Goal: Task Accomplishment & Management: Manage account settings

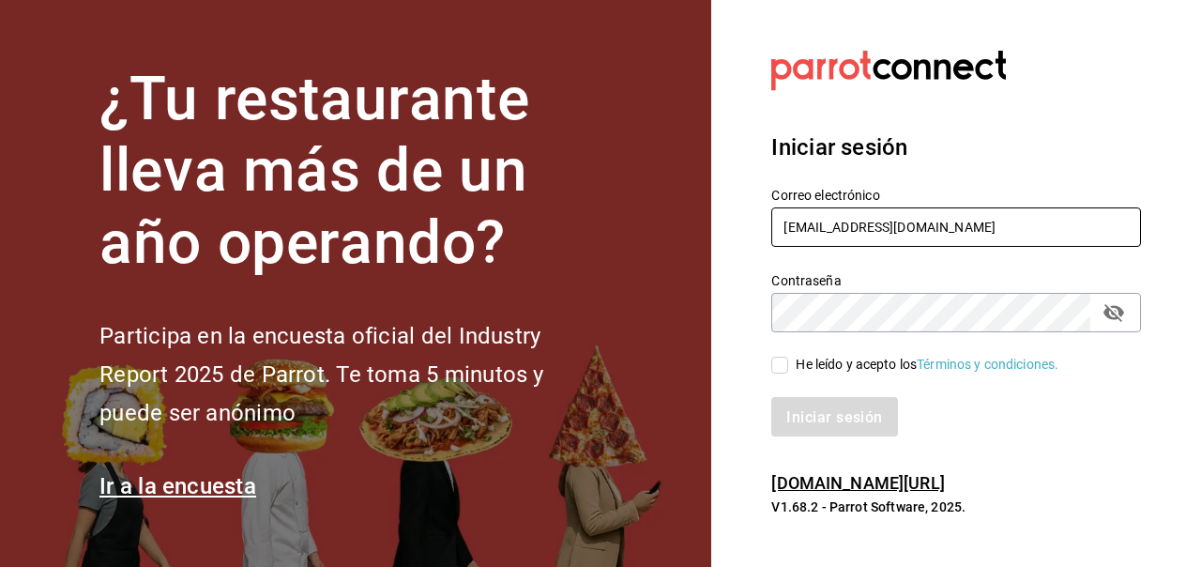
click at [954, 224] on input "[EMAIL_ADDRESS][DOMAIN_NAME]" at bounding box center [956, 226] width 370 height 39
type input "[EMAIL_ADDRESS][DOMAIN_NAME]"
click at [1124, 312] on icon "campo de contraseña" at bounding box center [1113, 312] width 23 height 23
click at [782, 361] on input "He leído y acepto los Términos y condiciones." at bounding box center [779, 365] width 17 height 17
checkbox input "true"
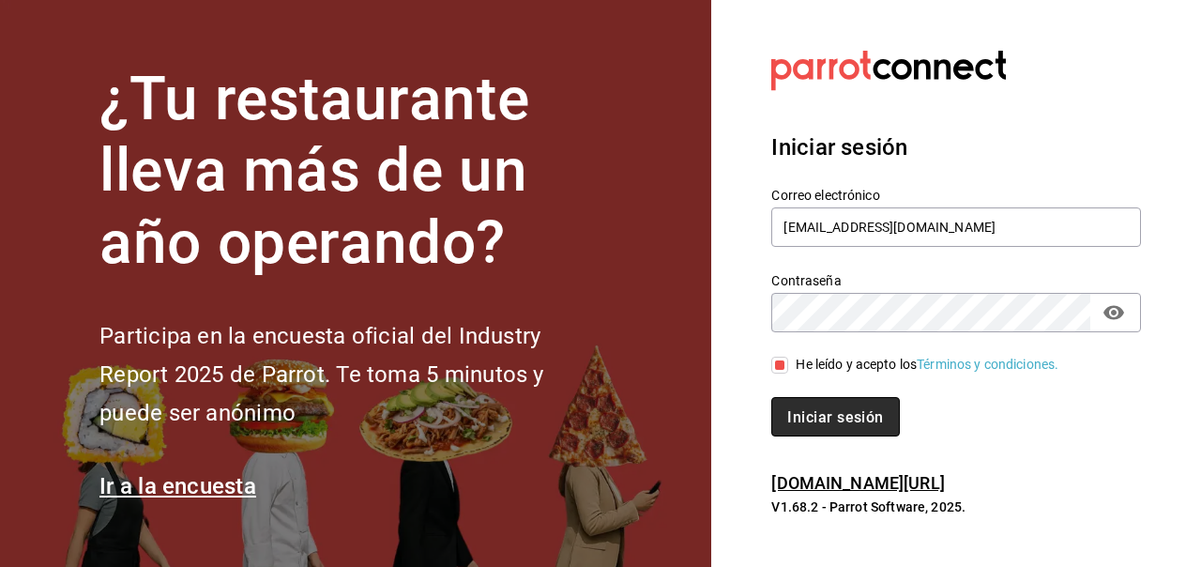
click at [838, 418] on font "Iniciar sesión" at bounding box center [835, 417] width 96 height 18
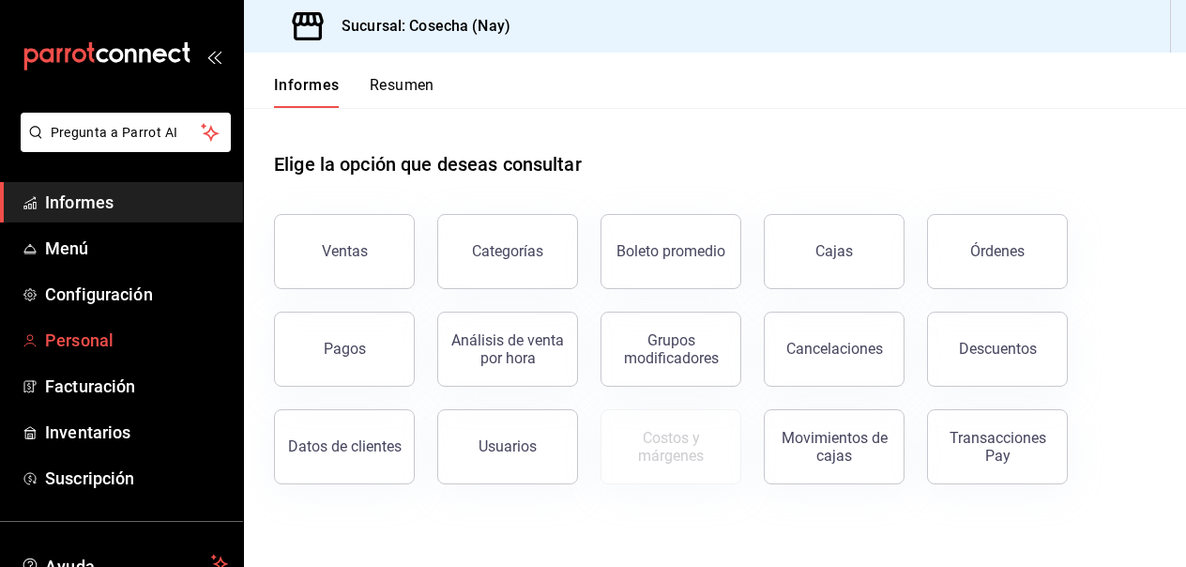
click at [70, 348] on font "Personal" at bounding box center [79, 340] width 68 height 20
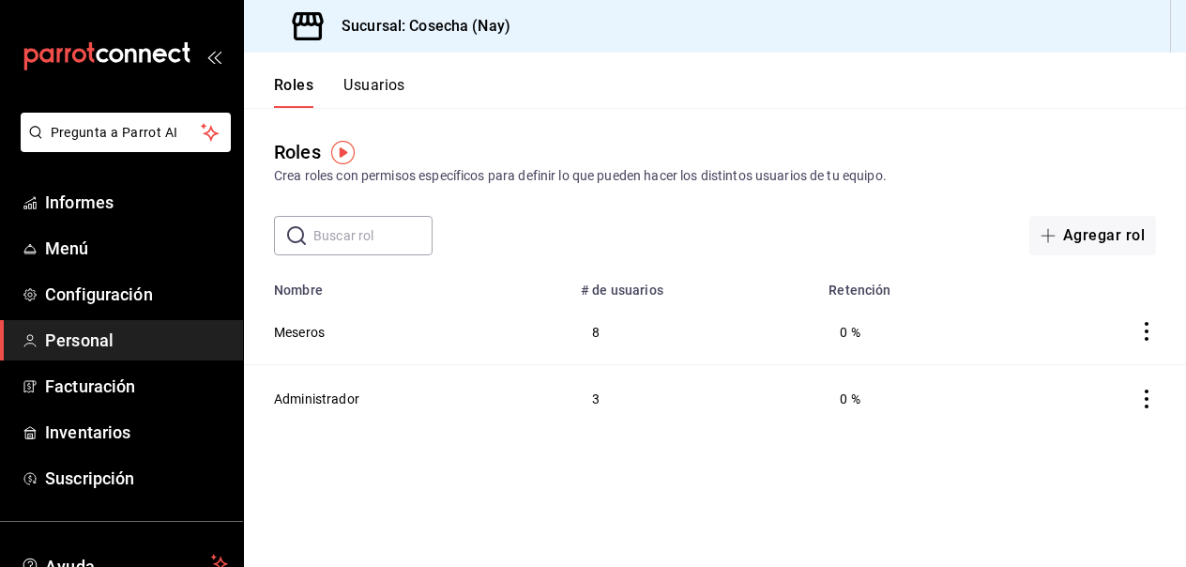
click at [212, 62] on icon "abrir_cajón_menú" at bounding box center [211, 58] width 8 height 14
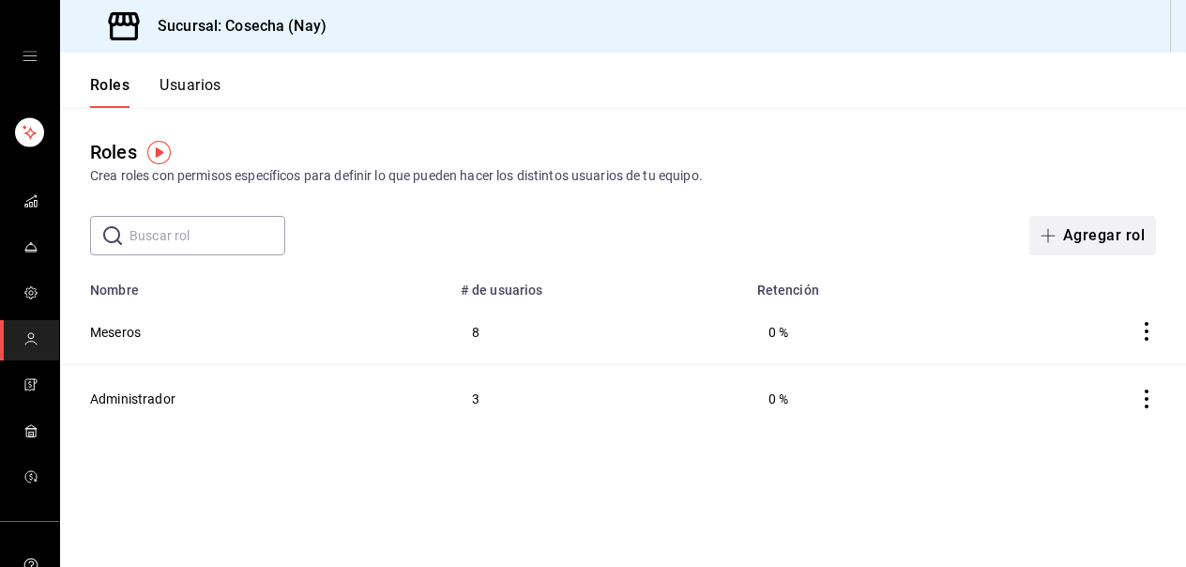
click at [1091, 236] on font "Agregar rol" at bounding box center [1104, 235] width 82 height 18
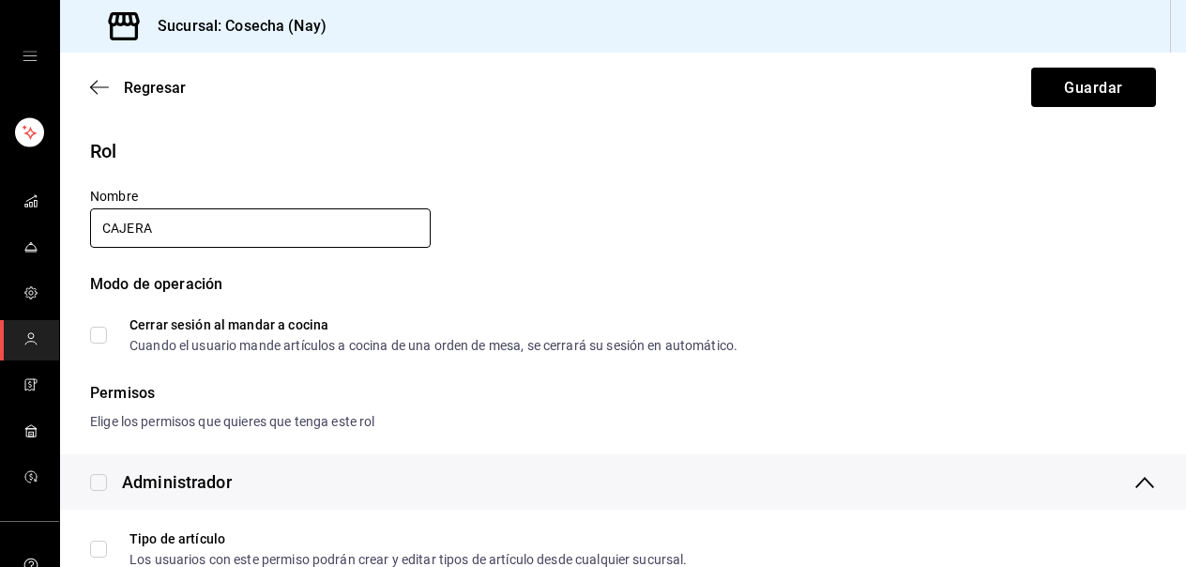
type input "CAJERA"
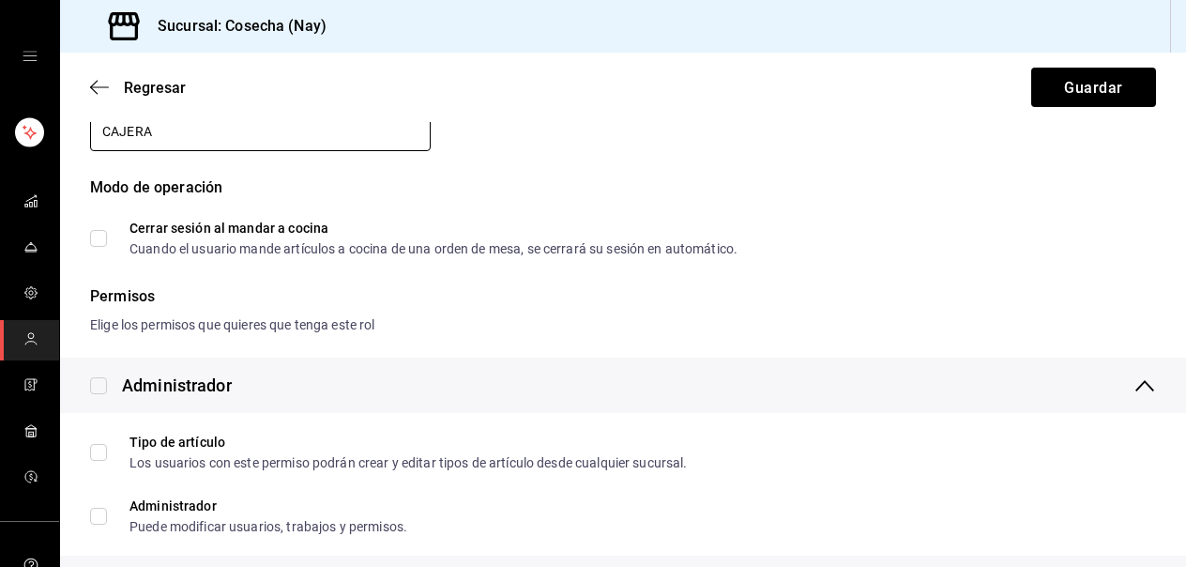
scroll to position [104, 0]
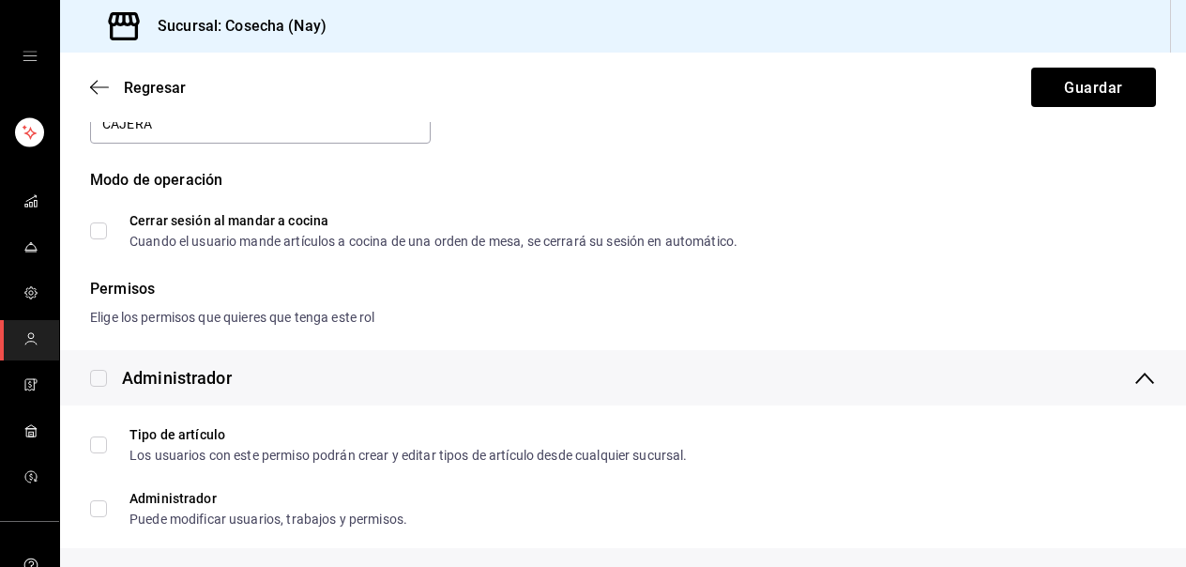
click at [108, 233] on span "Cerrar sesión al mandar a cocina Cuando el usuario mande artículos a cocina de …" at bounding box center [422, 231] width 631 height 34
click at [107, 233] on input "Cerrar sesión al mandar a cocina Cuando el usuario mande artículos a cocina de …" at bounding box center [98, 230] width 17 height 17
click at [102, 234] on input "Cerrar sesión al mandar a cocina Cuando el usuario mande artículos a cocina de …" at bounding box center [98, 230] width 17 height 17
checkbox input "false"
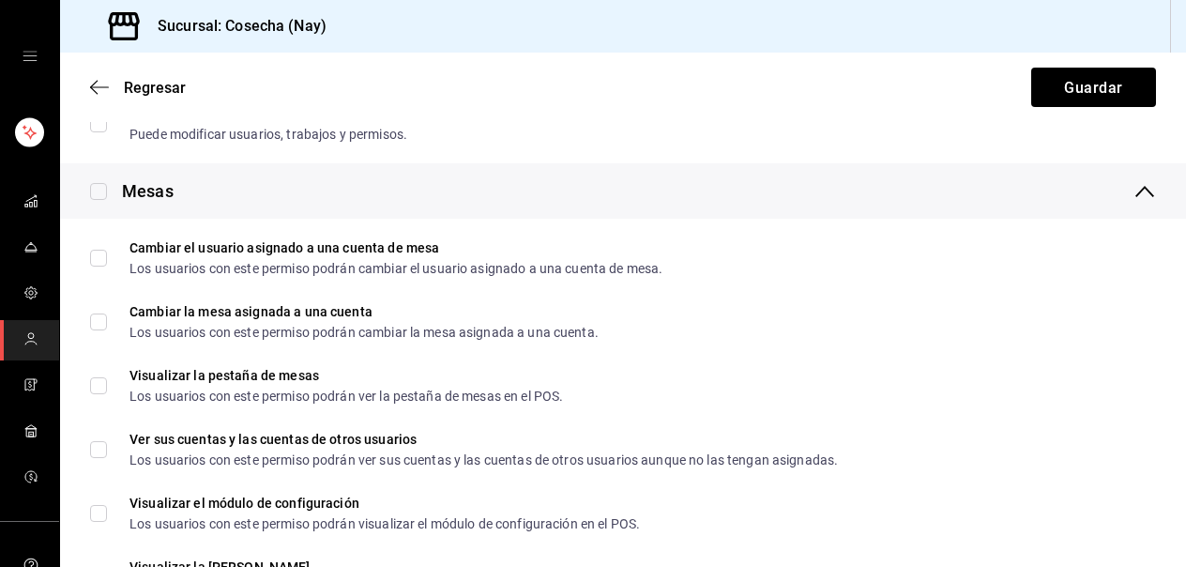
scroll to position [490, 0]
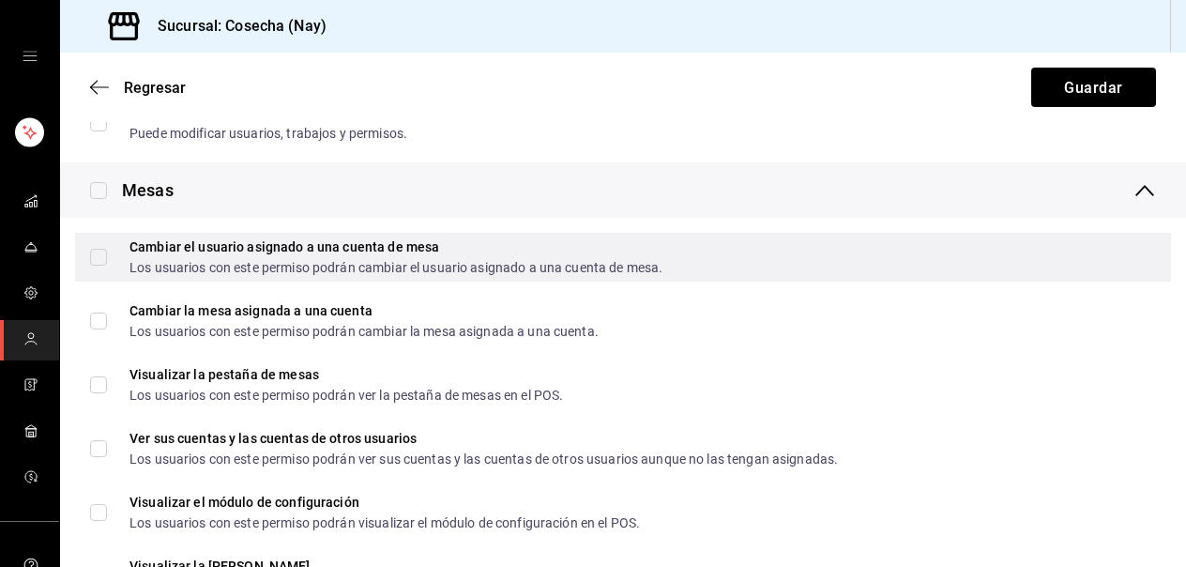
click at [99, 251] on input "Cambiar el usuario asignado a una cuenta de mesa Los usuarios con este permiso …" at bounding box center [98, 257] width 17 height 17
checkbox input "true"
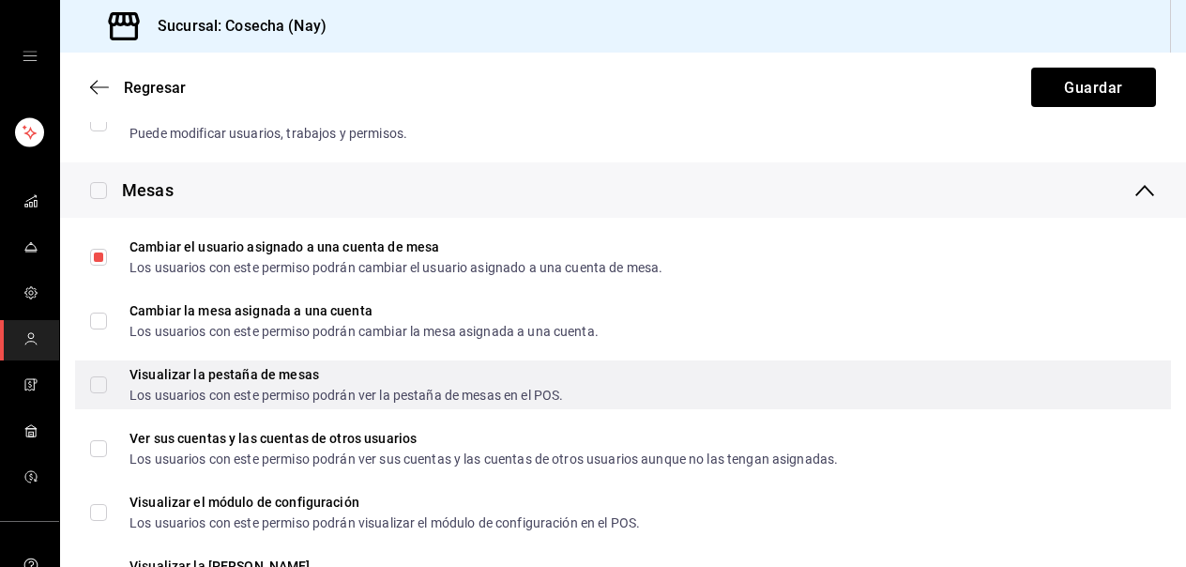
click at [110, 380] on span "Visualizar la pestaña de mesas Los usuarios con este permiso podrán ver la pest…" at bounding box center [335, 385] width 456 height 34
click at [107, 380] on input "Visualizar la pestaña de mesas Los usuarios con este permiso podrán ver la pest…" at bounding box center [98, 384] width 17 height 17
click at [100, 386] on input "Visualizar la pestaña de mesas Los usuarios con este permiso podrán ver la pest…" at bounding box center [98, 384] width 17 height 17
checkbox input "true"
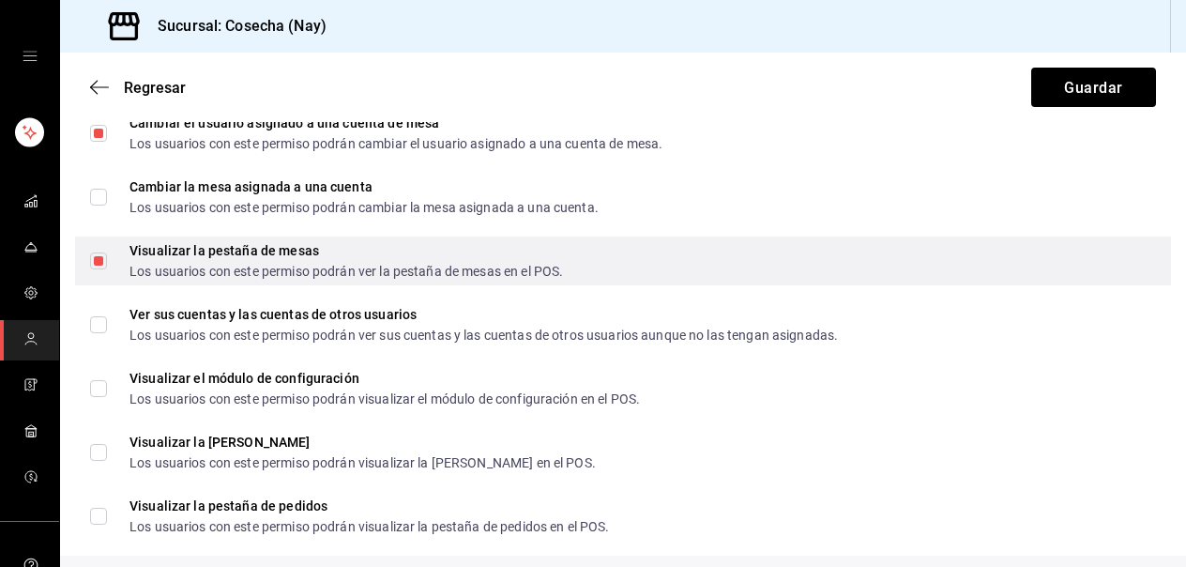
scroll to position [616, 0]
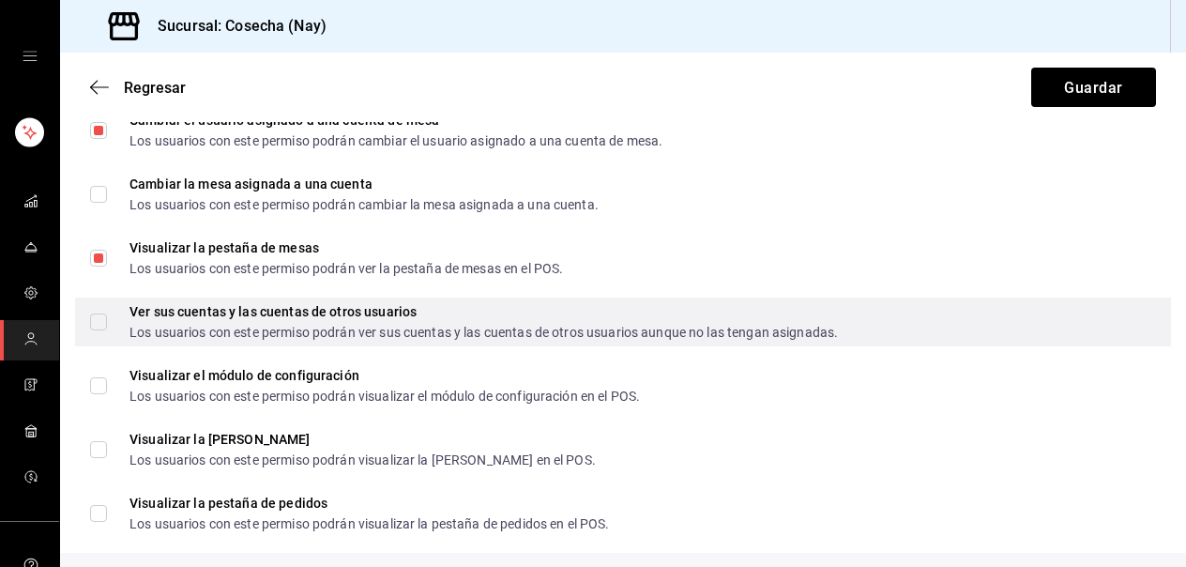
click at [95, 328] on input "Ver sus cuentas y las cuentas de otros usuarios Los usuarios con este permiso p…" at bounding box center [98, 321] width 17 height 17
checkbox input "true"
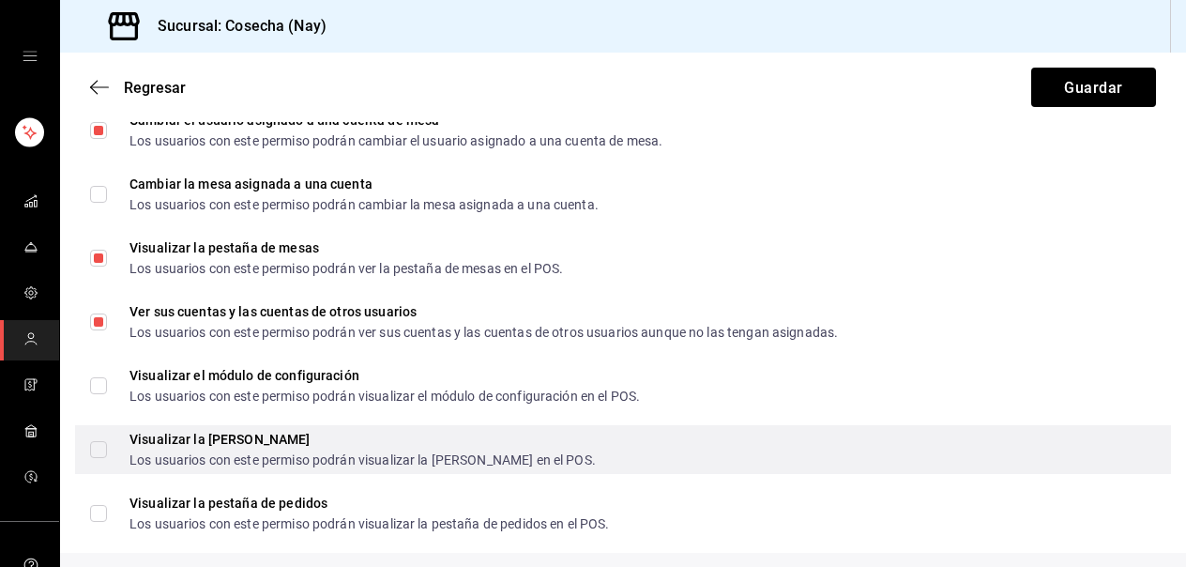
click at [101, 447] on input "Visualizar la pestaña de cajas Los usuarios con este permiso podrán visualizar …" at bounding box center [98, 449] width 17 height 17
checkbox input "true"
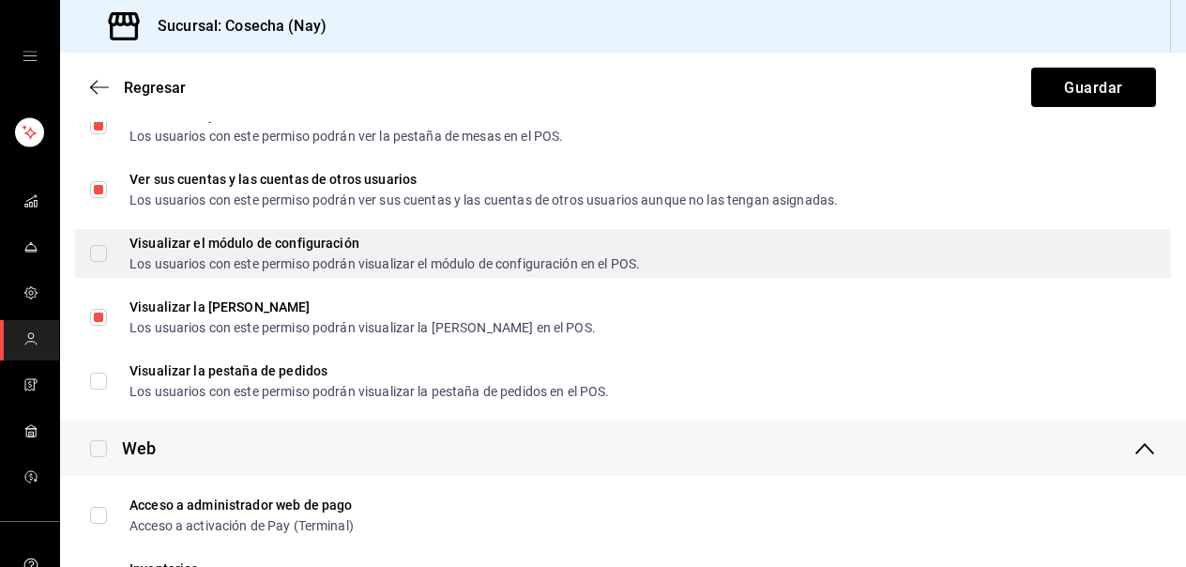
scroll to position [754, 0]
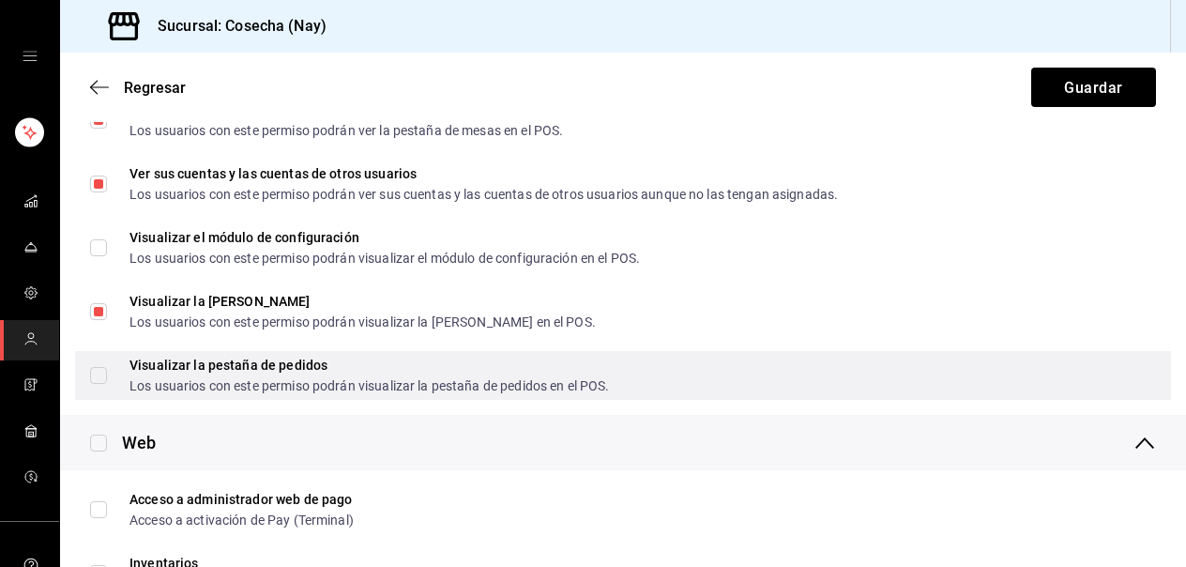
click at [99, 371] on input "Visualizar la pestaña de pedidos Los usuarios con este permiso podrán visualiza…" at bounding box center [98, 375] width 17 height 17
checkbox input "true"
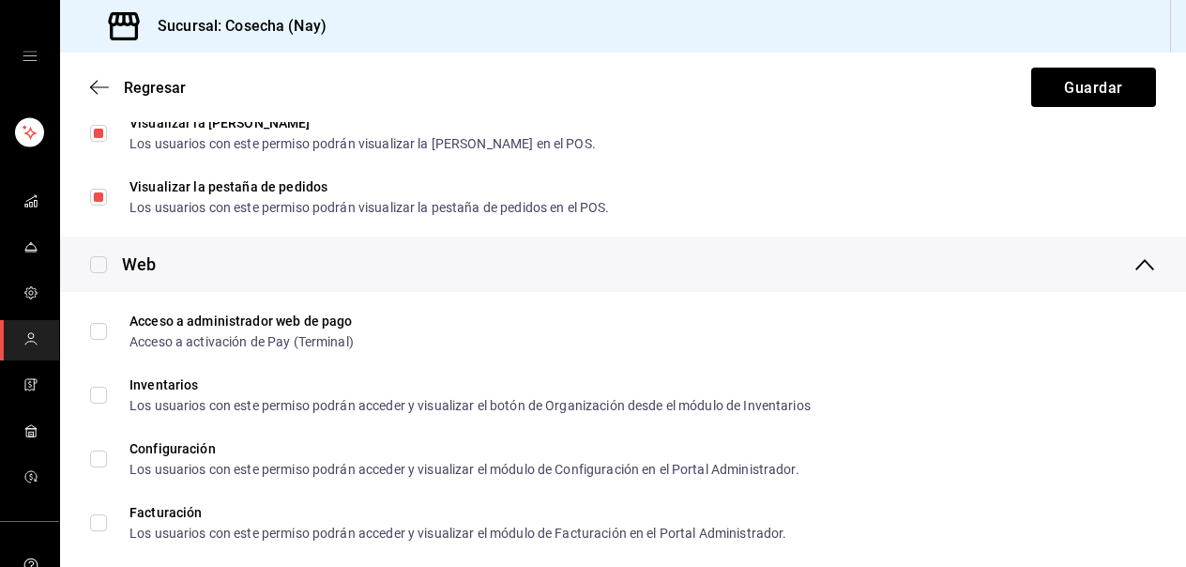
scroll to position [939, 0]
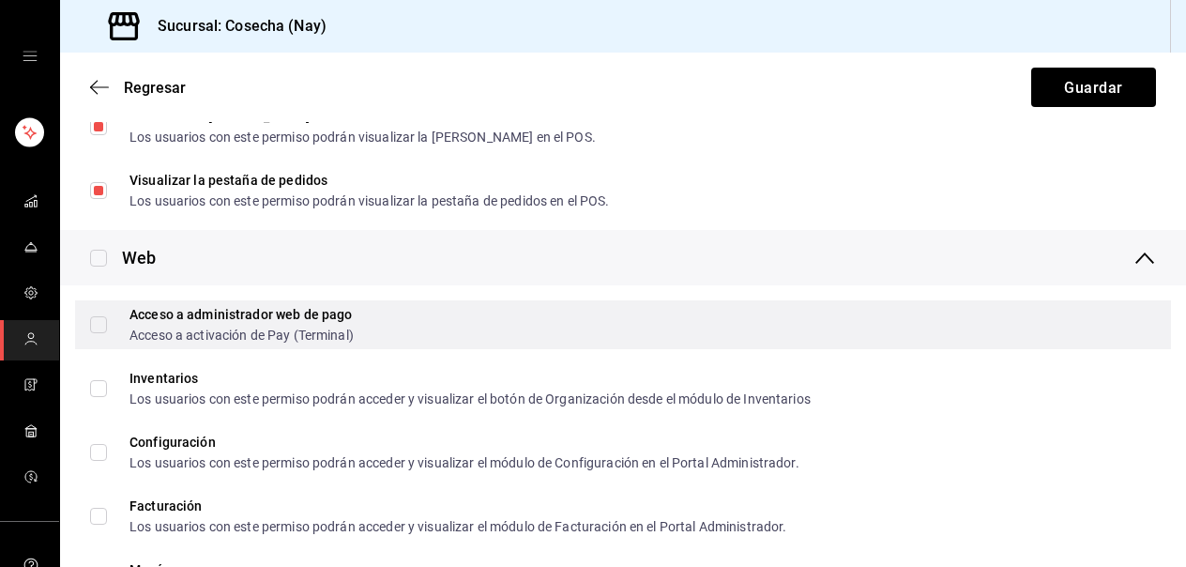
click at [102, 320] on input "Acceso a administrador web de pago Acceso a activación de Pay (Terminal)" at bounding box center [98, 324] width 17 height 17
checkbox input "true"
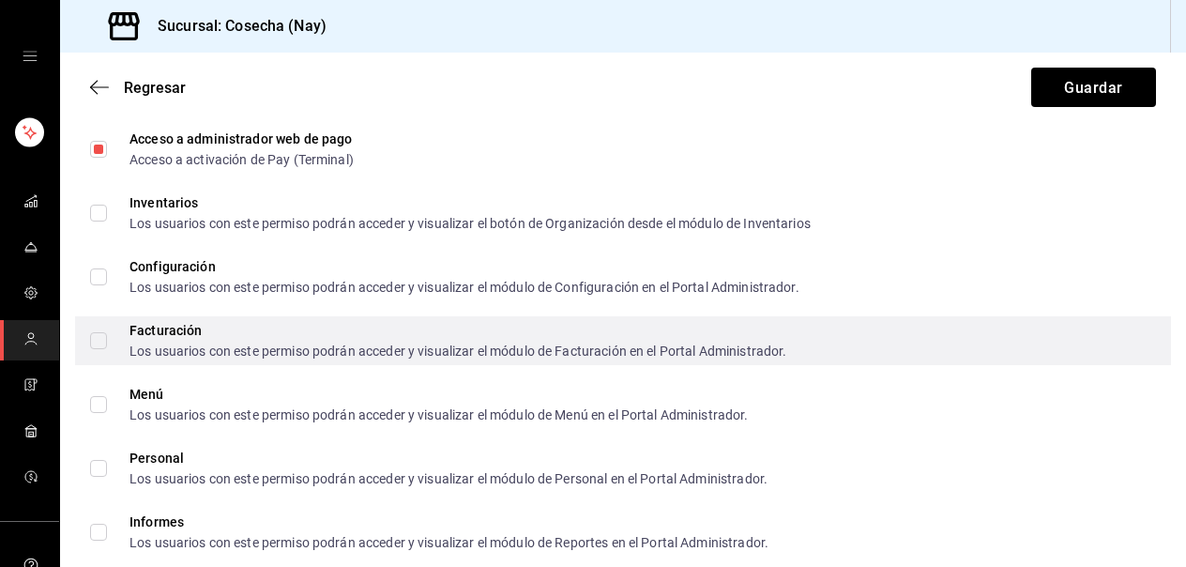
scroll to position [1117, 0]
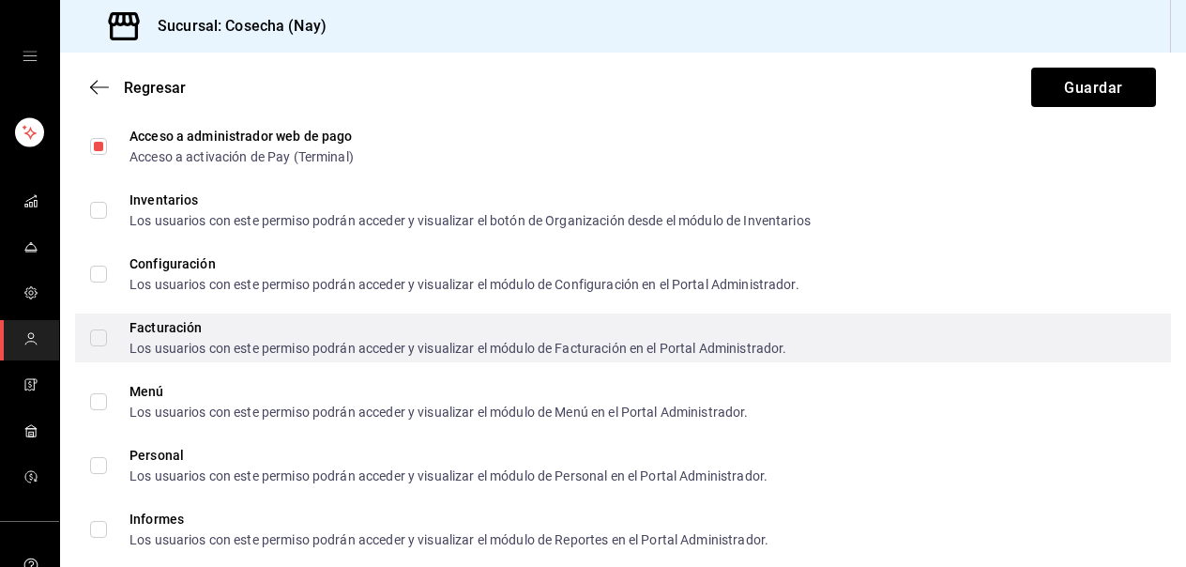
click at [92, 334] on input "Facturación Los usuarios con este permiso podrán acceder y visualizar el módulo…" at bounding box center [98, 337] width 17 height 17
checkbox input "true"
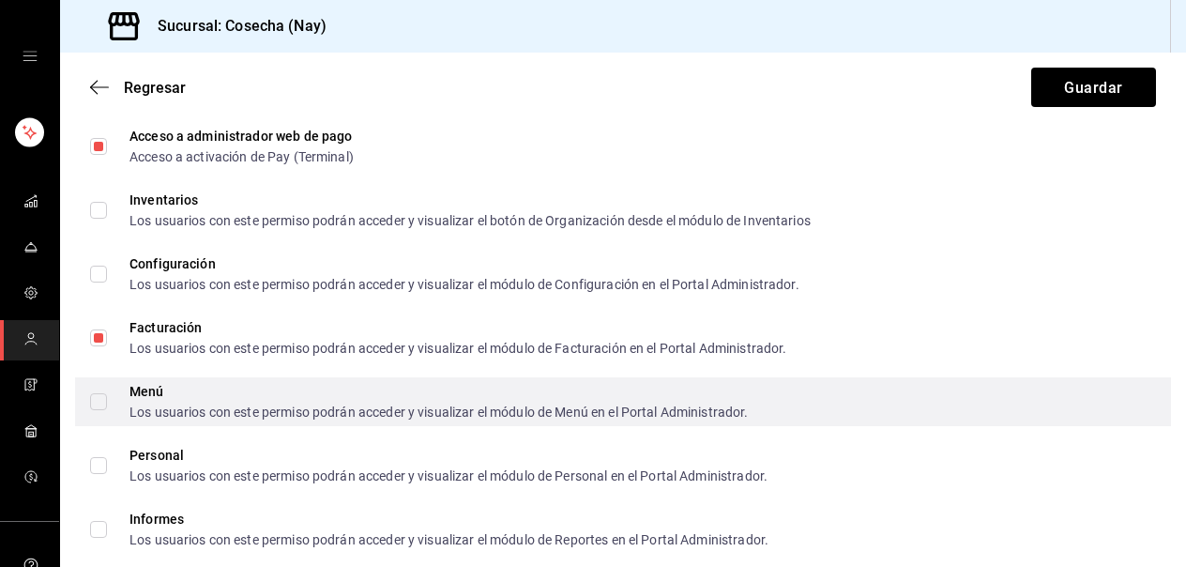
click at [100, 400] on input "Menú Los usuarios con este permiso podrán acceder y visualizar el módulo de Men…" at bounding box center [98, 401] width 17 height 17
checkbox input "true"
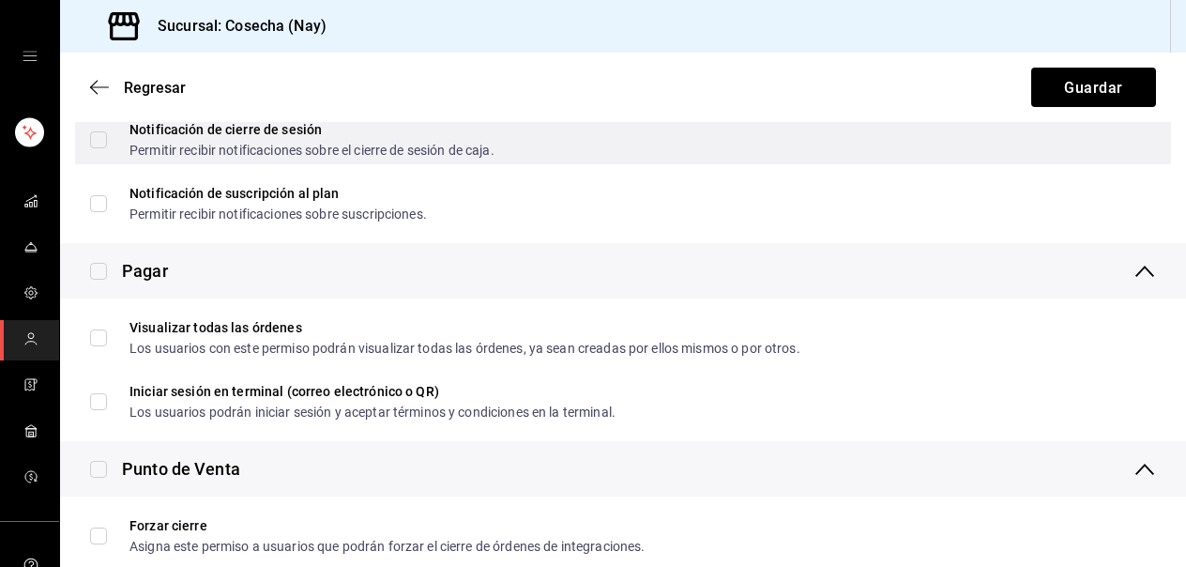
scroll to position [1706, 0]
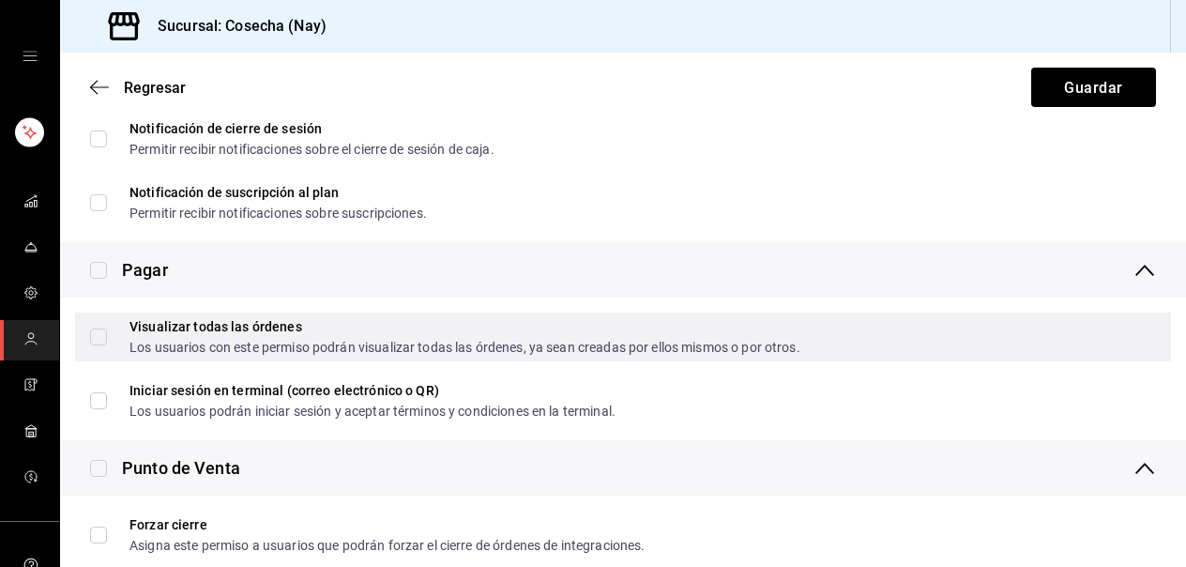
click at [98, 336] on input "Visualizar todas las órdenes Los usuarios con este permiso podrán visualizar to…" at bounding box center [98, 336] width 17 height 17
checkbox input "true"
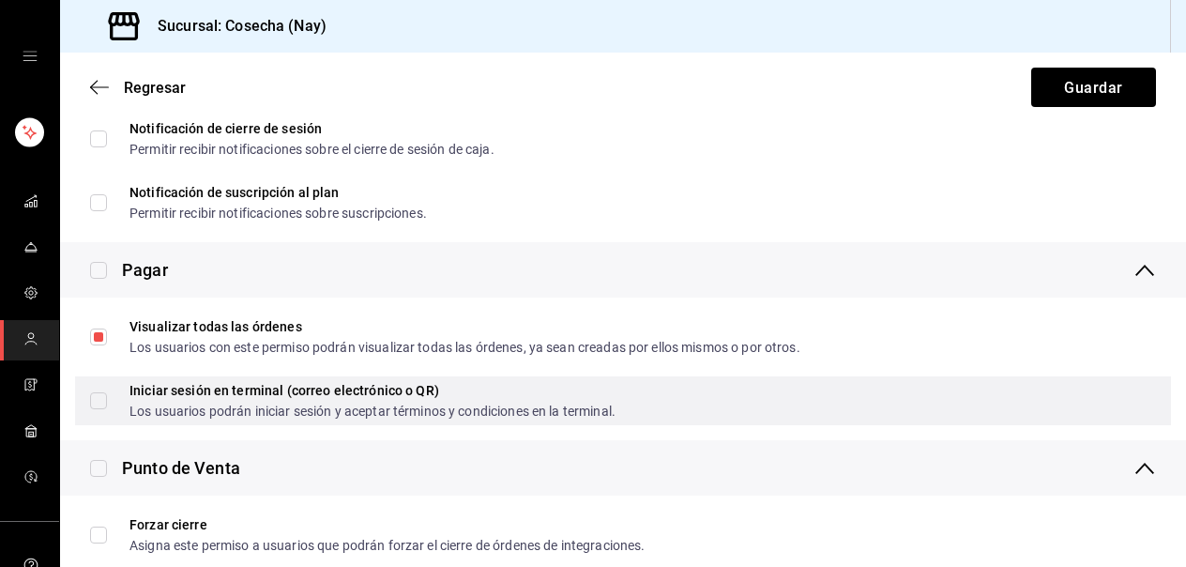
click at [95, 397] on input "Iniciar sesión en terminal (correo electrónico o QR) Los usuarios podrán inicia…" at bounding box center [98, 400] width 17 height 17
checkbox input "true"
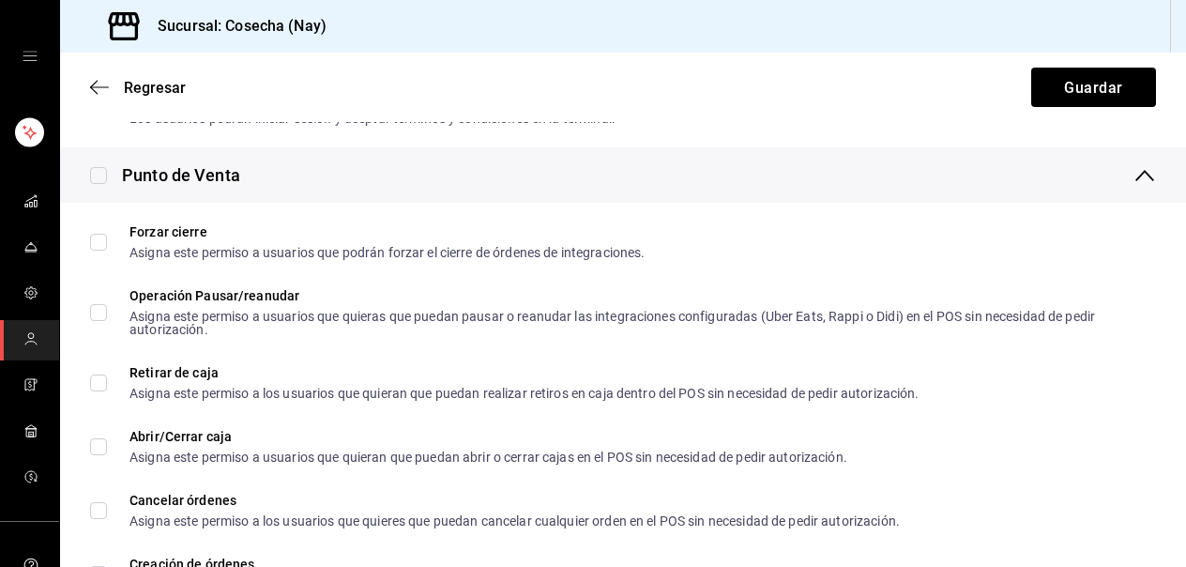
scroll to position [2036, 0]
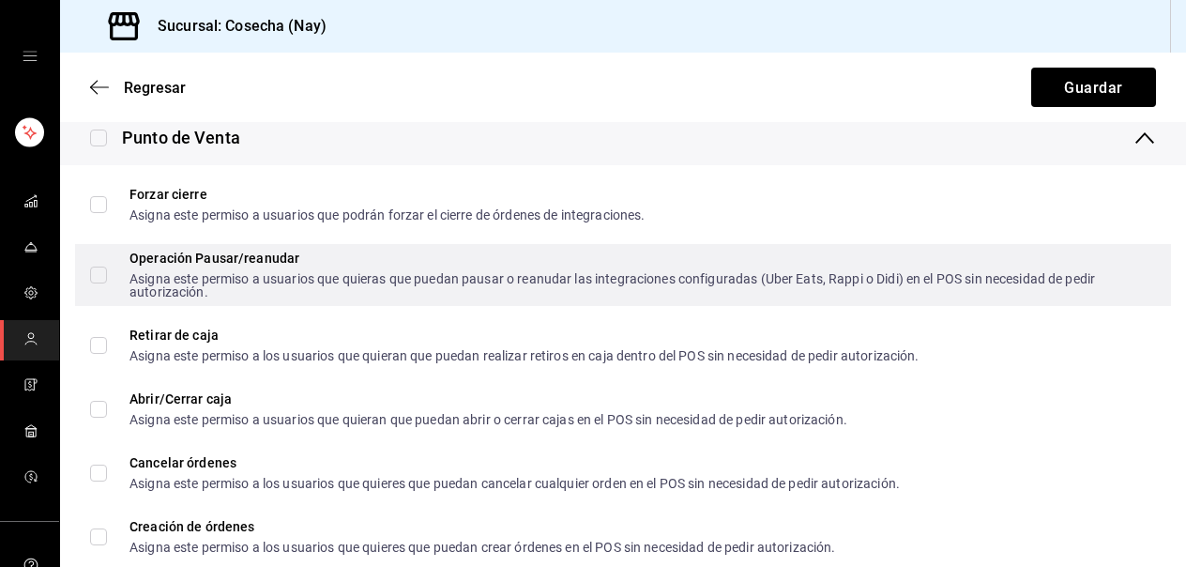
click at [106, 279] on input "Operación Pausar/reanudar Asigna este permiso a usuarios que quieras que puedan…" at bounding box center [98, 274] width 17 height 17
checkbox input "true"
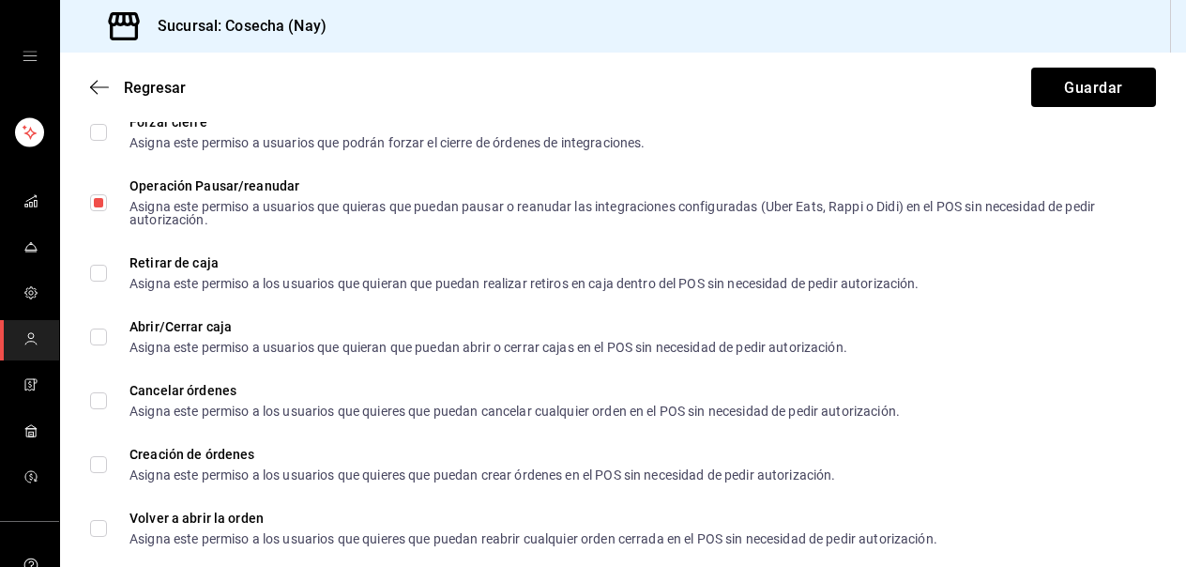
scroll to position [2109, 0]
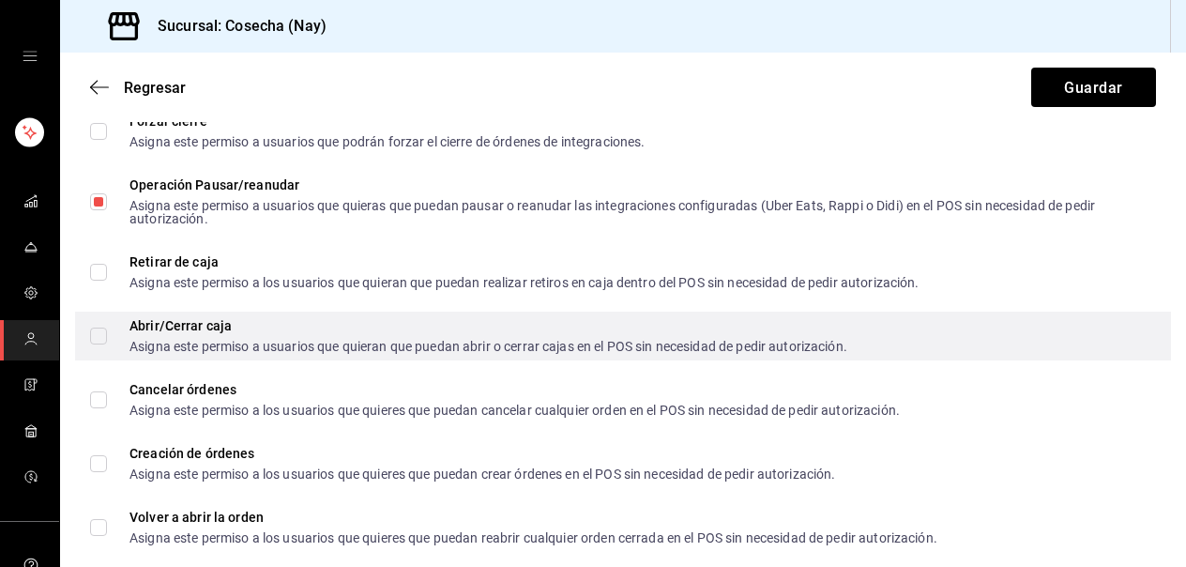
click at [109, 338] on span "Abrir/Cerrar caja Asigna este permiso a usuarios que quieran que puedan abrir o…" at bounding box center [477, 336] width 740 height 34
click at [107, 338] on input "Abrir/Cerrar caja Asigna este permiso a usuarios que quieran que puedan abrir o…" at bounding box center [98, 335] width 17 height 17
click at [102, 335] on input "Abrir/Cerrar caja Asigna este permiso a usuarios que quieran que puedan abrir o…" at bounding box center [98, 335] width 17 height 17
checkbox input "true"
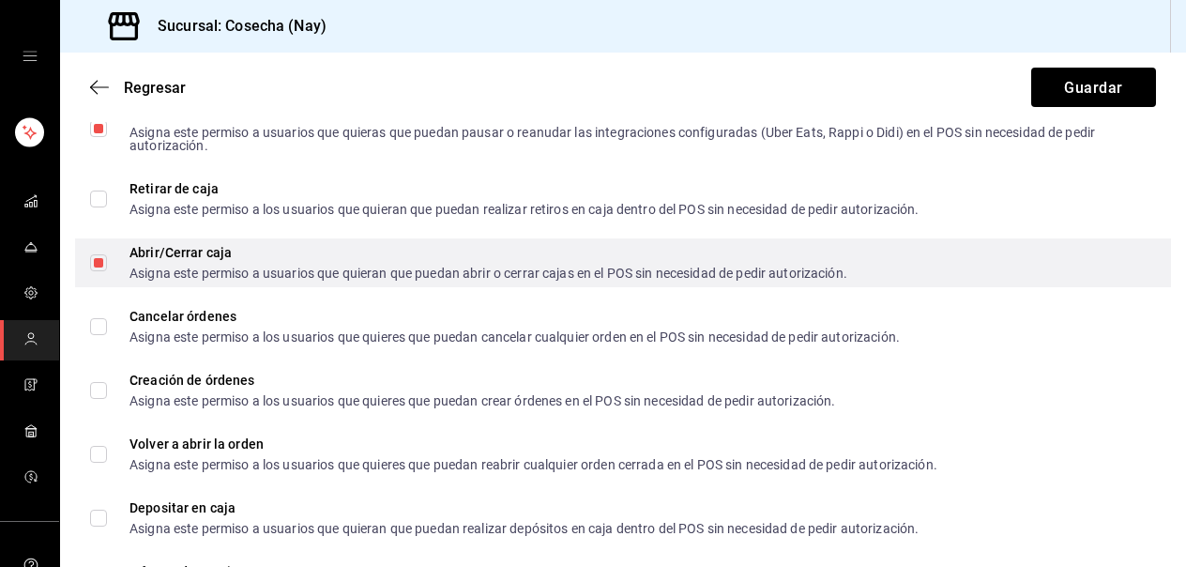
scroll to position [2184, 0]
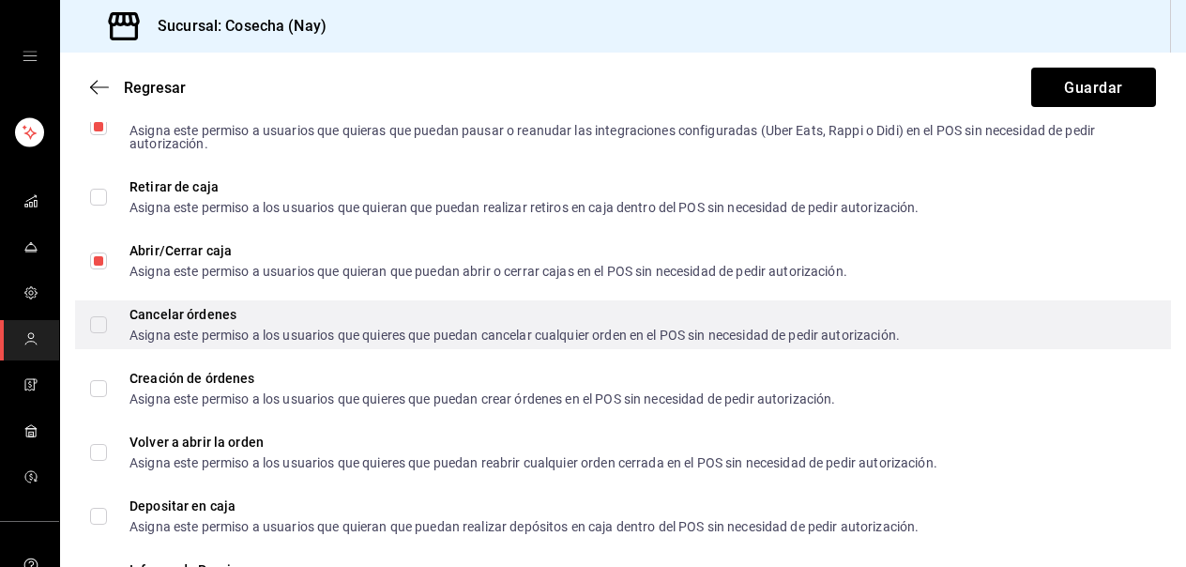
click at [102, 329] on input "Cancelar órdenes Asigna este permiso a los usuarios que quieres que puedan canc…" at bounding box center [98, 324] width 17 height 17
checkbox input "true"
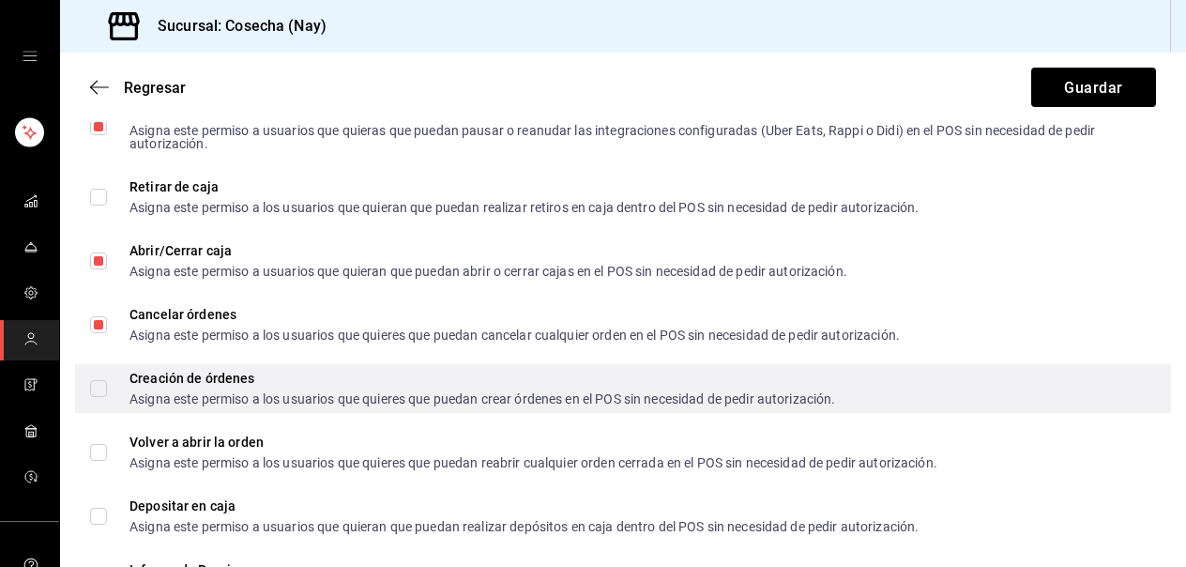
click at [104, 385] on input "Creación de órdenes Asigna este permiso a los usuarios que quieres que puedan c…" at bounding box center [98, 388] width 17 height 17
checkbox input "true"
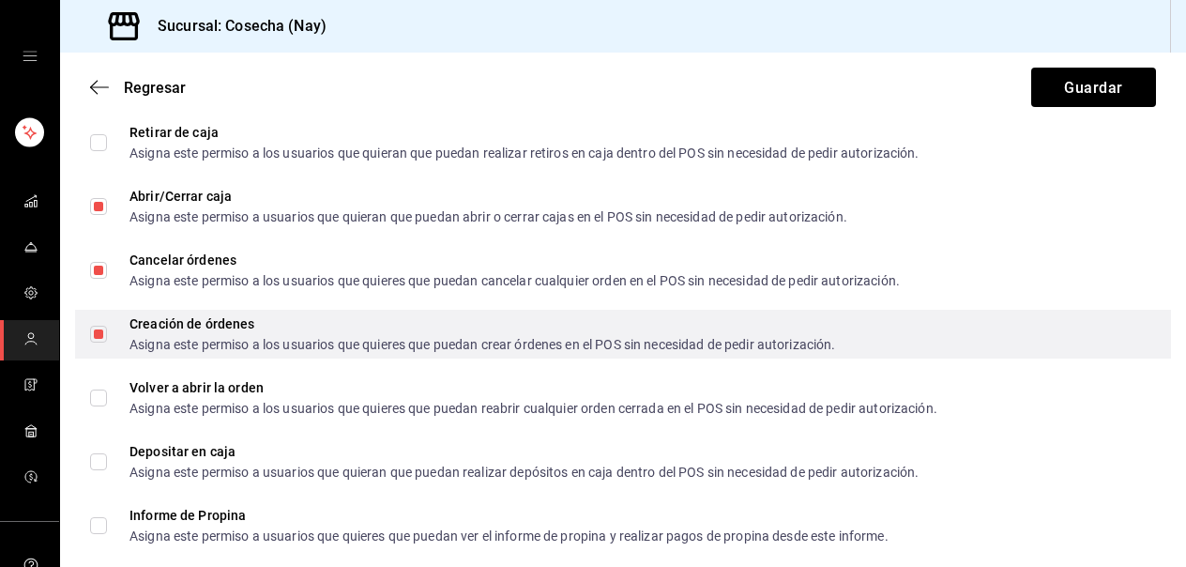
scroll to position [2241, 0]
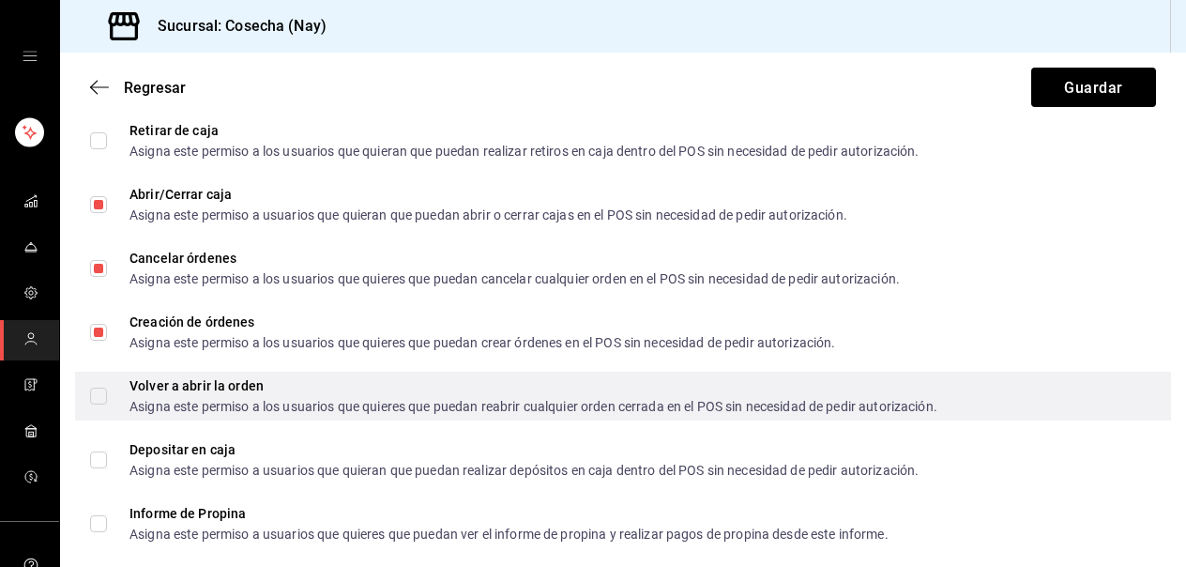
click at [99, 394] on input "Volver a abrir la orden Asigna este permiso a los usuarios que quieres que pued…" at bounding box center [98, 395] width 17 height 17
checkbox input "true"
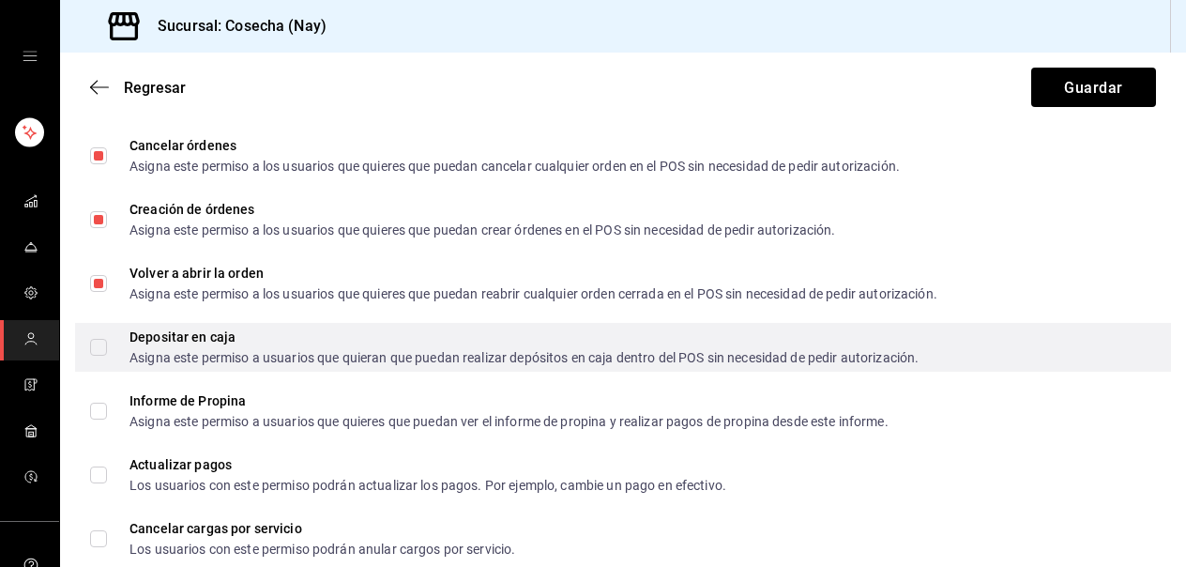
scroll to position [2355, 0]
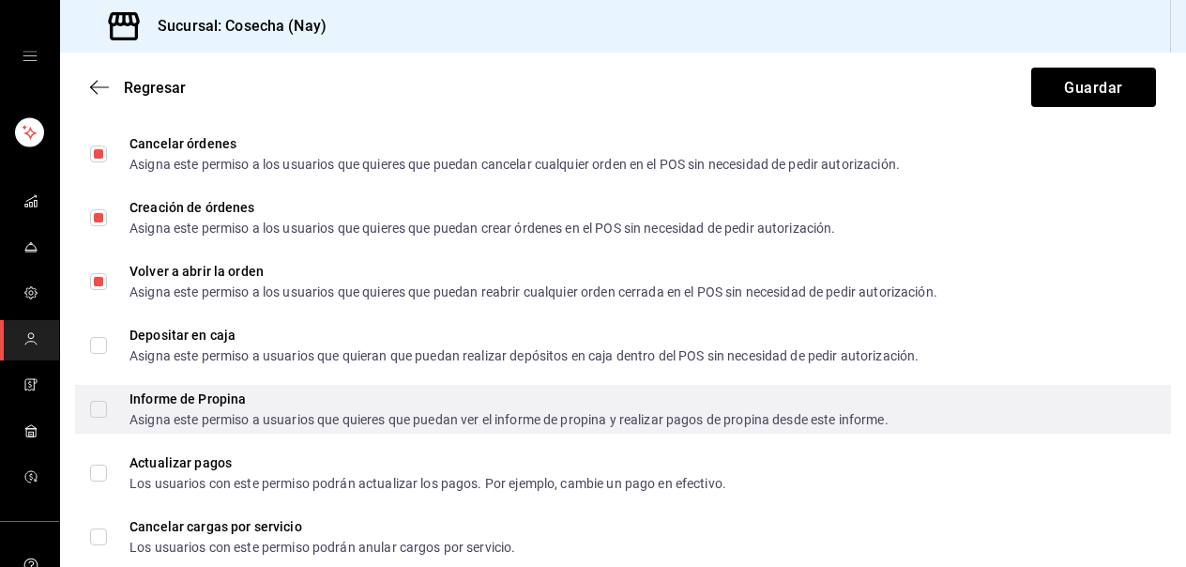
click at [101, 410] on input "Informe de Propina Asigna este permiso a usuarios que quieres que puedan ver el…" at bounding box center [98, 409] width 17 height 17
checkbox input "true"
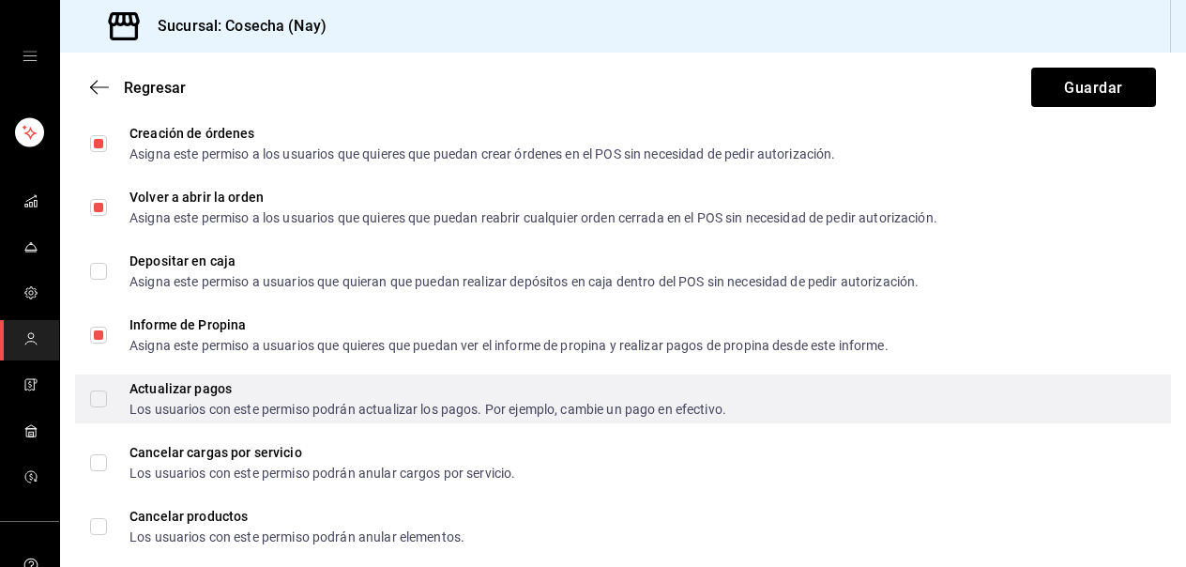
scroll to position [2431, 0]
click at [98, 397] on input "Actualizar pagos Los usuarios con este permiso podrán actualizar los pagos. Por…" at bounding box center [98, 396] width 17 height 17
checkbox input "true"
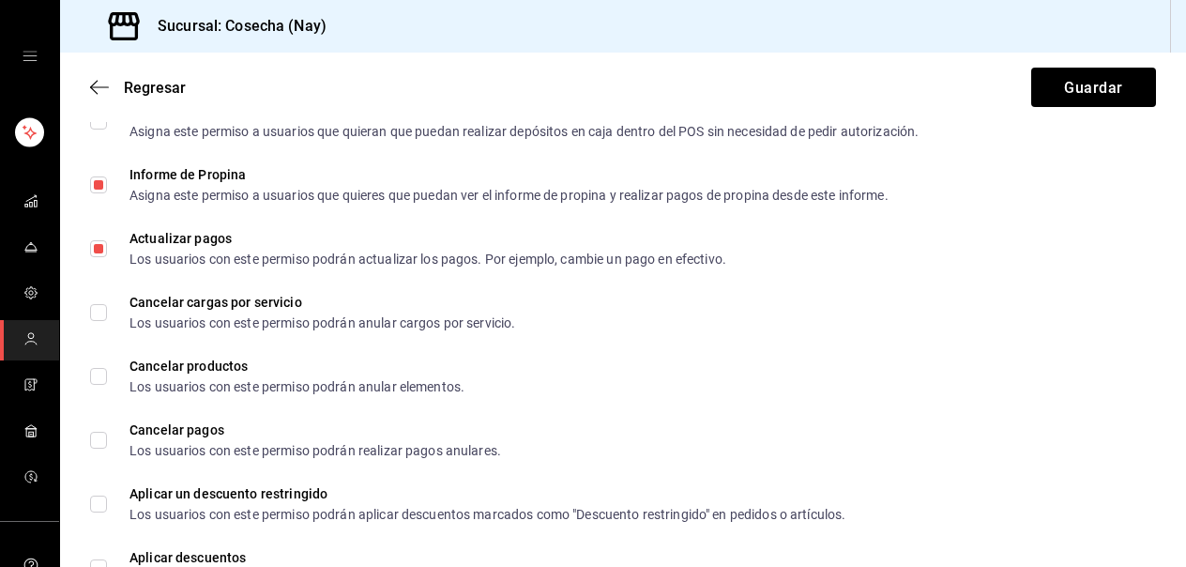
scroll to position [2586, 0]
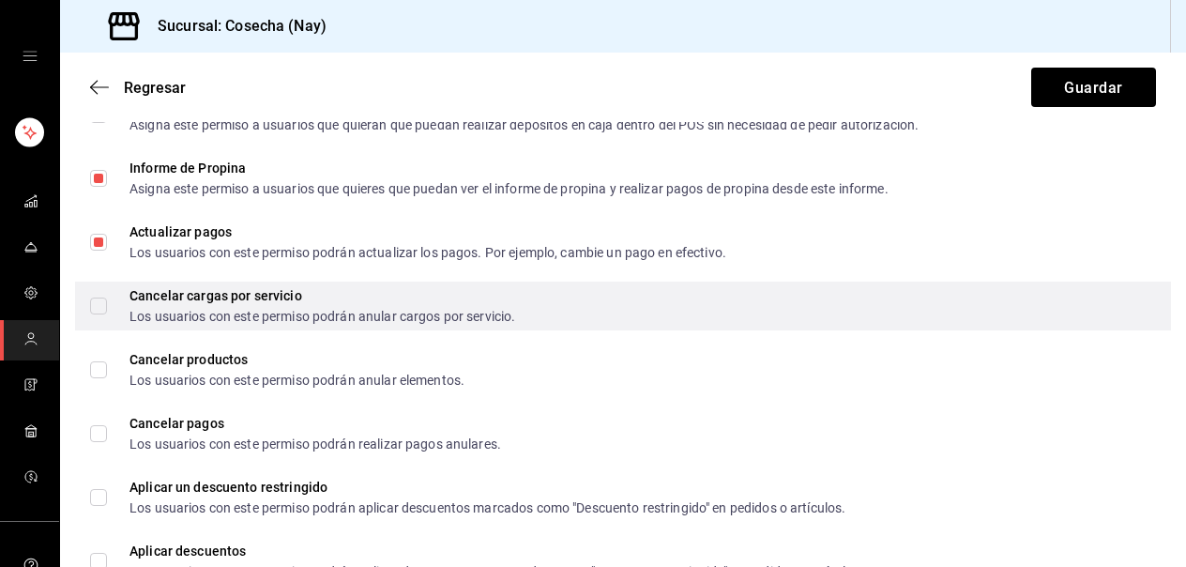
click at [101, 301] on input "Cancelar cargas por servicio Los usuarios con este permiso podrán anular cargos…" at bounding box center [98, 305] width 17 height 17
checkbox input "true"
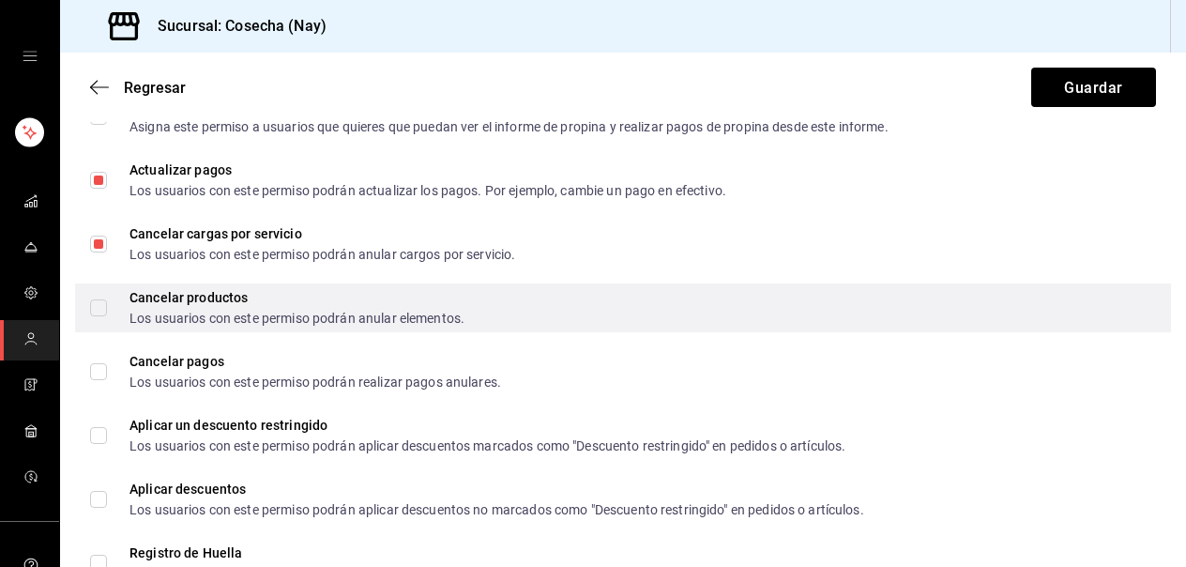
scroll to position [2657, 0]
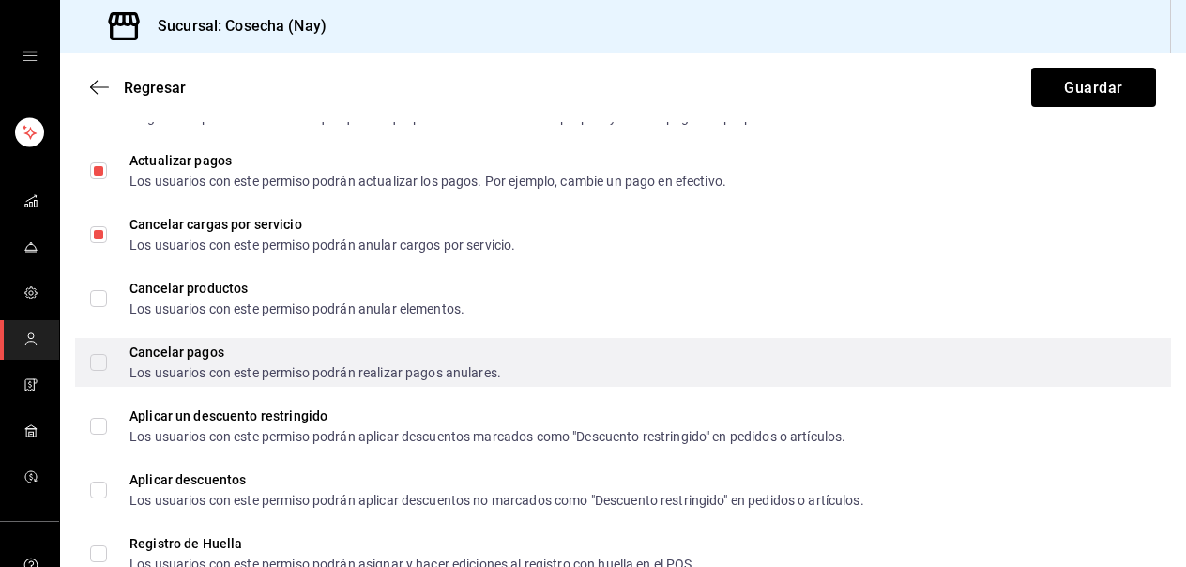
click at [108, 366] on span "Cancelar pagos Los usuarios con este permiso podrán realizar pagos anulares." at bounding box center [304, 362] width 394 height 34
click at [107, 366] on input "Cancelar pagos Los usuarios con este permiso podrán realizar pagos anulares." at bounding box center [98, 362] width 17 height 17
click at [98, 363] on input "Cancelar pagos Los usuarios con este permiso podrán realizar pagos anulares." at bounding box center [98, 362] width 17 height 17
checkbox input "true"
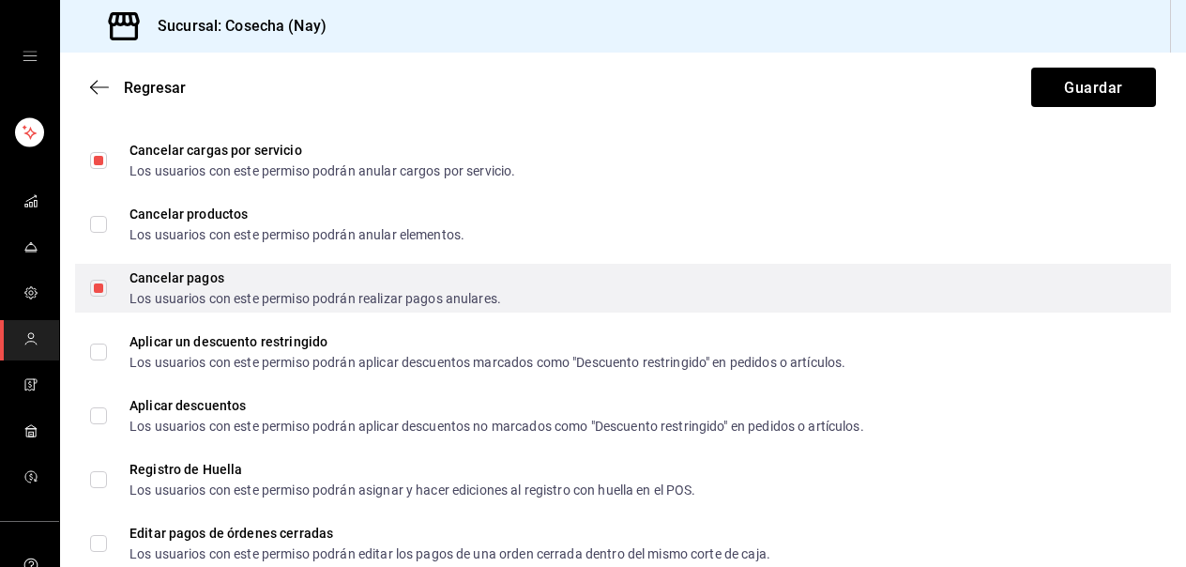
scroll to position [2736, 0]
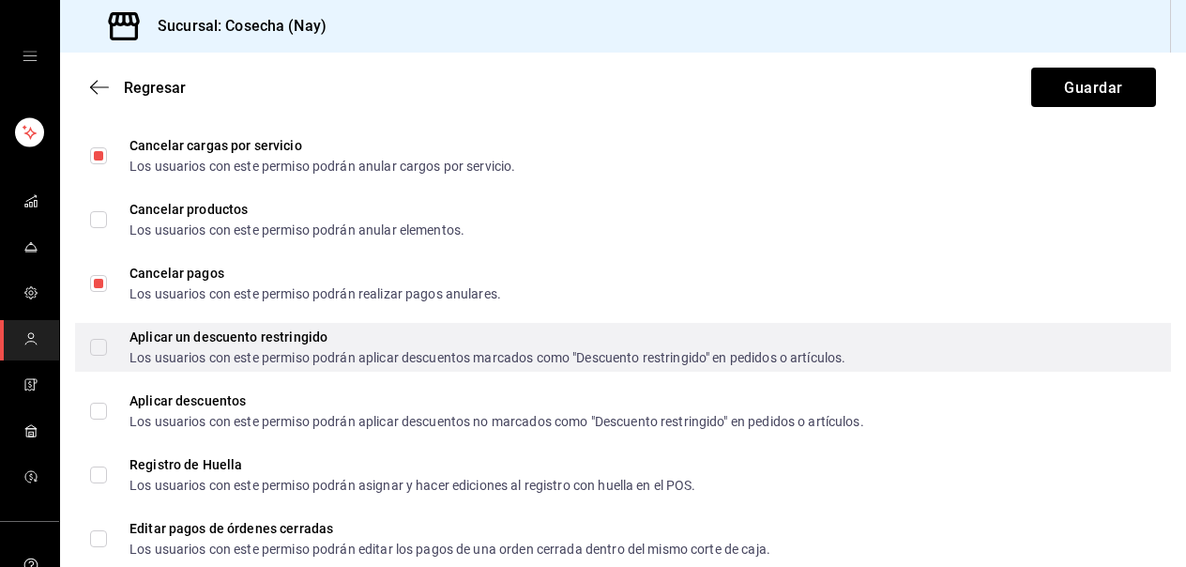
click at [97, 347] on input "Aplicar un descuento restringido Los usuarios con este permiso podrán aplicar d…" at bounding box center [98, 347] width 17 height 17
checkbox input "true"
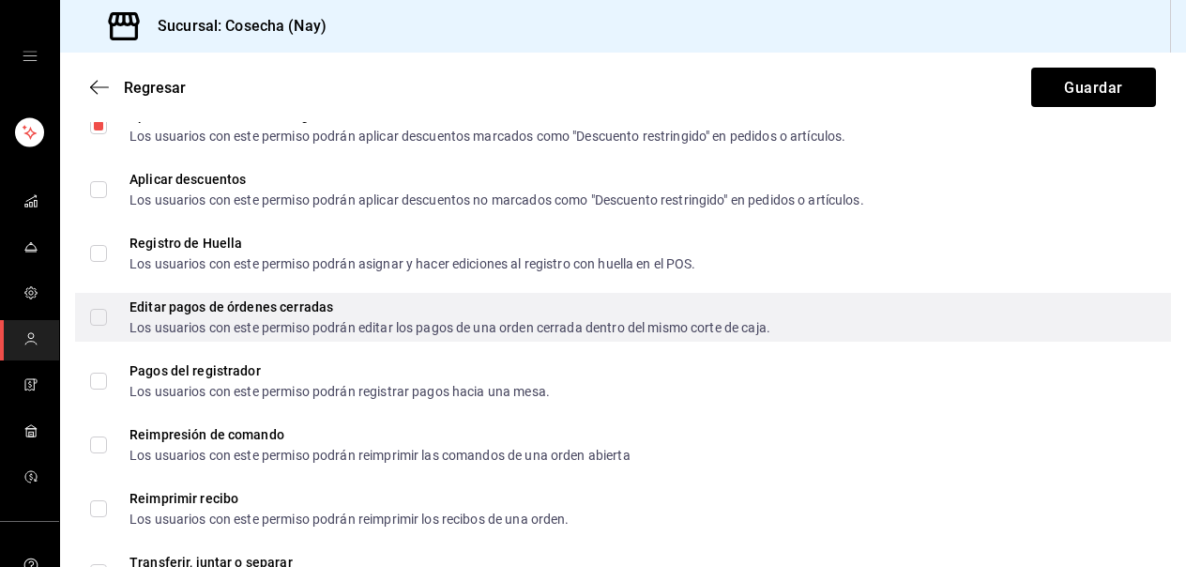
scroll to position [2959, 0]
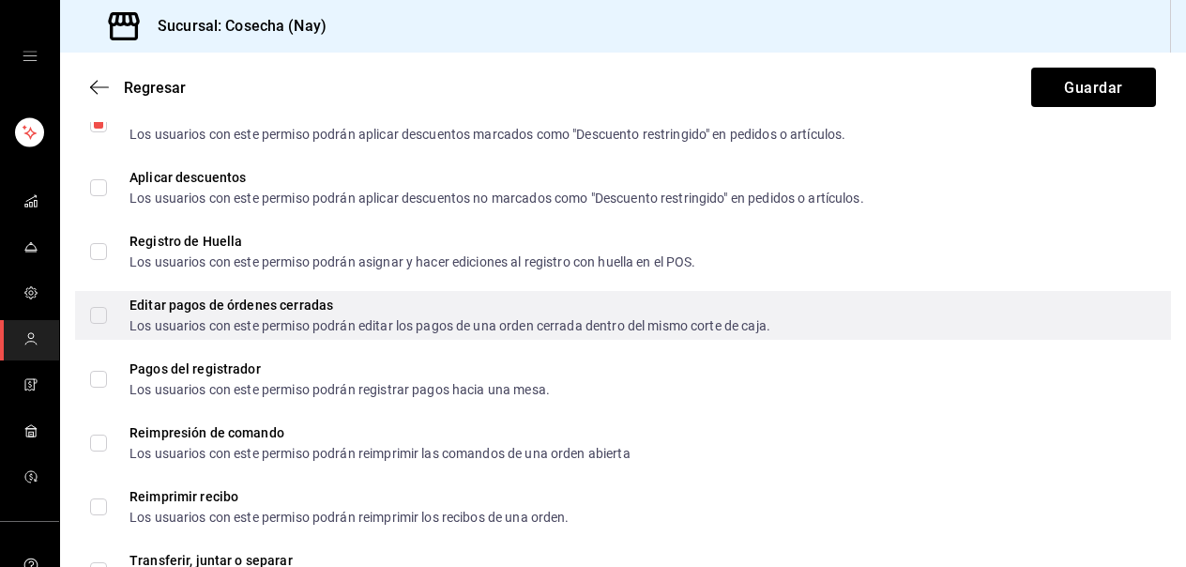
click at [91, 301] on label "Editar pagos de órdenes cerradas Los usuarios con este permiso podrán editar lo…" at bounding box center [430, 315] width 680 height 34
click at [91, 307] on input "Editar pagos de órdenes cerradas Los usuarios con este permiso podrán editar lo…" at bounding box center [98, 315] width 17 height 17
click at [98, 314] on input "Editar pagos de órdenes cerradas Los usuarios con este permiso podrán editar lo…" at bounding box center [98, 315] width 17 height 17
checkbox input "true"
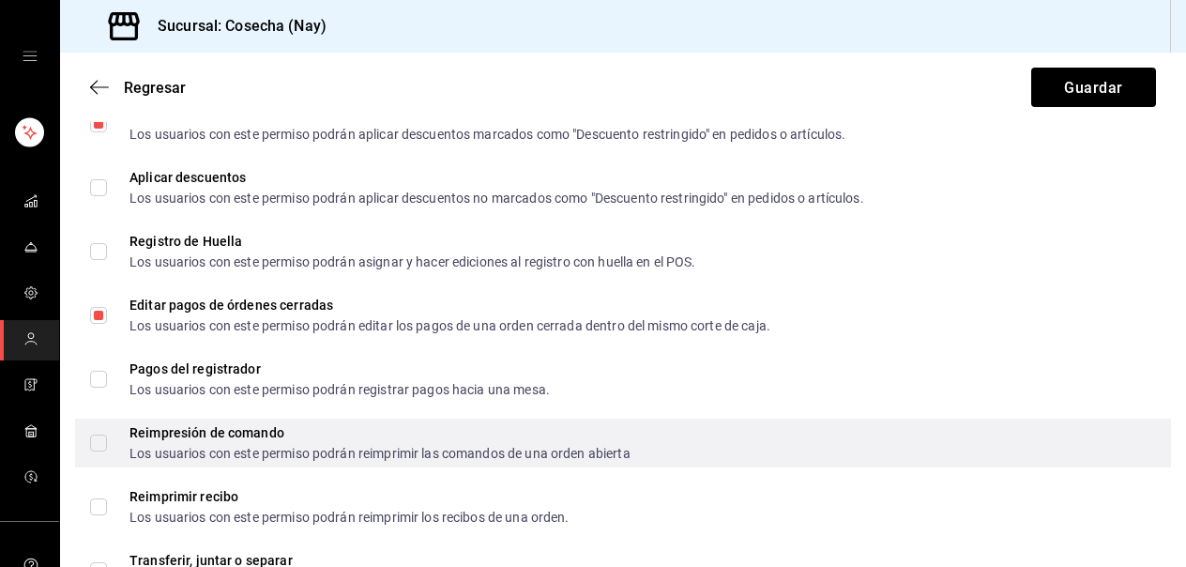
click at [101, 438] on input "Reimpresión de comando Los usuarios con este permiso podrán reimprimir las coma…" at bounding box center [98, 442] width 17 height 17
checkbox input "true"
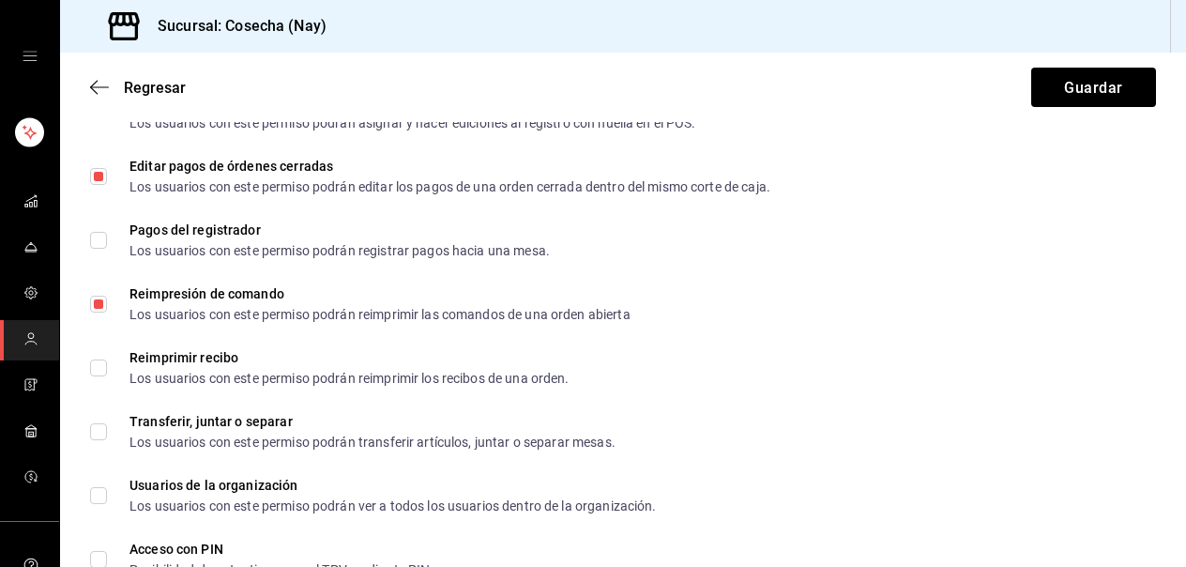
scroll to position [3110, 0]
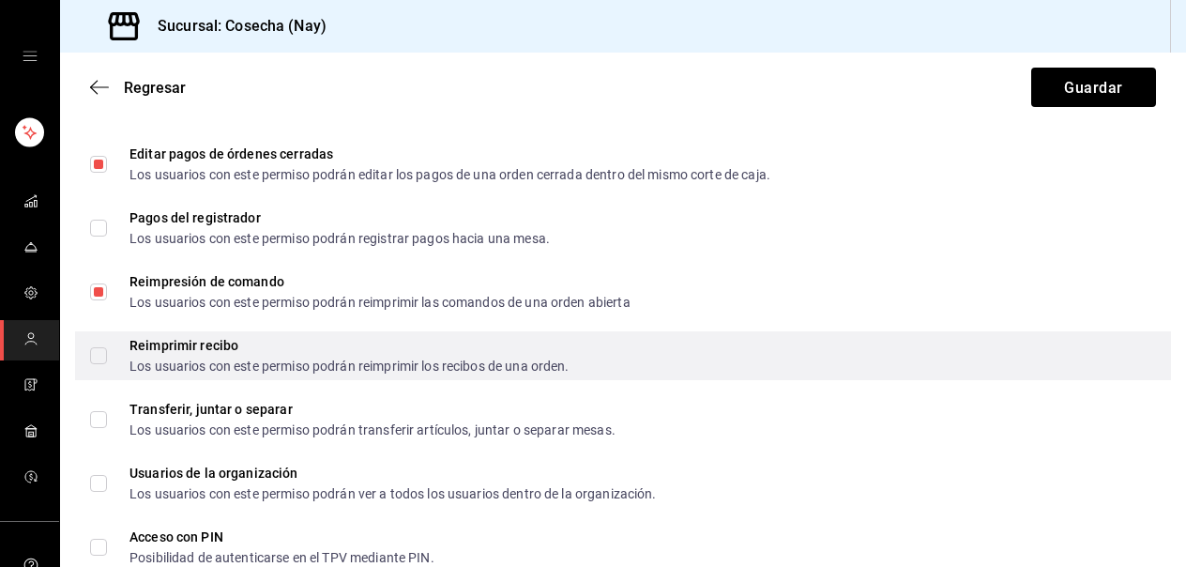
click at [98, 353] on input "Reimprimir recibo Los usuarios con este permiso podrán reimprimir los recibos d…" at bounding box center [98, 355] width 17 height 17
checkbox input "true"
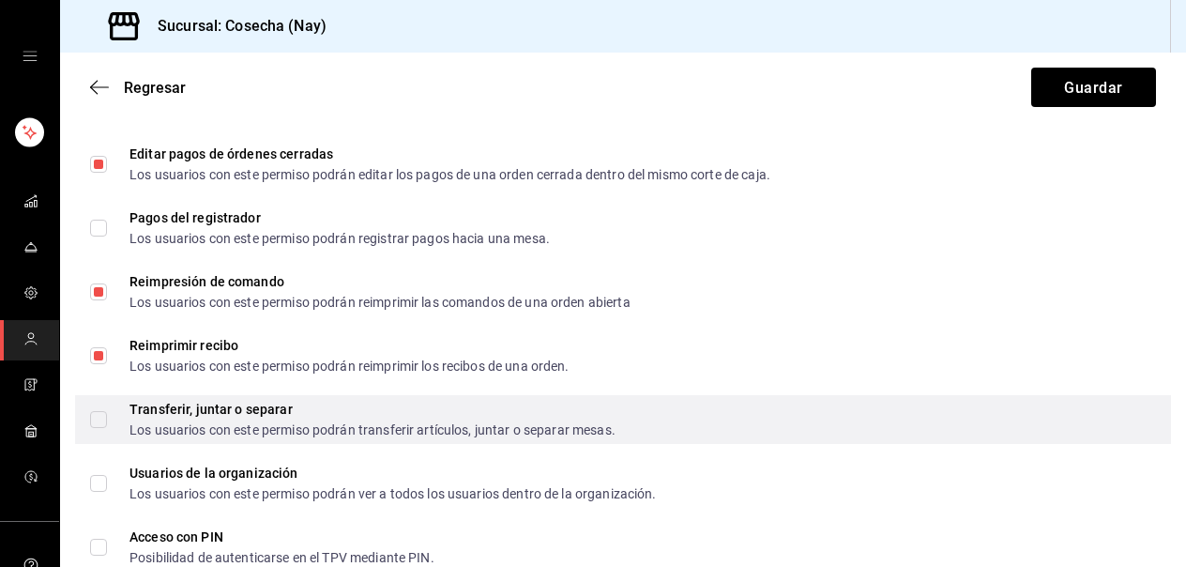
click at [103, 424] on input "Transferir, juntar o separar Los usuarios con este permiso podrán transferir ar…" at bounding box center [98, 419] width 17 height 17
checkbox input "true"
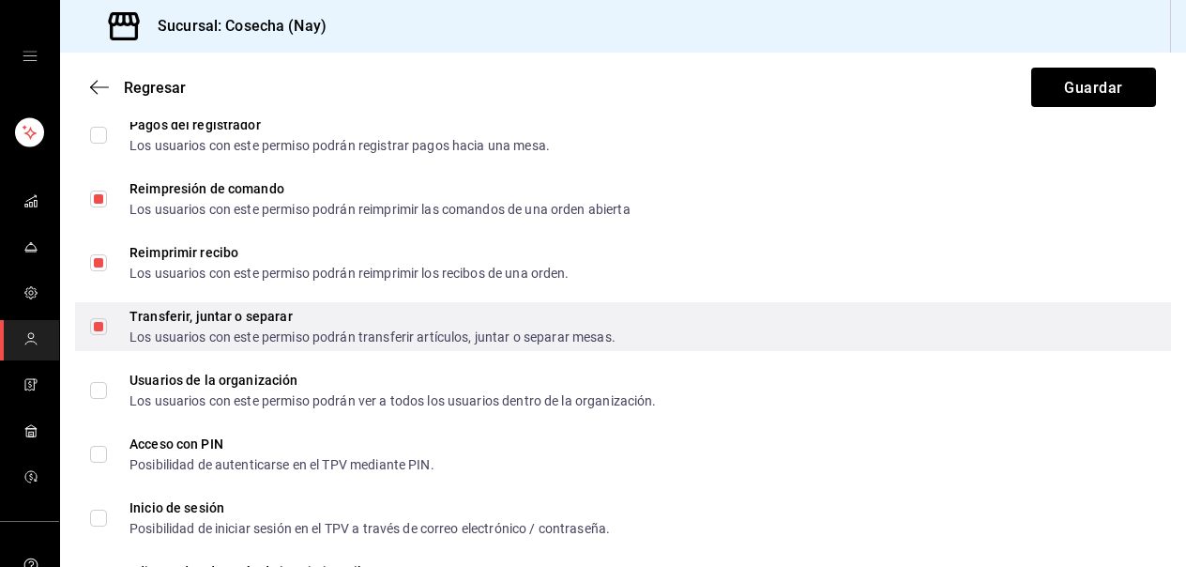
scroll to position [3215, 0]
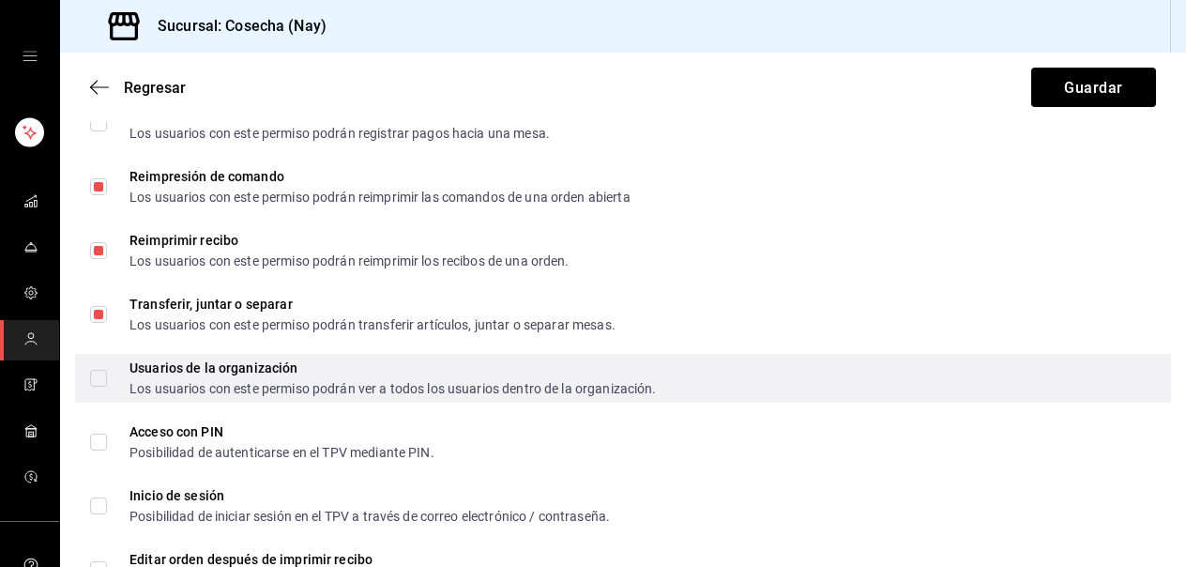
click at [107, 375] on span "Usuarios de la organización Los usuarios con este permiso podrán ver a todos lo…" at bounding box center [382, 378] width 550 height 34
click at [107, 375] on input "Usuarios de la organización Los usuarios con este permiso podrán ver a todos lo…" at bounding box center [98, 378] width 17 height 17
checkbox input "false"
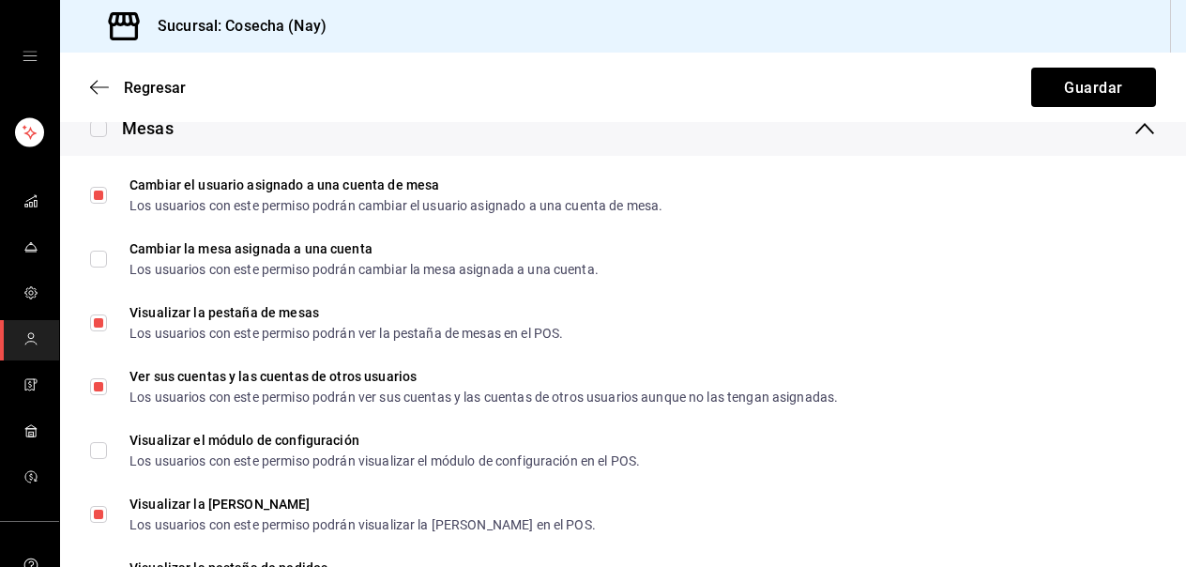
scroll to position [0, 0]
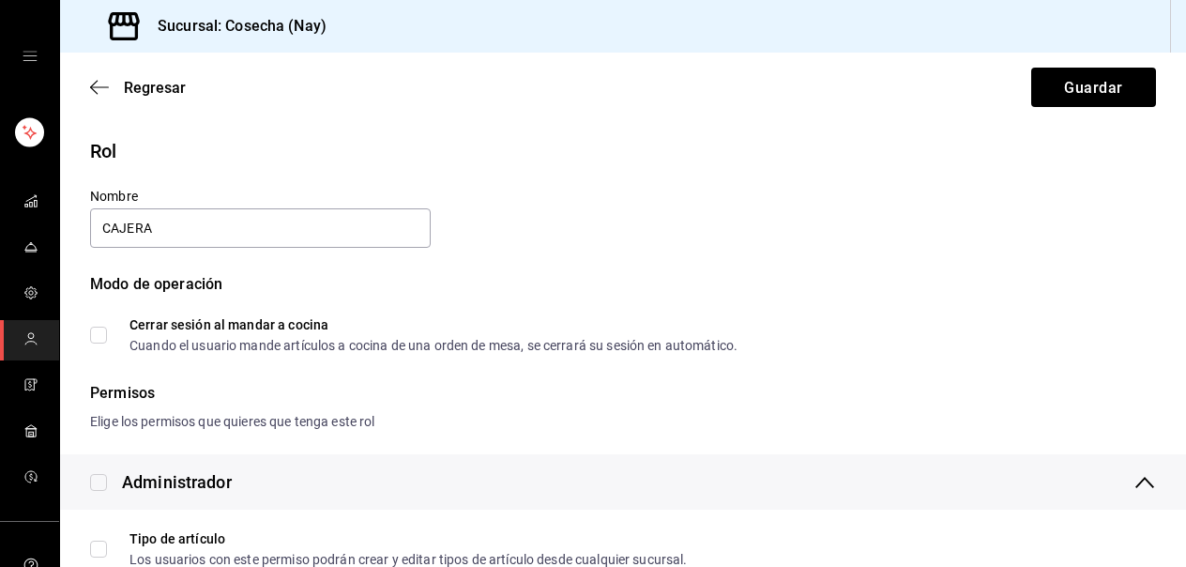
click at [101, 332] on input "Cerrar sesión al mandar a cocina Cuando el usuario mande artículos a cocina de …" at bounding box center [98, 335] width 17 height 17
checkbox input "false"
click at [1122, 89] on button "Guardar" at bounding box center [1093, 87] width 125 height 39
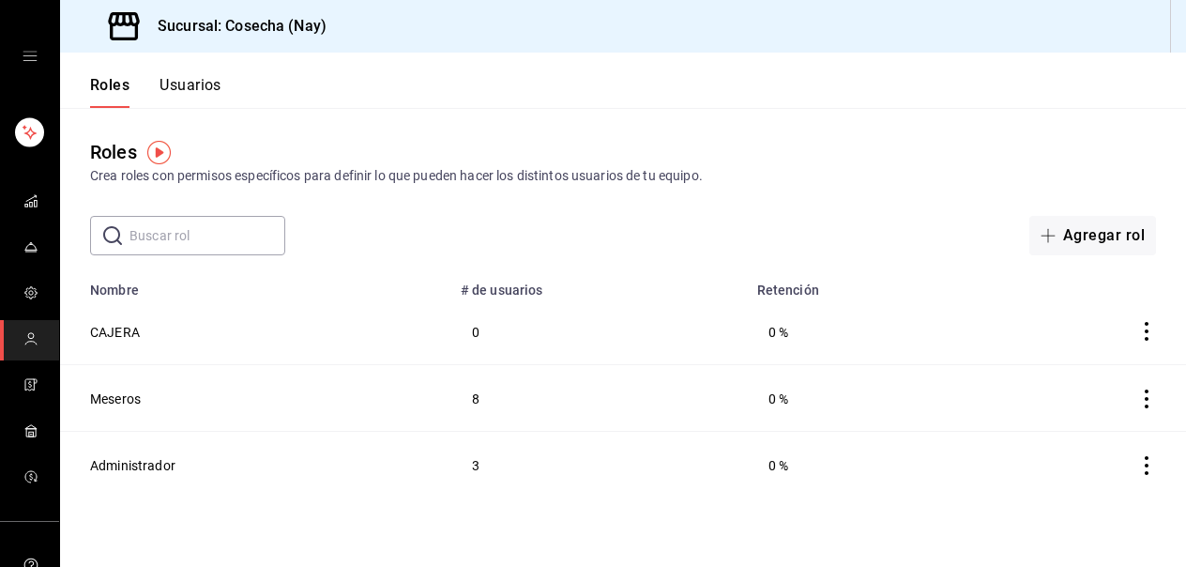
click at [1145, 339] on icon "comportamiento" at bounding box center [1147, 331] width 4 height 19
click at [129, 330] on div at bounding box center [593, 283] width 1186 height 567
click at [782, 331] on font "0 %" at bounding box center [778, 332] width 20 height 15
click at [929, 315] on td "0 %" at bounding box center [865, 331] width 239 height 67
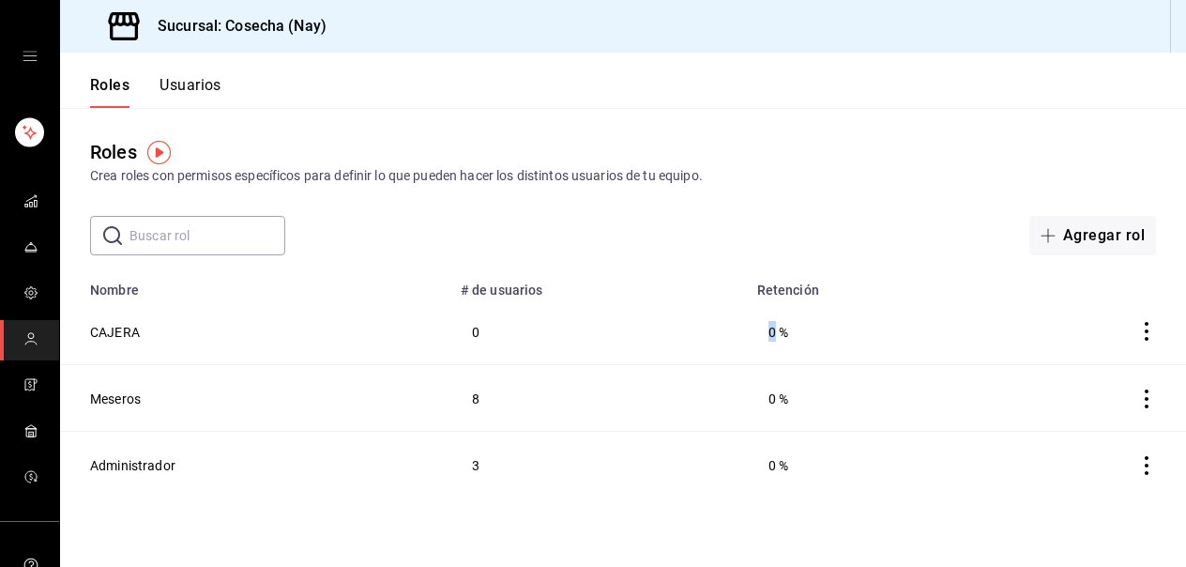
click at [1147, 329] on icon "comportamiento" at bounding box center [1146, 331] width 19 height 19
click at [212, 87] on div at bounding box center [593, 283] width 1186 height 567
click at [212, 87] on font "Usuarios" at bounding box center [191, 85] width 62 height 18
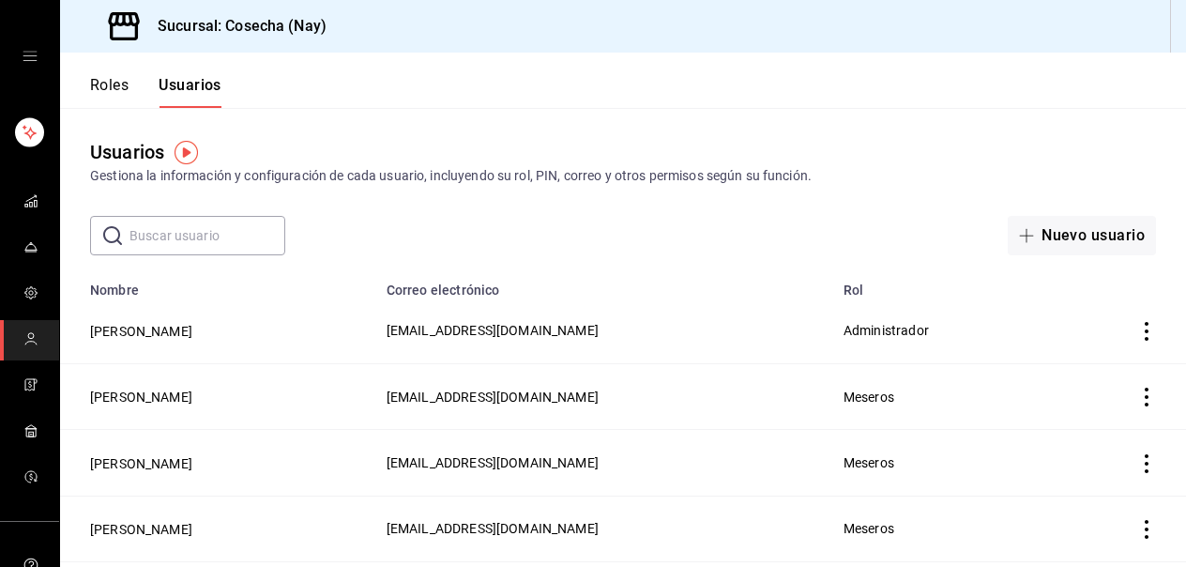
click at [114, 95] on button "Roles" at bounding box center [109, 91] width 38 height 33
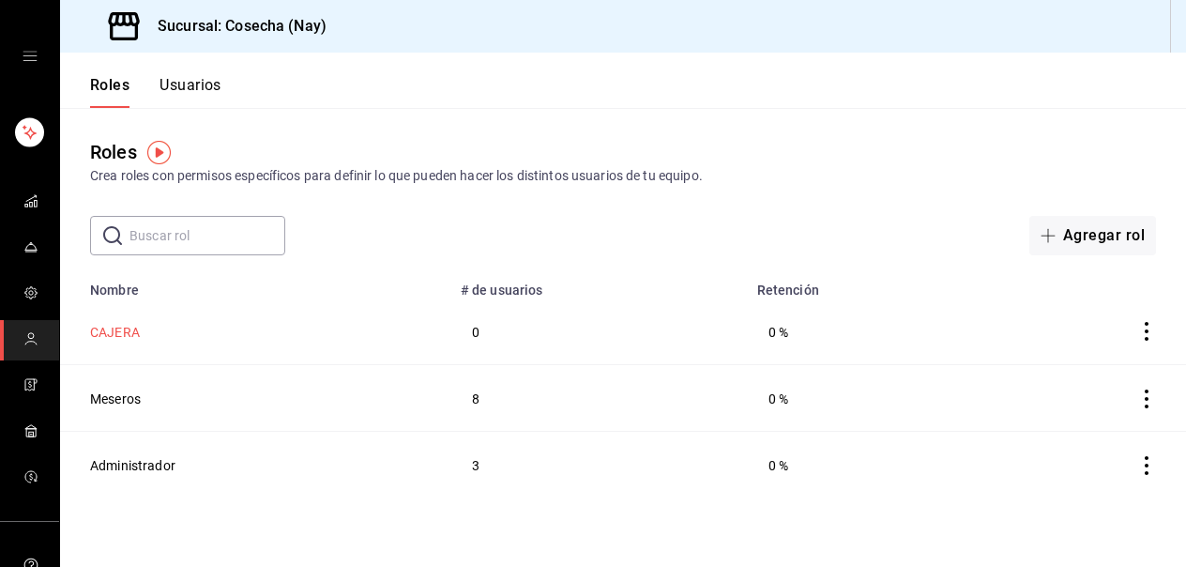
click at [127, 328] on font "CAJERA" at bounding box center [115, 332] width 50 height 15
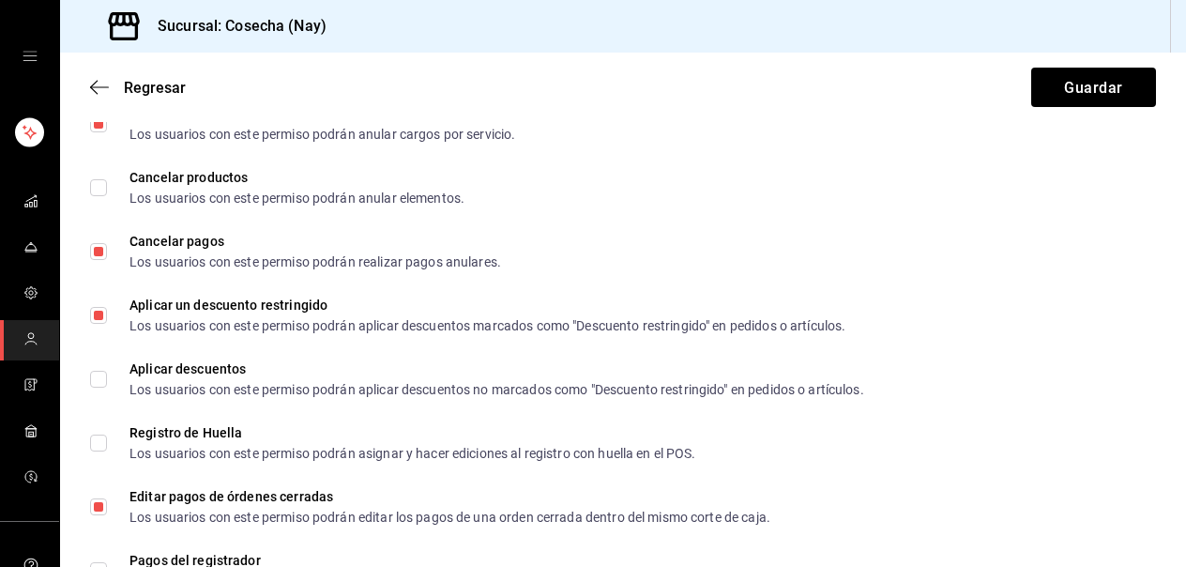
scroll to position [3442, 0]
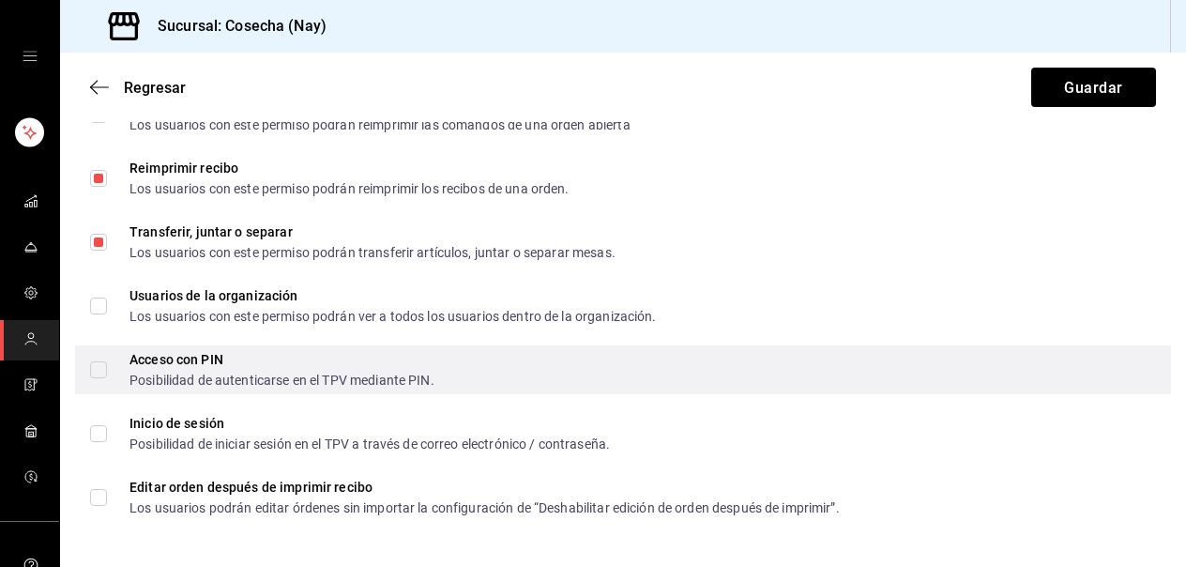
click at [109, 372] on span "Acceso con PIN Posibilidad de autenticarse en el TPV mediante PIN." at bounding box center [270, 370] width 327 height 34
click at [107, 372] on input "Acceso con PIN Posibilidad de autenticarse en el TPV mediante PIN." at bounding box center [98, 369] width 17 height 17
click at [94, 371] on input "Acceso con PIN Posibilidad de autenticarse en el TPV mediante PIN." at bounding box center [98, 369] width 17 height 17
checkbox input "true"
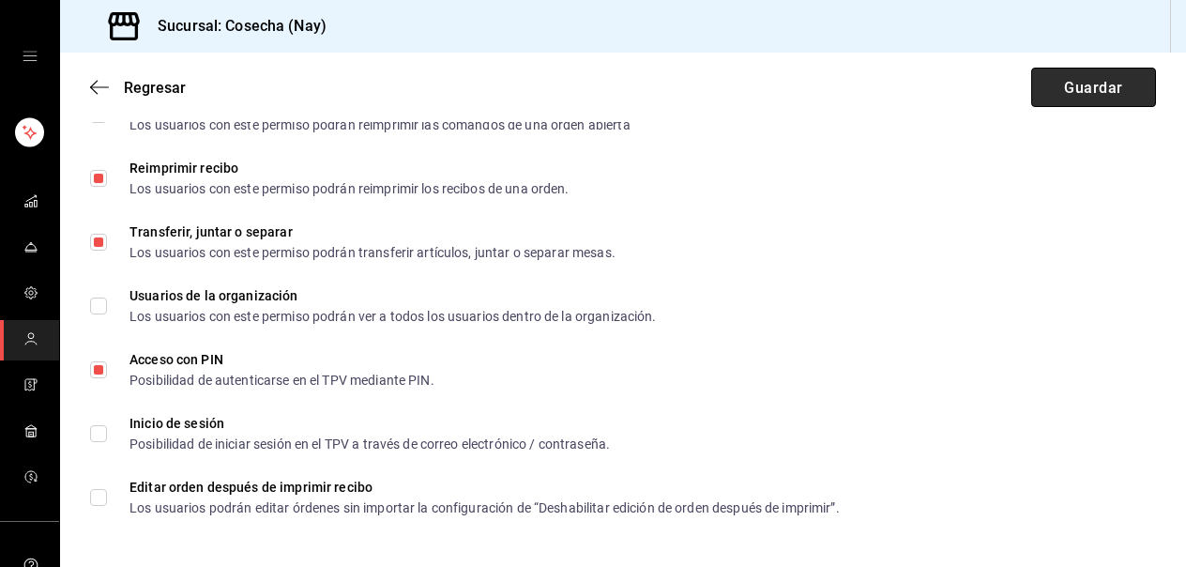
click at [1064, 99] on button "Guardar" at bounding box center [1093, 87] width 125 height 39
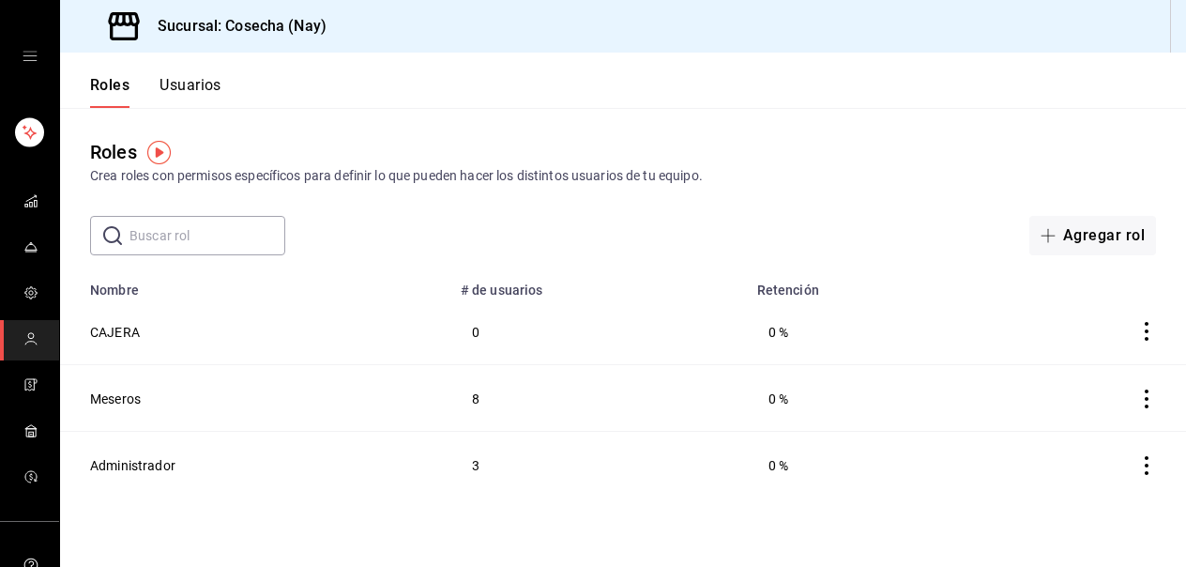
click at [203, 86] on font "Usuarios" at bounding box center [191, 85] width 62 height 18
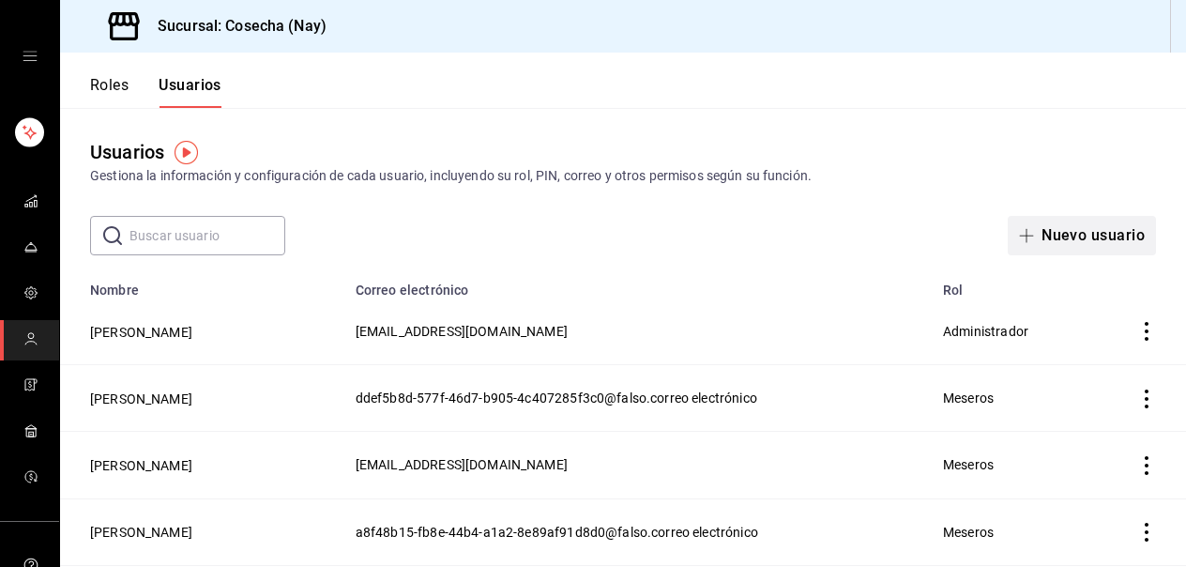
click at [1108, 237] on font "Nuevo usuario" at bounding box center [1092, 235] width 103 height 18
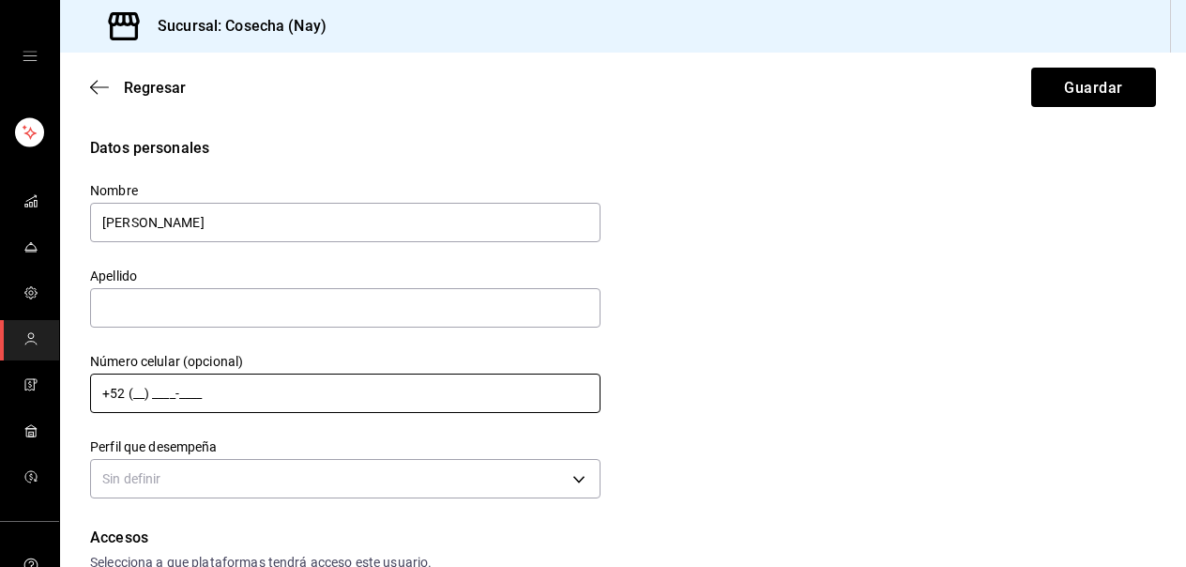
type input "VANIA"
click at [251, 401] on input "+52 (__) ____-____" at bounding box center [345, 392] width 510 height 39
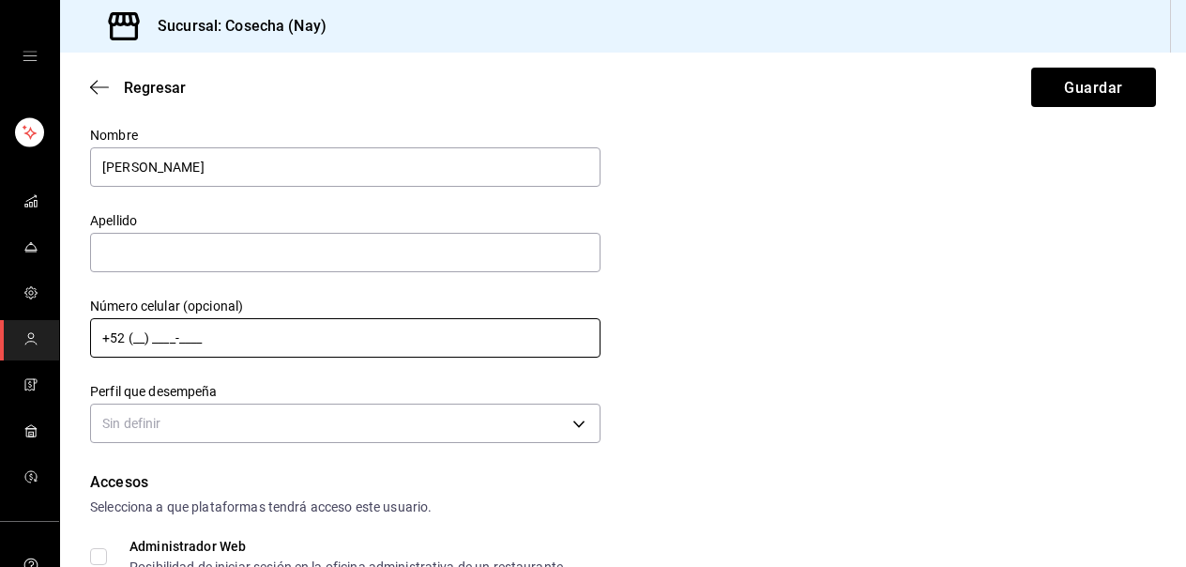
scroll to position [75, 0]
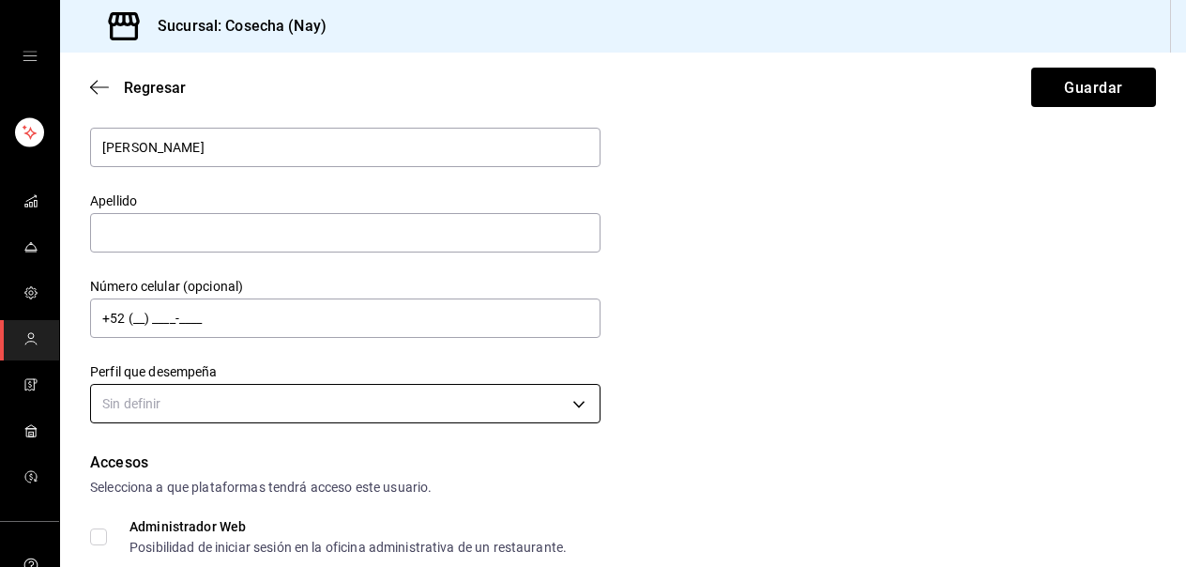
click at [293, 402] on body "Sucursal: Cosecha (Nay) Regresar Guardar Datos personales Nombre VANIA Apellido…" at bounding box center [593, 283] width 1186 height 567
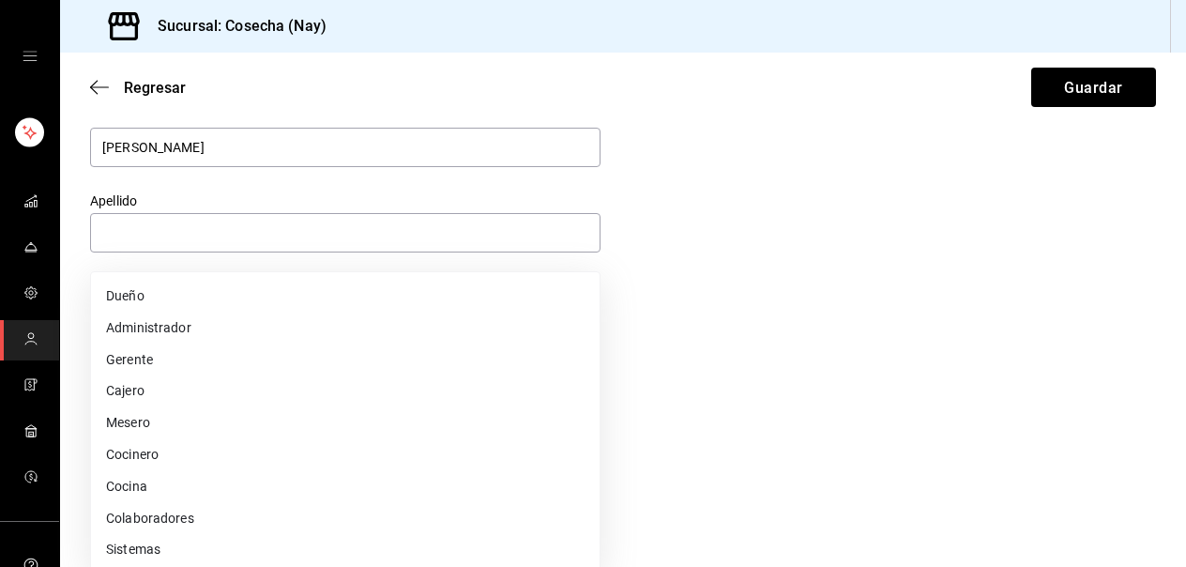
click at [295, 387] on li "Cajero" at bounding box center [345, 390] width 509 height 32
type input "CASHIER"
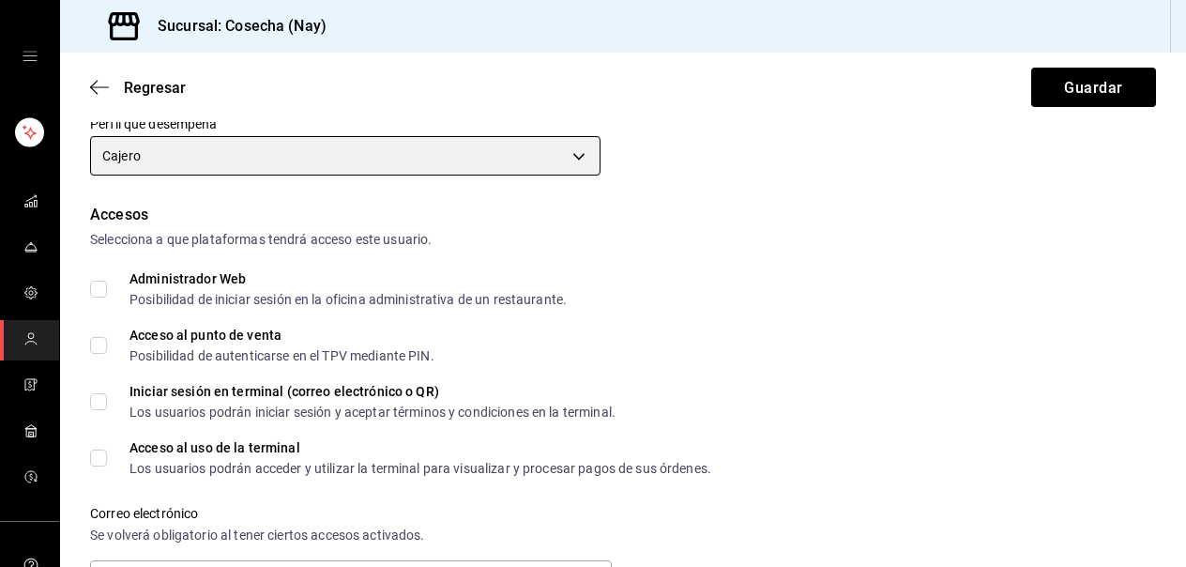
scroll to position [325, 0]
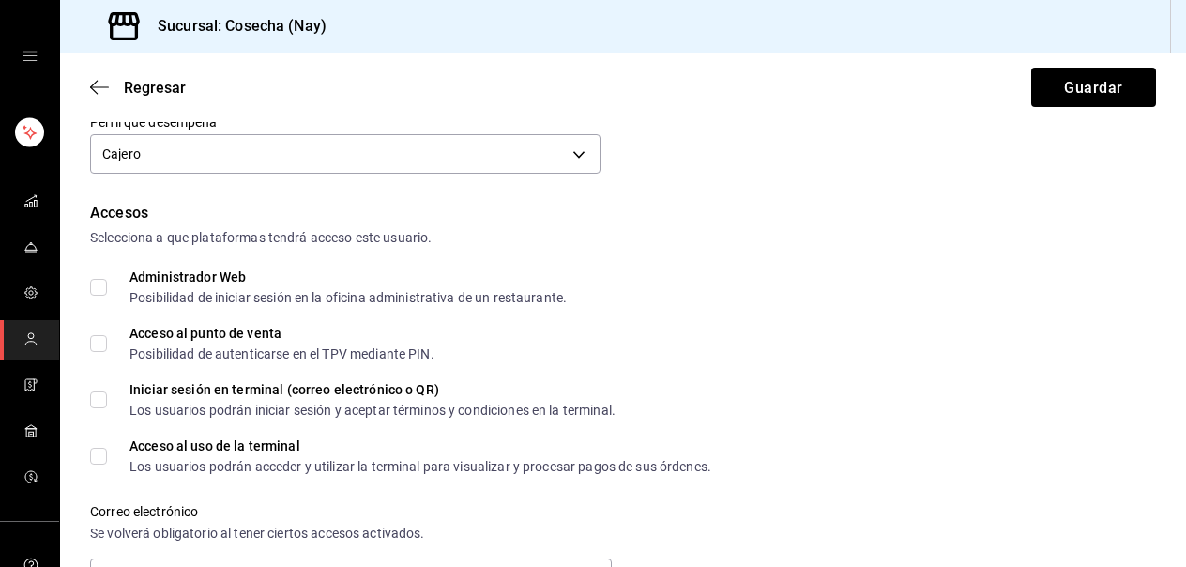
click at [97, 343] on input "Acceso al punto de venta Posibilidad de autenticarse en el TPV mediante PIN." at bounding box center [98, 343] width 17 height 17
checkbox input "true"
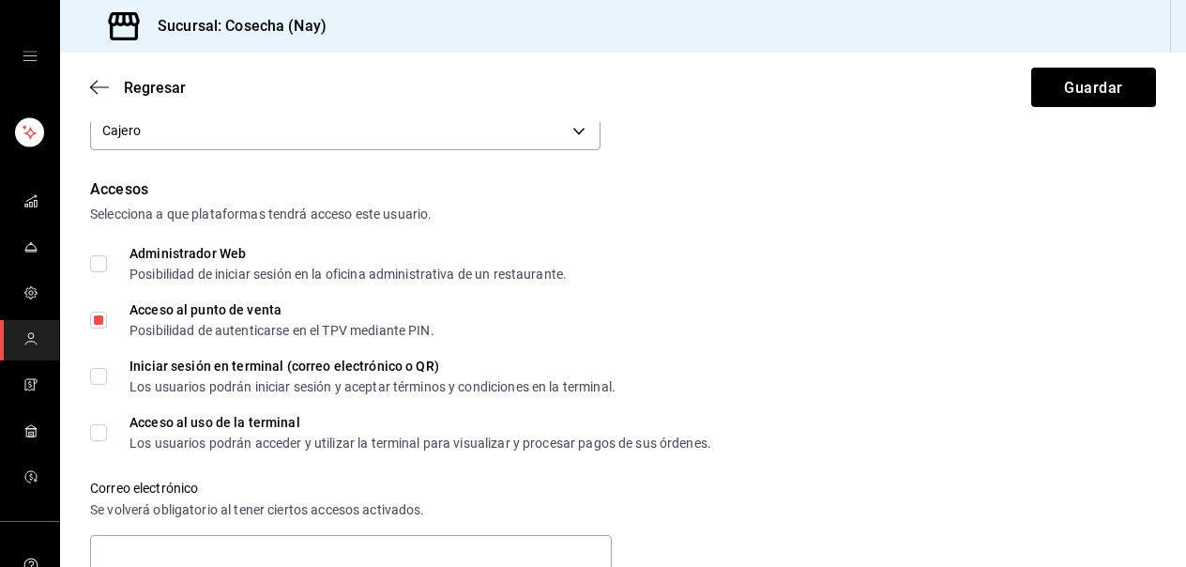
scroll to position [351, 0]
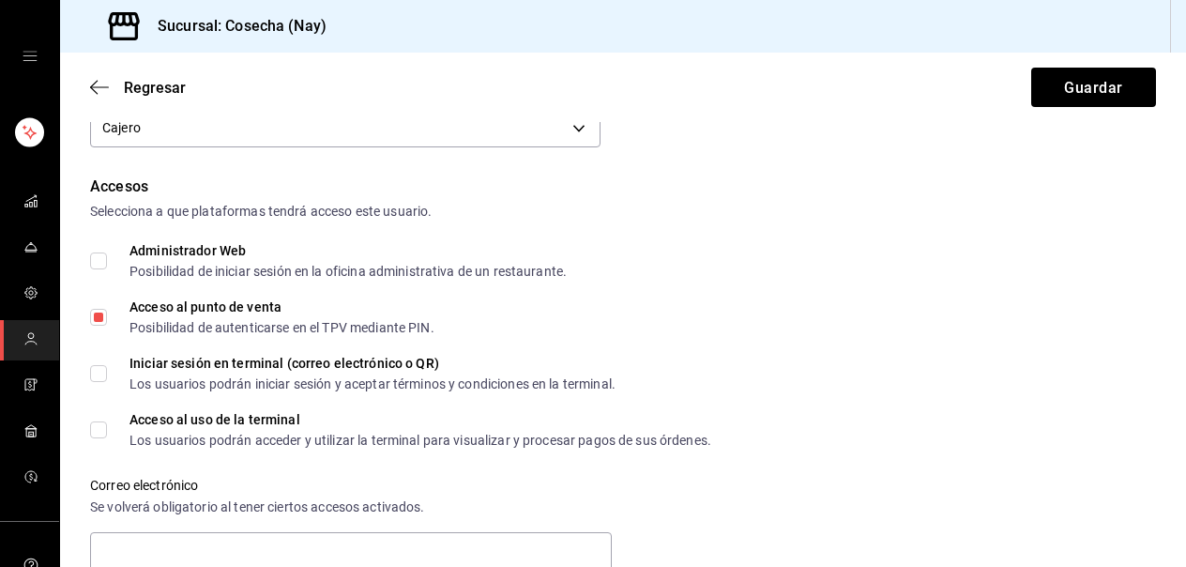
click at [88, 370] on div "Datos personales Nombre VANIA Apellido Número celular (opcional) +52 (__) ____-…" at bounding box center [623, 452] width 1126 height 1332
click at [97, 372] on input "Iniciar sesión en terminal (correo electrónico o QR) Los usuarios podrán inicia…" at bounding box center [98, 373] width 17 height 17
checkbox input "true"
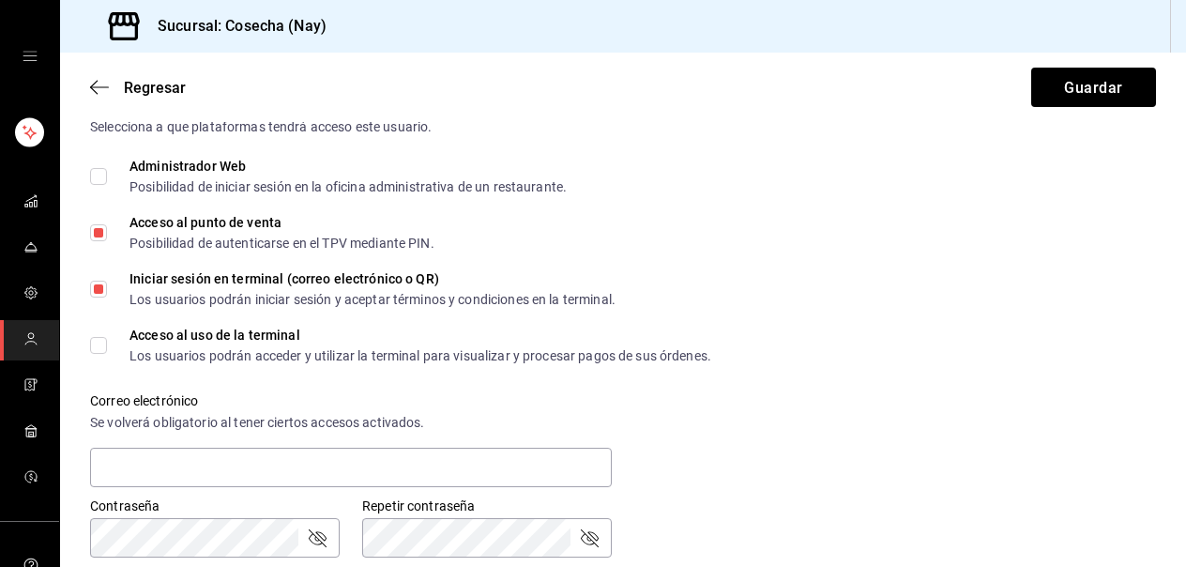
scroll to position [438, 0]
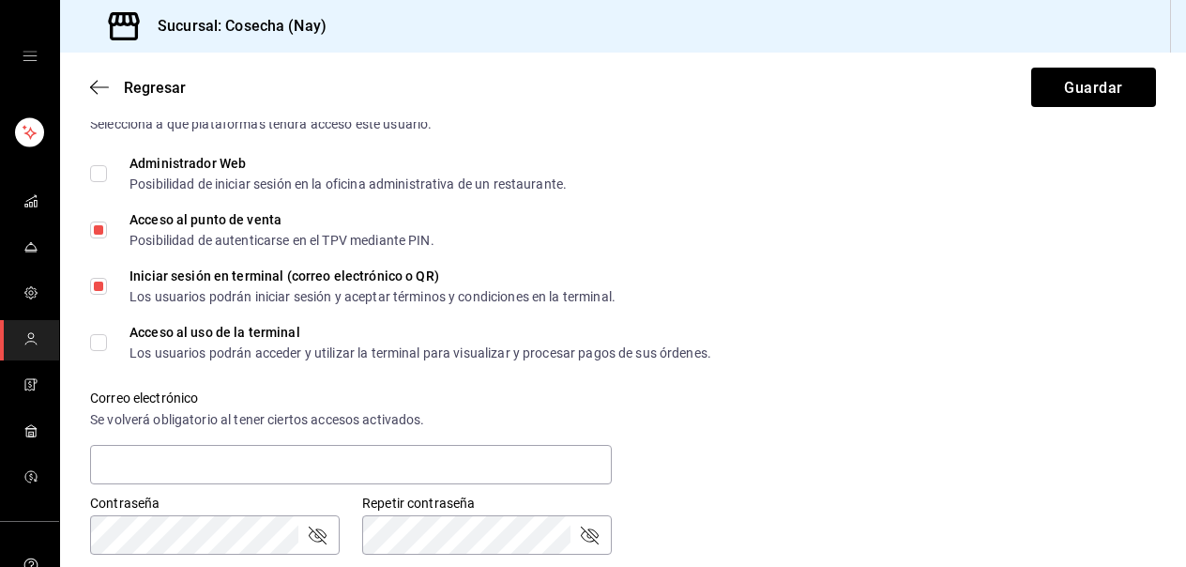
click at [98, 335] on input "Acceso al uso de la terminal Los usuarios podrán acceder y utilizar la terminal…" at bounding box center [98, 342] width 17 height 17
checkbox input "true"
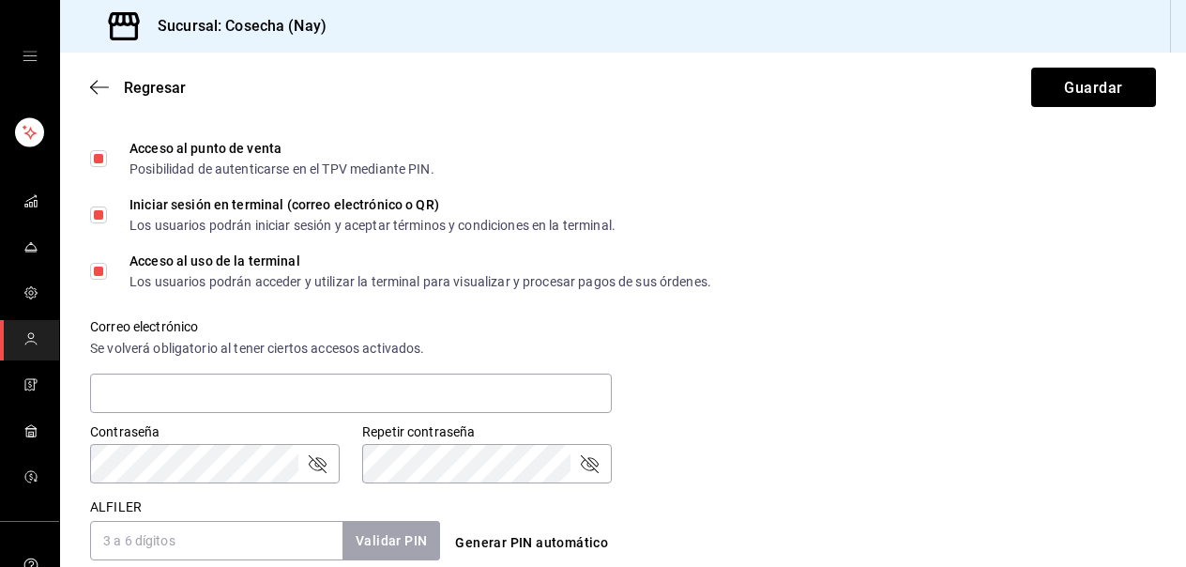
scroll to position [520, 0]
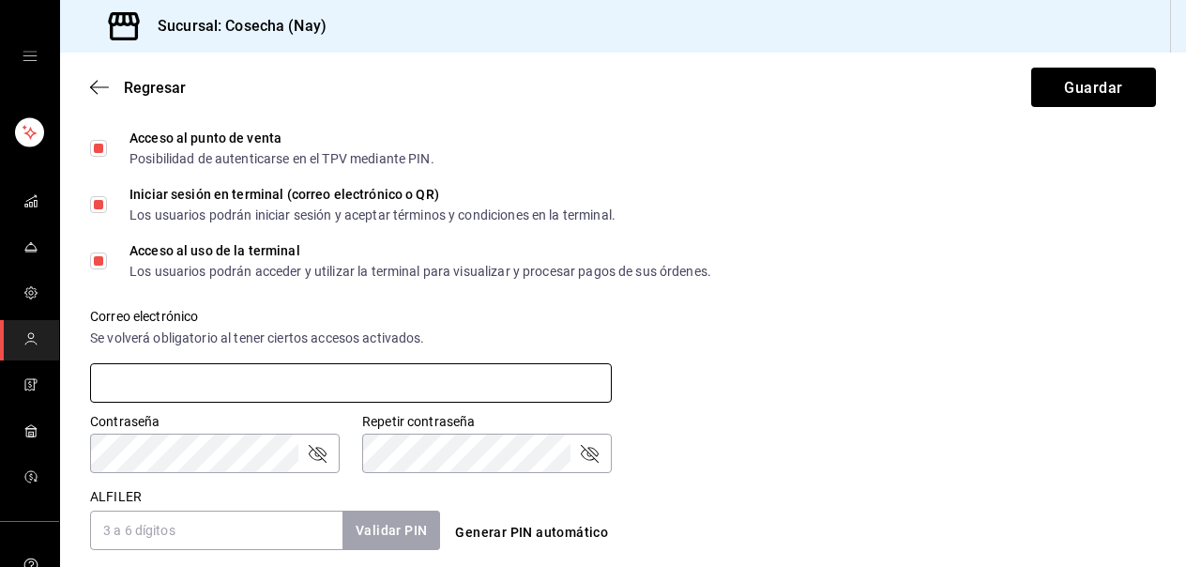
click at [238, 379] on input "text" at bounding box center [351, 382] width 522 height 39
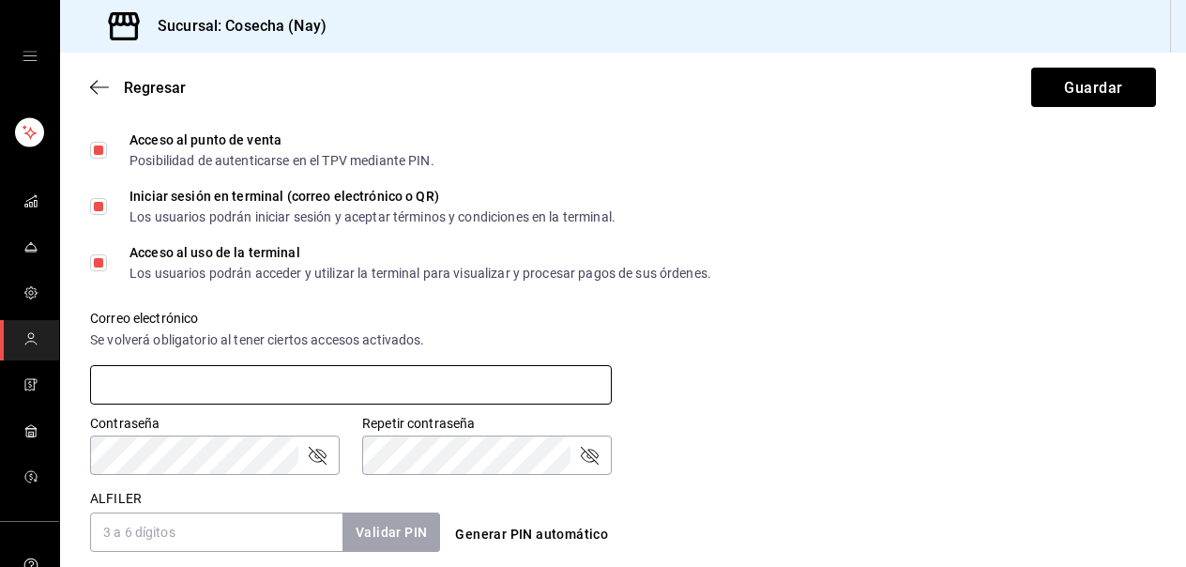
scroll to position [521, 0]
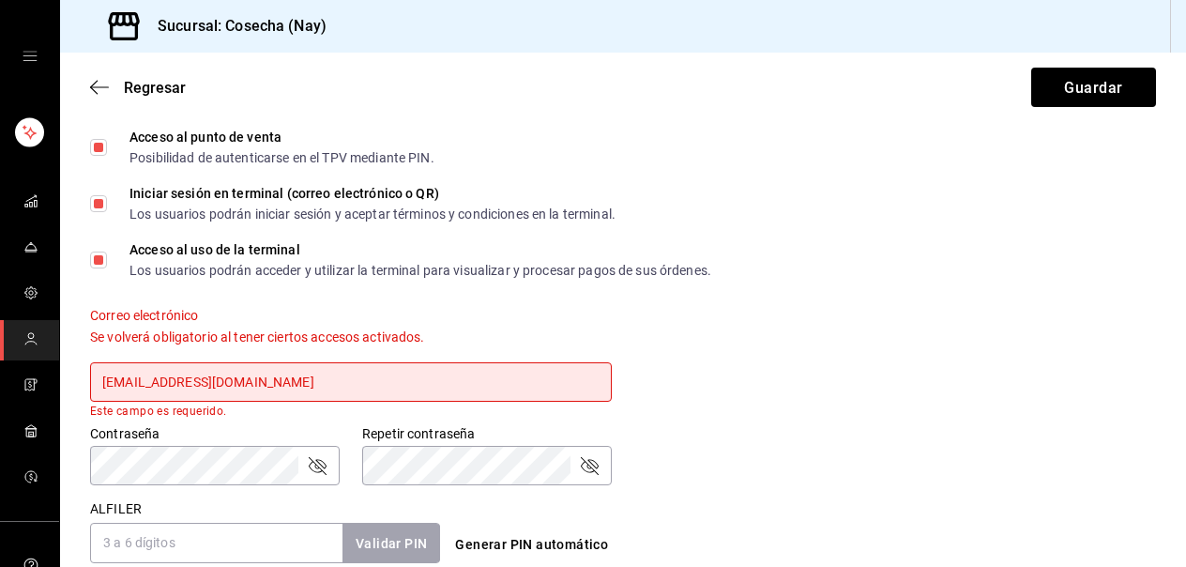
type input "cosechafarmtotable@gmail.com"
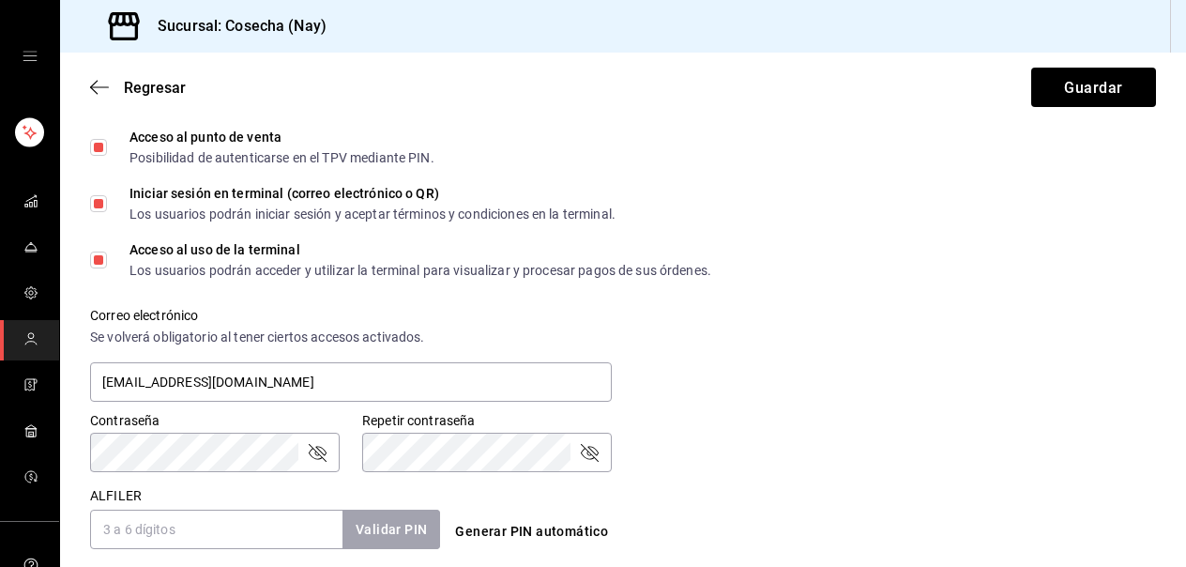
click at [322, 460] on icon "campo de contraseña" at bounding box center [317, 452] width 23 height 23
click at [584, 460] on icon "campo de contraseña" at bounding box center [589, 452] width 23 height 23
click at [210, 525] on input "ALFILER" at bounding box center [216, 528] width 252 height 39
type input "2"
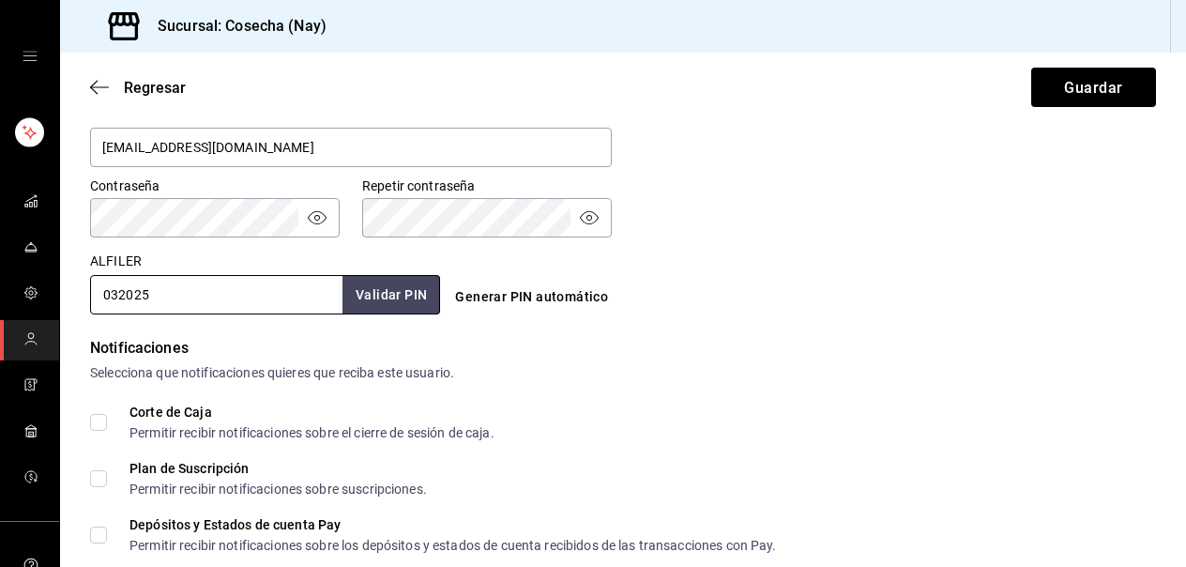
scroll to position [772, 0]
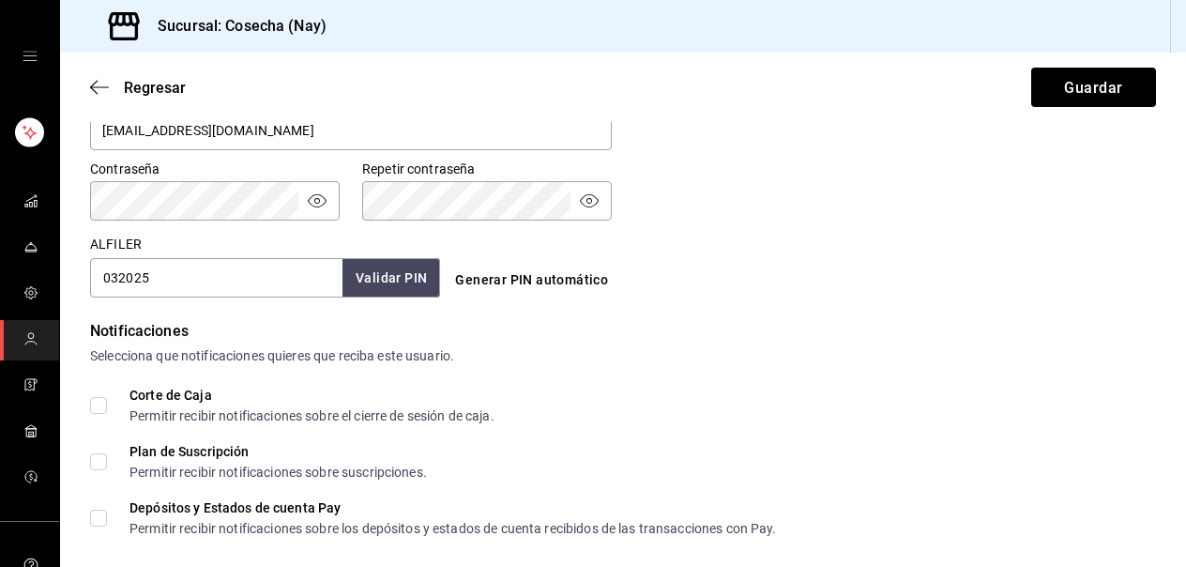
type input "032025"
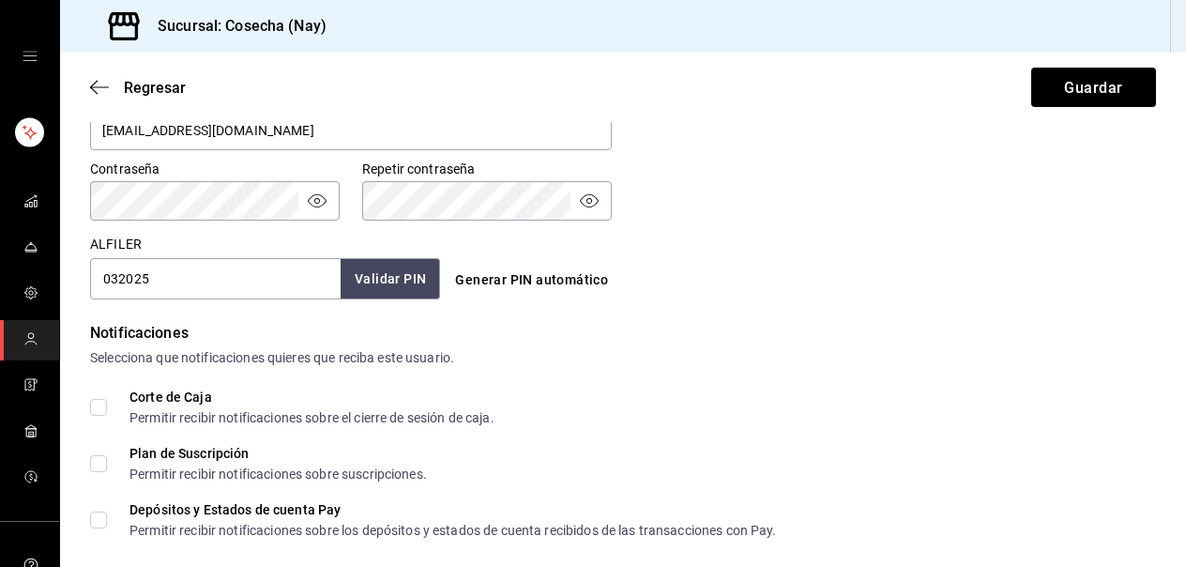
click at [407, 290] on button "Validar PIN" at bounding box center [390, 278] width 99 height 41
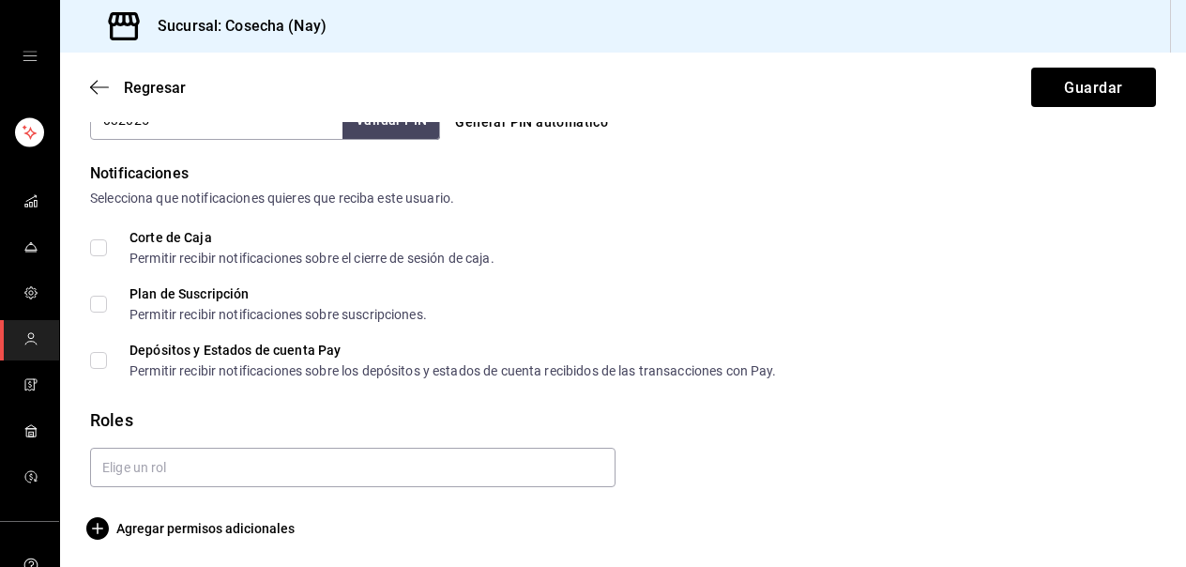
scroll to position [933, 0]
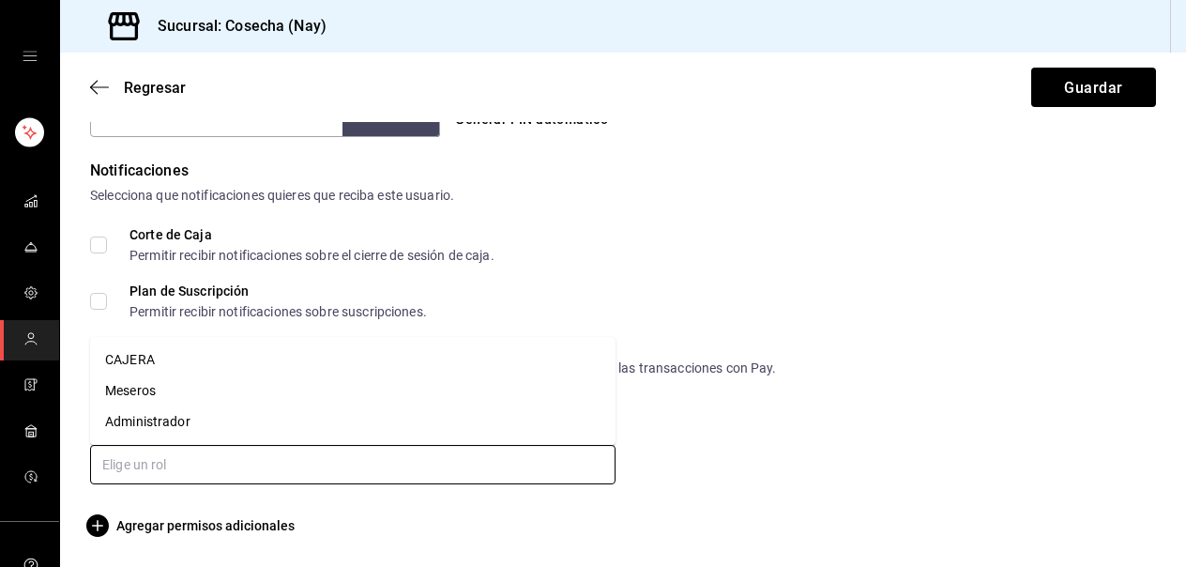
click at [169, 461] on input "text" at bounding box center [352, 464] width 525 height 39
click at [151, 369] on font "CAJERA" at bounding box center [130, 360] width 50 height 20
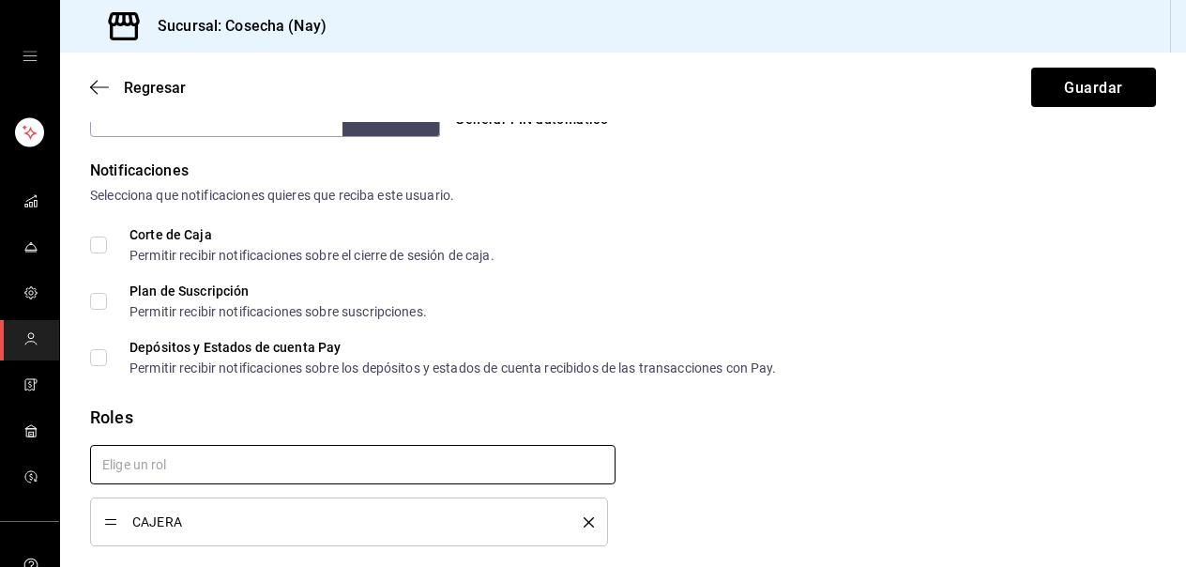
checkbox input "true"
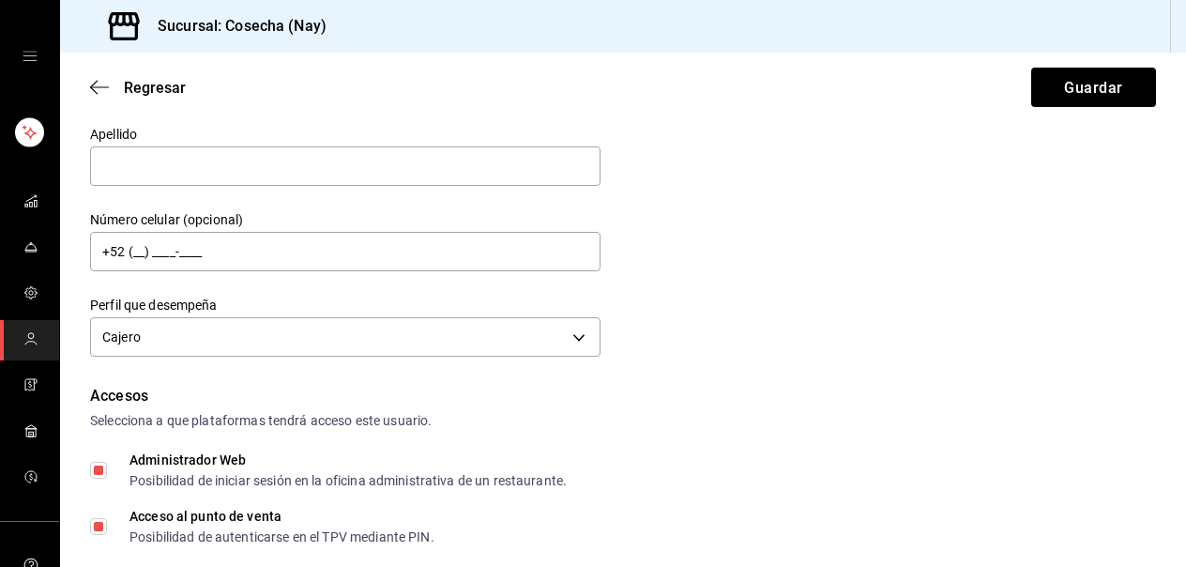
scroll to position [0, 0]
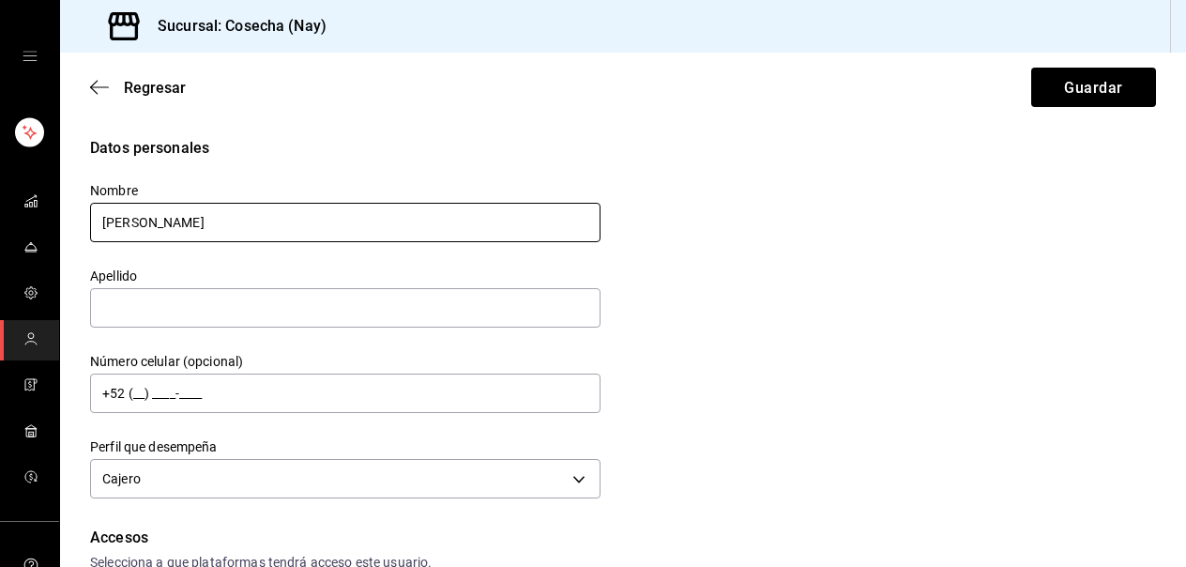
drag, startPoint x: 160, startPoint y: 220, endPoint x: 99, endPoint y: 216, distance: 61.1
click at [99, 216] on input "VANIA" at bounding box center [345, 222] width 510 height 39
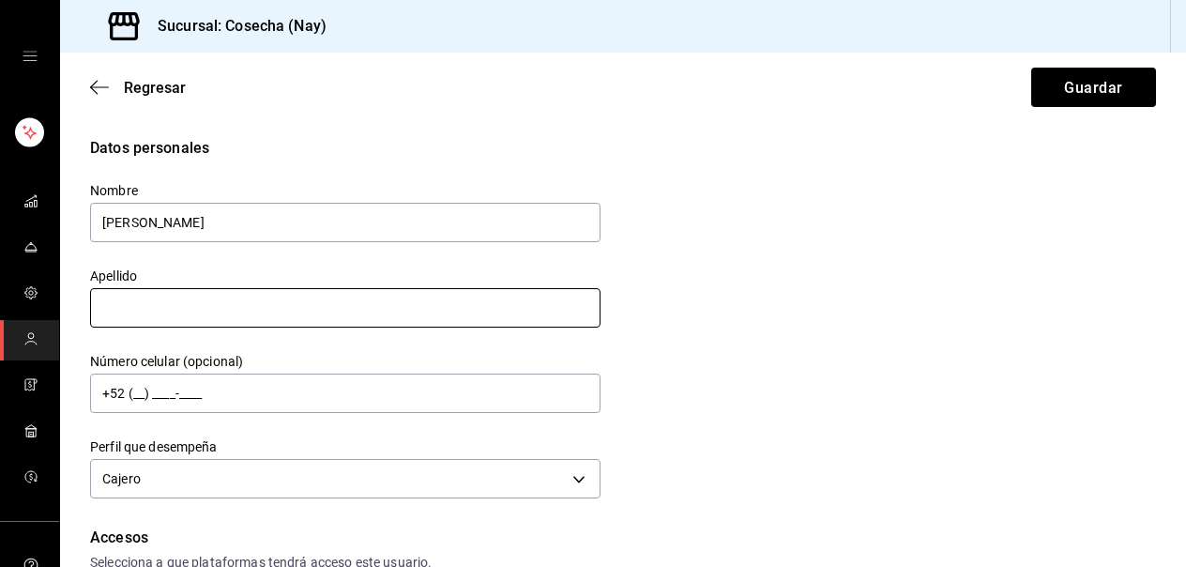
click at [225, 306] on input "text" at bounding box center [345, 307] width 510 height 39
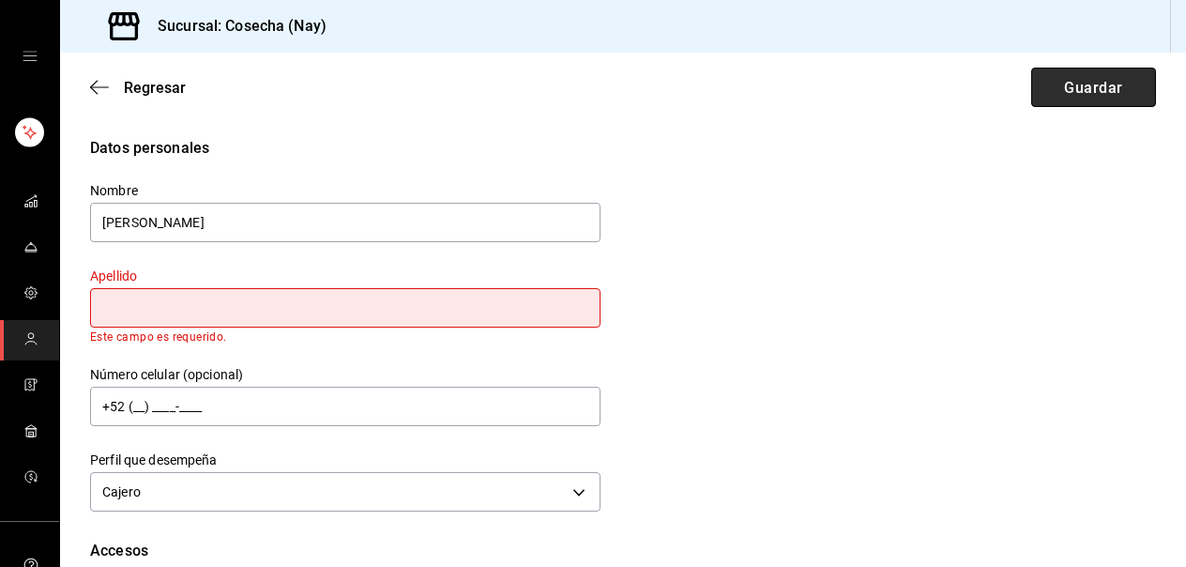
click at [1058, 95] on button "Guardar" at bounding box center [1093, 87] width 125 height 39
type input "m"
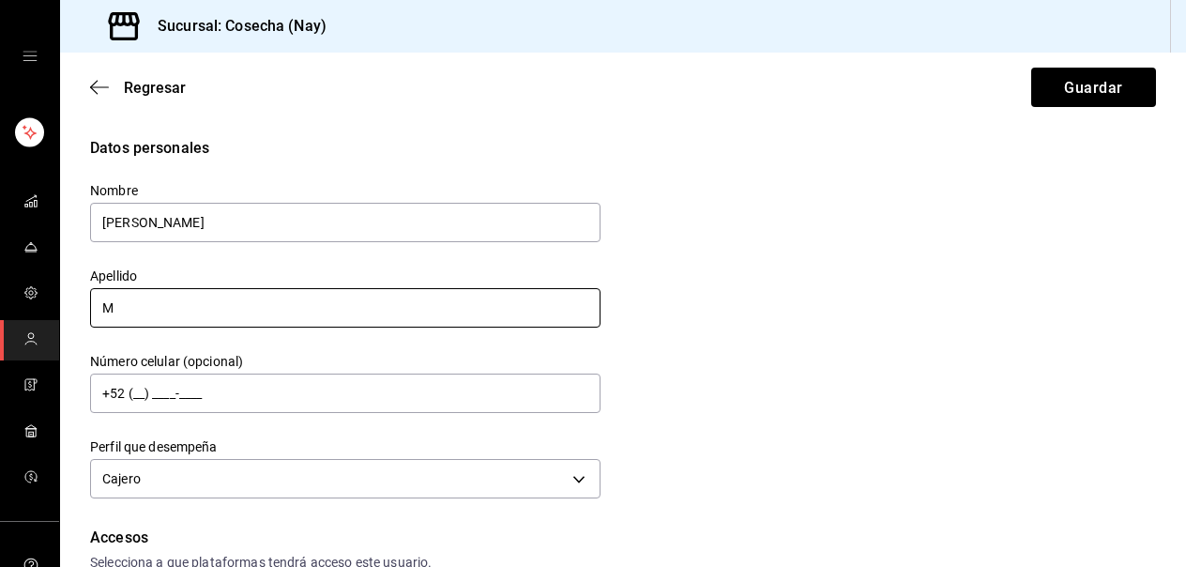
scroll to position [14, 0]
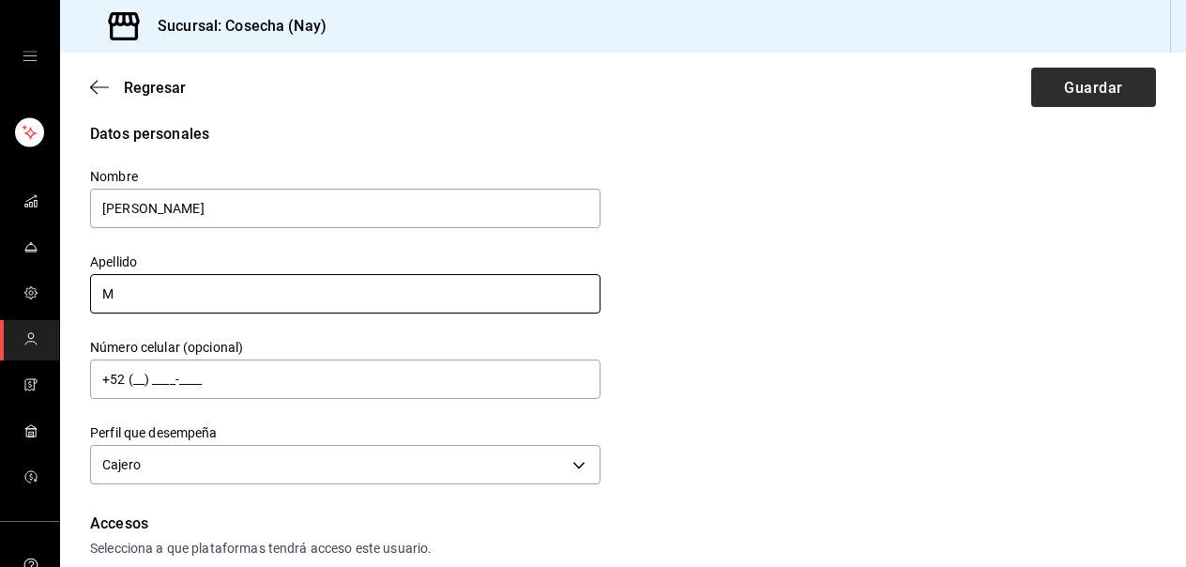
type input "M"
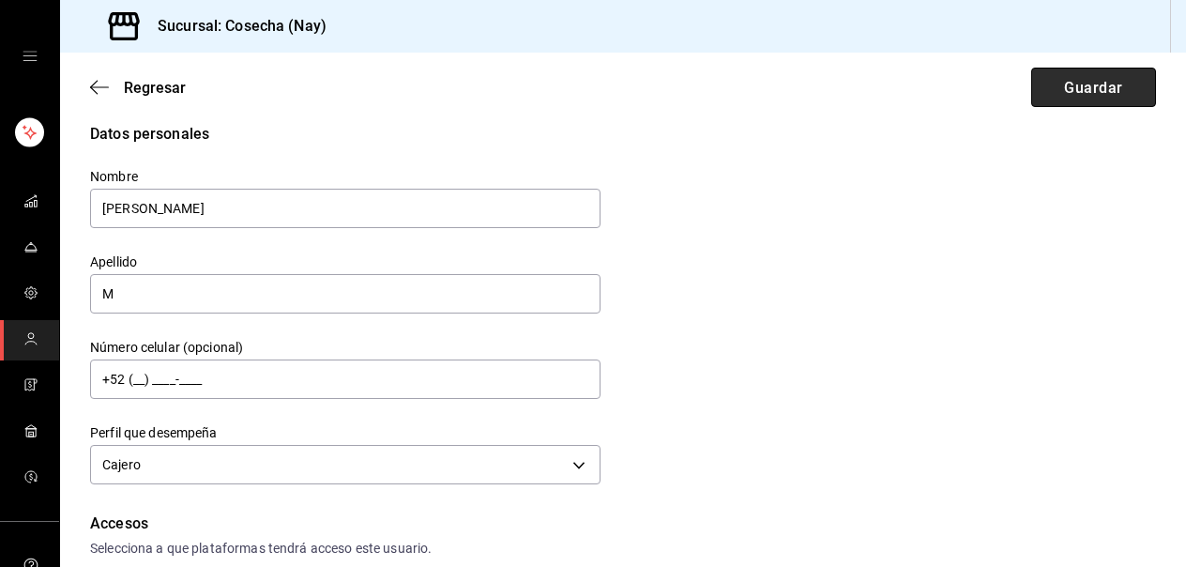
click at [1081, 91] on font "Guardar" at bounding box center [1093, 87] width 58 height 18
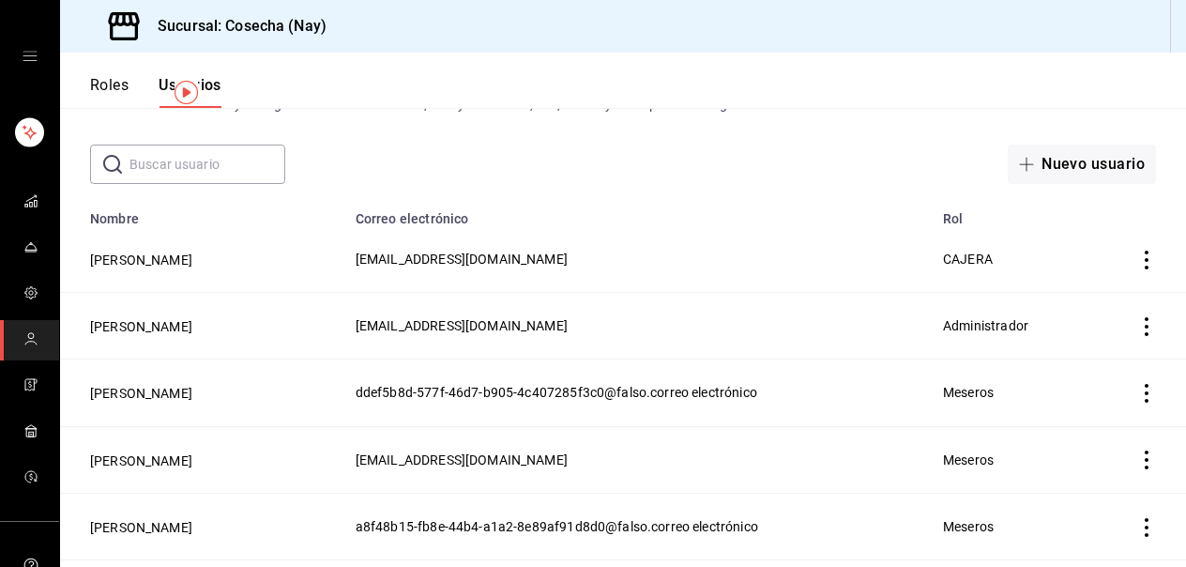
scroll to position [60, 0]
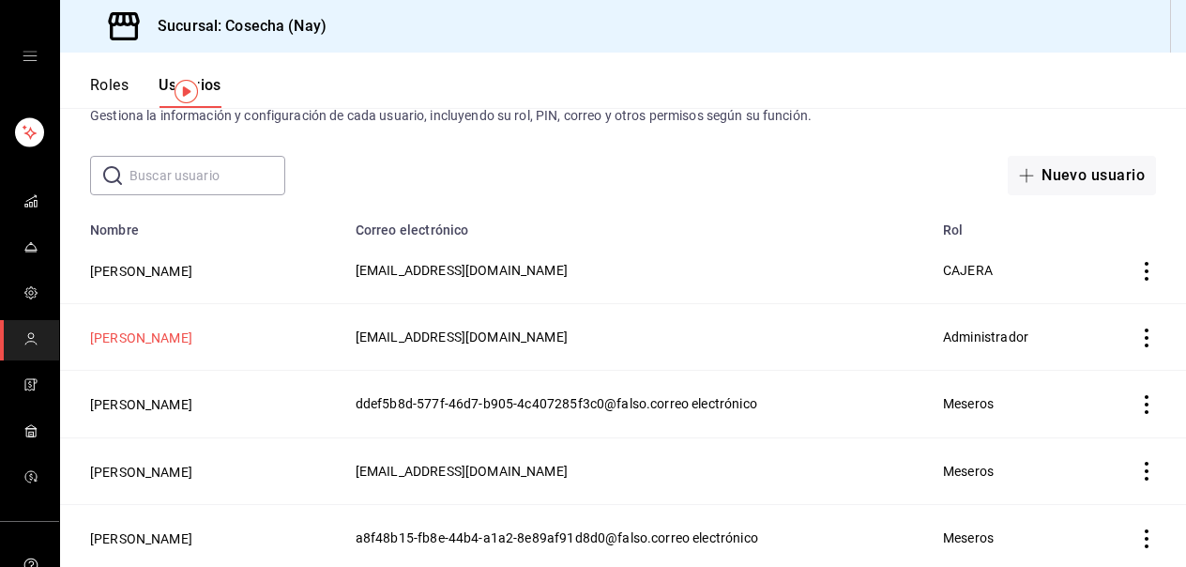
click at [192, 339] on font "[PERSON_NAME]" at bounding box center [141, 337] width 102 height 15
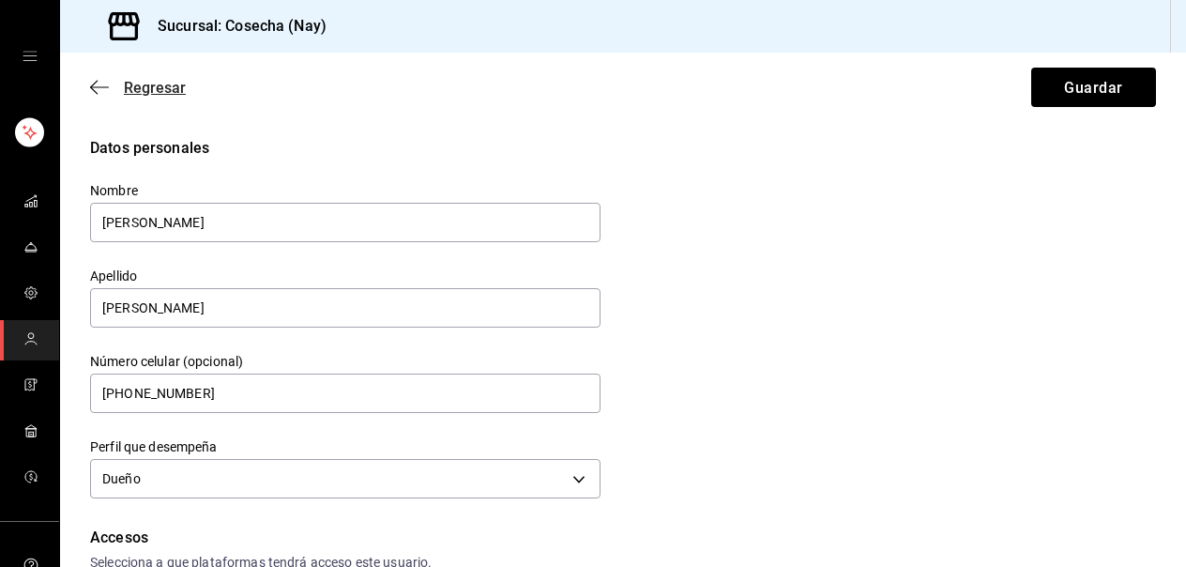
click at [98, 92] on icon "button" at bounding box center [99, 87] width 19 height 17
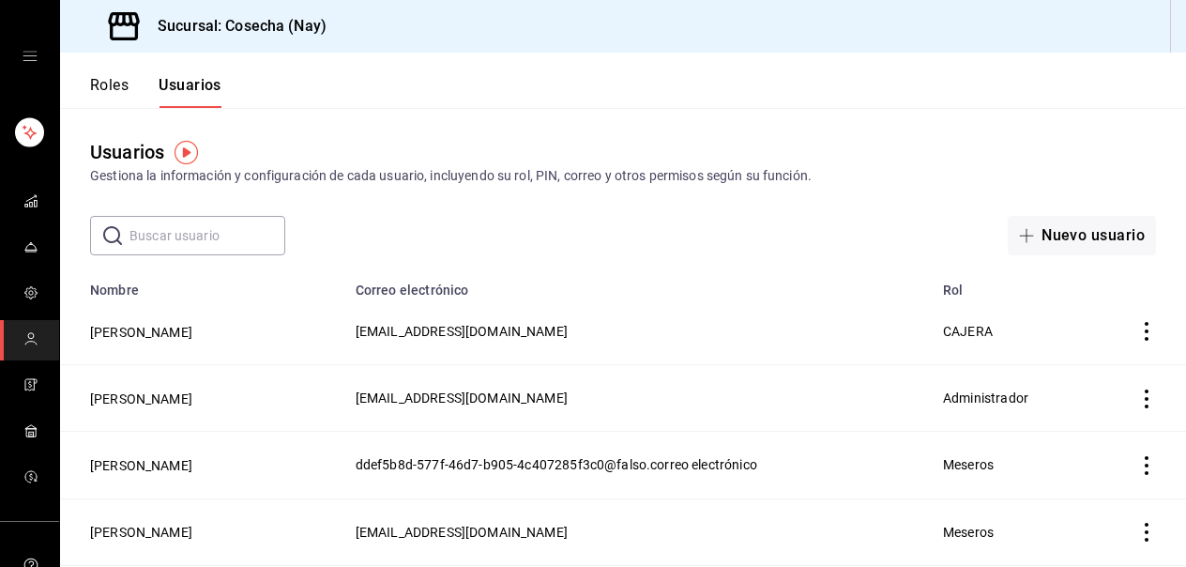
click at [107, 84] on font "Roles" at bounding box center [109, 85] width 38 height 18
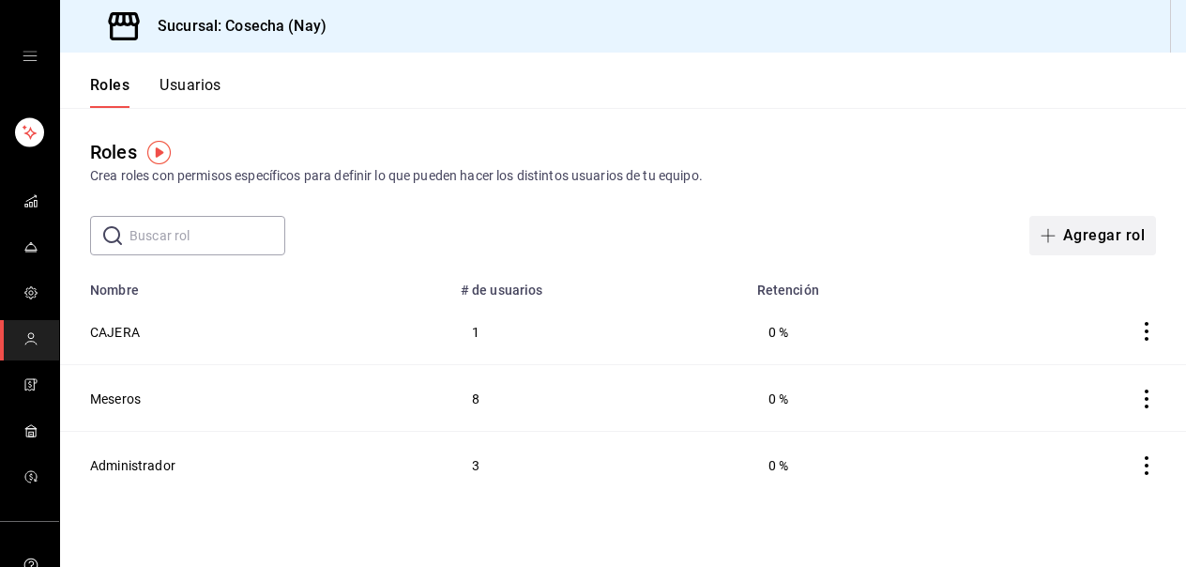
click at [1102, 241] on font "Agregar rol" at bounding box center [1104, 235] width 82 height 18
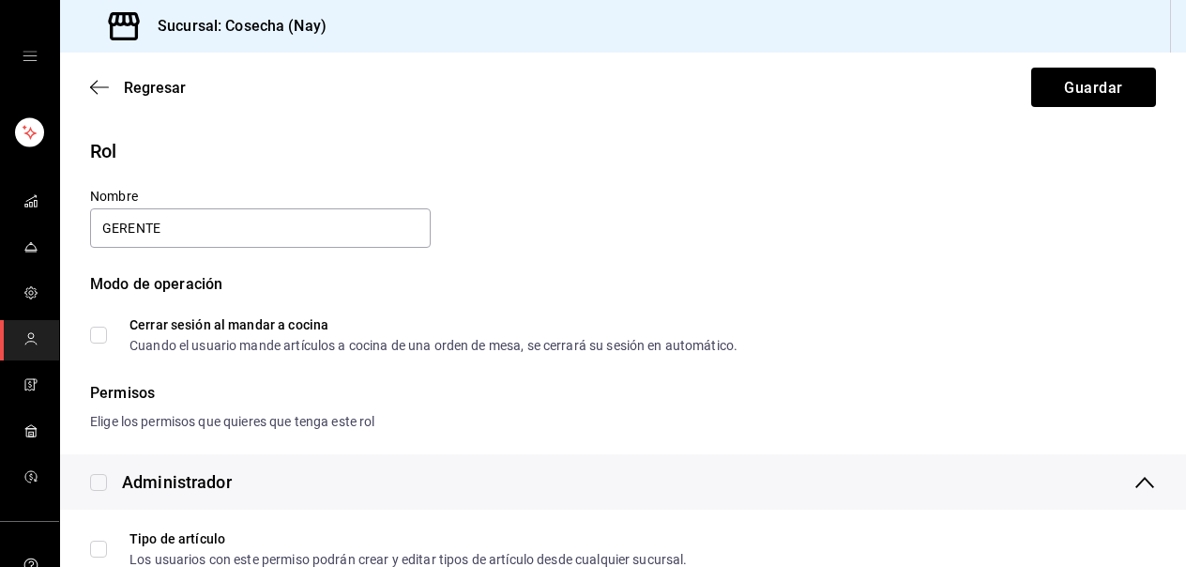
type input "GERENTE"
click at [699, 276] on div "Modo de operación" at bounding box center [623, 295] width 1066 height 45
click at [99, 84] on icon "button" at bounding box center [99, 87] width 19 height 17
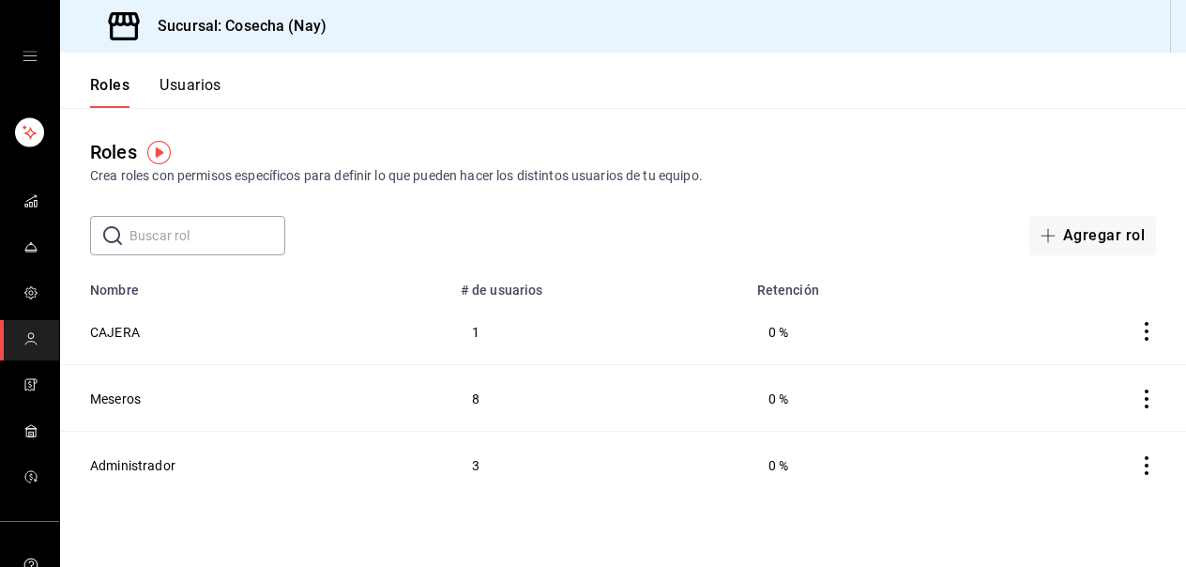
click at [229, 238] on input "text" at bounding box center [207, 236] width 156 height 38
click at [1086, 234] on font "Agregar rol" at bounding box center [1104, 235] width 82 height 18
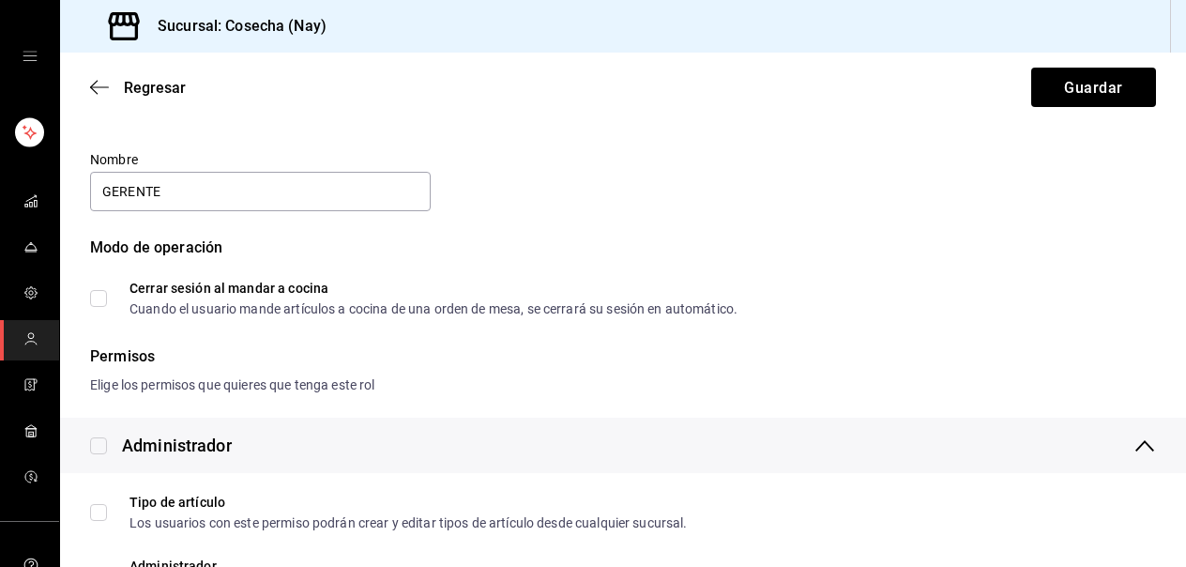
scroll to position [49, 0]
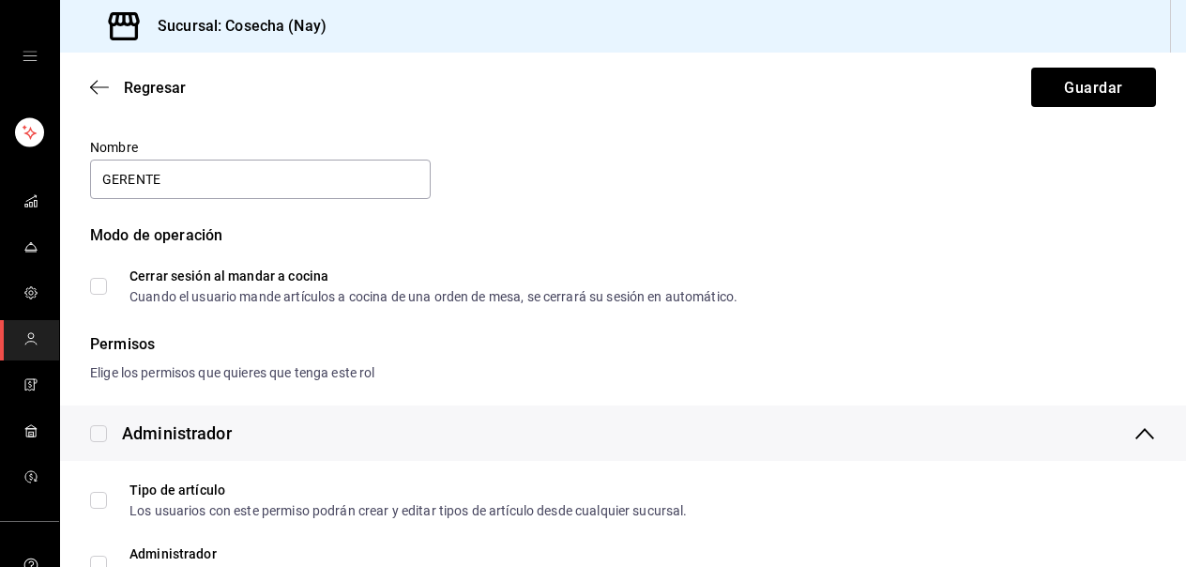
type input "GERENTE"
click at [101, 282] on input "Cerrar sesión al mandar a cocina Cuando el usuario mande artículos a cocina de …" at bounding box center [98, 286] width 17 height 17
checkbox input "true"
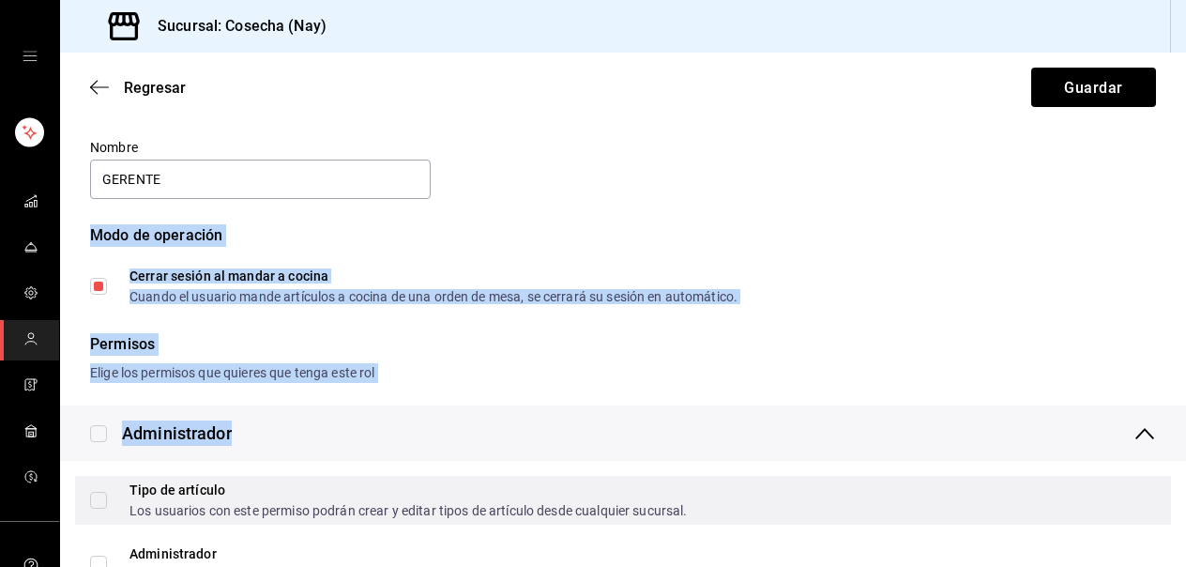
drag, startPoint x: 82, startPoint y: 237, endPoint x: 295, endPoint y: 479, distance: 322.4
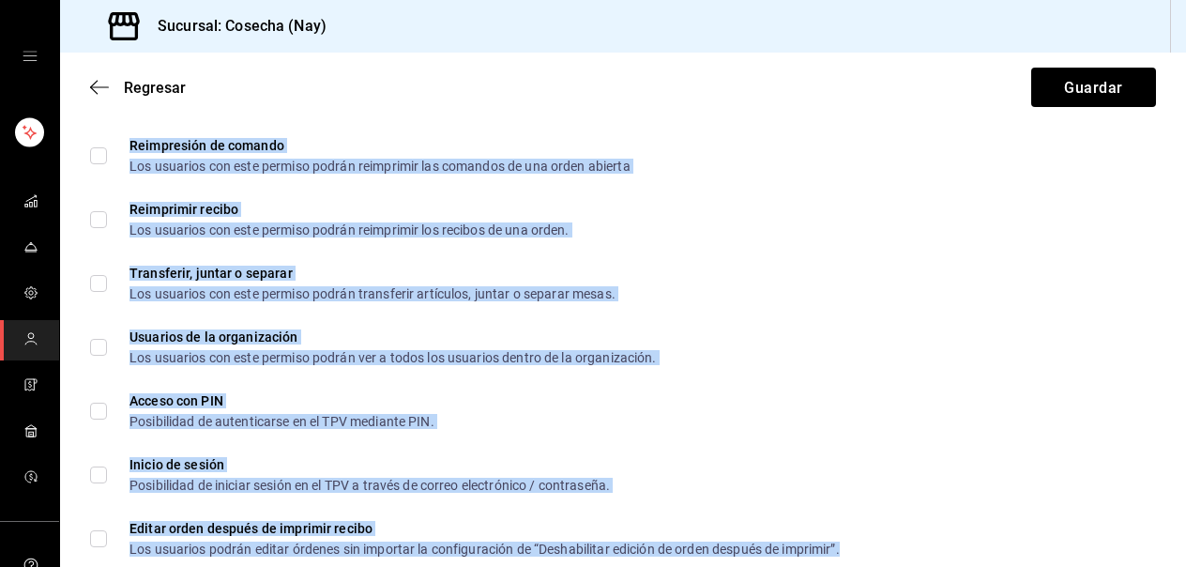
scroll to position [3288, 0]
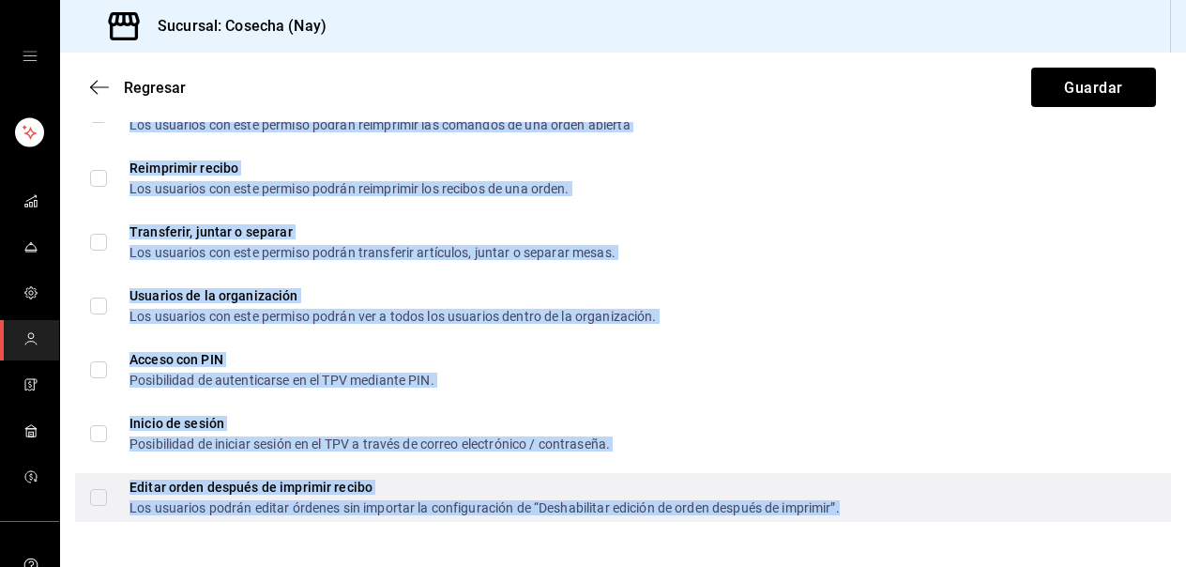
copy body "Modo de operación Cerrar sesión al mandar a cocina Cuando el usuario mande artí…"
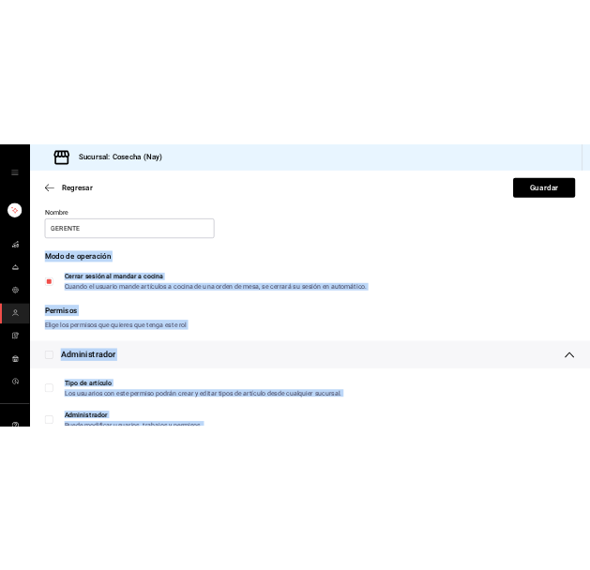
scroll to position [0, 0]
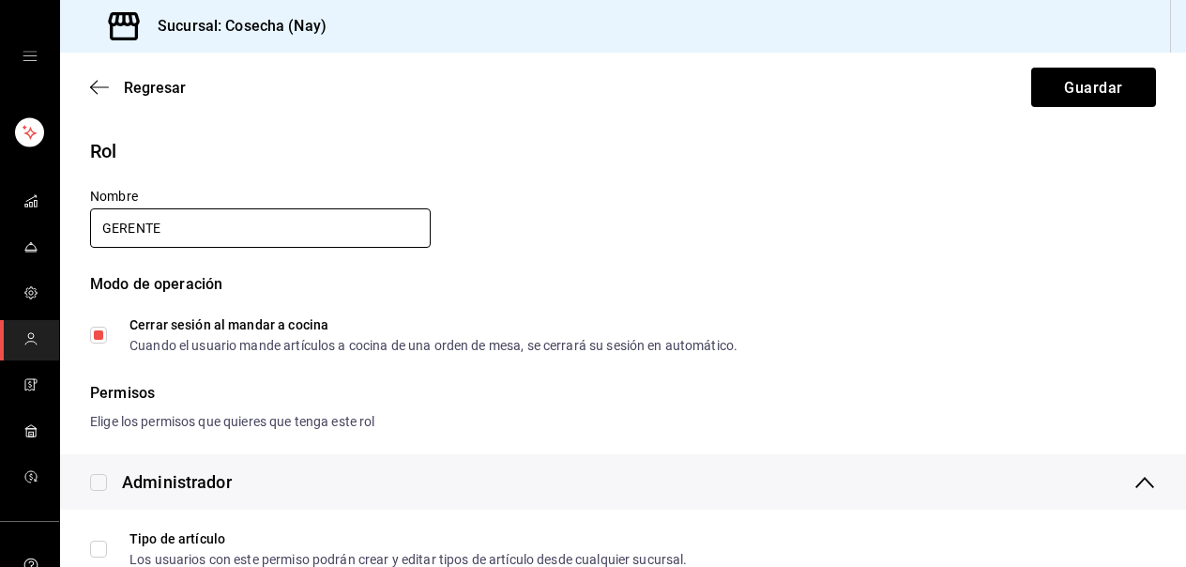
click at [288, 227] on input "GERENTE" at bounding box center [260, 227] width 341 height 39
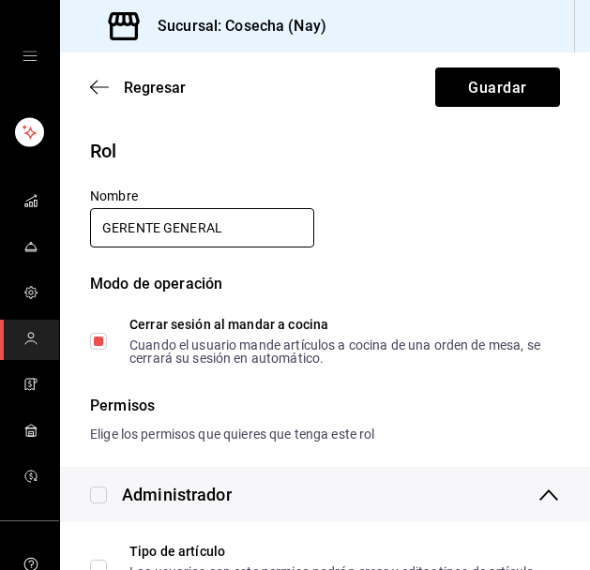
type input "GERENTE GENERAL"
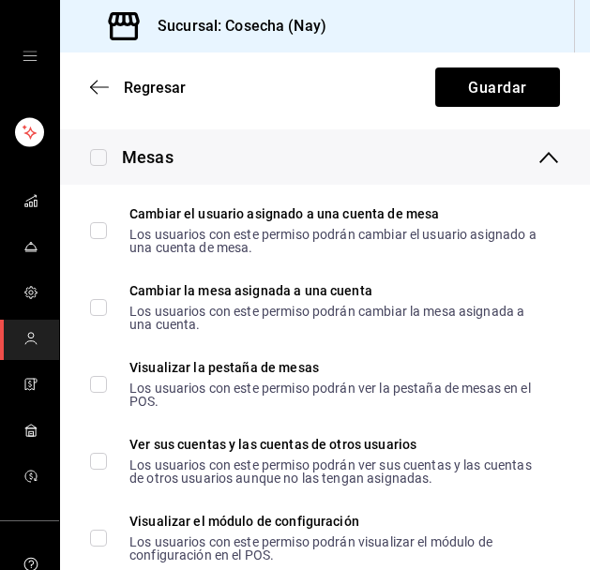
scroll to position [550, 0]
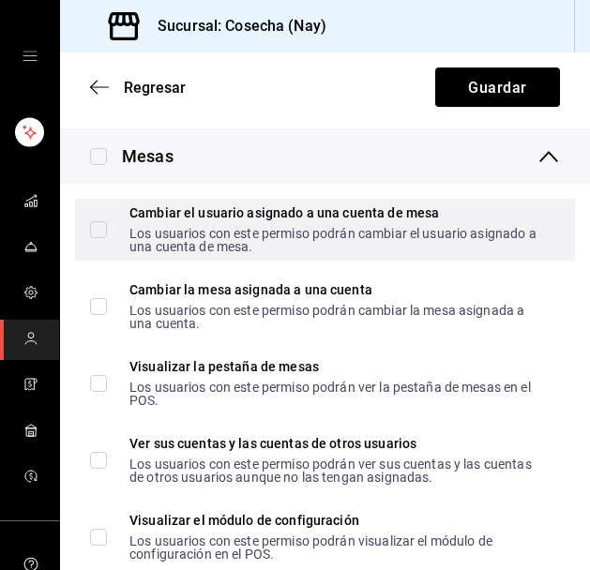
click at [89, 231] on div "Cambiar el usuario asignado a una cuenta de mesa Los usuarios con este permiso …" at bounding box center [325, 230] width 500 height 62
checkbox input "true"
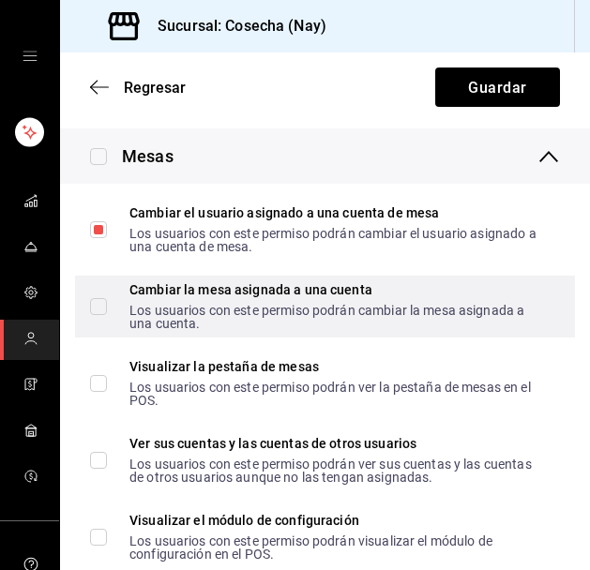
click at [103, 308] on input "Cambiar la mesa asignada a una cuenta Los usuarios con este permiso podrán camb…" at bounding box center [98, 306] width 17 height 17
checkbox input "true"
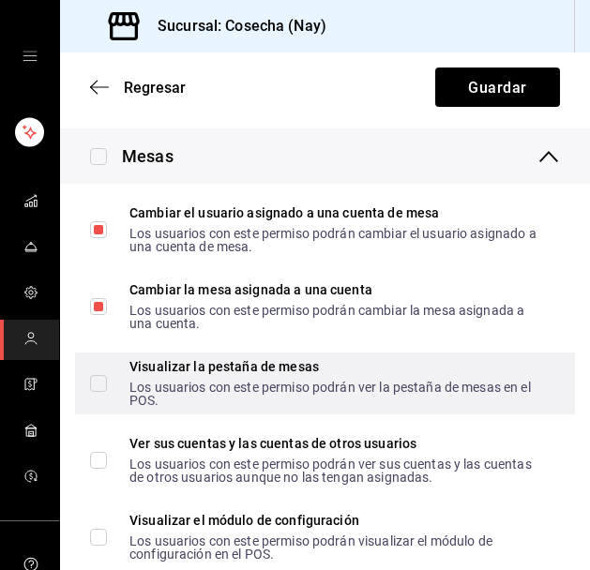
click at [103, 381] on input "Visualizar la pestaña de mesas Los usuarios con este permiso podrán ver la pest…" at bounding box center [98, 383] width 17 height 17
checkbox input "true"
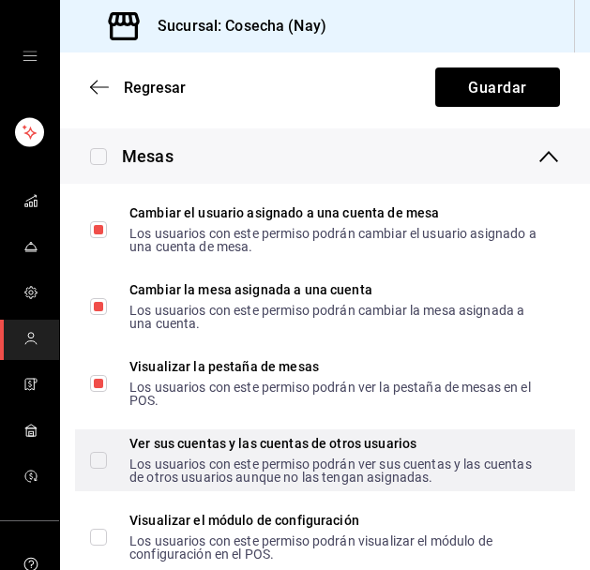
click at [100, 457] on input "Ver sus cuentas y las cuentas de otros usuarios Los usuarios con este permiso p…" at bounding box center [98, 460] width 17 height 17
checkbox input "true"
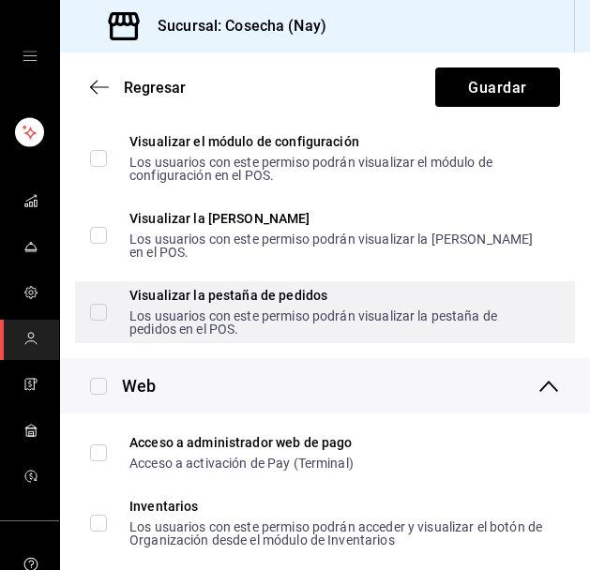
scroll to position [931, 0]
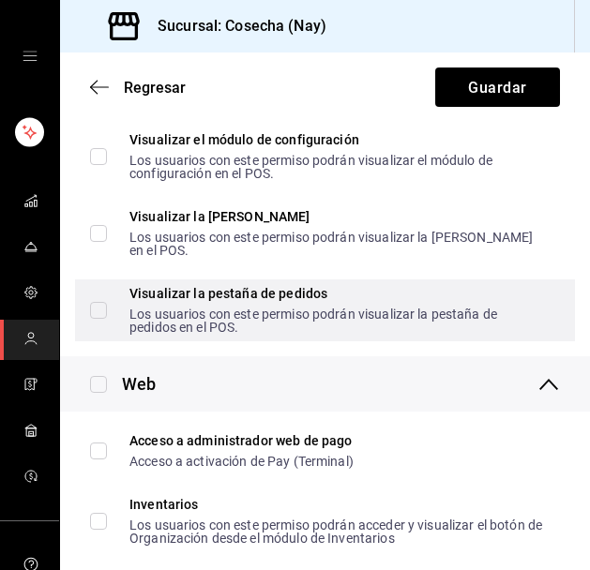
click at [92, 303] on input "Visualizar la pestaña de pedidos Los usuarios con este permiso podrán visualiza…" at bounding box center [98, 310] width 17 height 17
checkbox input "true"
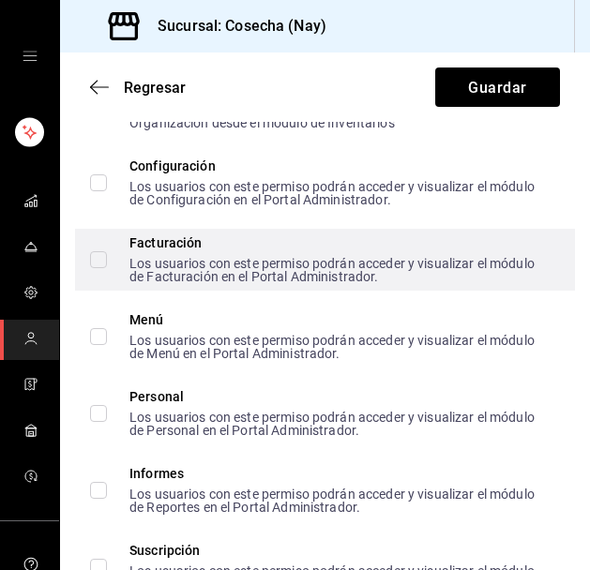
scroll to position [1351, 0]
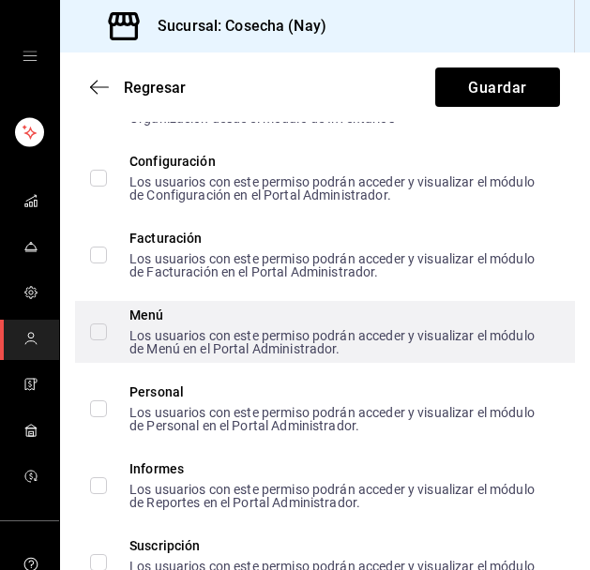
click at [99, 333] on input "Menú Los usuarios con este permiso podrán acceder y visualizar el módulo de Men…" at bounding box center [98, 332] width 17 height 17
checkbox input "true"
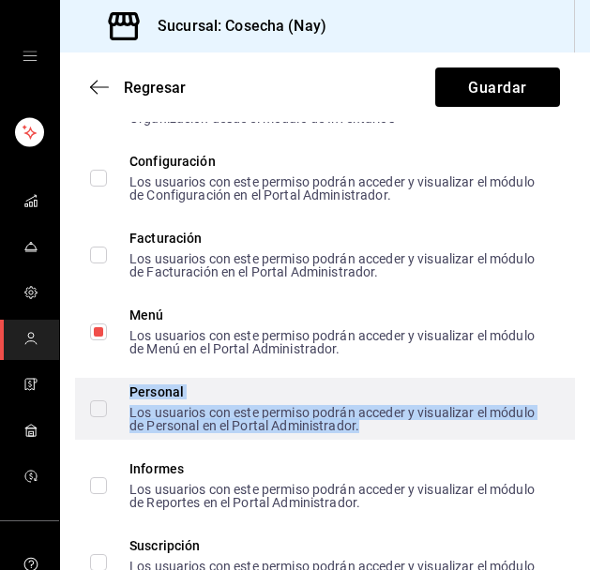
click at [175, 415] on font "Los usuarios con este permiso podrán acceder y visualizar el módulo de Personal…" at bounding box center [331, 419] width 405 height 28
checkbox input "true"
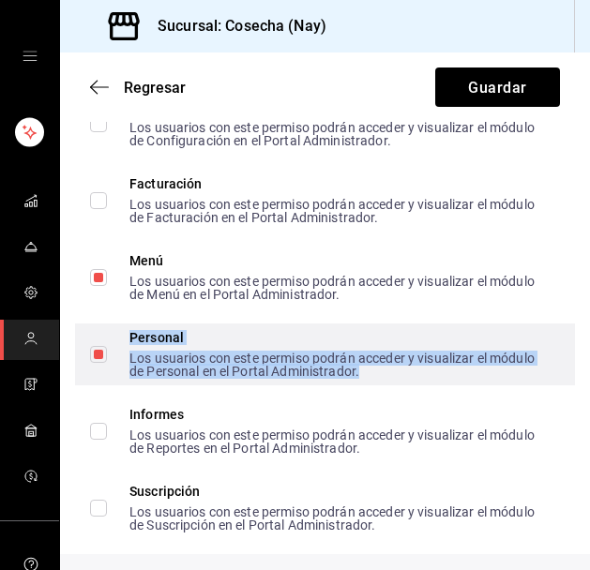
scroll to position [1443, 0]
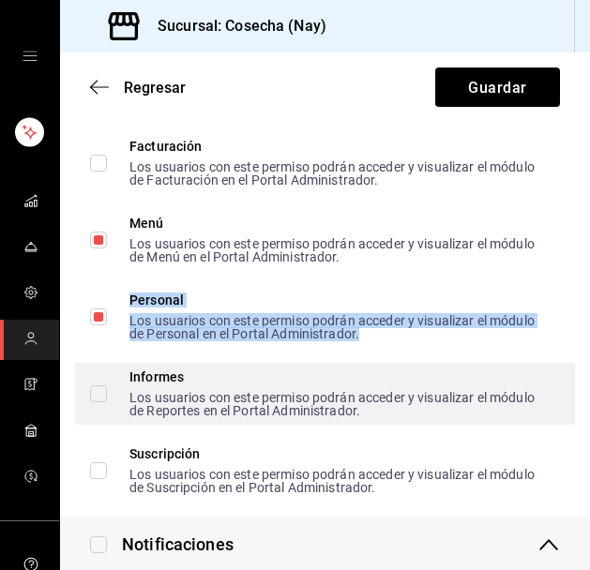
click at [99, 394] on input "Informes Los usuarios con este permiso podrán acceder y visualizar el módulo de…" at bounding box center [98, 394] width 17 height 17
checkbox input "true"
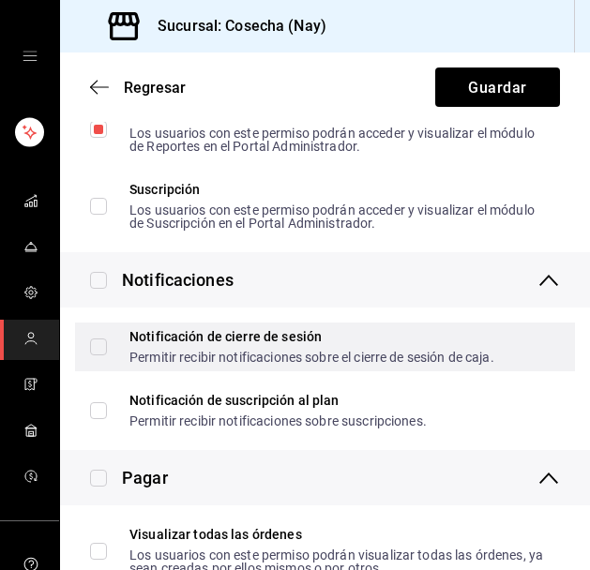
scroll to position [1713, 0]
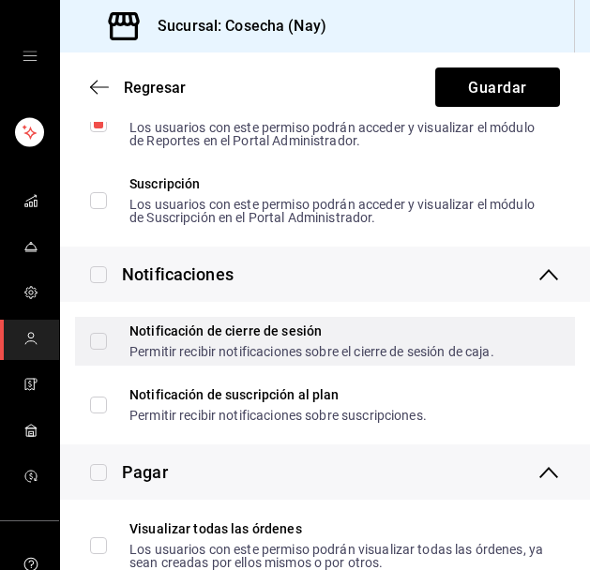
click at [104, 340] on input "Notificación de cierre de sesión Permitir recibir notificaciones sobre el cierr…" at bounding box center [98, 341] width 17 height 17
checkbox input "true"
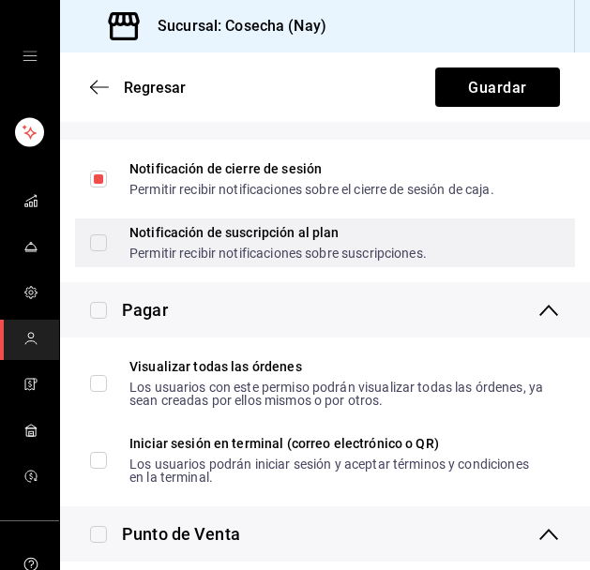
scroll to position [1877, 0]
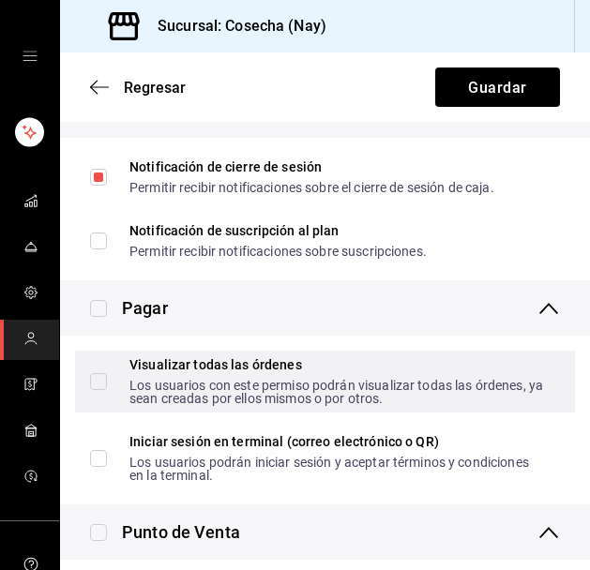
click at [98, 377] on input "Visualizar todas las órdenes Los usuarios con este permiso podrán visualizar to…" at bounding box center [98, 381] width 17 height 17
checkbox input "true"
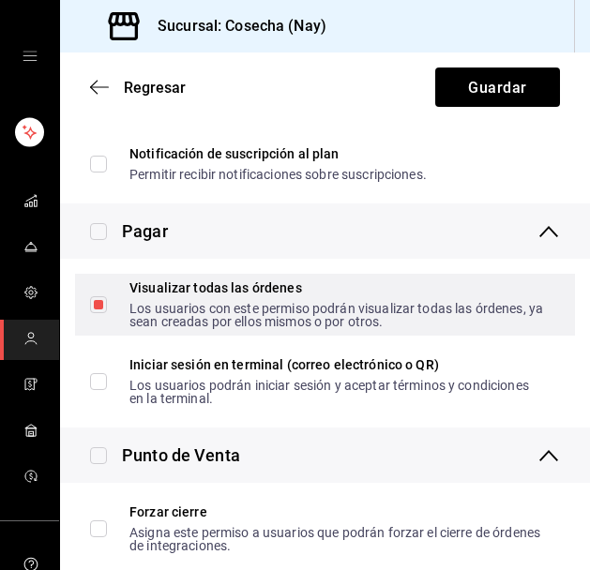
scroll to position [1957, 0]
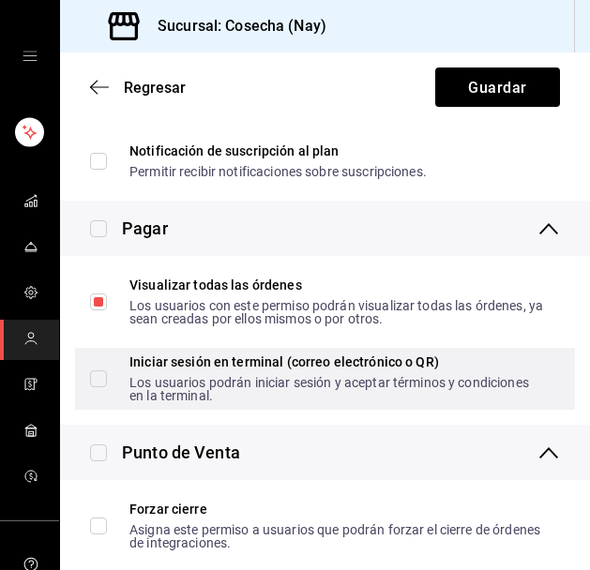
click at [99, 377] on input "Iniciar sesión en terminal (correo electrónico o QR) Los usuarios podrán inicia…" at bounding box center [98, 379] width 17 height 17
checkbox input "true"
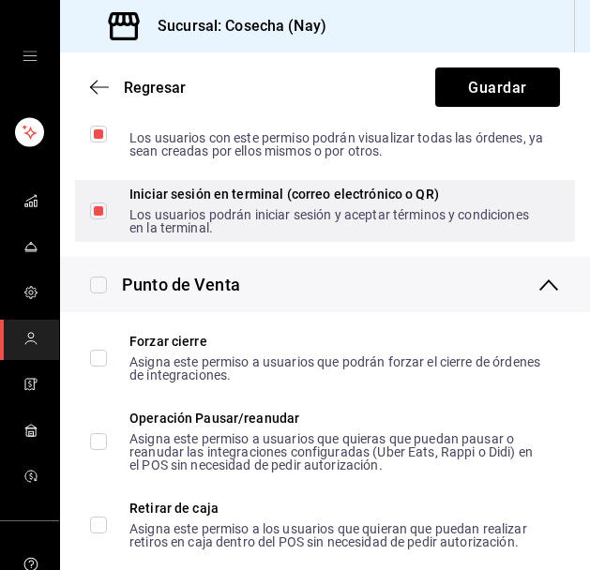
scroll to position [2137, 0]
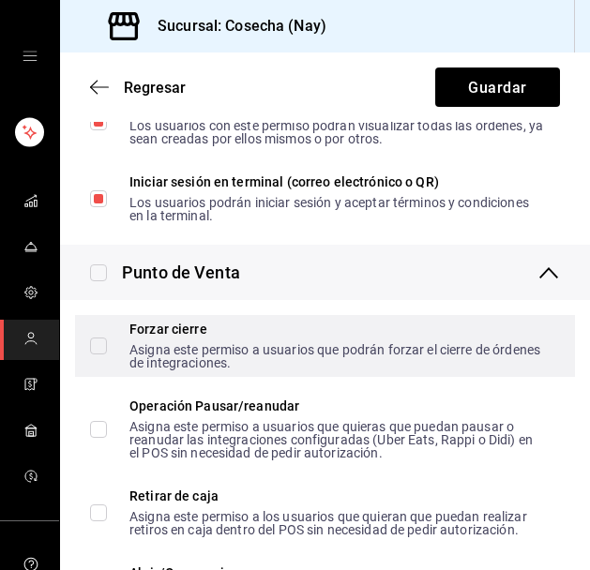
click at [104, 353] on input "Forzar cierre Asigna este permiso a usuarios que podrán forzar el cierre de órd…" at bounding box center [98, 346] width 17 height 17
checkbox input "true"
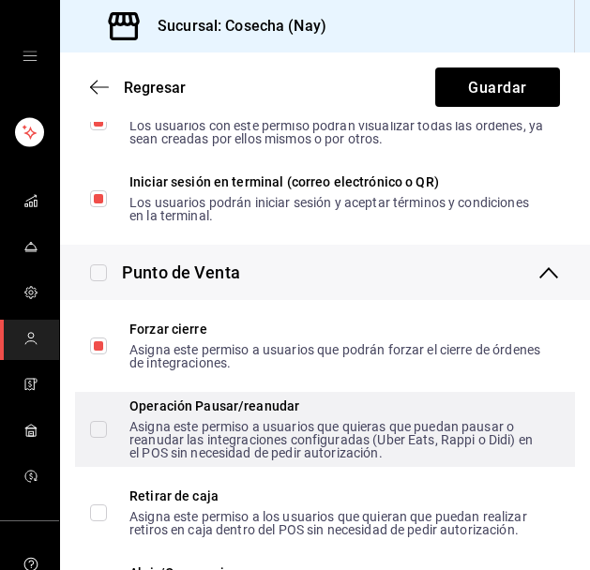
click at [103, 431] on input "Operación Pausar/reanudar Asigna este permiso a usuarios que quieras que puedan…" at bounding box center [98, 429] width 17 height 17
checkbox input "true"
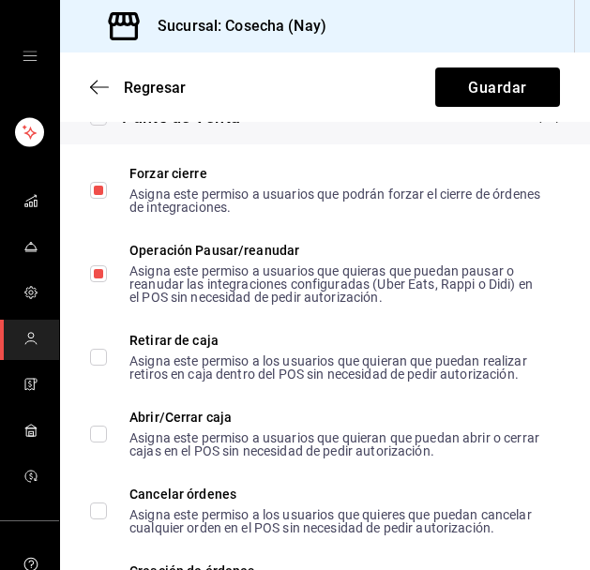
scroll to position [2295, 0]
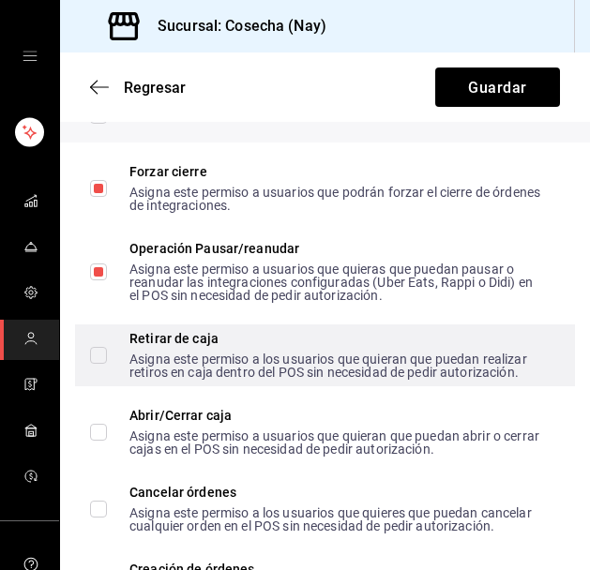
click at [98, 357] on input "Retirar de caja Asigna este permiso a los usuarios que quieran que puedan reali…" at bounding box center [98, 355] width 17 height 17
checkbox input "true"
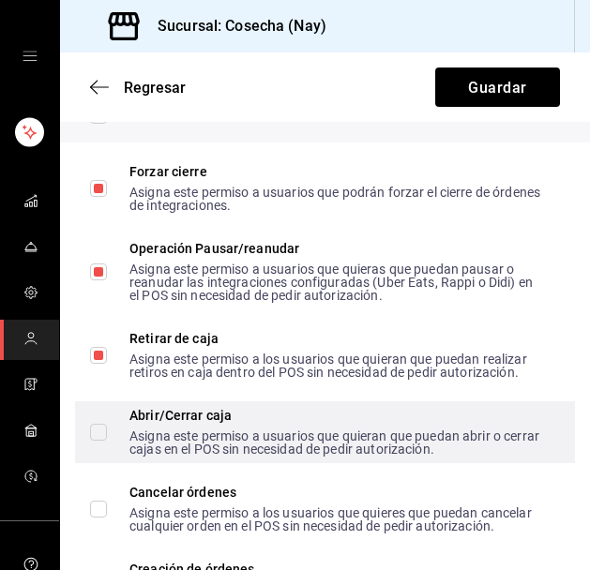
click at [107, 428] on span "Abrir/Cerrar caja Asigna este permiso a usuarios que quieran que puedan abrir o…" at bounding box center [326, 432] width 438 height 47
click at [107, 428] on input "Abrir/Cerrar caja Asigna este permiso a usuarios que quieran que puedan abrir o…" at bounding box center [98, 432] width 17 height 17
click at [98, 434] on input "Abrir/Cerrar caja Asigna este permiso a usuarios que quieran que puedan abrir o…" at bounding box center [98, 432] width 17 height 17
checkbox input "true"
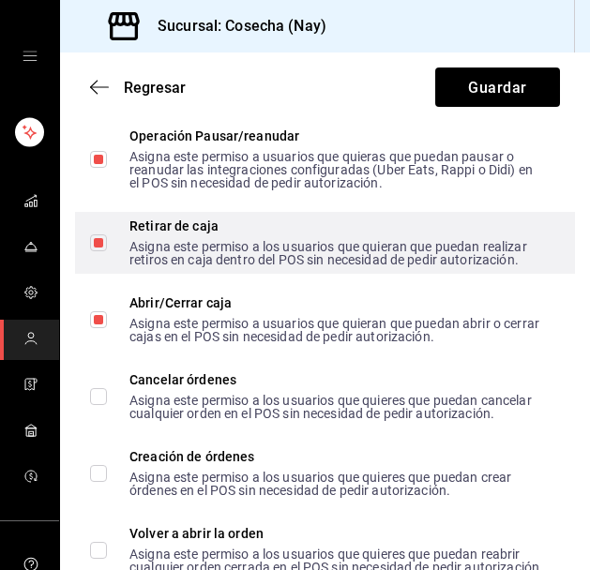
scroll to position [2408, 0]
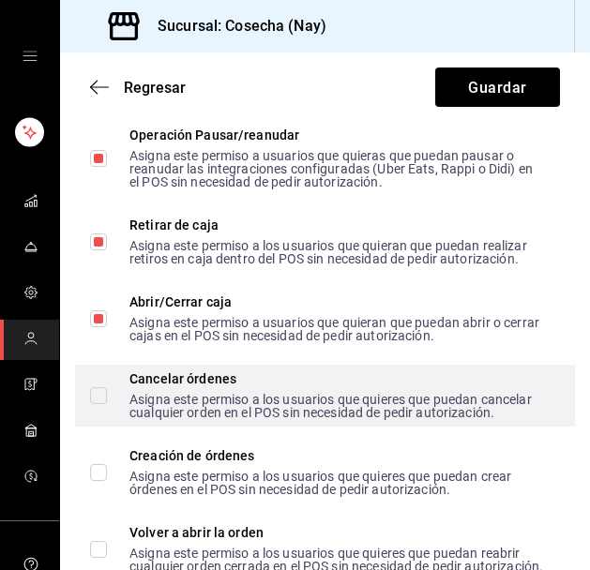
click at [103, 396] on input "Cancelar órdenes Asigna este permiso a los usuarios que quieres que puedan canc…" at bounding box center [98, 395] width 17 height 17
checkbox input "true"
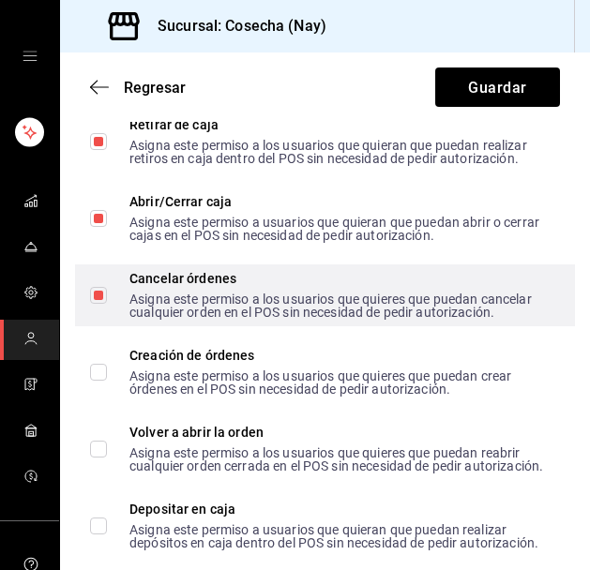
scroll to position [2513, 0]
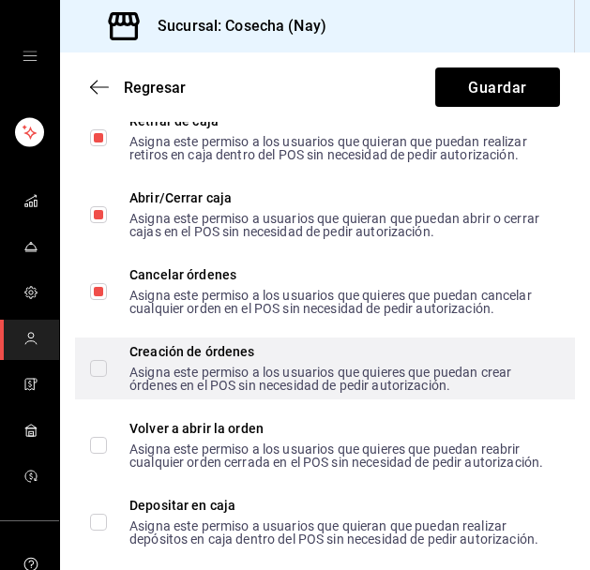
click at [100, 373] on input "Creación de órdenes Asigna este permiso a los usuarios que quieres que puedan c…" at bounding box center [98, 368] width 17 height 17
checkbox input "true"
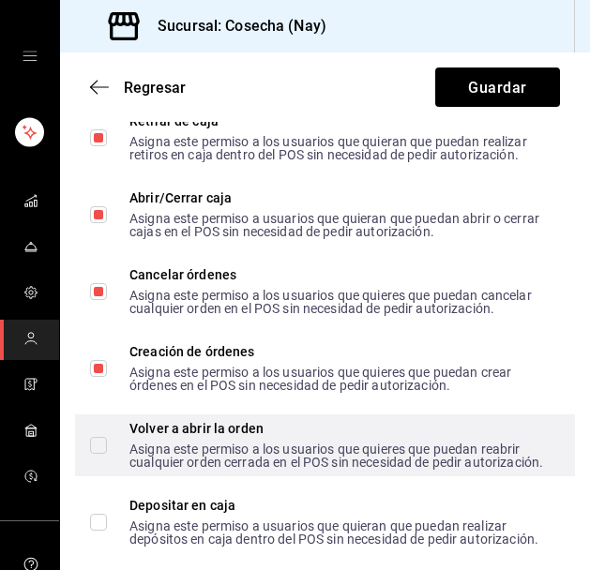
click at [98, 453] on input "Volver a abrir la orden Asigna este permiso a los usuarios que quieres que pued…" at bounding box center [98, 445] width 17 height 17
checkbox input "true"
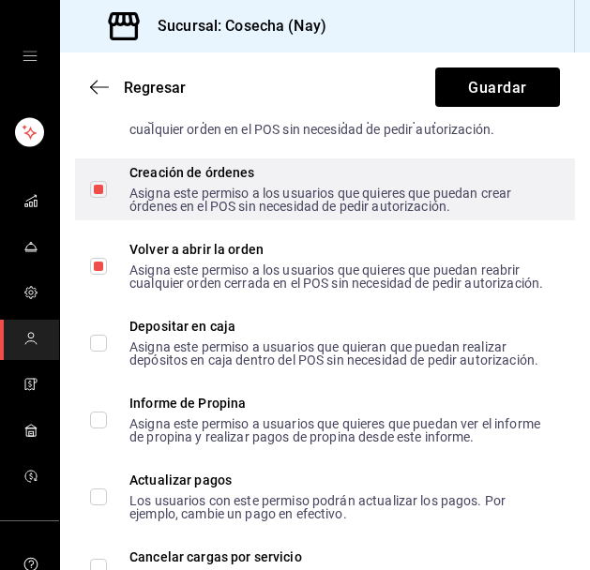
scroll to position [2709, 0]
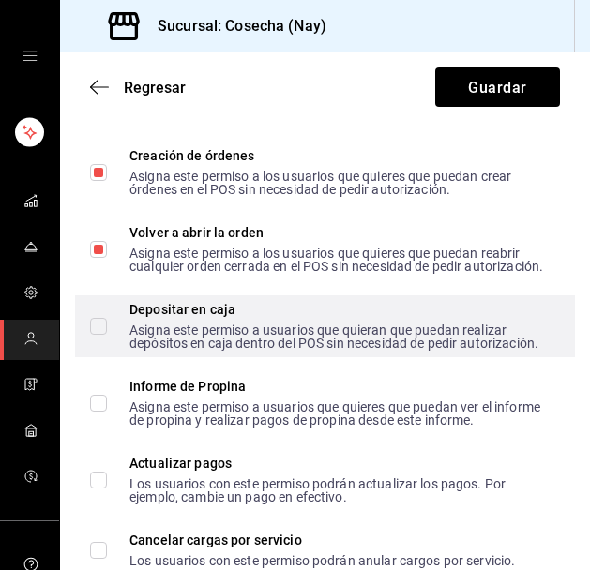
click at [103, 335] on input "Depositar en caja Asigna este permiso a usuarios que quieran que puedan realiza…" at bounding box center [98, 326] width 17 height 17
checkbox input "true"
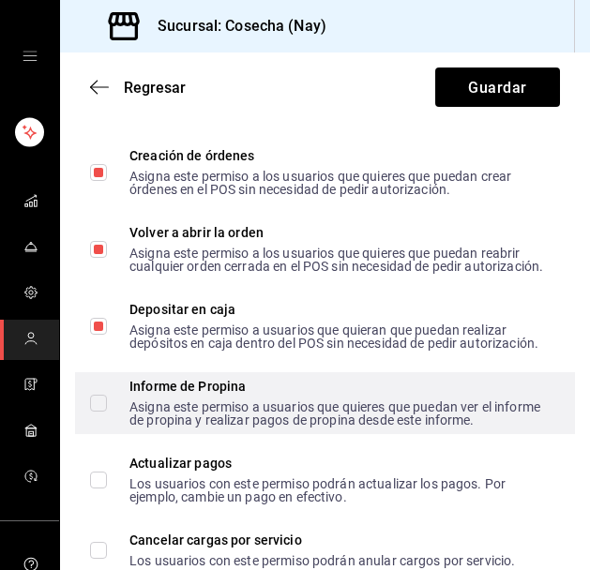
click at [104, 412] on input "Informe de Propina Asigna este permiso a usuarios que quieres que puedan ver el…" at bounding box center [98, 403] width 17 height 17
checkbox input "true"
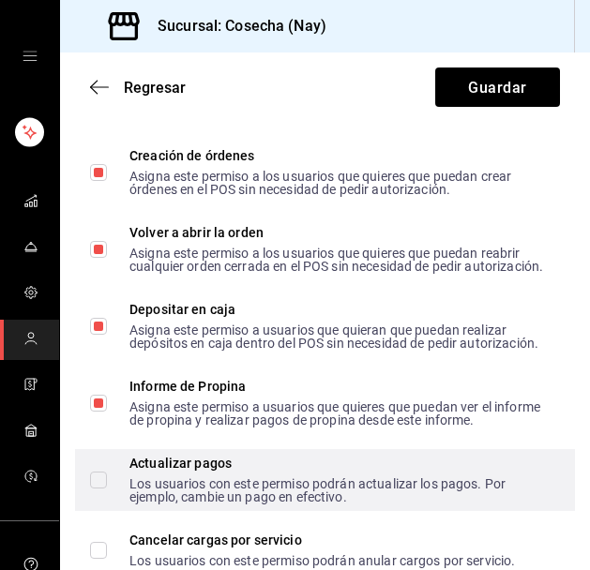
click at [98, 489] on input "Actualizar pagos Los usuarios con este permiso podrán actualizar los pagos. Por…" at bounding box center [98, 480] width 17 height 17
checkbox input "true"
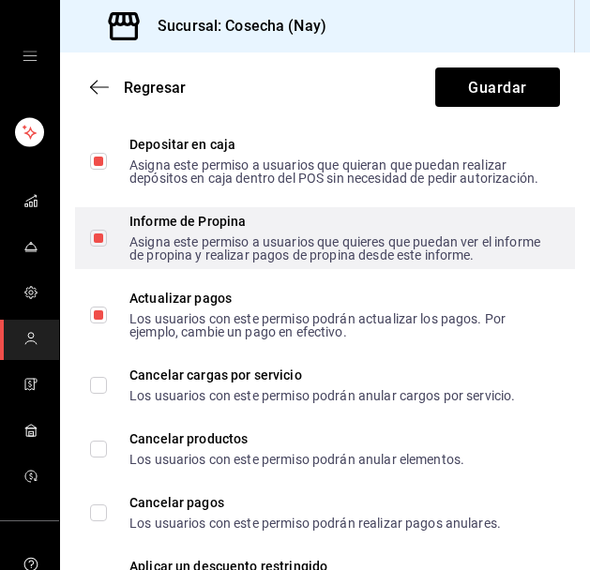
scroll to position [2882, 0]
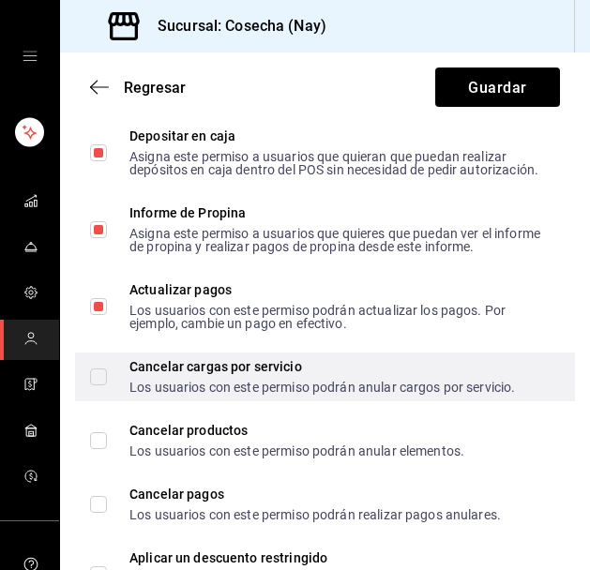
click at [103, 386] on input "Cancelar cargas por servicio Los usuarios con este permiso podrán anular cargos…" at bounding box center [98, 377] width 17 height 17
checkbox input "true"
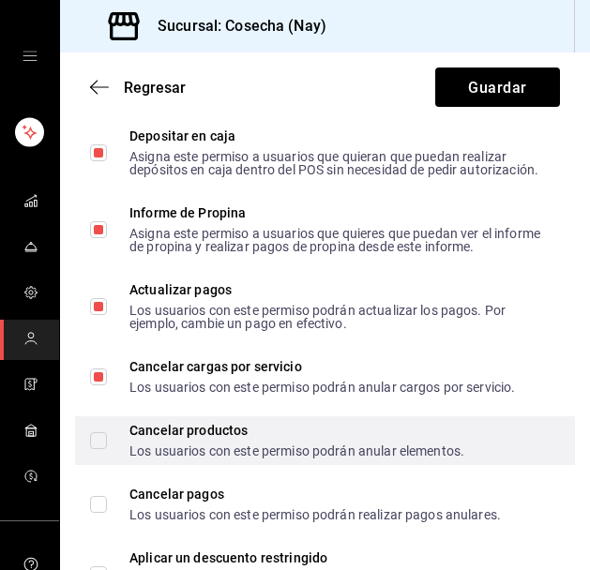
click at [98, 449] on input "Cancelar productos Los usuarios con este permiso podrán anular elementos." at bounding box center [98, 441] width 17 height 17
checkbox input "true"
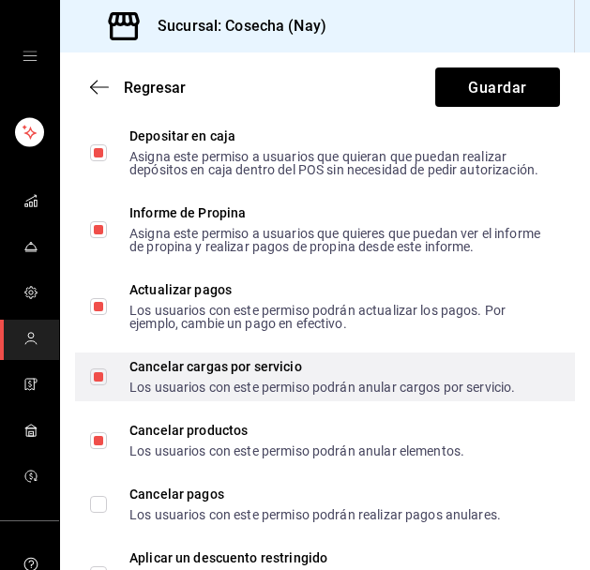
click at [102, 386] on input "Cancelar cargas por servicio Los usuarios con este permiso podrán anular cargos…" at bounding box center [98, 377] width 17 height 17
checkbox input "false"
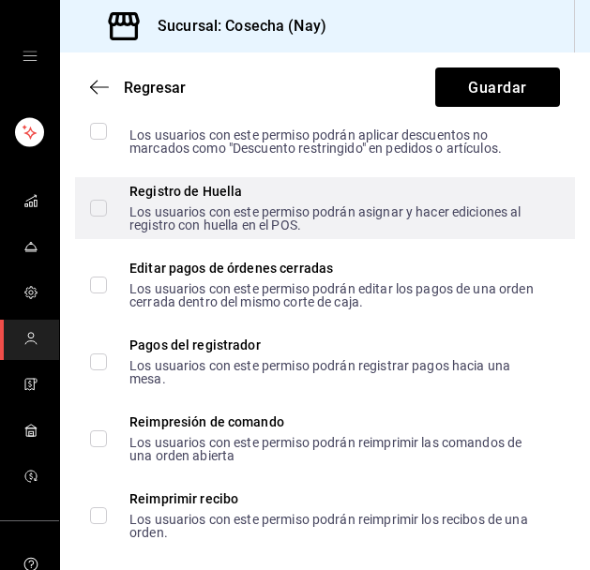
scroll to position [3409, 0]
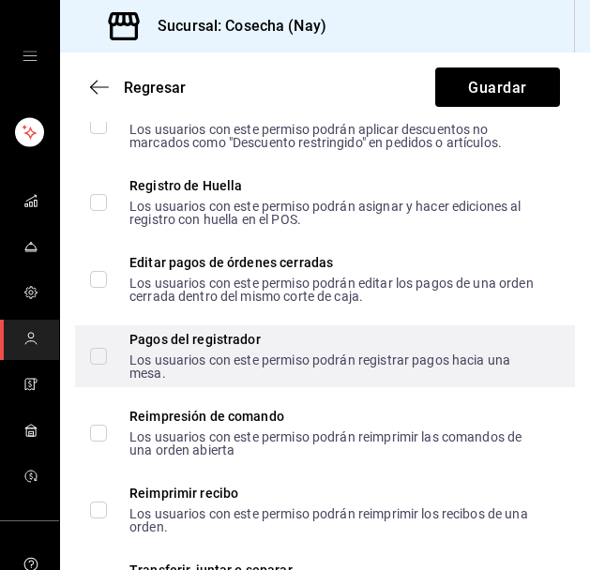
click at [99, 365] on input "Pagos del registrador Los usuarios con este permiso podrán registrar pagos haci…" at bounding box center [98, 356] width 17 height 17
checkbox input "true"
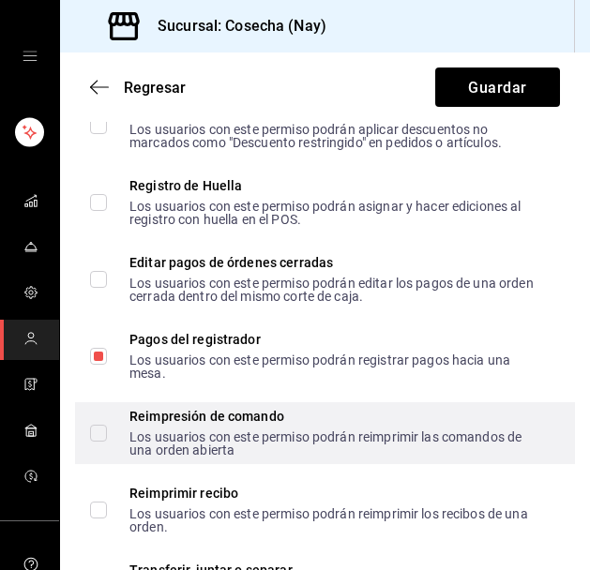
click at [105, 442] on input "Reimpresión de comando Los usuarios con este permiso podrán reimprimir las coma…" at bounding box center [98, 433] width 17 height 17
checkbox input "true"
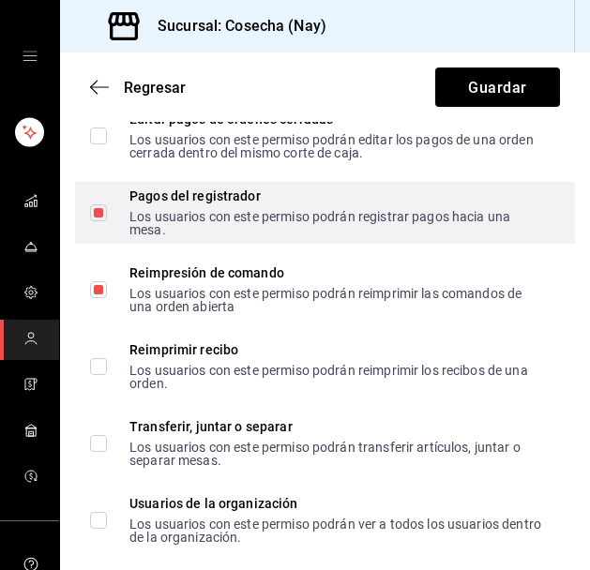
scroll to position [3554, 0]
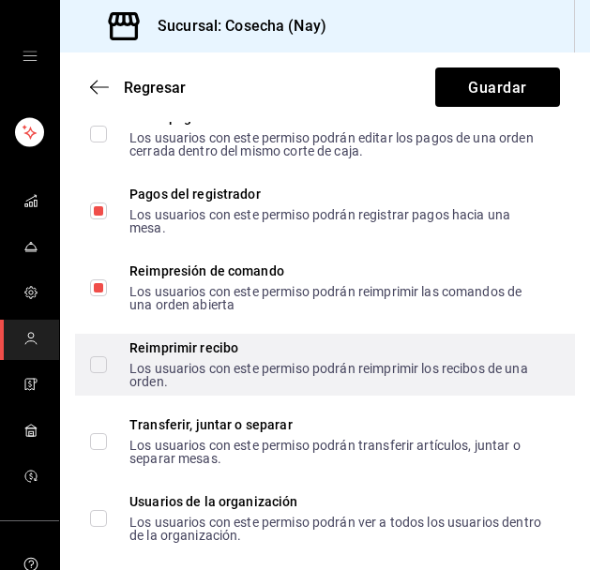
click at [96, 387] on label "Reimprimir recibo Los usuarios con este permiso podrán reimprimir los recibos d…" at bounding box center [317, 365] width 455 height 47
click at [96, 373] on input "Reimprimir recibo Los usuarios con este permiso podrán reimprimir los recibos d…" at bounding box center [98, 365] width 17 height 17
click at [103, 372] on input "Reimprimir recibo Los usuarios con este permiso podrán reimprimir los recibos d…" at bounding box center [98, 365] width 17 height 17
checkbox input "true"
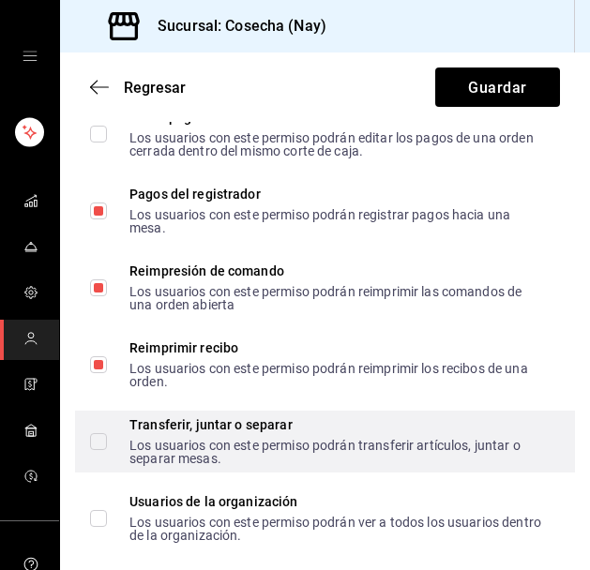
click at [98, 450] on input "Transferir, juntar o separar Los usuarios con este permiso podrán transferir ar…" at bounding box center [98, 441] width 17 height 17
checkbox input "true"
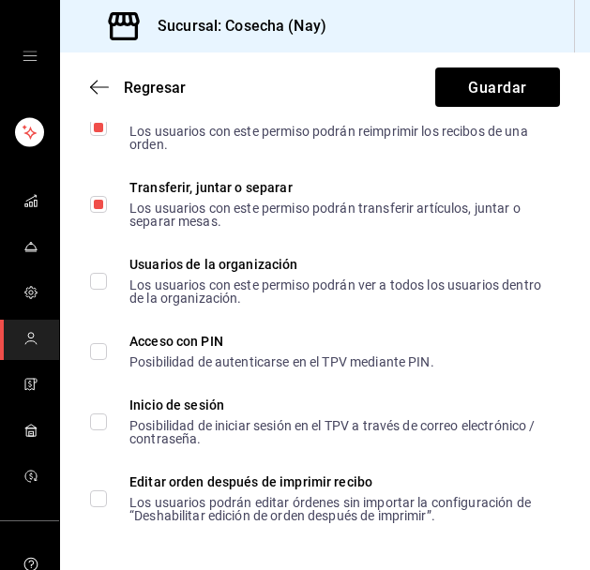
scroll to position [3809, 0]
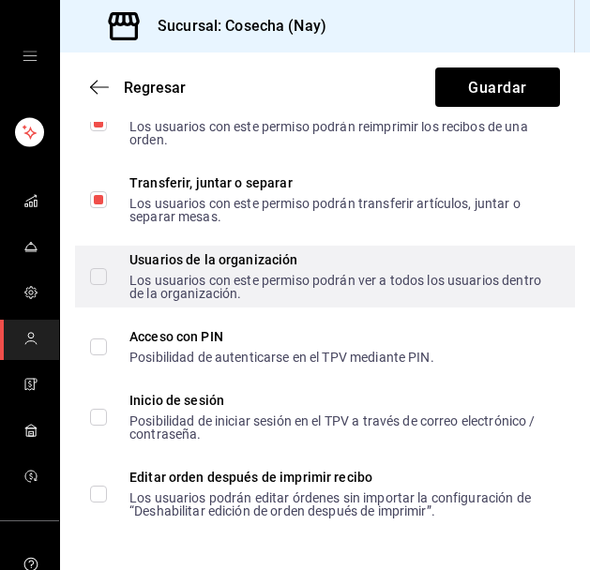
click at [102, 281] on input "Usuarios de la organización Los usuarios con este permiso podrán ver a todos lo…" at bounding box center [98, 276] width 17 height 17
checkbox input "true"
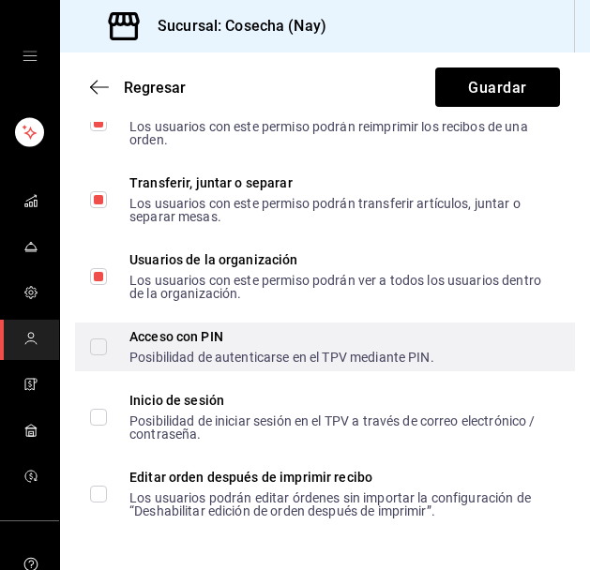
click at [102, 350] on input "Acceso con PIN Posibilidad de autenticarse en el TPV mediante PIN." at bounding box center [98, 347] width 17 height 17
checkbox input "true"
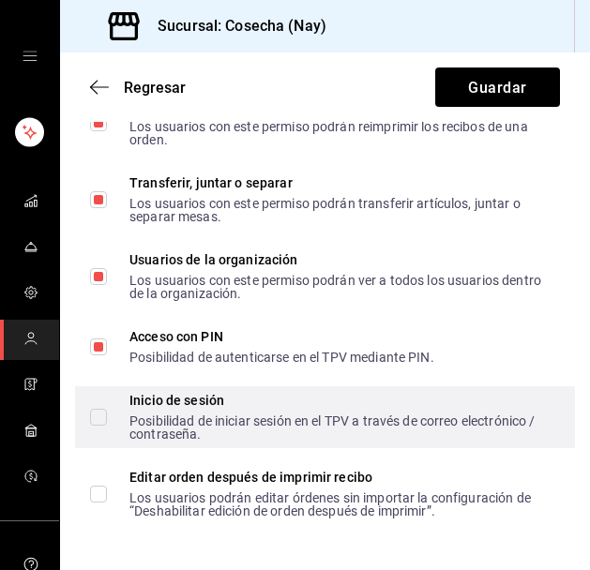
click at [102, 416] on input "Inicio de sesión Posibilidad de iniciar sesión en el TPV a través de correo ele…" at bounding box center [98, 417] width 17 height 17
checkbox input "true"
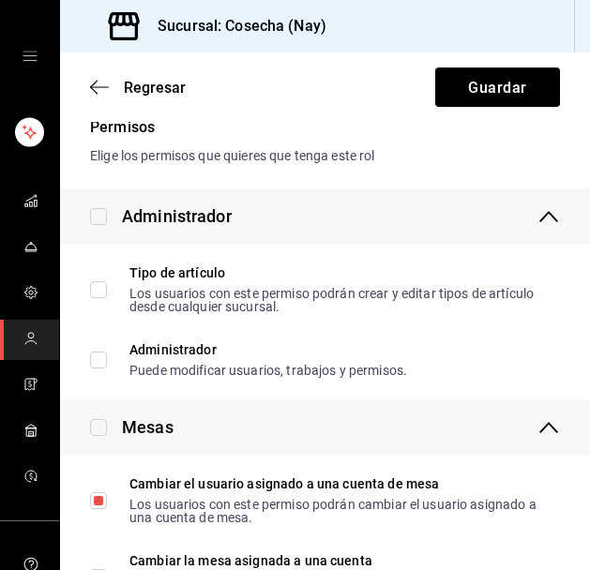
scroll to position [0, 0]
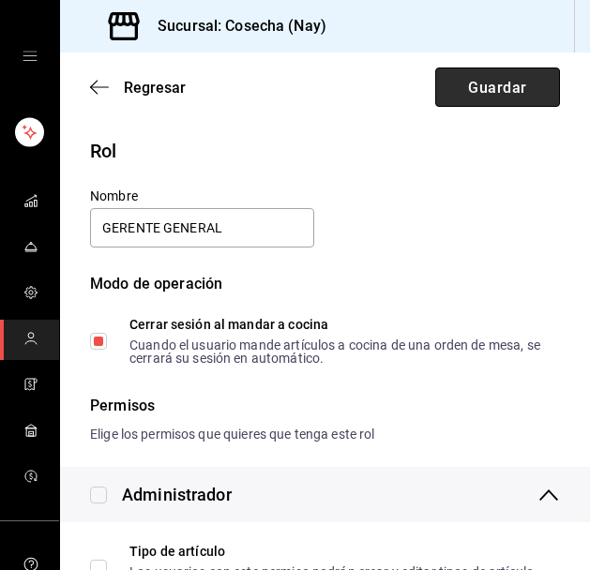
click at [514, 90] on font "Guardar" at bounding box center [497, 87] width 58 height 18
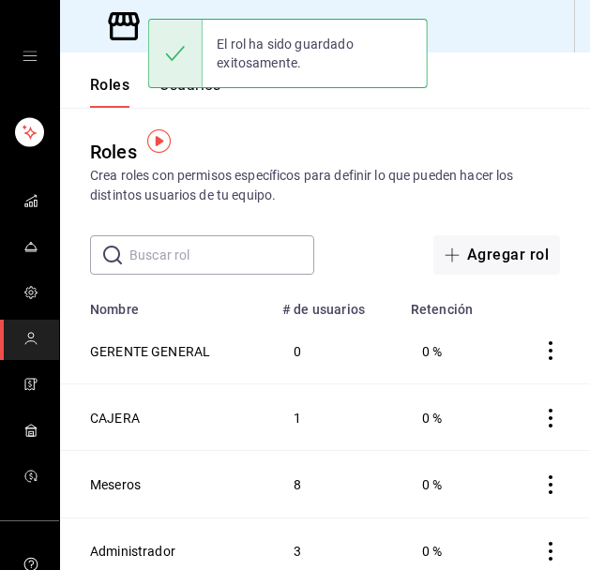
scroll to position [11, 0]
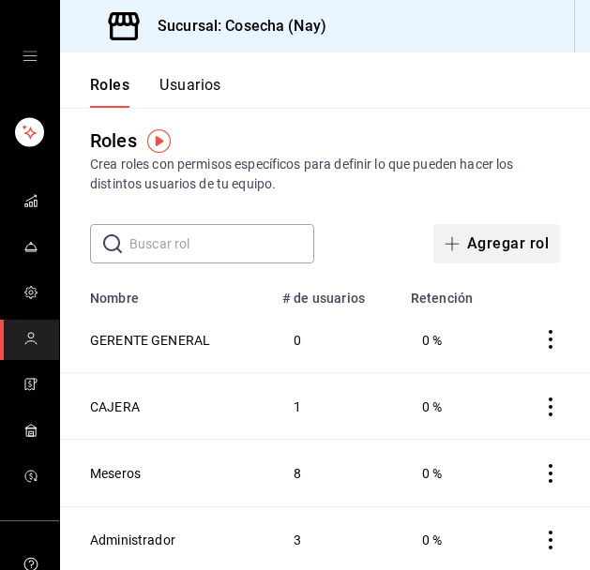
click at [528, 251] on font "Agregar rol" at bounding box center [508, 244] width 82 height 18
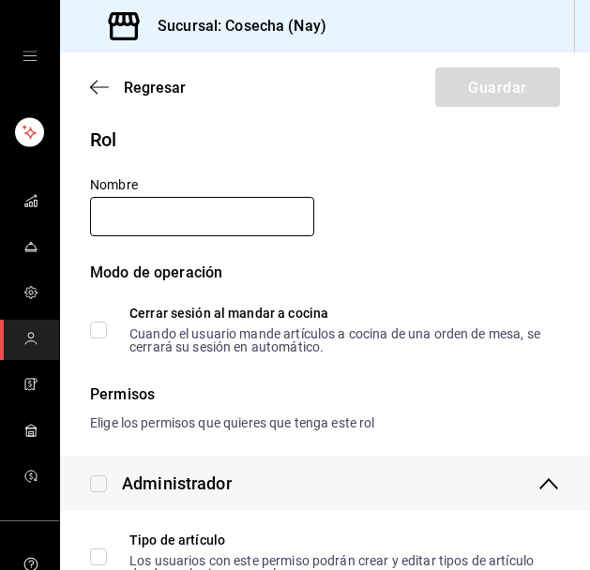
click at [198, 211] on input "text" at bounding box center [202, 216] width 224 height 39
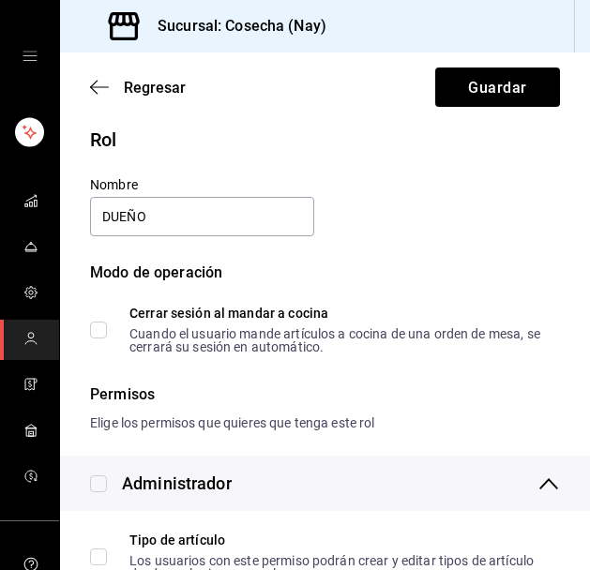
type input "DUEÑO"
click at [304, 251] on div "Modo de operación Cerrar sesión al mandar a cocina Cuando el usuario mande artí…" at bounding box center [314, 296] width 493 height 114
click at [105, 328] on input "Cerrar sesión al mandar a cocina Cuando el usuario mande artículos a cocina de …" at bounding box center [98, 330] width 17 height 17
checkbox input "true"
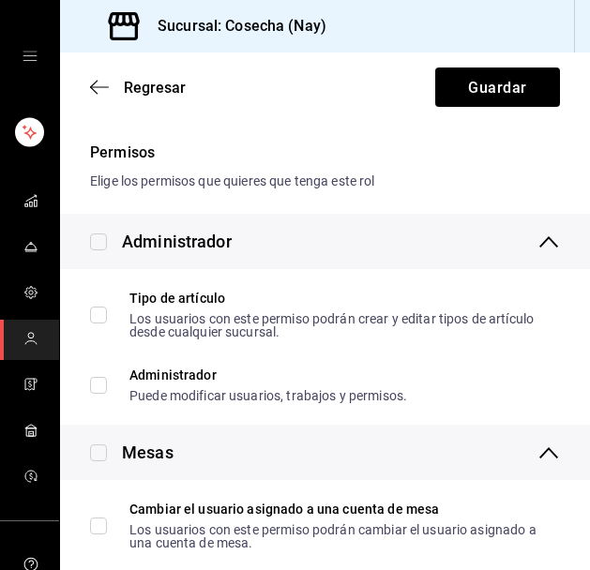
scroll to position [254, 0]
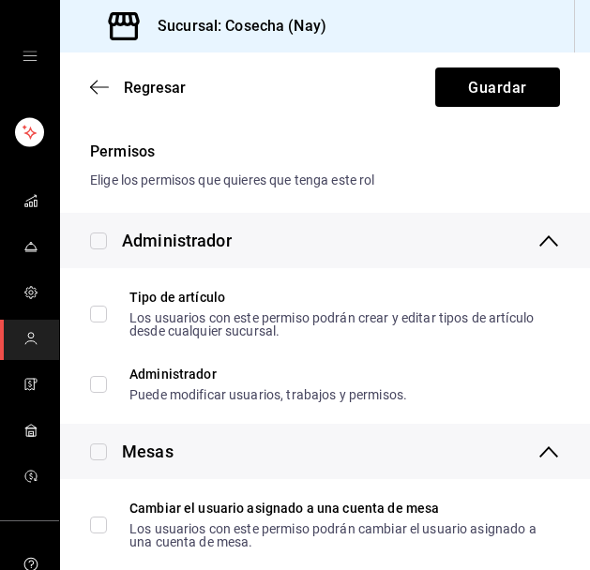
click at [104, 242] on input "checkbox" at bounding box center [98, 241] width 17 height 17
checkbox input "true"
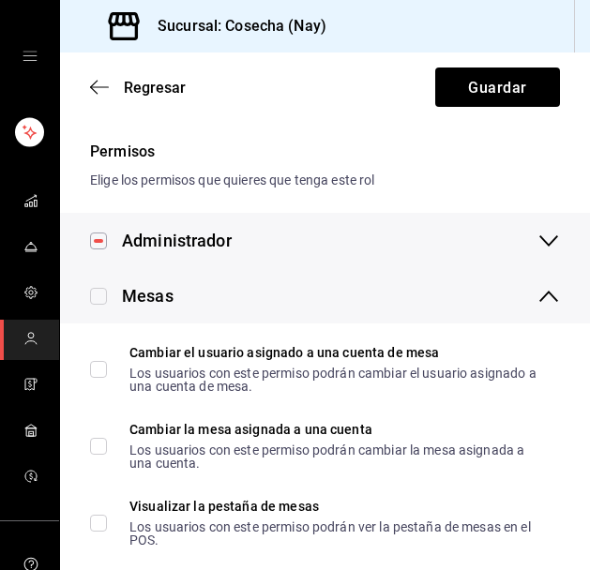
click at [100, 297] on input "checkbox" at bounding box center [98, 296] width 17 height 17
checkbox input "true"
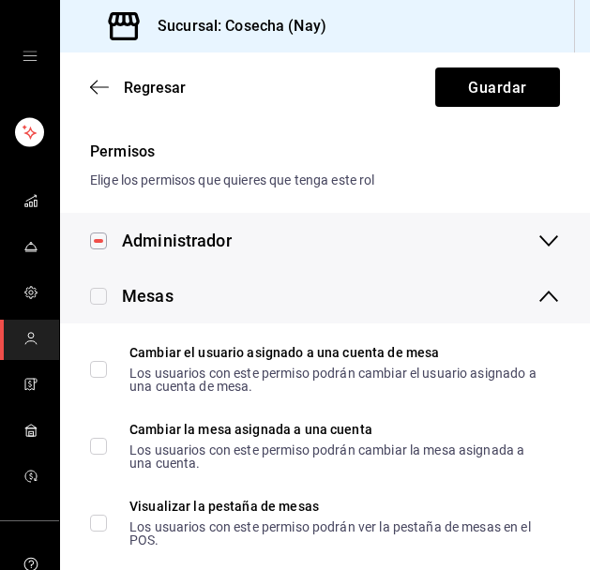
checkbox input "true"
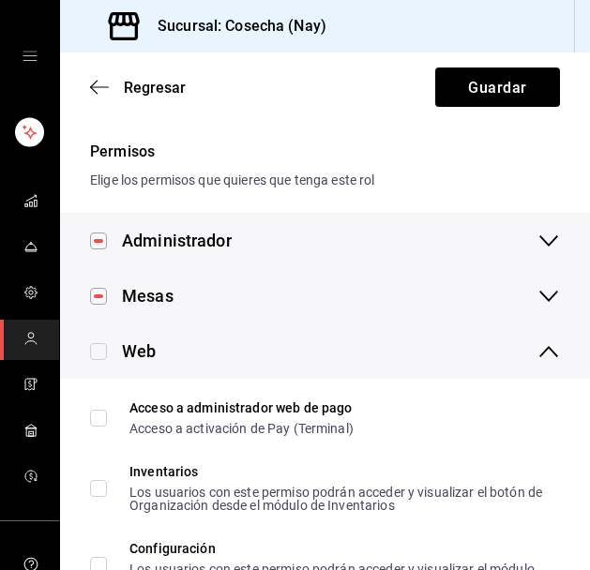
click at [99, 351] on input "checkbox" at bounding box center [98, 351] width 17 height 17
checkbox input "true"
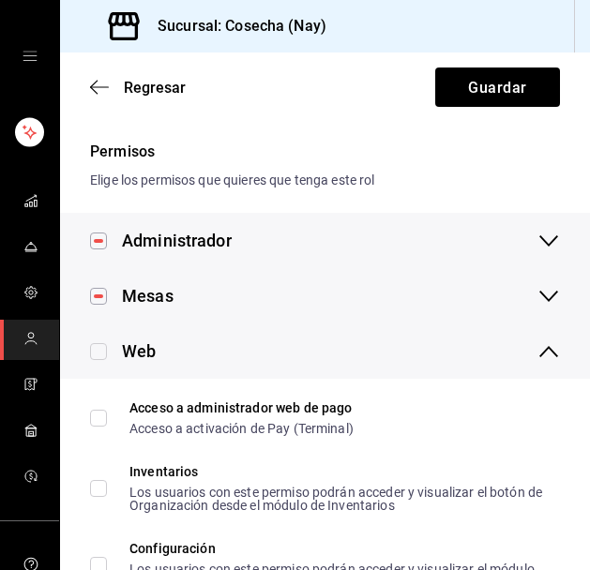
checkbox input "true"
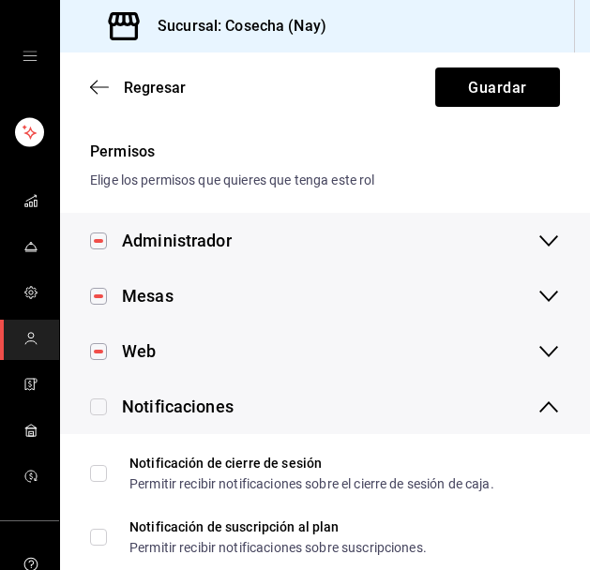
click at [100, 408] on input "checkbox" at bounding box center [98, 407] width 17 height 17
checkbox input "true"
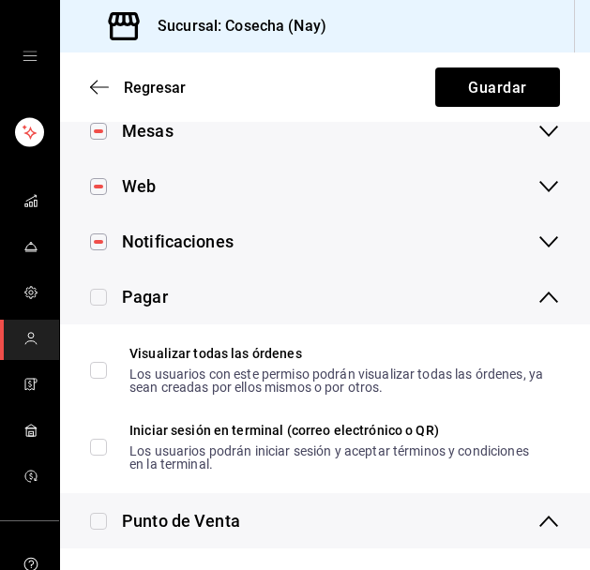
scroll to position [420, 0]
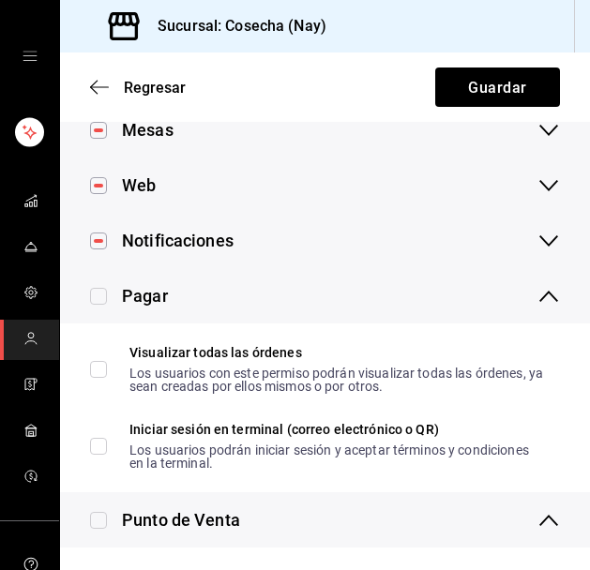
click at [99, 292] on input "checkbox" at bounding box center [98, 296] width 17 height 17
checkbox input "true"
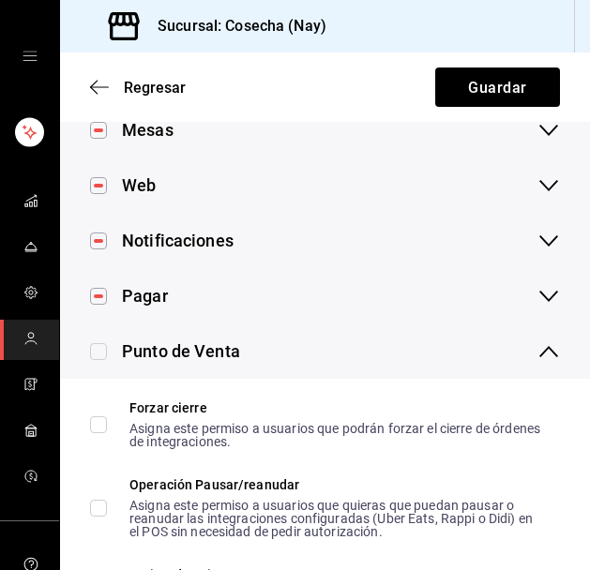
click at [99, 356] on input "checkbox" at bounding box center [98, 351] width 17 height 17
checkbox input "true"
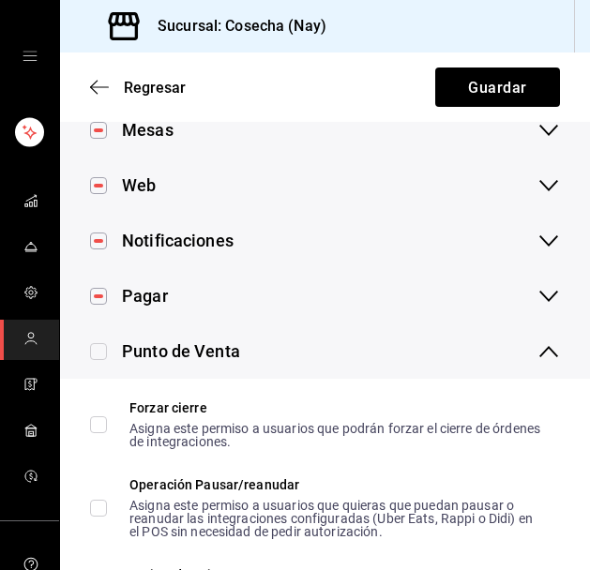
checkbox input "true"
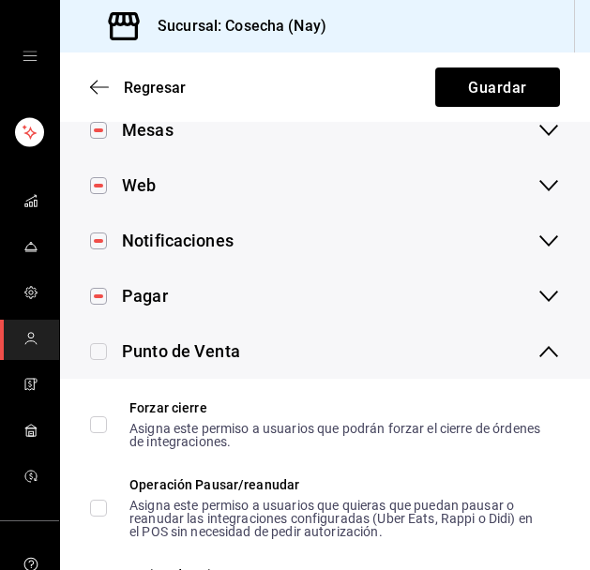
checkbox input "true"
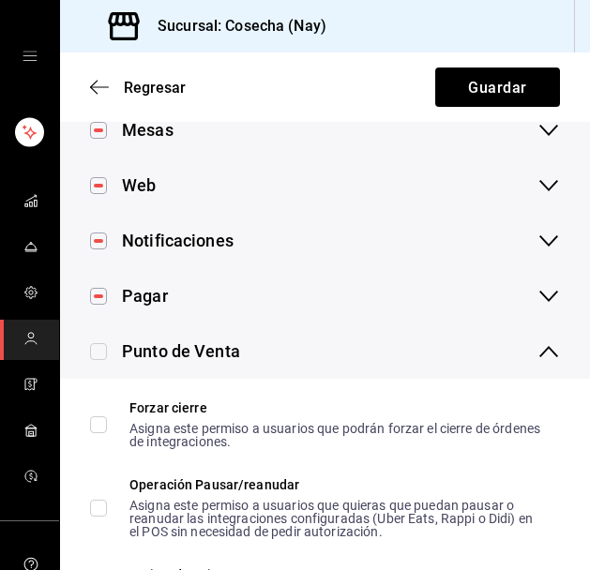
checkbox input "true"
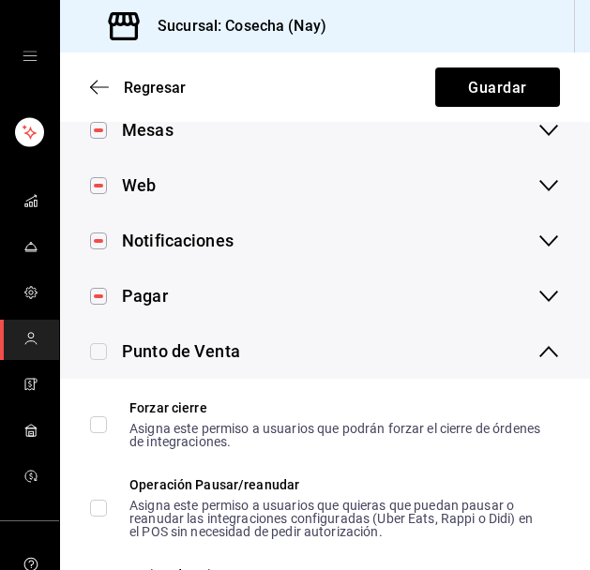
checkbox input "true"
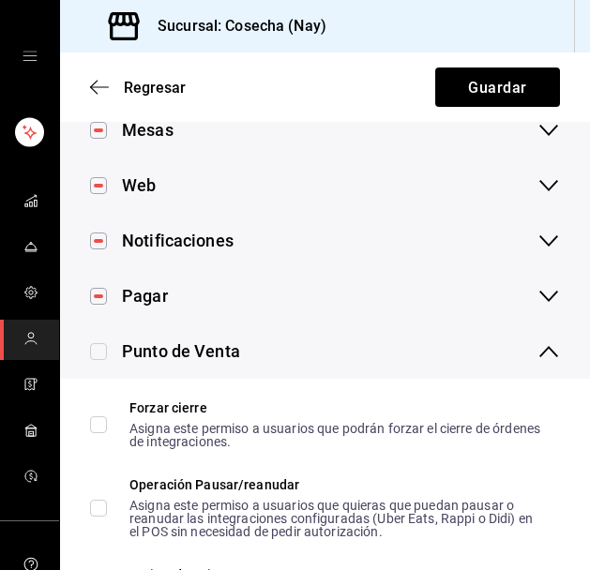
checkbox input "true"
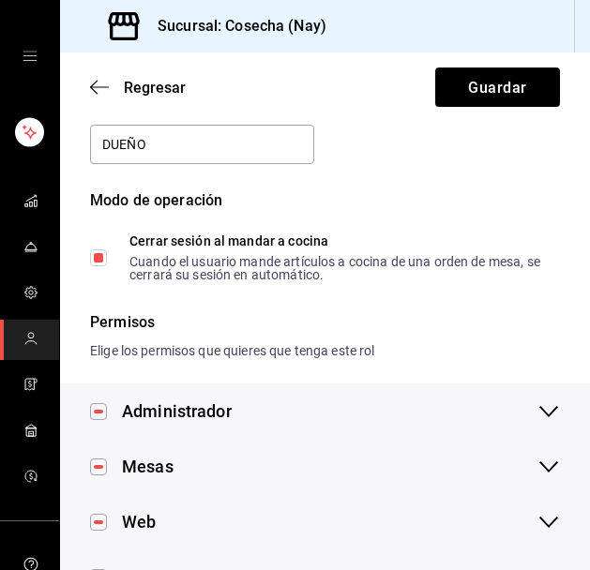
scroll to position [0, 0]
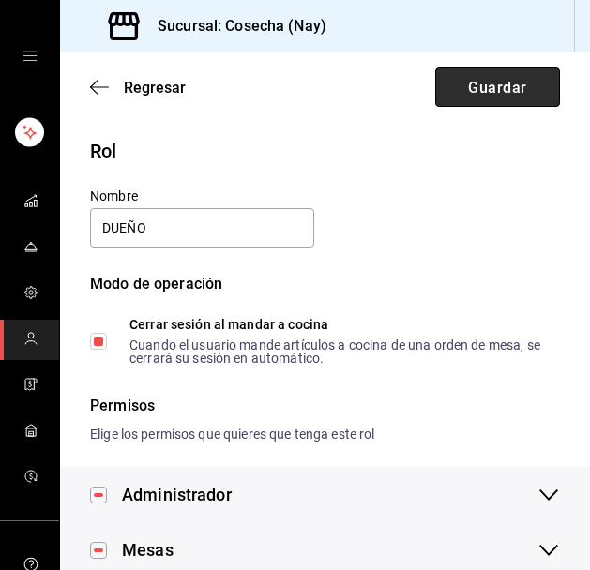
click at [512, 87] on font "Guardar" at bounding box center [497, 87] width 58 height 18
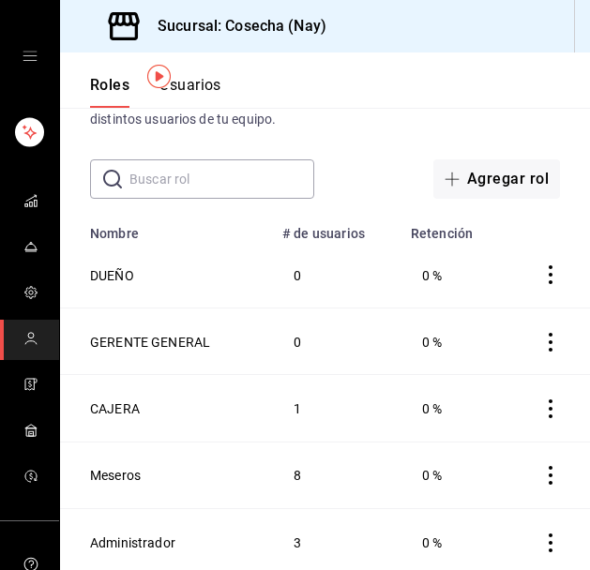
scroll to position [77, 0]
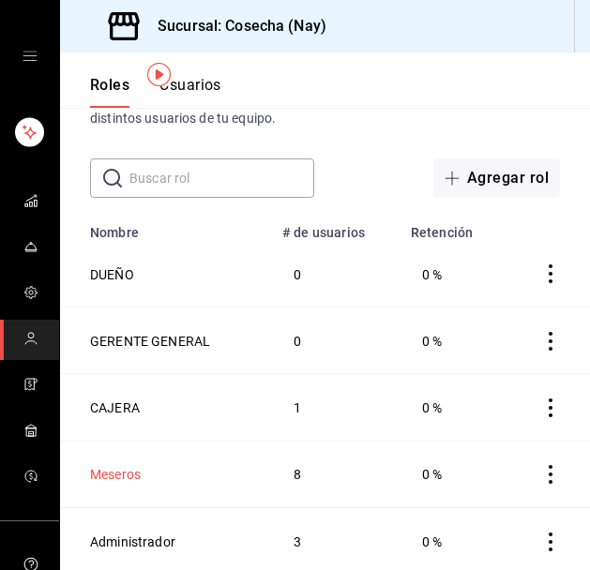
click at [126, 476] on font "Meseros" at bounding box center [115, 475] width 51 height 15
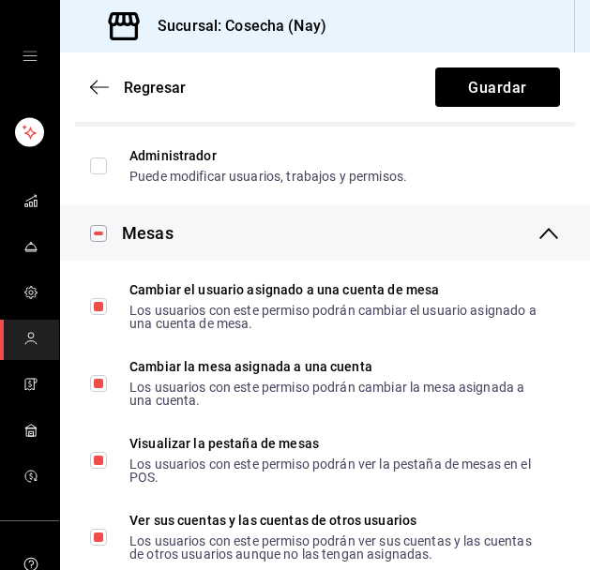
scroll to position [665, 0]
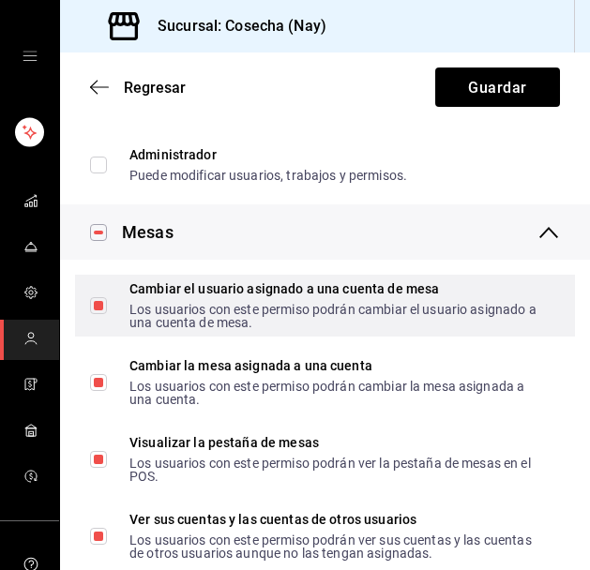
click at [101, 307] on input "Cambiar el usuario asignado a una cuenta de mesa Los usuarios con este permiso …" at bounding box center [98, 305] width 17 height 17
checkbox input "false"
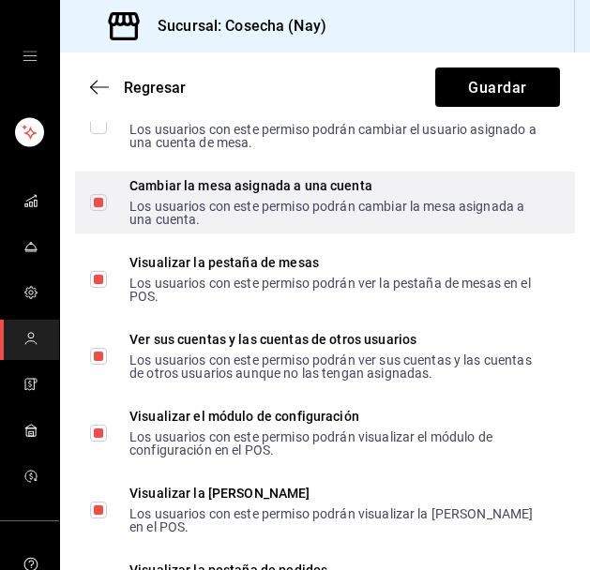
scroll to position [850, 0]
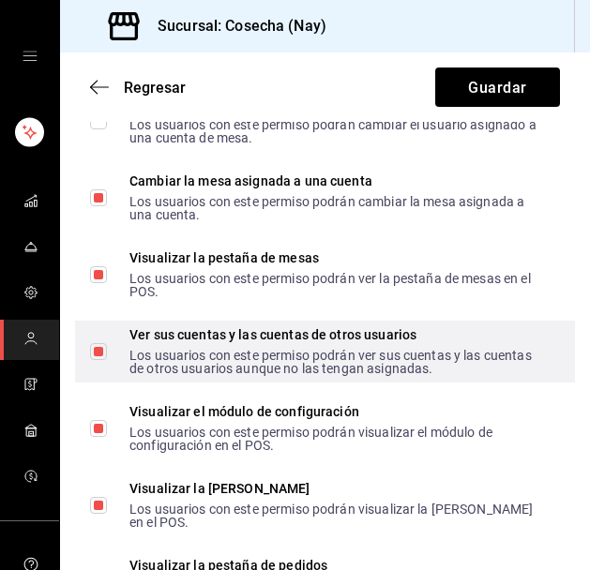
click at [94, 352] on input "Ver sus cuentas y las cuentas de otros usuarios Los usuarios con este permiso p…" at bounding box center [98, 351] width 17 height 17
checkbox input "false"
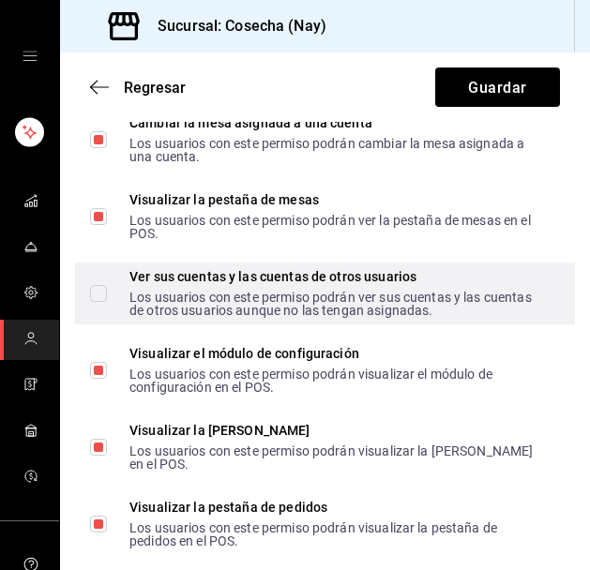
scroll to position [922, 0]
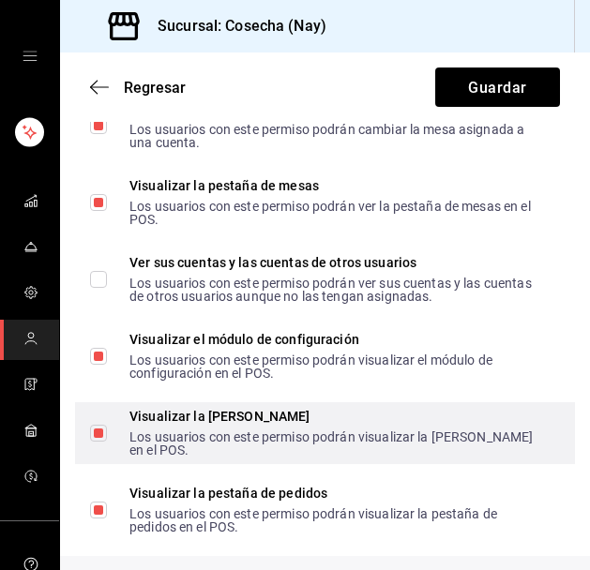
click at [97, 432] on input "Visualizar la pestaña de cajas Los usuarios con este permiso podrán visualizar …" at bounding box center [98, 433] width 17 height 17
checkbox input "false"
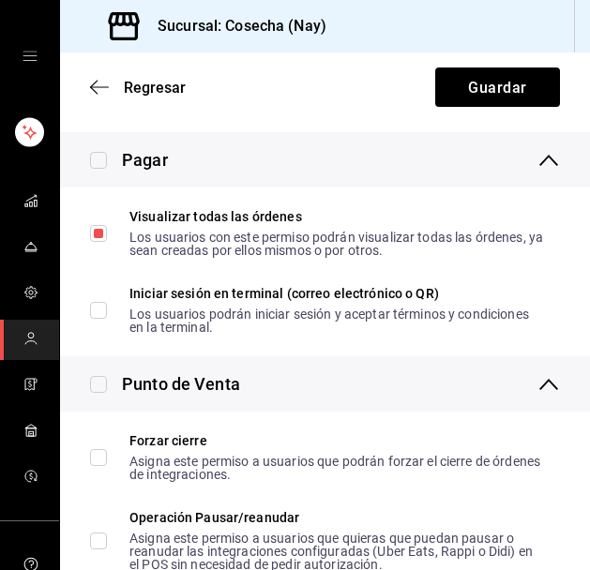
scroll to position [2219, 0]
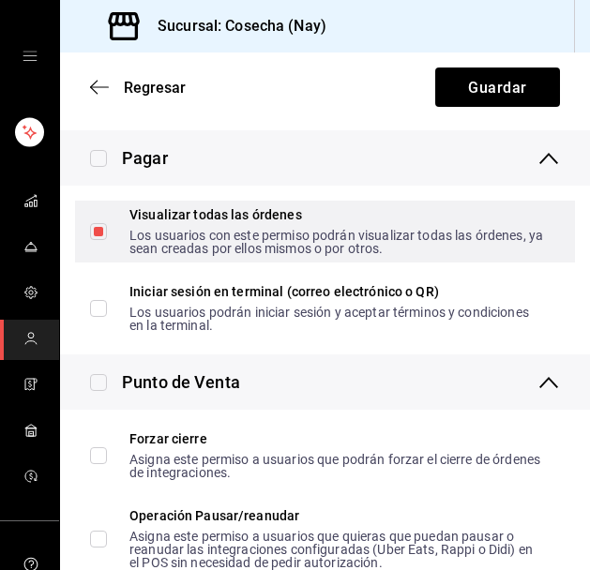
click at [105, 231] on input "Visualizar todas las órdenes Los usuarios con este permiso podrán visualizar to…" at bounding box center [98, 231] width 17 height 17
checkbox input "true"
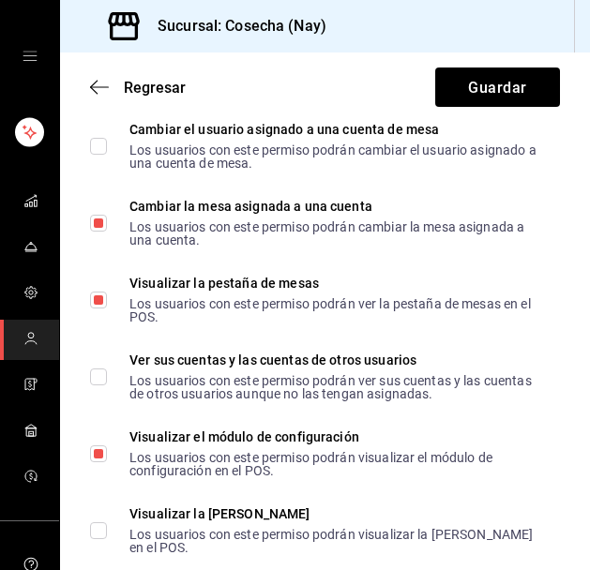
scroll to position [0, 0]
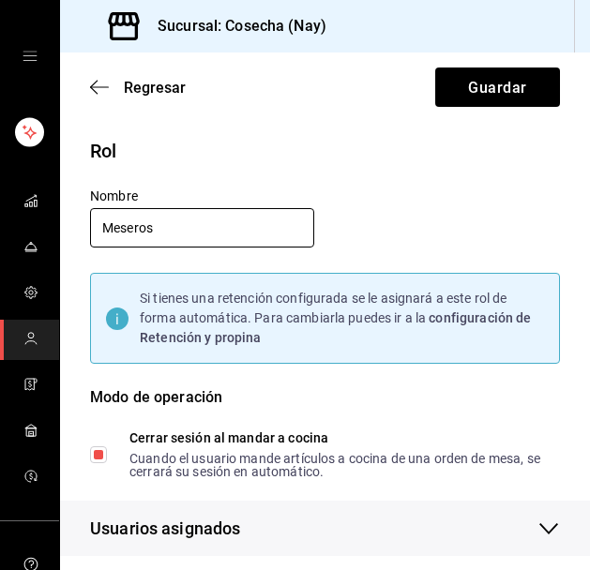
drag, startPoint x: 182, startPoint y: 238, endPoint x: 82, endPoint y: 227, distance: 101.0
click at [82, 227] on div "Nombre Meseros" at bounding box center [191, 207] width 247 height 85
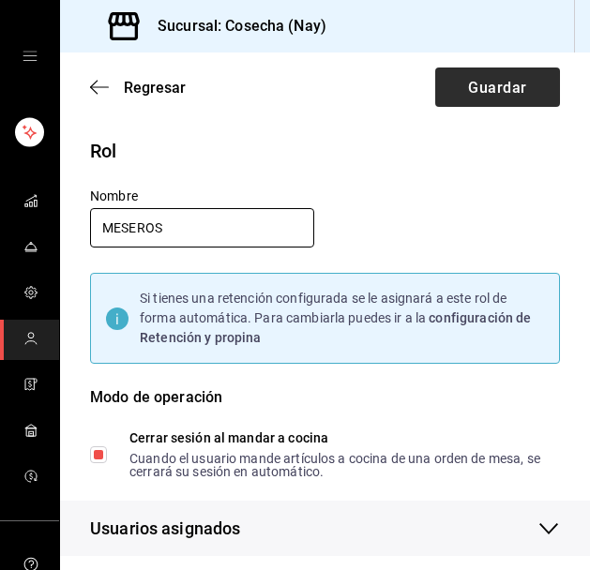
type input "MESEROS"
click at [462, 85] on button "Guardar" at bounding box center [497, 87] width 125 height 39
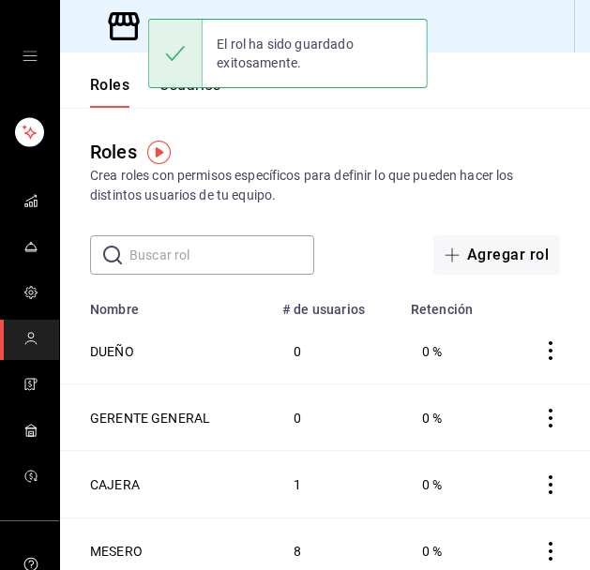
scroll to position [77, 0]
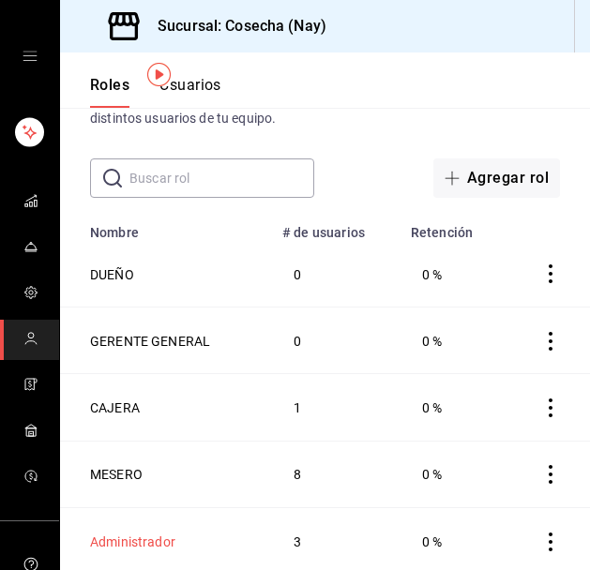
click at [150, 538] on font "Administrador" at bounding box center [132, 542] width 85 height 15
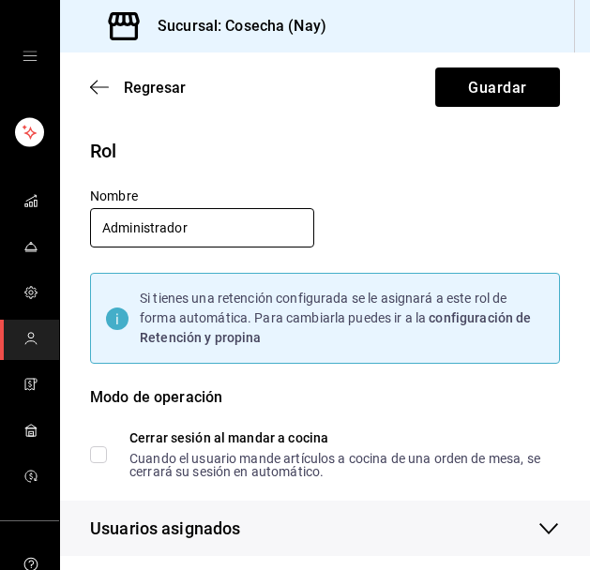
drag, startPoint x: 224, startPoint y: 223, endPoint x: 92, endPoint y: 212, distance: 132.8
click at [92, 212] on input "Administrador" at bounding box center [202, 227] width 224 height 39
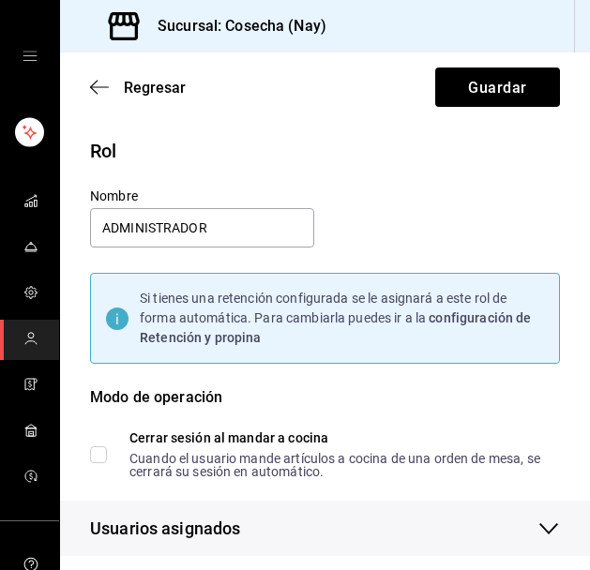
type input "ADMINISTRADOR"
click at [407, 209] on div "Rol Nombre ADMINISTRADOR Si tienes una retención configurada se le asignará a e…" at bounding box center [314, 335] width 493 height 442
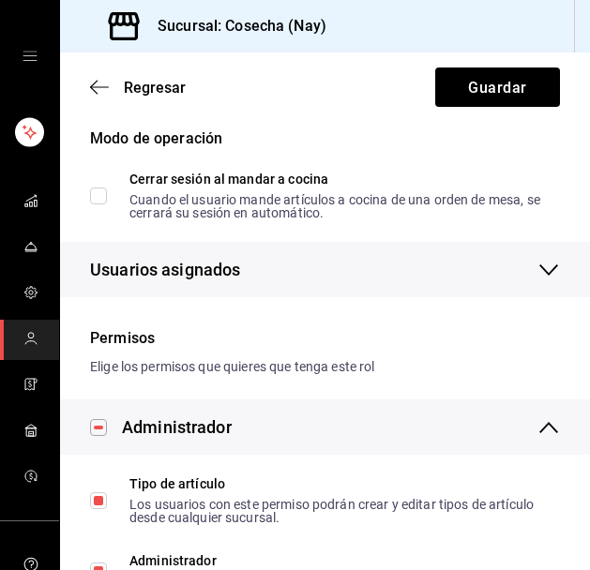
scroll to position [232, 0]
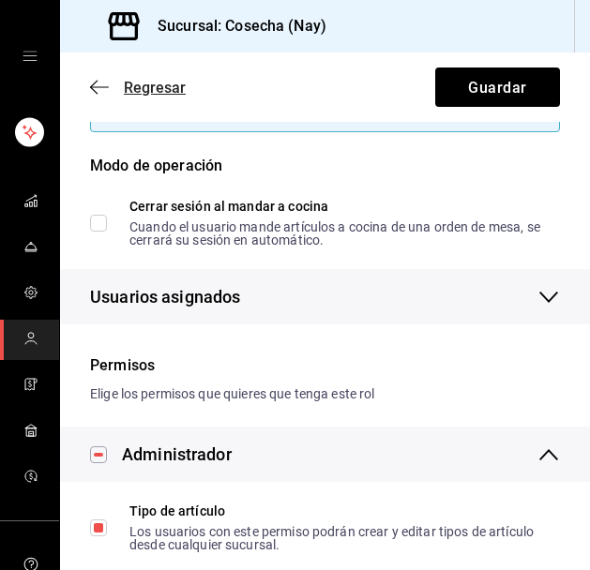
click at [99, 83] on icon "button" at bounding box center [99, 87] width 19 height 17
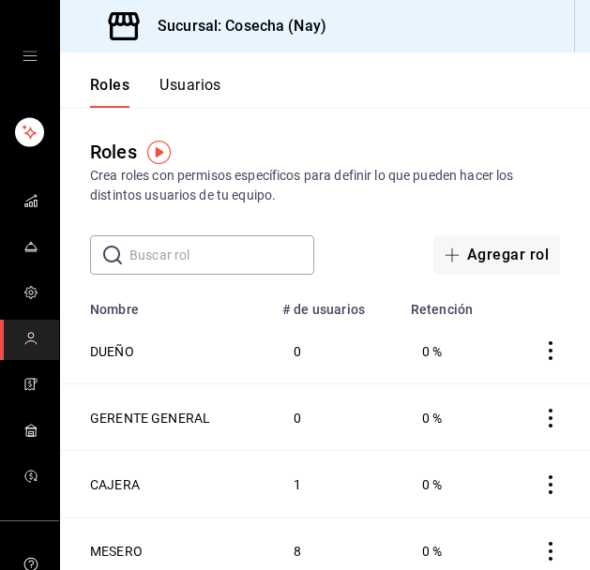
click at [226, 264] on input "text" at bounding box center [221, 255] width 185 height 38
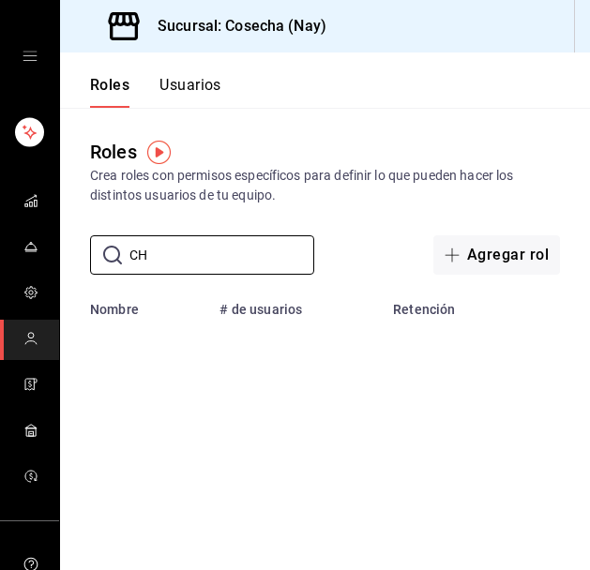
type input "C"
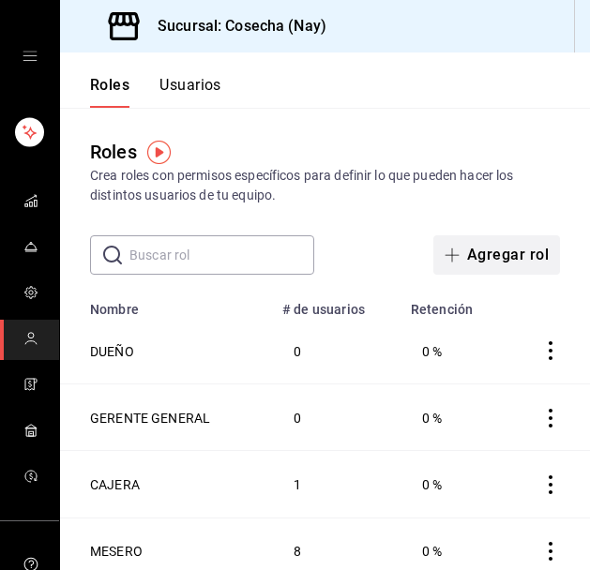
click at [474, 257] on font "Agregar rol" at bounding box center [508, 255] width 82 height 18
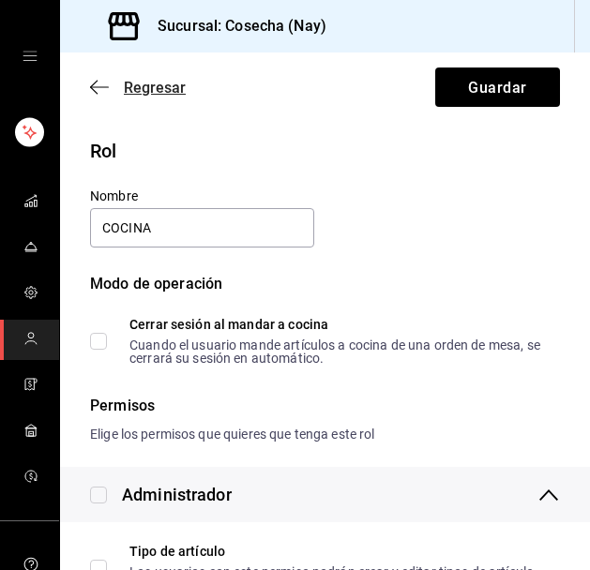
type input "COCINA"
click at [97, 90] on icon "button" at bounding box center [99, 87] width 19 height 17
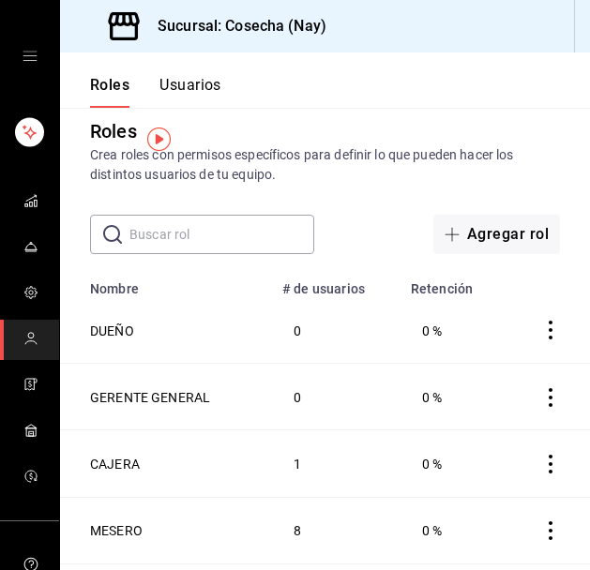
scroll to position [2, 0]
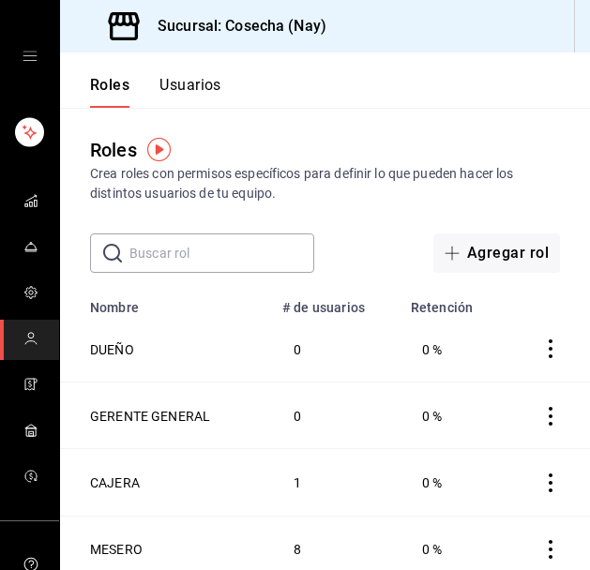
click at [195, 81] on font "Usuarios" at bounding box center [191, 85] width 62 height 18
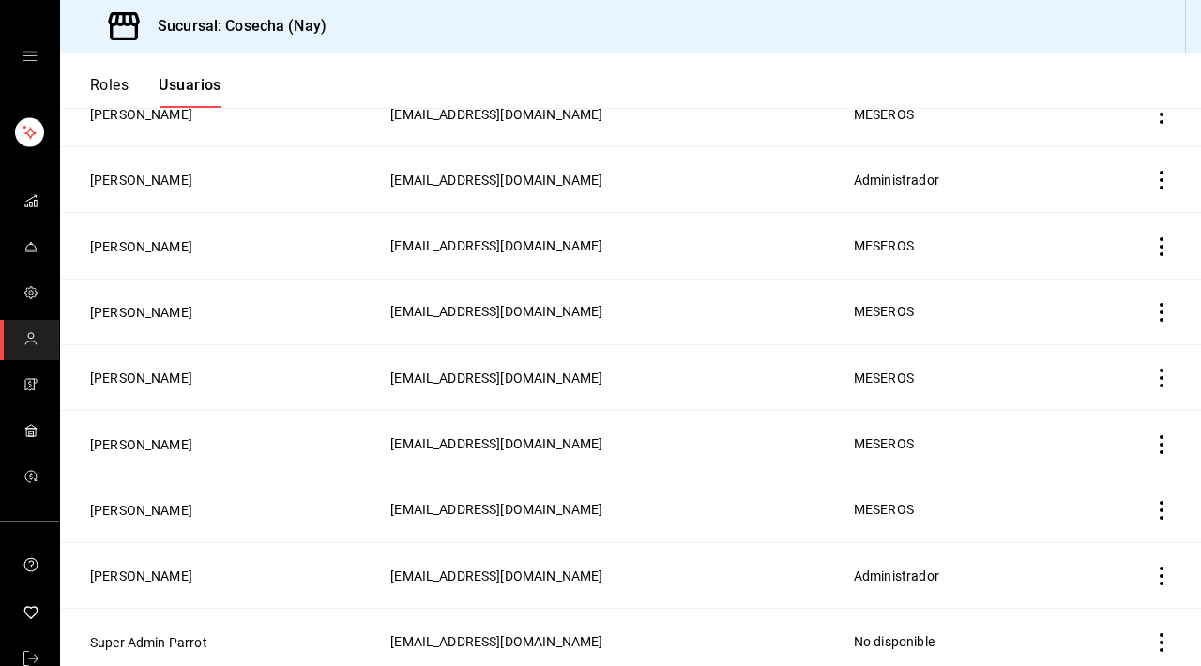
scroll to position [483, 0]
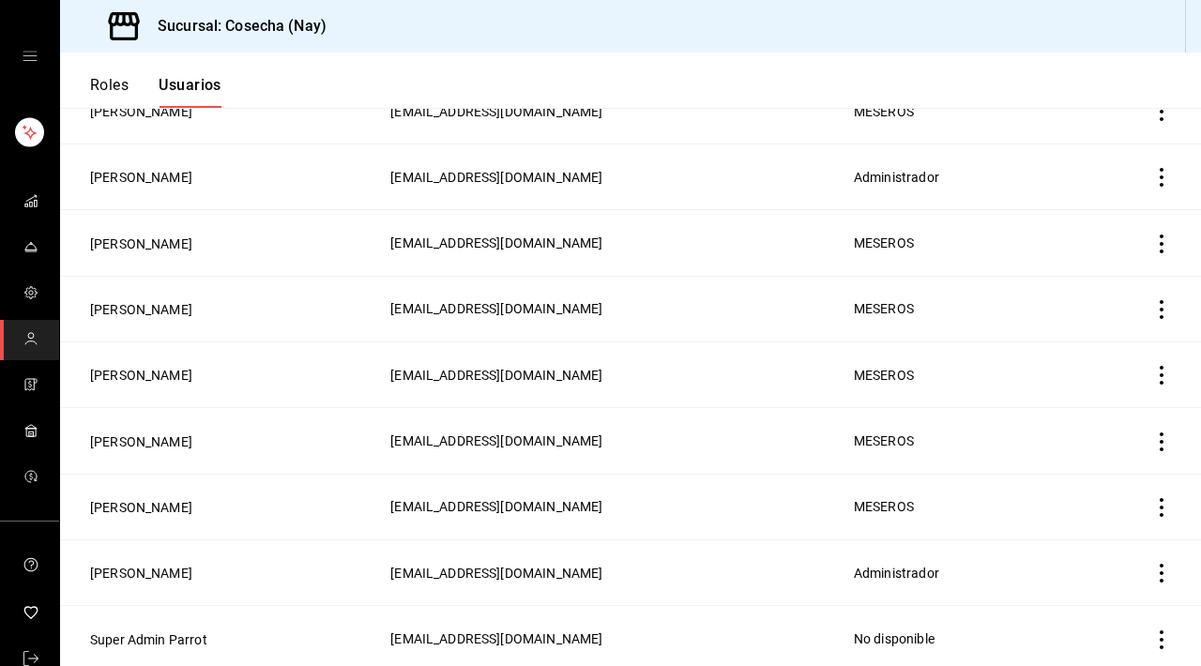
click at [1159, 566] on icon "actions" at bounding box center [1161, 573] width 19 height 19
click at [850, 557] on div at bounding box center [600, 333] width 1201 height 666
click at [939, 566] on span "Administrador" at bounding box center [896, 573] width 85 height 15
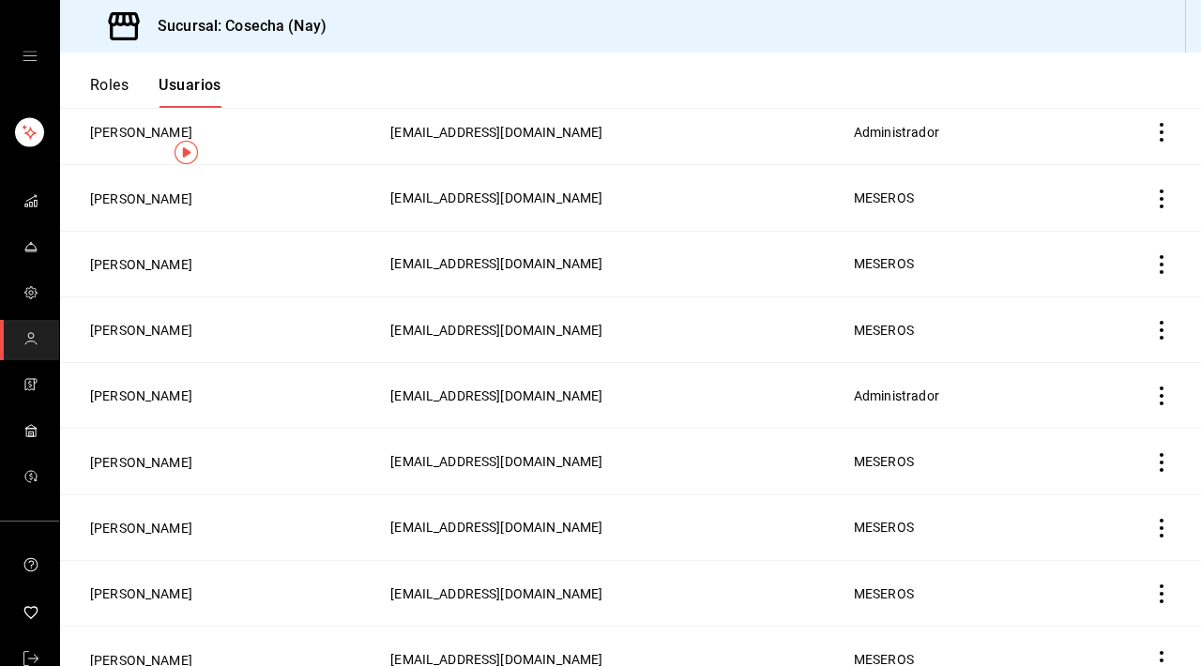
scroll to position [0, 0]
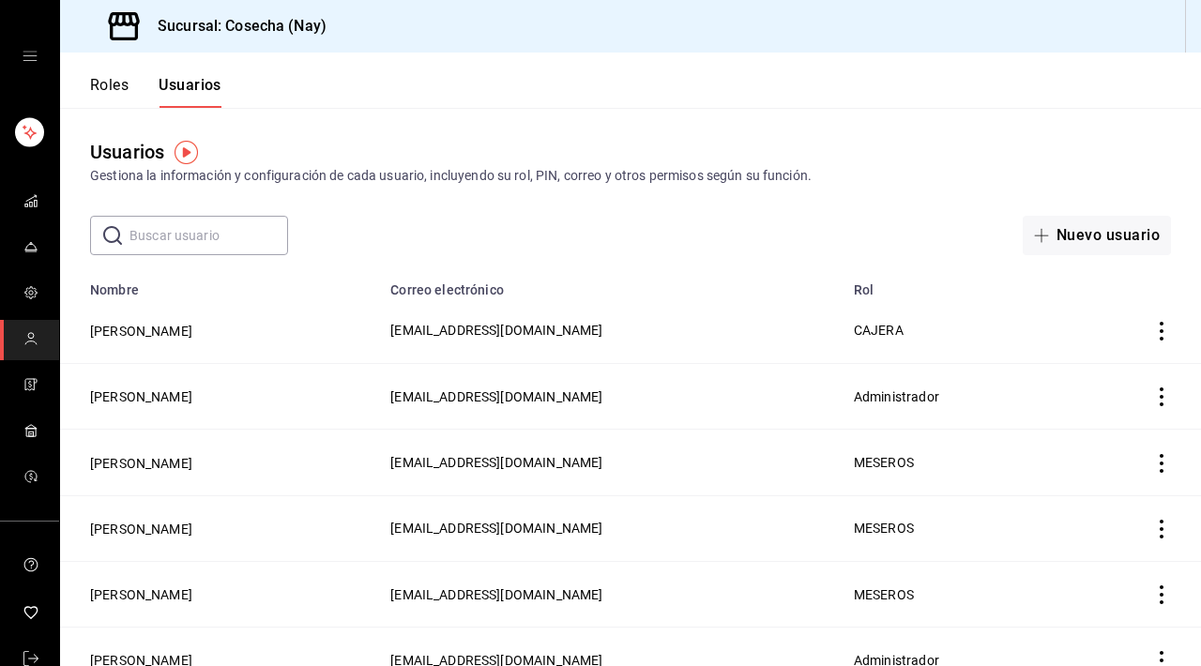
click at [106, 91] on font "Roles" at bounding box center [109, 85] width 38 height 18
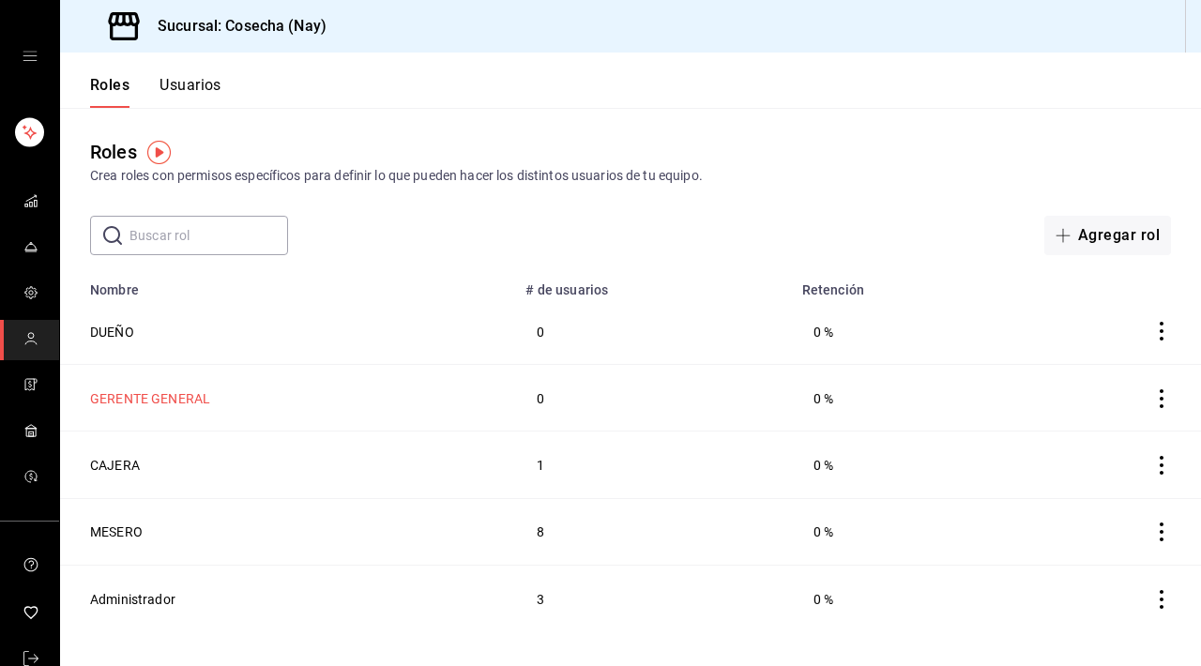
click at [182, 397] on font "GERENTE GENERAL" at bounding box center [150, 398] width 120 height 15
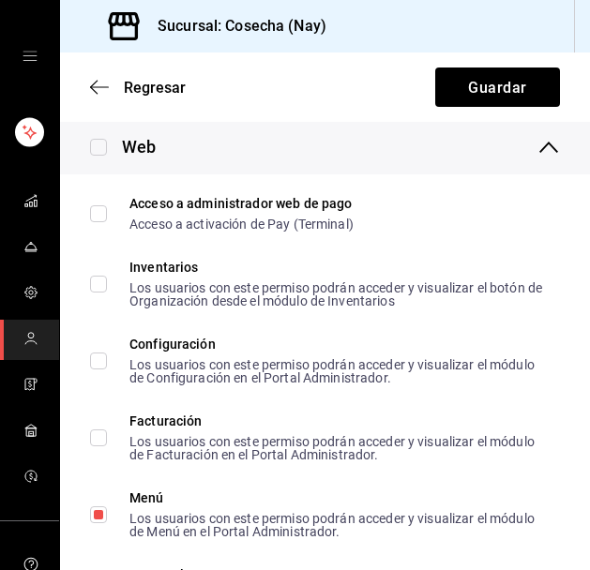
scroll to position [1380, 0]
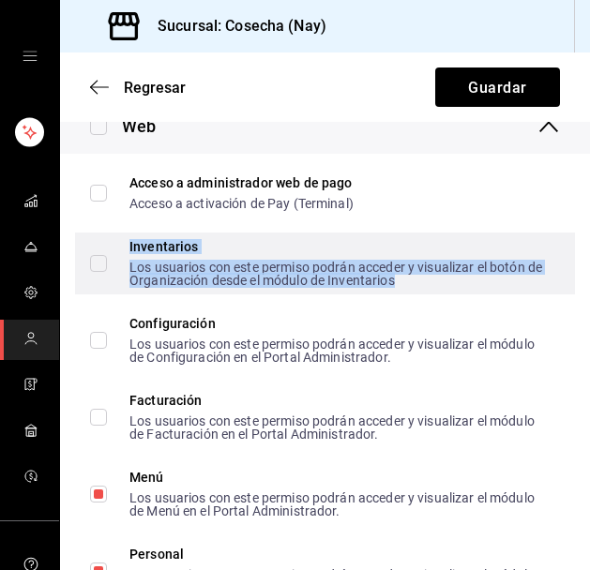
click at [178, 266] on font "Los usuarios con este permiso podrán acceder y visualizar el botón de Organizac…" at bounding box center [335, 274] width 413 height 28
checkbox input "true"
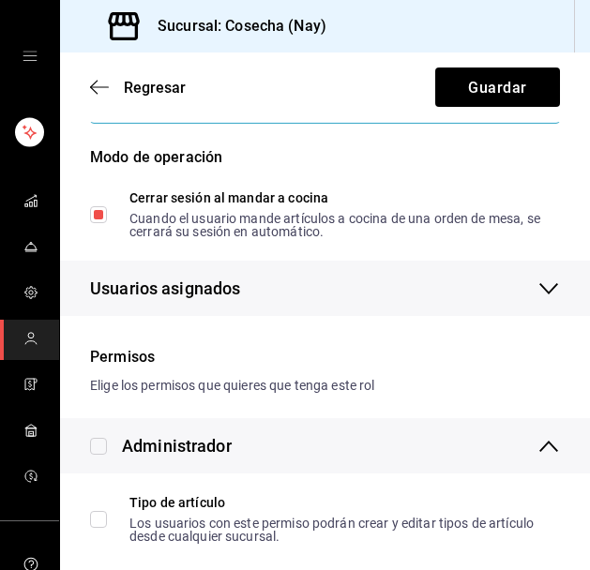
scroll to position [0, 0]
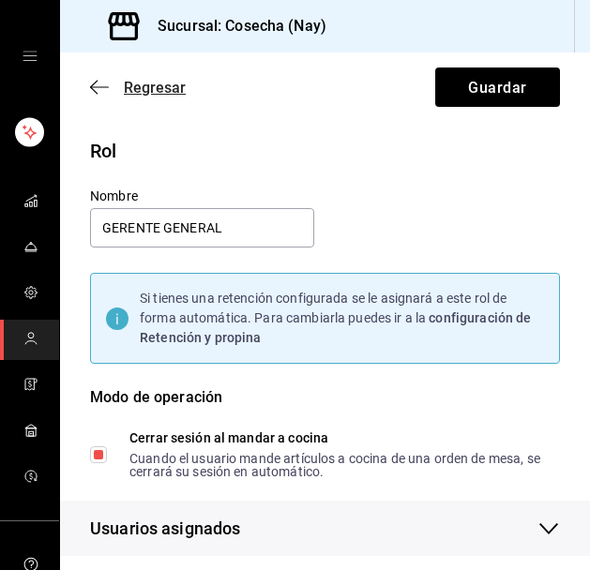
click at [92, 93] on icon "button" at bounding box center [99, 87] width 19 height 17
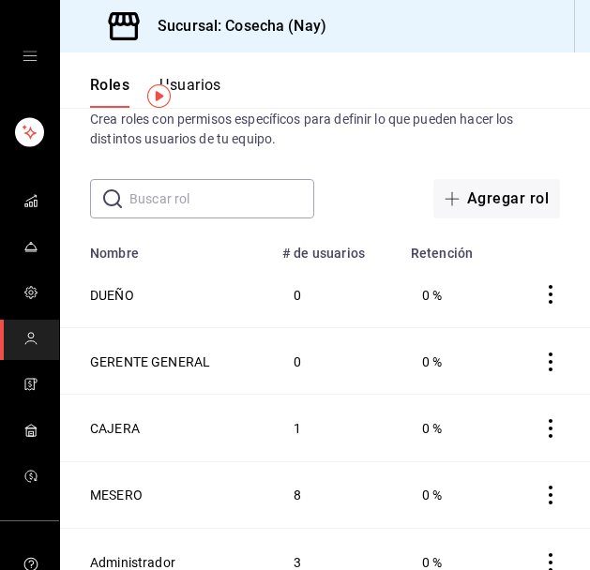
scroll to position [77, 0]
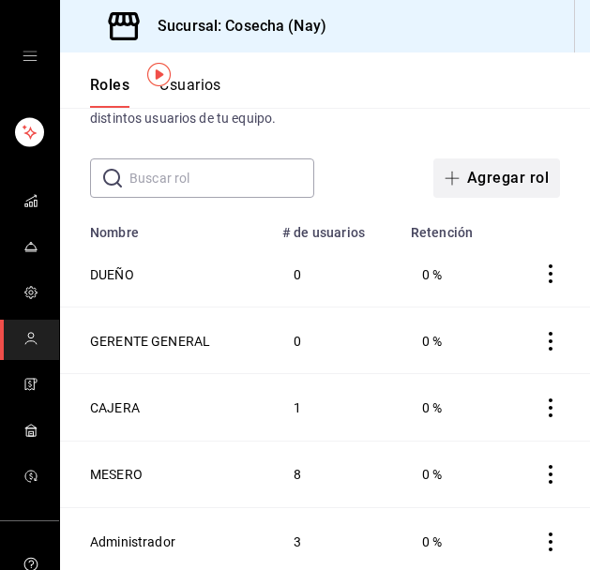
click at [484, 175] on font "Agregar rol" at bounding box center [508, 178] width 82 height 18
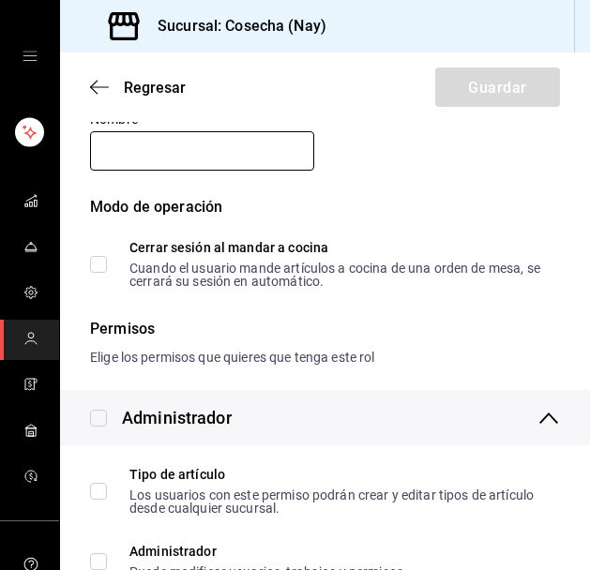
click at [205, 156] on input "text" at bounding box center [202, 150] width 224 height 39
click at [452, 184] on div "Modo de operación Cerrar sesión al mandar a cocina Cuando el usuario mande artí…" at bounding box center [314, 231] width 493 height 114
click at [226, 150] on input "text" at bounding box center [202, 150] width 224 height 39
click at [382, 201] on div "Modo de operación" at bounding box center [325, 218] width 470 height 45
click at [94, 87] on icon "button" at bounding box center [99, 86] width 19 height 1
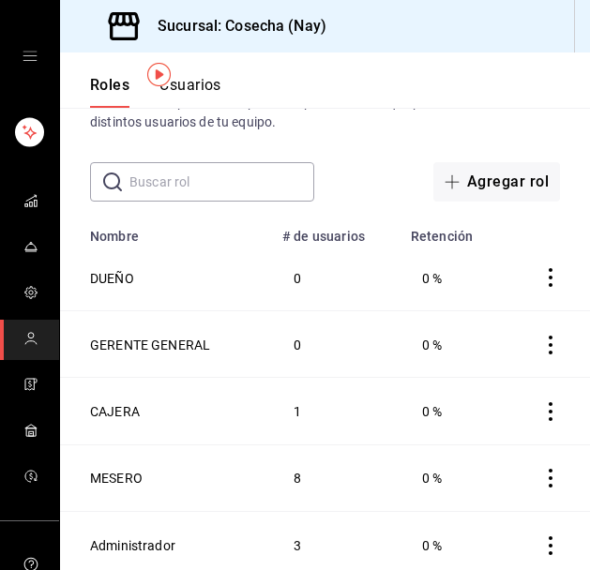
scroll to position [77, 0]
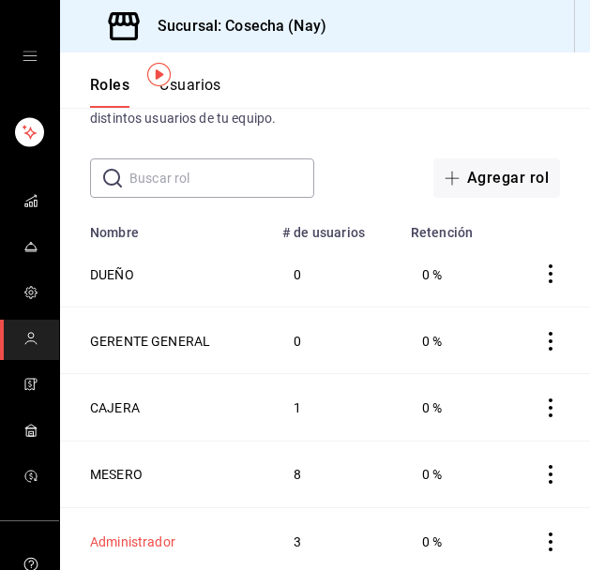
click at [147, 536] on font "Administrador" at bounding box center [132, 542] width 85 height 15
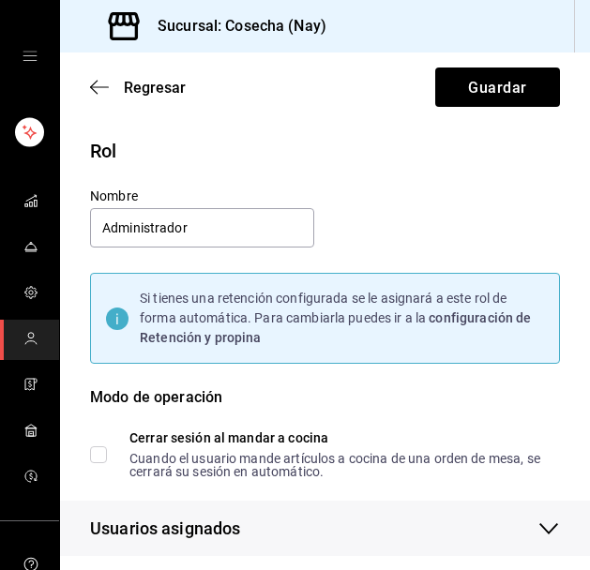
drag, startPoint x: 201, startPoint y: 225, endPoint x: 79, endPoint y: 219, distance: 122.1
click at [79, 219] on div "Nombre Administrador" at bounding box center [191, 207] width 247 height 85
type input "ADMINISTRADOR"
click at [359, 223] on div "Rol Nombre ADMINISTRADOR Si tienes una retención configurada se le asignará a e…" at bounding box center [314, 335] width 493 height 442
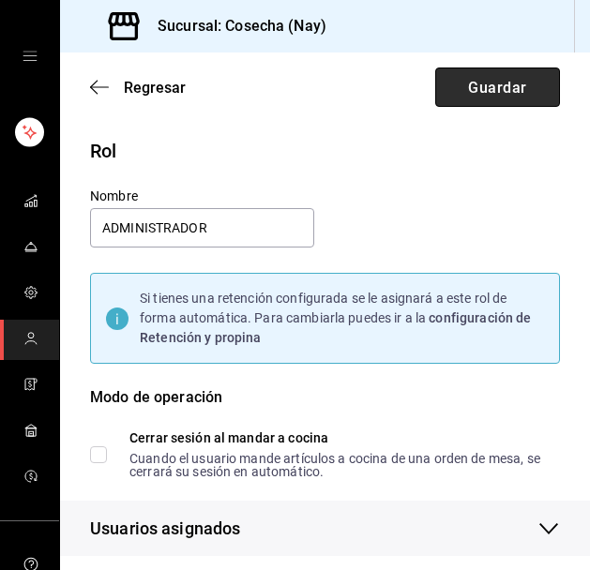
click at [496, 95] on font "Guardar" at bounding box center [497, 87] width 58 height 18
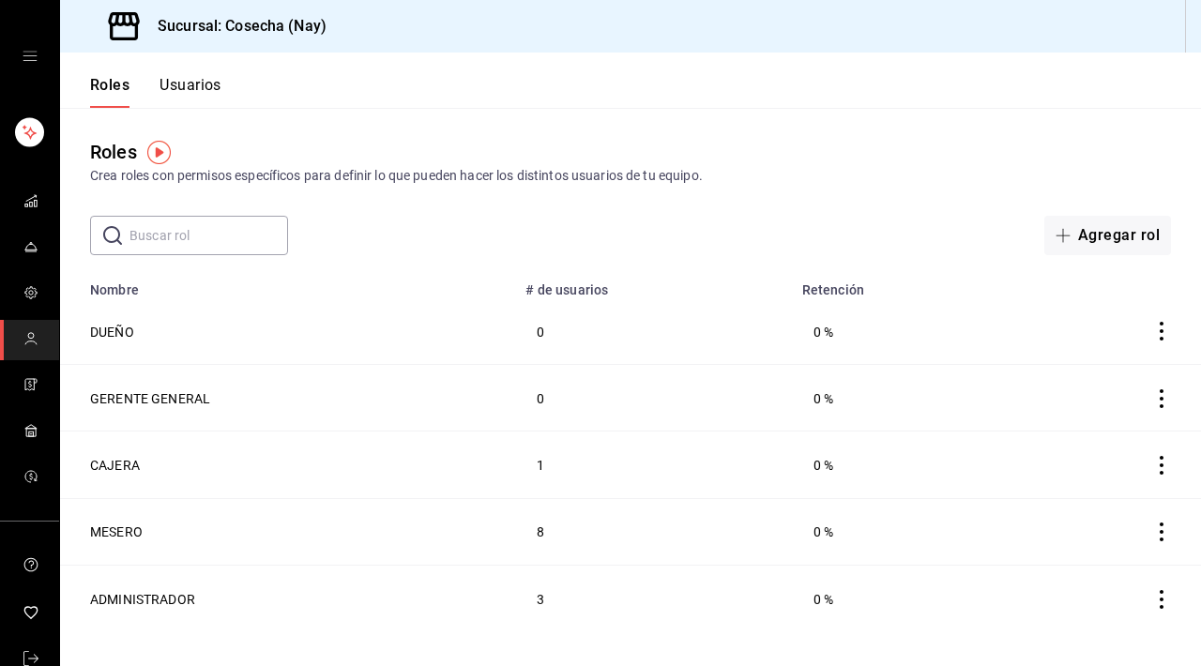
click at [203, 80] on font "Usuarios" at bounding box center [191, 85] width 62 height 18
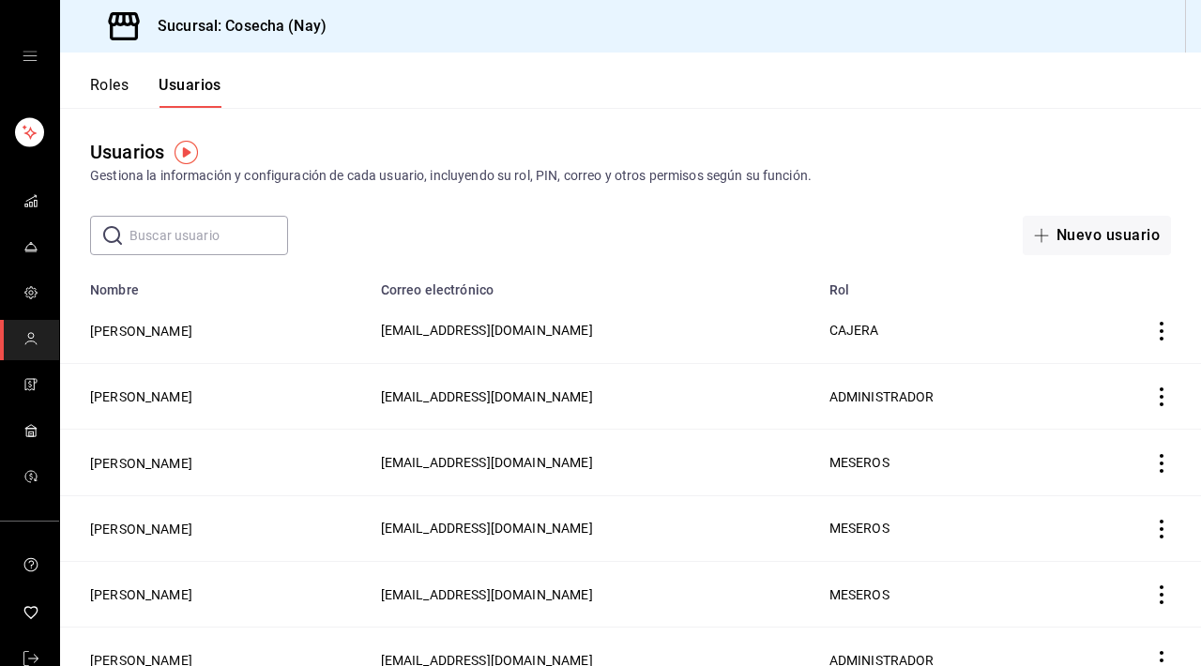
click at [1165, 398] on icon "actions" at bounding box center [1161, 396] width 19 height 19
click at [833, 398] on div at bounding box center [600, 333] width 1201 height 666
click at [192, 390] on button "[PERSON_NAME]" at bounding box center [141, 396] width 102 height 19
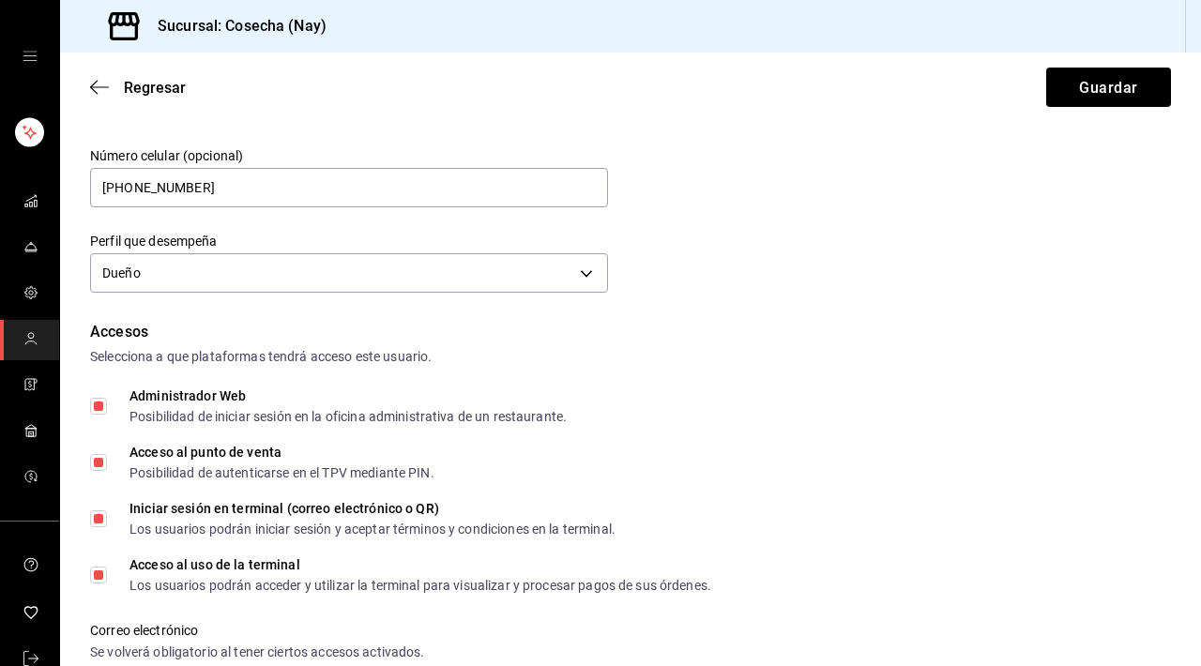
scroll to position [234, 0]
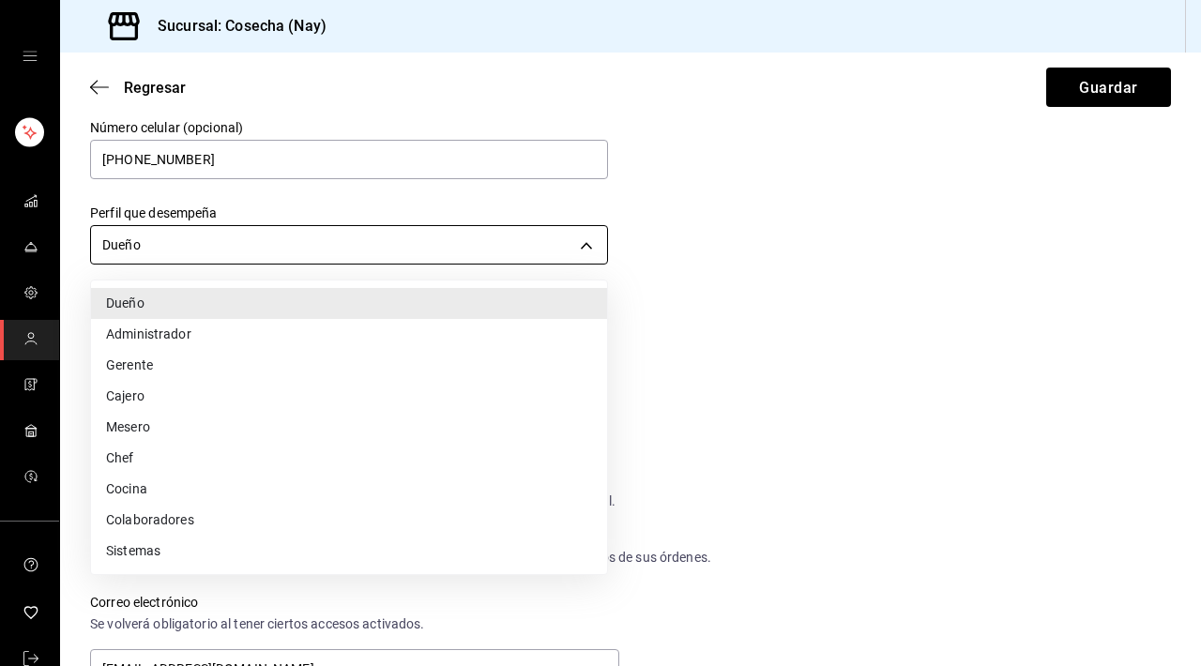
click at [578, 244] on body "Sucursal: Cosecha (Nay) Regresar Guardar Datos personales Nombre VIVIANA NATALI…" at bounding box center [600, 333] width 1201 height 666
click at [562, 300] on li "Dueño" at bounding box center [349, 304] width 516 height 32
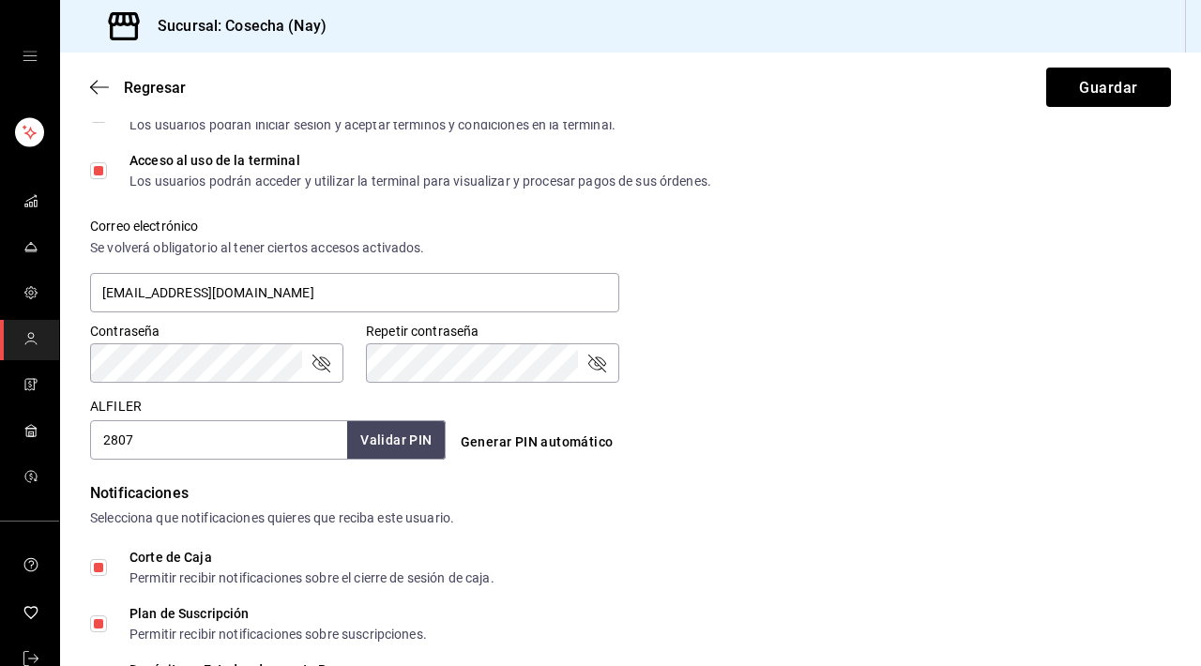
scroll to position [604, 0]
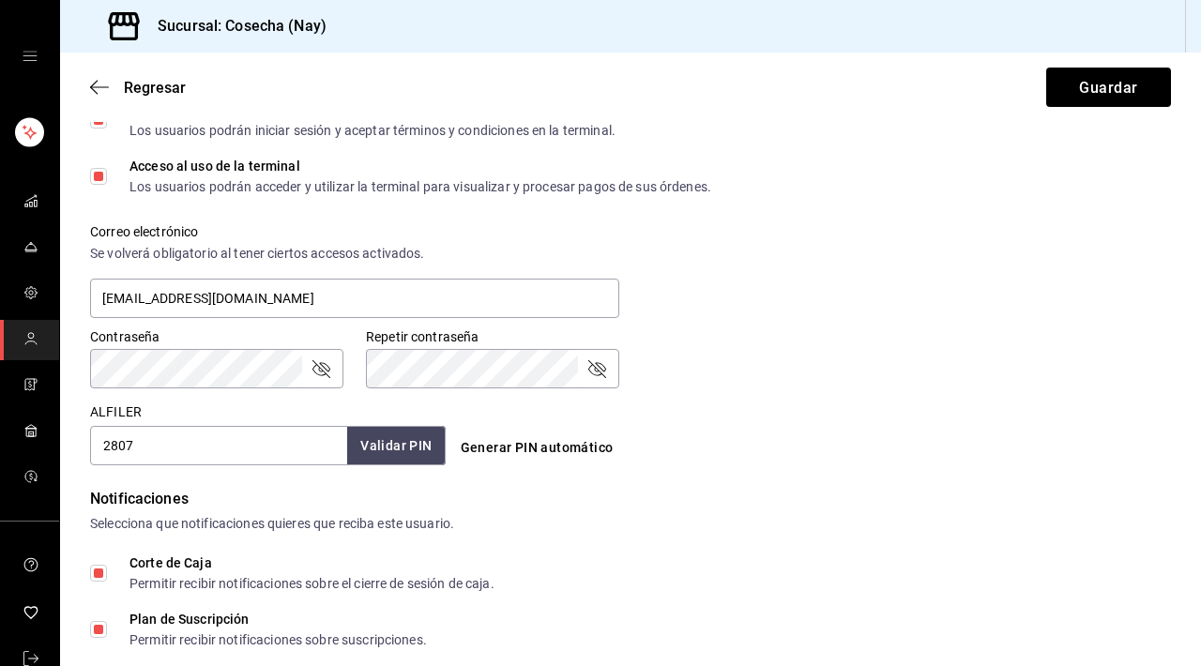
click at [317, 372] on icon "campo de contraseña" at bounding box center [321, 368] width 23 height 23
click at [526, 488] on div "Notificaciones" at bounding box center [630, 499] width 1081 height 23
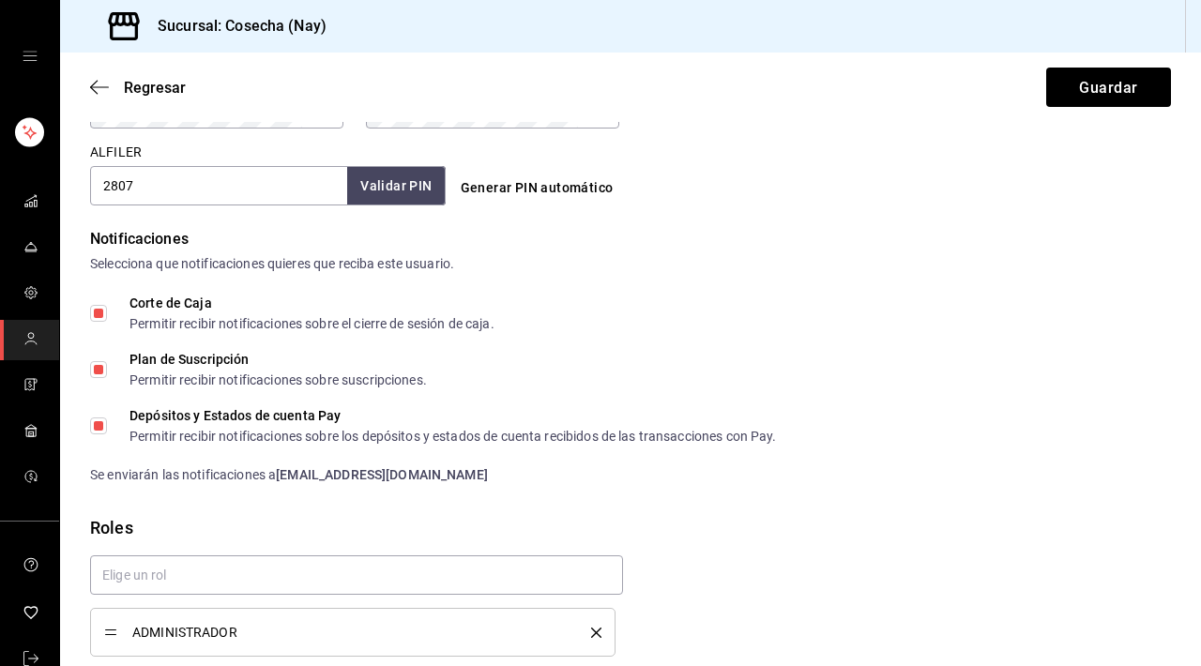
scroll to position [937, 0]
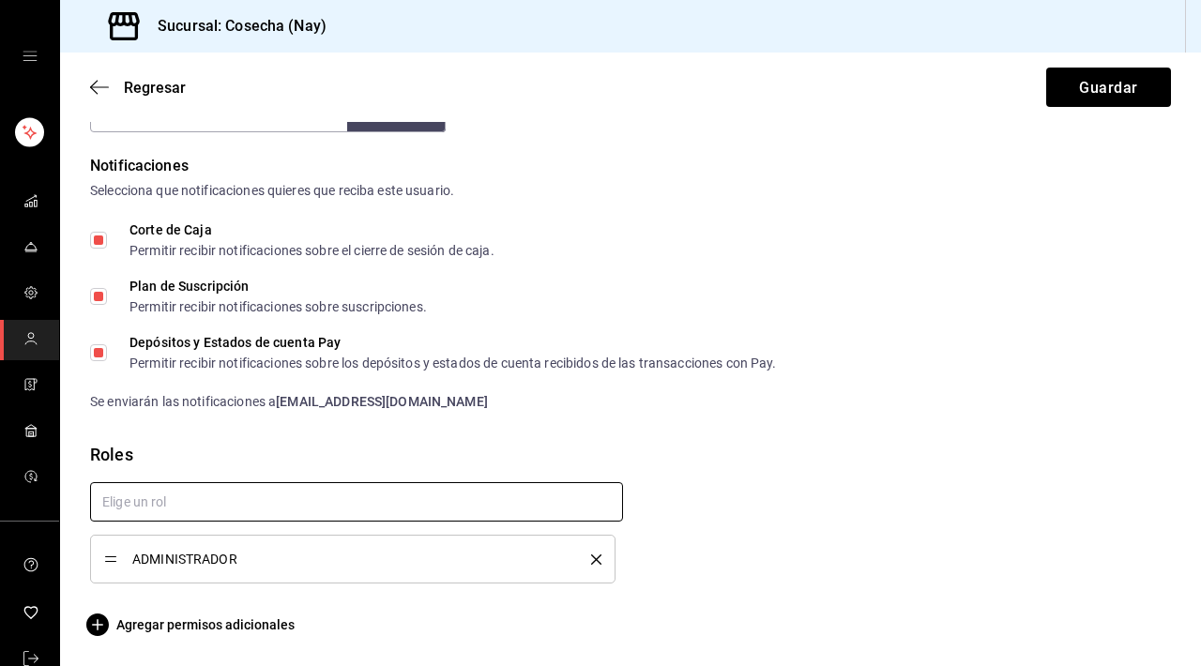
click at [555, 502] on input "text" at bounding box center [356, 501] width 533 height 39
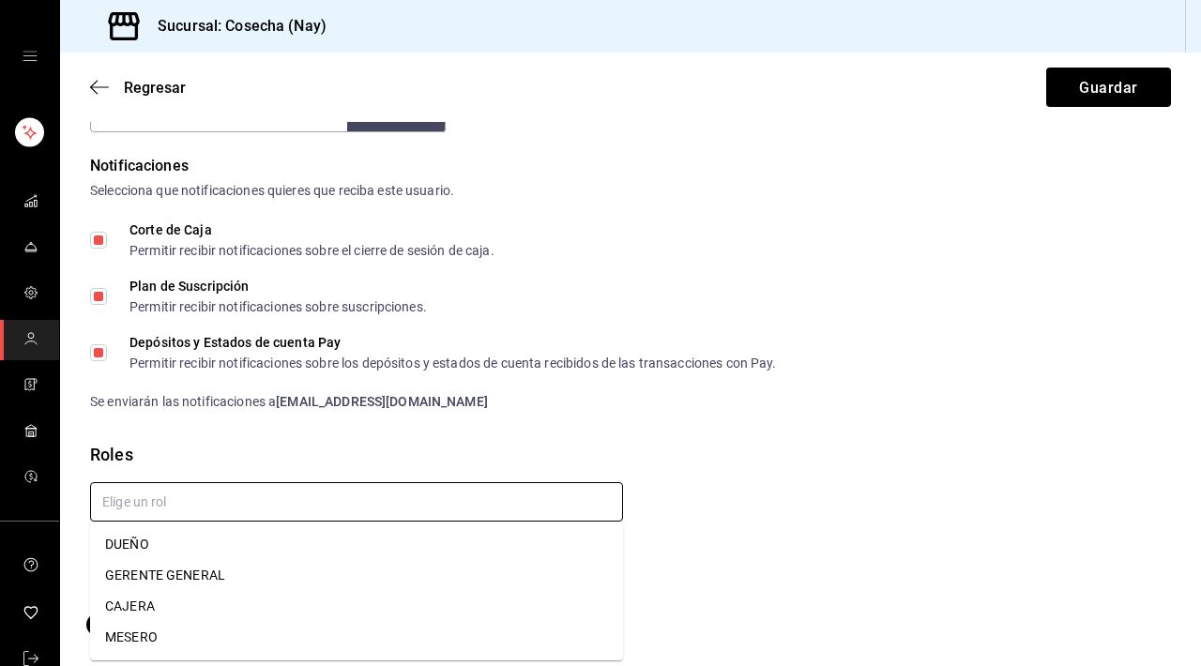
click at [352, 549] on li "DUEÑO" at bounding box center [356, 544] width 533 height 31
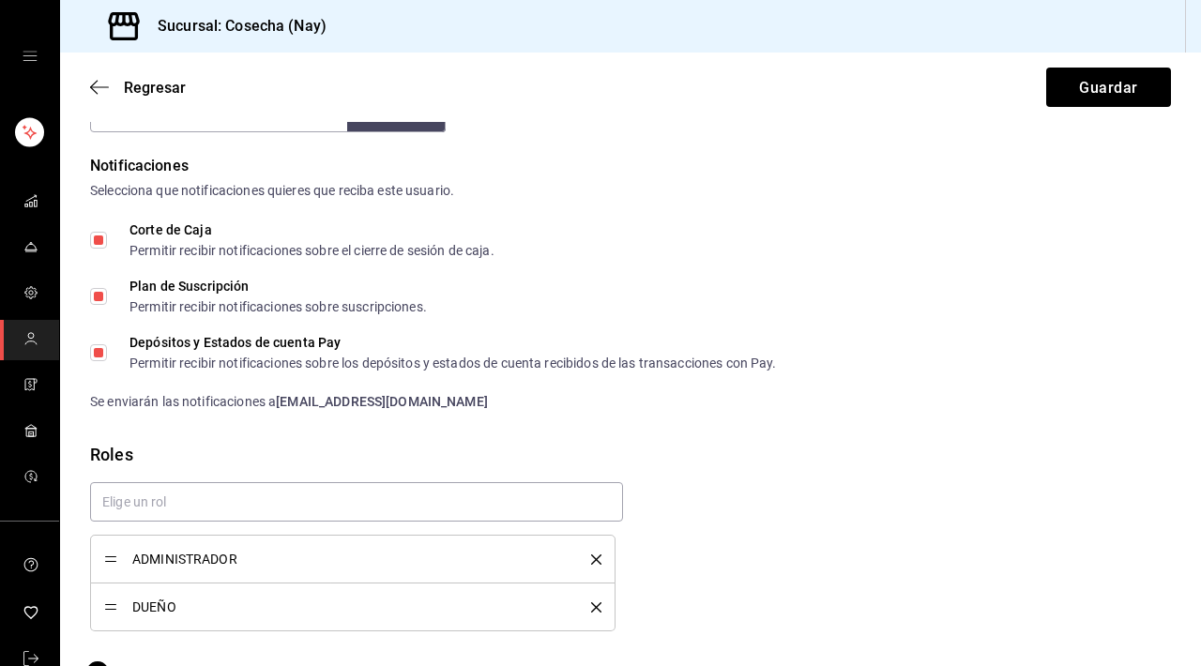
click at [594, 556] on icon "borrar" at bounding box center [596, 560] width 10 height 10
click at [228, 566] on font "Agregar permisos adicionales" at bounding box center [205, 624] width 178 height 15
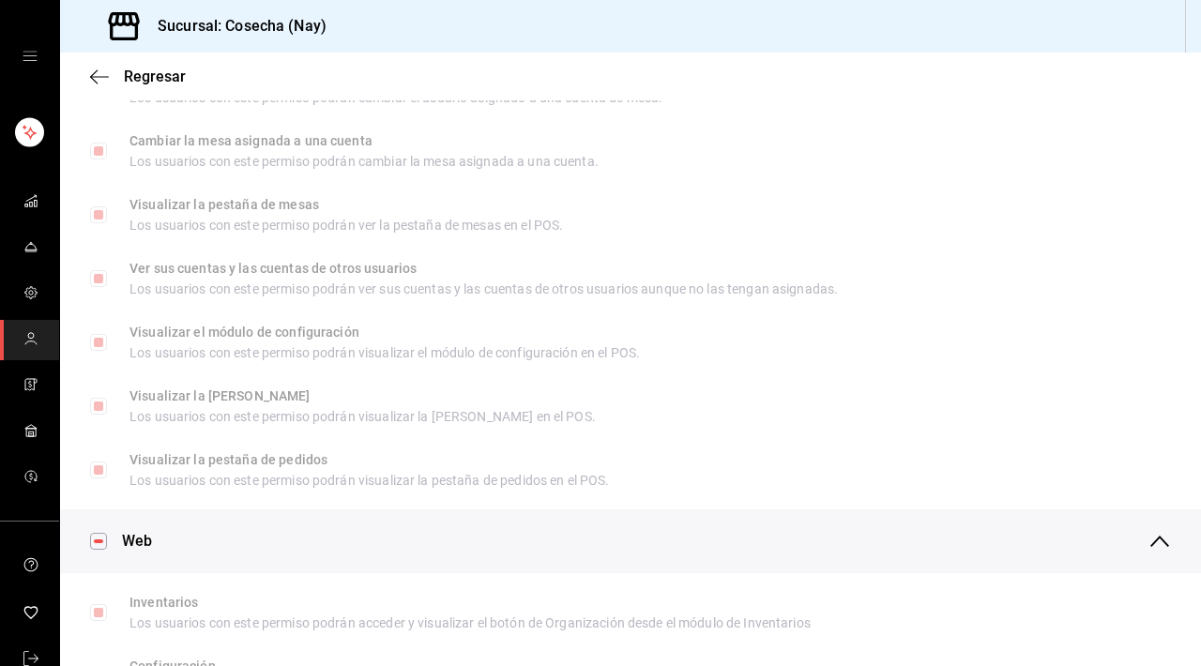
scroll to position [0, 0]
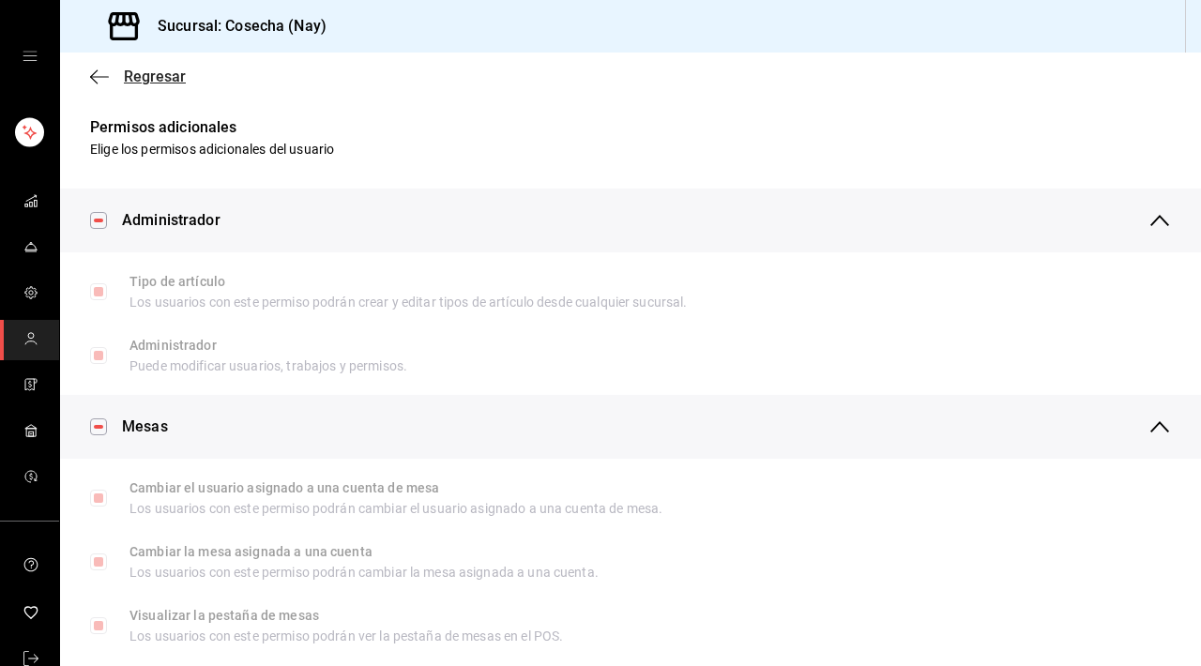
click at [108, 76] on icon "button" at bounding box center [99, 76] width 19 height 1
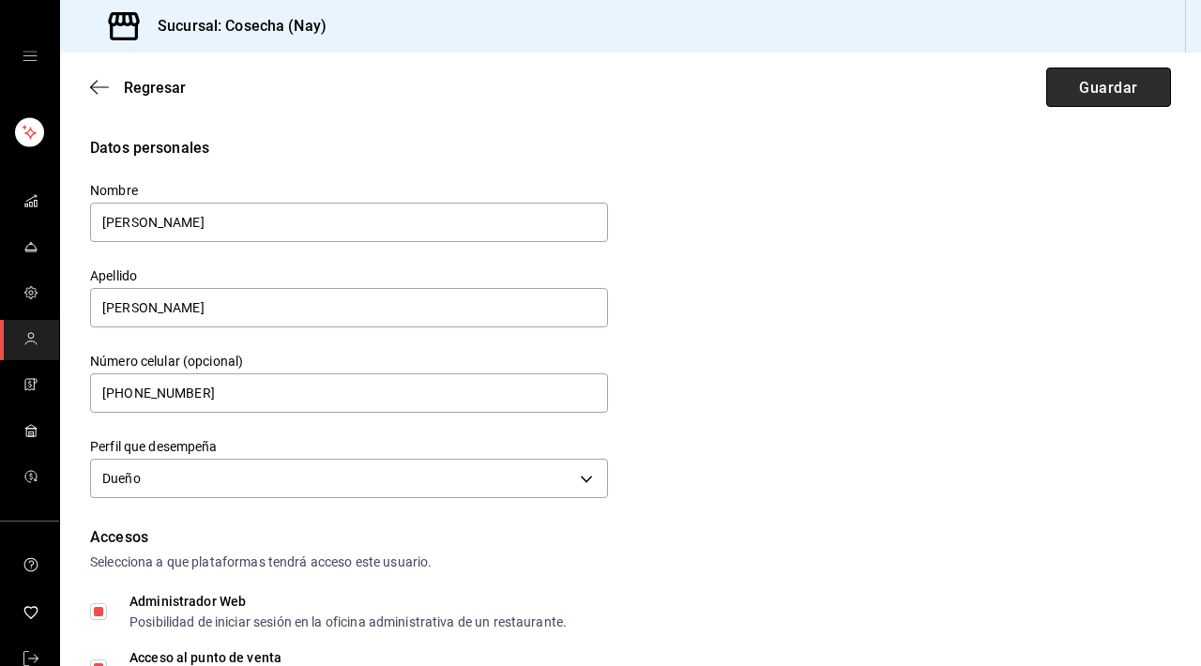
click at [1112, 79] on font "Guardar" at bounding box center [1108, 87] width 58 height 18
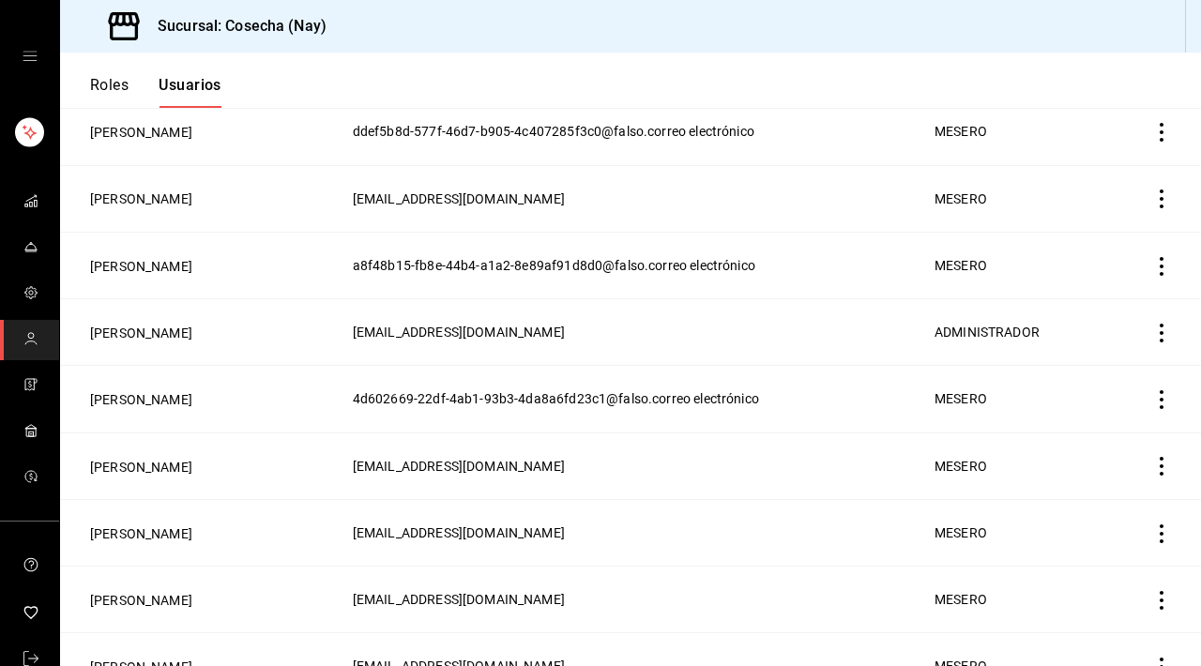
scroll to position [334, 0]
click at [144, 327] on font "[PERSON_NAME]" at bounding box center [141, 332] width 102 height 15
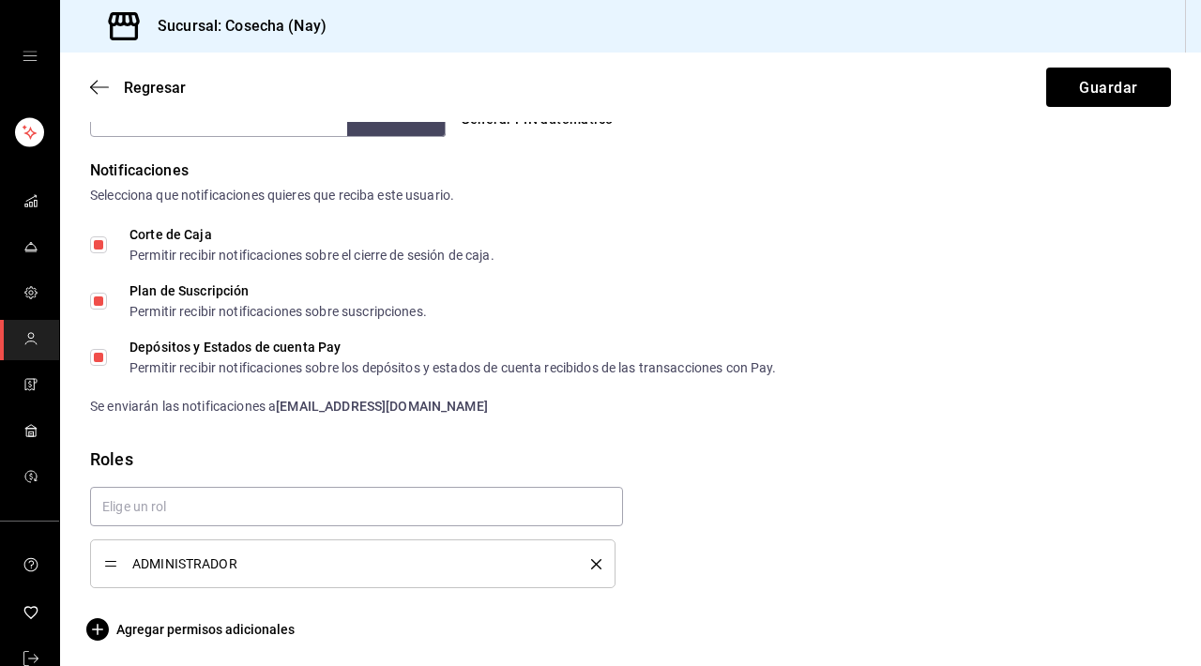
scroll to position [937, 0]
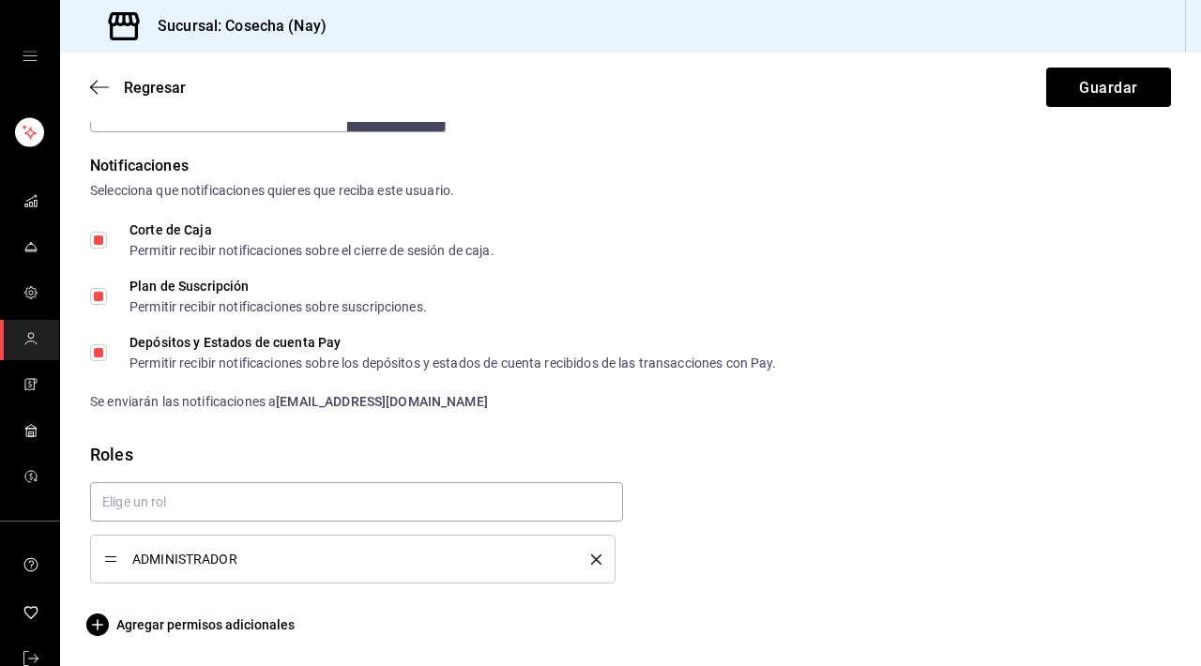
click at [230, 562] on font "ADMINISTRADOR" at bounding box center [184, 559] width 105 height 15
click at [591, 556] on icon "borrar" at bounding box center [596, 560] width 10 height 10
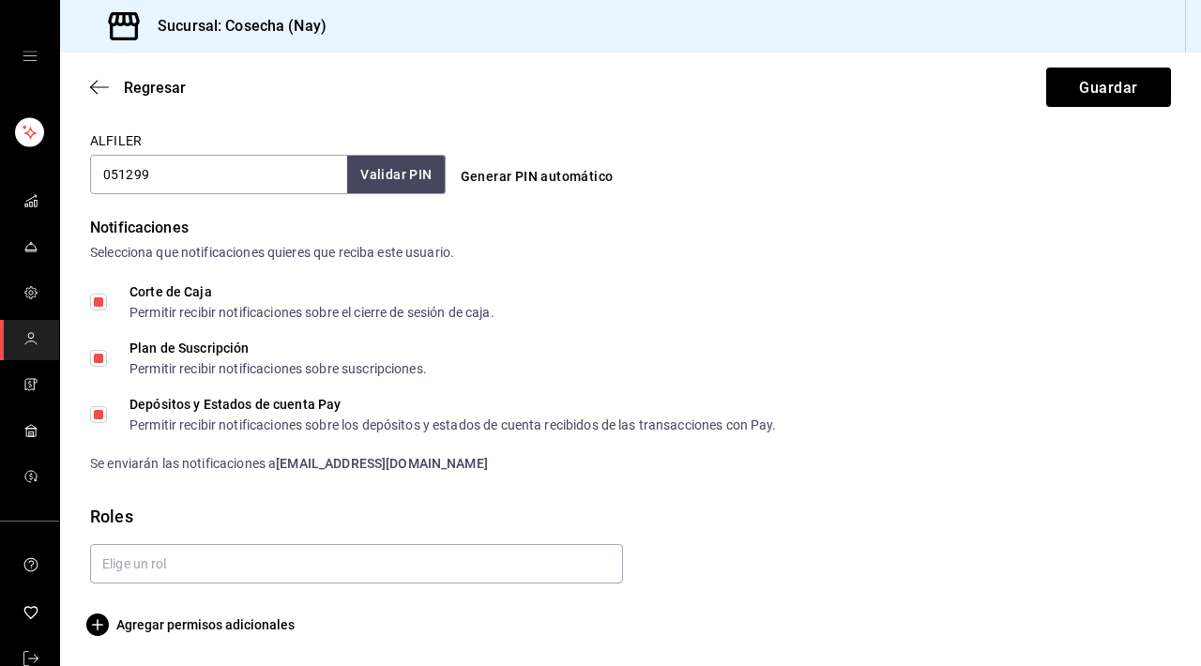
scroll to position [875, 0]
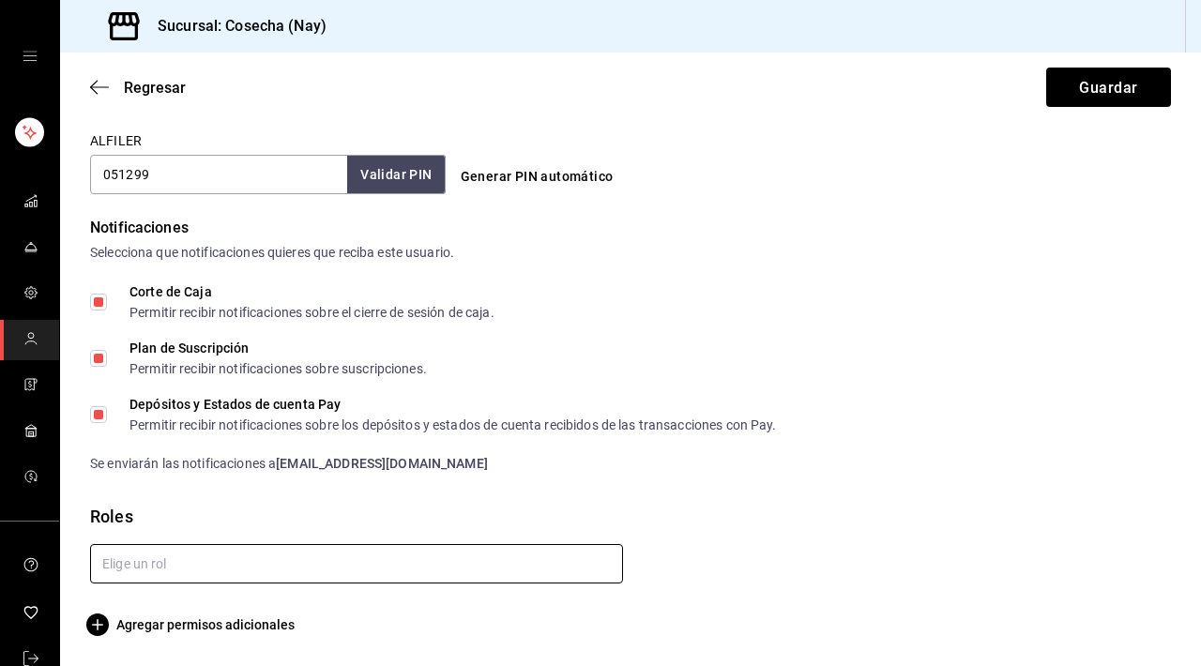
click at [477, 566] on input "text" at bounding box center [356, 563] width 533 height 39
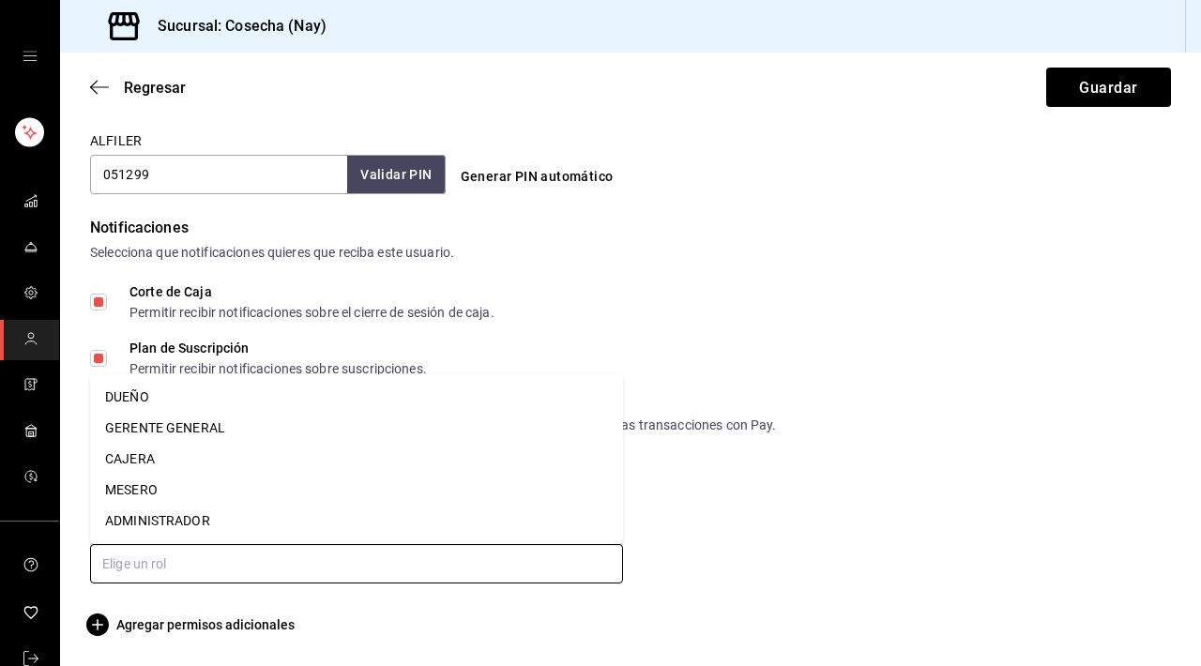
click at [379, 396] on li "DUEÑO" at bounding box center [356, 397] width 533 height 31
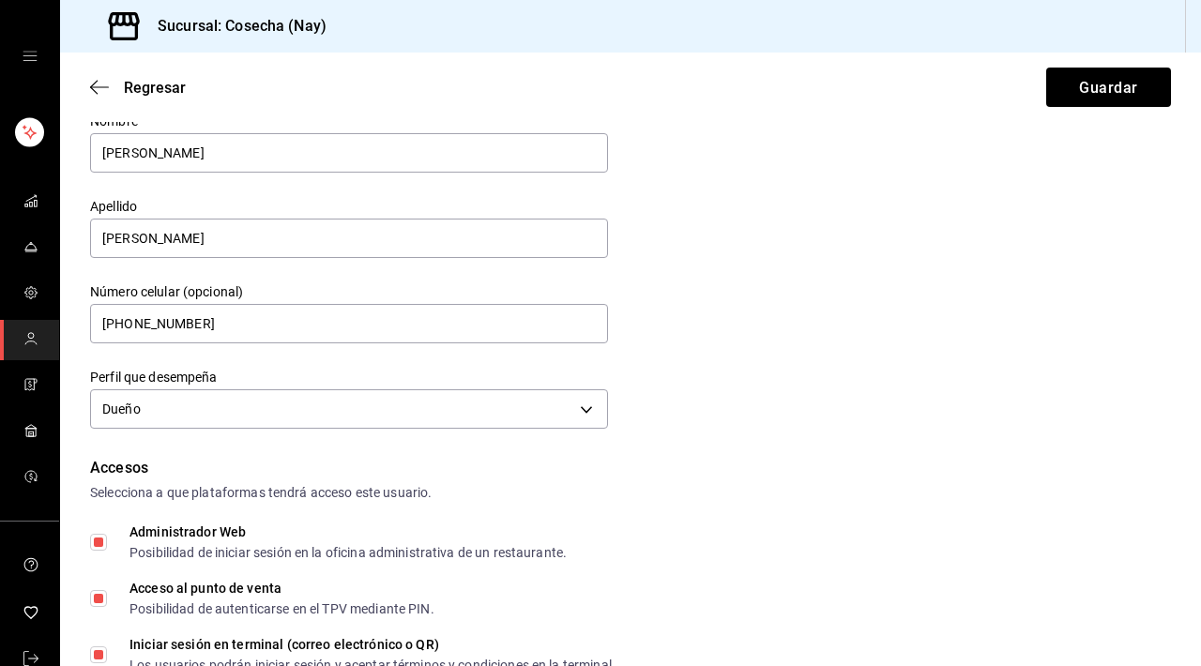
scroll to position [0, 0]
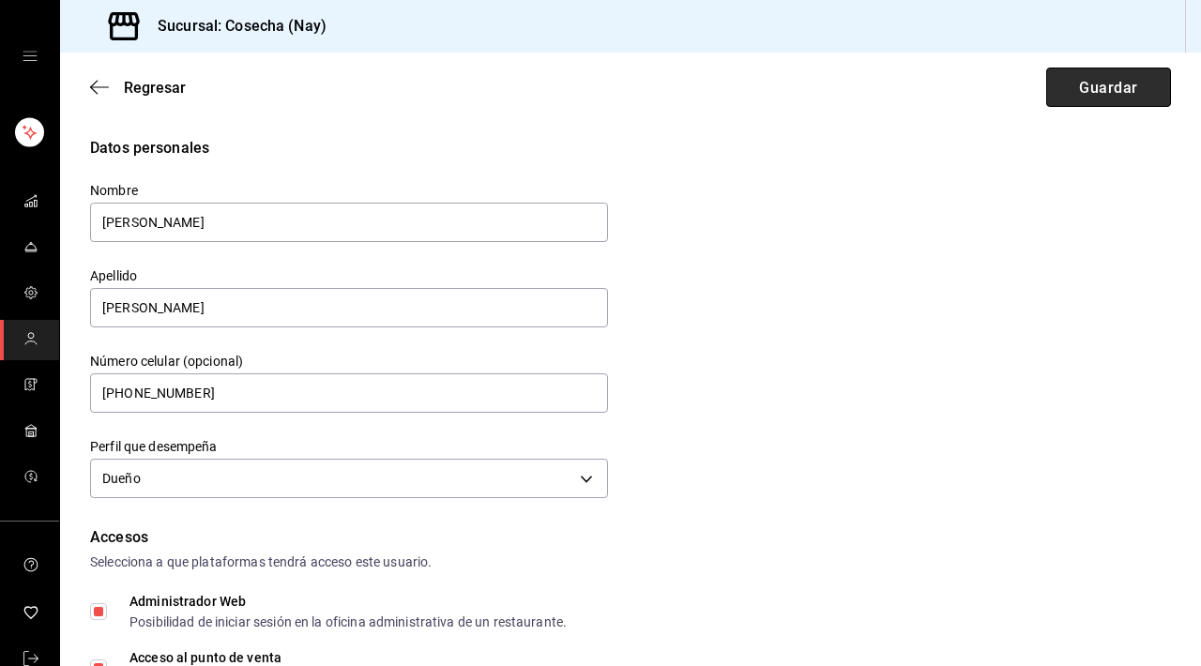
click at [1112, 92] on font "Guardar" at bounding box center [1108, 87] width 58 height 18
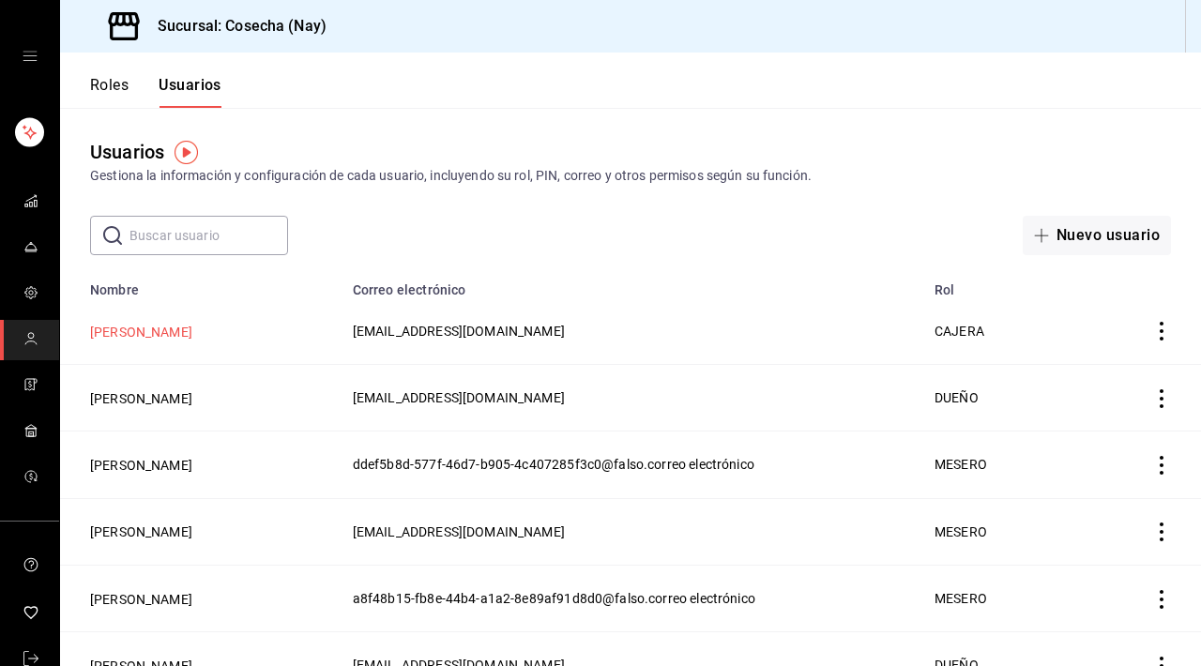
click at [130, 336] on font "VANIA M" at bounding box center [141, 332] width 102 height 15
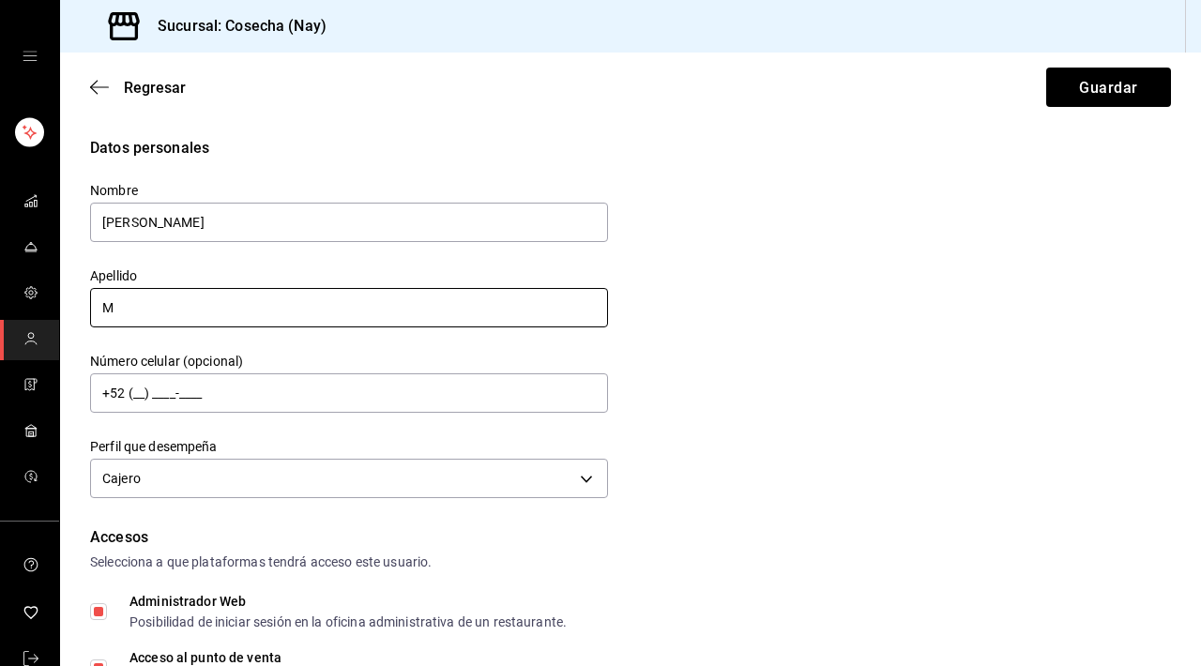
click at [157, 303] on input "M" at bounding box center [349, 307] width 518 height 39
type input "VEGA ALTAMIRANO"
click at [705, 372] on div "Datos personales Nombre VANIA Apellido VEGA ALTAMIRANO Número celular (opcional…" at bounding box center [630, 320] width 1081 height 367
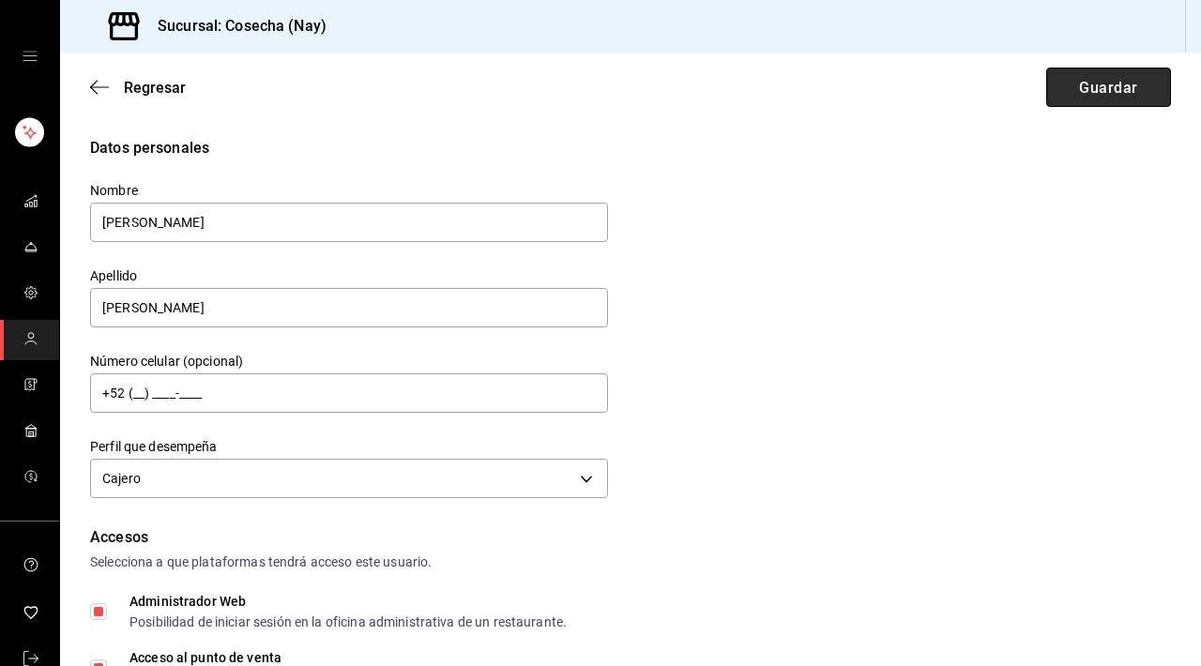
click at [1109, 99] on button "Guardar" at bounding box center [1108, 87] width 125 height 39
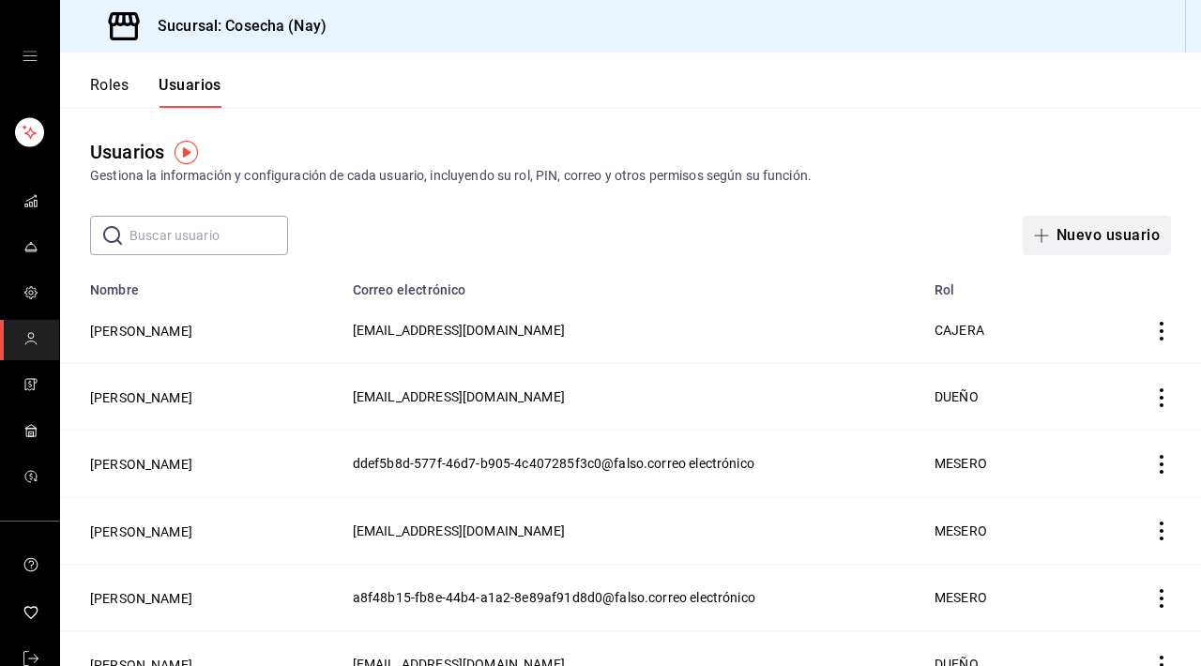
click at [1075, 230] on font "Nuevo usuario" at bounding box center [1107, 235] width 103 height 18
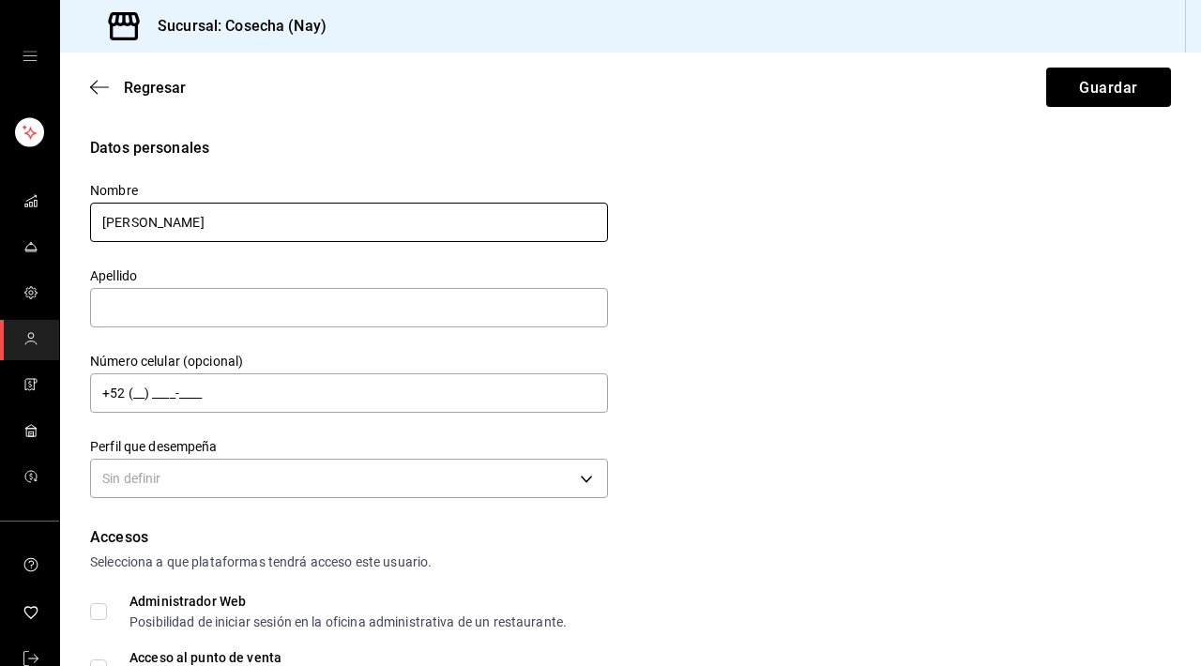
type input "TONATIUH"
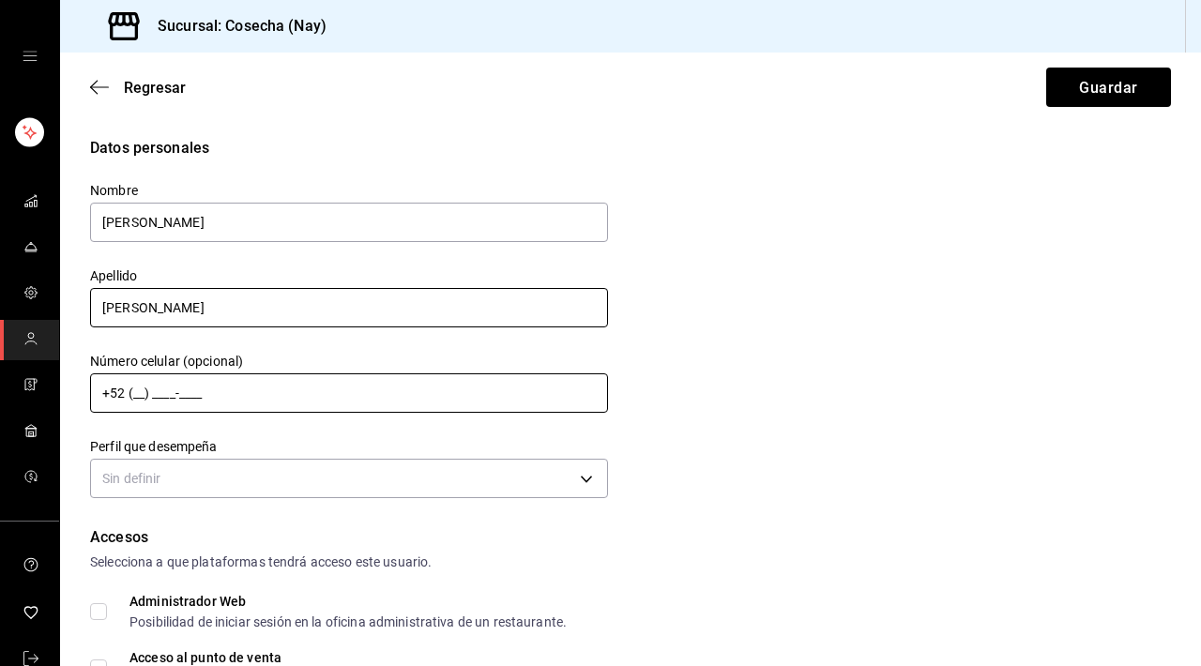
type input "CUEVAS"
click at [147, 393] on input "+52 (__) ____-____" at bounding box center [349, 392] width 518 height 39
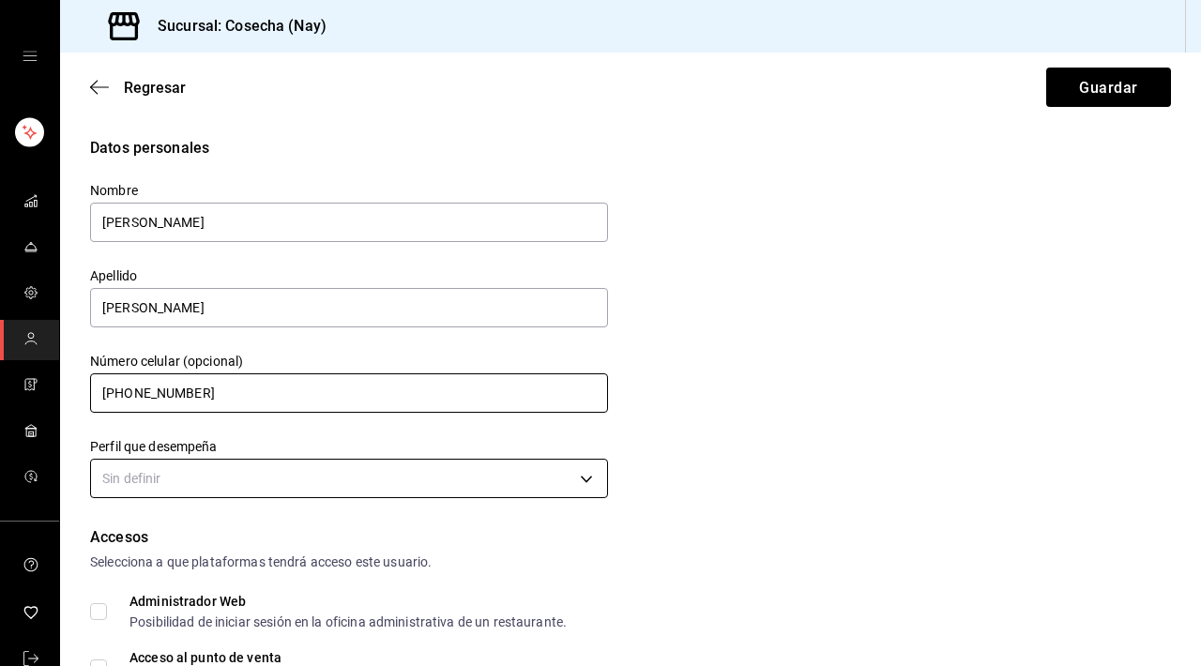
type input "+52 (55) 6066-6411"
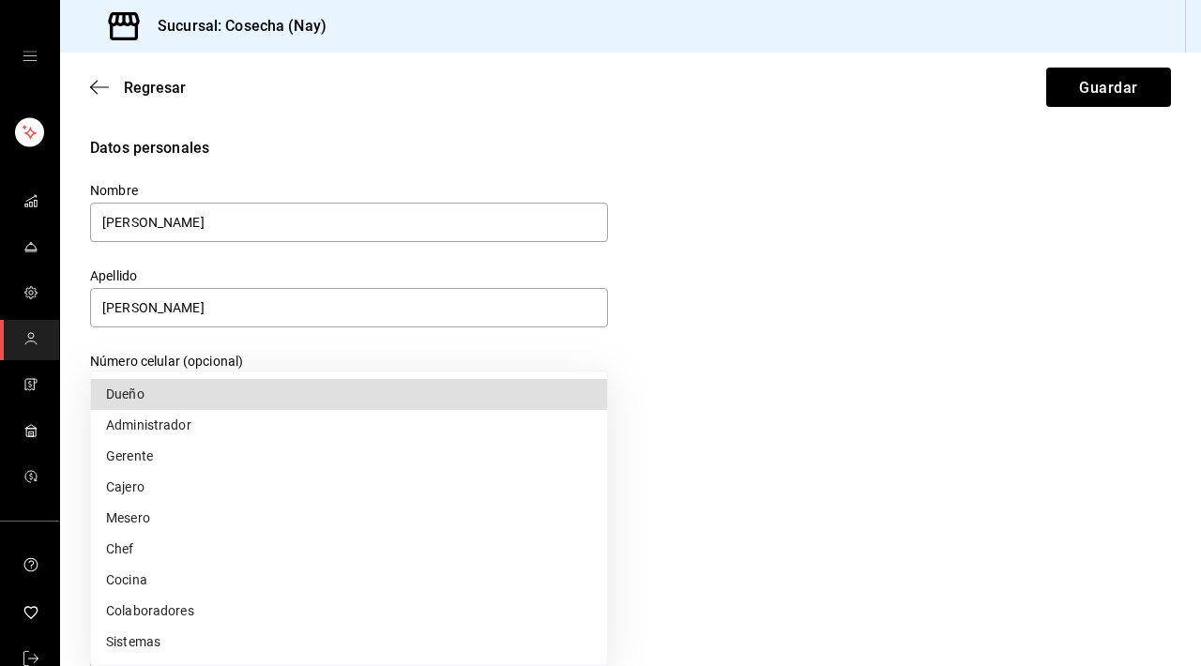
click at [204, 482] on body "Sucursal: Cosecha (Nay) Regresar Guardar Datos personales Nombre TONATIUH Apell…" at bounding box center [600, 333] width 1201 height 666
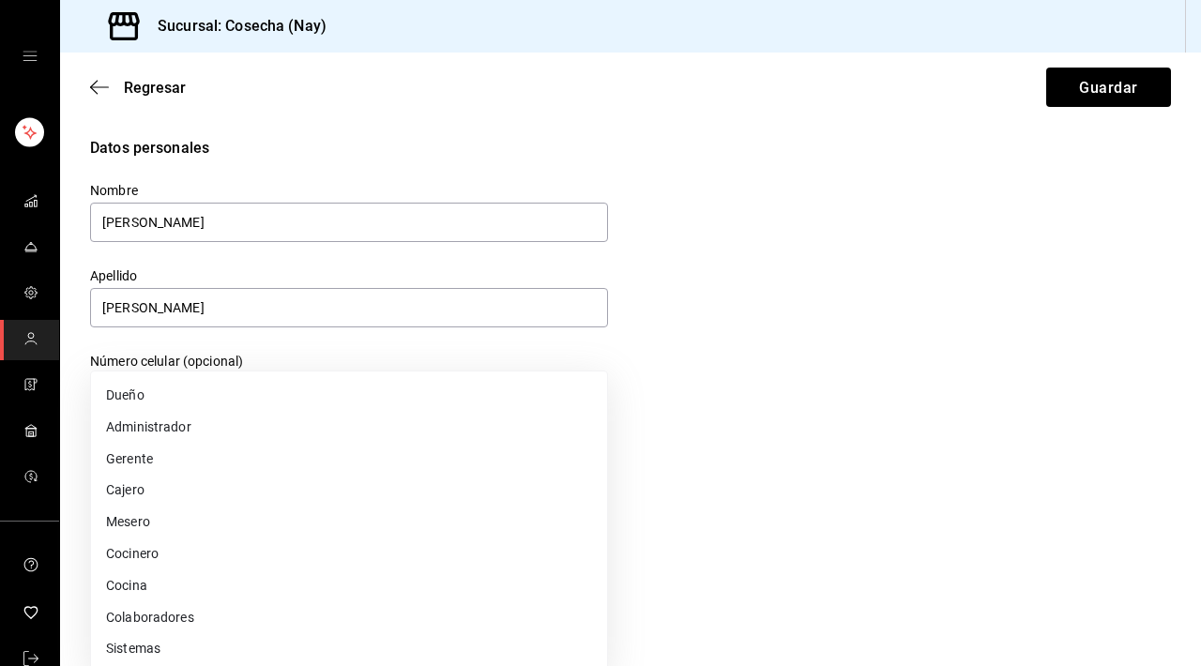
click at [209, 424] on li "Administrador" at bounding box center [349, 427] width 516 height 32
type input "ADMIN"
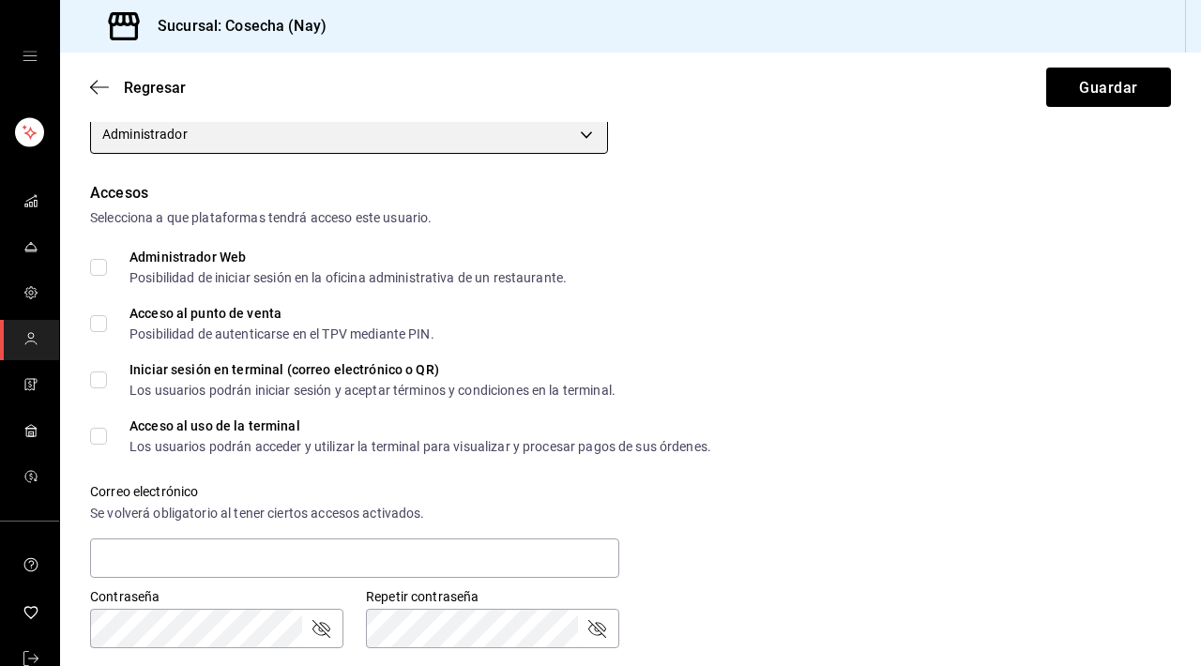
scroll to position [352, 0]
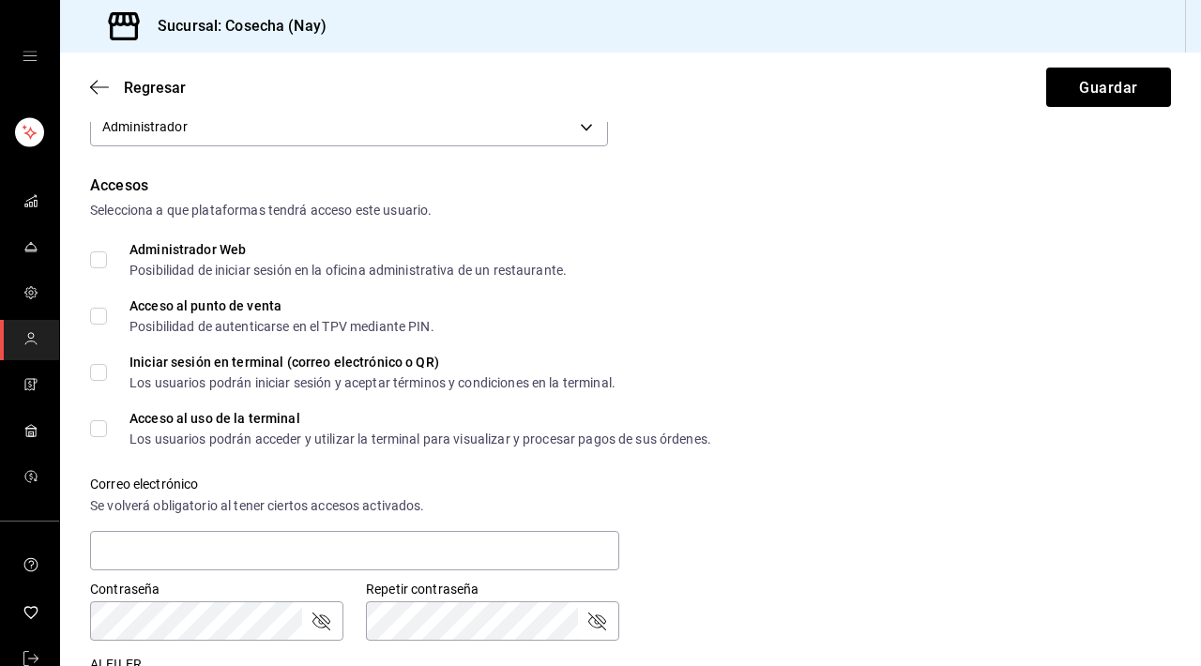
click at [105, 260] on input "Administrador Web Posibilidad de iniciar sesión en la oficina administrativa de…" at bounding box center [98, 259] width 17 height 17
checkbox input "true"
click at [98, 319] on input "Acceso al punto de venta Posibilidad de autenticarse en el TPV mediante PIN." at bounding box center [98, 316] width 17 height 17
checkbox input "true"
click at [97, 372] on input "Iniciar sesión en terminal (correo electrónico o QR) Los usuarios podrán inicia…" at bounding box center [98, 372] width 17 height 17
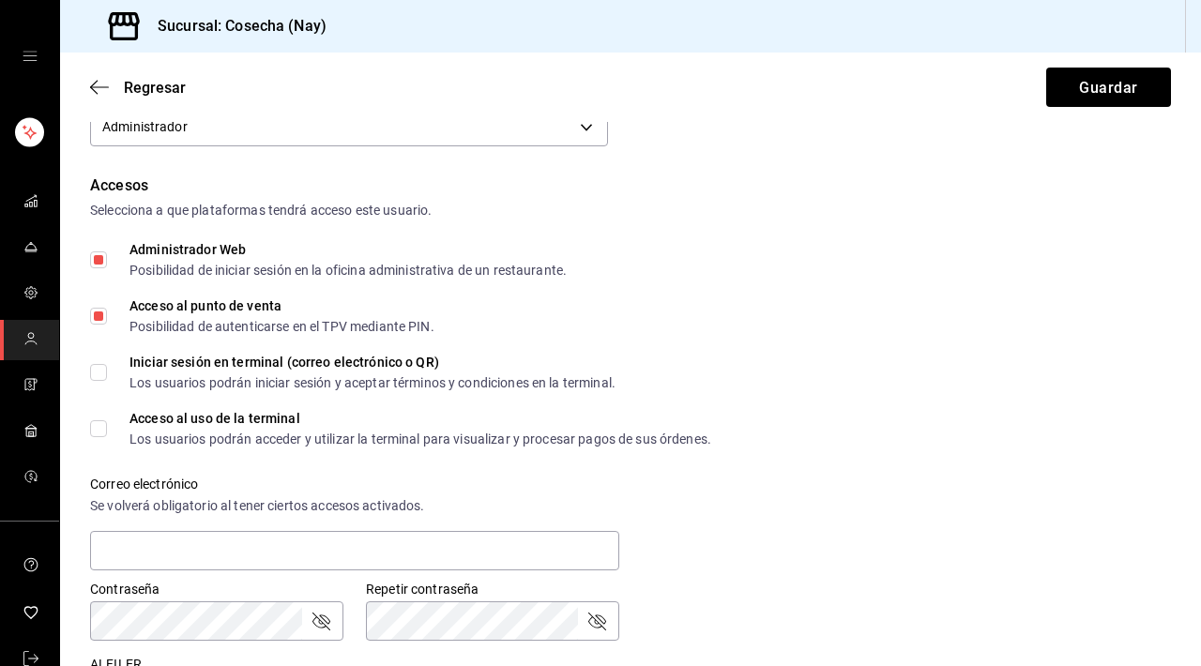
checkbox input "true"
click at [100, 425] on input "Acceso al uso de la terminal Los usuarios podrán acceder y utilizar la terminal…" at bounding box center [98, 428] width 17 height 17
checkbox input "true"
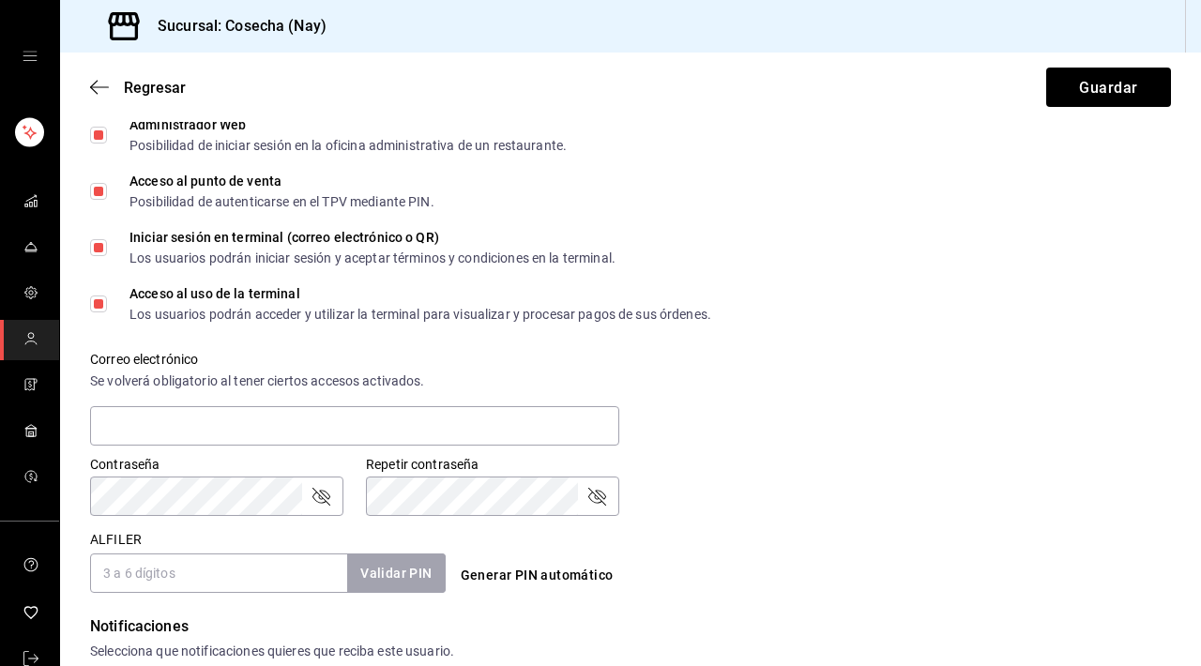
scroll to position [486, 0]
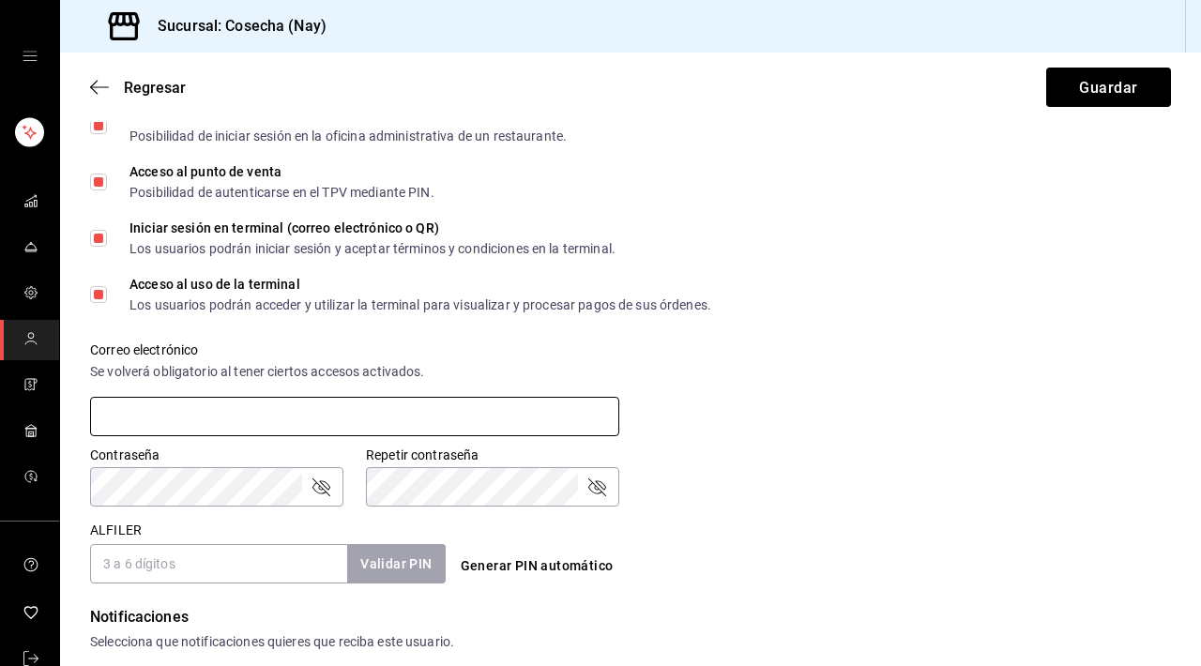
click at [253, 416] on input "text" at bounding box center [354, 416] width 529 height 39
type input "[PERSON_NAME][EMAIL_ADDRESS][PERSON_NAME][DOMAIN_NAME]"
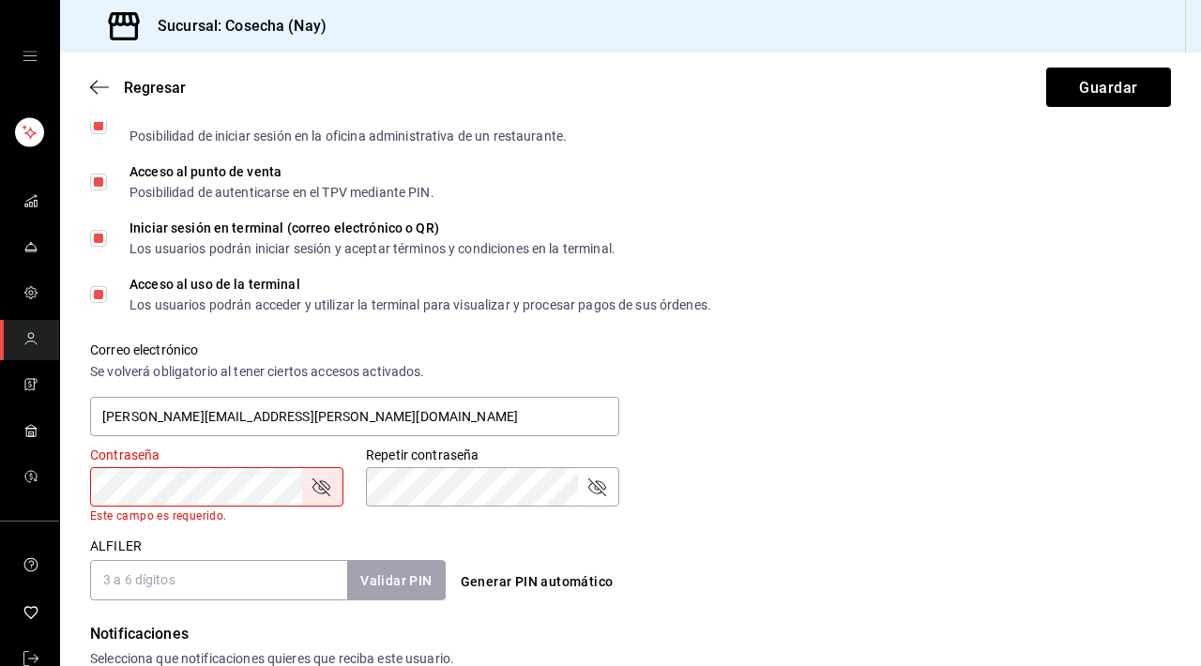
click at [722, 403] on div "Correo electrónico Se volverá obligatorio al tener ciertos accesos activados. c…" at bounding box center [619, 379] width 1103 height 120
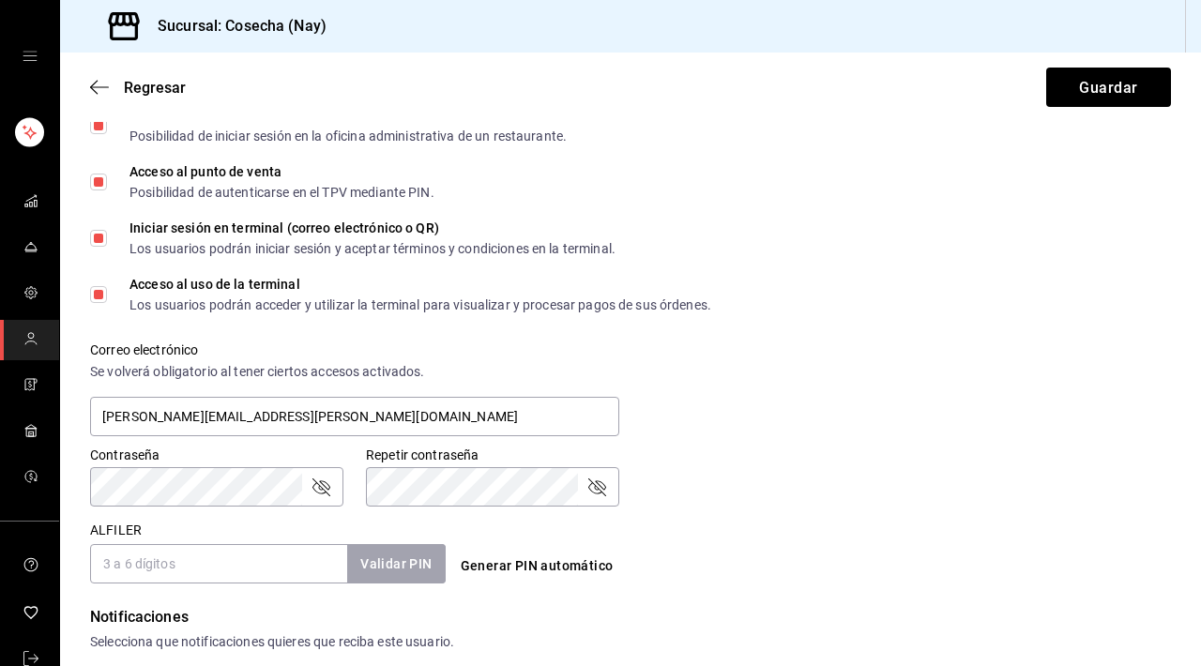
click at [283, 566] on input "ALFILER" at bounding box center [218, 563] width 257 height 39
type input "1234"
click at [395, 566] on font "Validar PIN" at bounding box center [394, 564] width 71 height 15
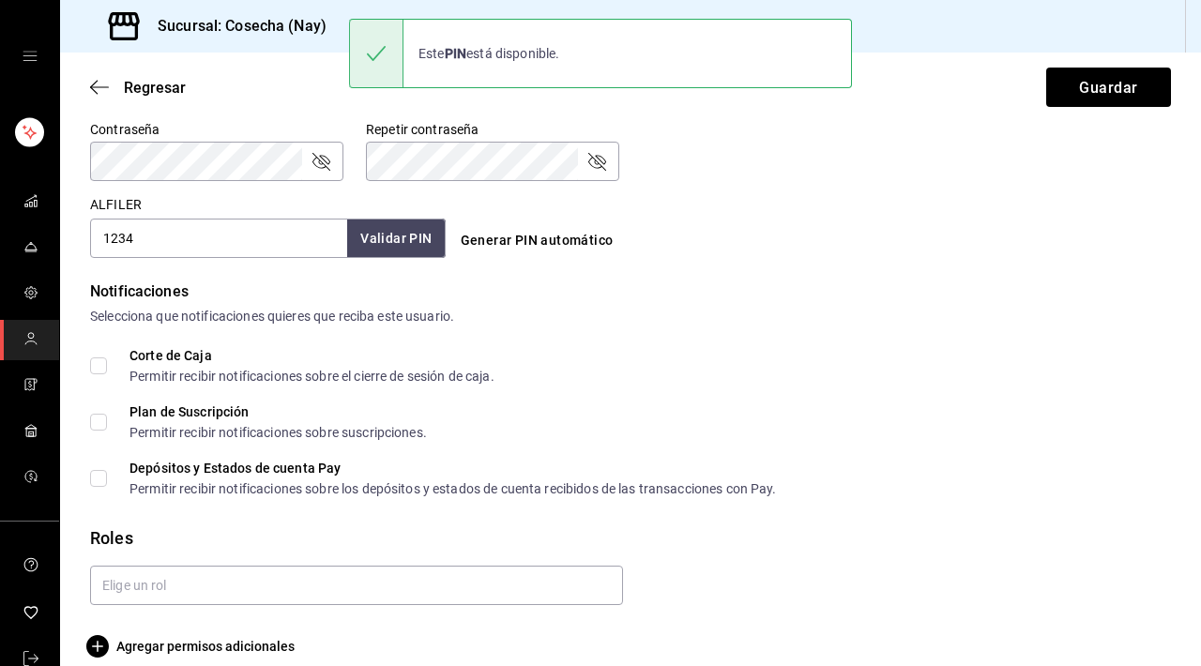
scroll to position [829, 0]
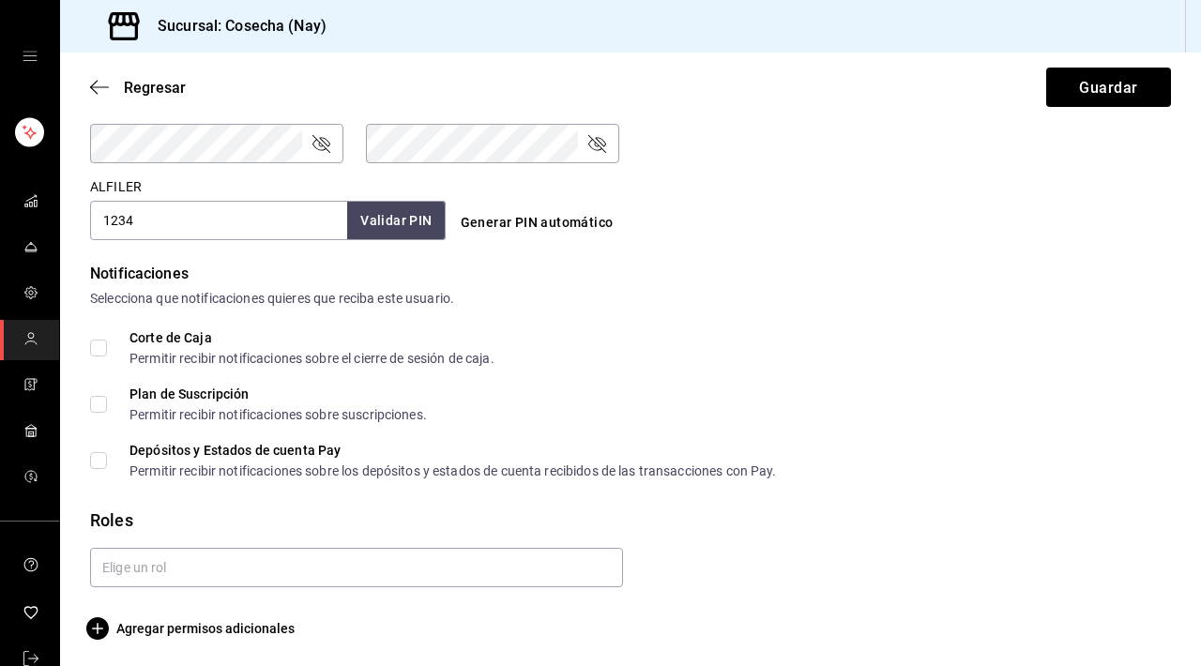
click at [106, 346] on input "Corte de Caja Permitir recibir notificaciones sobre el cierre de sesión de caja." at bounding box center [98, 348] width 17 height 17
checkbox input "true"
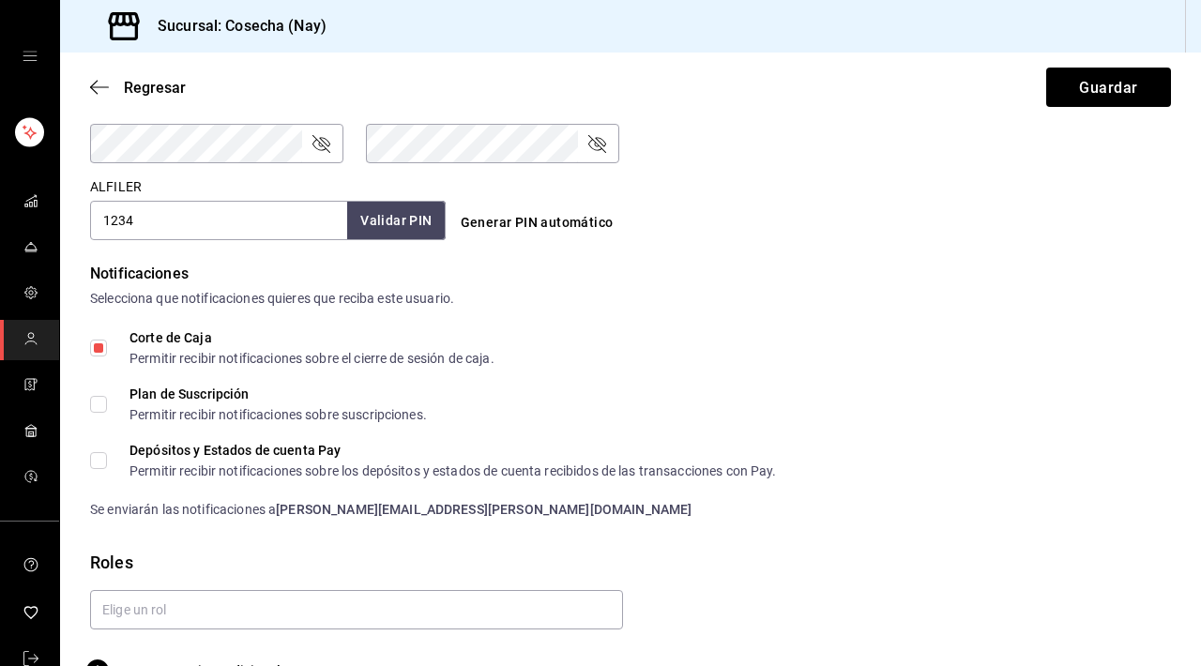
click at [99, 407] on input "Plan de Suscripción Permitir recibir notificaciones sobre suscripciones." at bounding box center [98, 404] width 17 height 17
checkbox input "true"
click at [99, 464] on input "Depósitos y Estados de cuenta Pay Permitir recibir notificaciones sobre los dep…" at bounding box center [98, 460] width 17 height 17
checkbox input "true"
click at [101, 403] on input "Plan de Suscripción Permitir recibir notificaciones sobre suscripciones." at bounding box center [98, 404] width 17 height 17
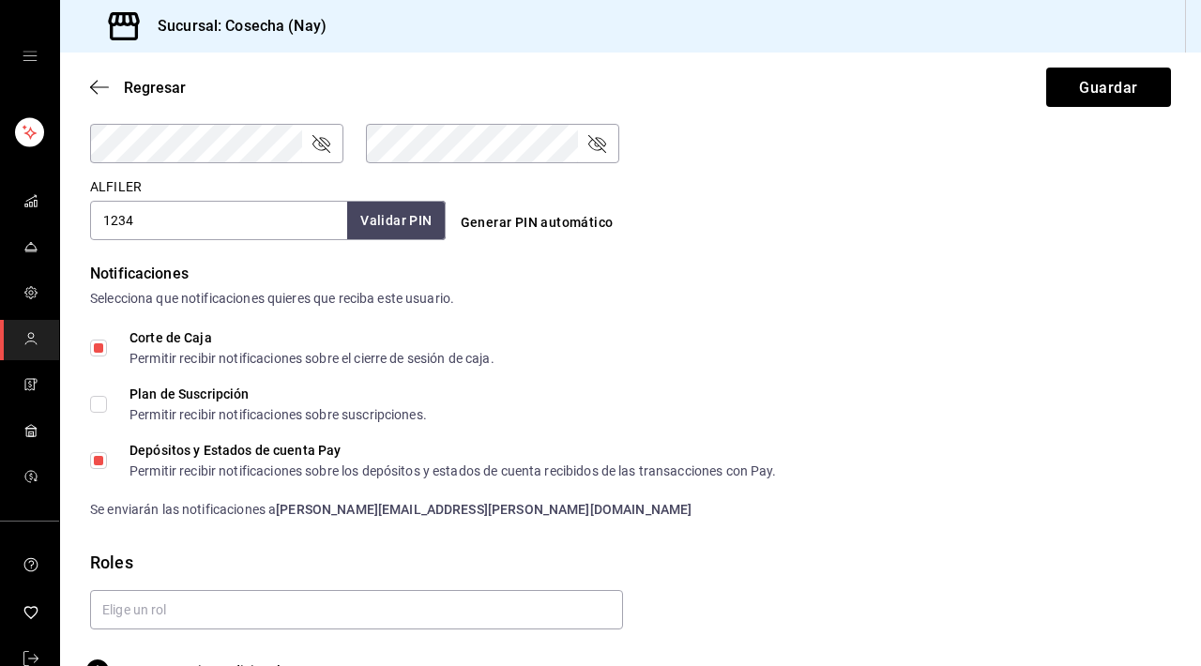
click at [101, 403] on input "Plan de Suscripción Permitir recibir notificaciones sobre suscripciones." at bounding box center [98, 404] width 17 height 17
checkbox input "true"
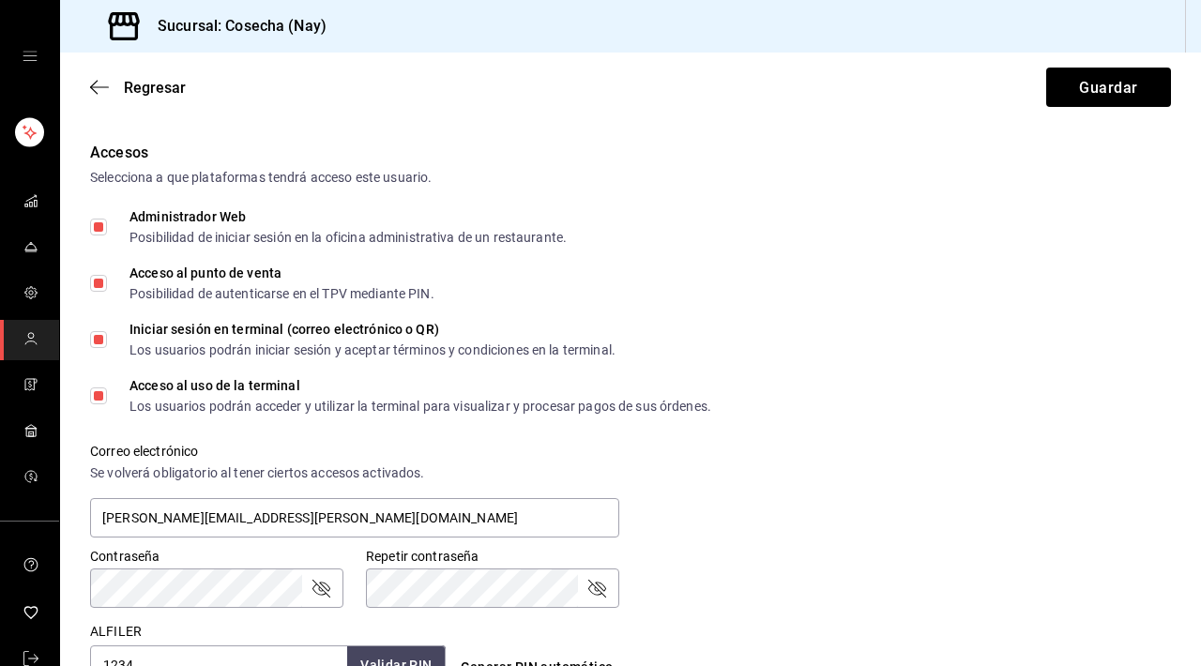
scroll to position [875, 0]
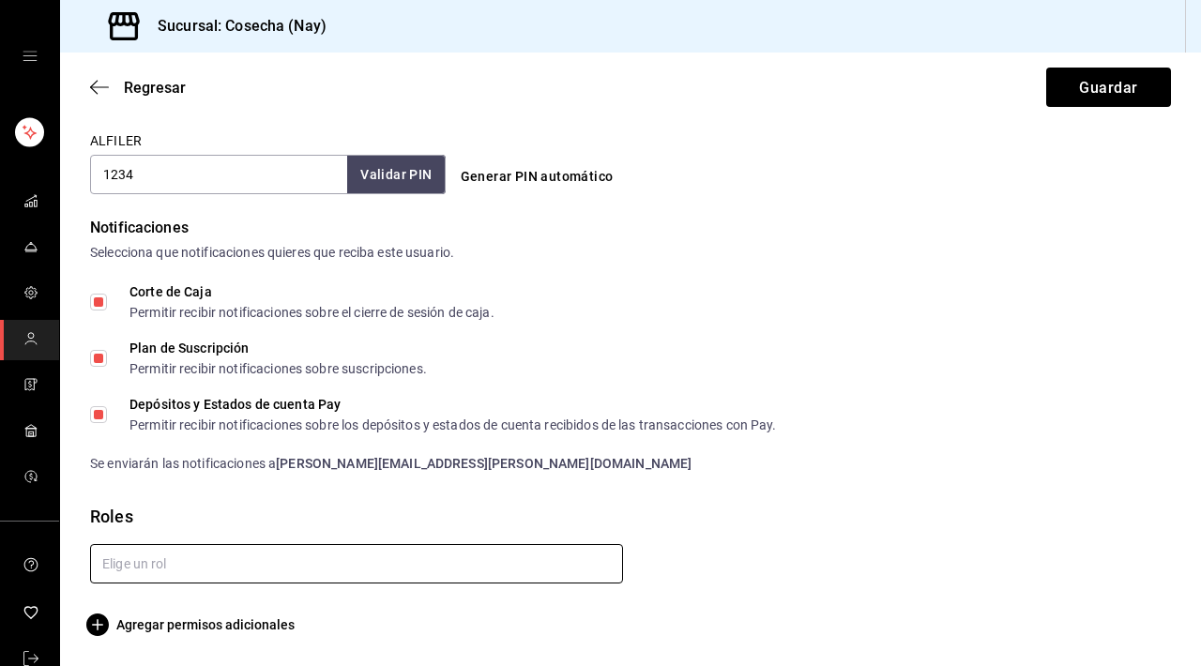
click at [338, 566] on input "text" at bounding box center [356, 563] width 533 height 39
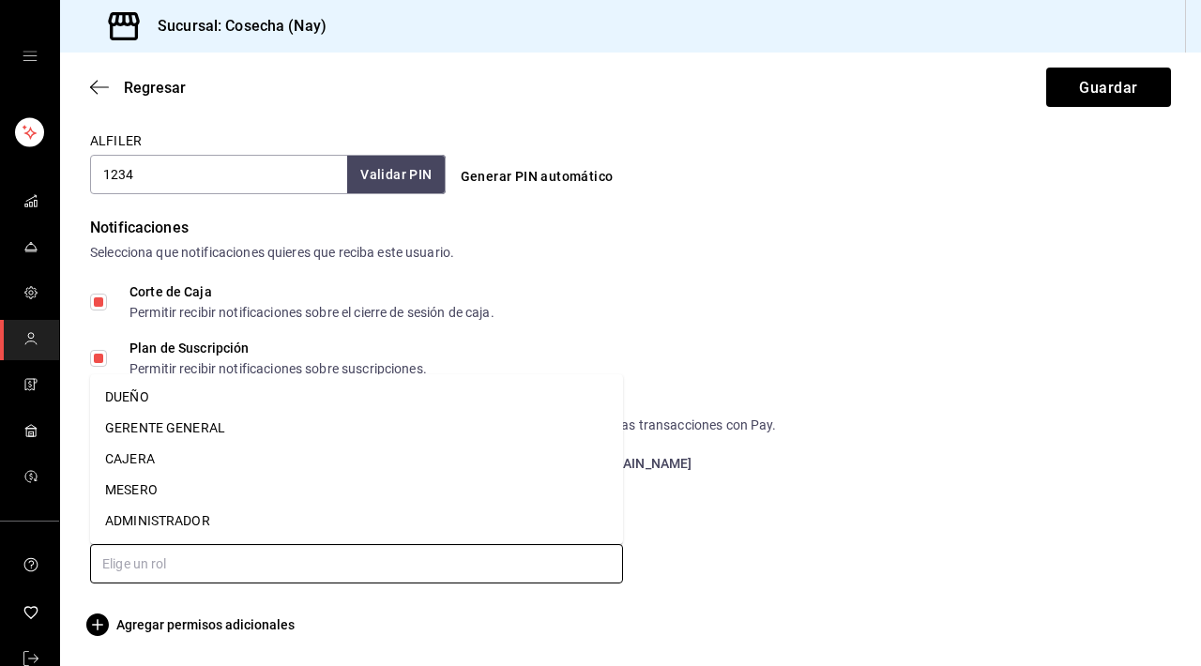
click at [255, 516] on li "ADMINISTRADOR" at bounding box center [356, 521] width 533 height 31
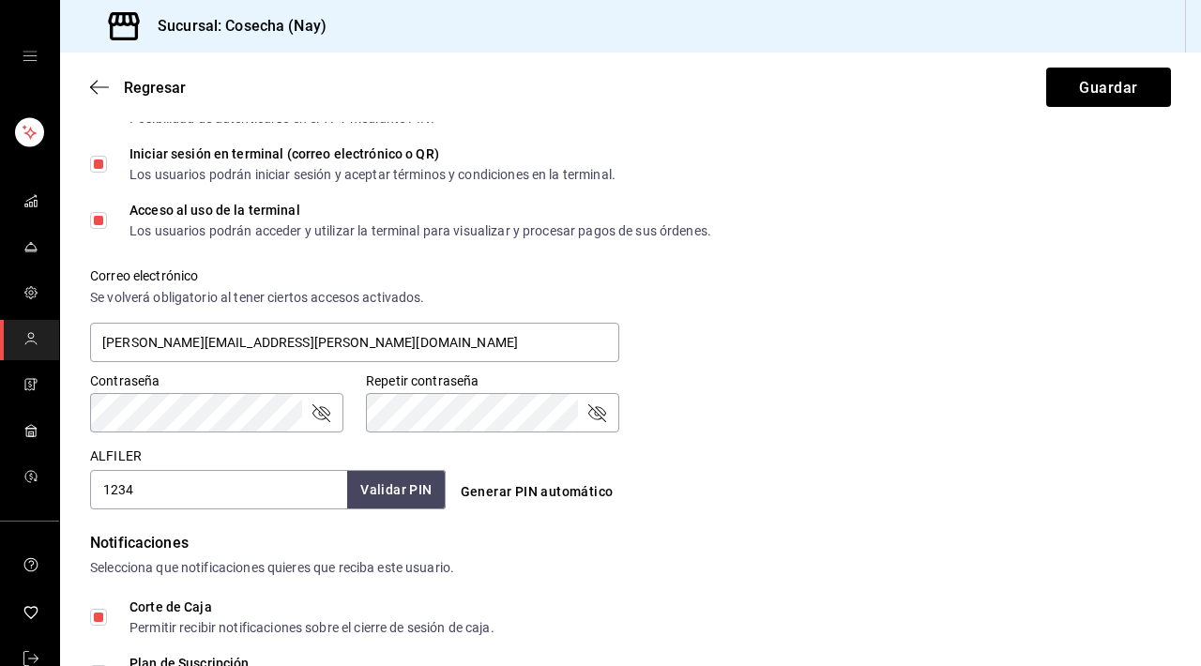
scroll to position [0, 0]
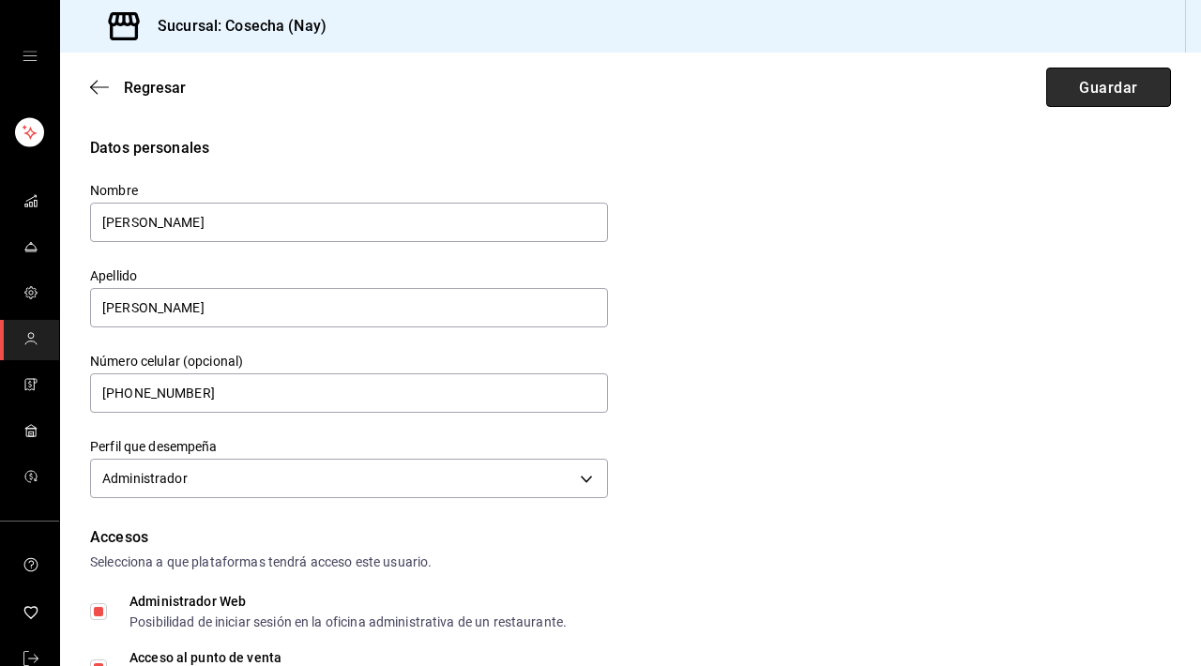
click at [1106, 96] on font "Guardar" at bounding box center [1108, 87] width 58 height 18
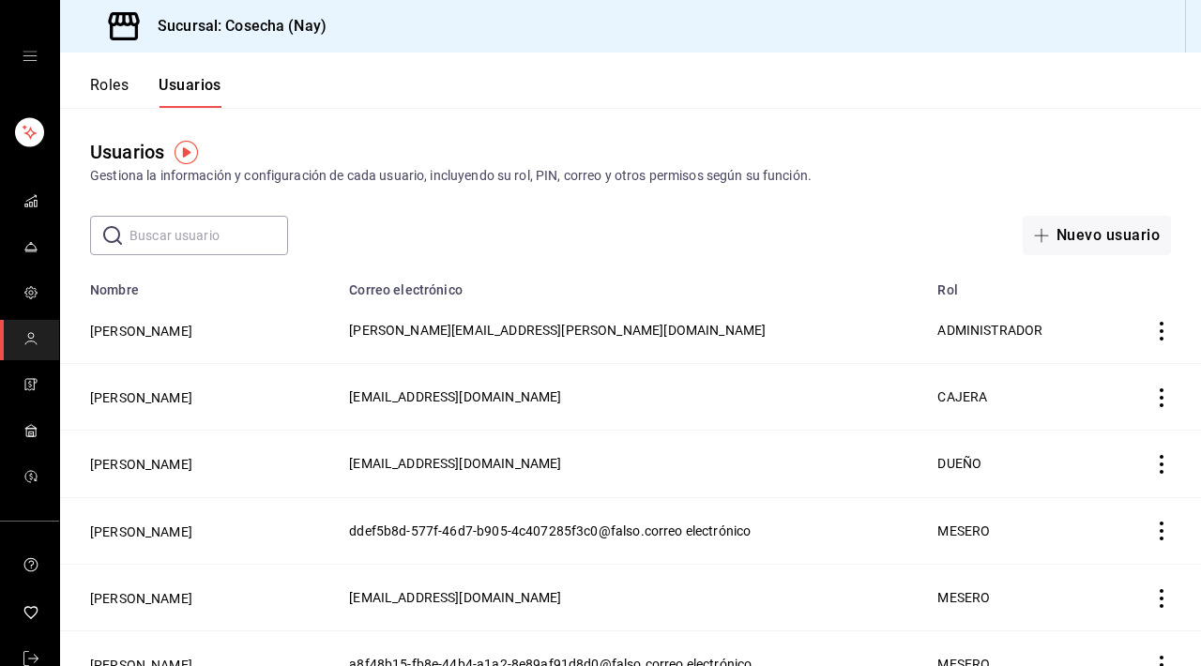
click at [106, 86] on font "Roles" at bounding box center [109, 85] width 38 height 18
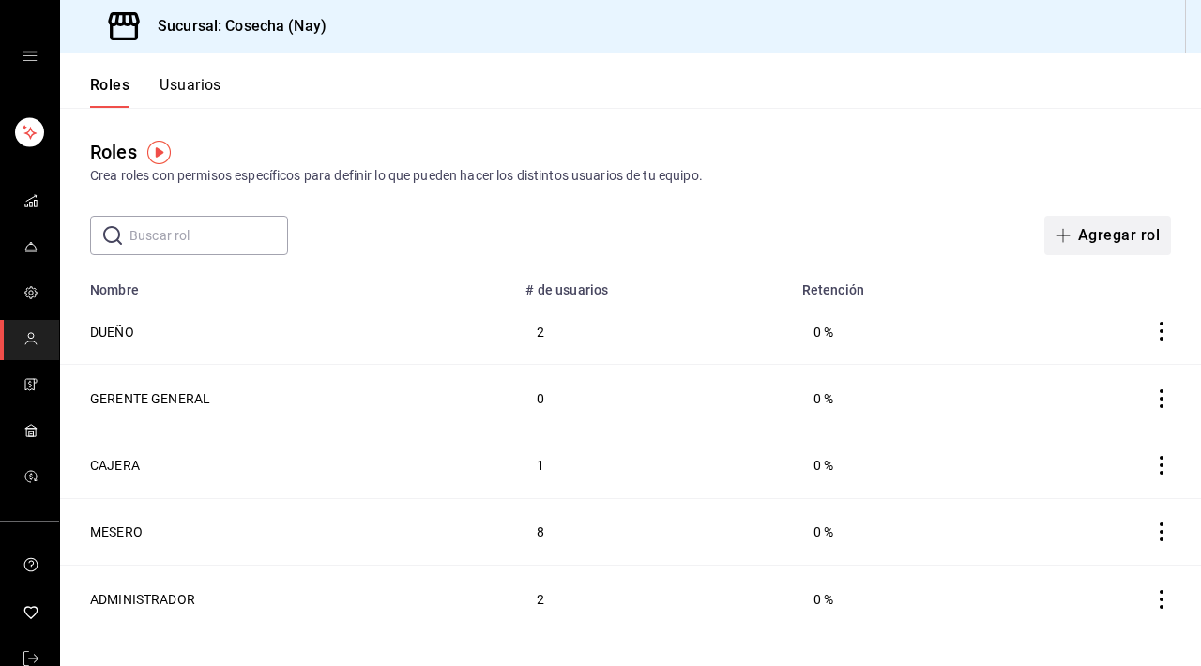
click at [1086, 233] on font "Agregar rol" at bounding box center [1119, 235] width 82 height 18
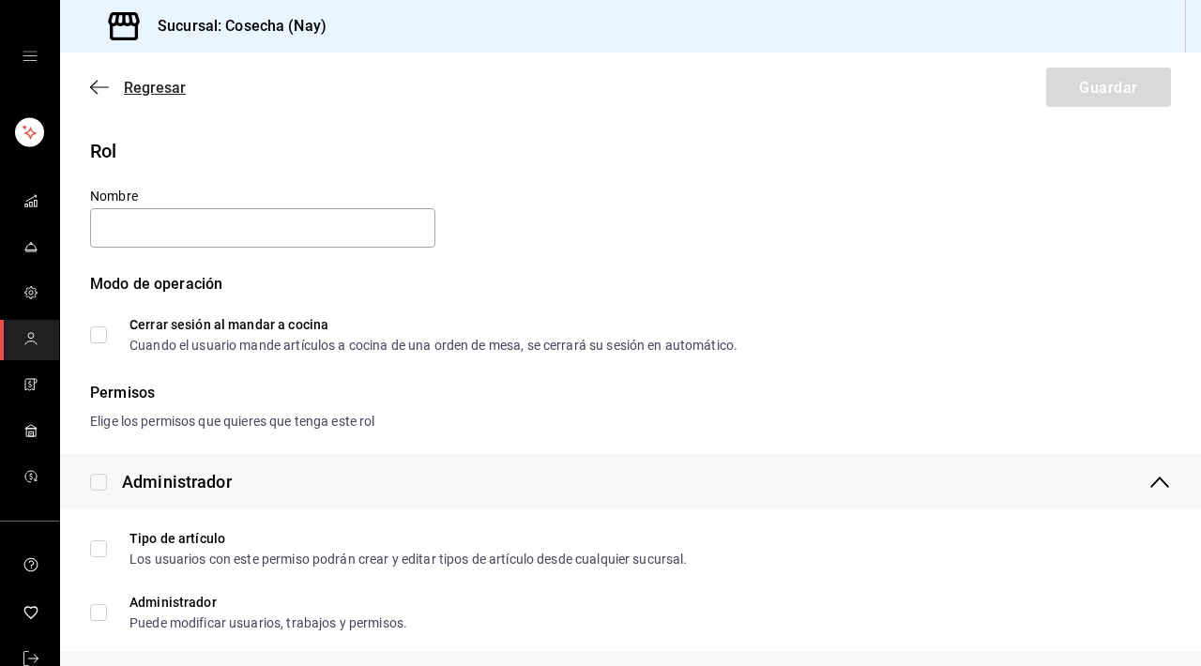
click at [101, 83] on icon "button" at bounding box center [99, 87] width 19 height 17
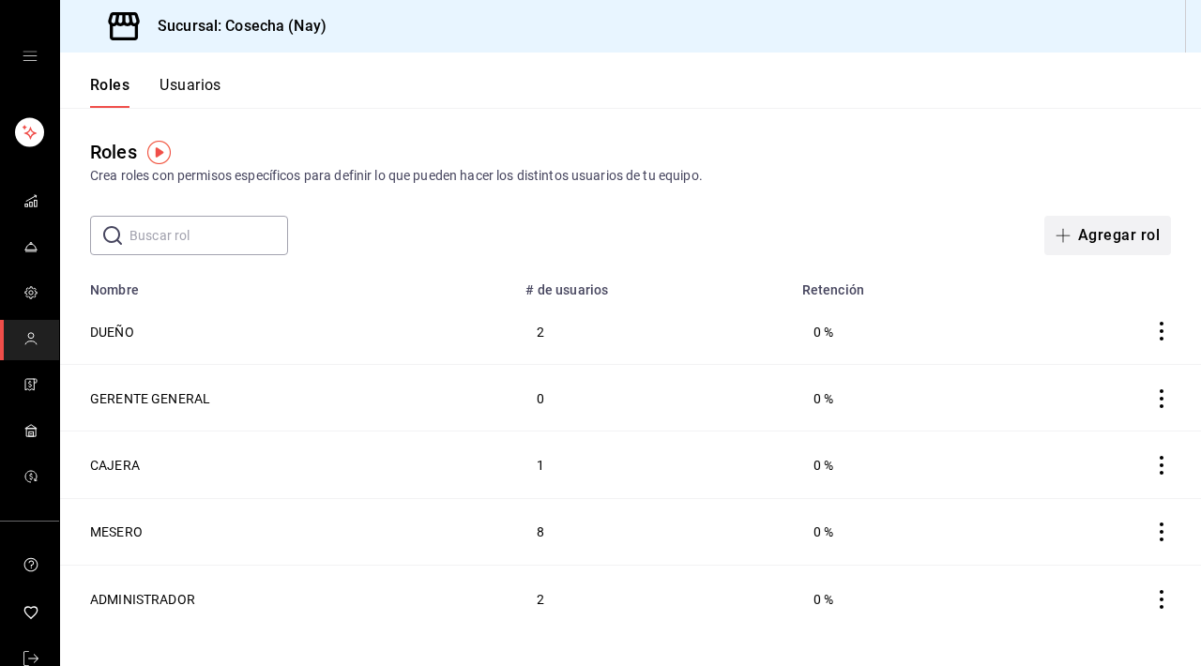
click at [1105, 242] on font "Agregar rol" at bounding box center [1119, 235] width 82 height 18
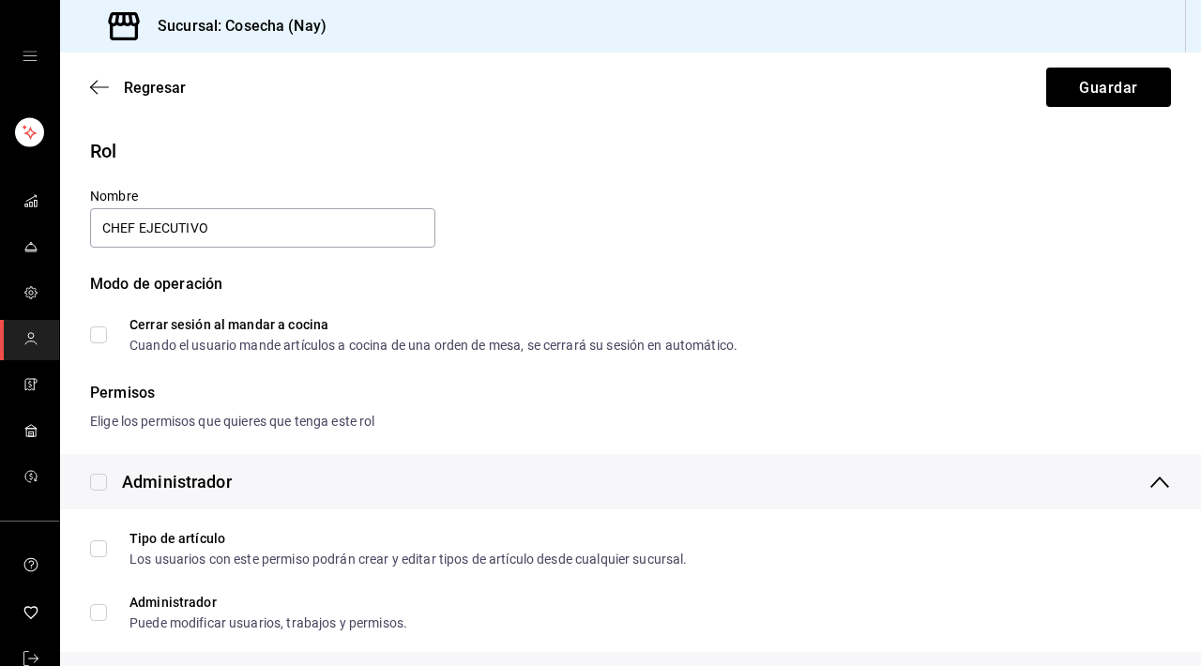
type input "CHEF EJECUTIVO"
click at [496, 300] on div "Modo de operación" at bounding box center [630, 295] width 1081 height 45
click at [107, 340] on span "Cerrar sesión al mandar a cocina Cuando el usuario mande artículos a cocina de …" at bounding box center [422, 335] width 631 height 34
click at [107, 340] on input "Cerrar sesión al mandar a cocina Cuando el usuario mande artículos a cocina de …" at bounding box center [98, 335] width 17 height 17
checkbox input "true"
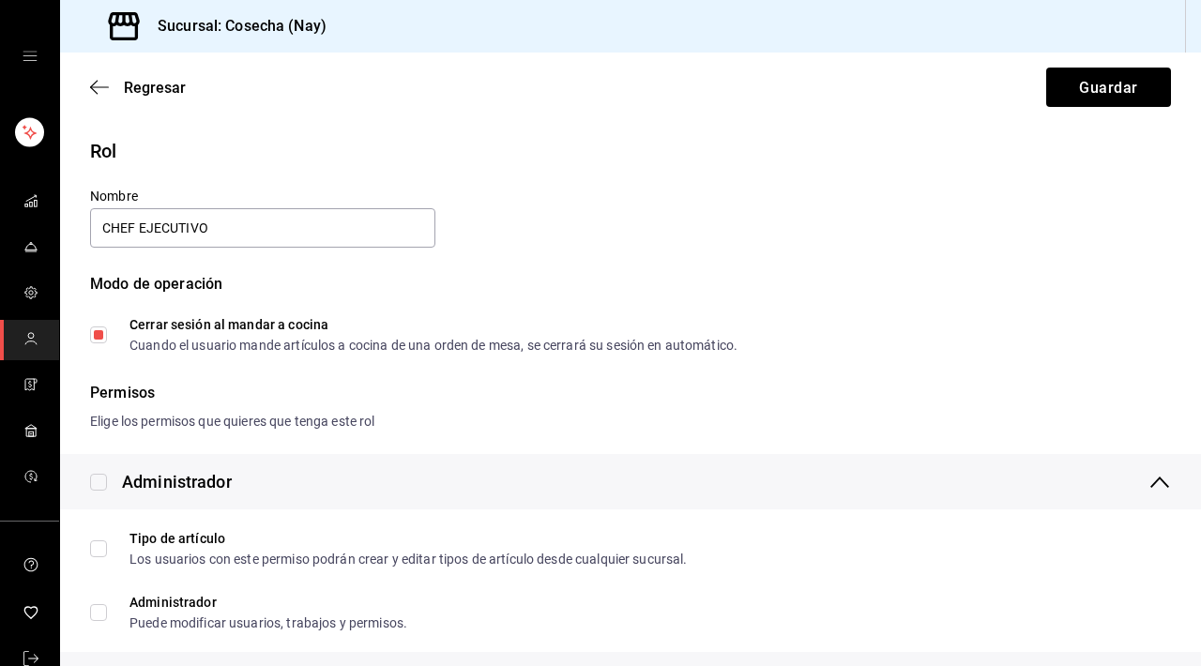
click at [105, 481] on input "checkbox" at bounding box center [98, 482] width 17 height 17
checkbox input "true"
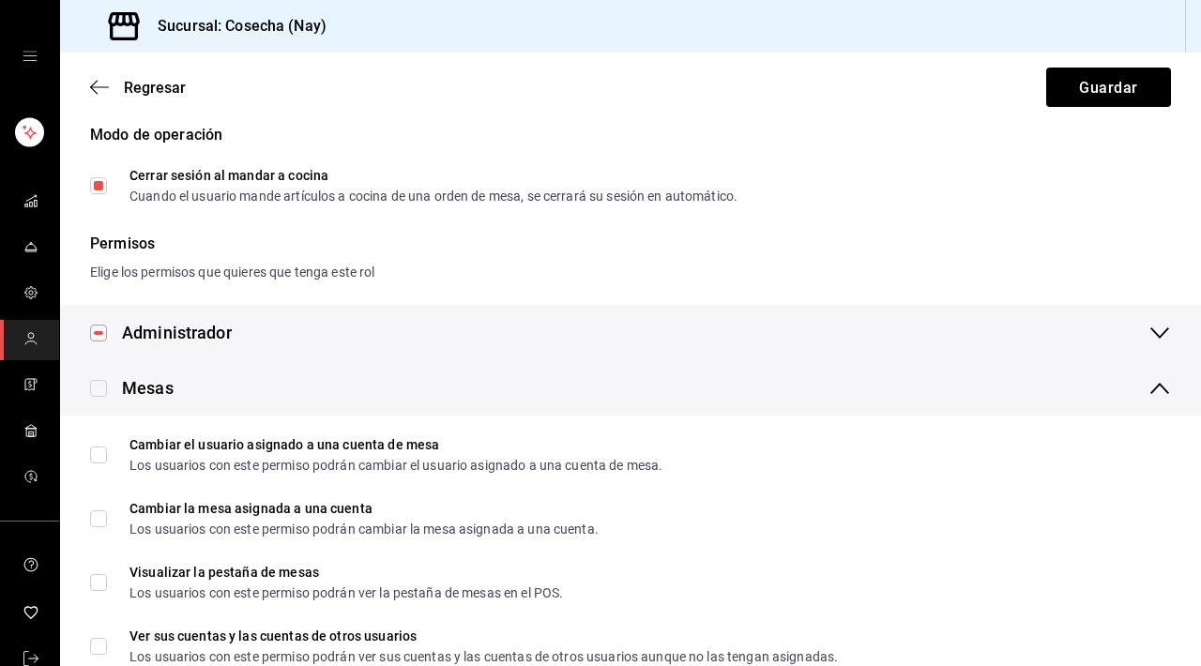
scroll to position [166, 0]
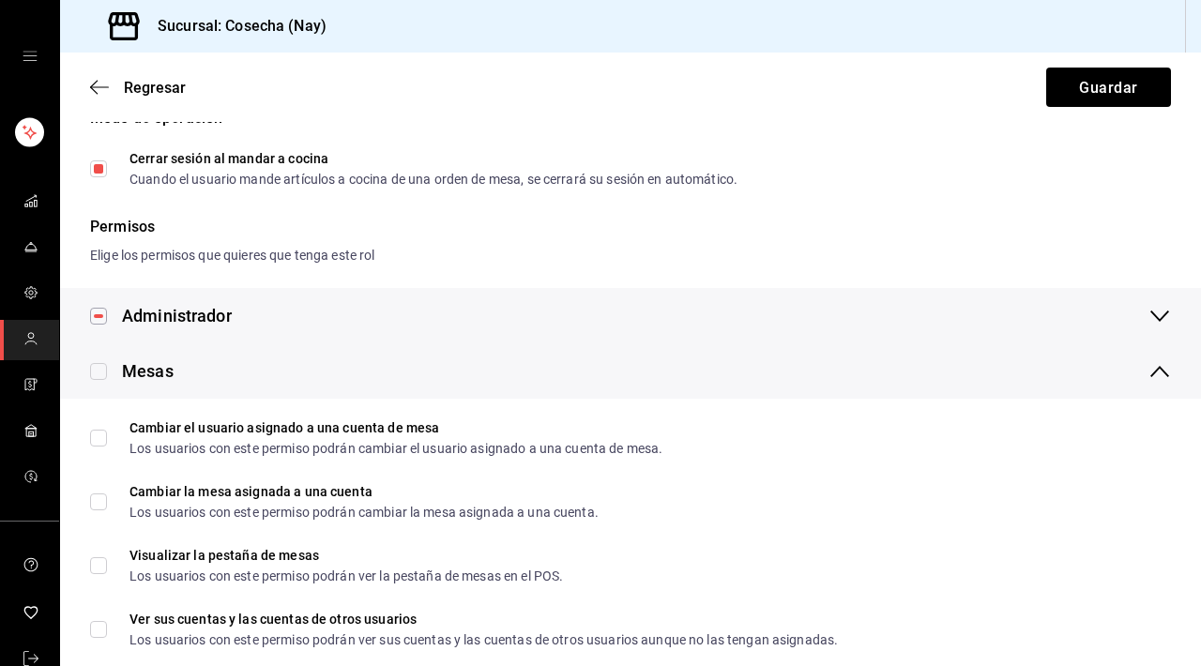
click at [99, 372] on input "checkbox" at bounding box center [98, 371] width 17 height 17
checkbox input "true"
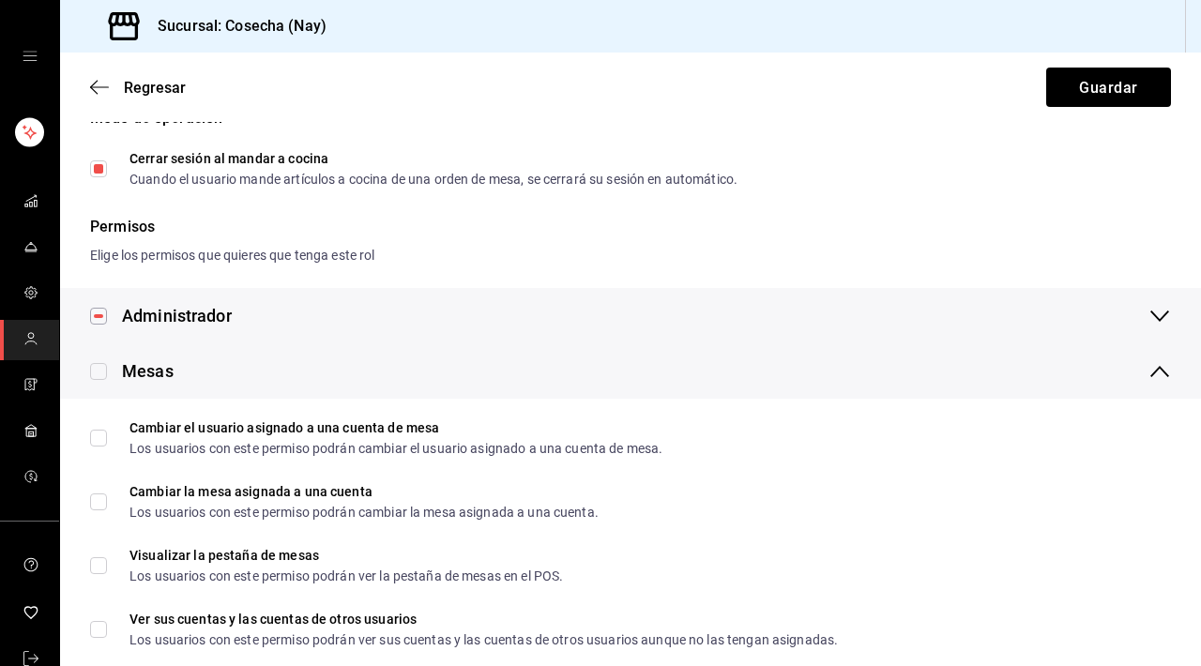
checkbox input "true"
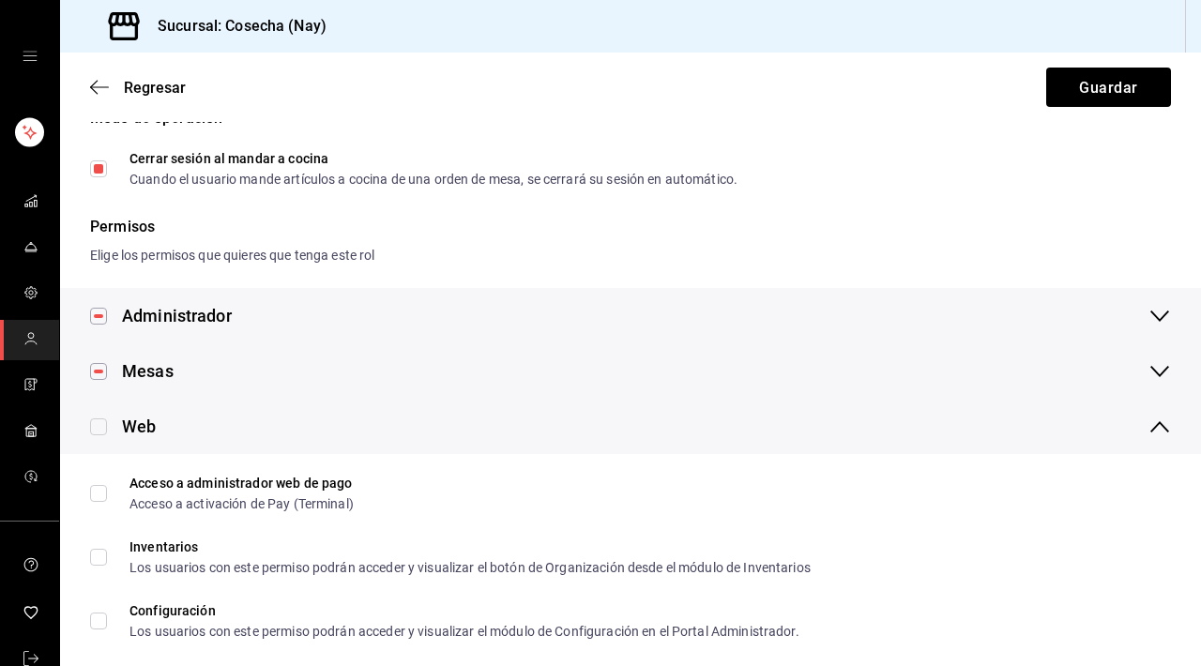
click at [100, 428] on input "checkbox" at bounding box center [98, 426] width 17 height 17
checkbox input "true"
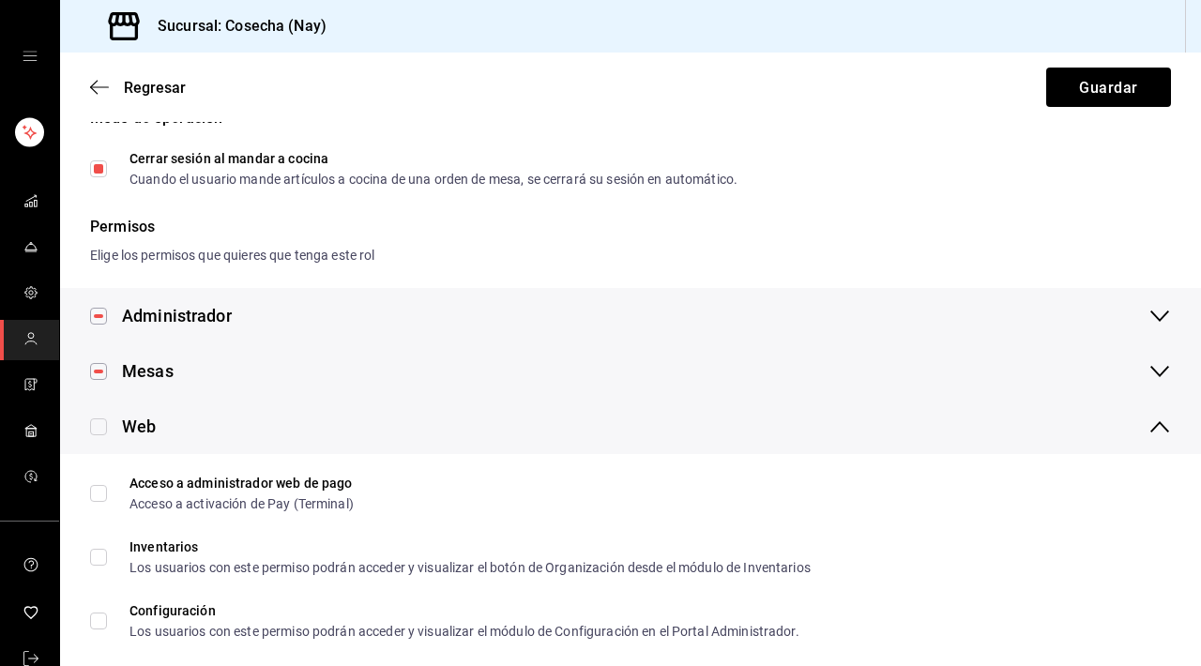
checkbox input "true"
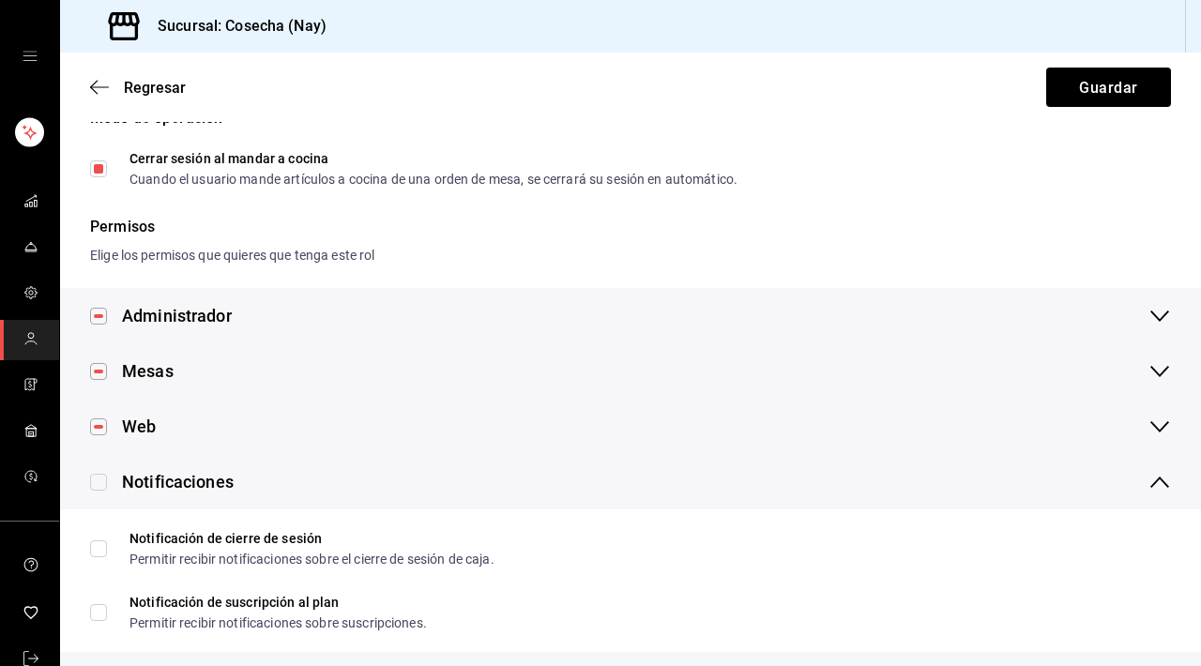
click at [101, 484] on input "checkbox" at bounding box center [98, 482] width 17 height 17
checkbox input "true"
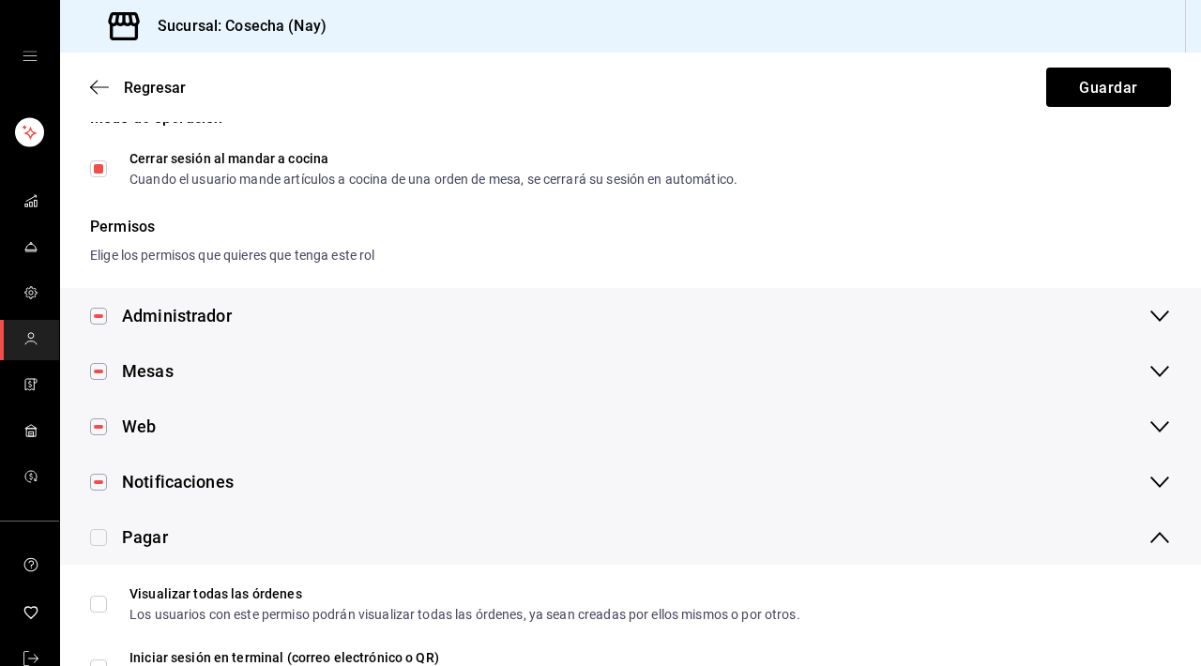
click at [103, 538] on input "checkbox" at bounding box center [98, 537] width 17 height 17
checkbox input "true"
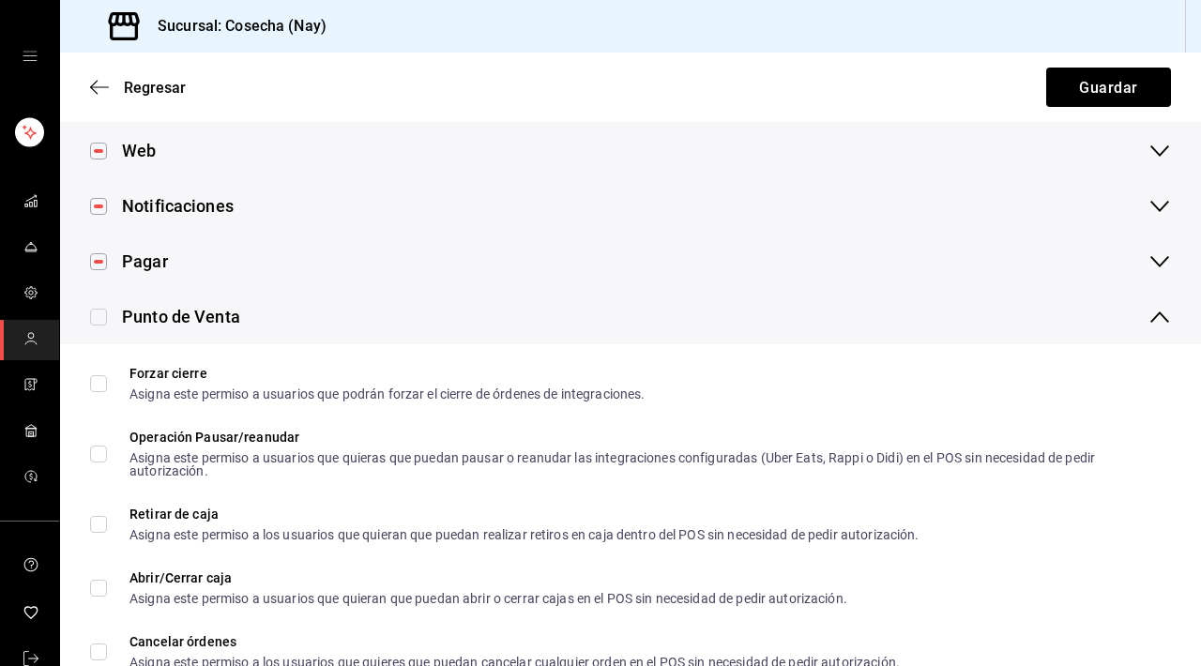
scroll to position [444, 0]
click at [99, 318] on input "checkbox" at bounding box center [98, 315] width 17 height 17
checkbox input "true"
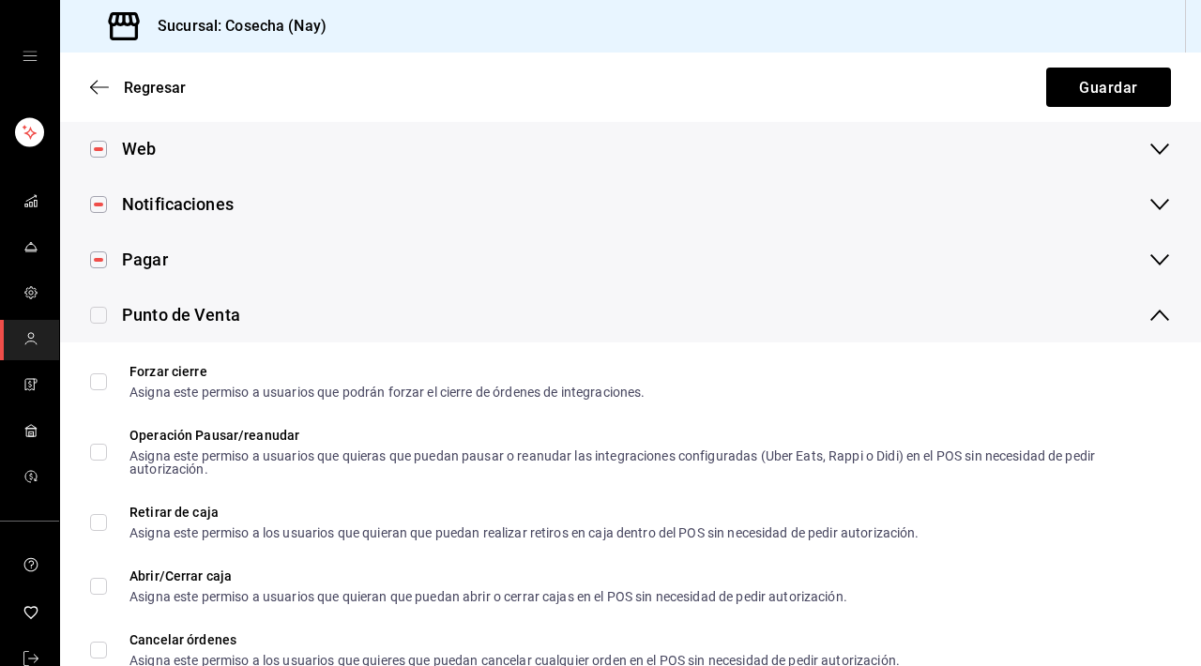
checkbox input "true"
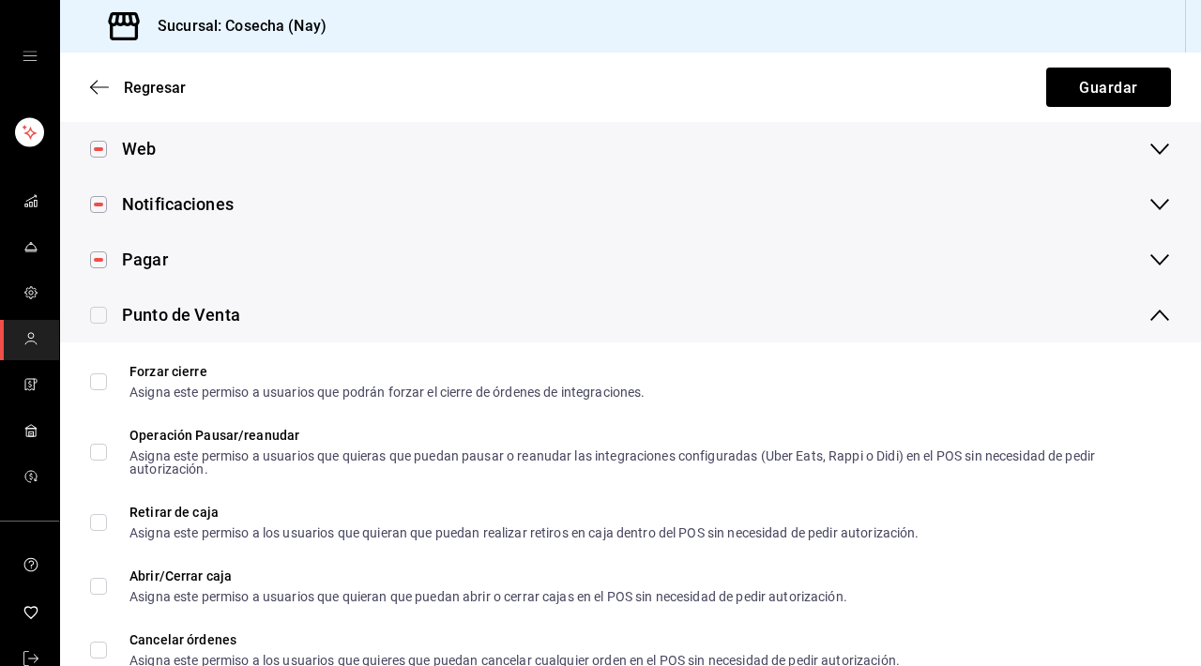
checkbox input "true"
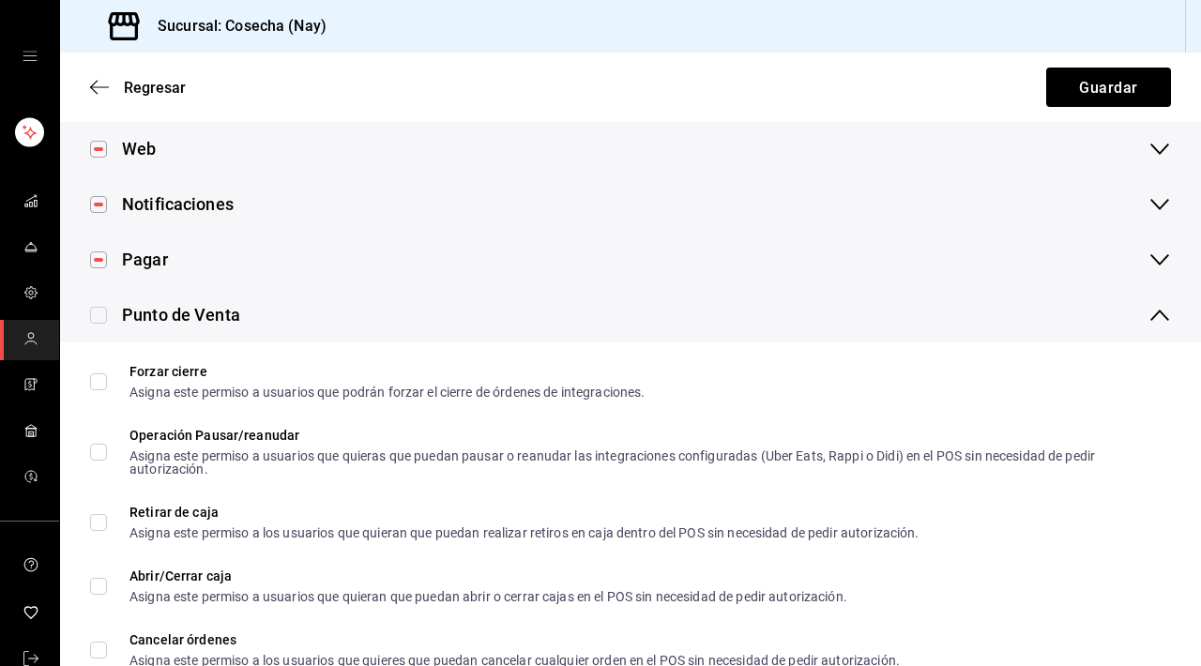
checkbox input "true"
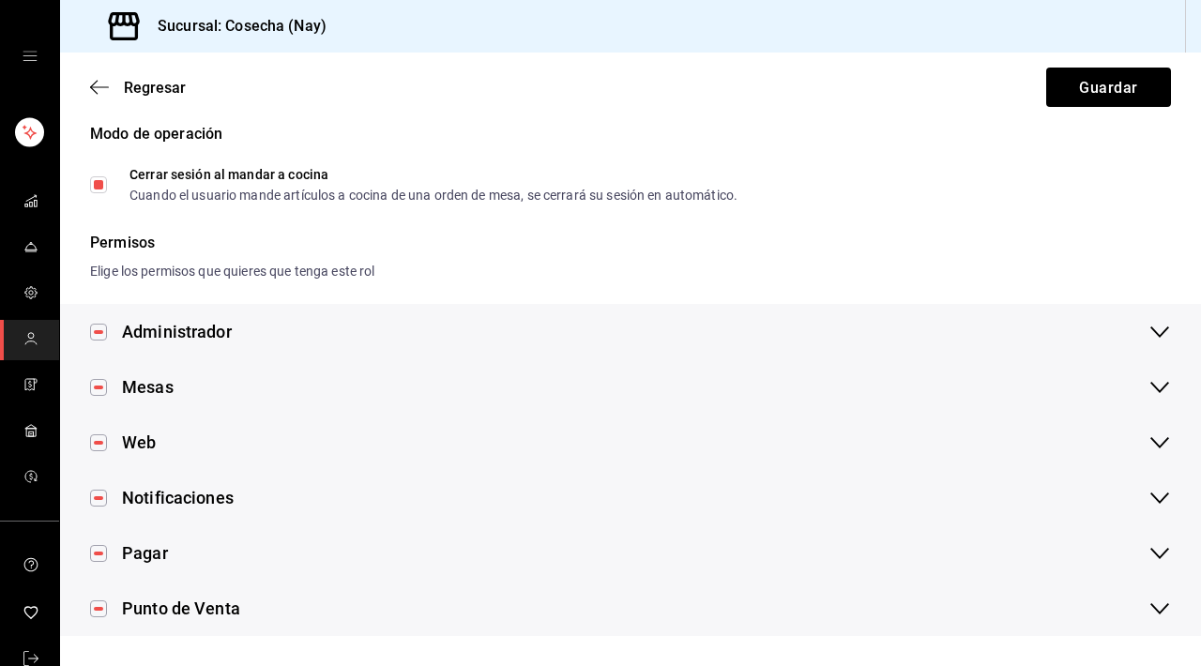
scroll to position [150, 0]
click at [152, 555] on font "Pagar" at bounding box center [145, 553] width 46 height 20
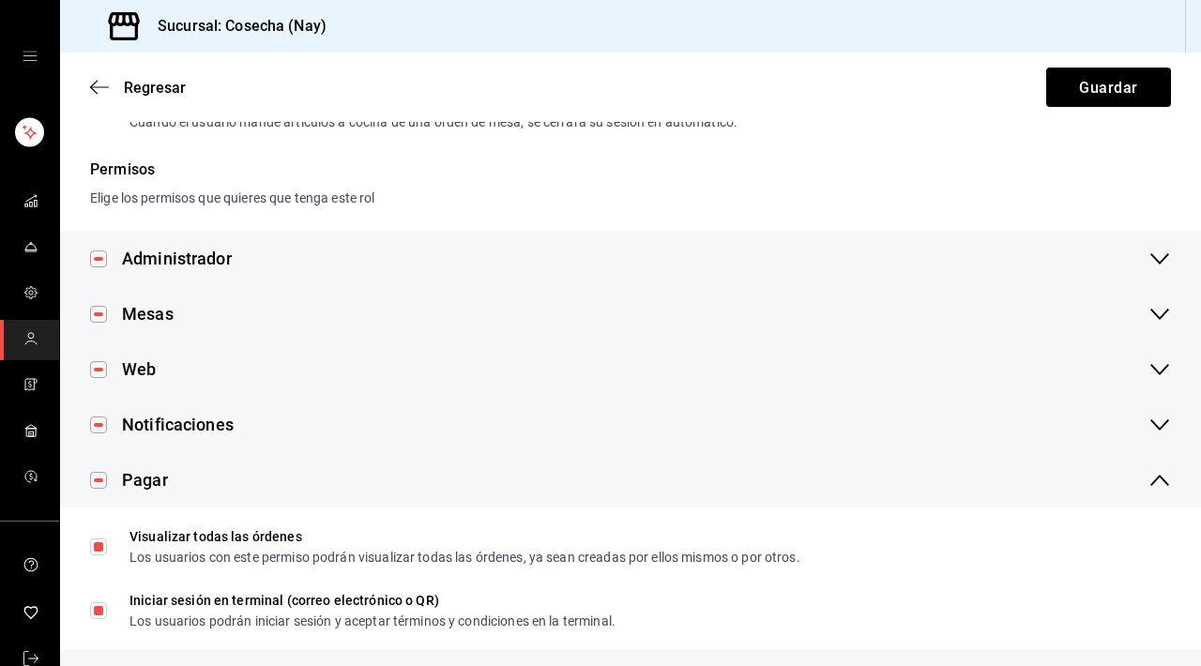
scroll to position [293, 0]
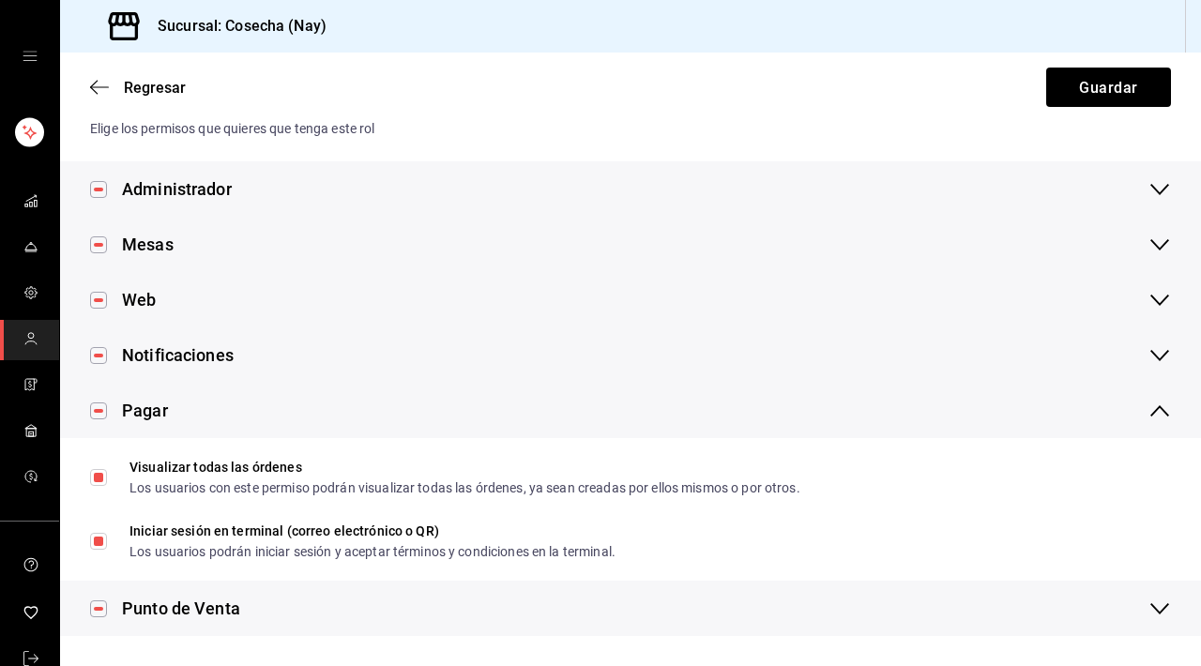
click at [103, 412] on input "checkbox" at bounding box center [98, 411] width 17 height 17
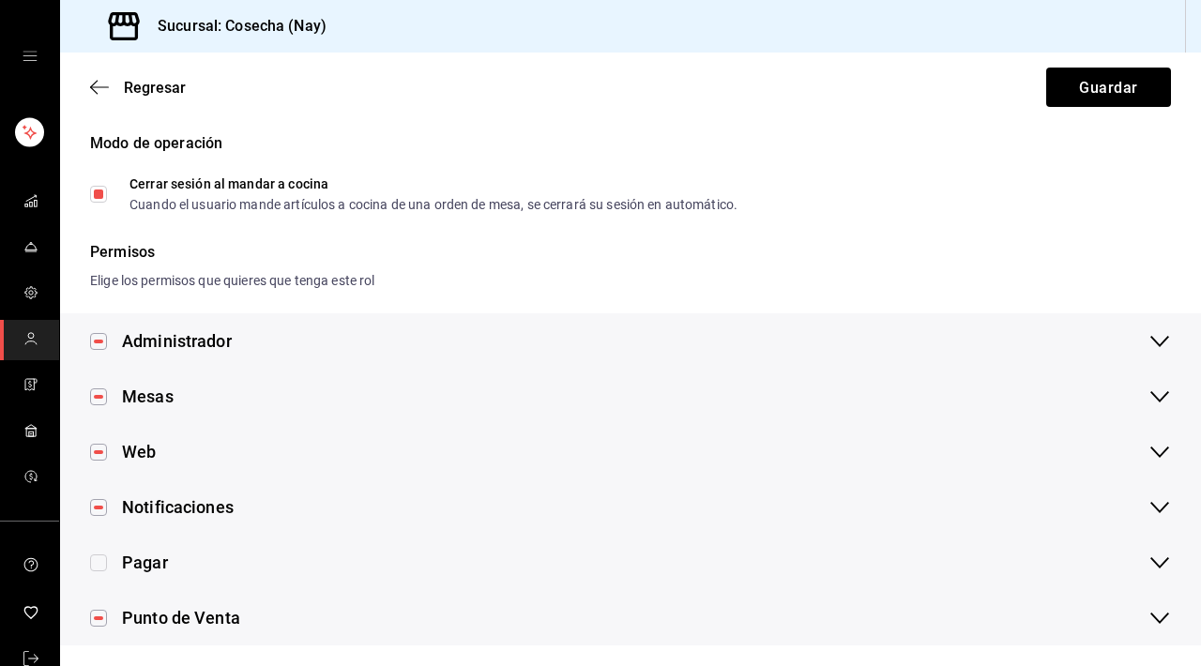
scroll to position [142, 0]
click at [101, 566] on label at bounding box center [98, 561] width 17 height 25
click at [101, 566] on input "checkbox" at bounding box center [98, 562] width 17 height 17
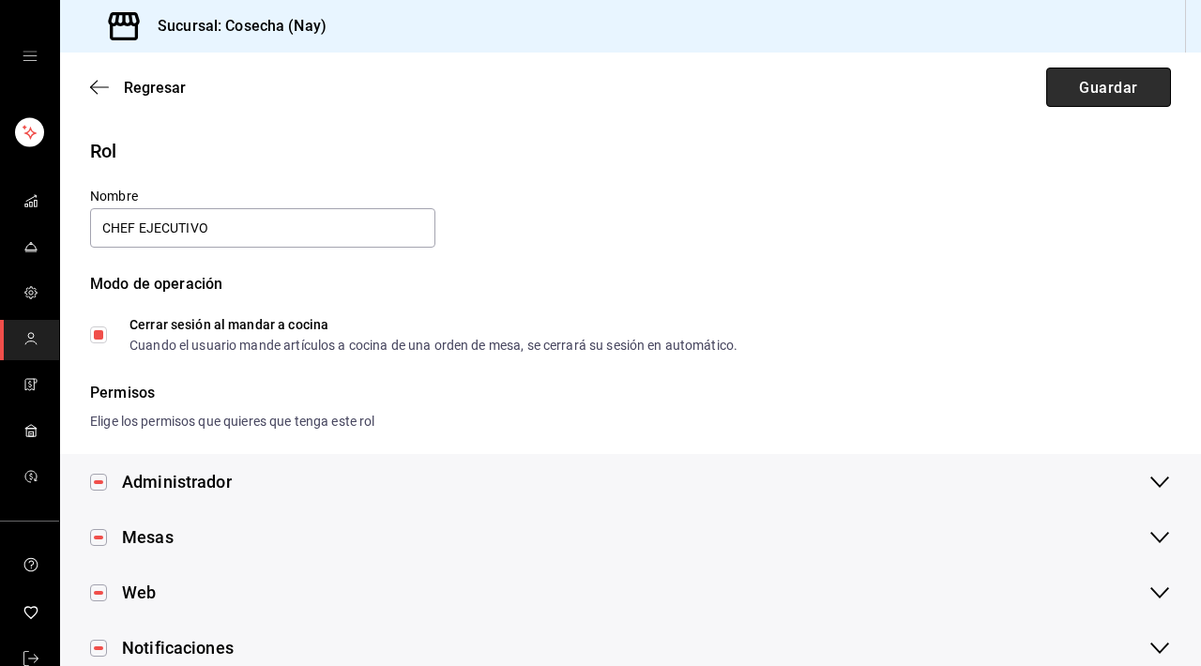
click at [1131, 85] on font "Guardar" at bounding box center [1108, 87] width 58 height 18
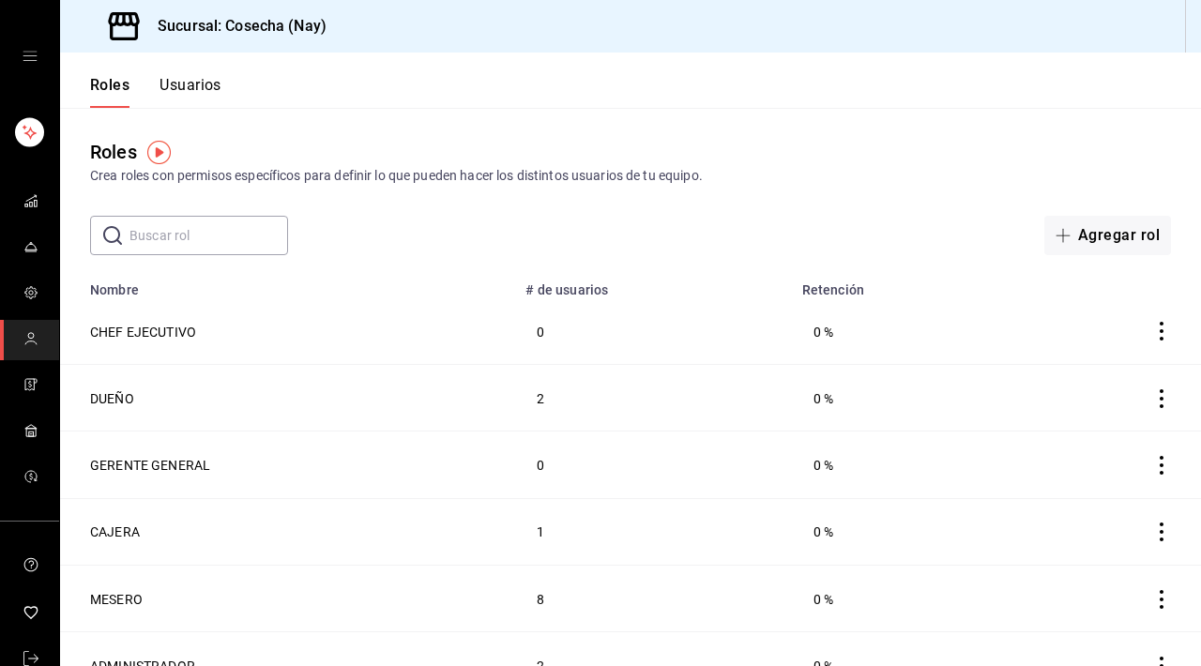
click at [202, 77] on font "Usuarios" at bounding box center [191, 85] width 62 height 18
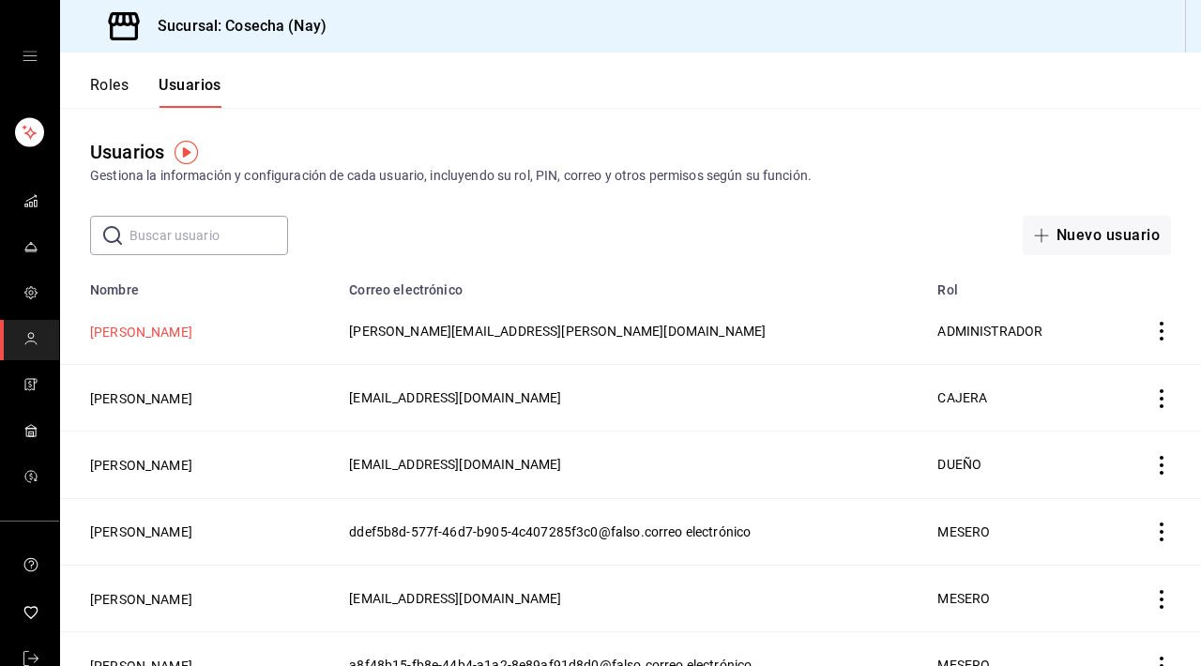
click at [187, 333] on font "TONATIUH CUEVAS" at bounding box center [141, 332] width 102 height 15
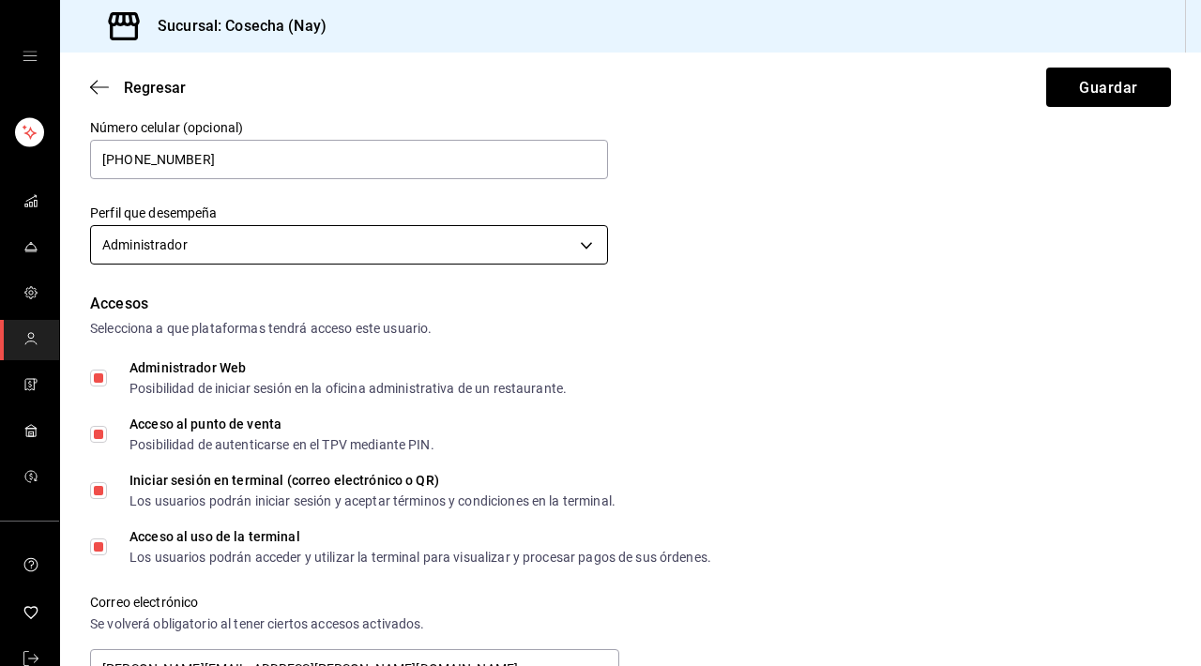
scroll to position [203, 0]
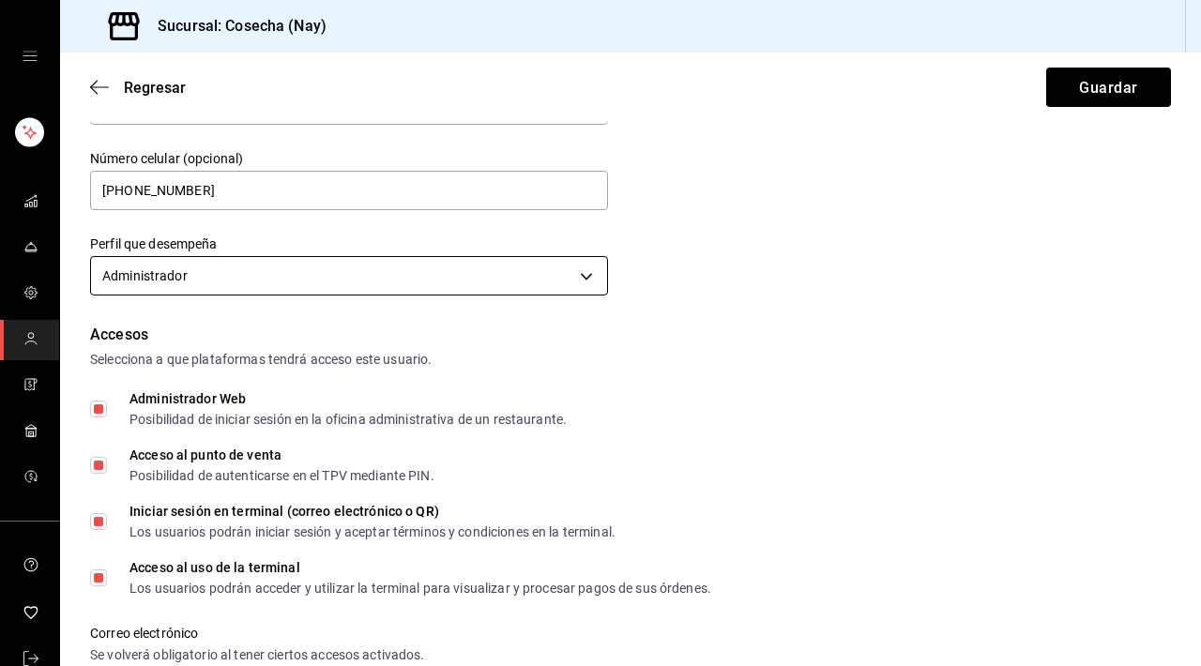
click at [363, 270] on body "Sucursal: Cosecha (Nay) Regresar Guardar Datos personales Nombre TONATIUH Apell…" at bounding box center [600, 333] width 1201 height 666
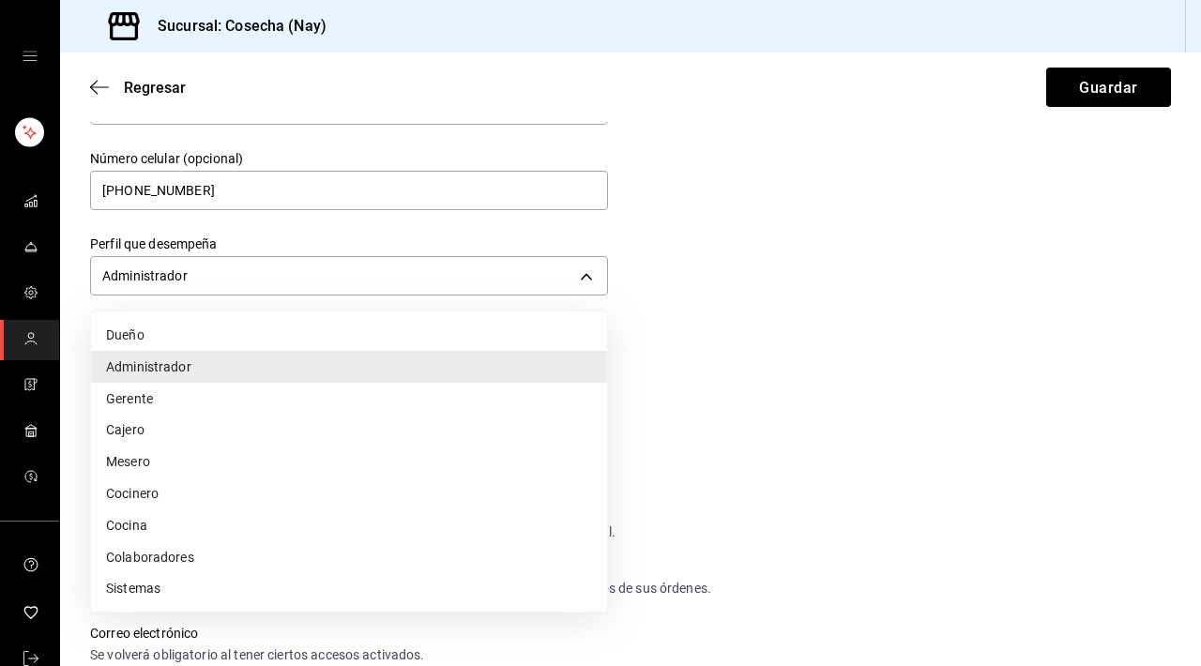
click at [190, 529] on li "Cocina" at bounding box center [349, 525] width 516 height 32
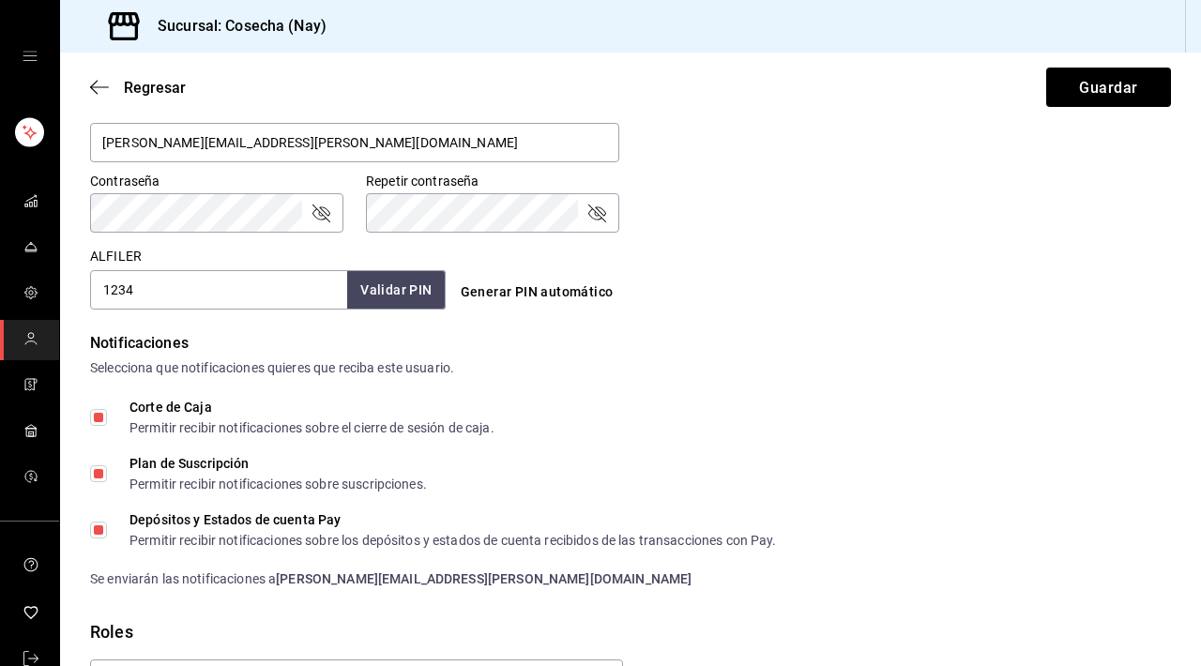
scroll to position [937, 0]
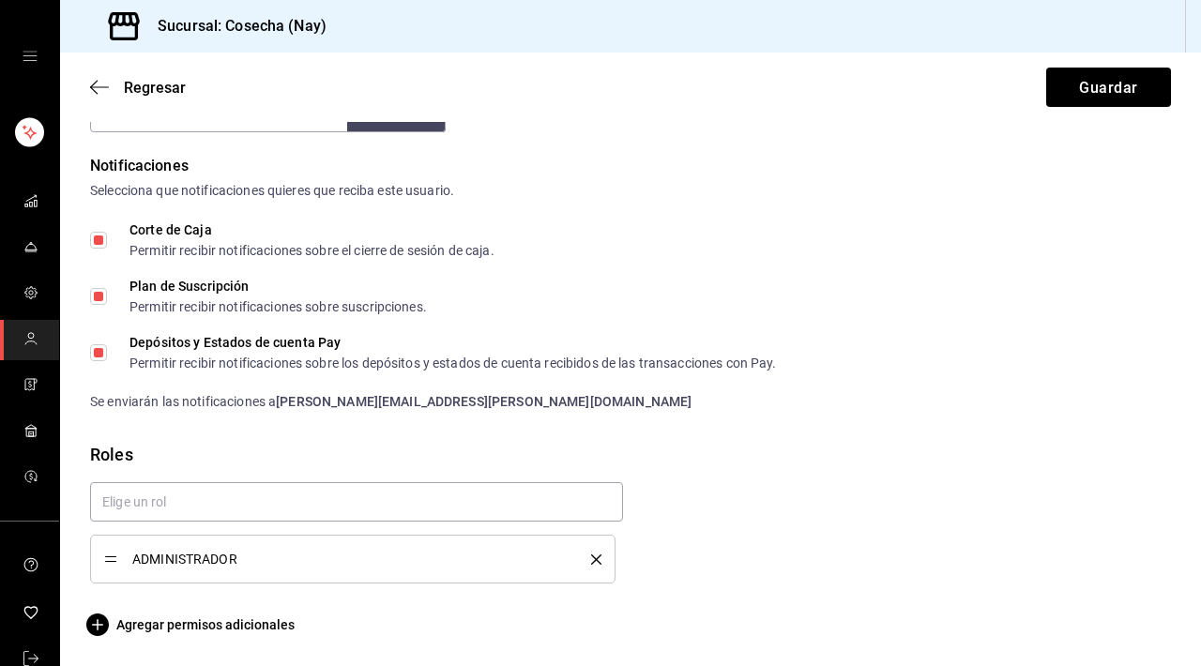
click at [471, 556] on span "ADMINISTRADOR" at bounding box center [347, 559] width 431 height 13
click at [593, 562] on icon "borrar" at bounding box center [596, 560] width 10 height 10
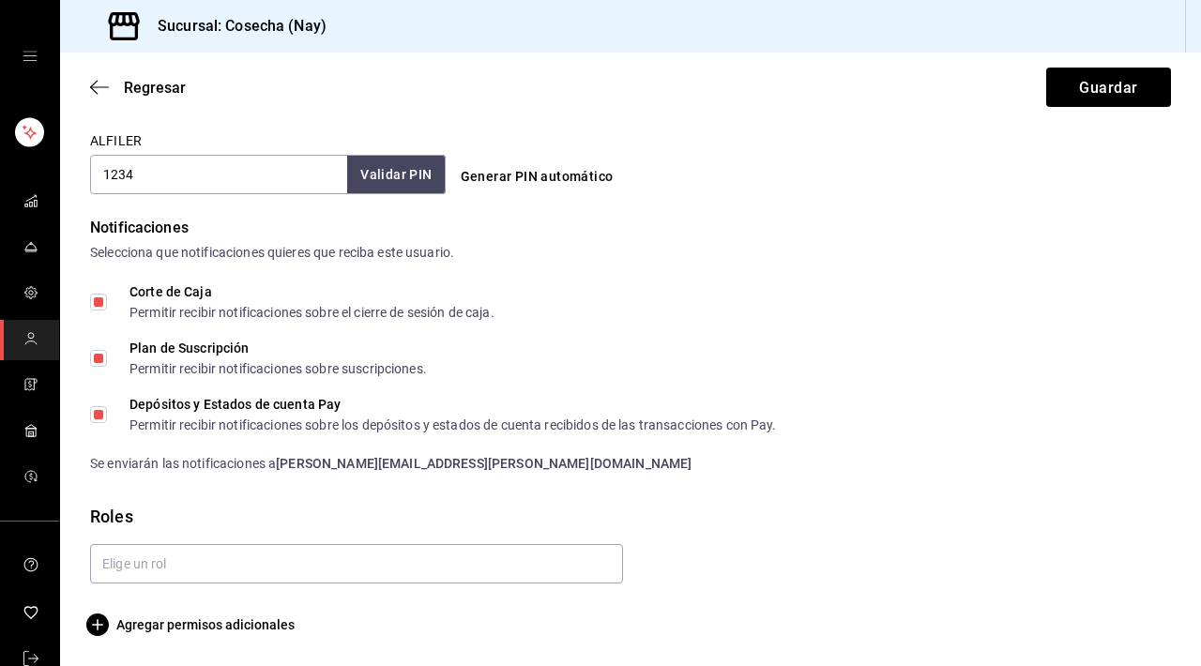
scroll to position [875, 0]
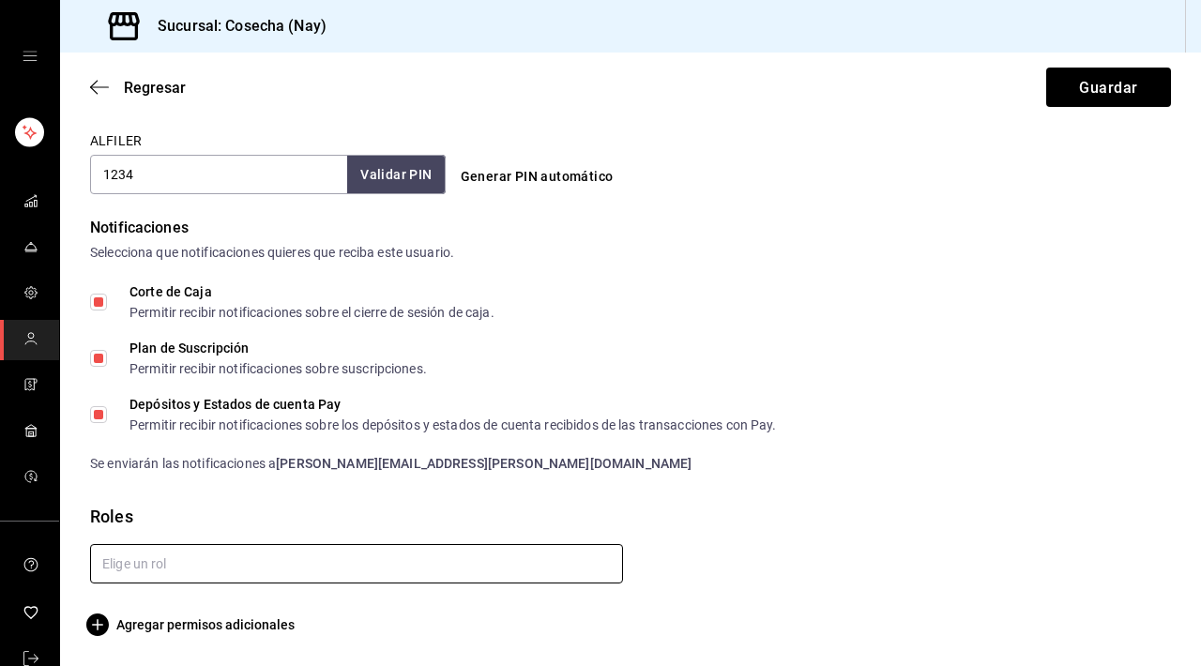
click at [511, 555] on input "text" at bounding box center [356, 563] width 533 height 39
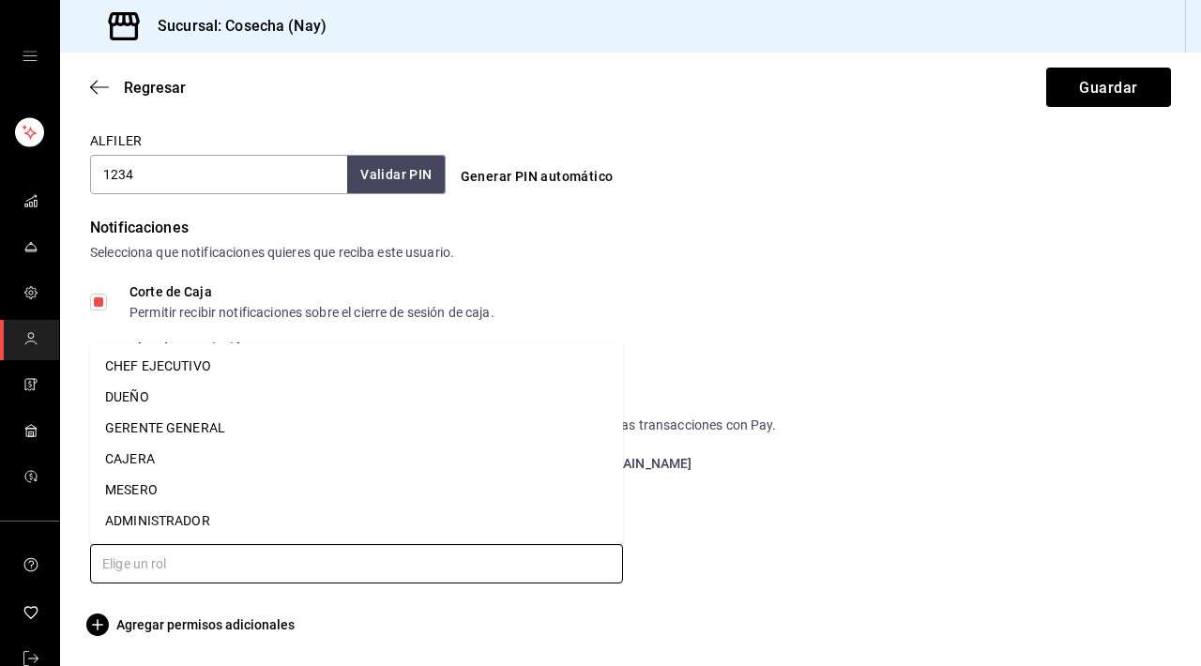
click at [337, 370] on li "CHEF EJECUTIVO" at bounding box center [356, 366] width 533 height 31
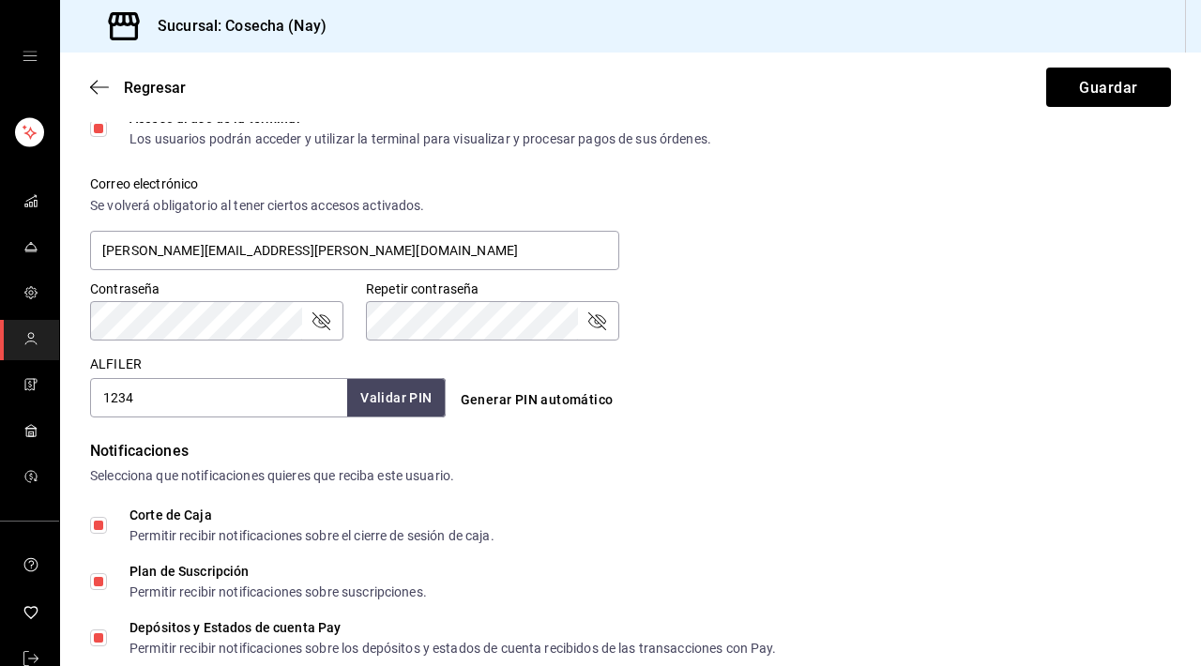
scroll to position [644, 0]
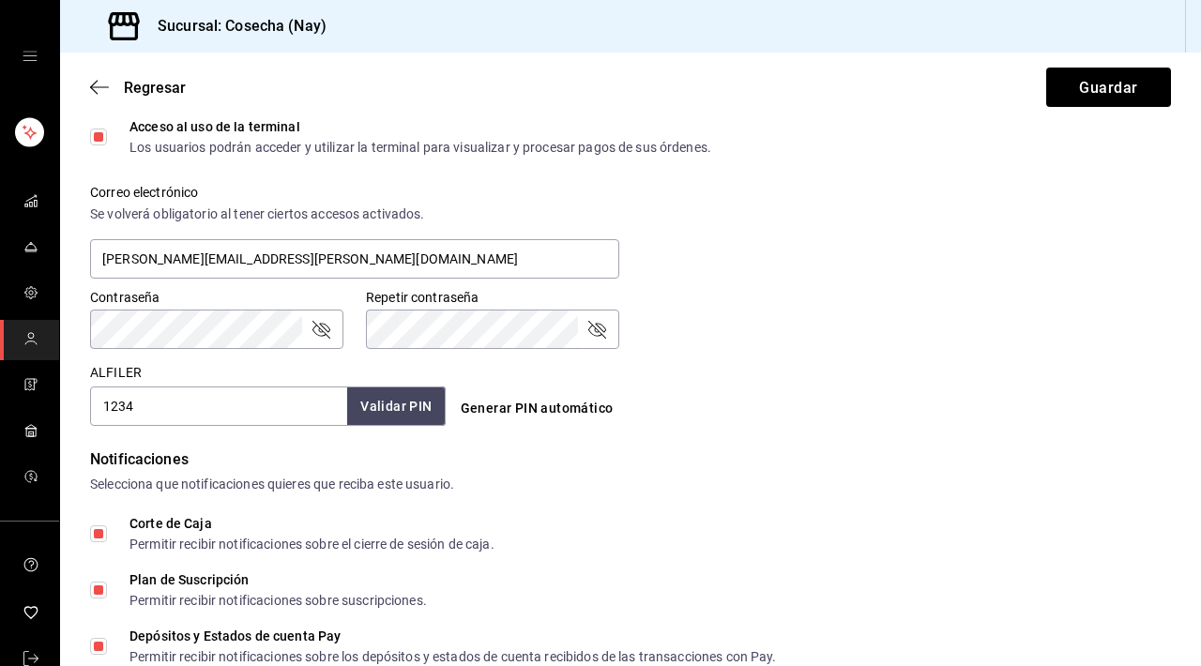
click at [596, 332] on icon "campo de contraseña" at bounding box center [596, 329] width 23 height 23
click at [322, 327] on icon "campo de contraseña" at bounding box center [321, 330] width 18 height 18
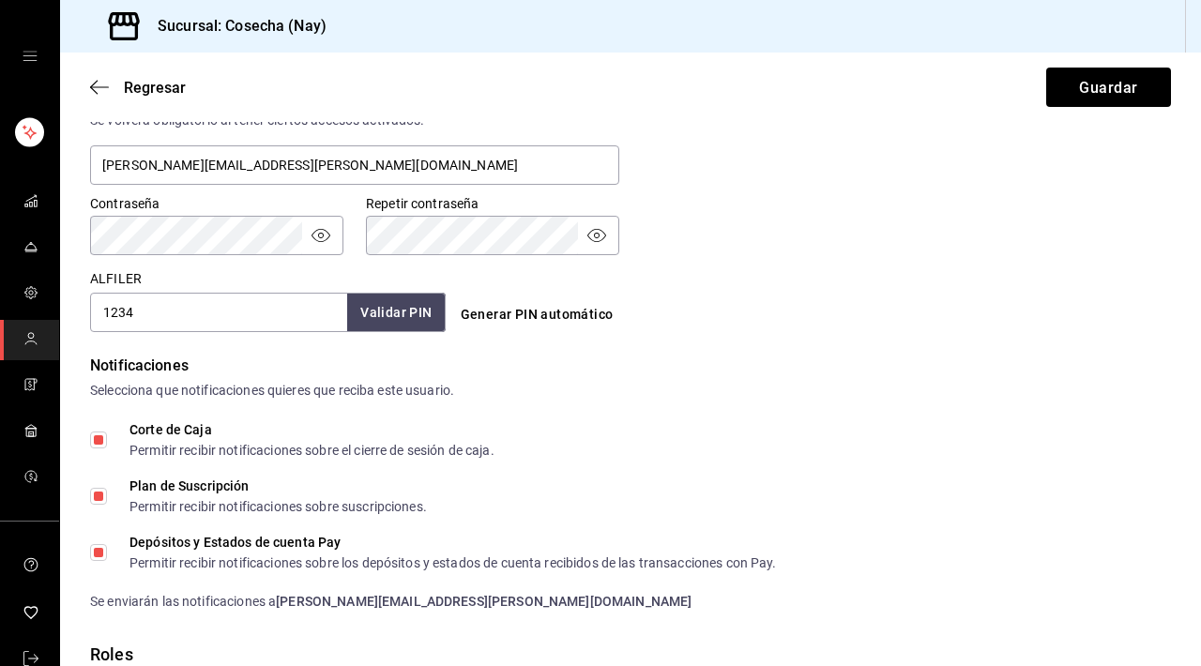
scroll to position [749, 0]
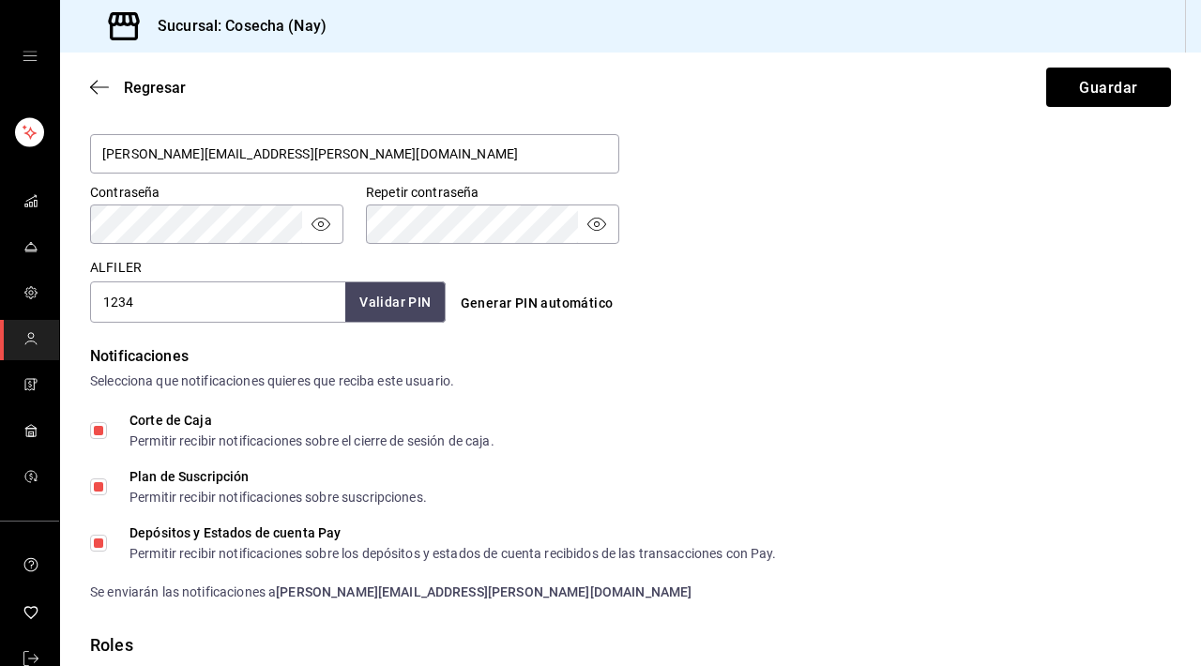
click at [398, 308] on font "Validar PIN" at bounding box center [394, 302] width 71 height 15
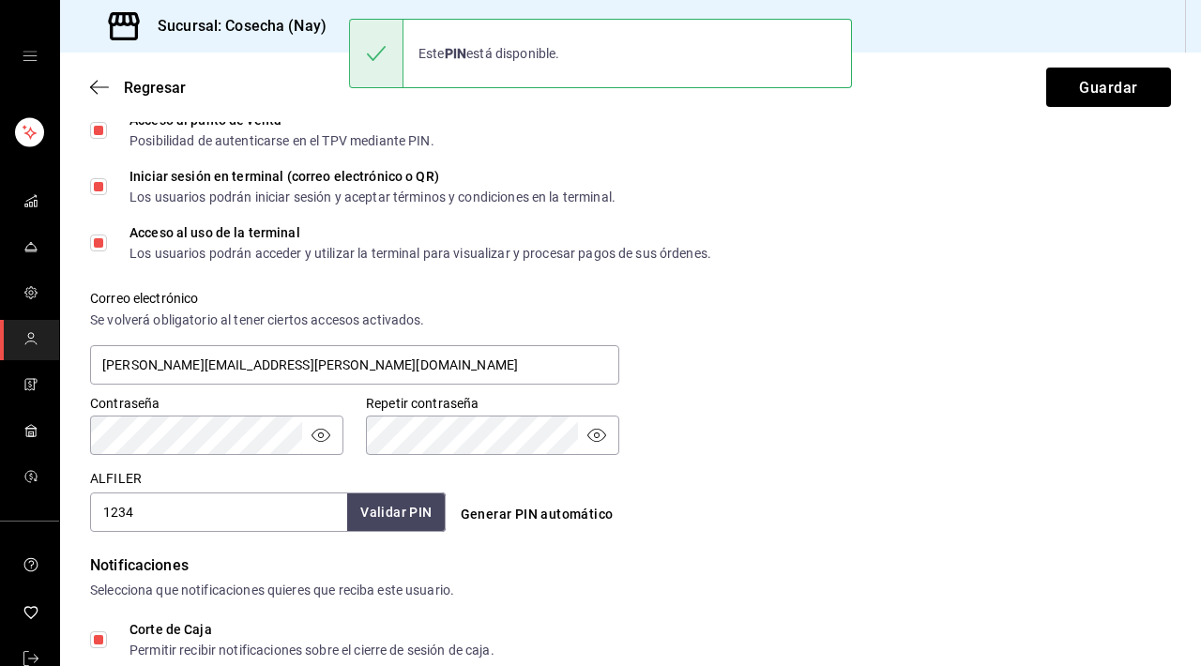
scroll to position [0, 0]
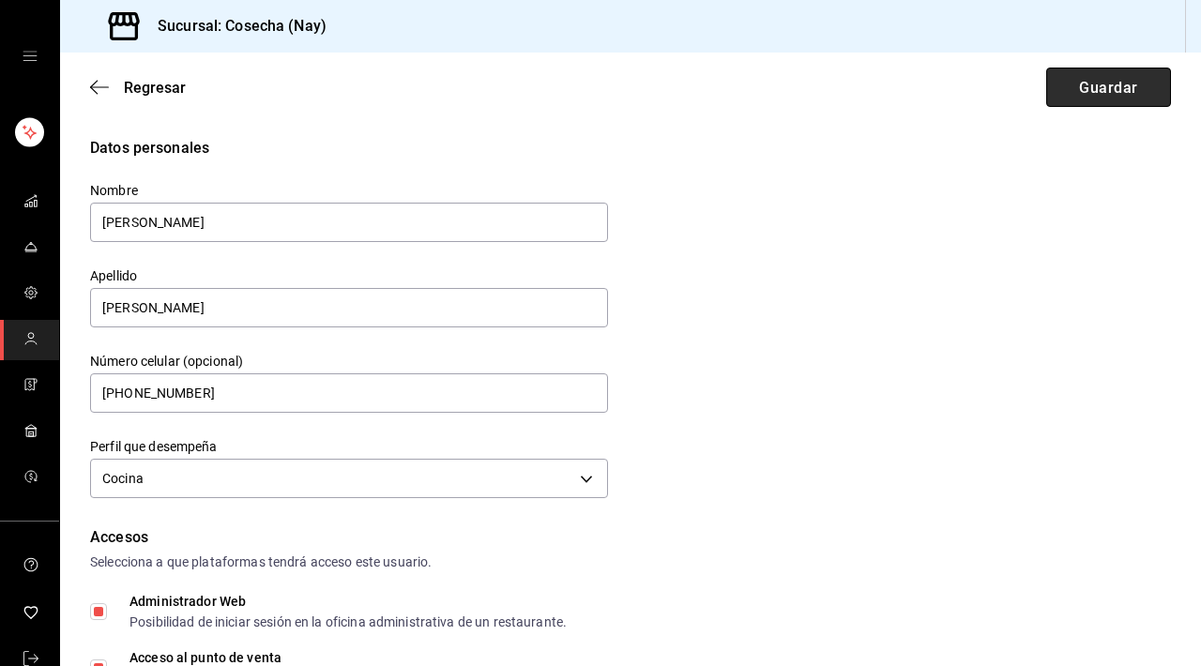
click at [1069, 95] on button "Guardar" at bounding box center [1108, 87] width 125 height 39
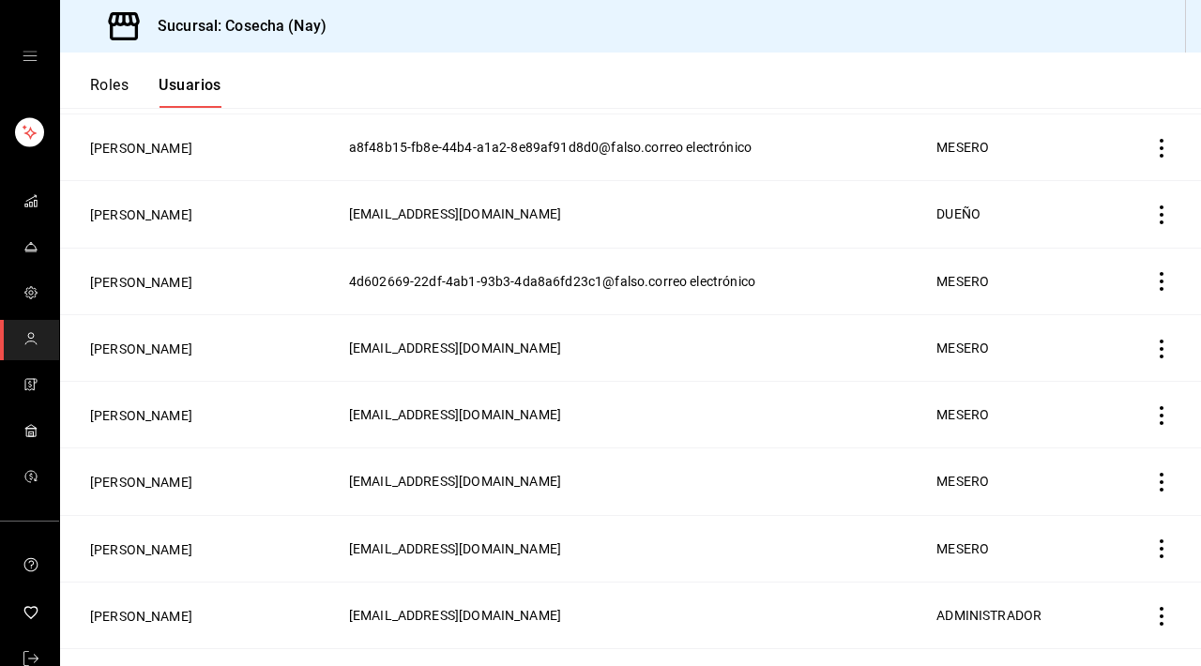
scroll to position [556, 0]
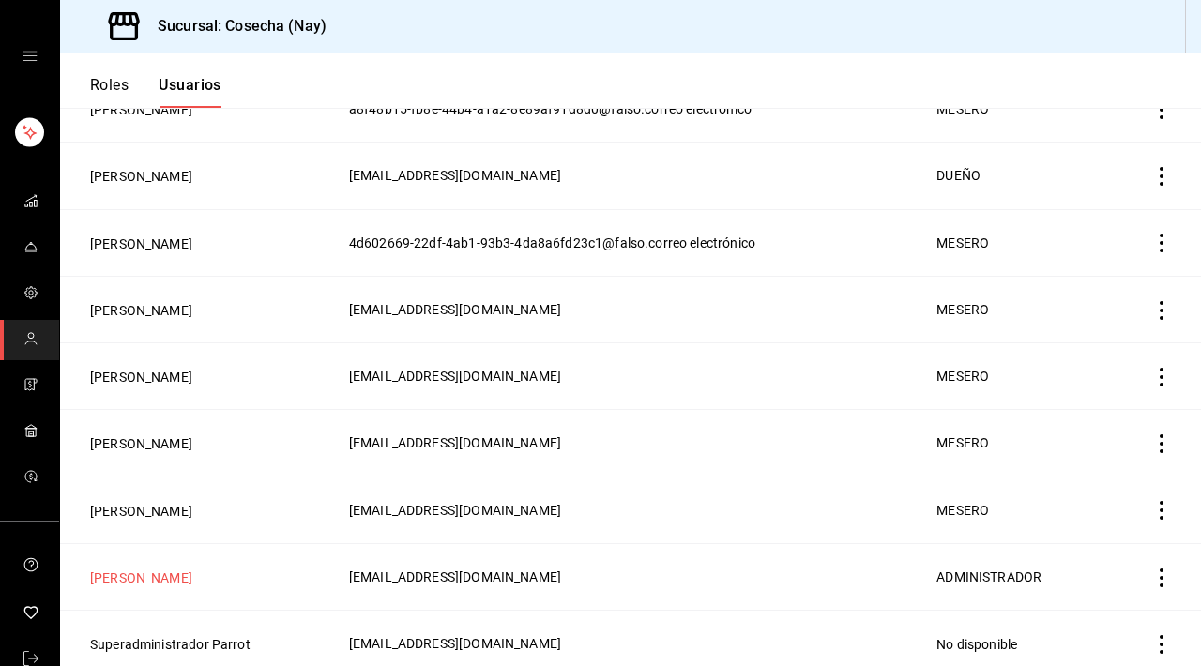
click at [129, 566] on font "Jorge Montes" at bounding box center [141, 577] width 102 height 15
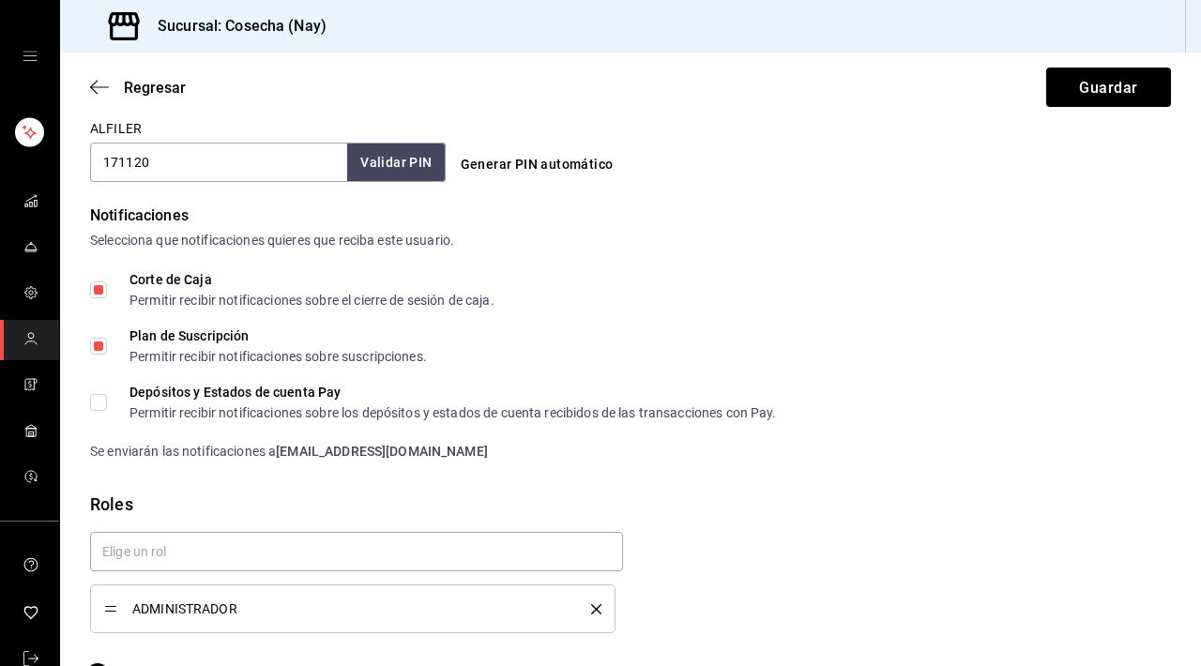
scroll to position [937, 0]
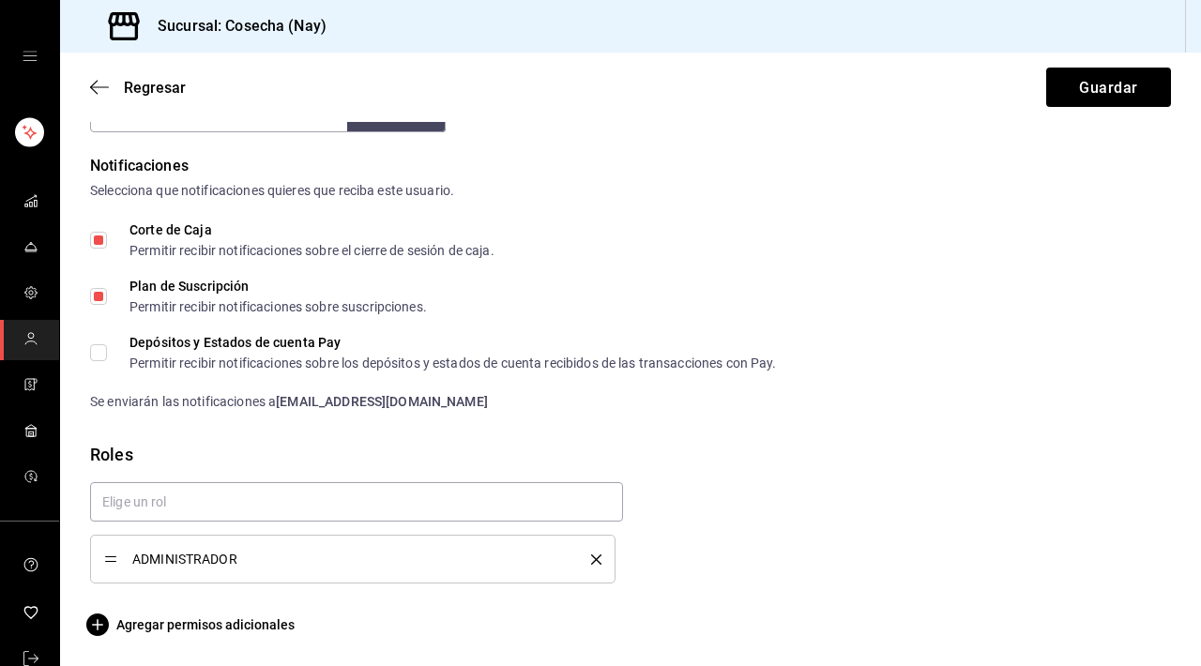
click at [591, 555] on icon "borrar" at bounding box center [596, 560] width 10 height 10
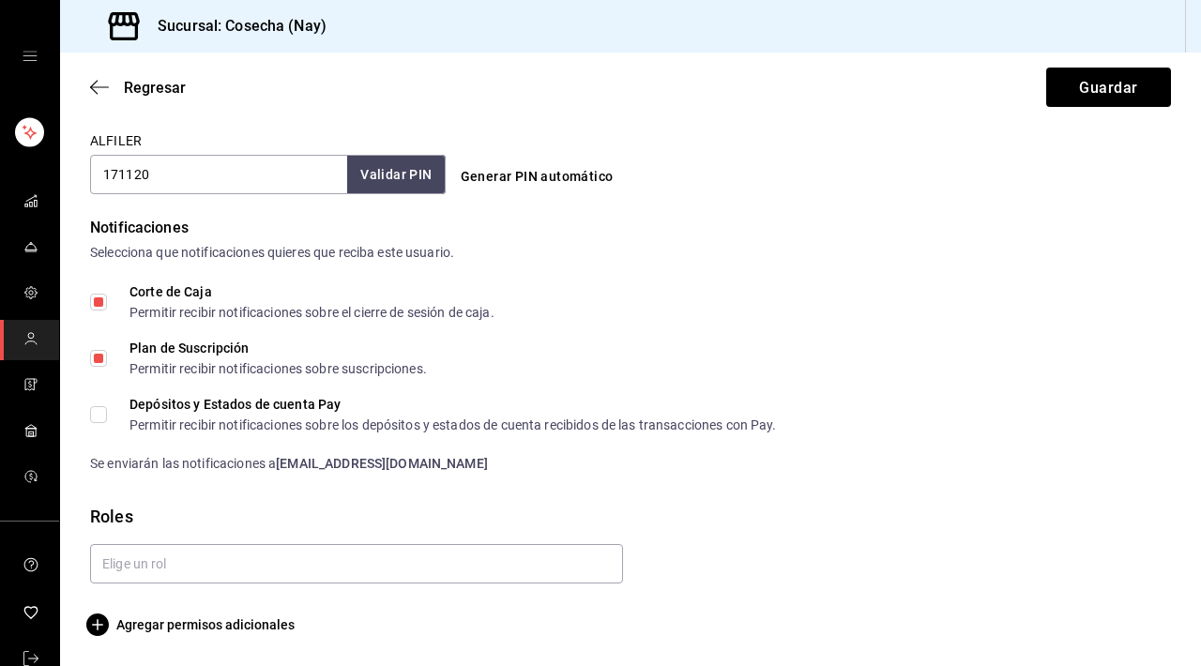
scroll to position [875, 0]
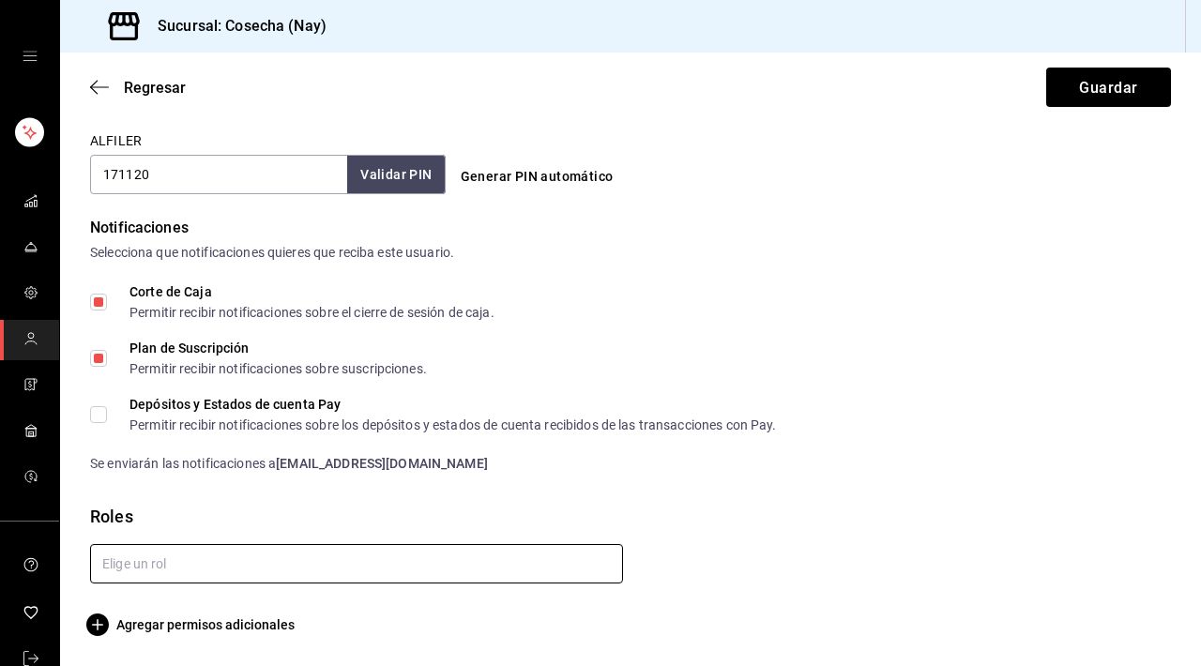
click at [372, 566] on input "text" at bounding box center [356, 563] width 533 height 39
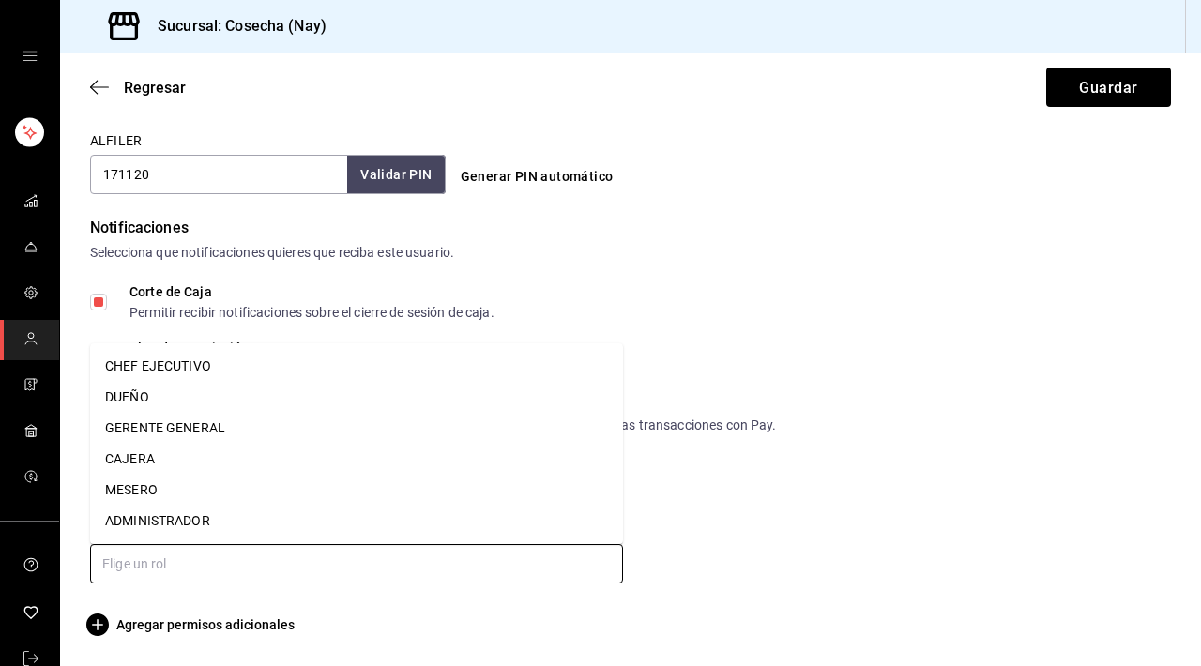
click at [270, 433] on li "GERENTE GENERAL" at bounding box center [356, 428] width 533 height 31
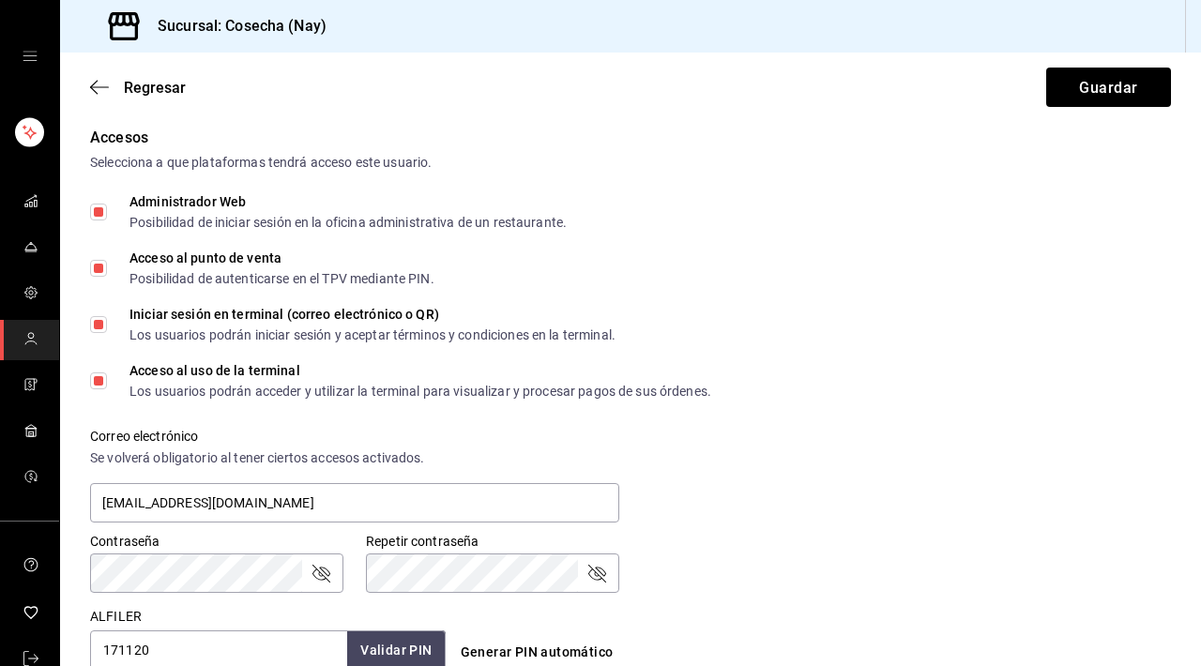
scroll to position [0, 0]
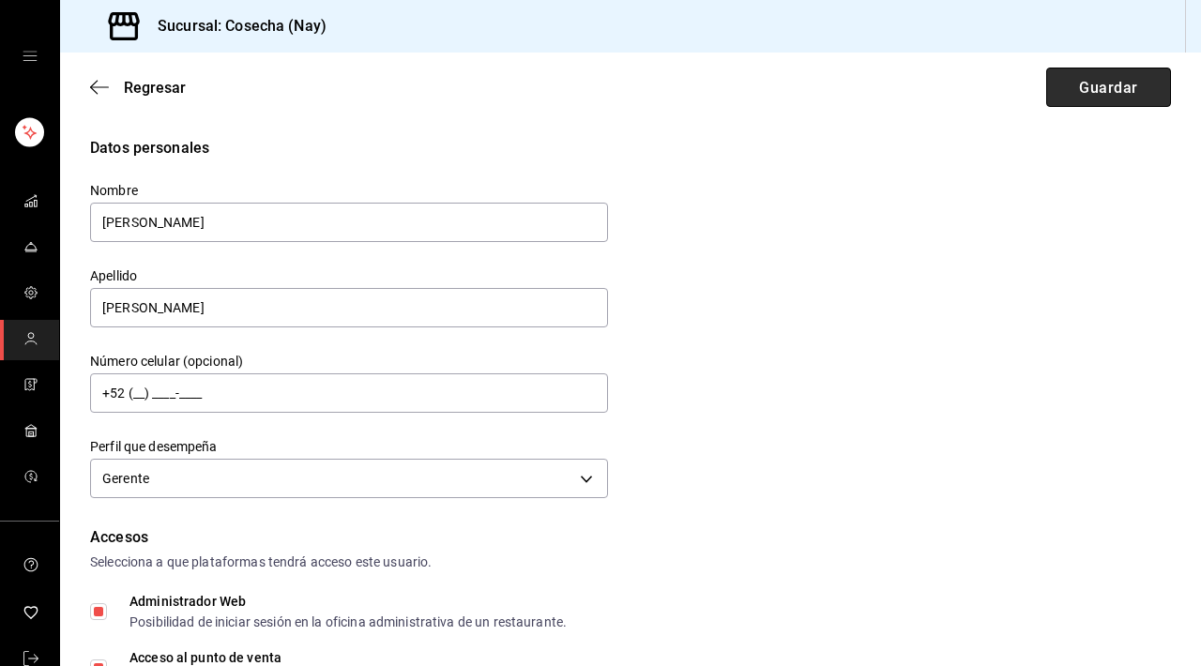
click at [1092, 83] on font "Guardar" at bounding box center [1108, 87] width 58 height 18
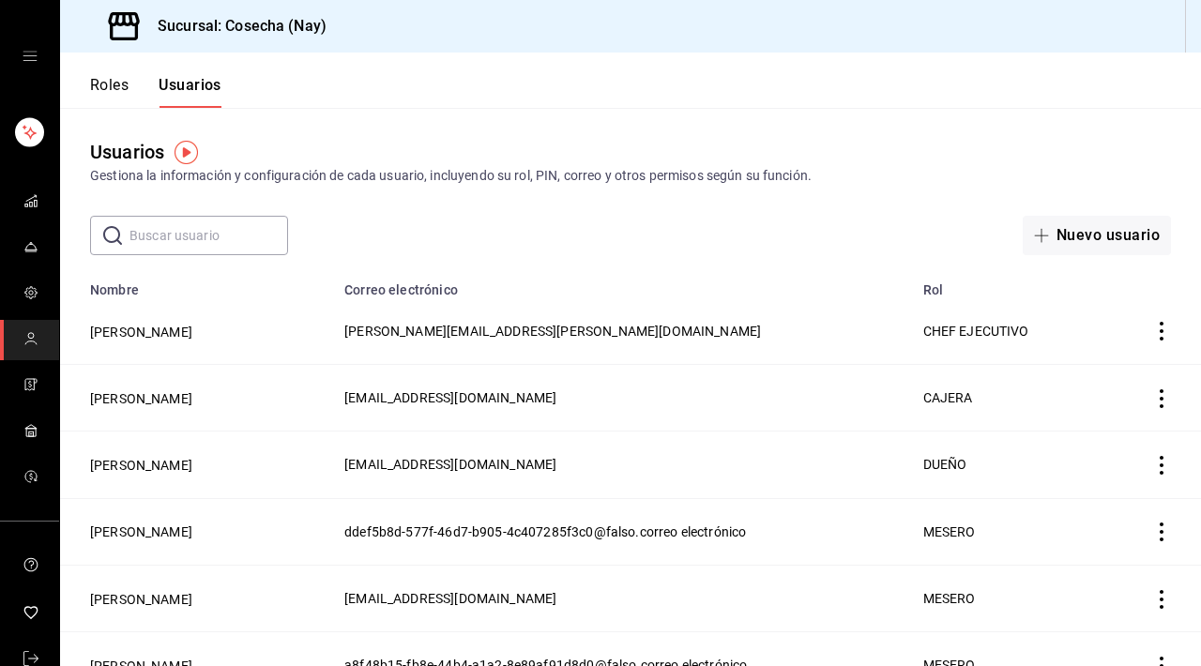
click at [30, 59] on icon "open drawer" at bounding box center [30, 56] width 15 height 15
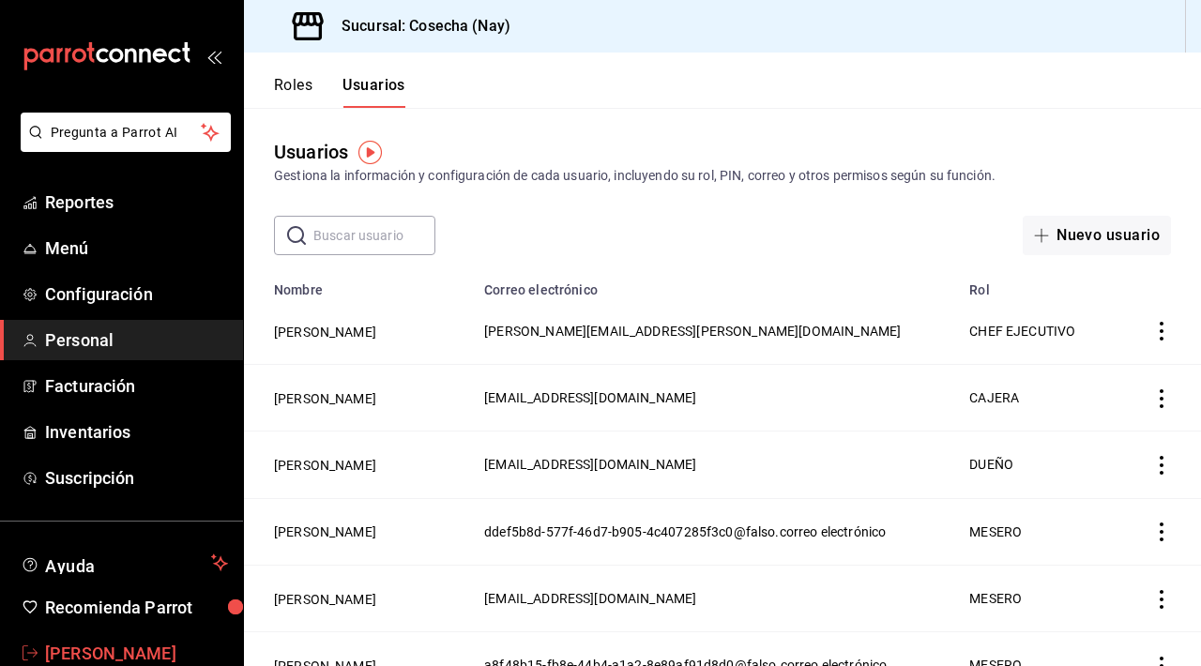
click at [82, 566] on span "Jorge Montes" at bounding box center [136, 653] width 183 height 25
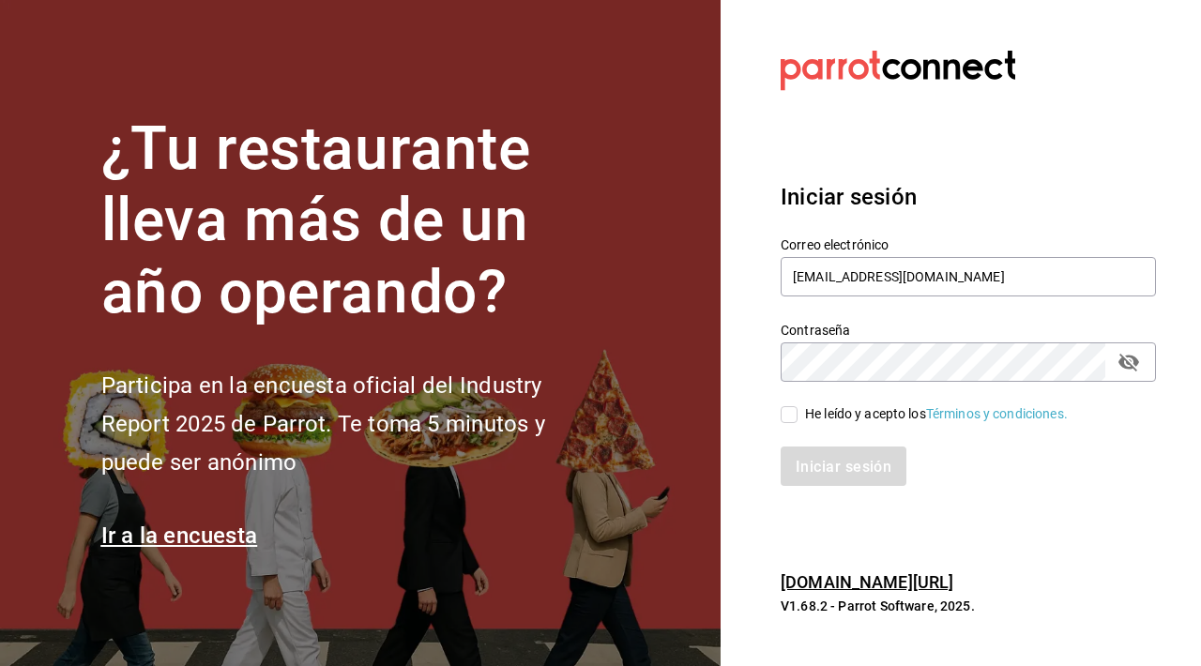
click at [1125, 366] on icon "campo de contraseña" at bounding box center [1128, 363] width 21 height 18
click at [798, 411] on span "He leído y acepto los Términos y condiciones." at bounding box center [933, 414] width 270 height 20
click at [798, 411] on input "He leído y acepto los Términos y condiciones." at bounding box center [789, 414] width 17 height 17
click at [842, 458] on font "Iniciar sesión" at bounding box center [845, 467] width 96 height 18
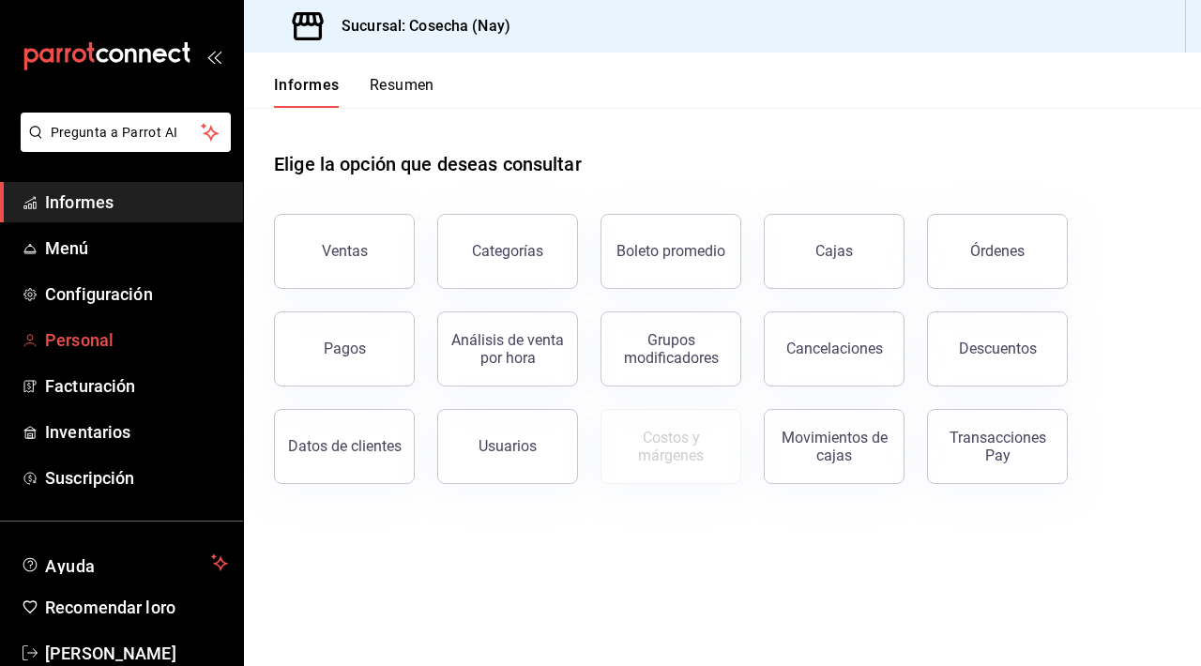
click at [104, 336] on font "Personal" at bounding box center [79, 340] width 68 height 20
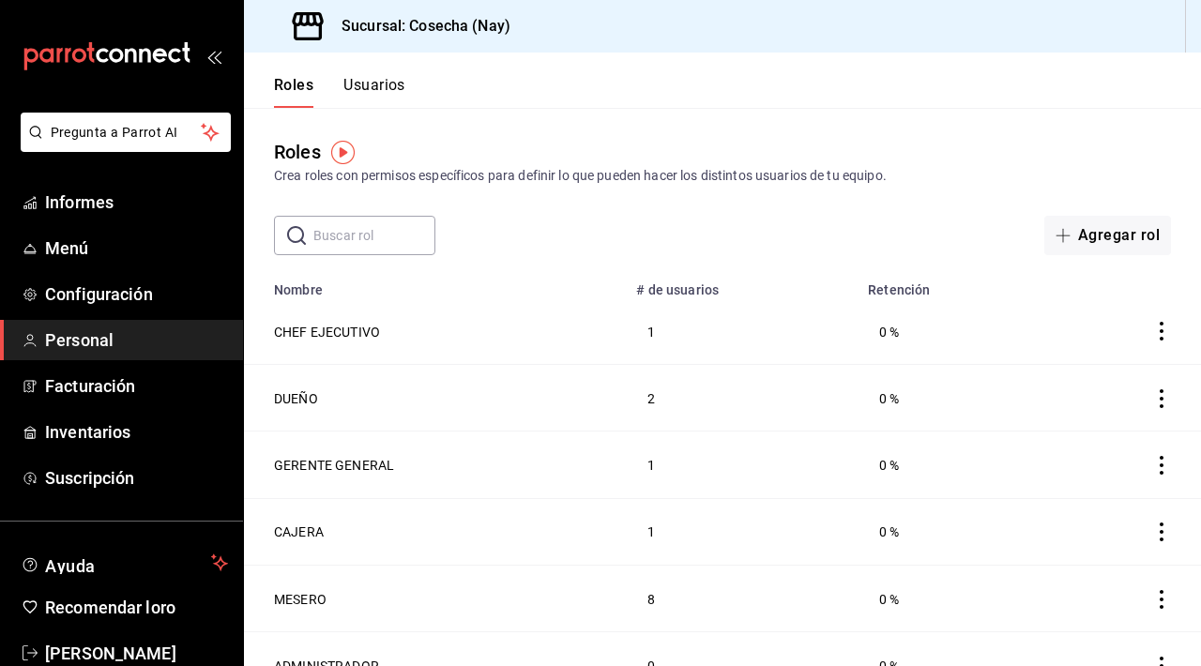
scroll to position [28, 0]
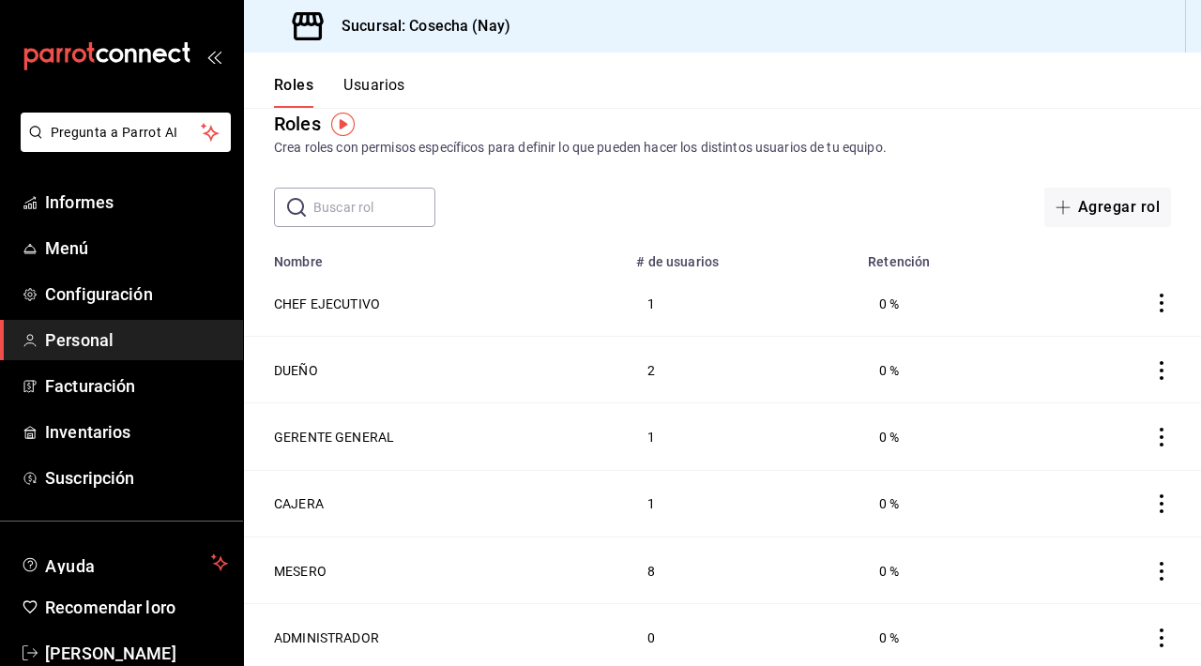
click at [389, 92] on font "Usuarios" at bounding box center [374, 85] width 62 height 18
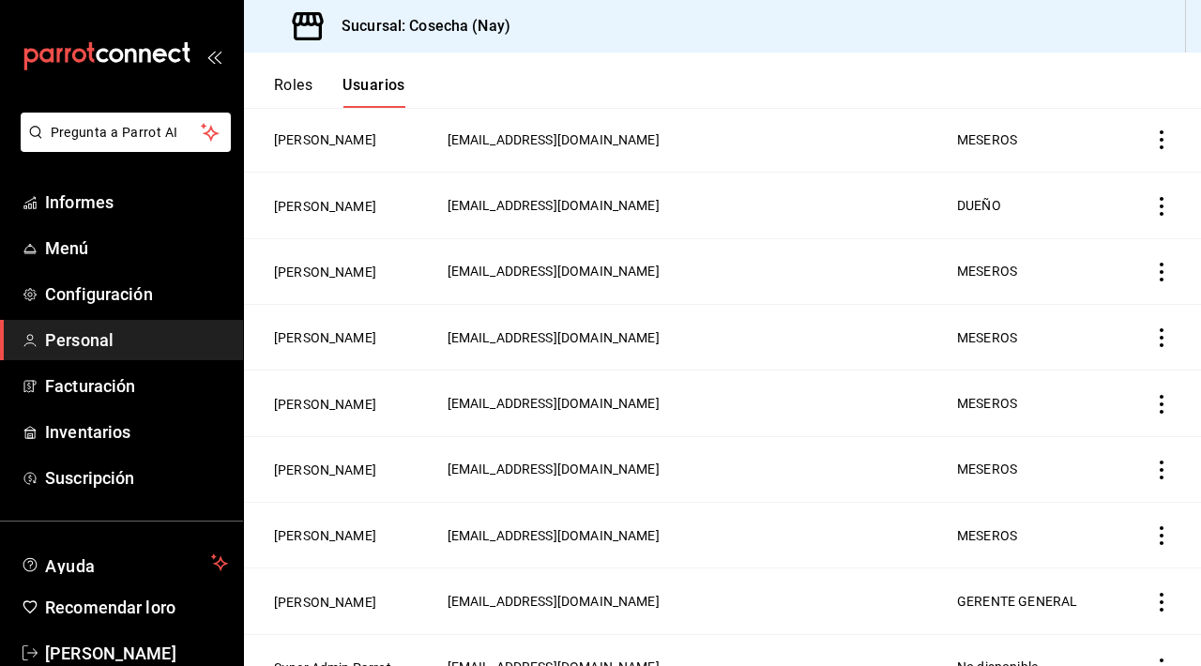
scroll to position [548, 0]
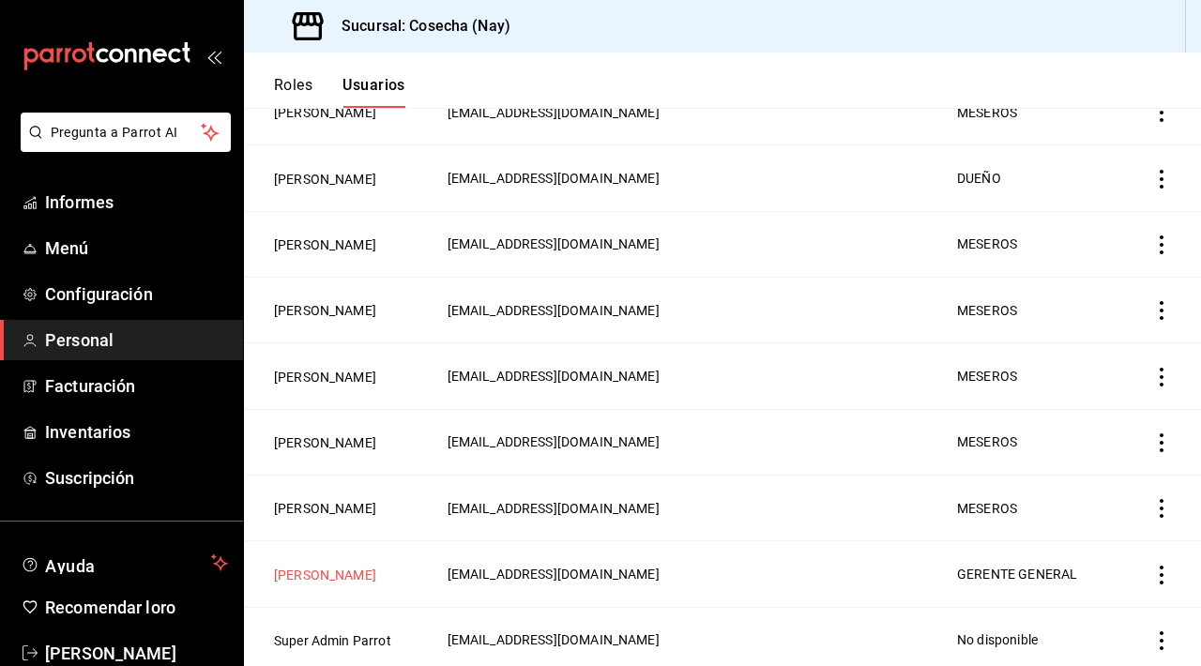
click at [287, 568] on button "Jorge Montes" at bounding box center [325, 575] width 102 height 19
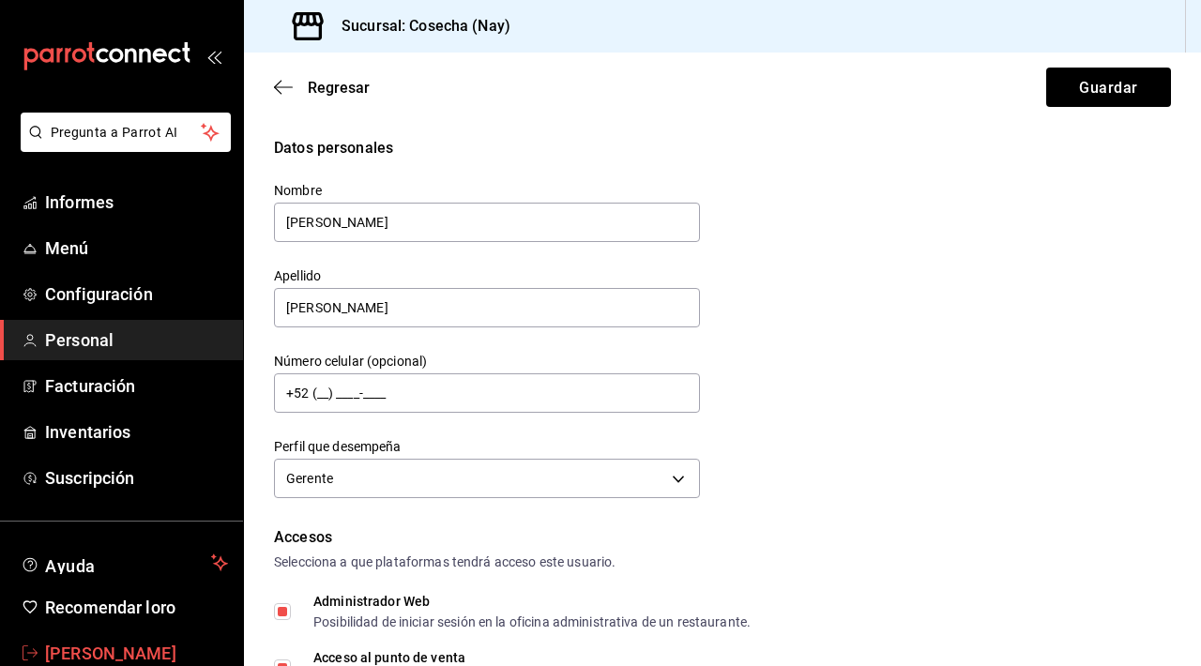
click at [134, 656] on font "VIVIANA NATALIE BARRAGÁN HERNÁNDEZ" at bounding box center [110, 654] width 131 height 20
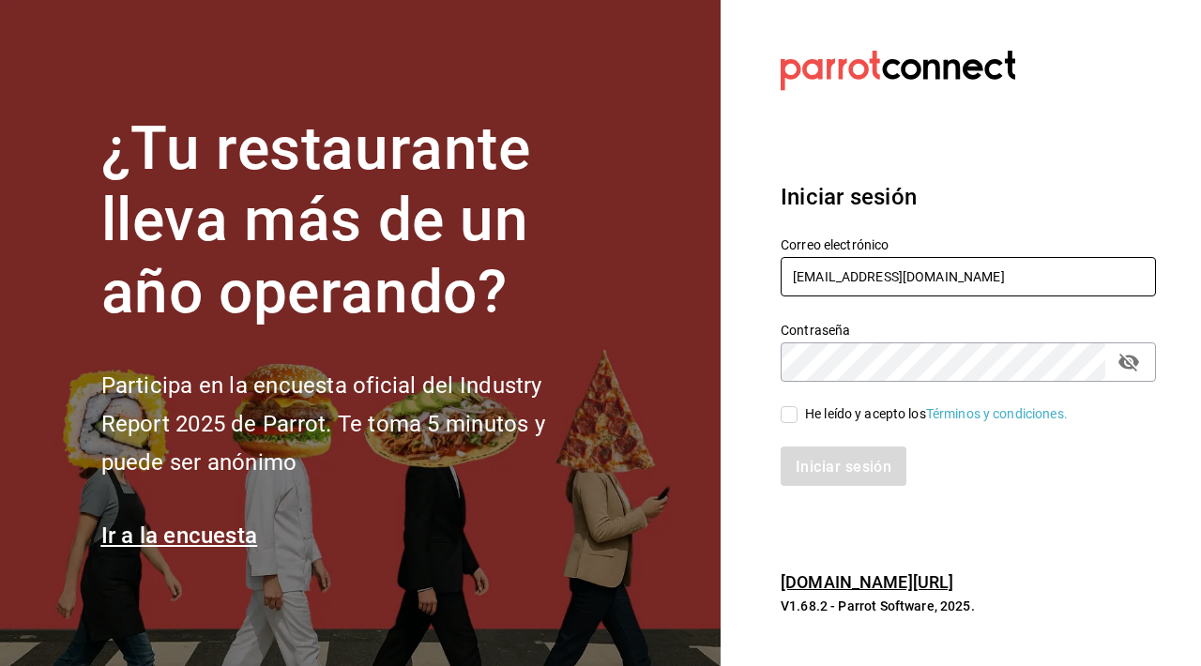
click at [983, 274] on input "[EMAIL_ADDRESS][DOMAIN_NAME]" at bounding box center [968, 276] width 375 height 39
type input "cosechafarmtotable@gmail.com"
click at [795, 416] on input "He leído y acepto los Términos y condiciones." at bounding box center [789, 414] width 17 height 17
checkbox input "true"
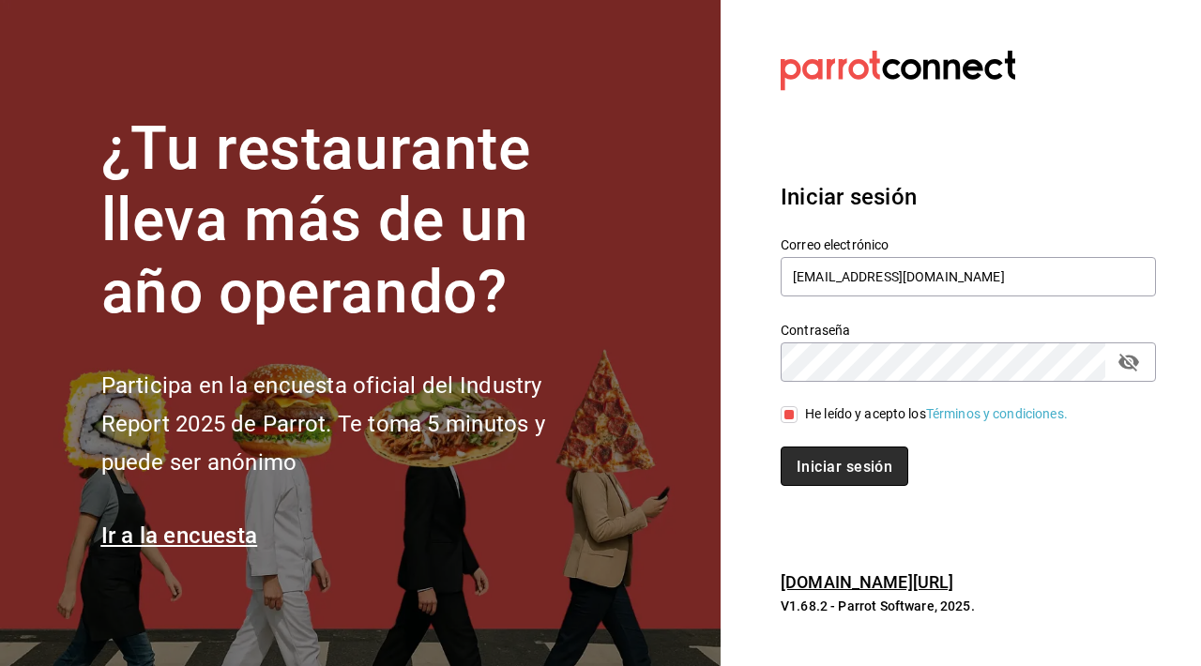
click at [820, 471] on font "Iniciar sesión" at bounding box center [845, 467] width 96 height 18
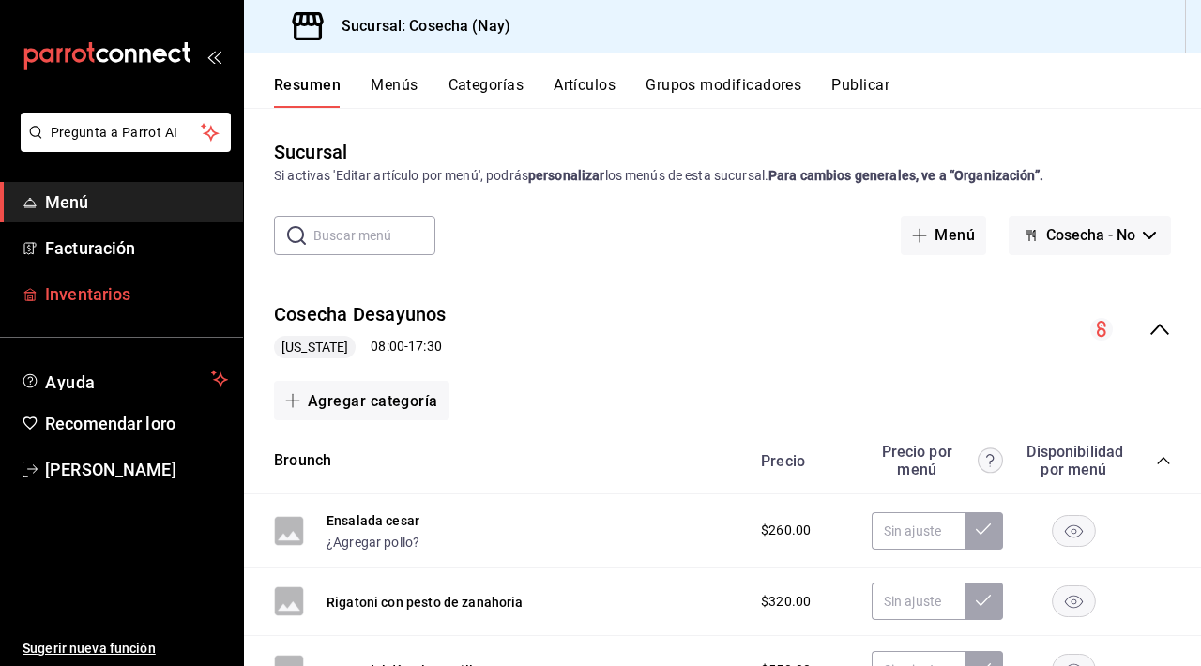
click at [119, 296] on font "Inventarios" at bounding box center [87, 294] width 85 height 20
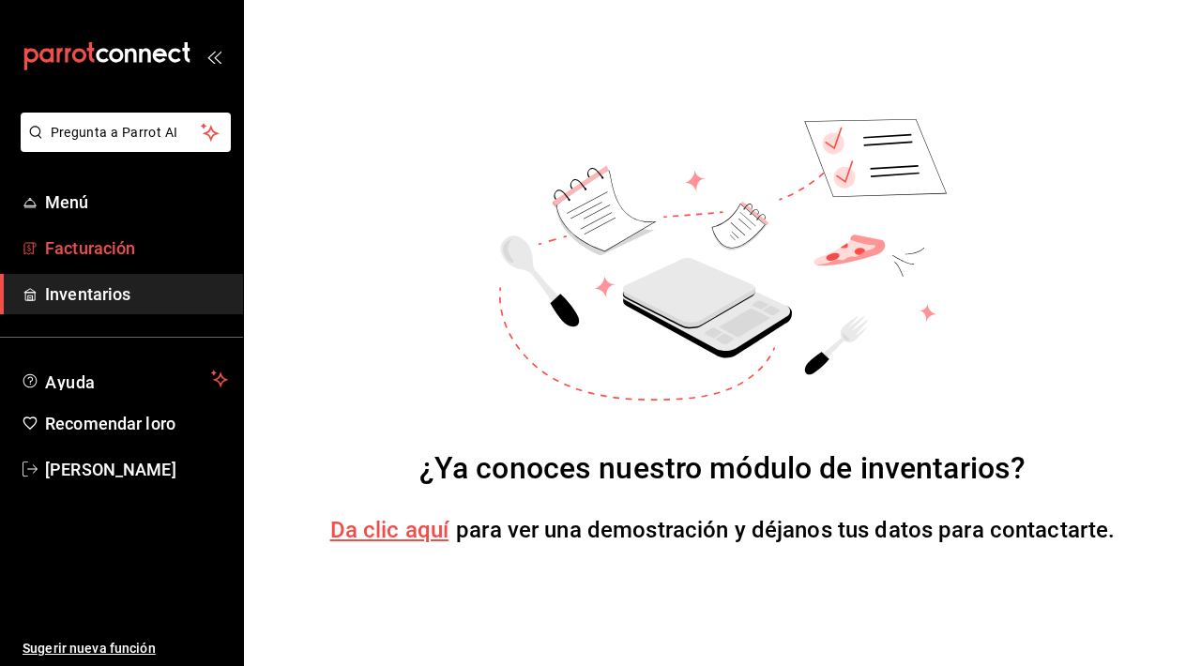
click at [111, 245] on font "Facturación" at bounding box center [90, 248] width 90 height 20
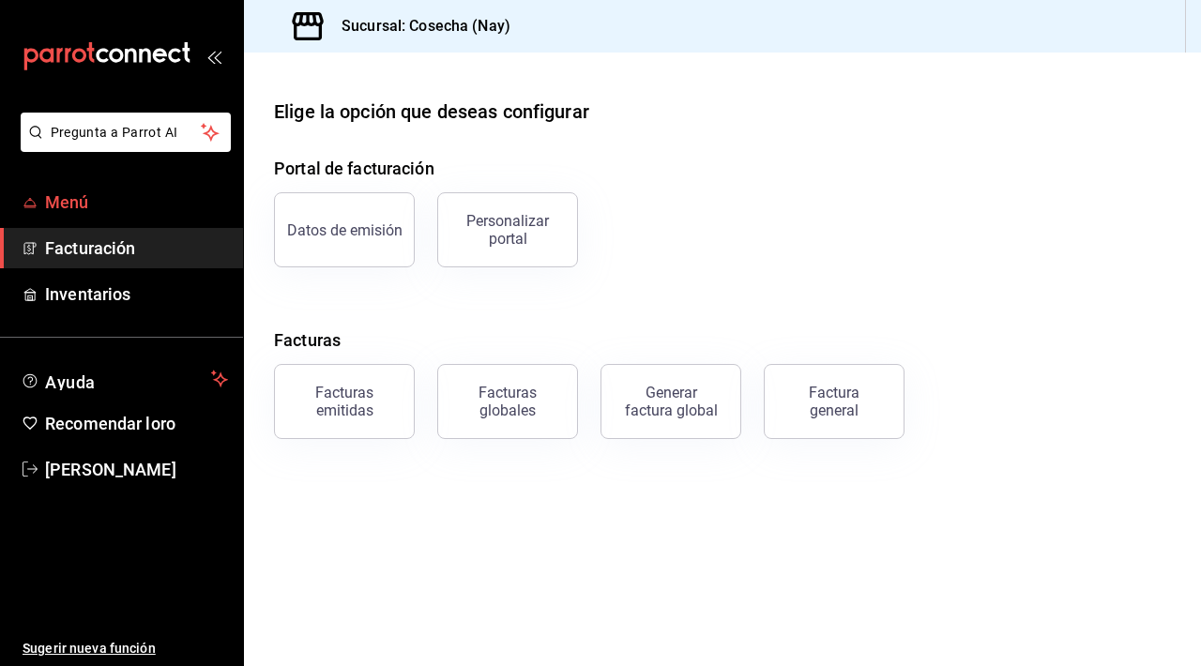
click at [100, 202] on span "Menú" at bounding box center [136, 202] width 183 height 25
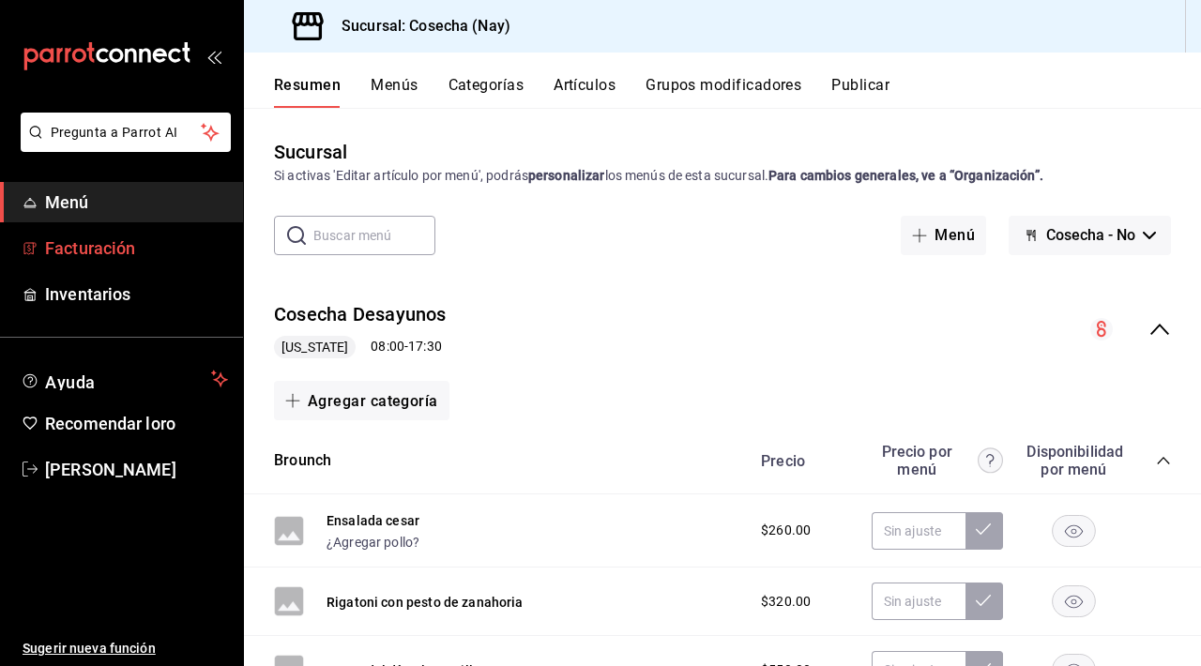
click at [84, 242] on font "Facturación" at bounding box center [90, 248] width 90 height 20
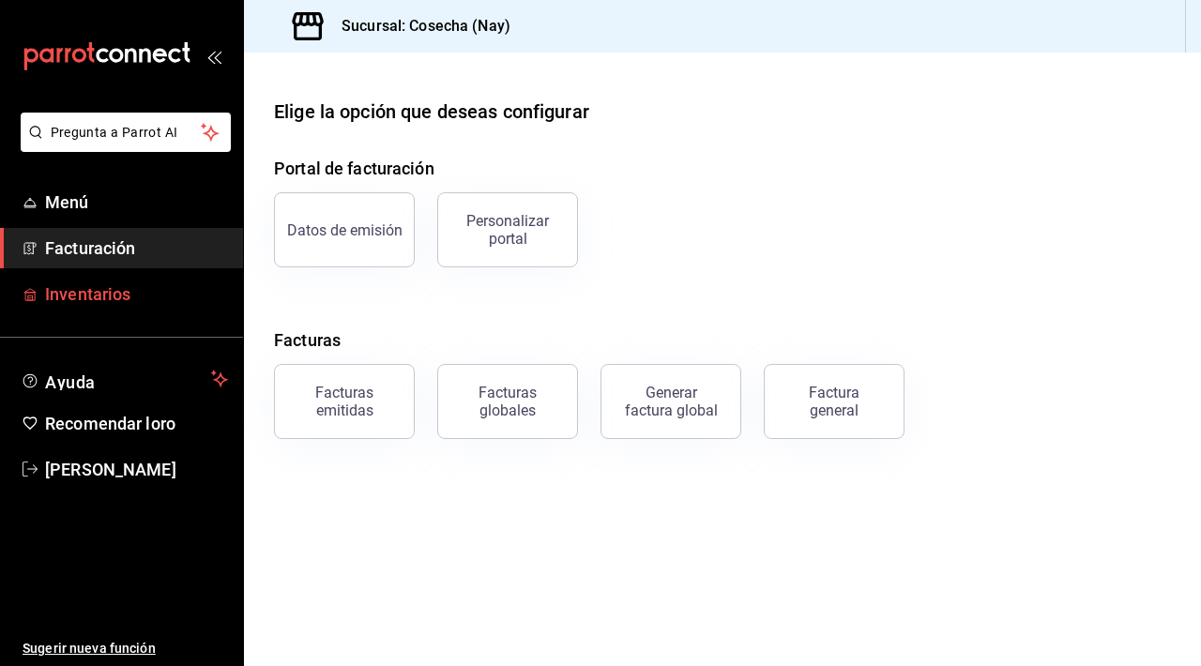
click at [87, 296] on font "Inventarios" at bounding box center [87, 294] width 85 height 20
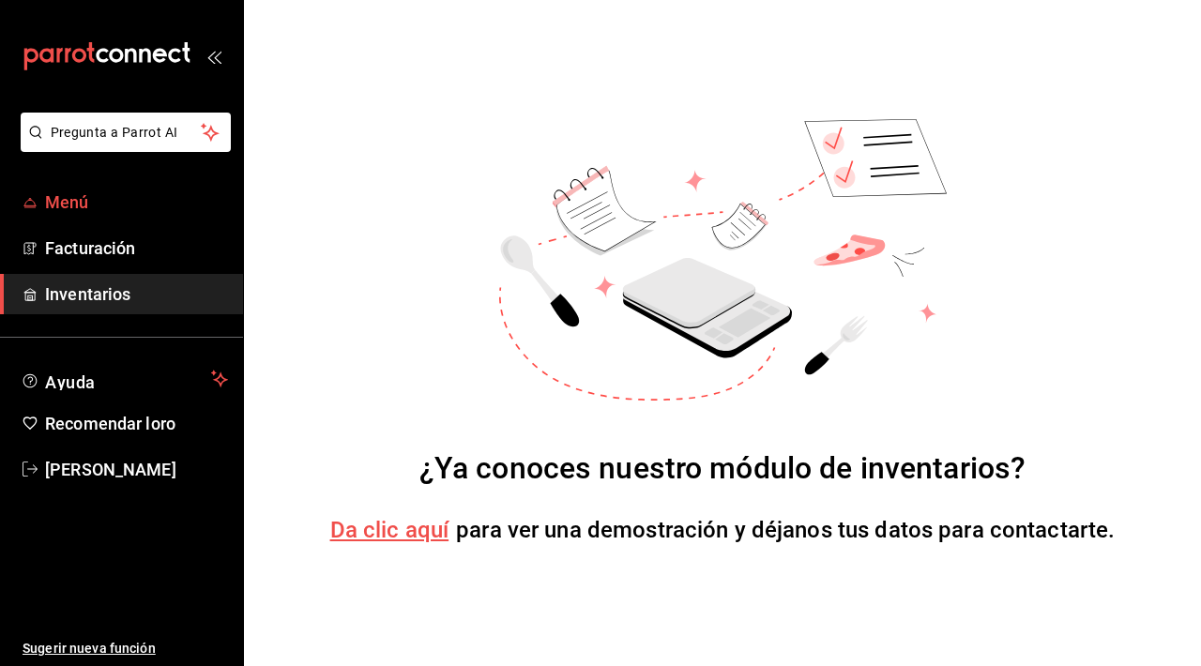
click at [62, 202] on font "Menú" at bounding box center [67, 202] width 44 height 20
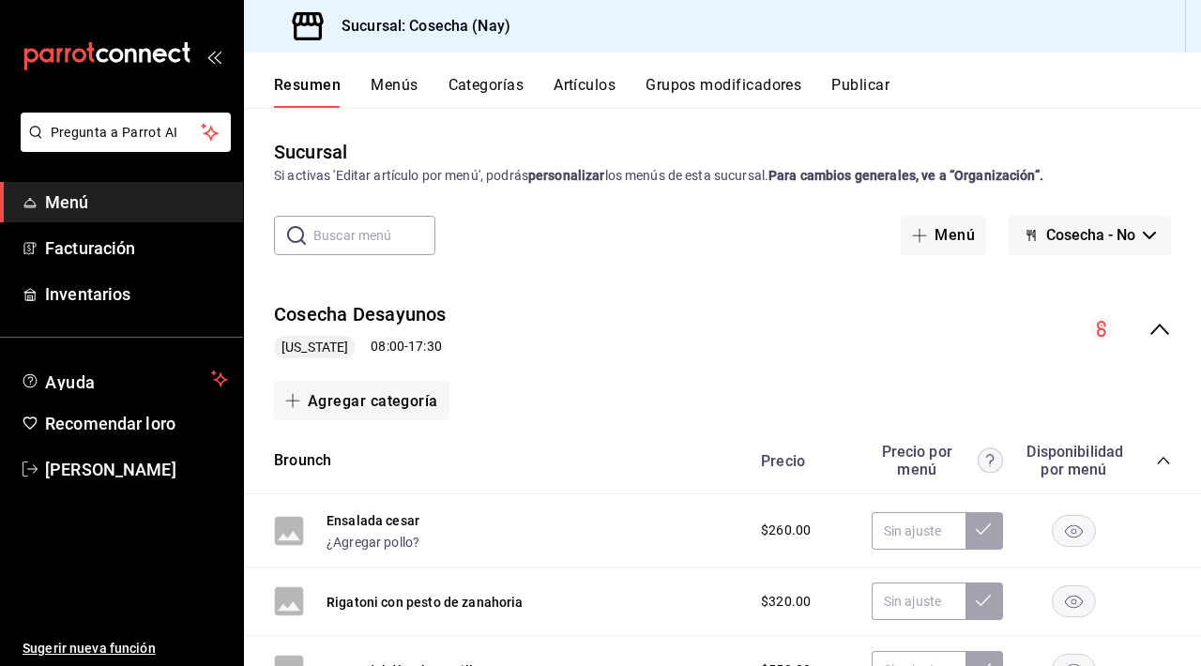
click at [504, 86] on font "Categorías" at bounding box center [486, 85] width 76 height 18
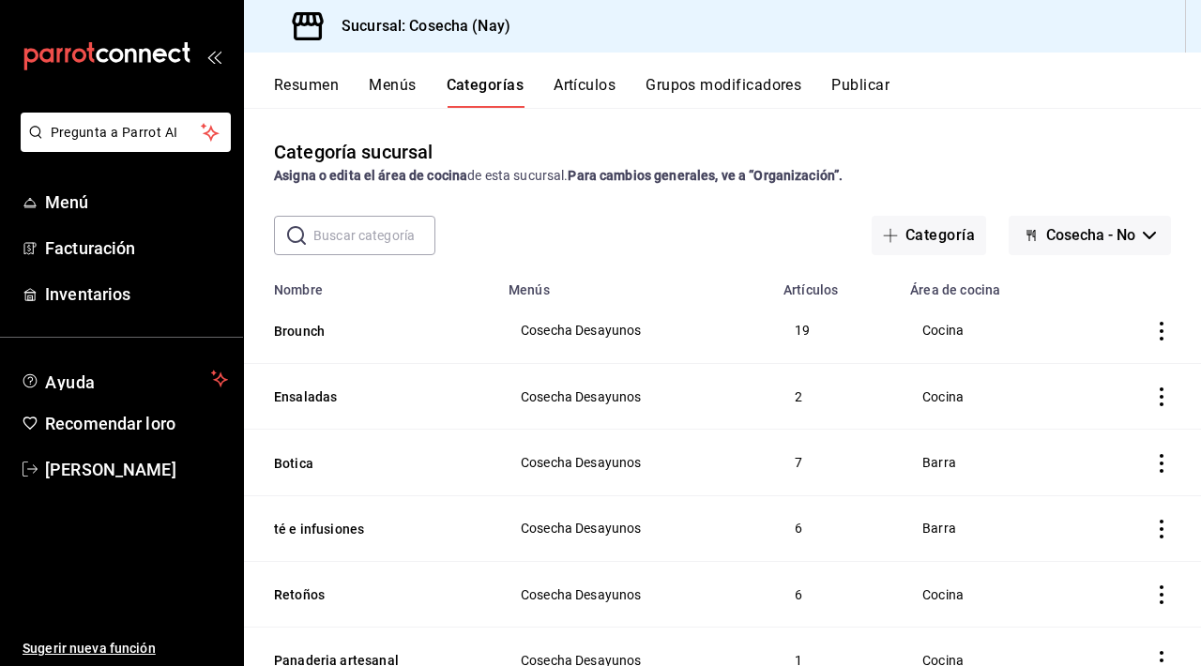
click at [576, 78] on font "Artículos" at bounding box center [585, 85] width 62 height 18
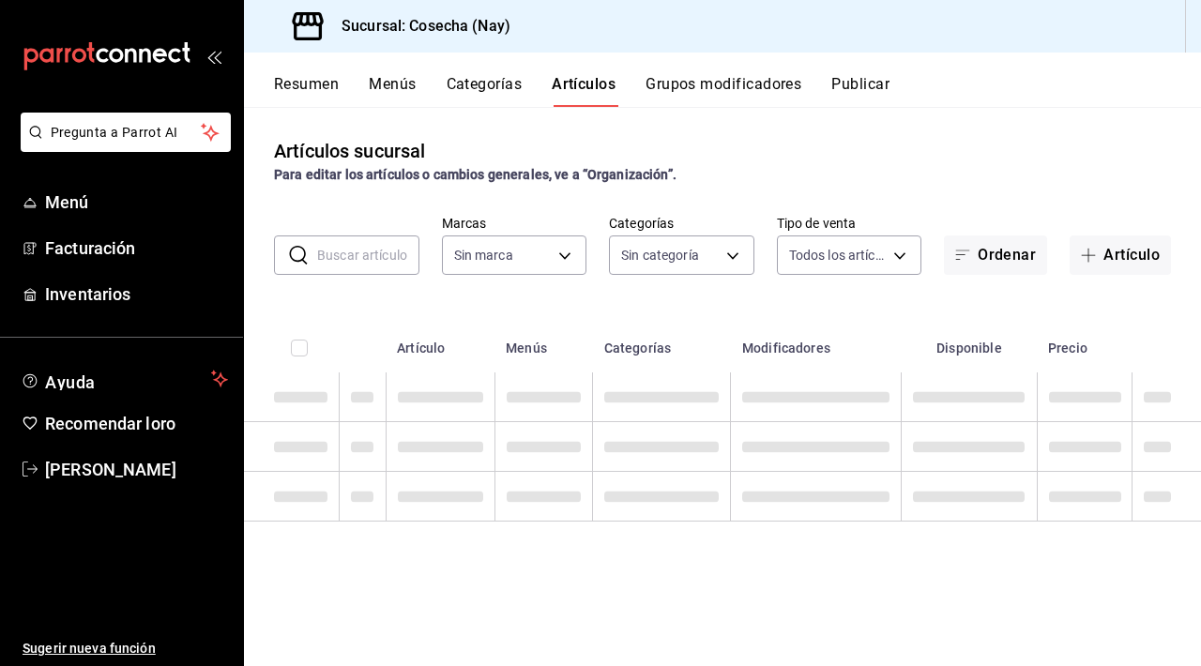
type input "6d5a6738-1a35-4d73-9621-0a6d2dc0a19d"
type input "6e910f08-dd33-4f13-a226-481341d9ed85,d95b535c-4708-4bd9-ad63-8ce8dba40bb0,50103…"
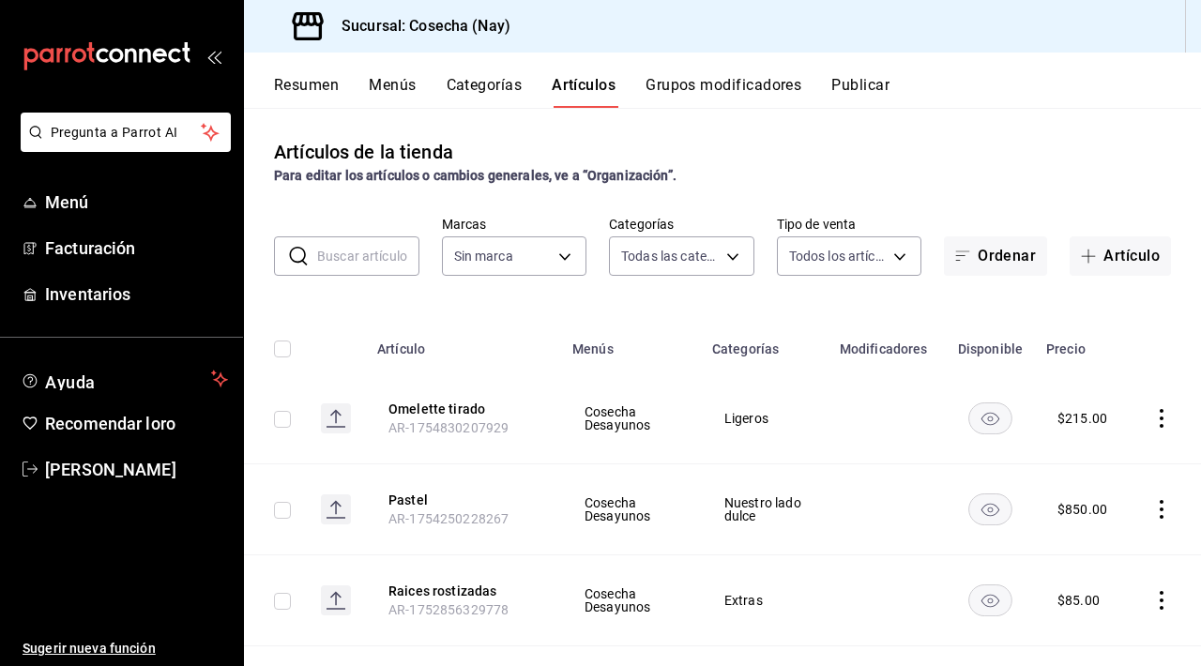
click at [701, 83] on font "Grupos modificadores" at bounding box center [724, 85] width 156 height 18
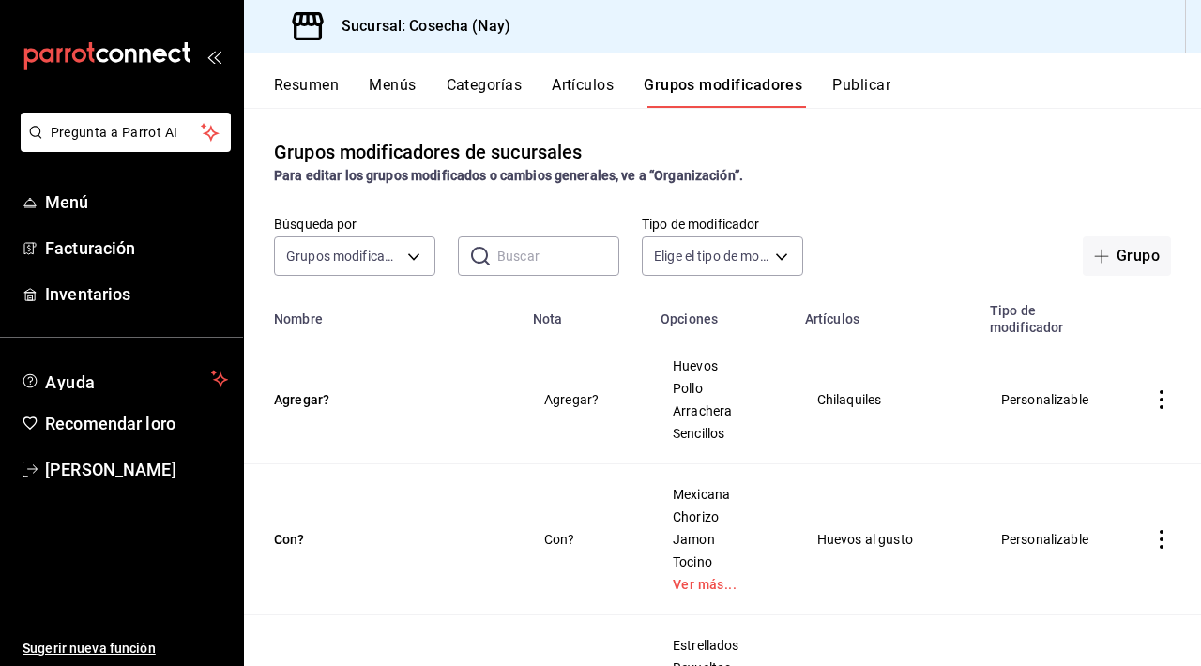
click at [313, 92] on font "Resumen" at bounding box center [306, 85] width 65 height 18
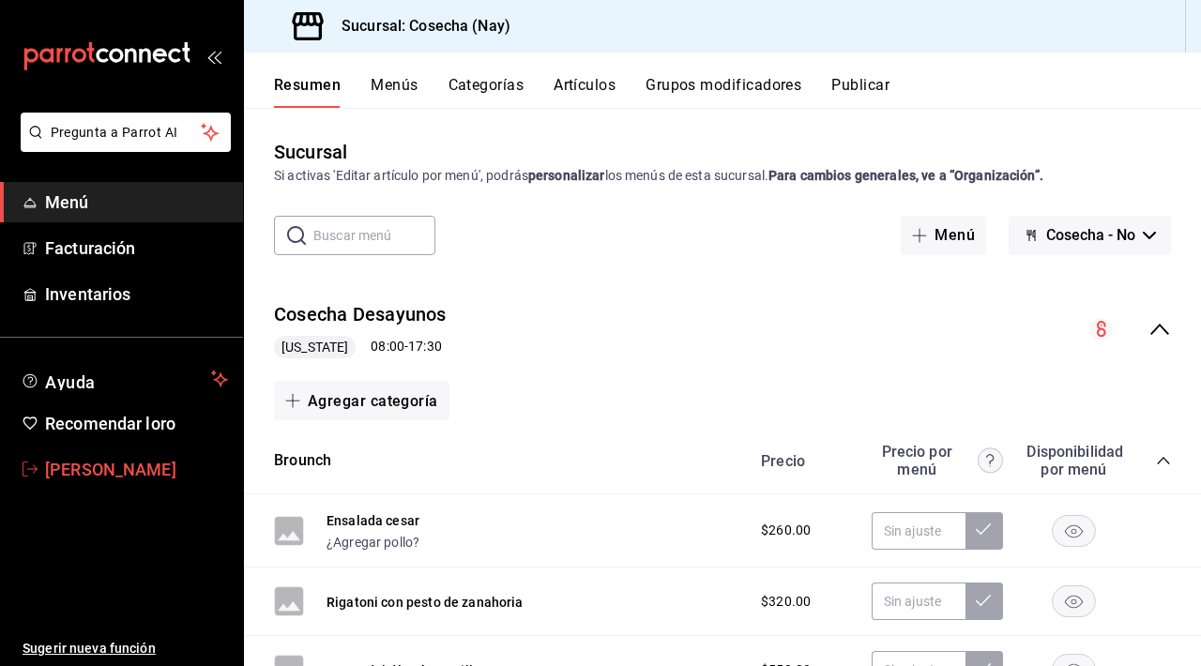
click at [155, 477] on font "VANIA VEGA ALTAMIRANO" at bounding box center [110, 470] width 131 height 20
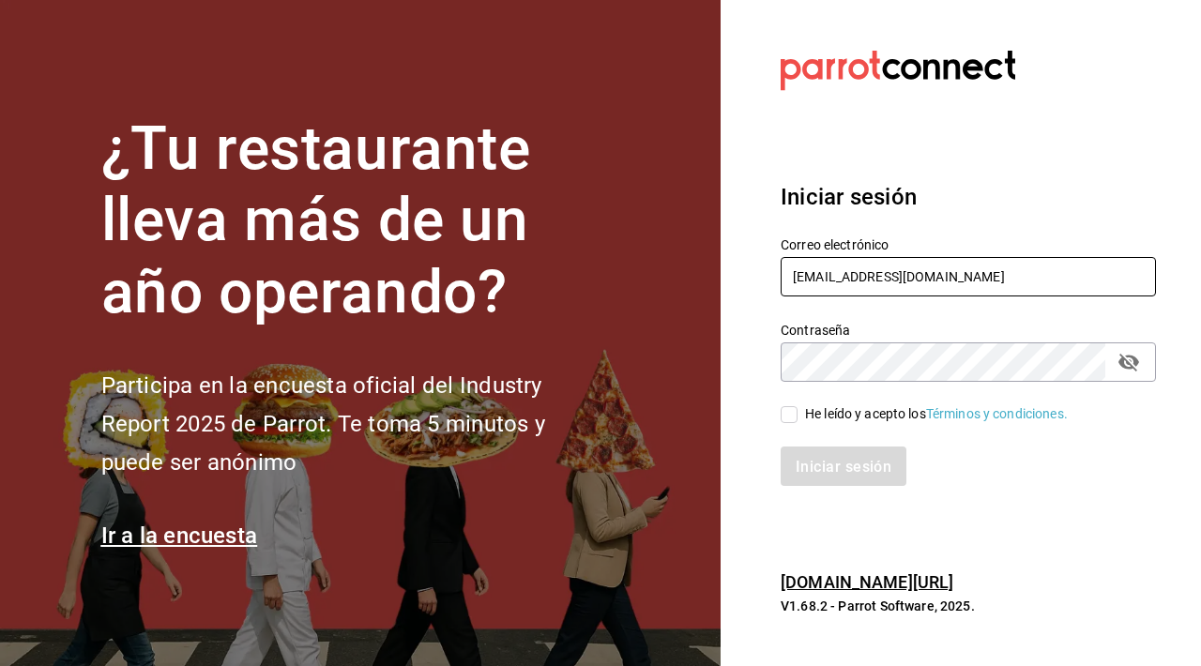
click at [922, 271] on input "cosechafarmtotable@gmail.com" at bounding box center [968, 276] width 375 height 39
type input "[EMAIL_ADDRESS][DOMAIN_NAME]"
click at [790, 421] on input "He leído y acepto los Términos y condiciones." at bounding box center [789, 414] width 17 height 17
checkbox input "true"
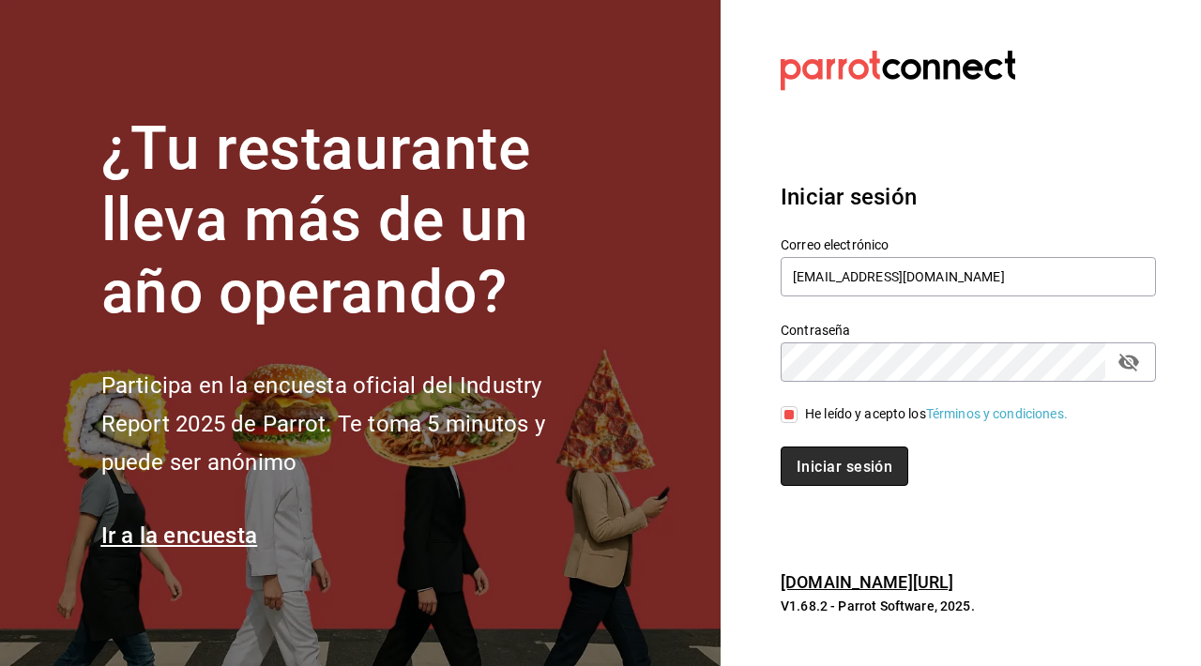
click at [834, 469] on font "Iniciar sesión" at bounding box center [845, 467] width 96 height 18
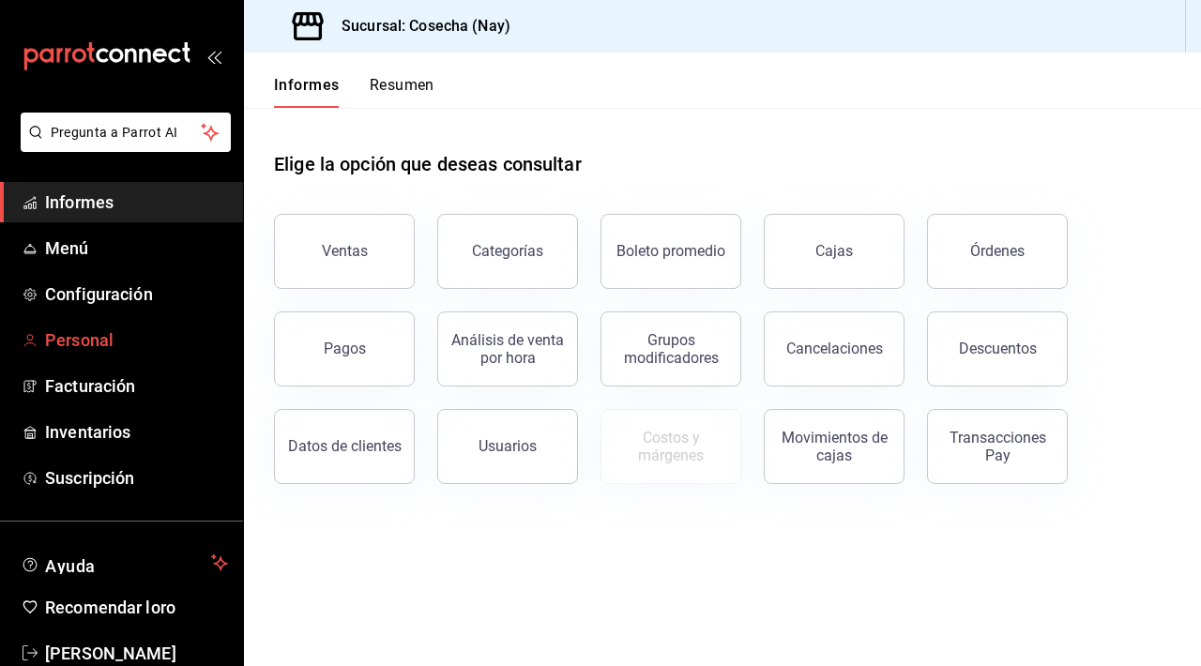
click at [99, 342] on font "Personal" at bounding box center [79, 340] width 68 height 20
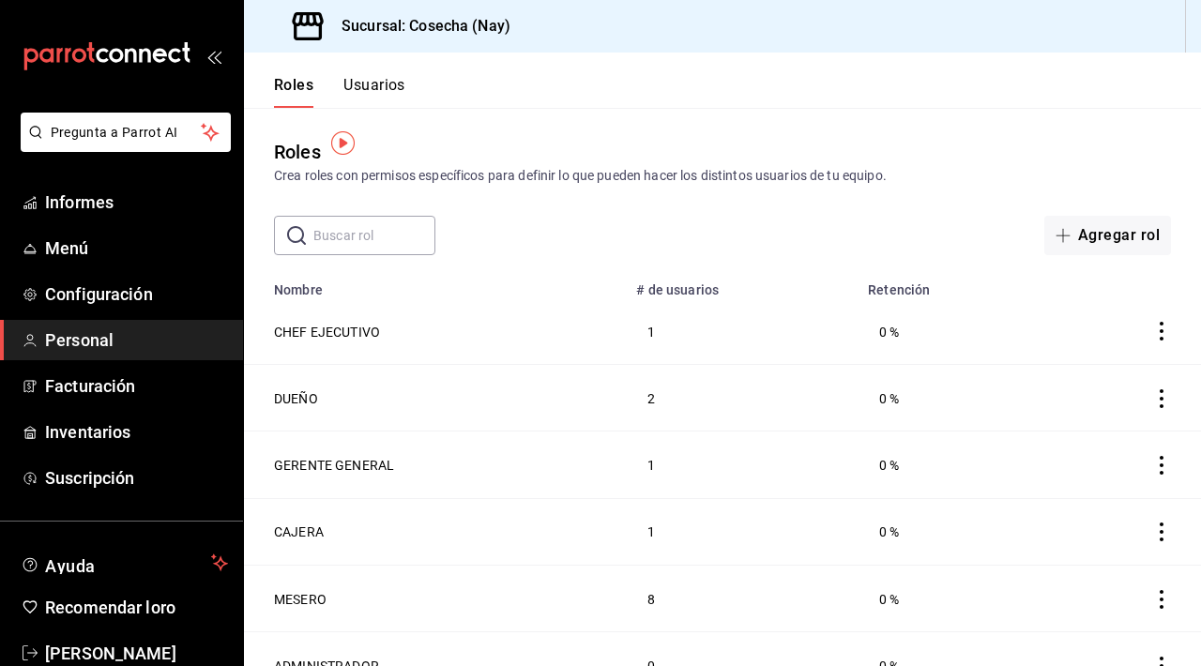
scroll to position [28, 0]
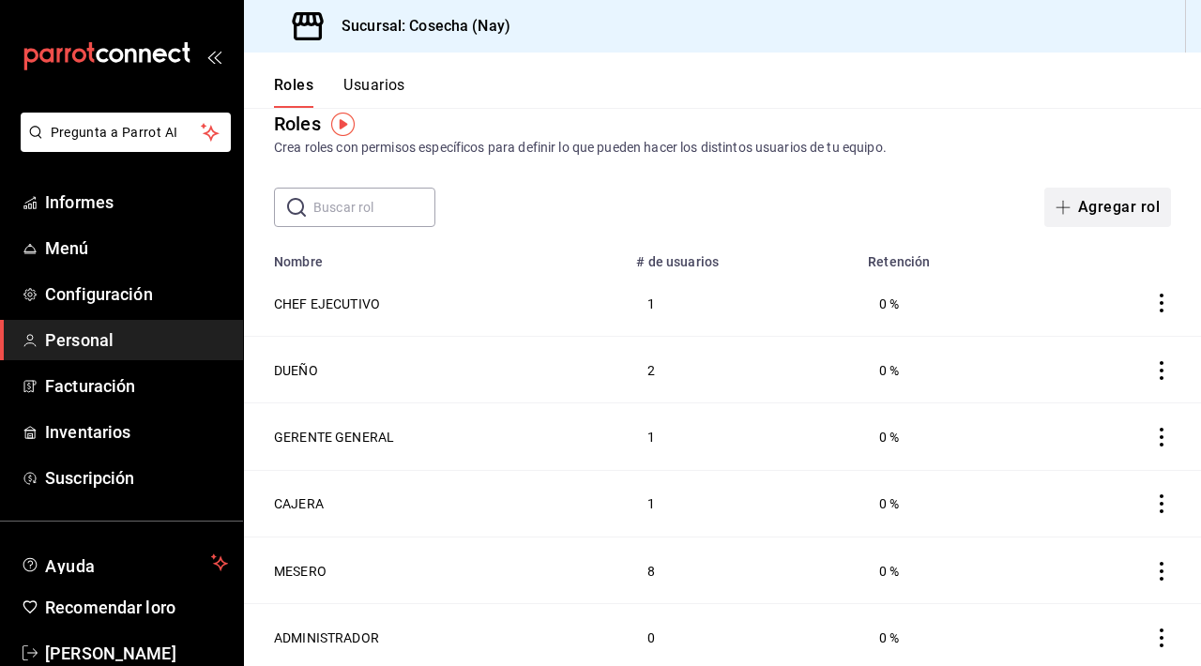
click at [1130, 218] on button "Agregar rol" at bounding box center [1107, 207] width 127 height 39
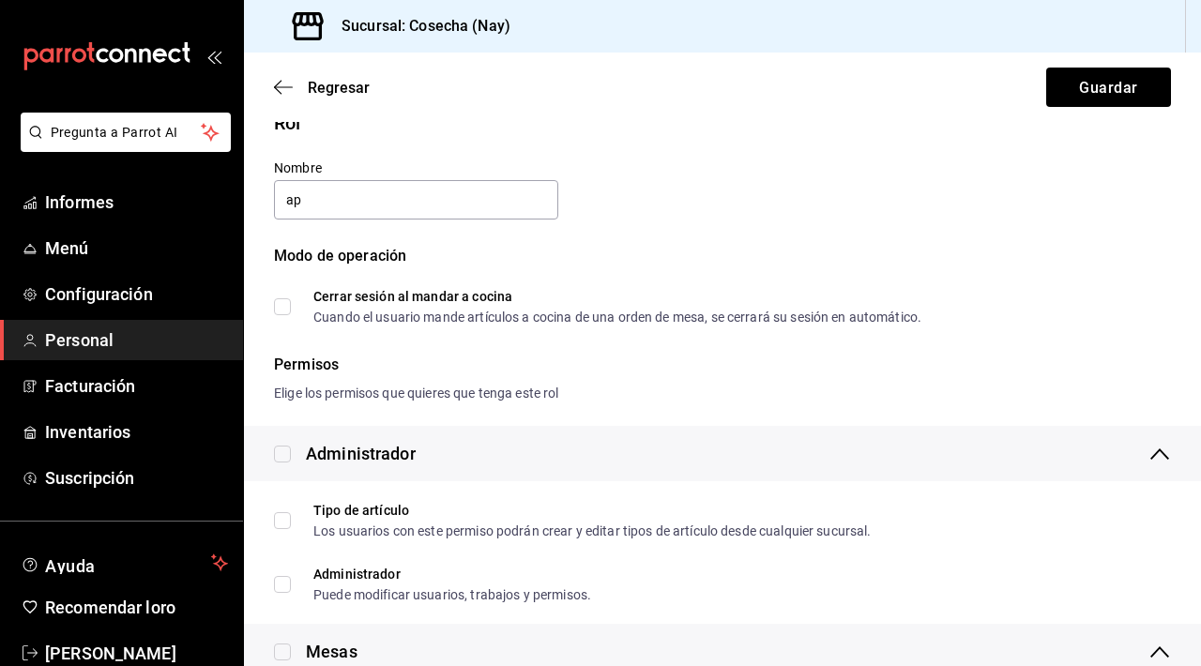
type input "a"
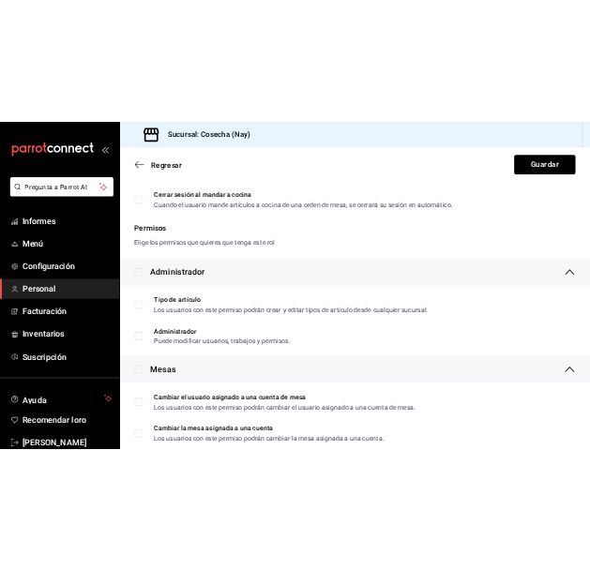
scroll to position [191, 0]
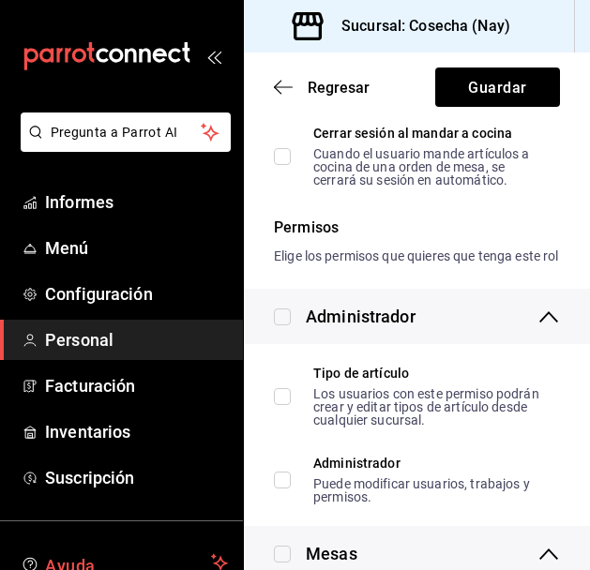
type input "APOYO"
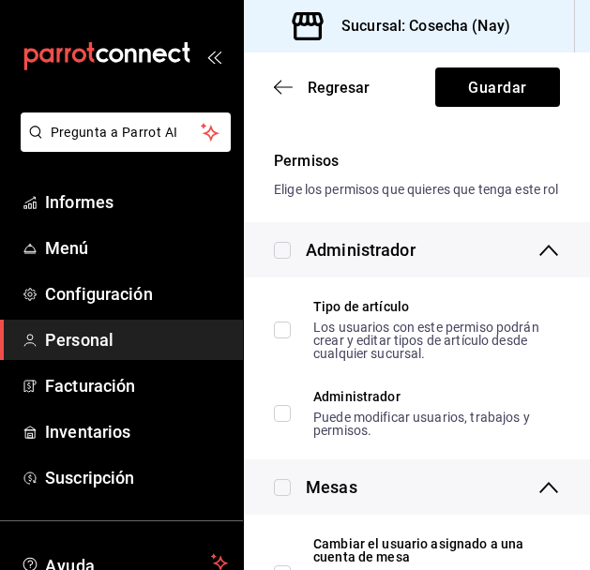
scroll to position [276, 0]
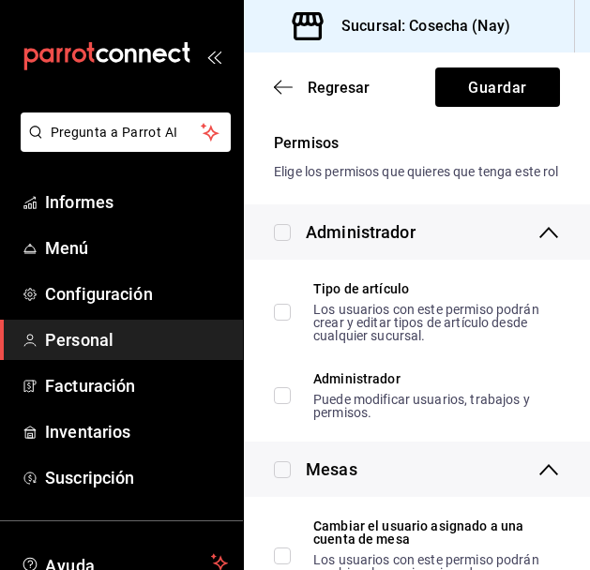
click at [216, 62] on icon "abrir_cajón_menú" at bounding box center [213, 56] width 15 height 15
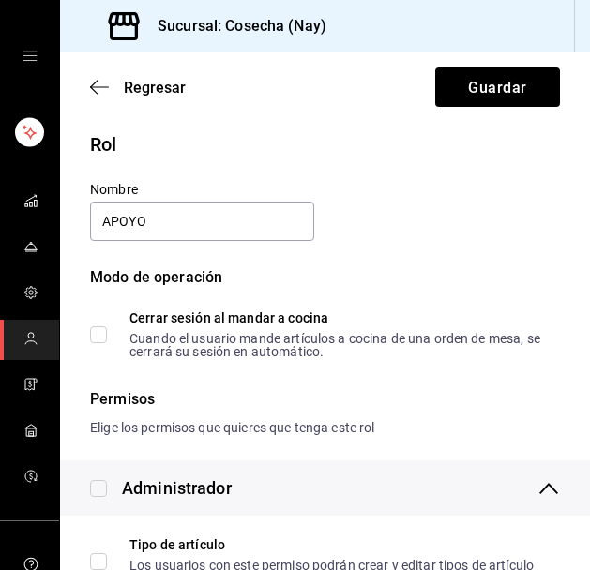
scroll to position [0, 0]
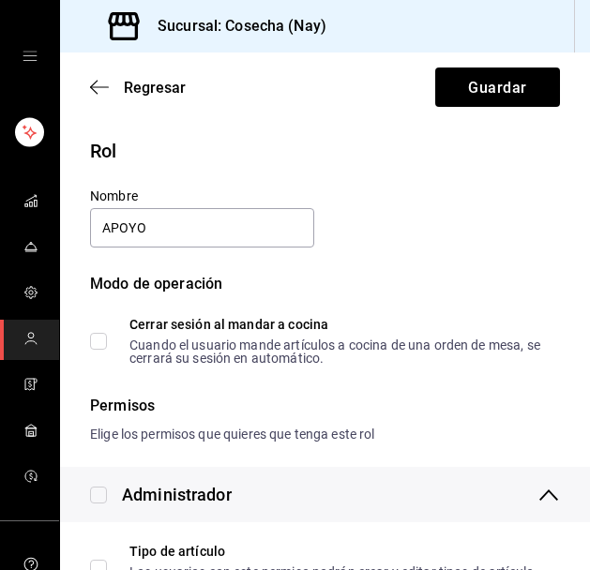
click at [102, 351] on label "Cerrar sesión al mandar a cocina Cuando el usuario mande artículos a cocina de …" at bounding box center [317, 341] width 455 height 47
click at [102, 350] on input "Cerrar sesión al mandar a cocina Cuando el usuario mande artículos a cocina de …" at bounding box center [98, 341] width 17 height 17
checkbox input "true"
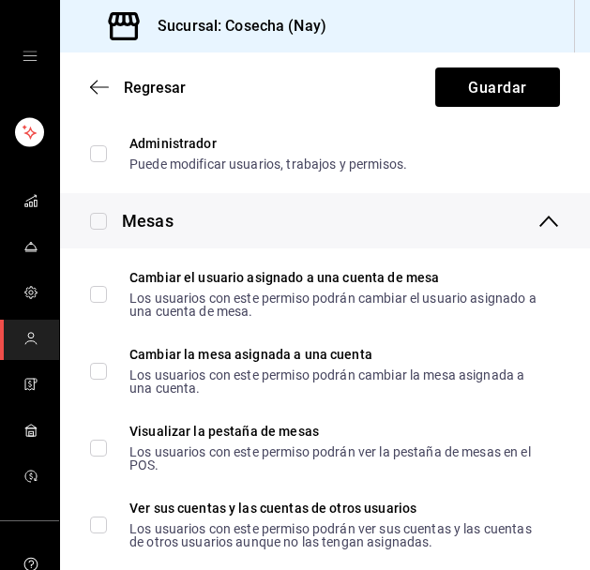
scroll to position [504, 0]
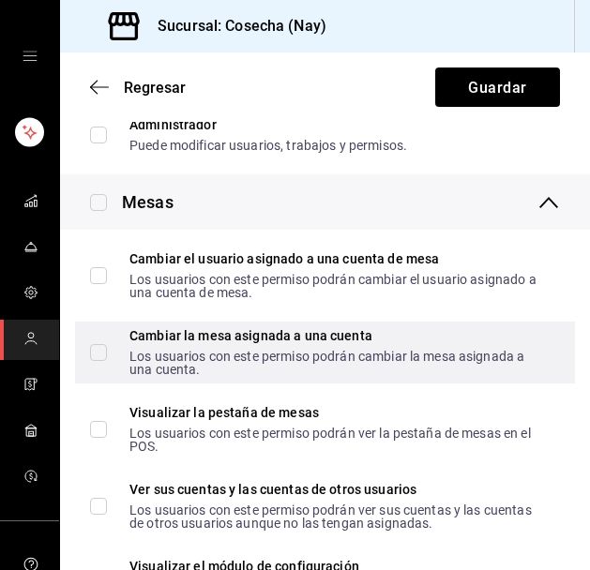
click at [103, 351] on input "Cambiar la mesa asignada a una cuenta Los usuarios con este permiso podrán camb…" at bounding box center [98, 352] width 17 height 17
checkbox input "true"
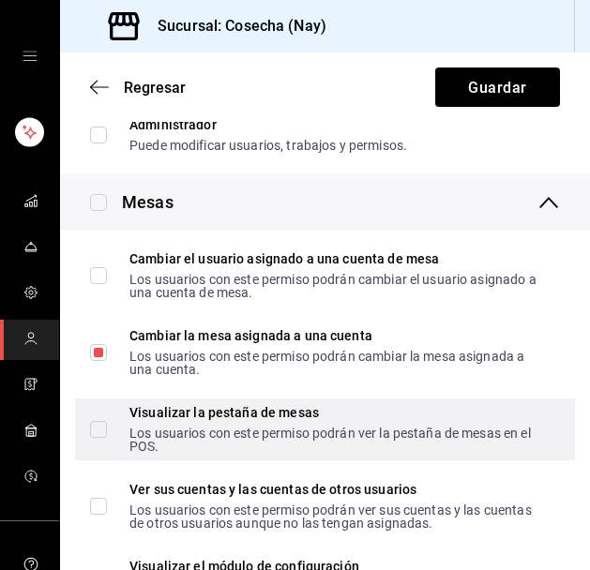
click at [96, 425] on input "Visualizar la pestaña de mesas Los usuarios con este permiso podrán ver la pest…" at bounding box center [98, 429] width 17 height 17
checkbox input "true"
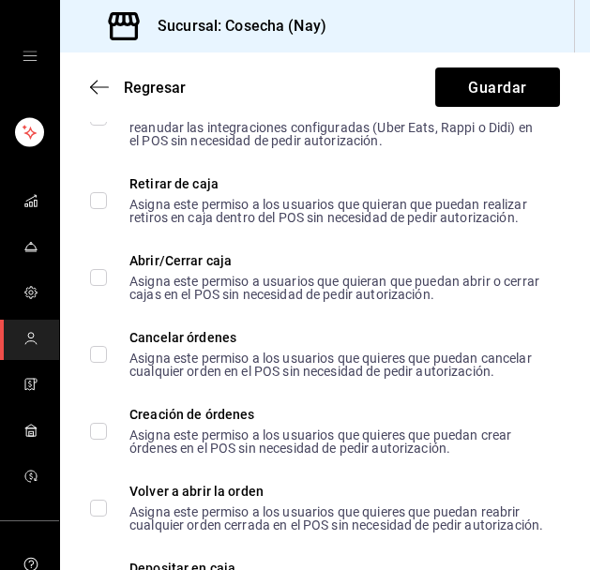
scroll to position [2455, 0]
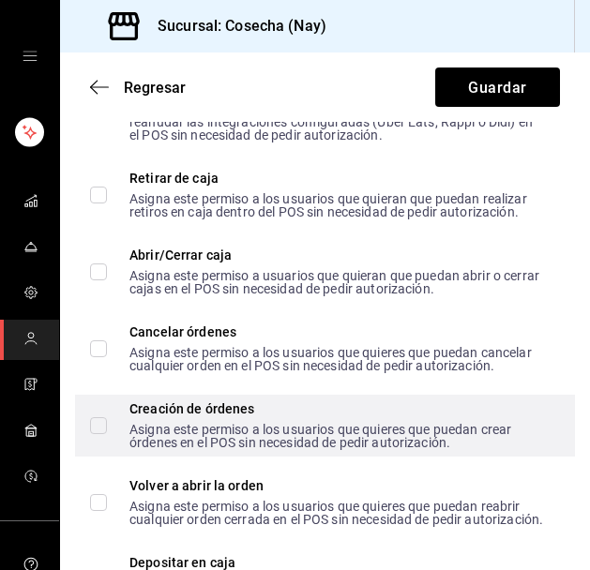
click at [102, 425] on input "Creación de órdenes Asigna este permiso a los usuarios que quieres que puedan c…" at bounding box center [98, 426] width 17 height 17
checkbox input "true"
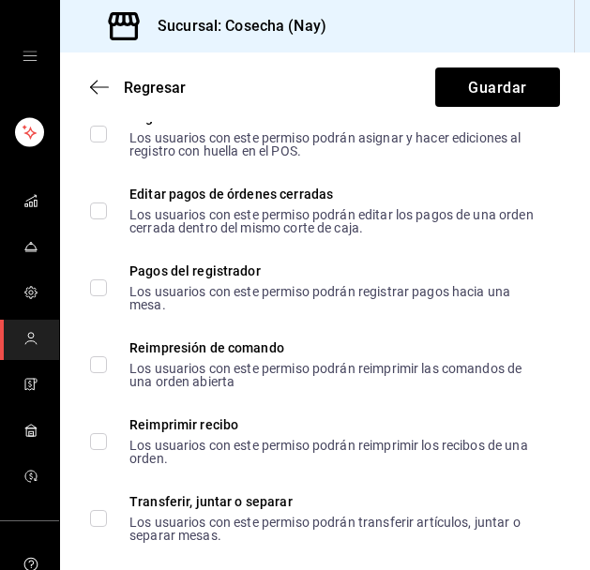
scroll to position [3524, 0]
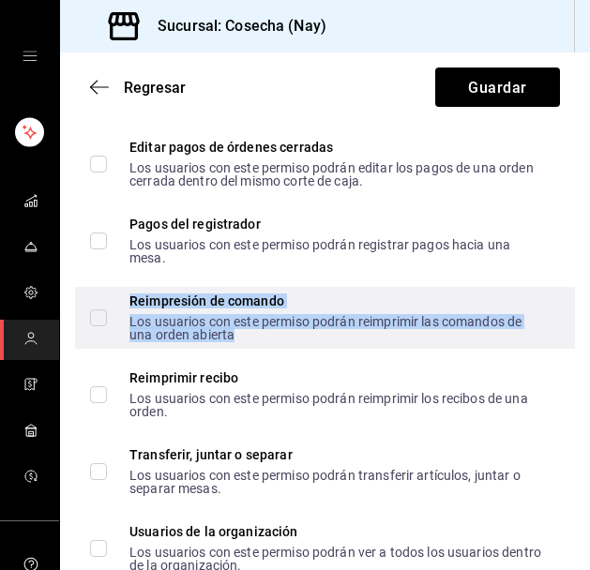
click at [339, 337] on font "Los usuarios con este permiso podrán reimprimir las comandos de una orden abier…" at bounding box center [325, 328] width 392 height 28
checkbox input "true"
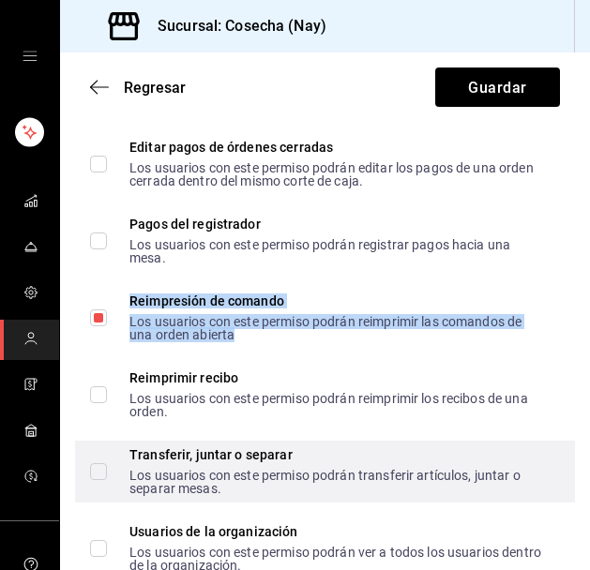
click at [264, 463] on font "Transferir, juntar o separar" at bounding box center [210, 455] width 163 height 15
checkbox input "true"
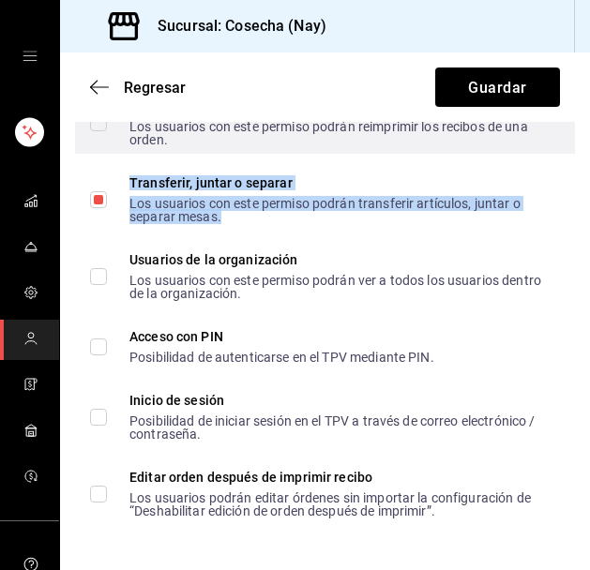
scroll to position [3809, 0]
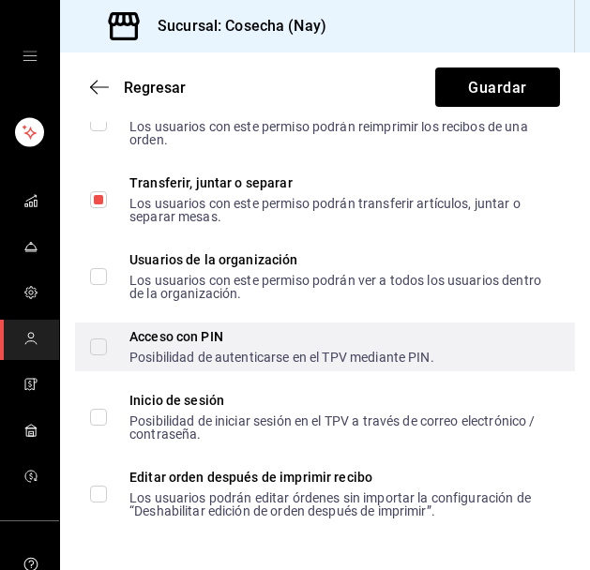
click at [107, 346] on span "Acceso con PIN Posibilidad de autenticarse en el TPV mediante PIN." at bounding box center [270, 347] width 327 height 34
click at [107, 346] on input "Acceso con PIN Posibilidad de autenticarse en el TPV mediante PIN." at bounding box center [98, 347] width 17 height 17
click at [93, 344] on input "Acceso con PIN Posibilidad de autenticarse en el TPV mediante PIN." at bounding box center [98, 347] width 17 height 17
checkbox input "true"
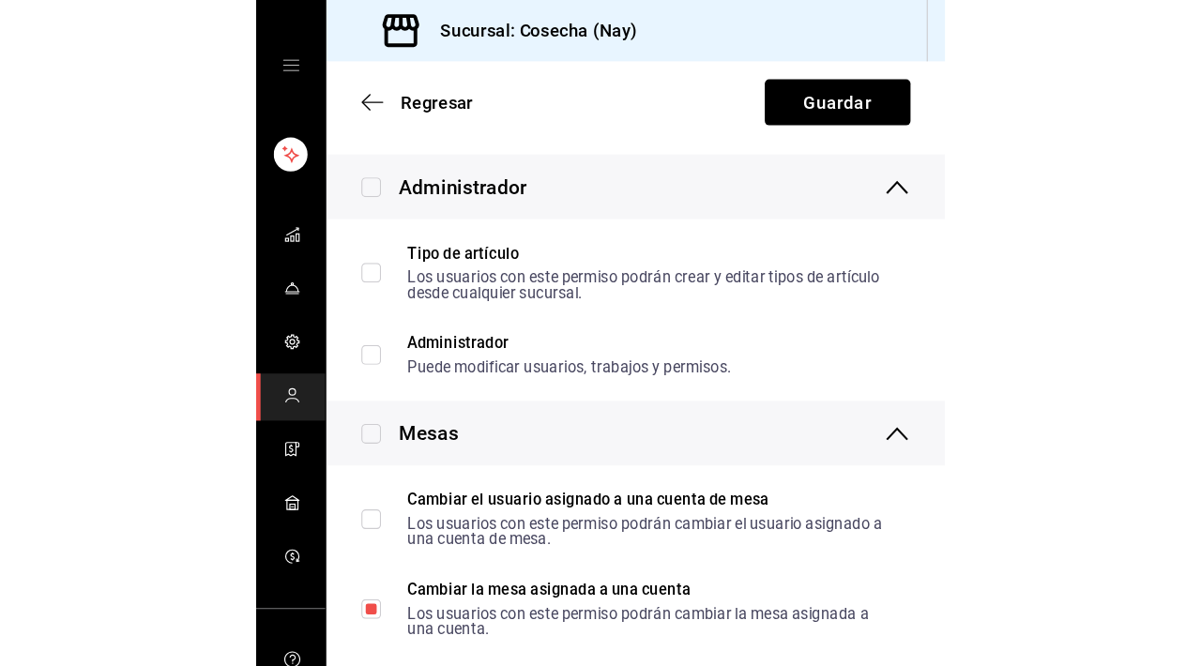
scroll to position [0, 0]
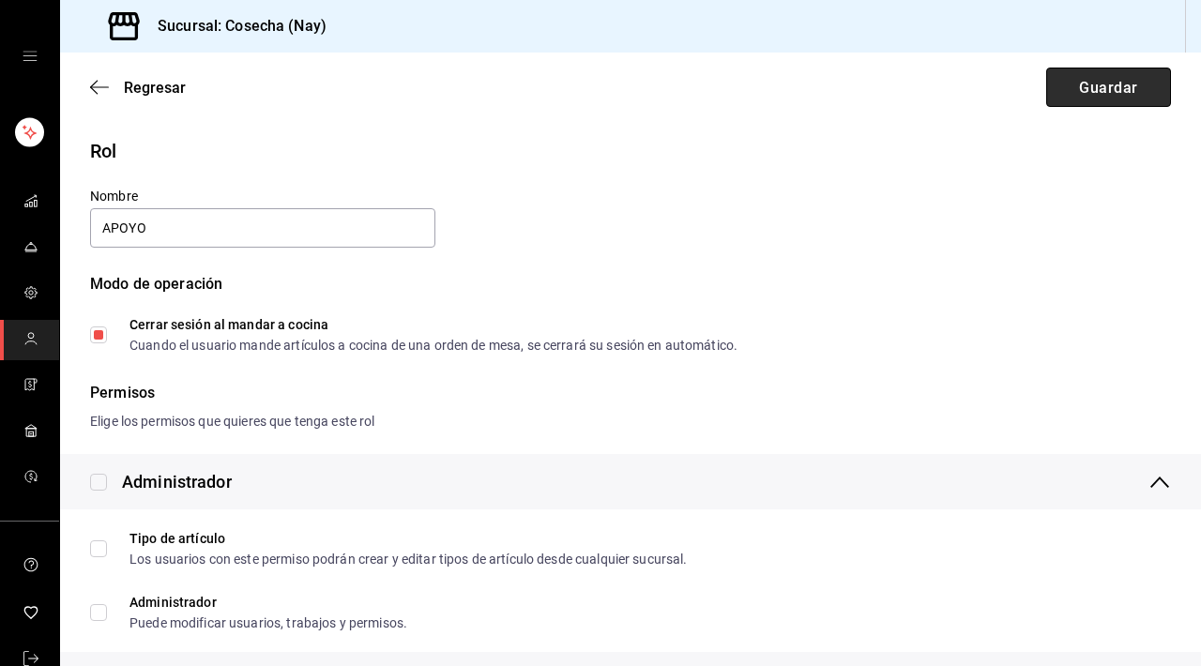
click at [1079, 91] on button "Guardar" at bounding box center [1108, 87] width 125 height 39
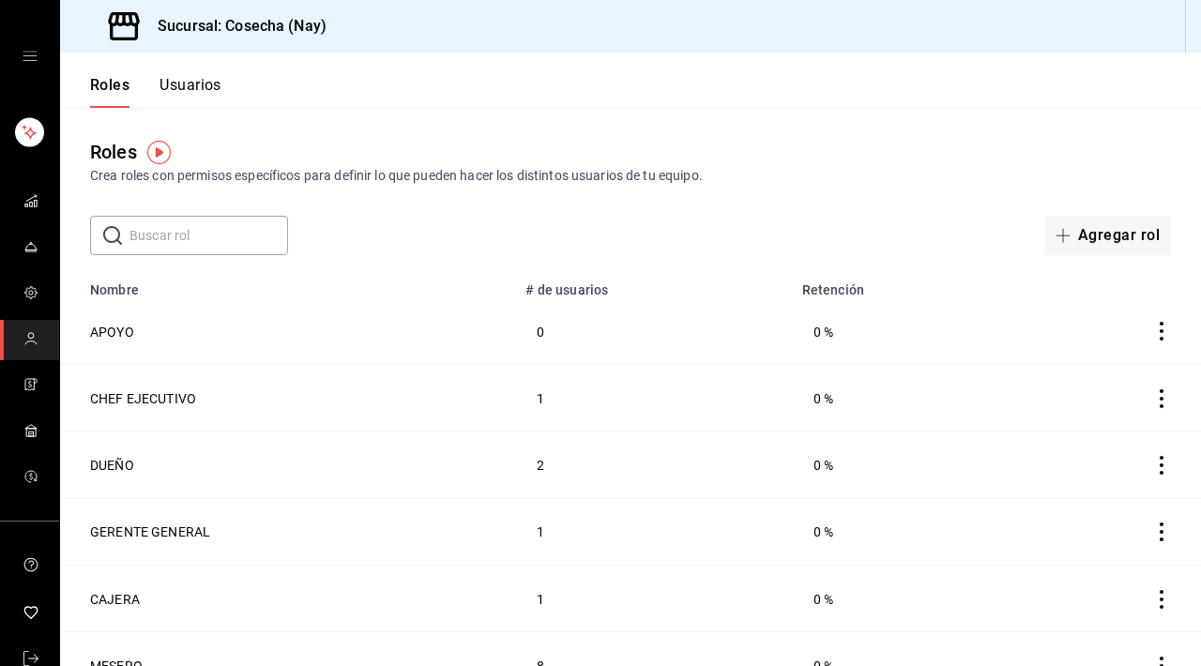
click at [211, 89] on font "Usuarios" at bounding box center [191, 85] width 62 height 18
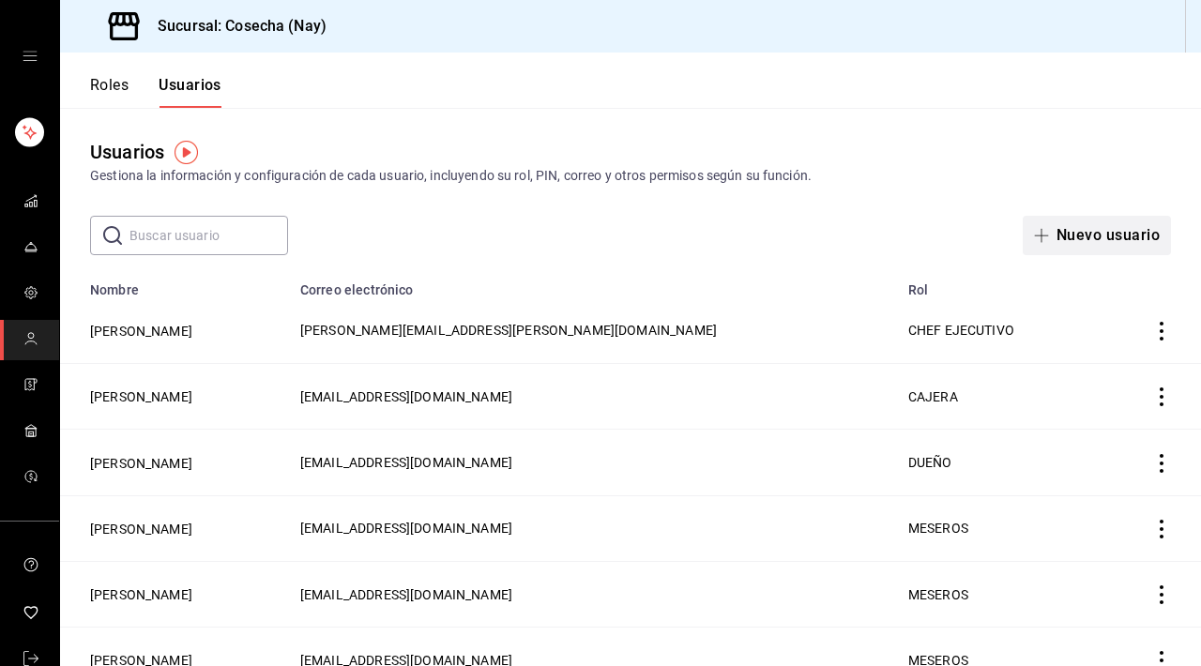
click at [1080, 240] on font "Nuevo usuario" at bounding box center [1107, 235] width 103 height 18
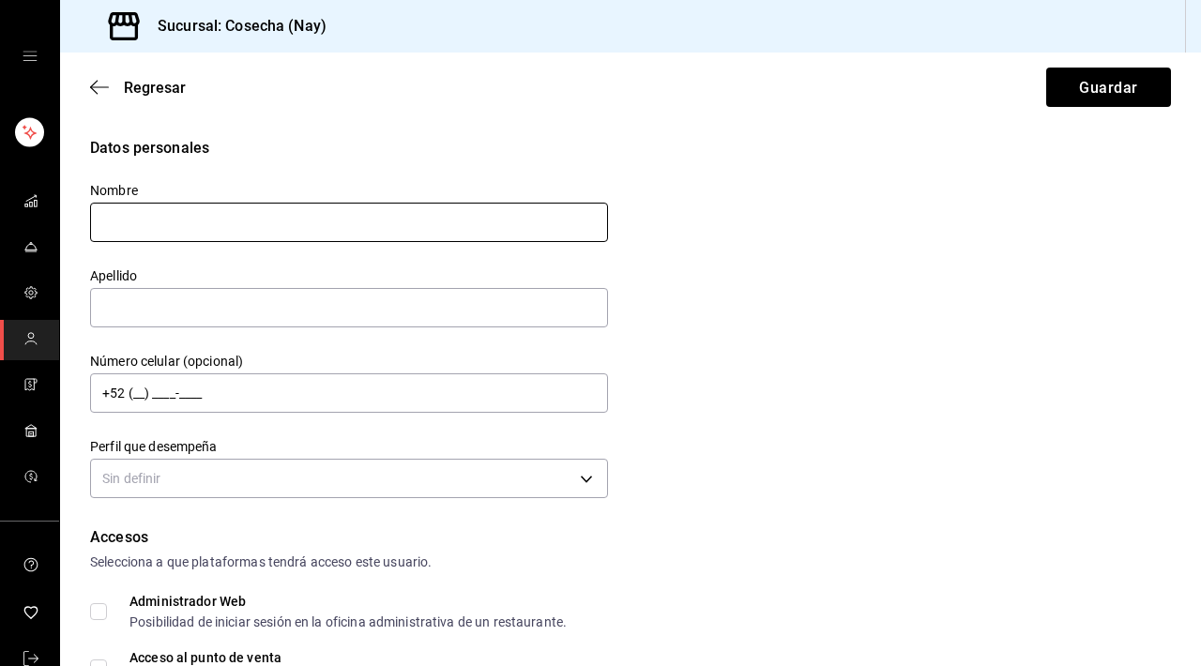
click at [442, 219] on input "text" at bounding box center [349, 222] width 518 height 39
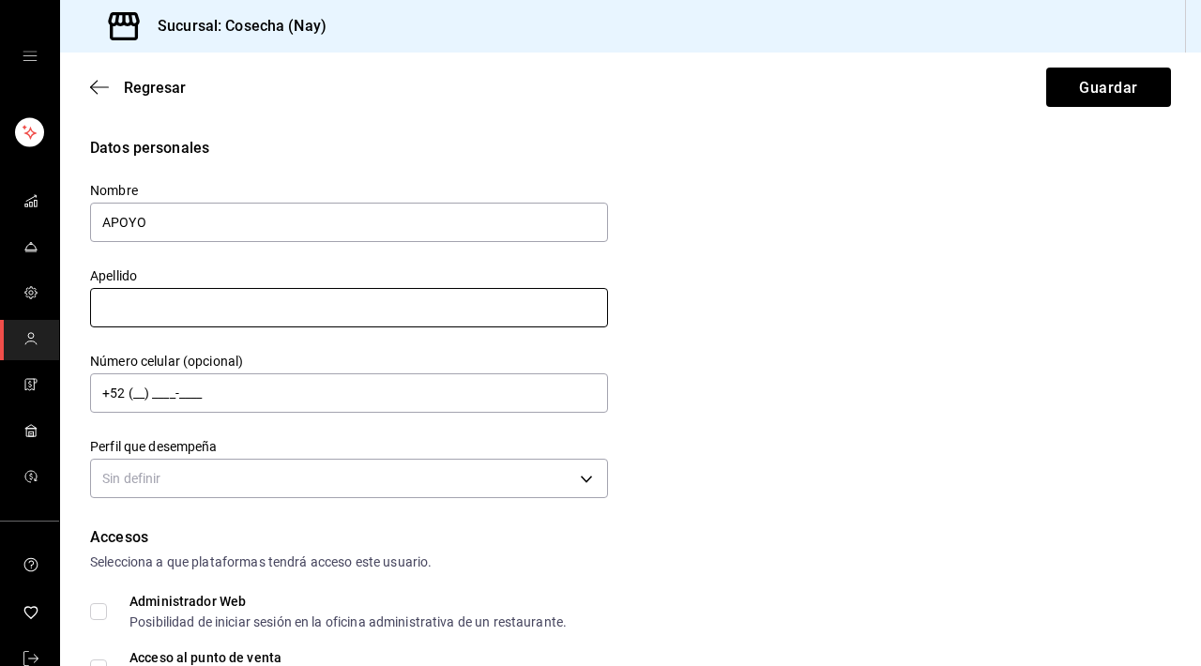
type input "APOYO"
click at [357, 313] on input "text" at bounding box center [349, 307] width 518 height 39
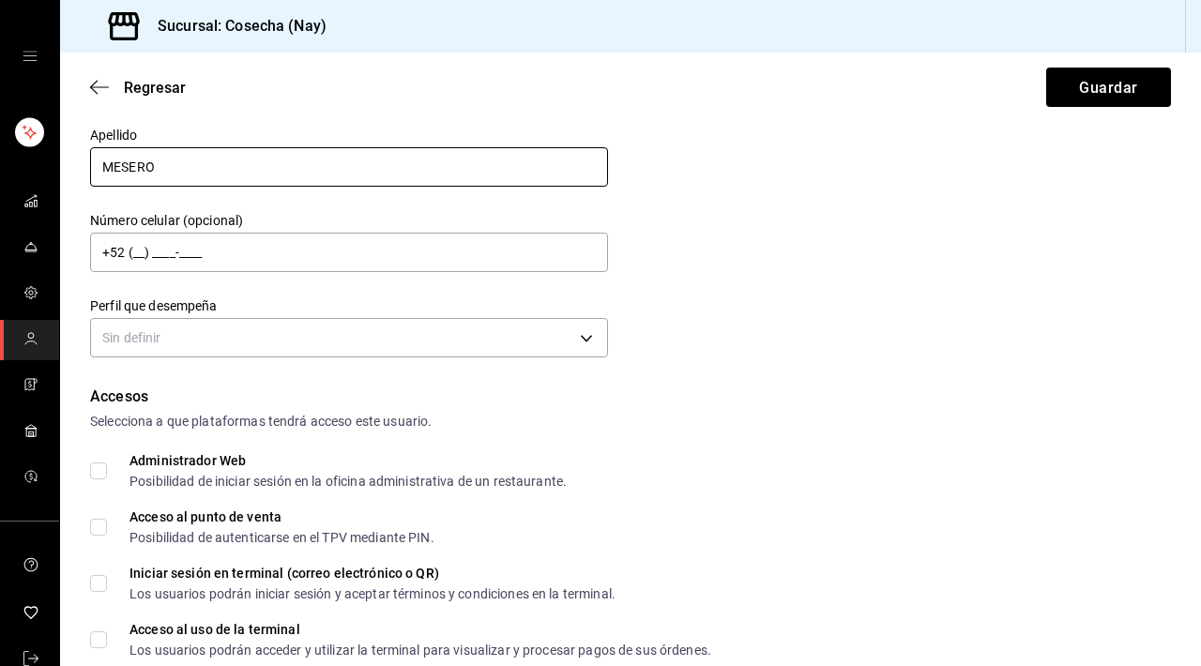
scroll to position [173, 0]
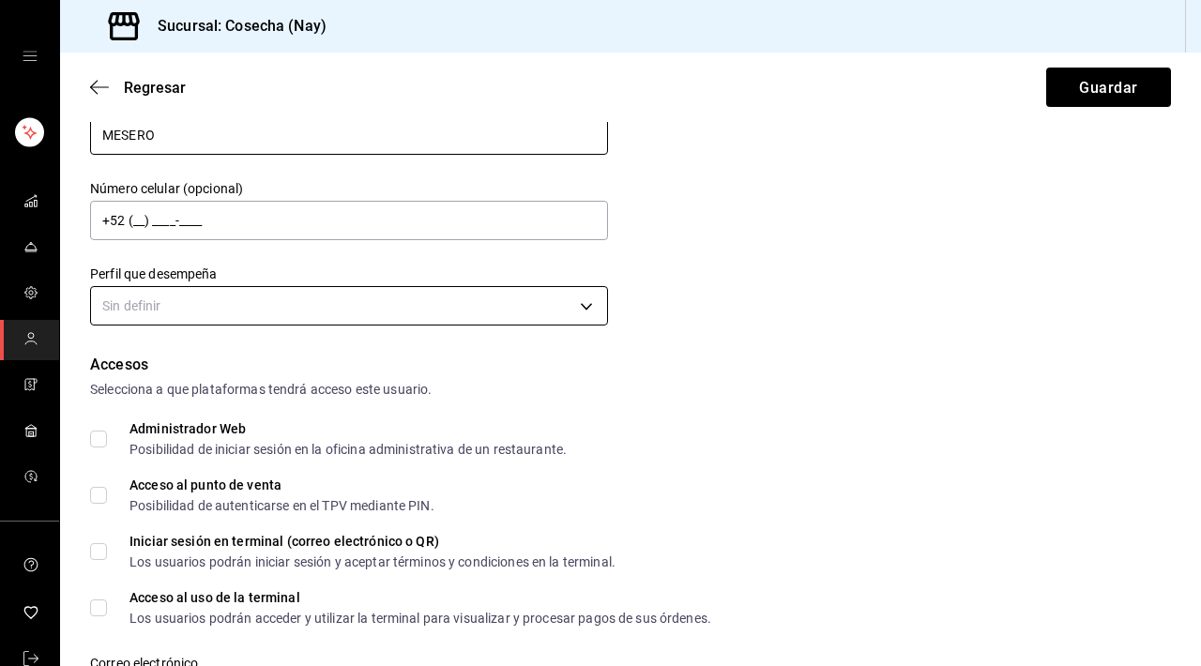
type input "MESERO"
click at [390, 317] on body "Sucursal: Cosecha (Nay) Regresar Guardar Datos personales Nombre APOYO Apellido…" at bounding box center [600, 333] width 1201 height 666
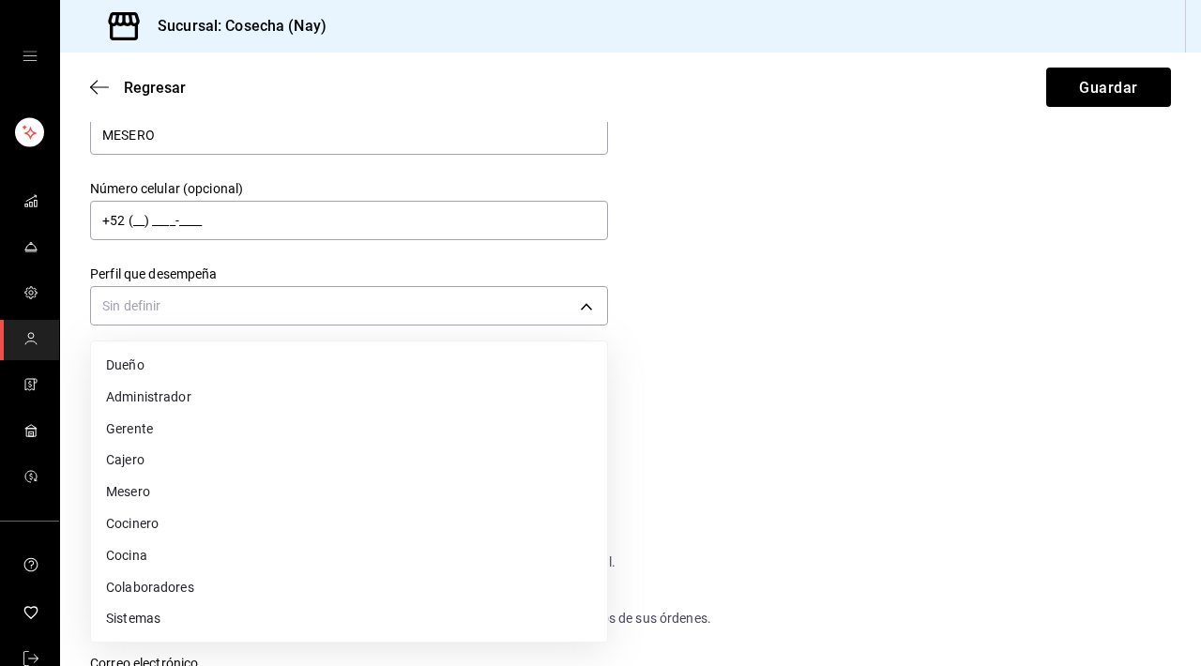
click at [189, 485] on li "Mesero" at bounding box center [349, 492] width 516 height 32
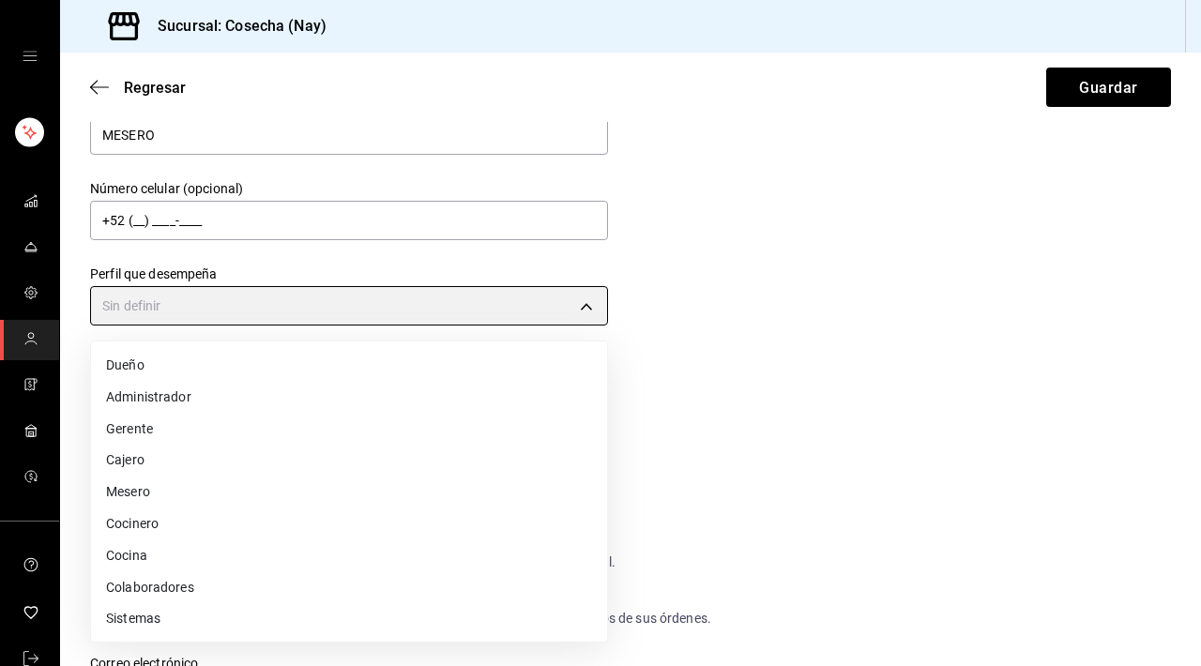
type input "WAITER"
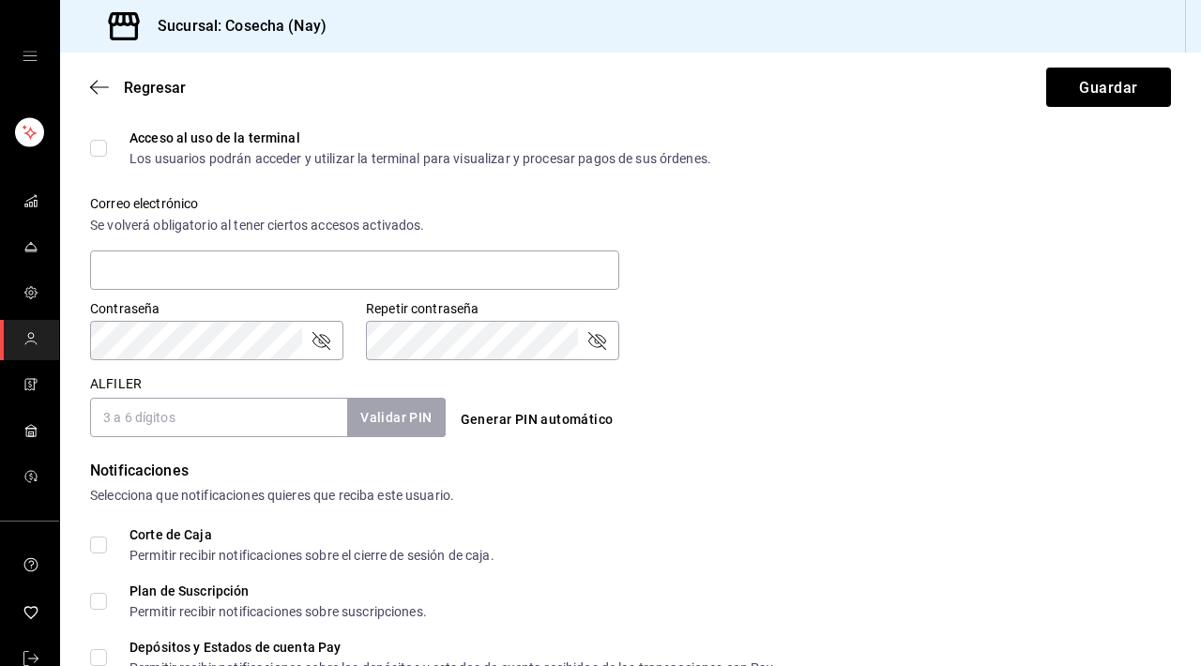
scroll to position [633, 0]
click at [237, 432] on input "ALFILER" at bounding box center [218, 416] width 257 height 39
type input "1234"
click at [400, 411] on font "Validar PIN" at bounding box center [394, 417] width 71 height 15
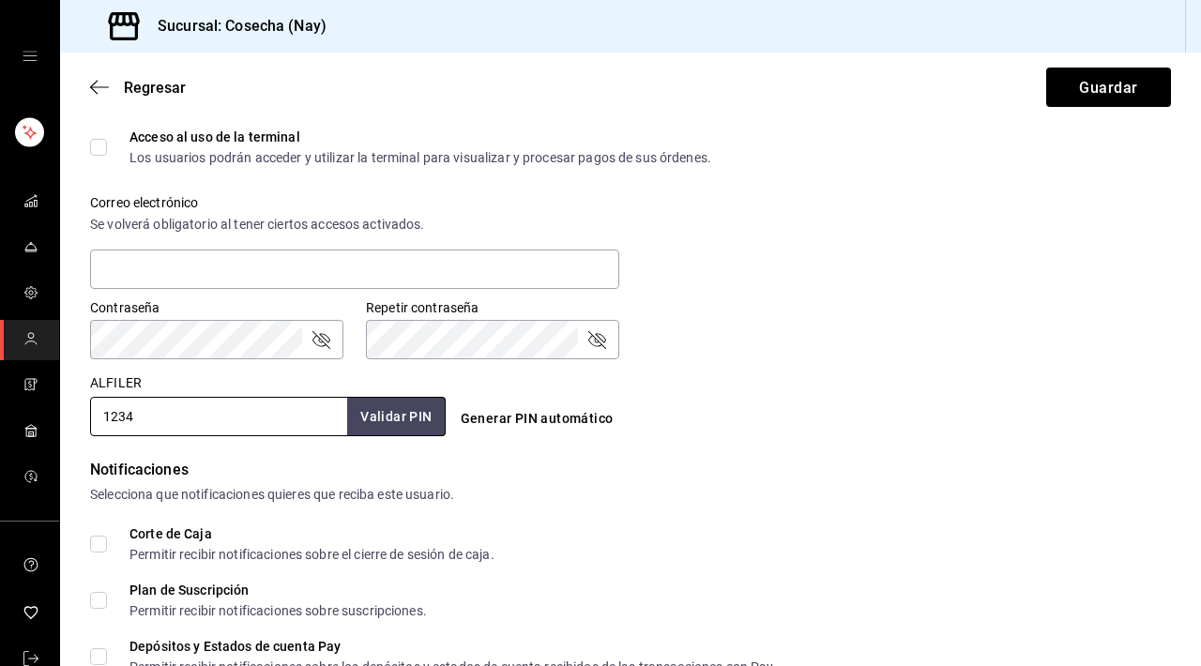
drag, startPoint x: 213, startPoint y: 426, endPoint x: 82, endPoint y: 398, distance: 134.3
click at [81, 398] on div "Datos personales Nombre APOYO Apellido MESERO Número celular (opcional) +52 (__…" at bounding box center [630, 170] width 1141 height 1332
type input "1122"
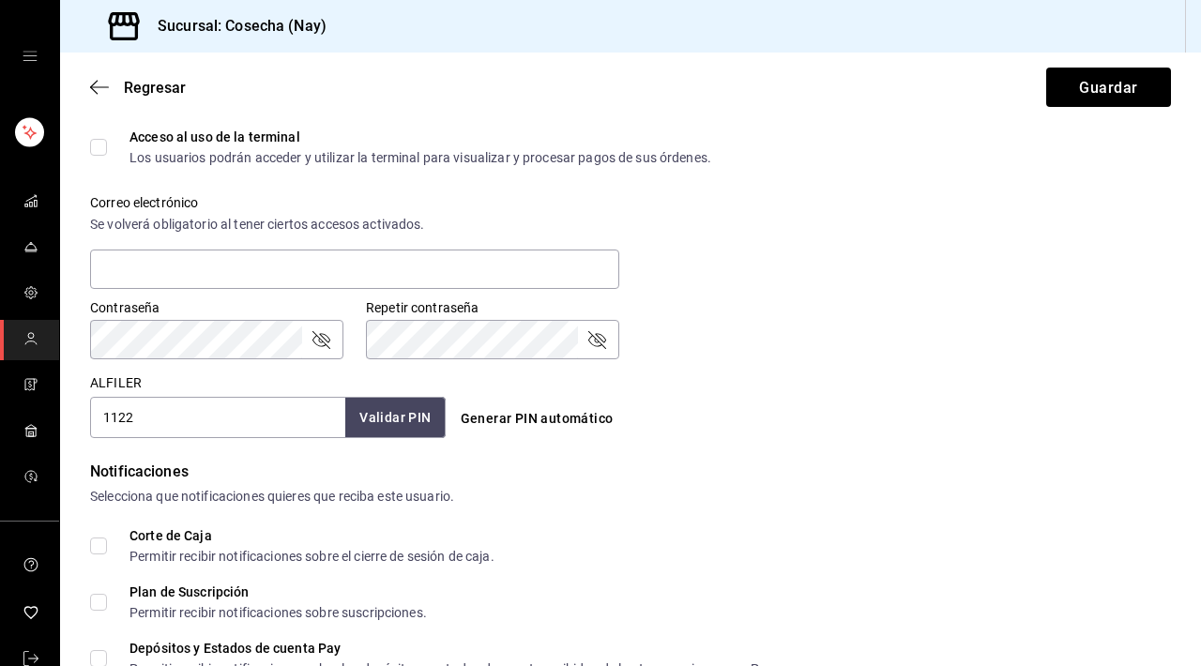
click at [384, 426] on font "Validar PIN" at bounding box center [394, 417] width 71 height 21
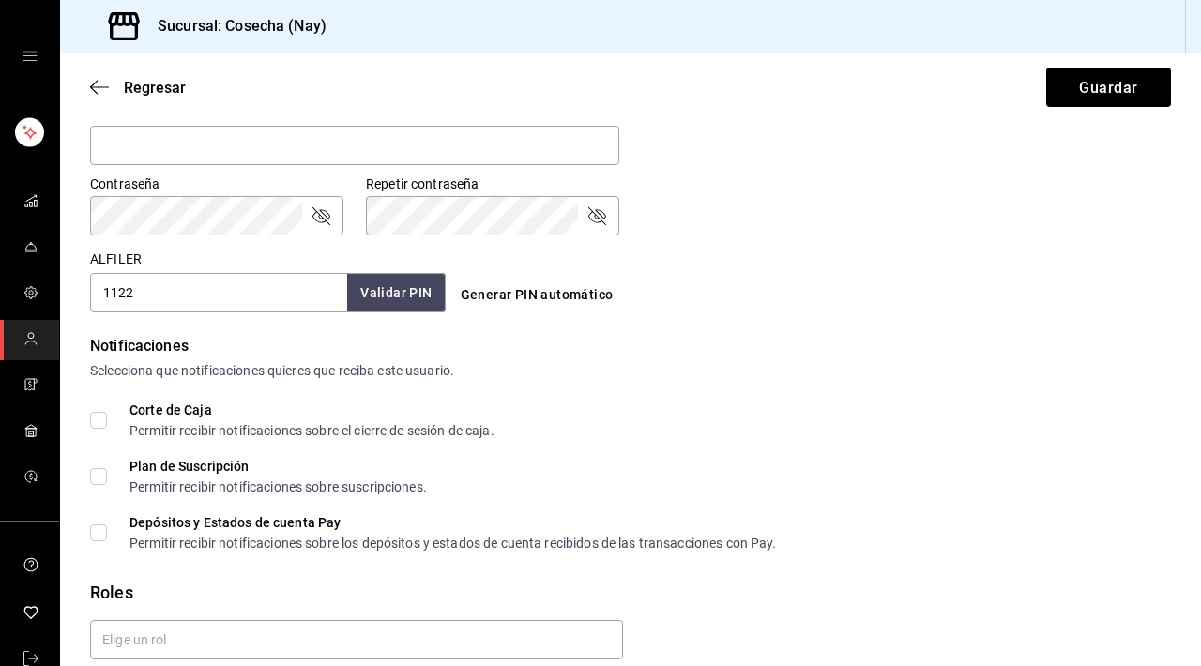
scroll to position [833, 0]
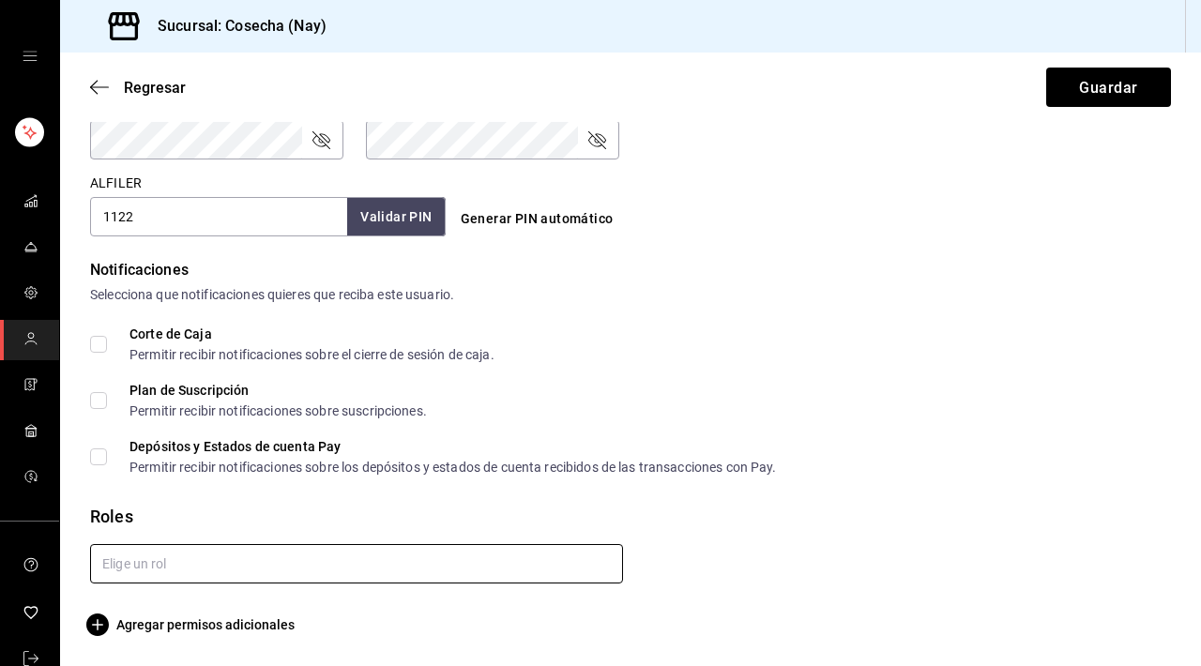
click at [296, 567] on input "text" at bounding box center [356, 563] width 533 height 39
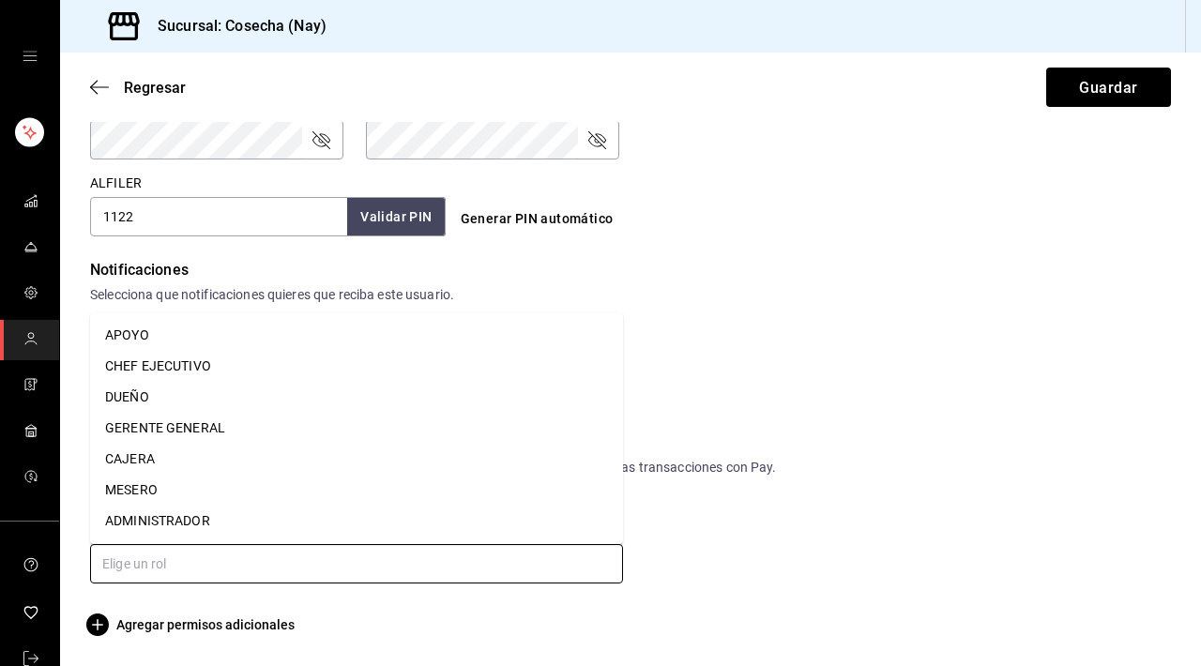
click at [220, 340] on li "APOYO" at bounding box center [356, 335] width 533 height 31
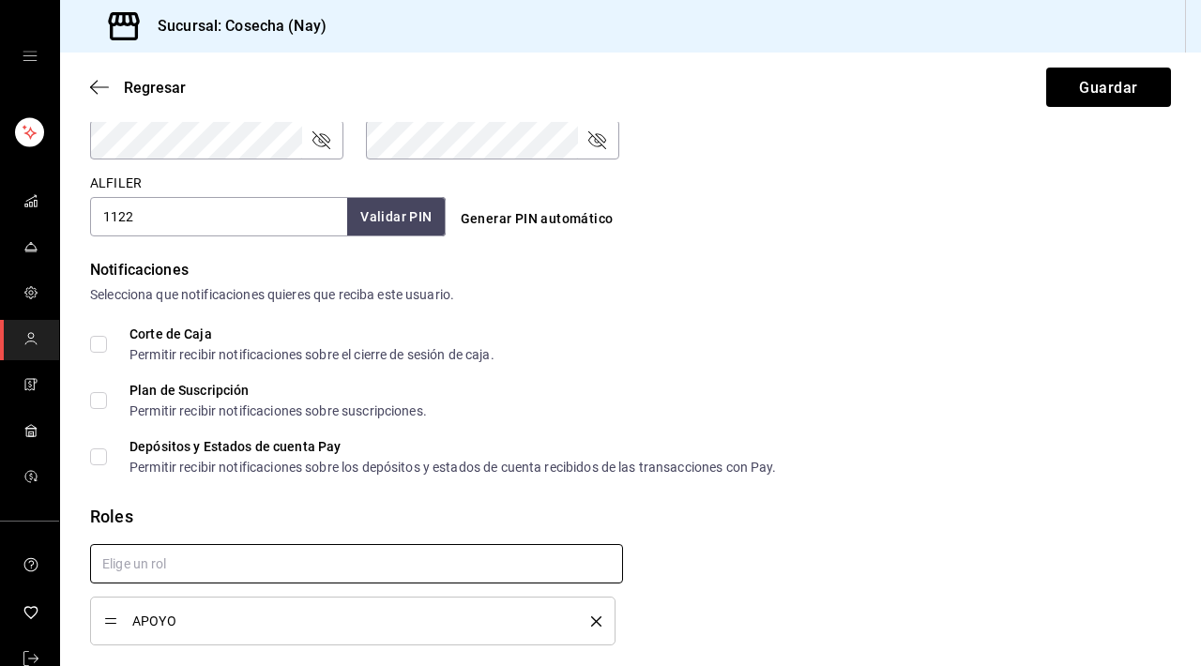
checkbox input "true"
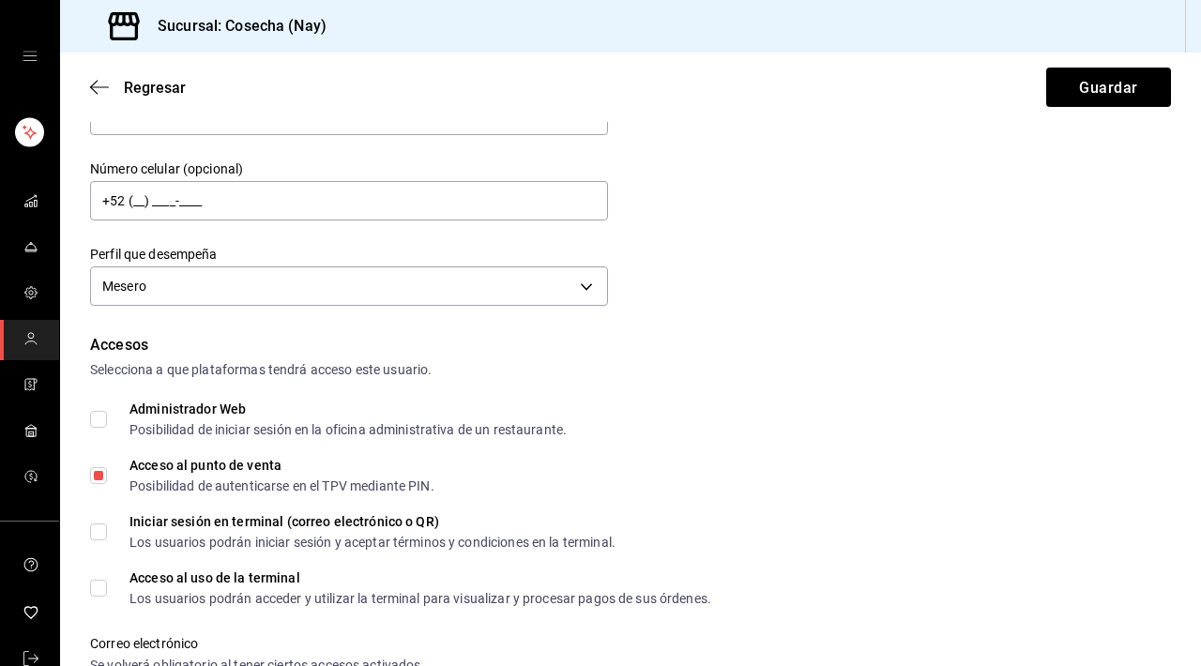
scroll to position [0, 0]
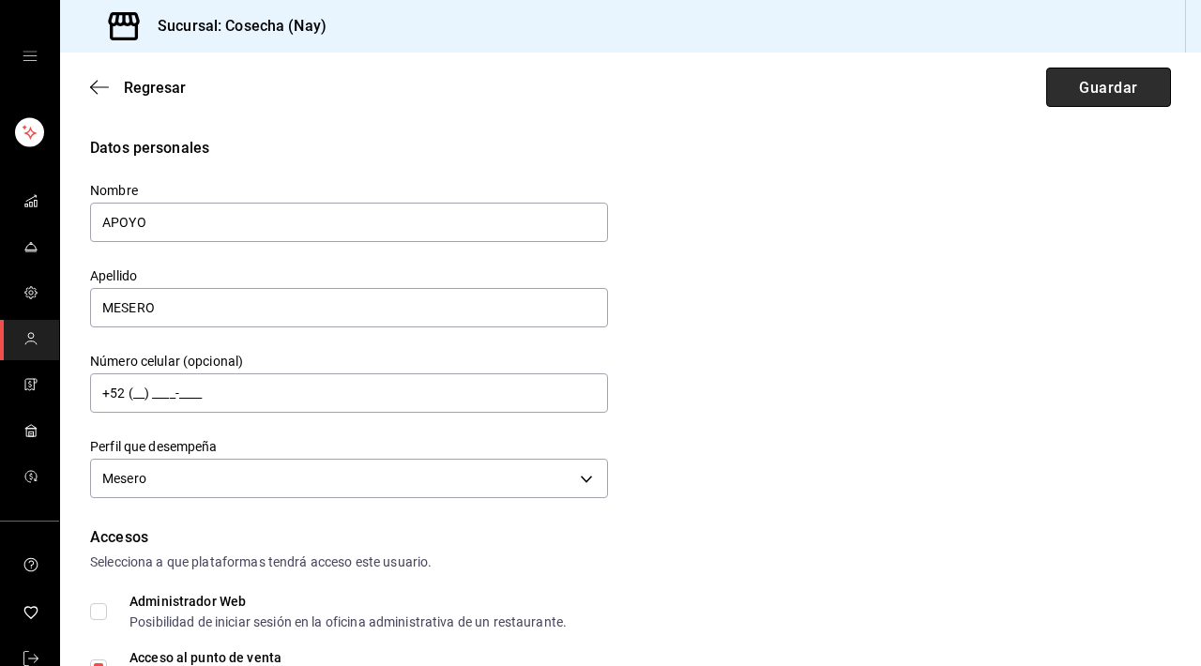
click at [1093, 90] on font "Guardar" at bounding box center [1108, 87] width 58 height 18
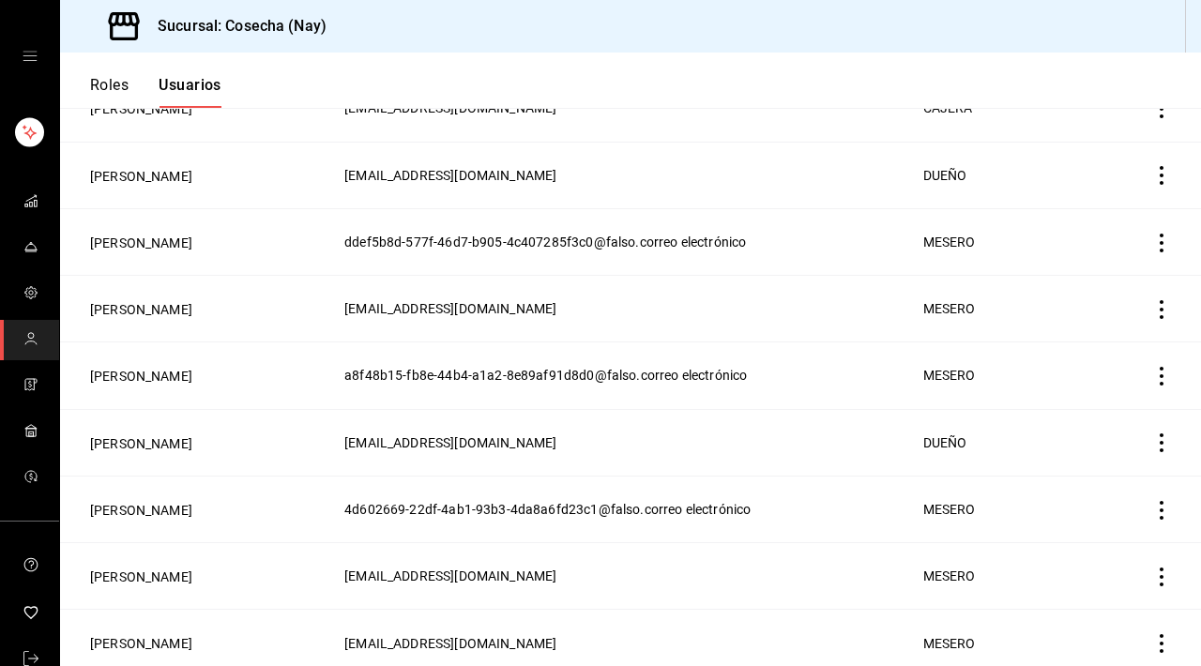
scroll to position [360, 0]
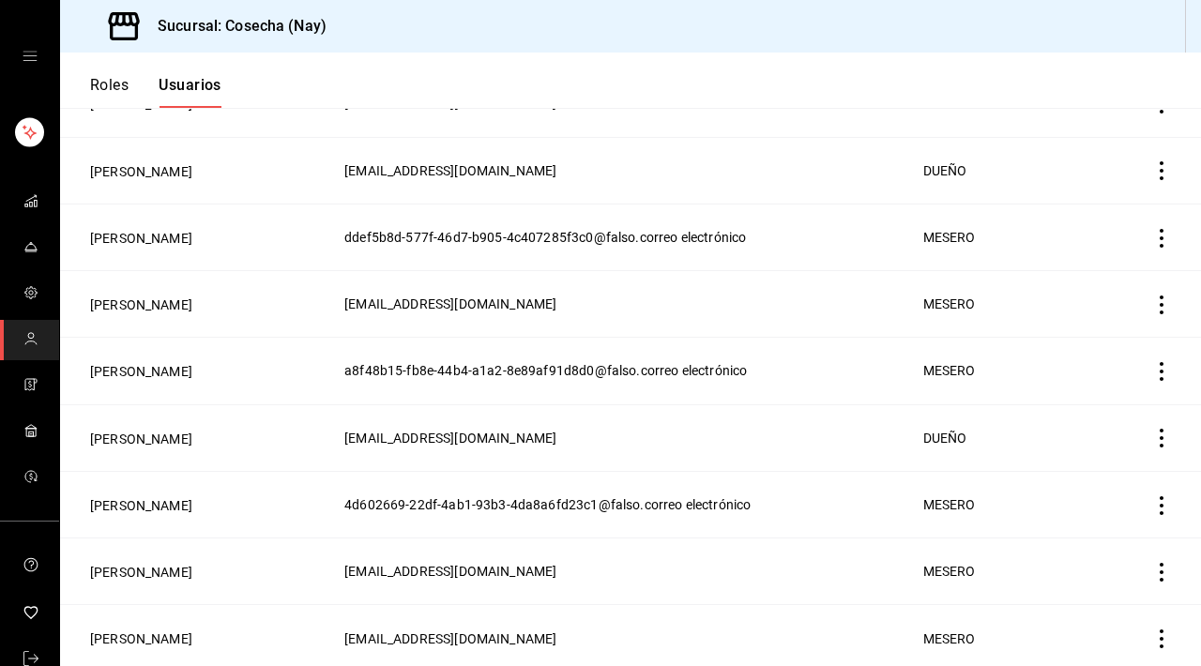
click at [1159, 304] on icon "comportamiento" at bounding box center [1161, 305] width 19 height 19
click at [1083, 334] on span "Eliminar" at bounding box center [1094, 327] width 48 height 15
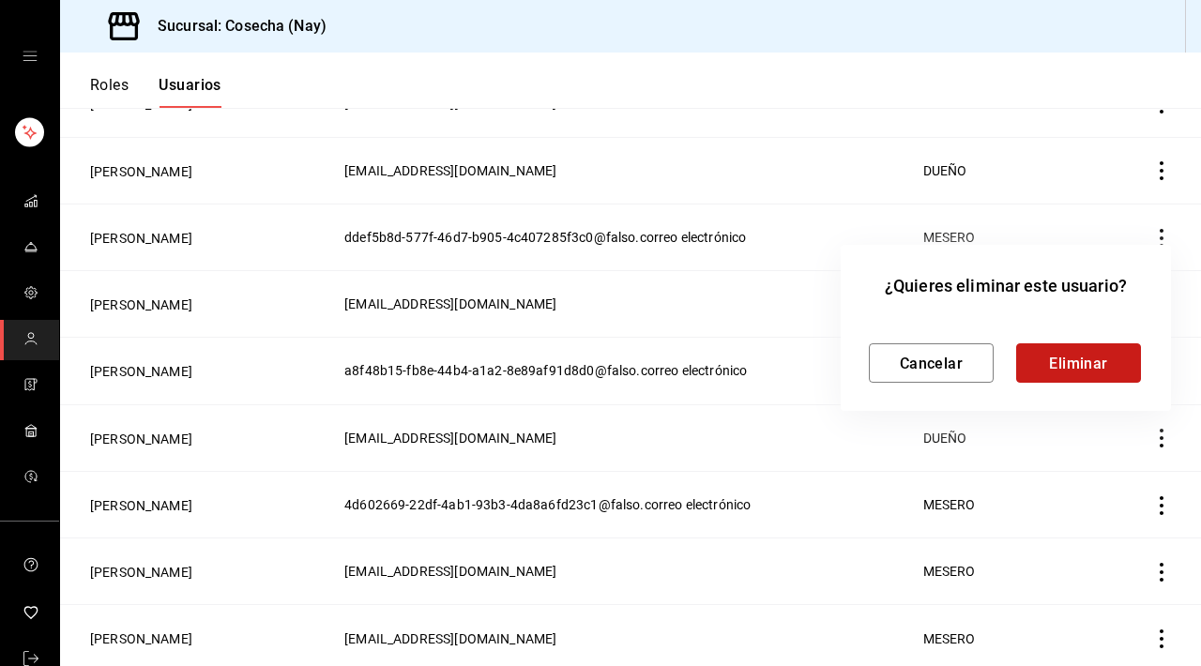
click at [1089, 359] on font "Eliminar" at bounding box center [1078, 363] width 59 height 18
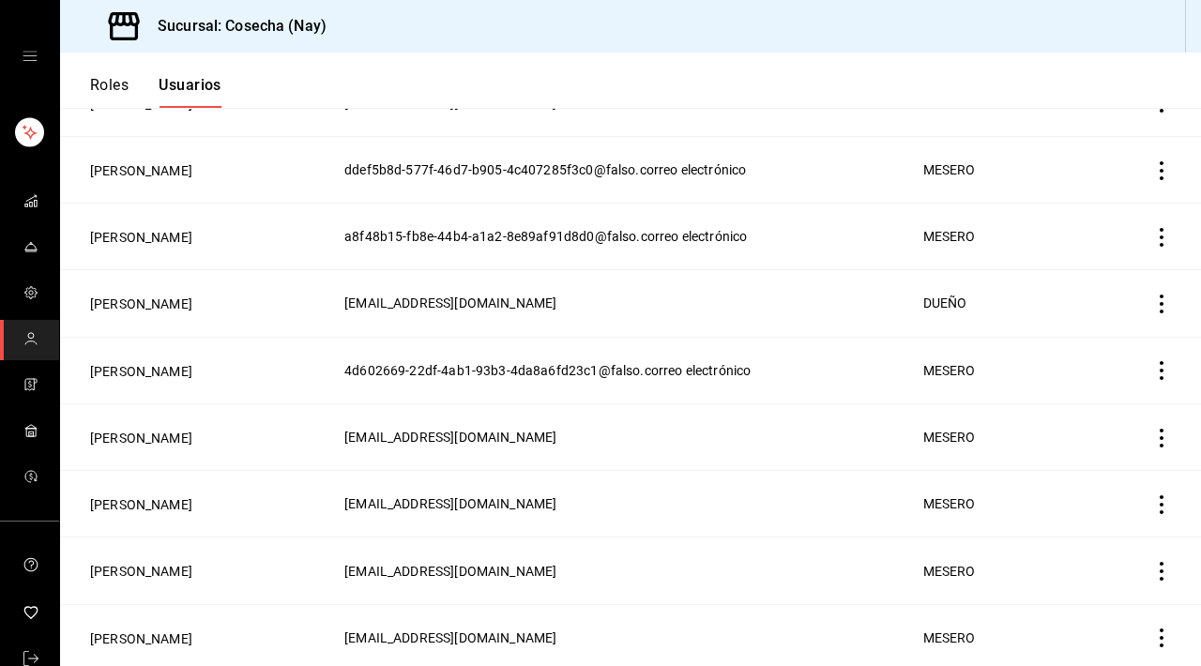
scroll to position [403, 0]
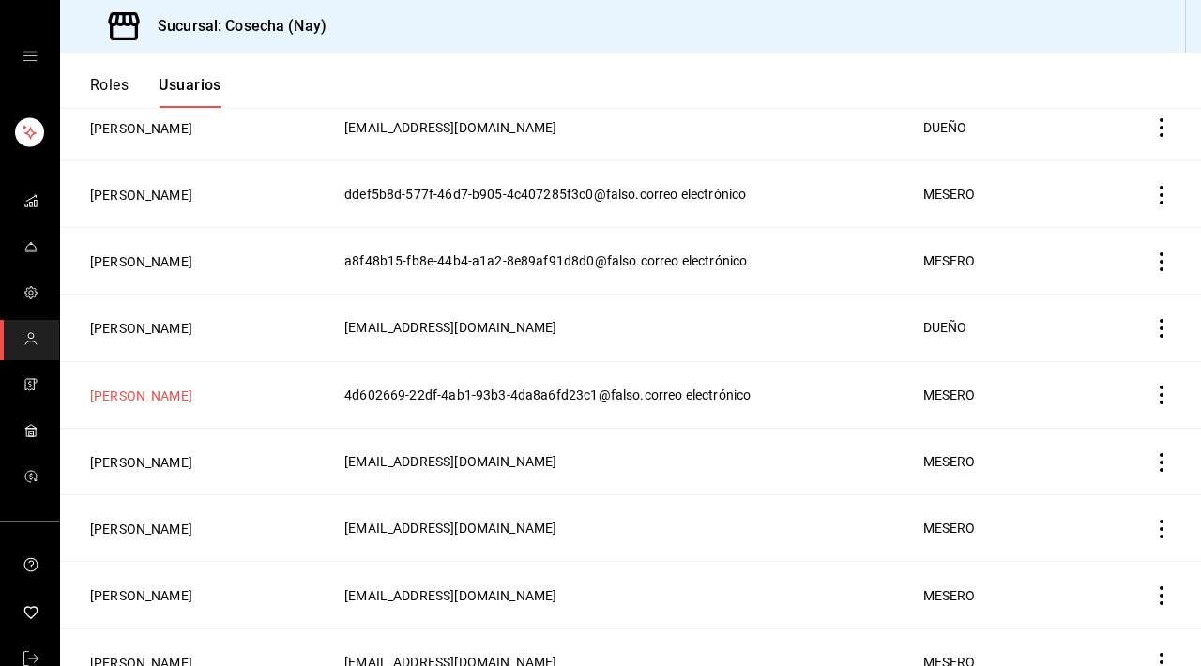
click at [136, 388] on font "Emiliano Michell" at bounding box center [141, 395] width 102 height 15
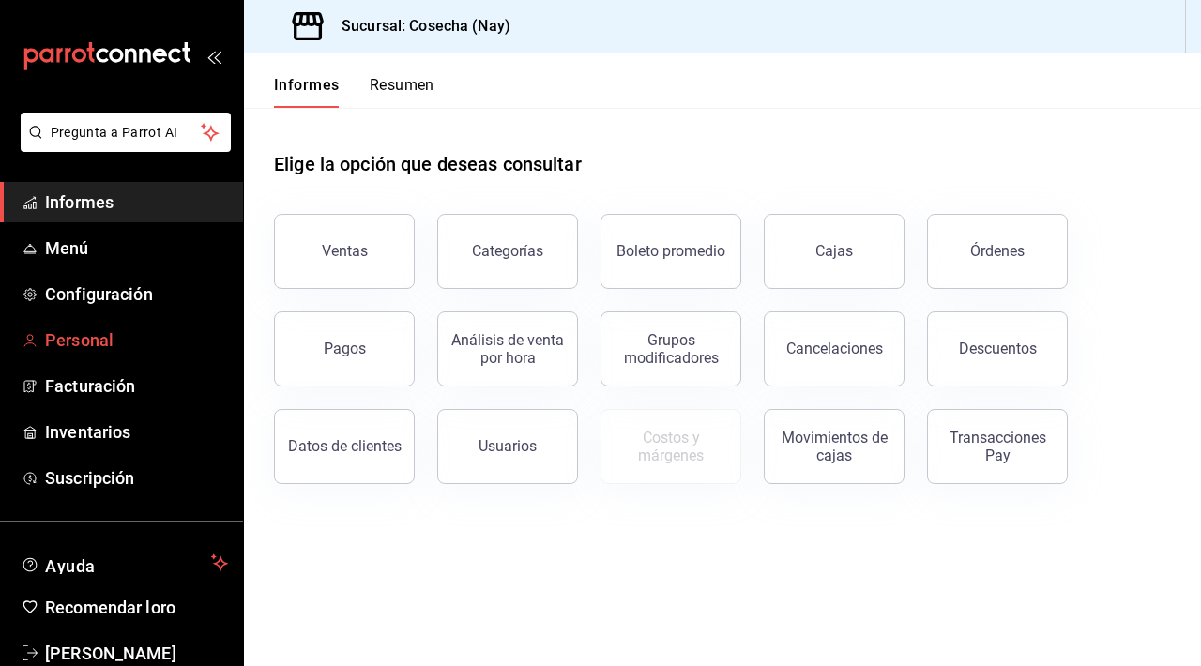
click at [108, 345] on font "Personal" at bounding box center [79, 340] width 68 height 20
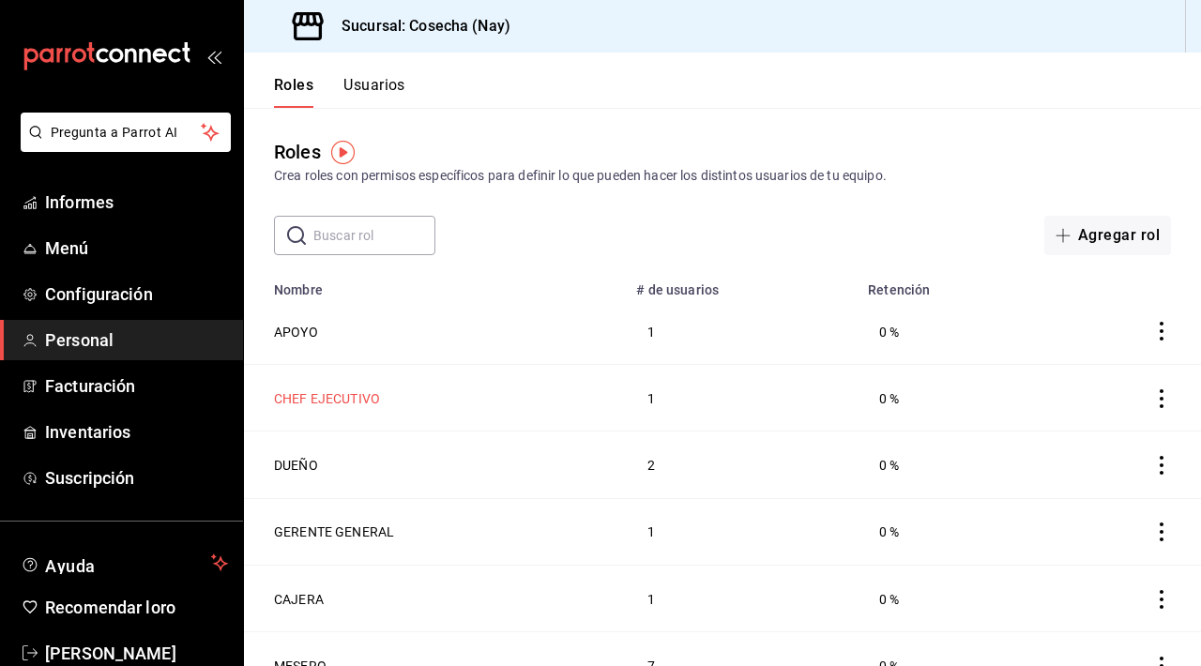
click at [330, 396] on font "CHEF EJECUTIVO" at bounding box center [327, 398] width 106 height 15
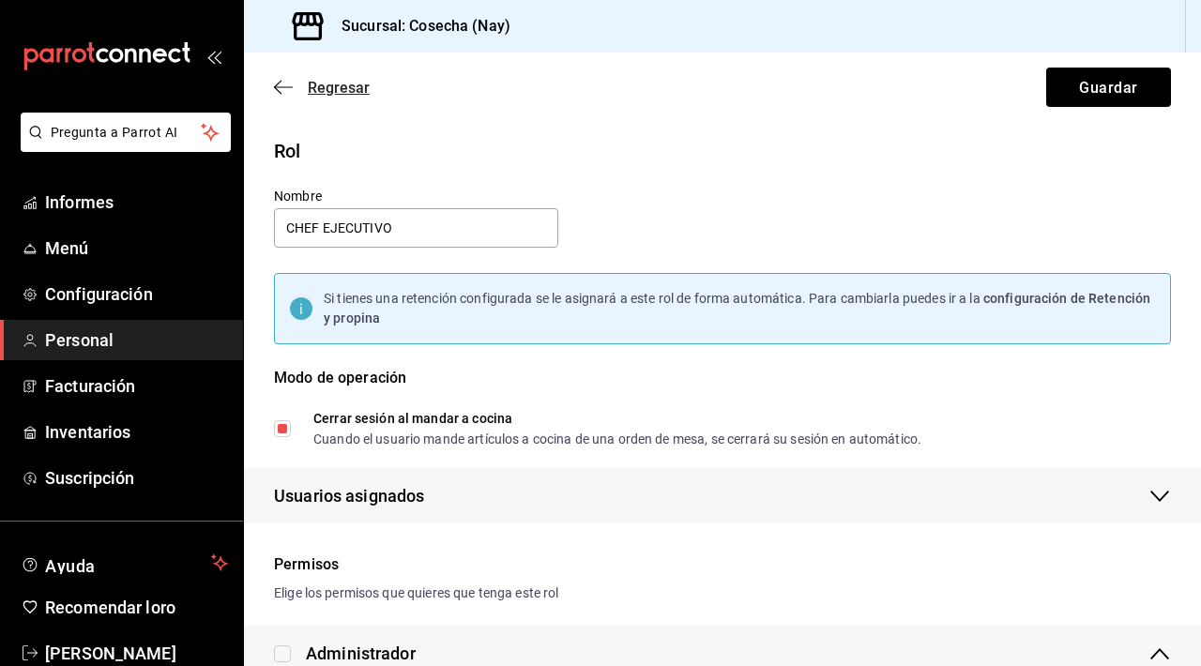
click at [318, 87] on font "Regresar" at bounding box center [339, 88] width 62 height 18
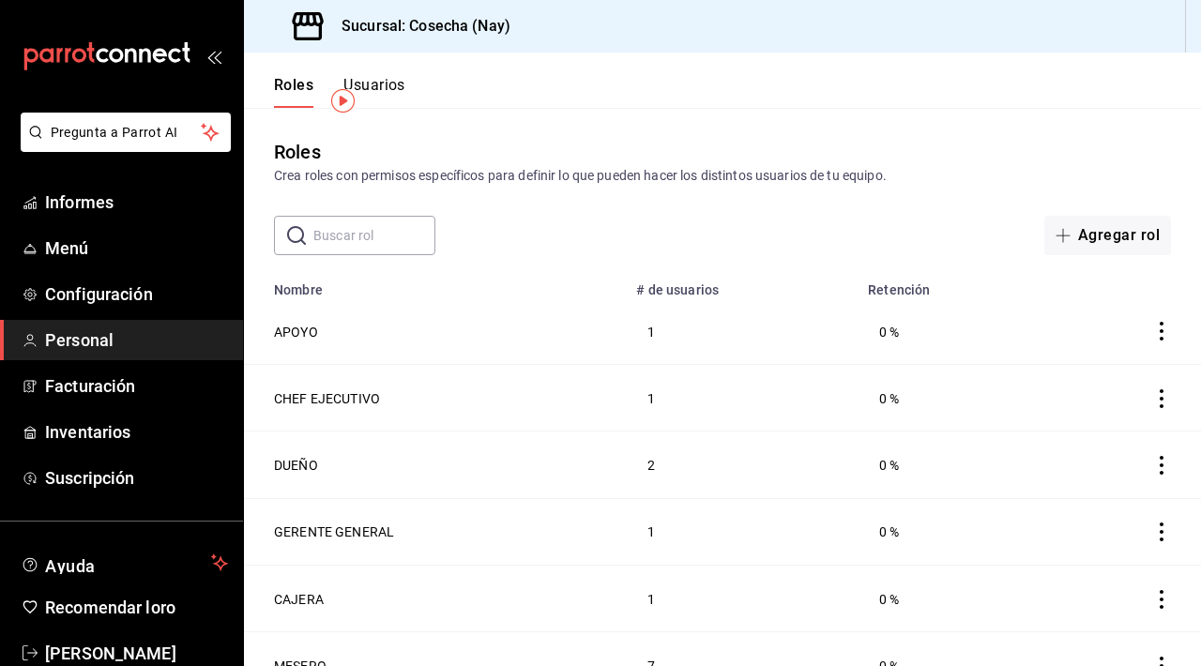
scroll to position [94, 0]
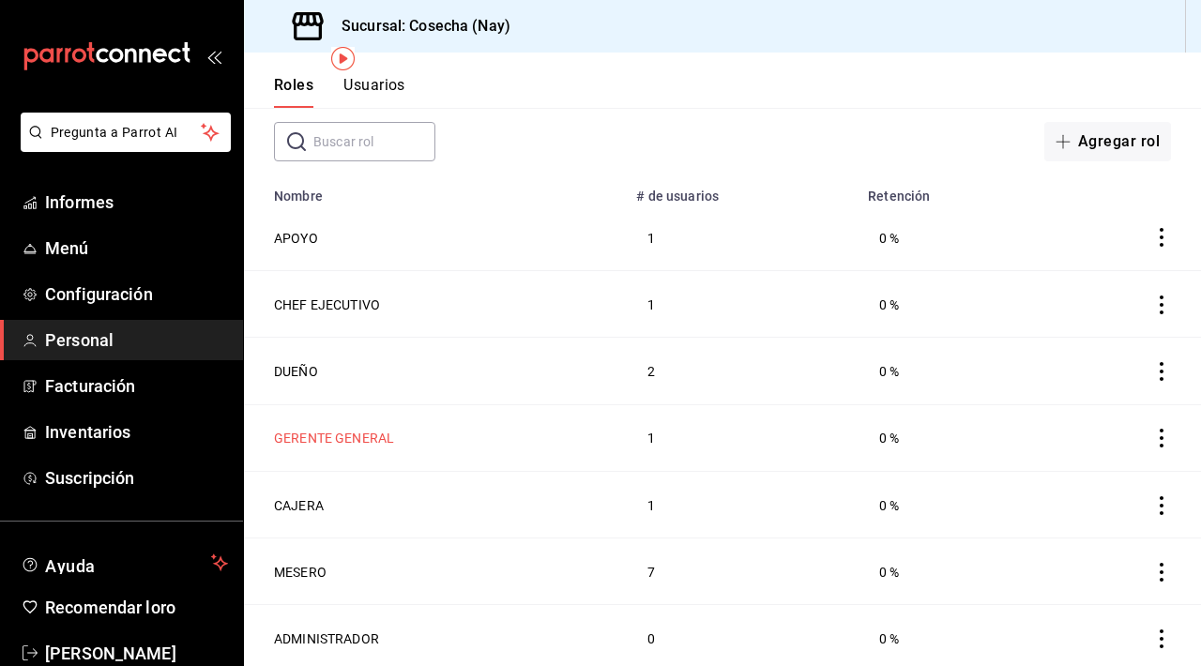
click at [349, 433] on font "GERENTE GENERAL" at bounding box center [334, 439] width 120 height 15
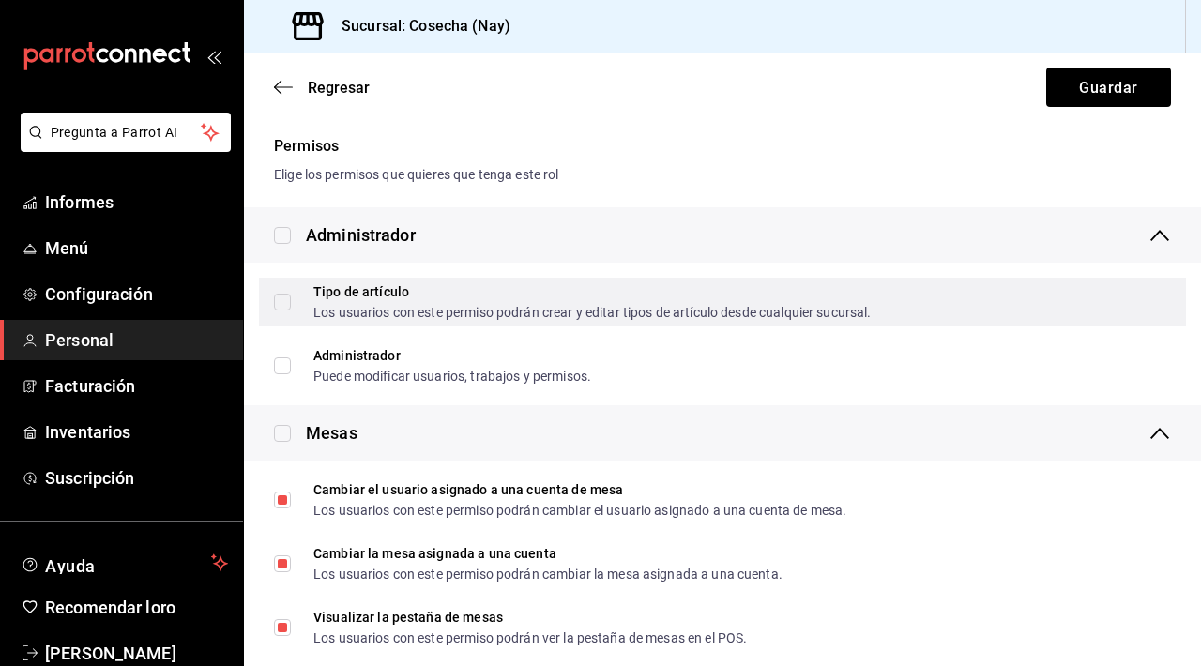
scroll to position [432, 0]
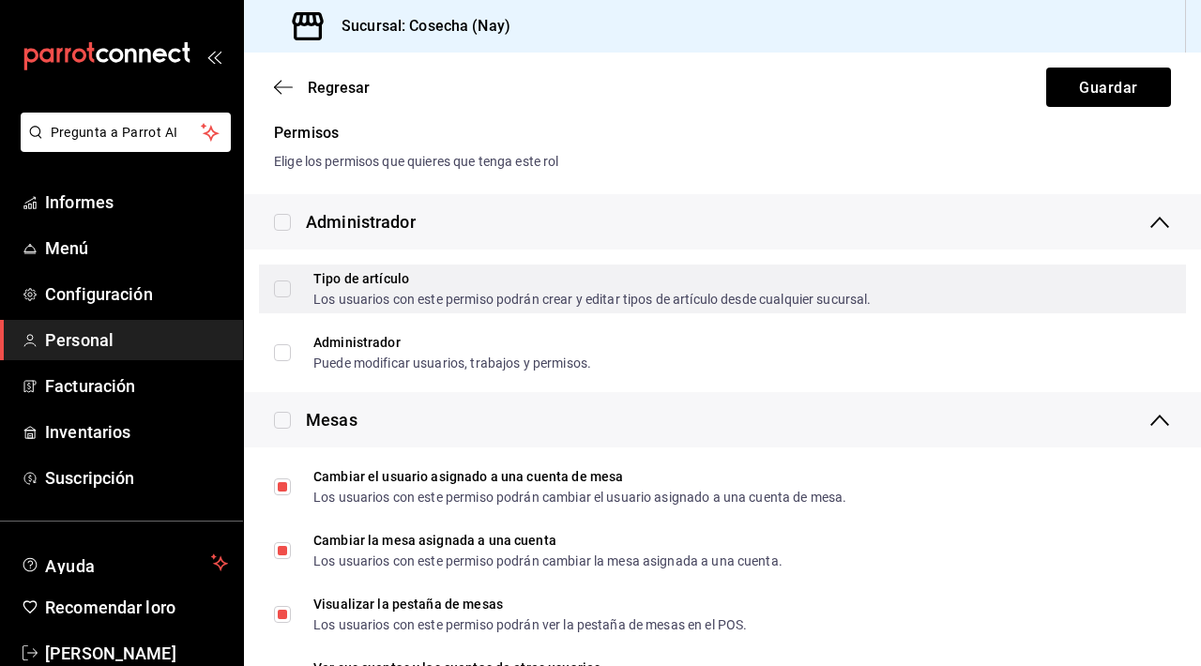
click at [288, 294] on input "Tipo de artículo Los usuarios con este permiso podrán crear y editar tipos de a…" at bounding box center [282, 289] width 17 height 17
checkbox input "true"
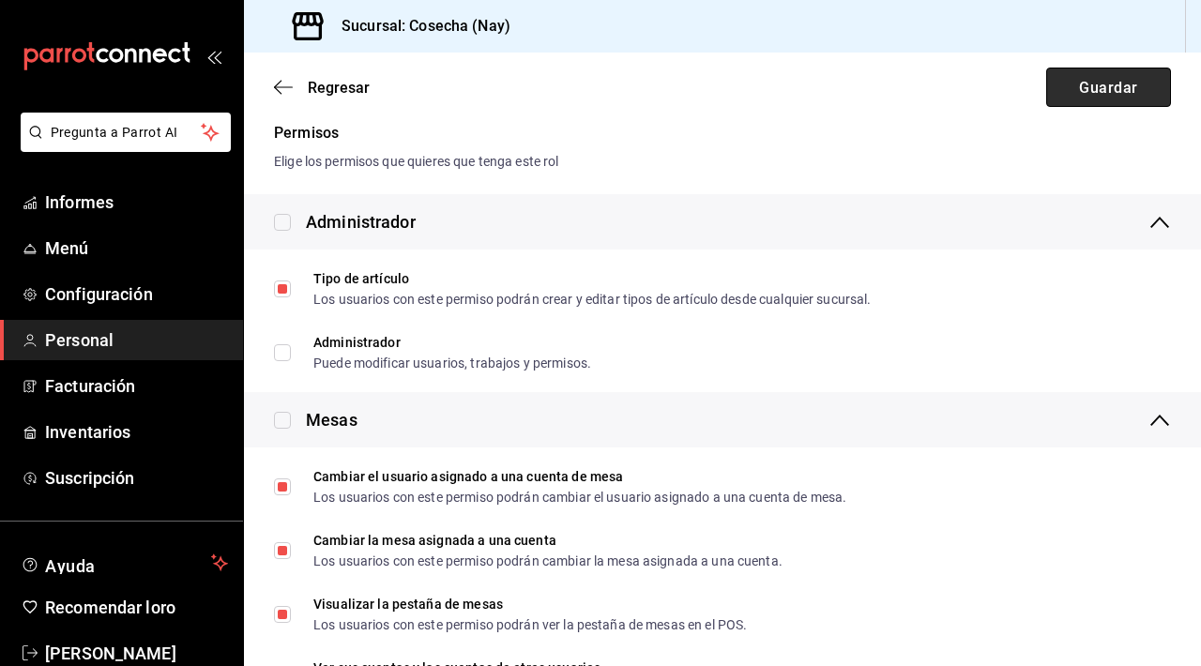
click at [1087, 93] on font "Guardar" at bounding box center [1108, 87] width 58 height 18
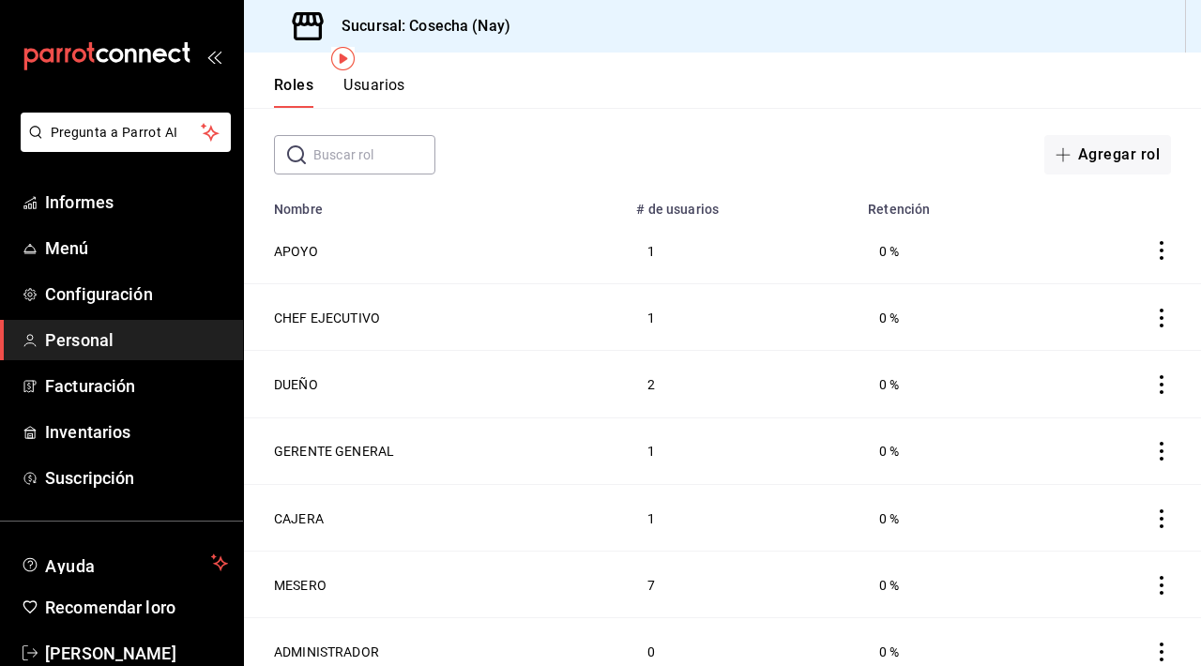
scroll to position [94, 0]
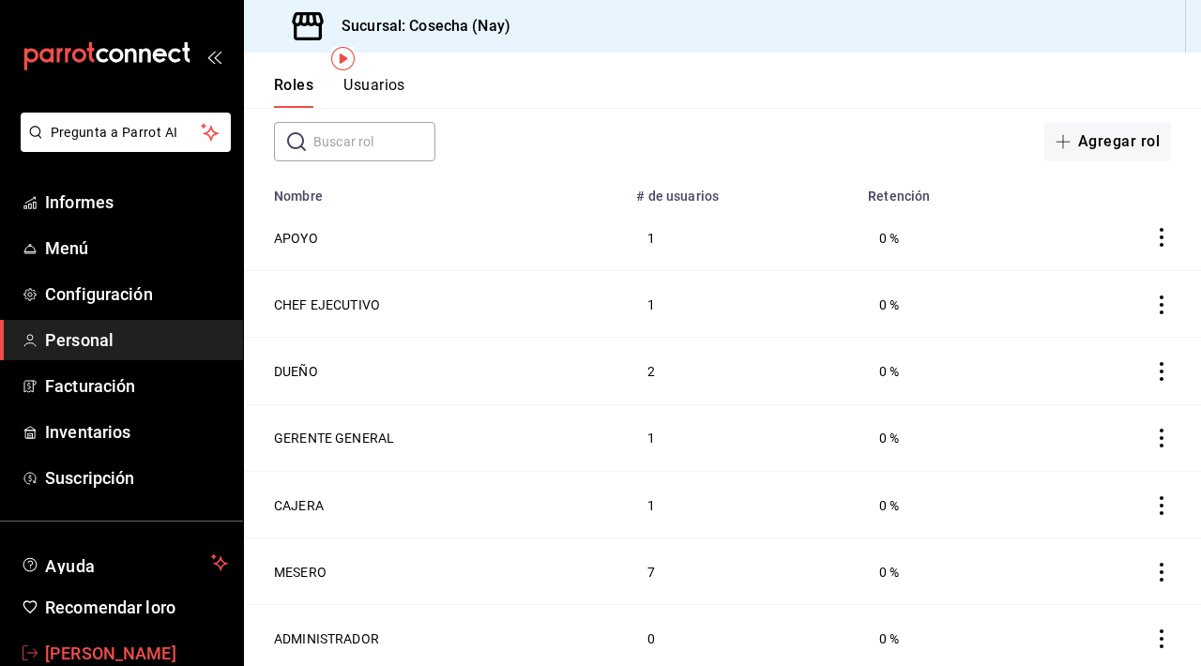
click at [134, 650] on font "[PERSON_NAME]" at bounding box center [110, 654] width 131 height 20
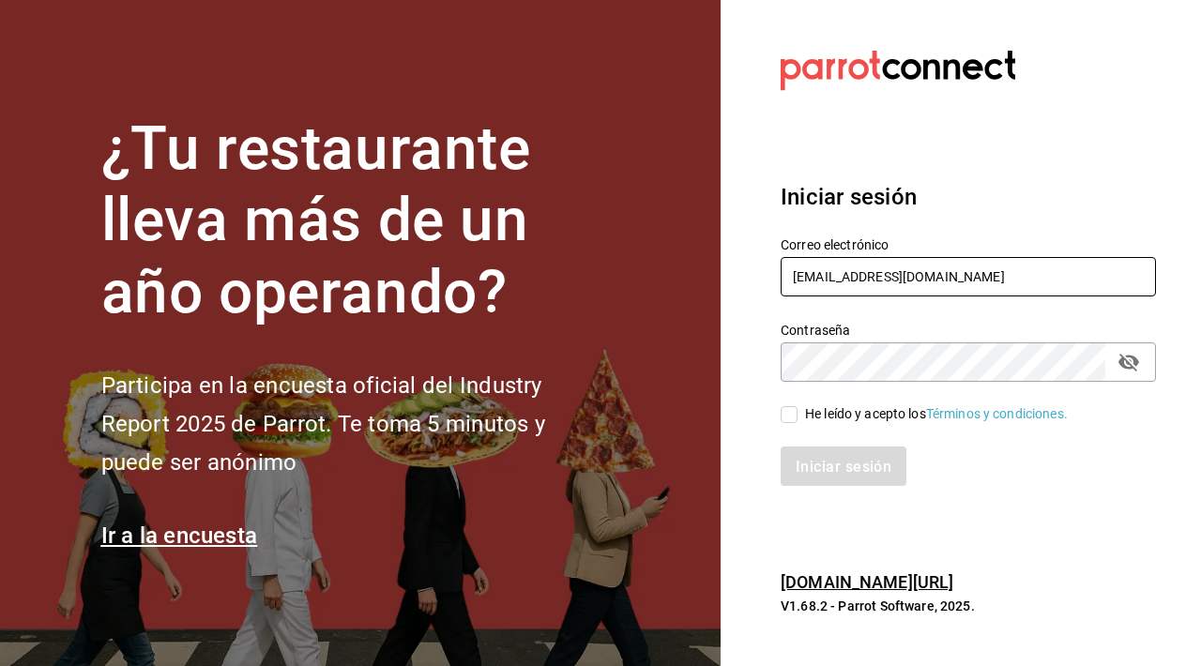
click at [987, 268] on input "[EMAIL_ADDRESS][DOMAIN_NAME]" at bounding box center [968, 276] width 375 height 39
type input "[EMAIL_ADDRESS][DOMAIN_NAME]"
click at [787, 416] on input "He leído y acepto los Términos y condiciones." at bounding box center [789, 414] width 17 height 17
checkbox input "true"
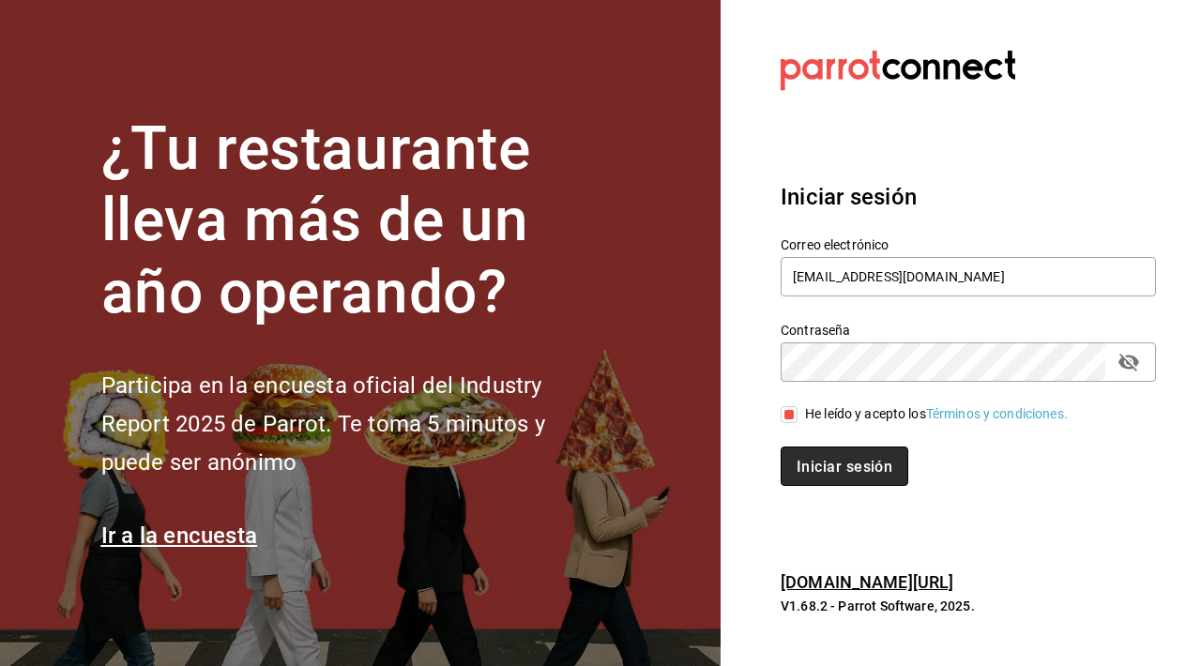
click at [798, 455] on button "Iniciar sesión" at bounding box center [845, 466] width 128 height 39
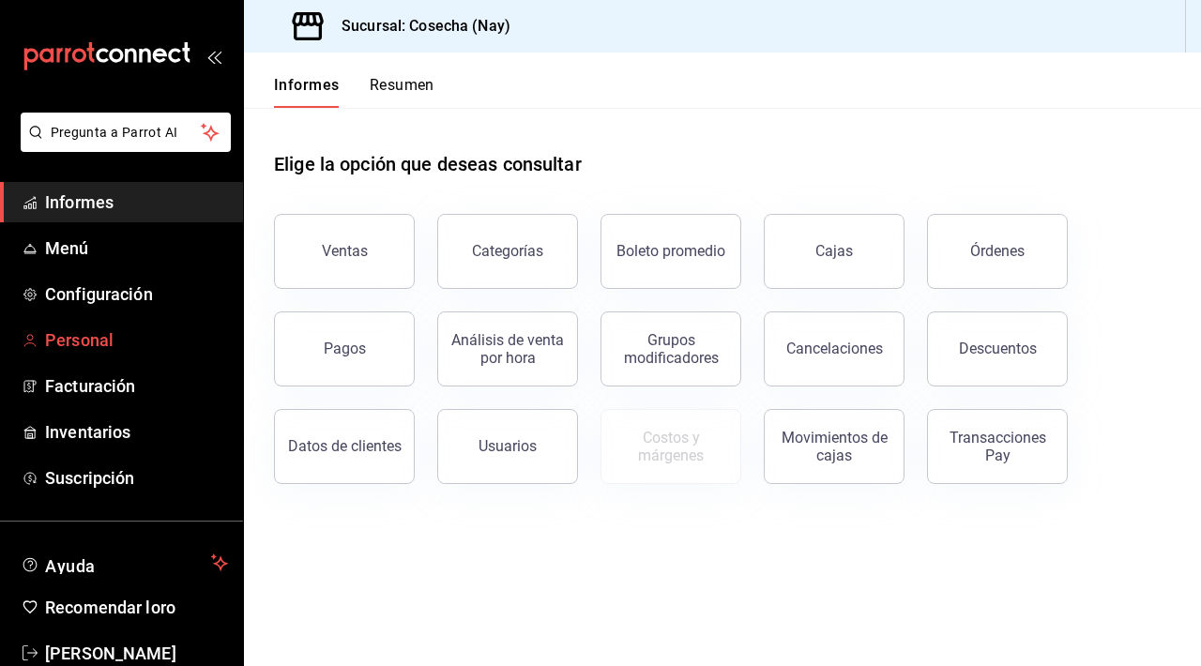
click at [60, 347] on font "Personal" at bounding box center [79, 340] width 68 height 20
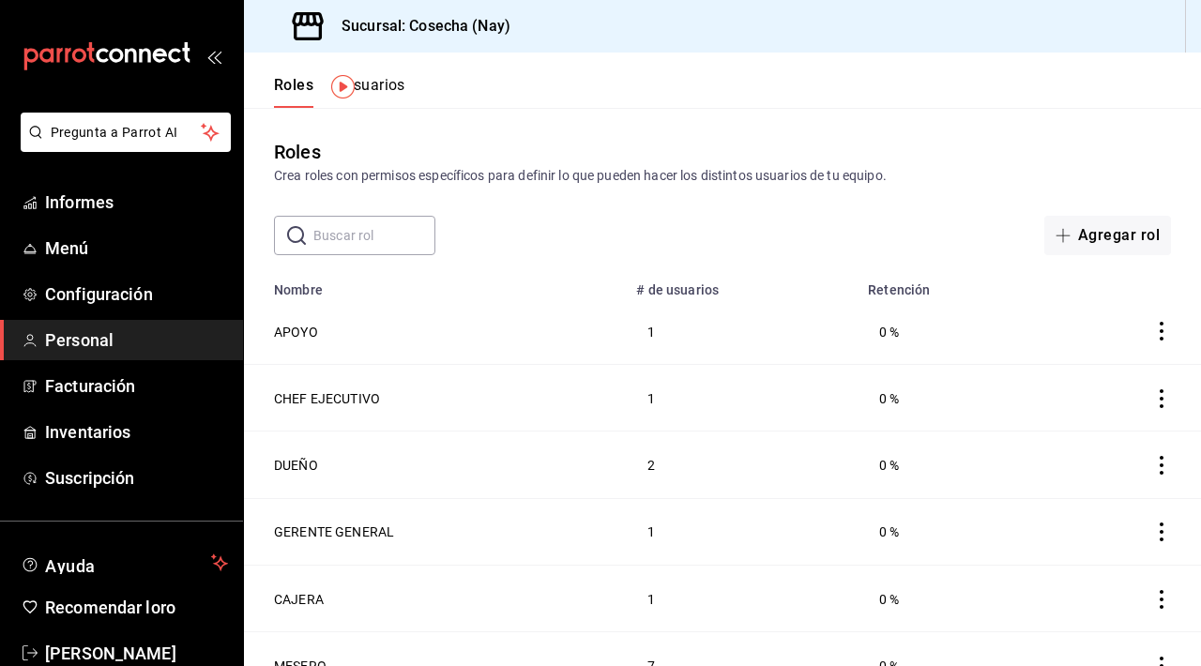
scroll to position [94, 0]
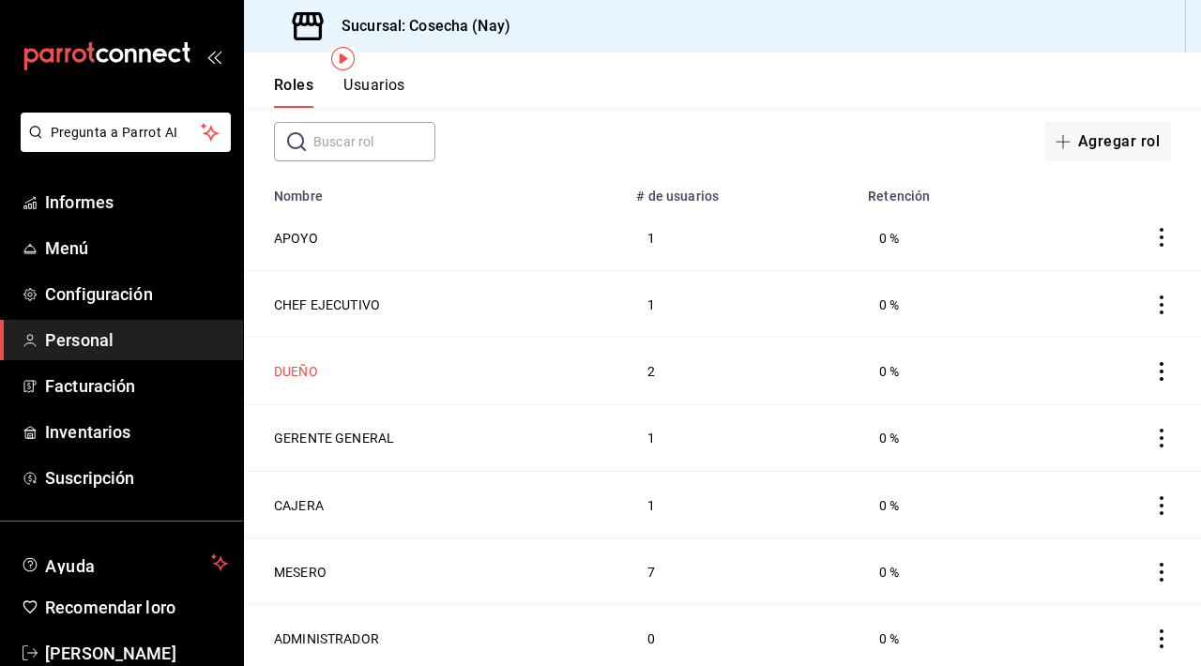
click at [303, 369] on font "DUEÑO" at bounding box center [296, 371] width 44 height 15
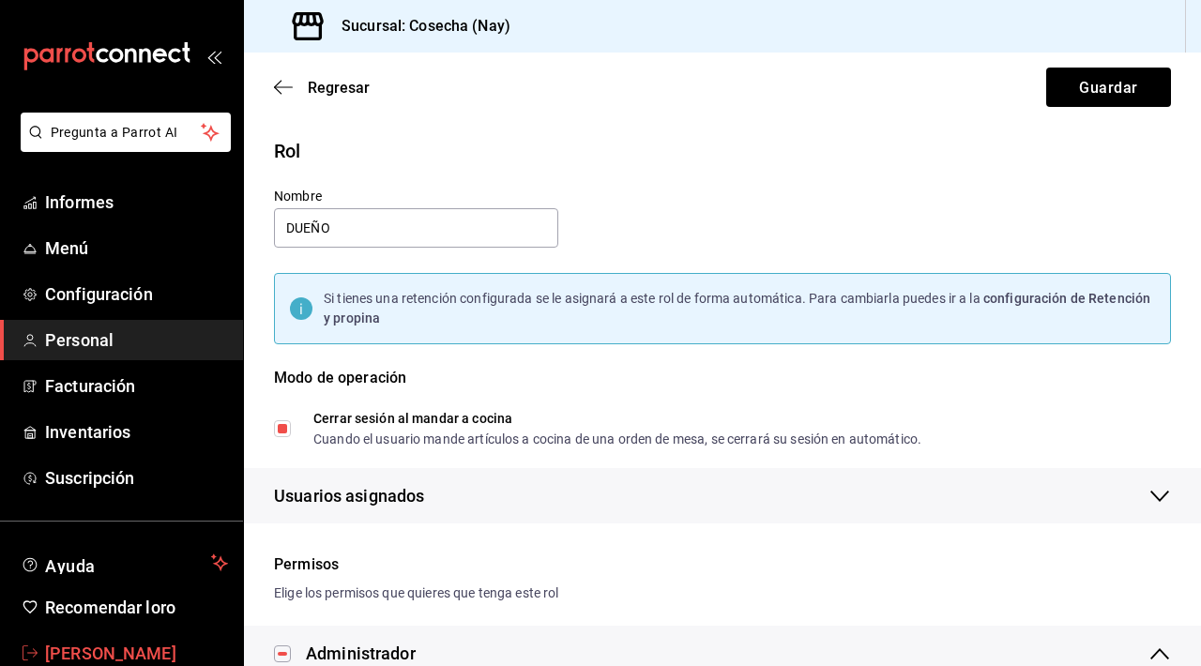
click at [108, 663] on span "[PERSON_NAME]" at bounding box center [136, 653] width 183 height 25
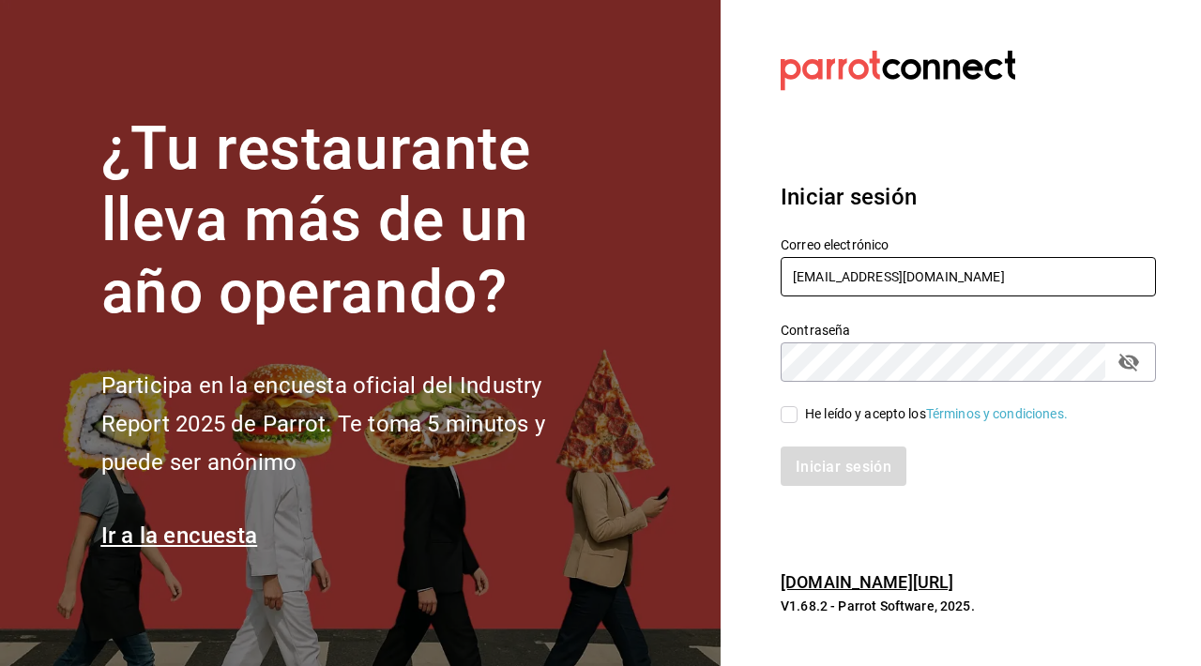
click at [953, 273] on input "jorgemontes@cosecharestaurante.com" at bounding box center [968, 276] width 375 height 39
type input "[EMAIL_ADDRESS][DOMAIN_NAME]"
click at [791, 420] on input "He leído y acepto los Términos y condiciones." at bounding box center [789, 414] width 17 height 17
checkbox input "true"
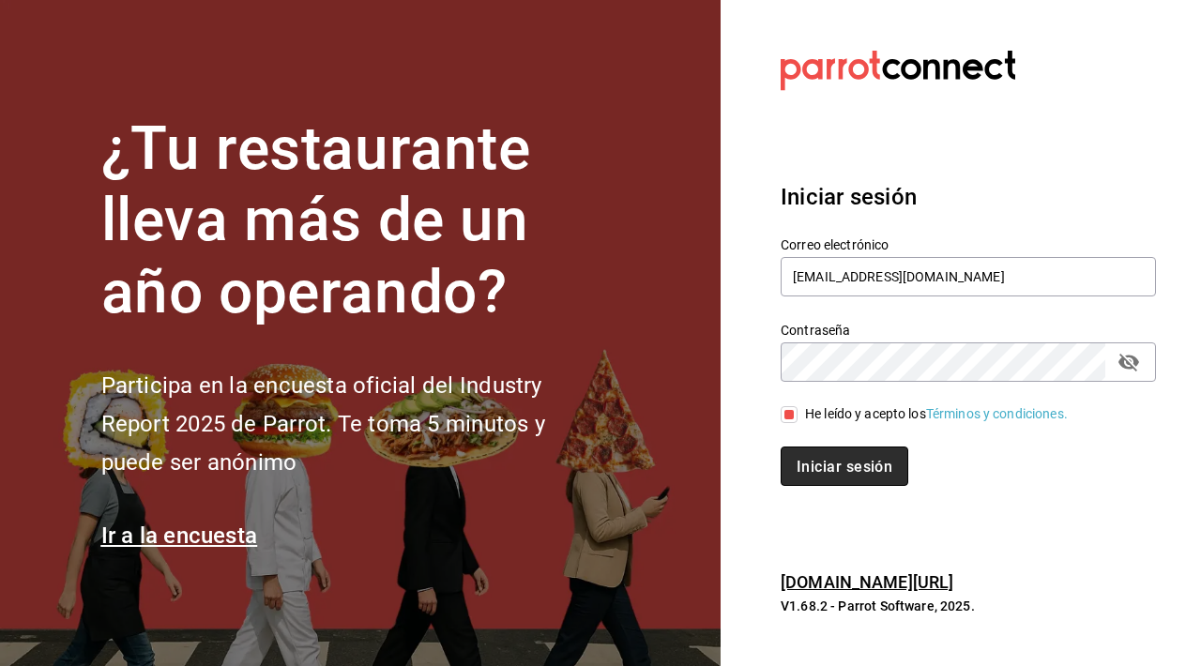
click at [839, 461] on font "Iniciar sesión" at bounding box center [845, 467] width 96 height 18
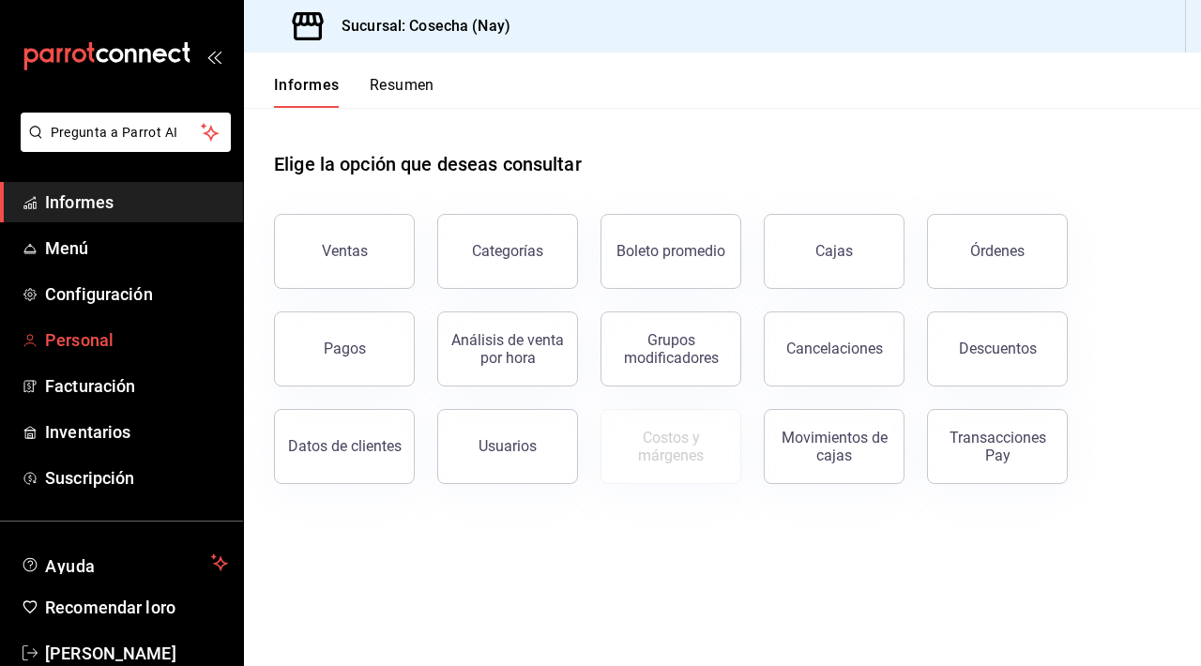
click at [64, 332] on font "Personal" at bounding box center [79, 340] width 68 height 20
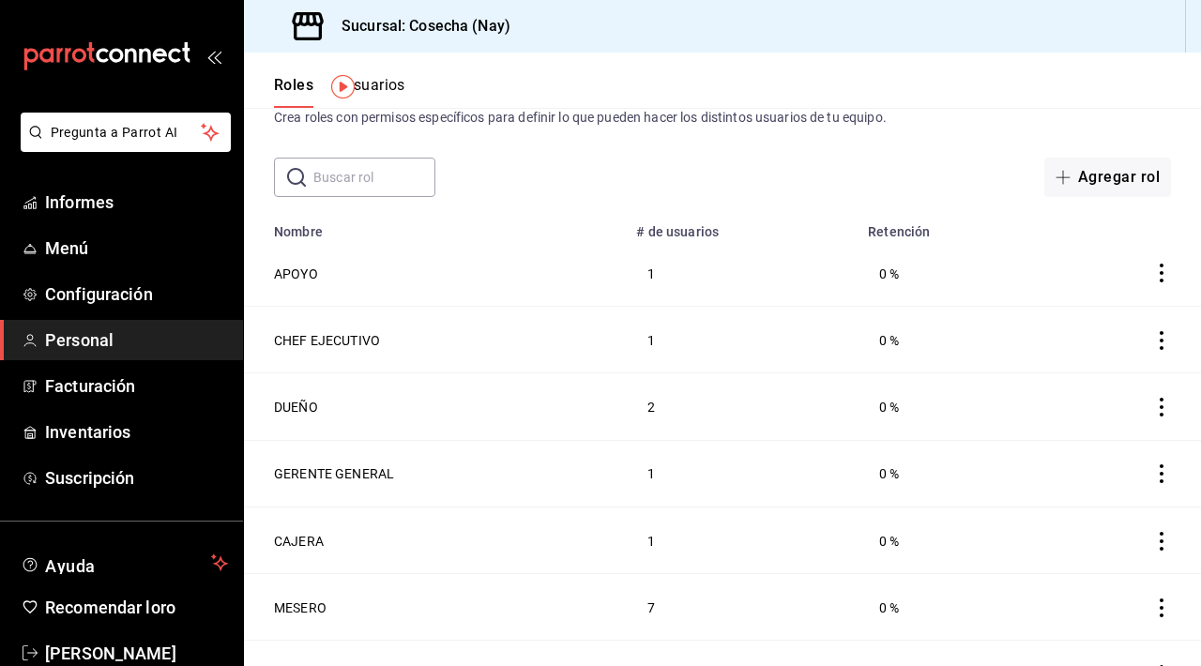
scroll to position [94, 0]
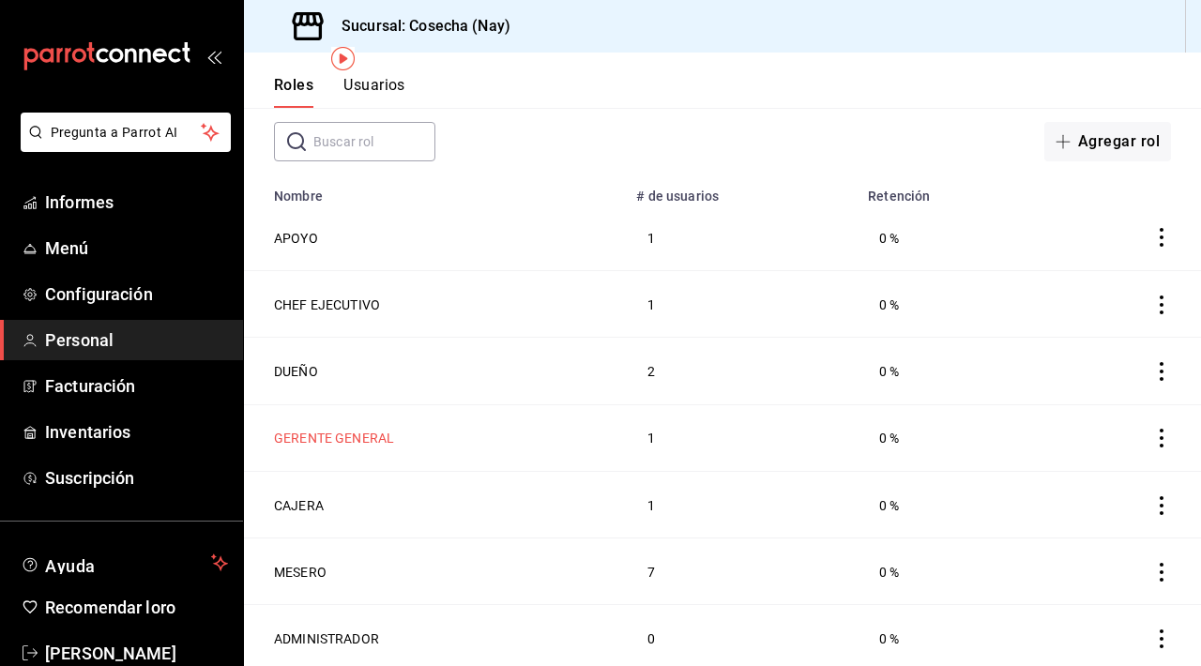
click at [363, 435] on font "GERENTE GENERAL" at bounding box center [334, 439] width 120 height 15
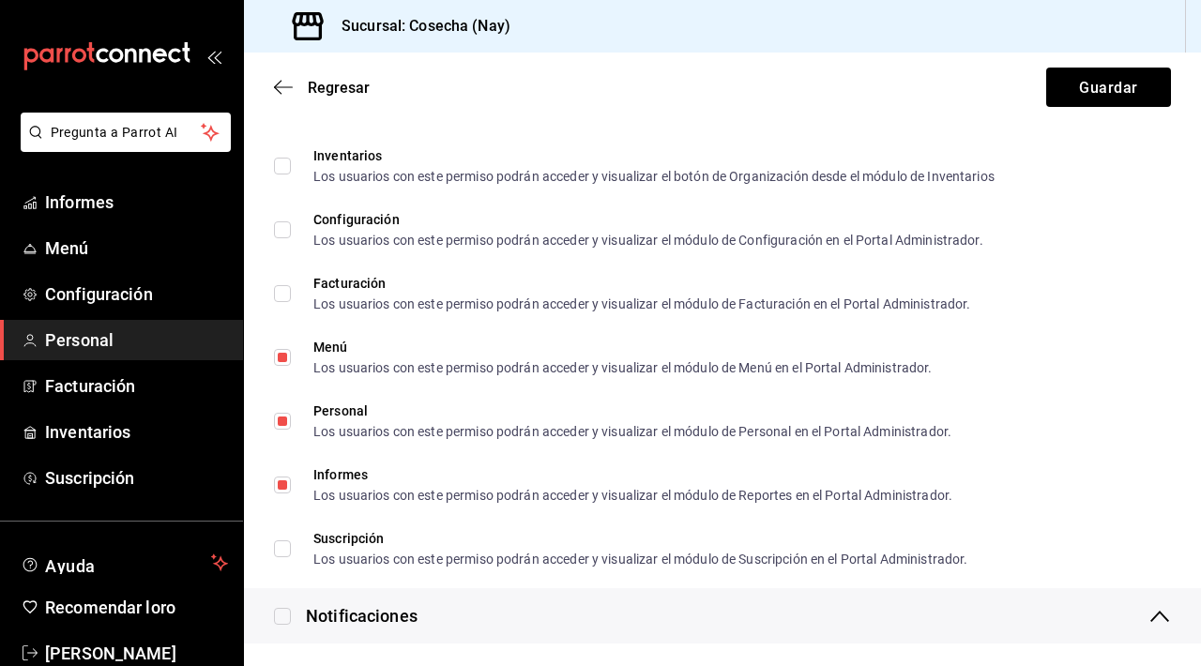
scroll to position [1334, 0]
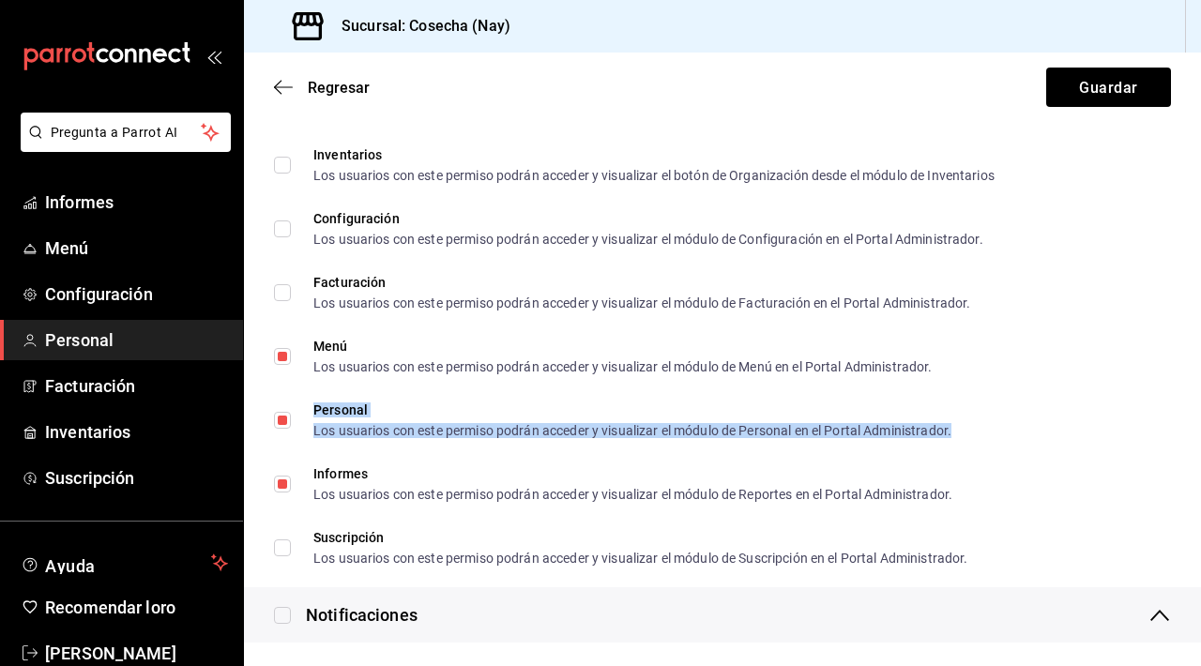
click at [393, 430] on font "Los usuarios con este permiso podrán acceder y visualizar el módulo de Personal…" at bounding box center [632, 430] width 638 height 15
checkbox input "false"
click at [1102, 90] on font "Guardar" at bounding box center [1108, 87] width 58 height 18
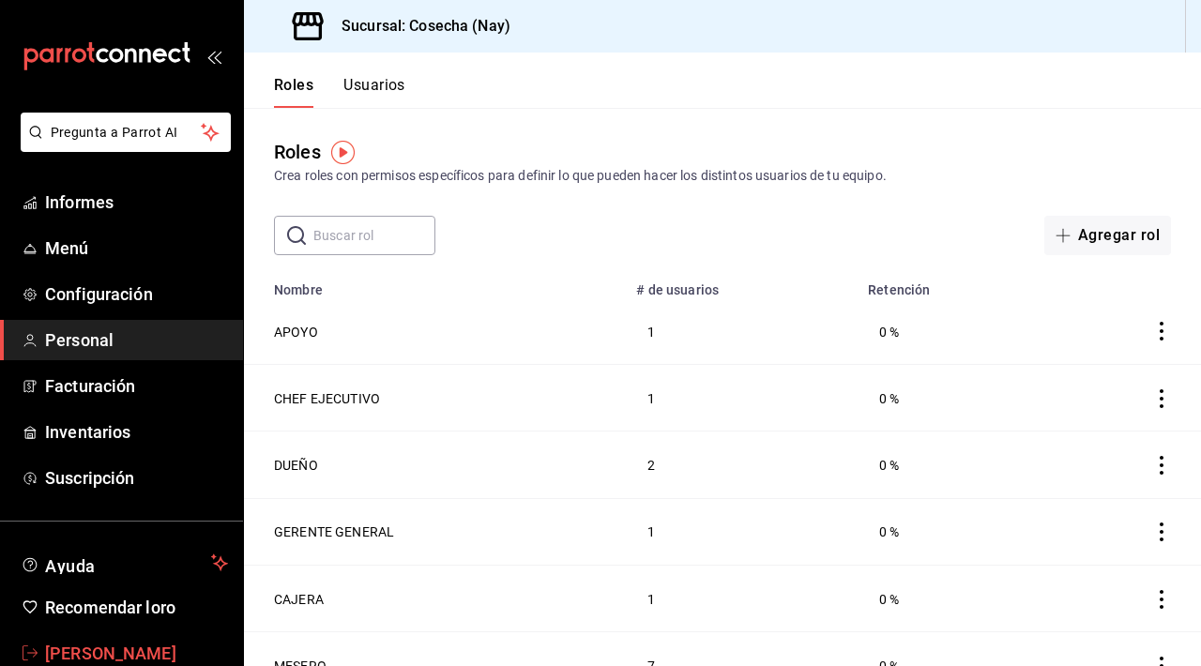
click at [87, 653] on font "[PERSON_NAME]" at bounding box center [110, 654] width 131 height 20
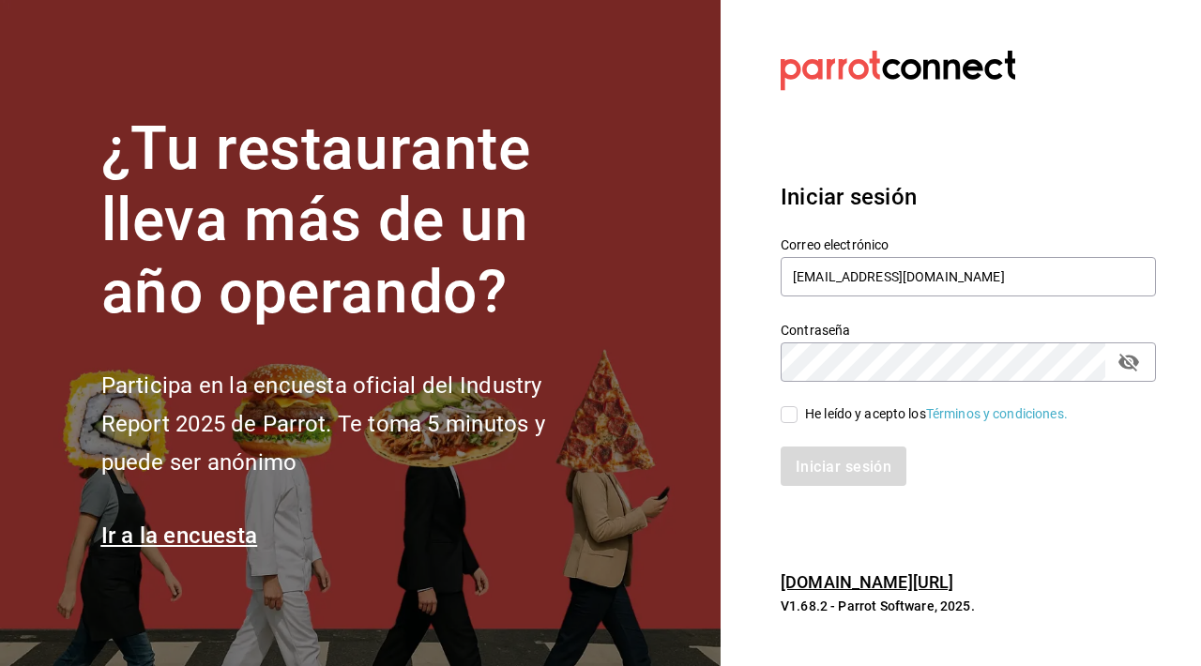
click at [790, 411] on input "He leído y acepto los Términos y condiciones." at bounding box center [789, 414] width 17 height 17
checkbox input "true"
click at [833, 472] on font "Iniciar sesión" at bounding box center [845, 467] width 96 height 18
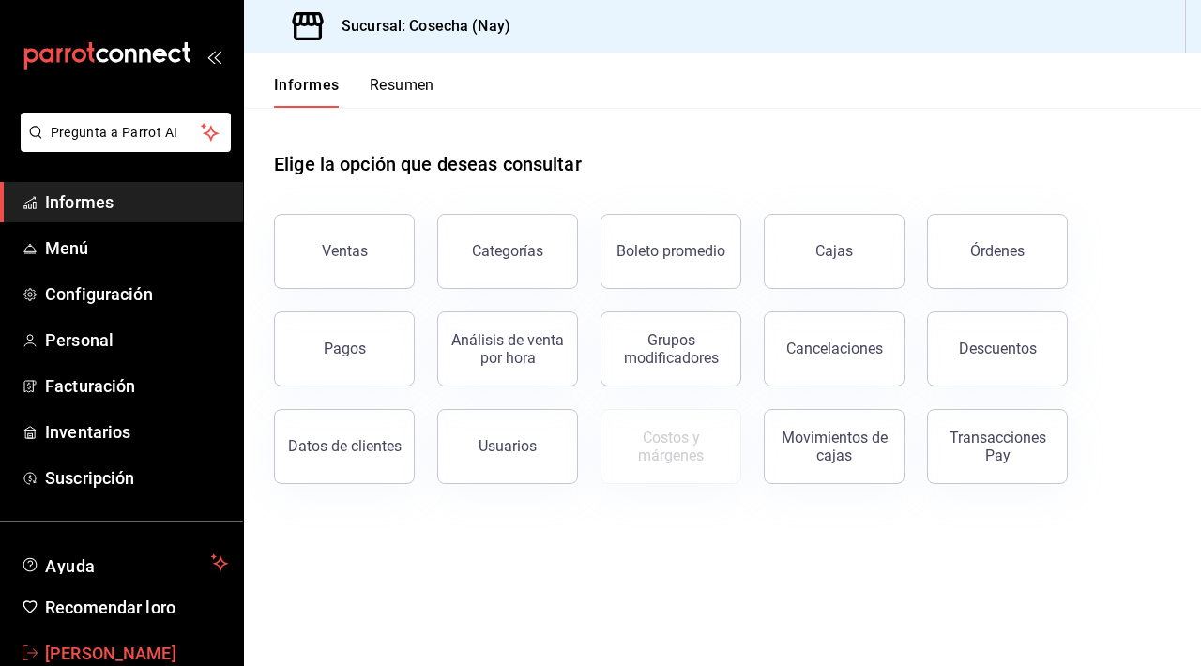
click at [129, 664] on span "[PERSON_NAME]" at bounding box center [136, 653] width 183 height 25
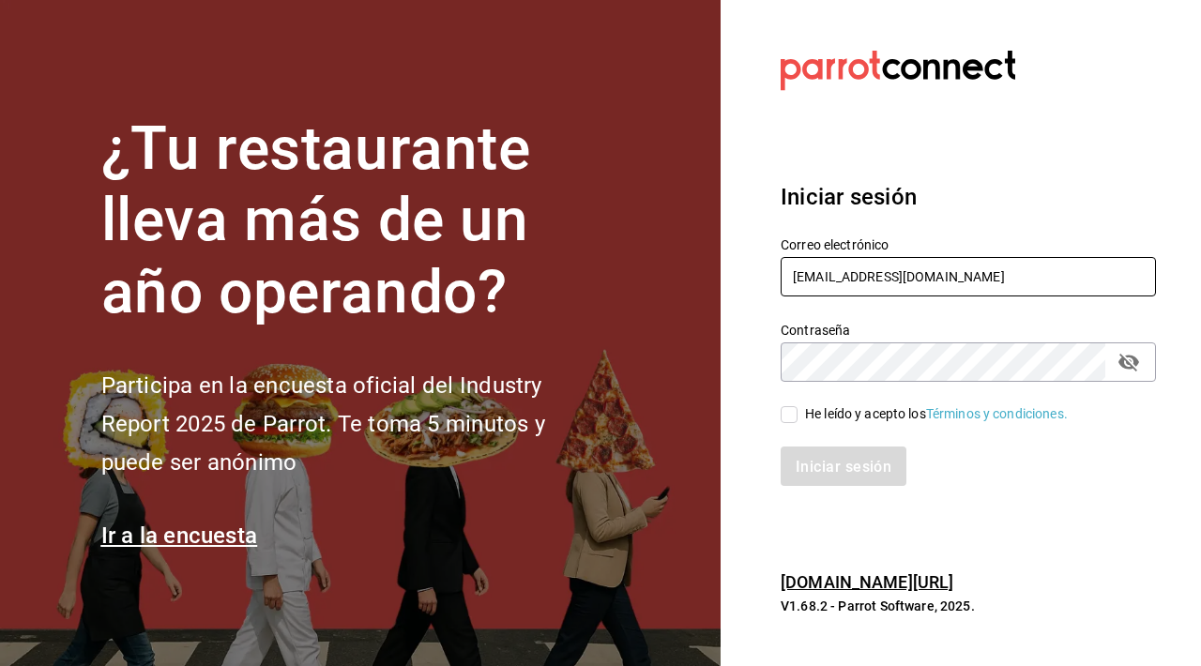
click at [965, 281] on input "[EMAIL_ADDRESS][DOMAIN_NAME]" at bounding box center [968, 276] width 375 height 39
type input "[EMAIL_ADDRESS][DOMAIN_NAME]"
click at [786, 412] on input "He leído y acepto los Términos y condiciones." at bounding box center [789, 414] width 17 height 17
checkbox input "true"
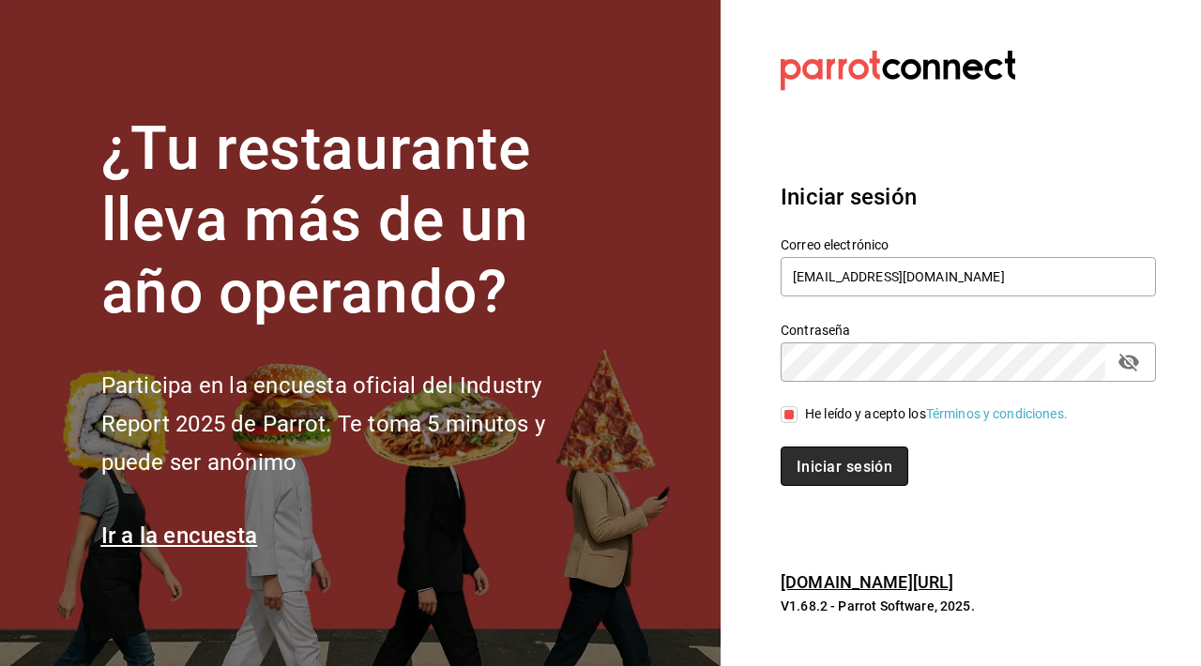
click at [822, 463] on font "Iniciar sesión" at bounding box center [845, 467] width 96 height 18
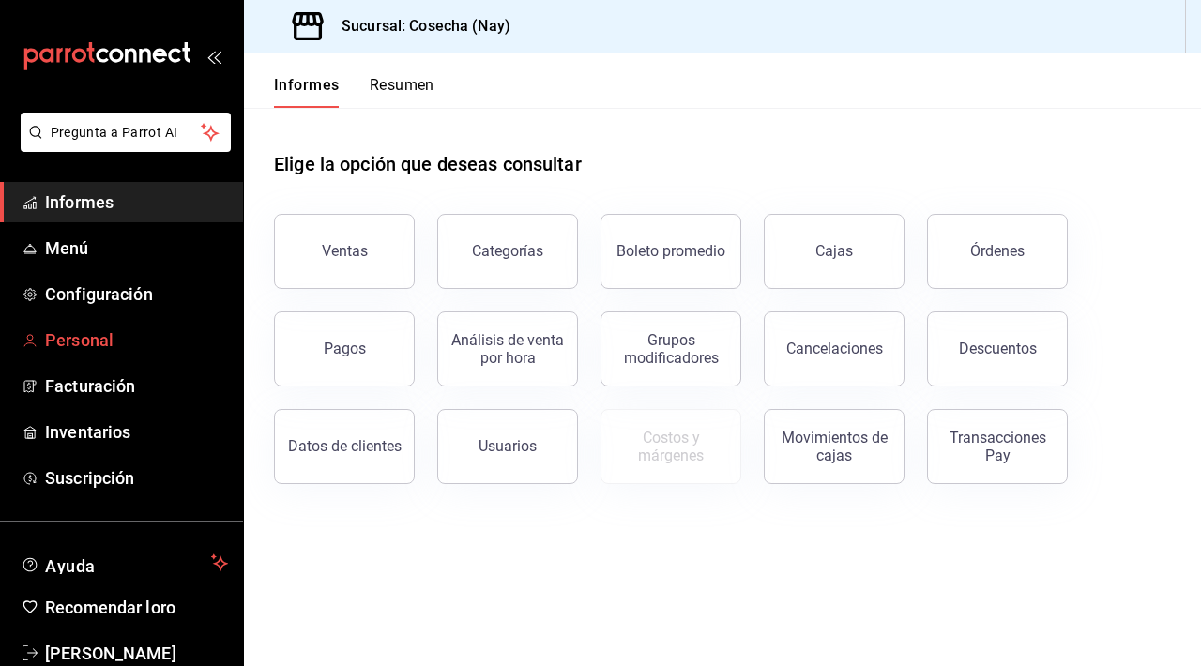
click at [109, 346] on font "Personal" at bounding box center [79, 340] width 68 height 20
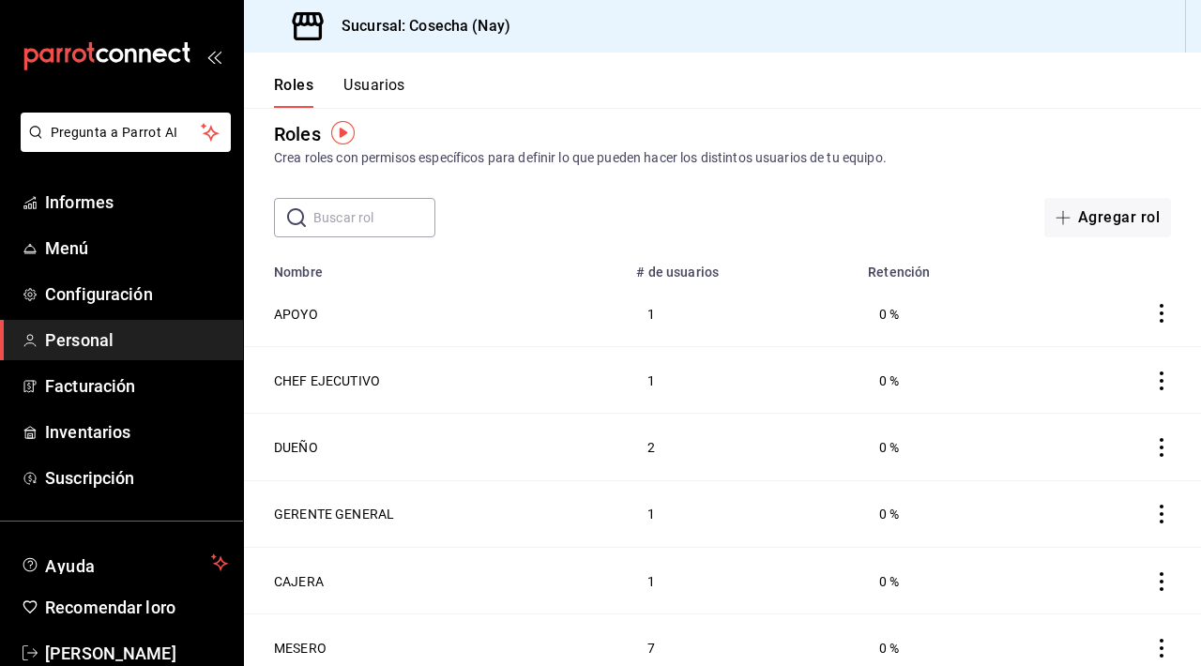
scroll to position [17, 0]
click at [382, 87] on font "Usuarios" at bounding box center [374, 85] width 62 height 18
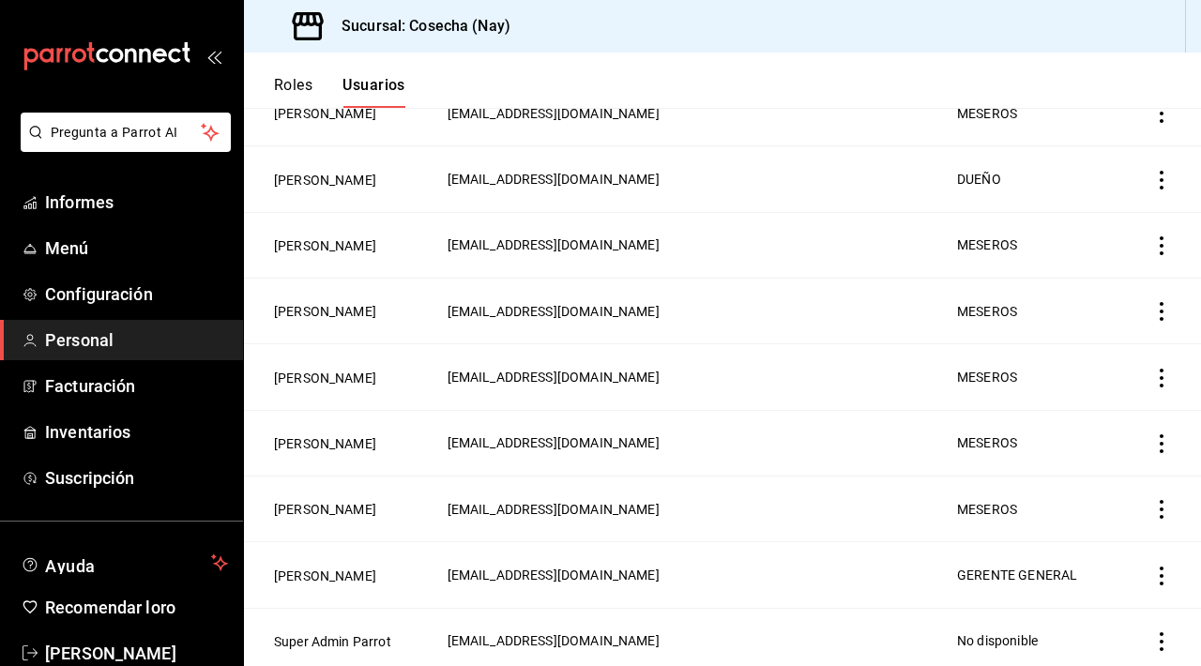
scroll to position [548, 0]
click at [337, 568] on button "[PERSON_NAME]" at bounding box center [325, 575] width 102 height 19
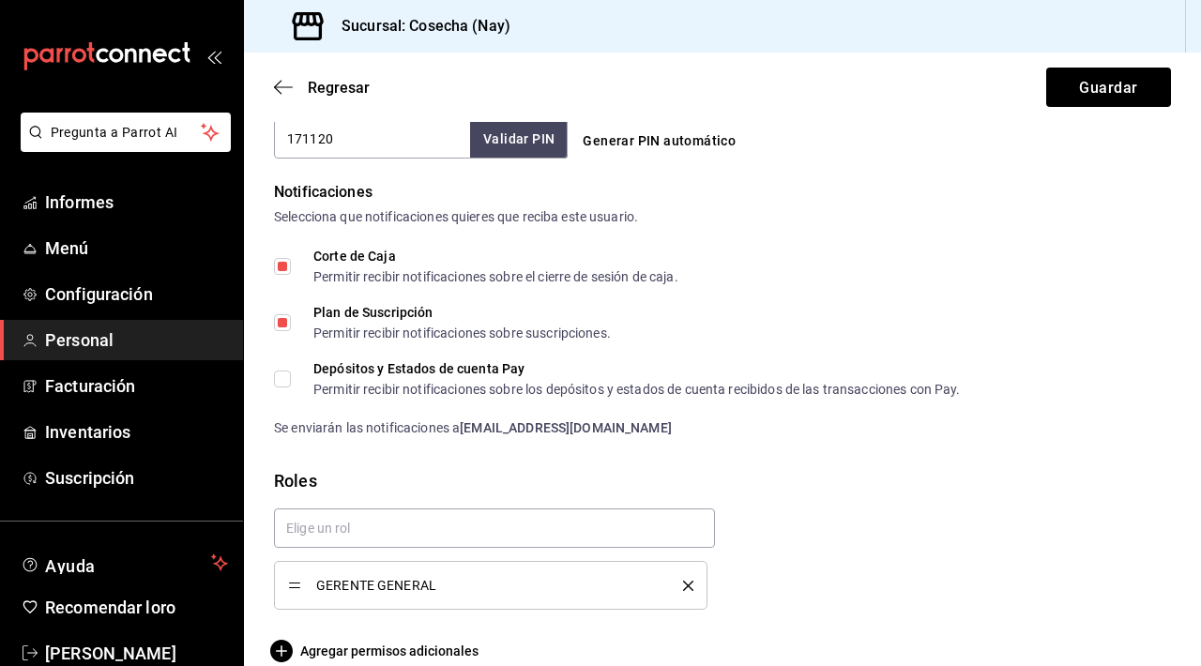
scroll to position [937, 0]
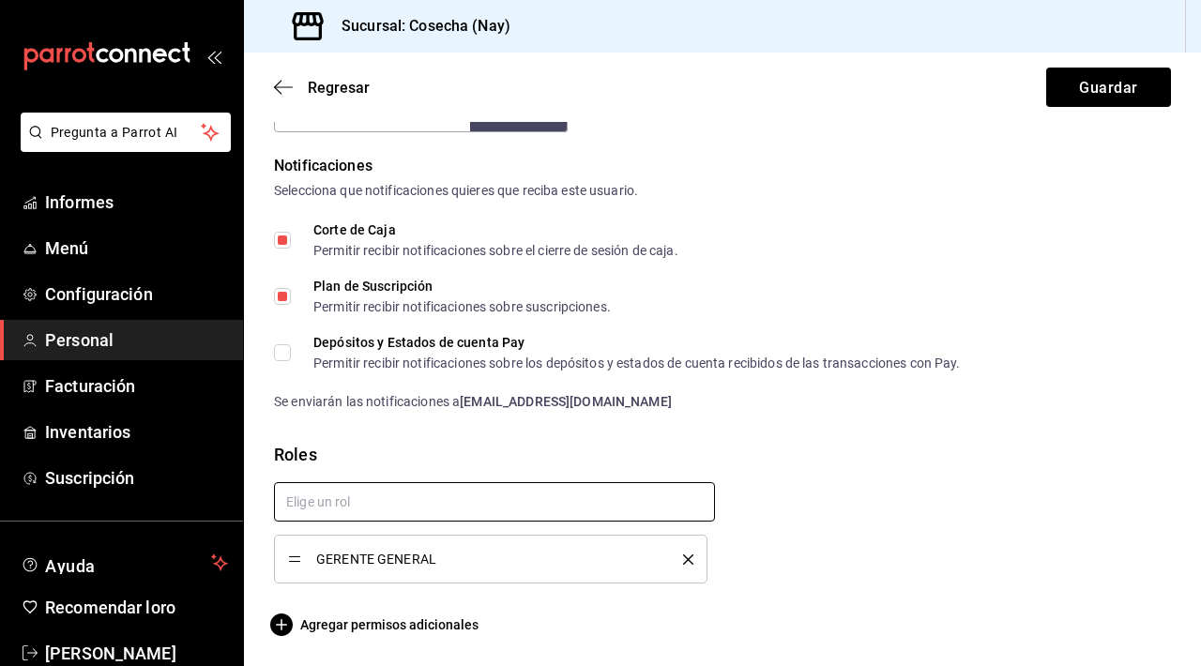
click at [455, 504] on input "text" at bounding box center [494, 501] width 441 height 39
click at [409, 566] on font "GERENTE GENERAL" at bounding box center [376, 559] width 120 height 15
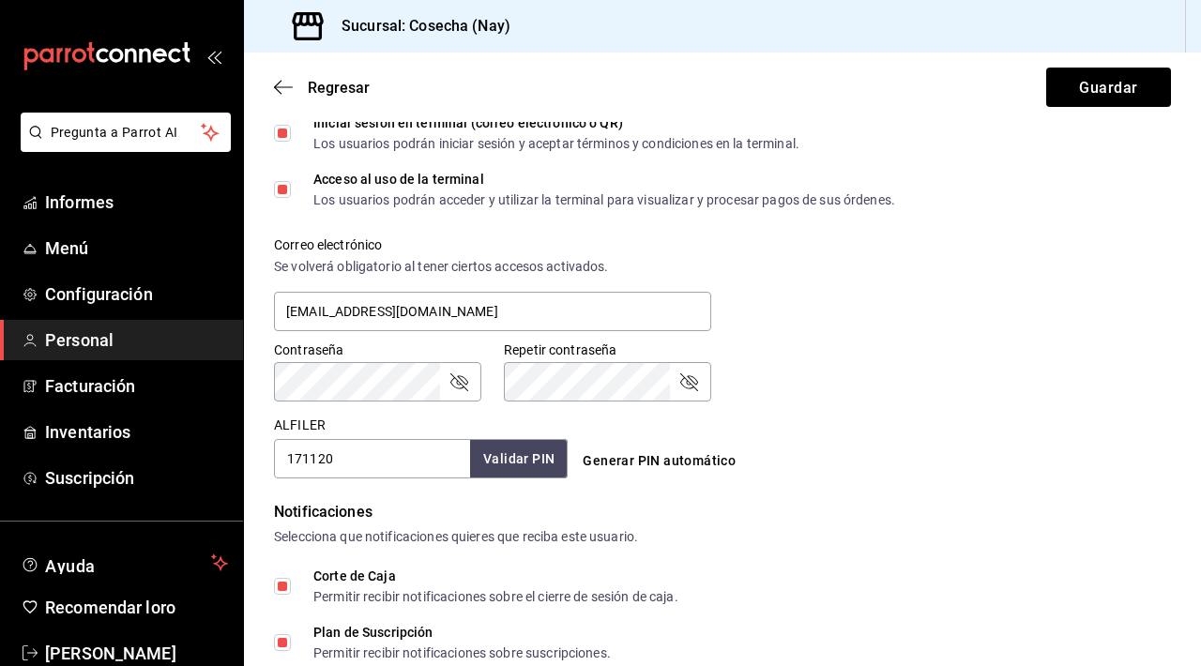
scroll to position [583, 0]
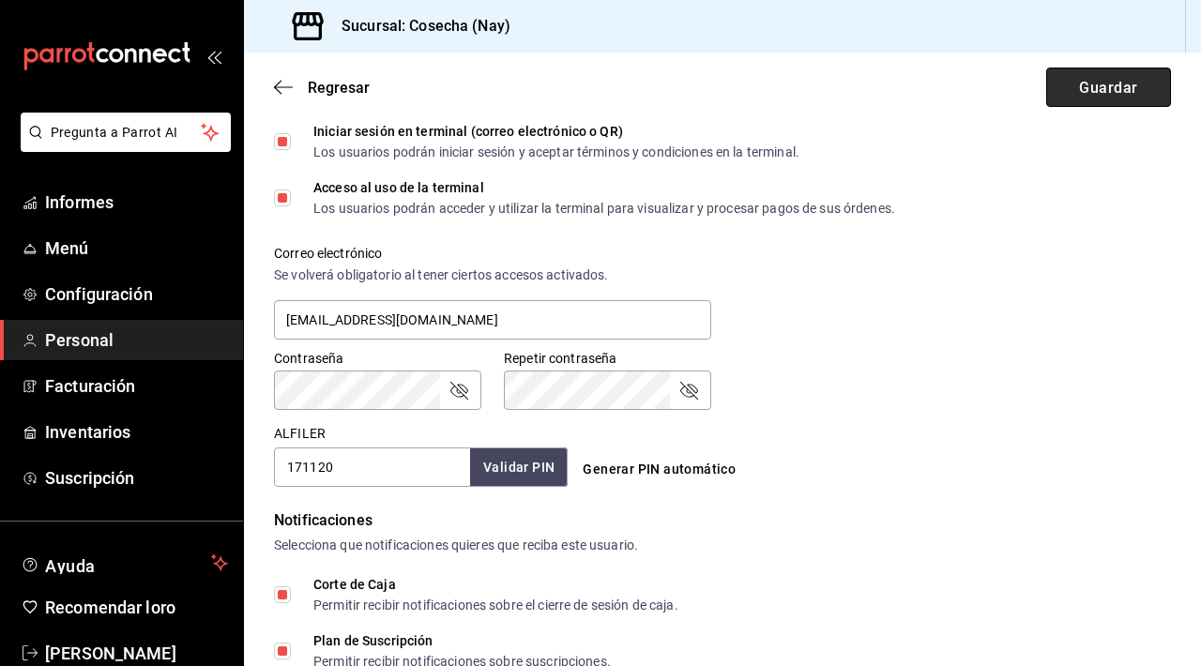
click at [1096, 101] on button "Guardar" at bounding box center [1108, 87] width 125 height 39
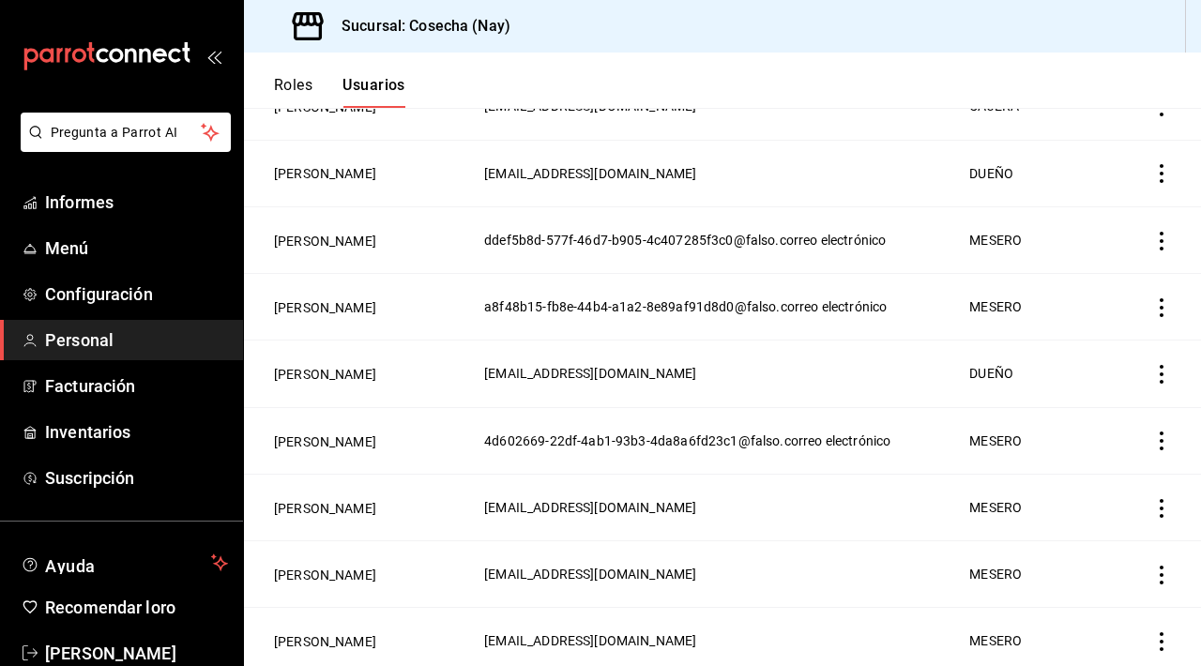
scroll to position [646, 0]
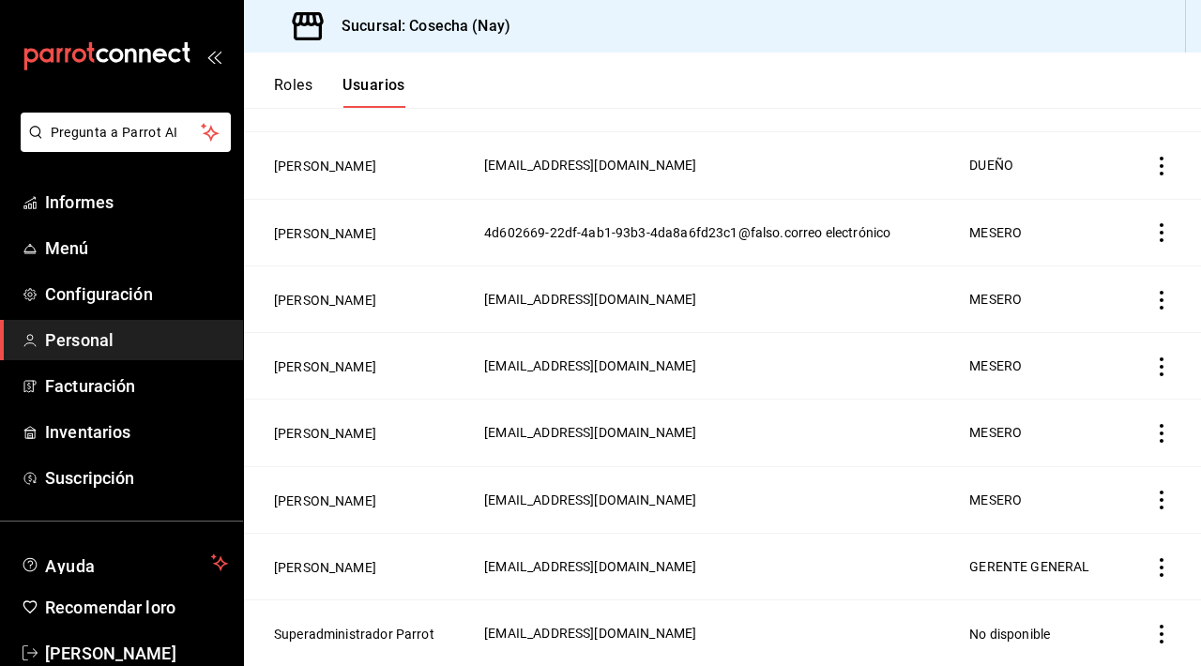
click at [1162, 560] on icon "comportamiento" at bounding box center [1162, 567] width 4 height 19
click at [318, 556] on div at bounding box center [600, 333] width 1201 height 666
click at [327, 561] on font "[PERSON_NAME]" at bounding box center [325, 567] width 102 height 15
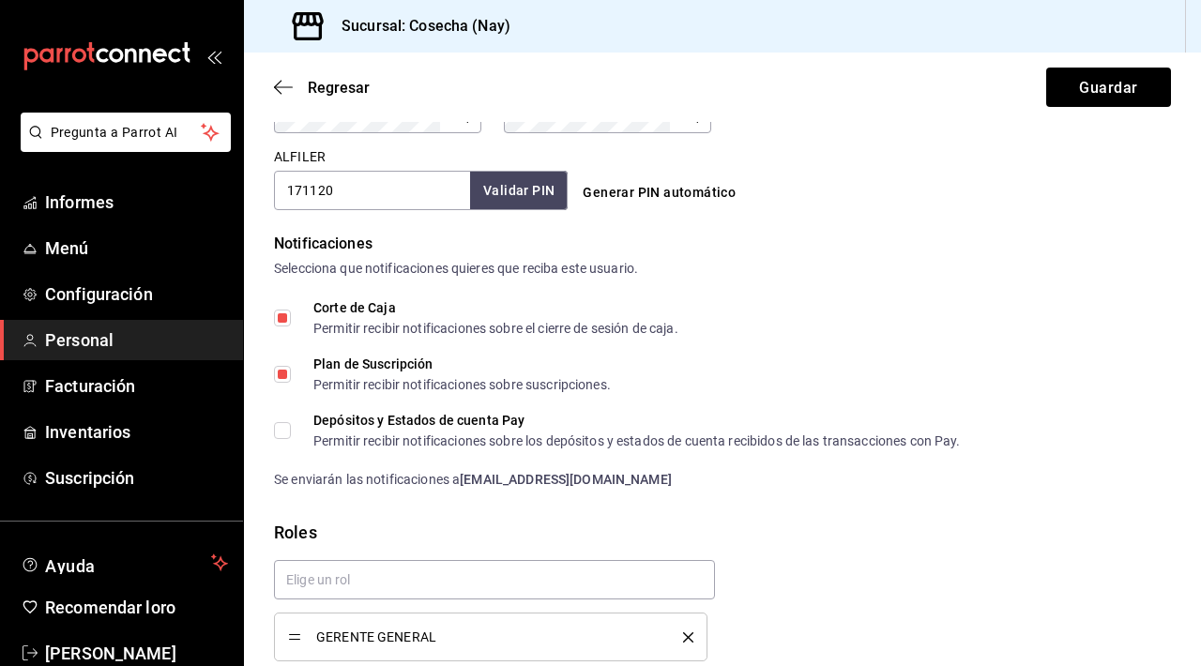
scroll to position [823, 0]
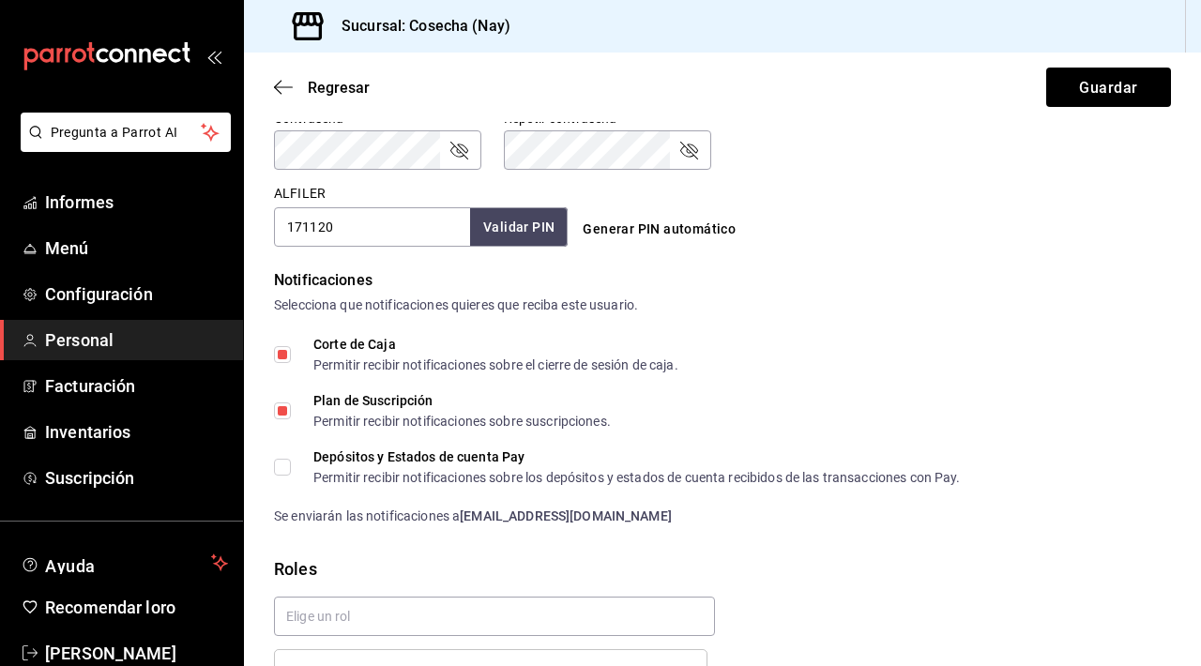
click at [289, 356] on input "Corte de Caja Permitir recibir notificaciones sobre el cierre de sesión de caja." at bounding box center [282, 354] width 17 height 17
click at [288, 356] on input "Corte de Caja Permitir recibir notificaciones sobre el cierre de sesión de caja." at bounding box center [282, 354] width 17 height 17
checkbox input "true"
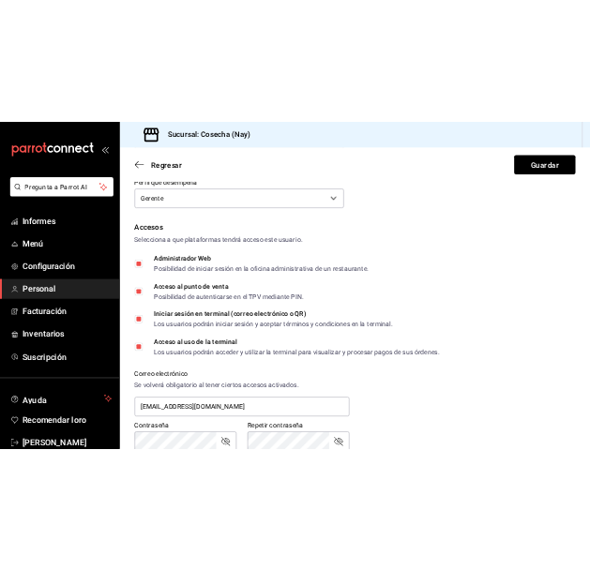
scroll to position [353, 0]
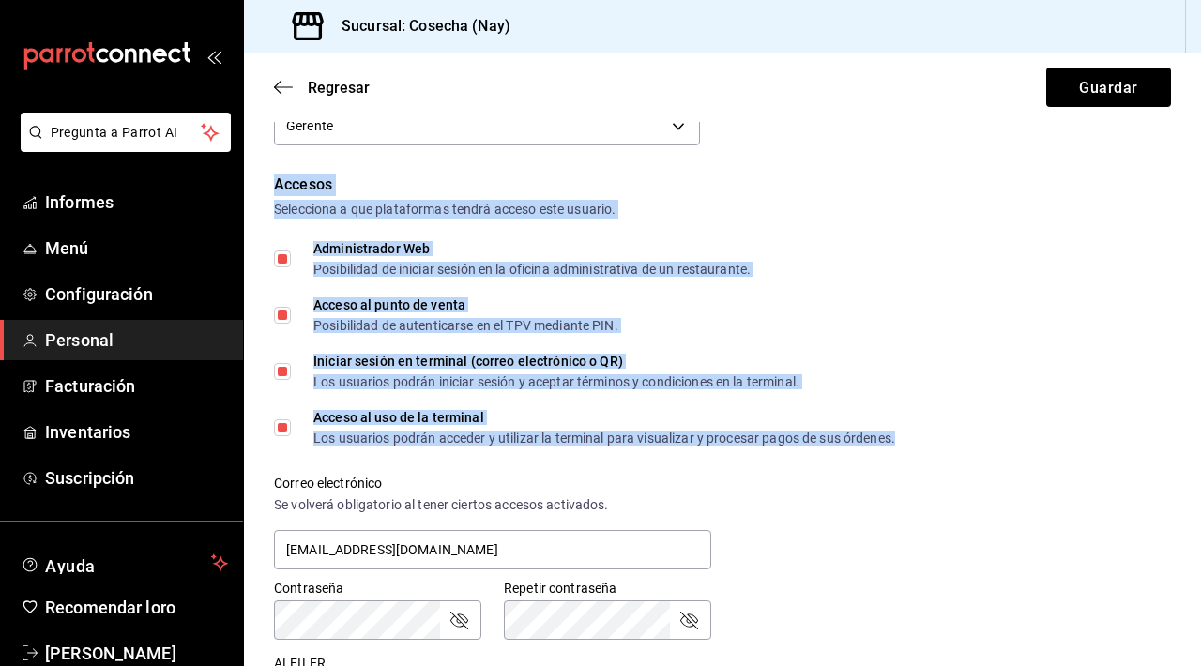
drag, startPoint x: 275, startPoint y: 186, endPoint x: 507, endPoint y: 435, distance: 340.6
click at [507, 435] on div "Accesos Selecciona a que plataformas tendrá acceso este usuario. Administrador …" at bounding box center [722, 445] width 897 height 543
copy div "Accesos Selecciona a que plataformas tendrá acceso este usuario. Administrador …"
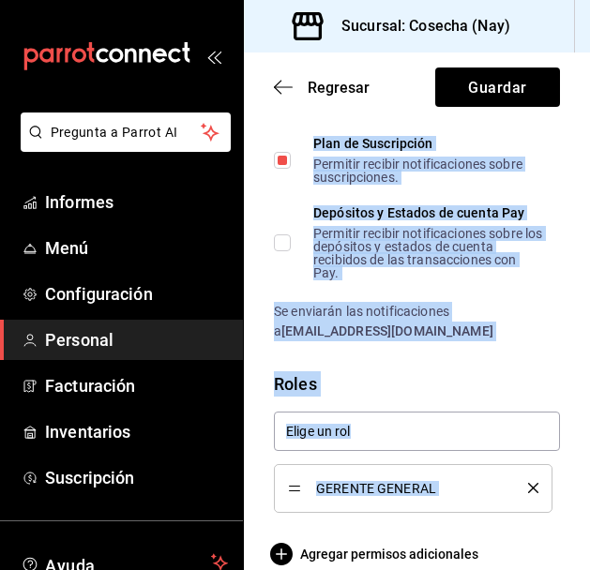
scroll to position [1351, 0]
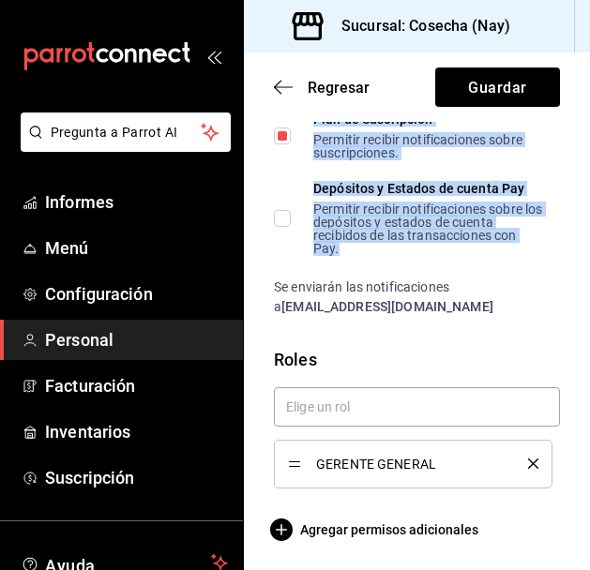
drag, startPoint x: 274, startPoint y: 311, endPoint x: 448, endPoint y: 229, distance: 192.2
click at [448, 230] on div "Notificaciones Selecciona que notificaciones quieres que reciba este usuario. C…" at bounding box center [417, 136] width 286 height 362
copy div "Notificaciones Selecciona que notificaciones quieres que reciba este usuario. C…"
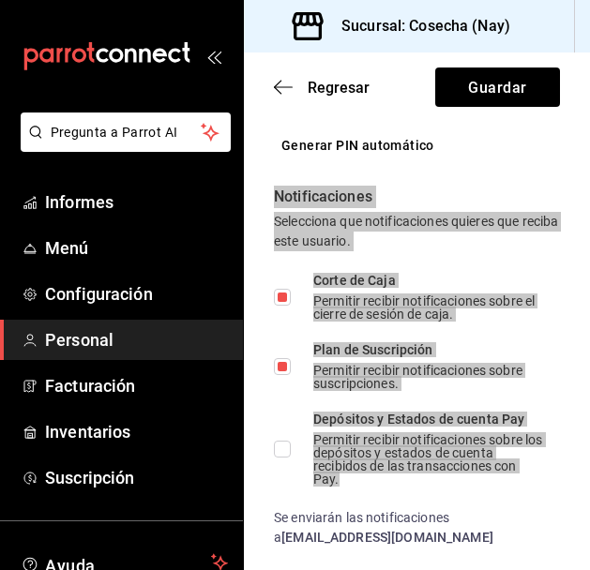
scroll to position [1125, 0]
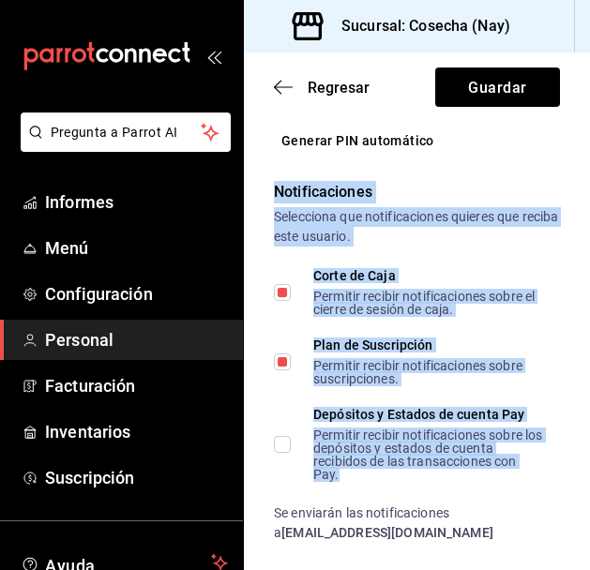
click at [282, 359] on input "Plan de Suscripción Permitir recibir notificaciones sobre suscripciones." at bounding box center [282, 362] width 17 height 17
checkbox input "false"
click at [494, 243] on div "Selecciona que notificaciones quieres que reciba este usuario." at bounding box center [417, 226] width 286 height 39
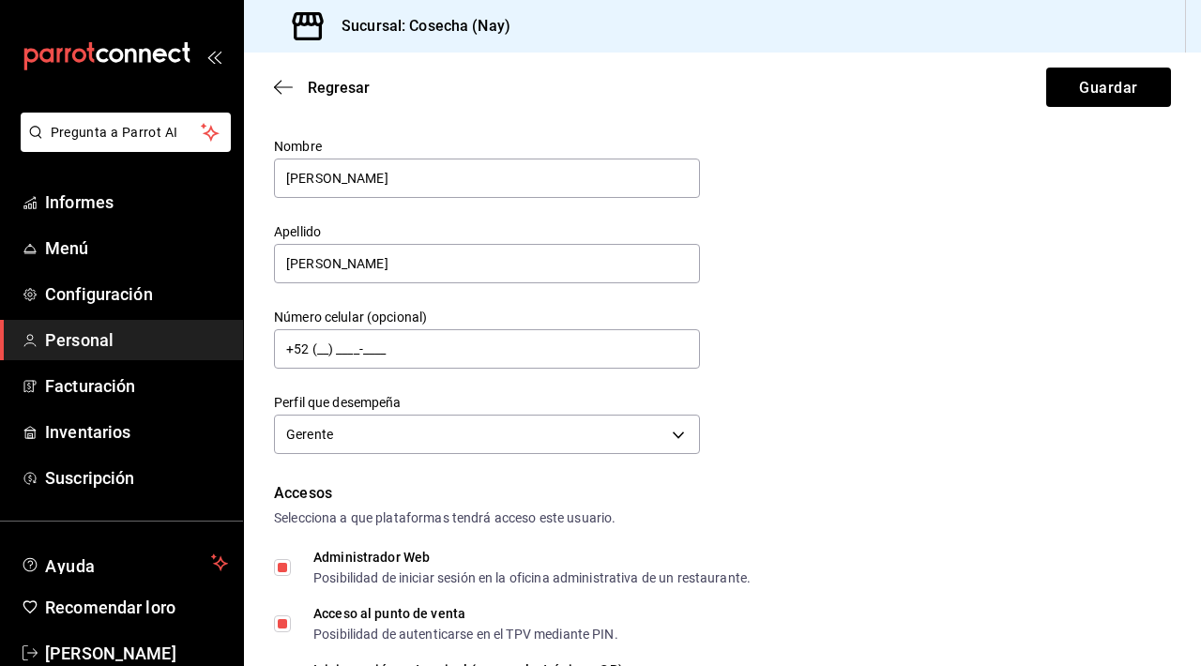
scroll to position [0, 0]
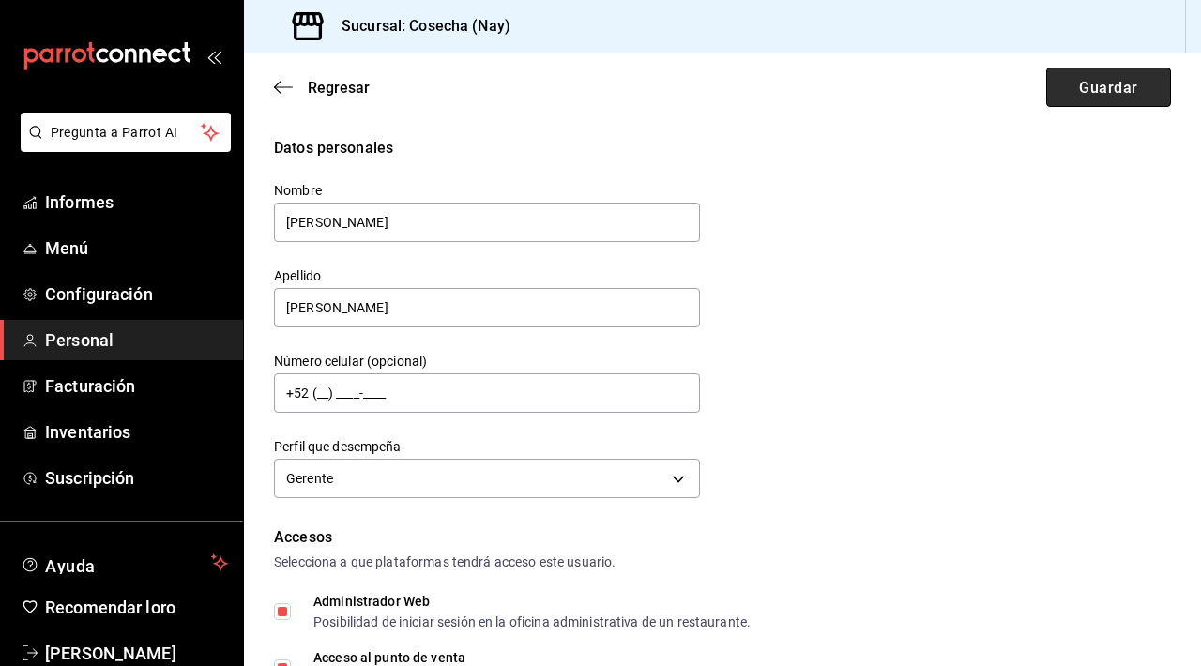
click at [1106, 87] on font "Guardar" at bounding box center [1108, 87] width 58 height 18
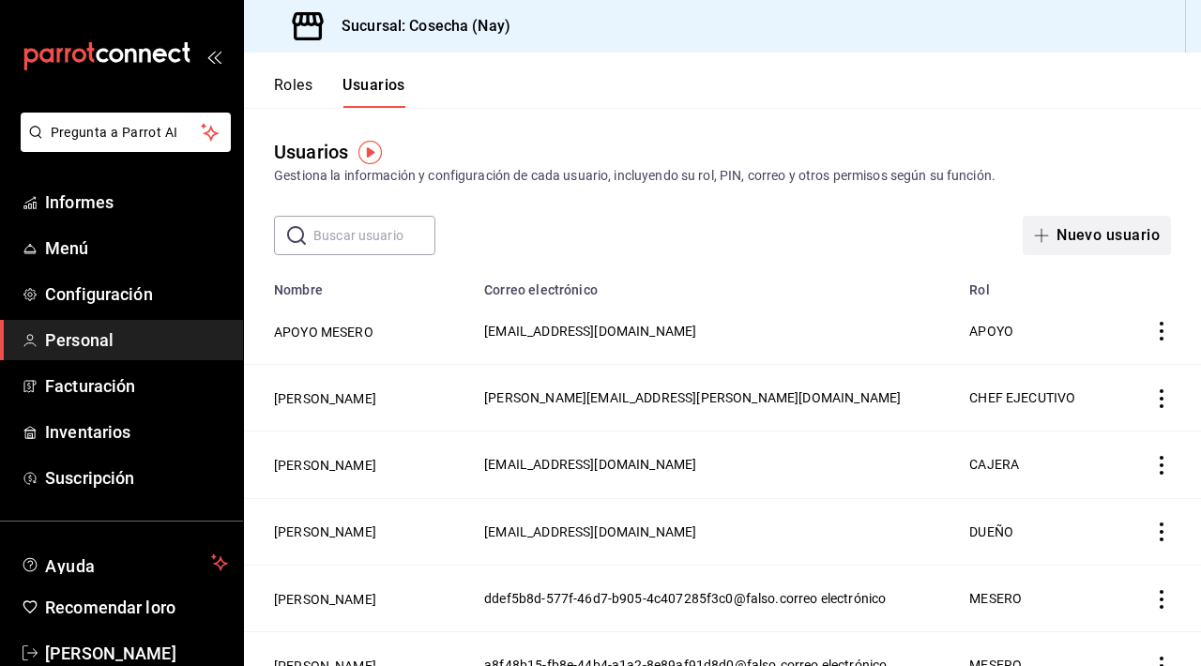
click at [1101, 238] on font "Nuevo usuario" at bounding box center [1107, 235] width 103 height 18
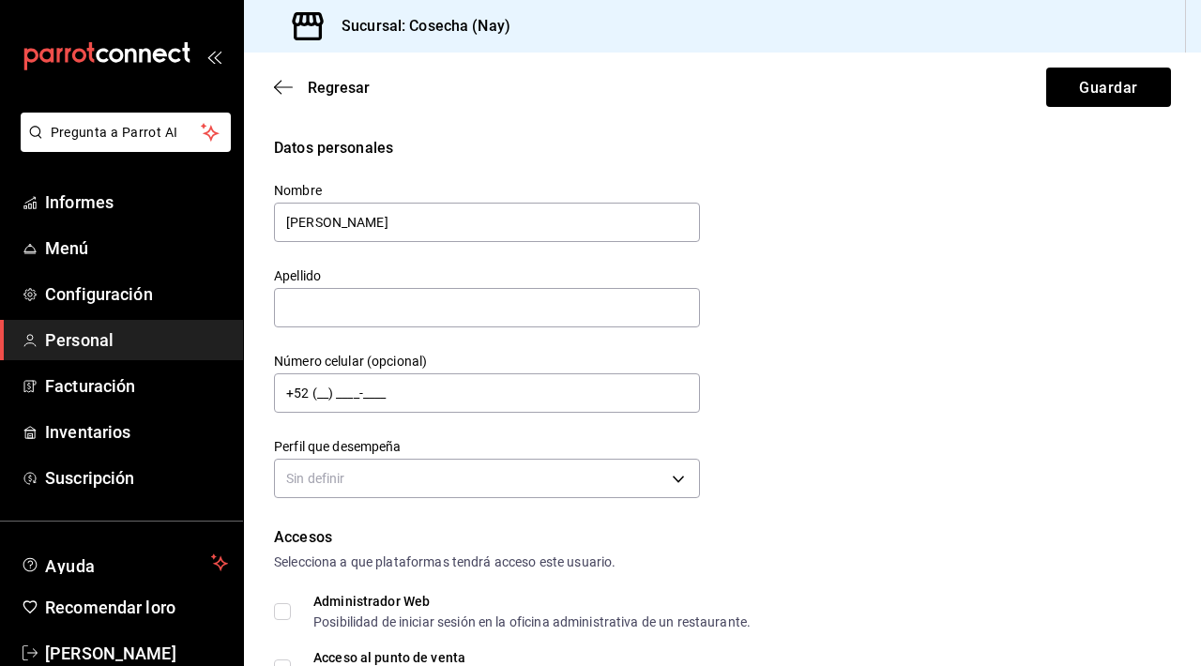
type input "JORGE"
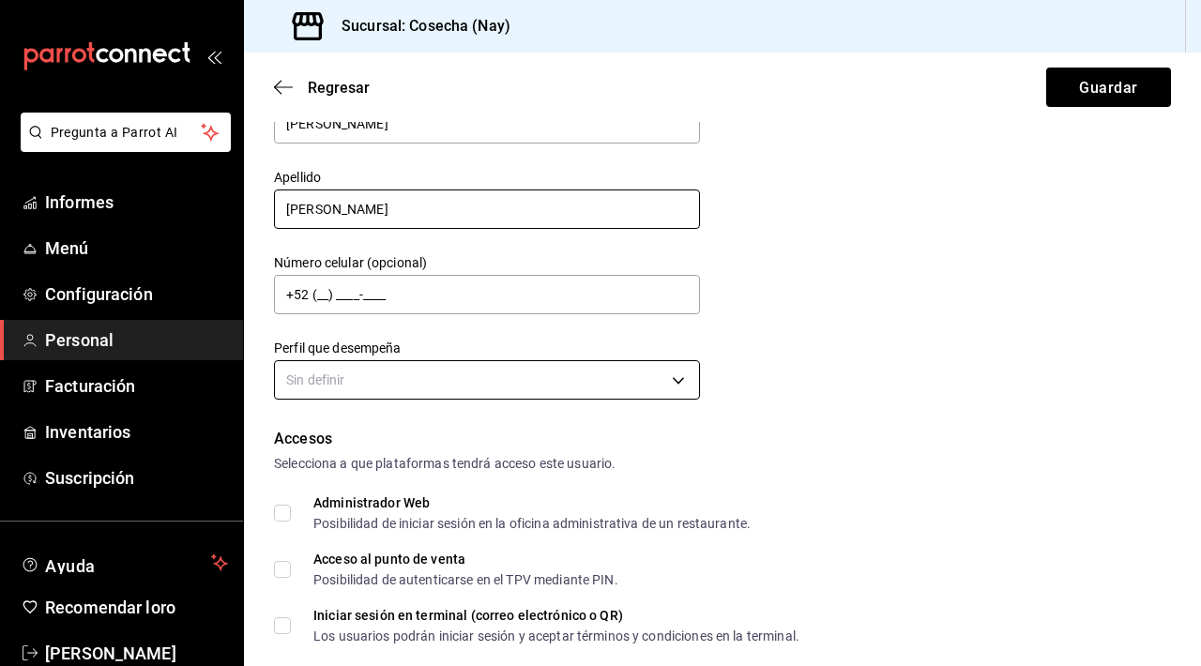
scroll to position [112, 0]
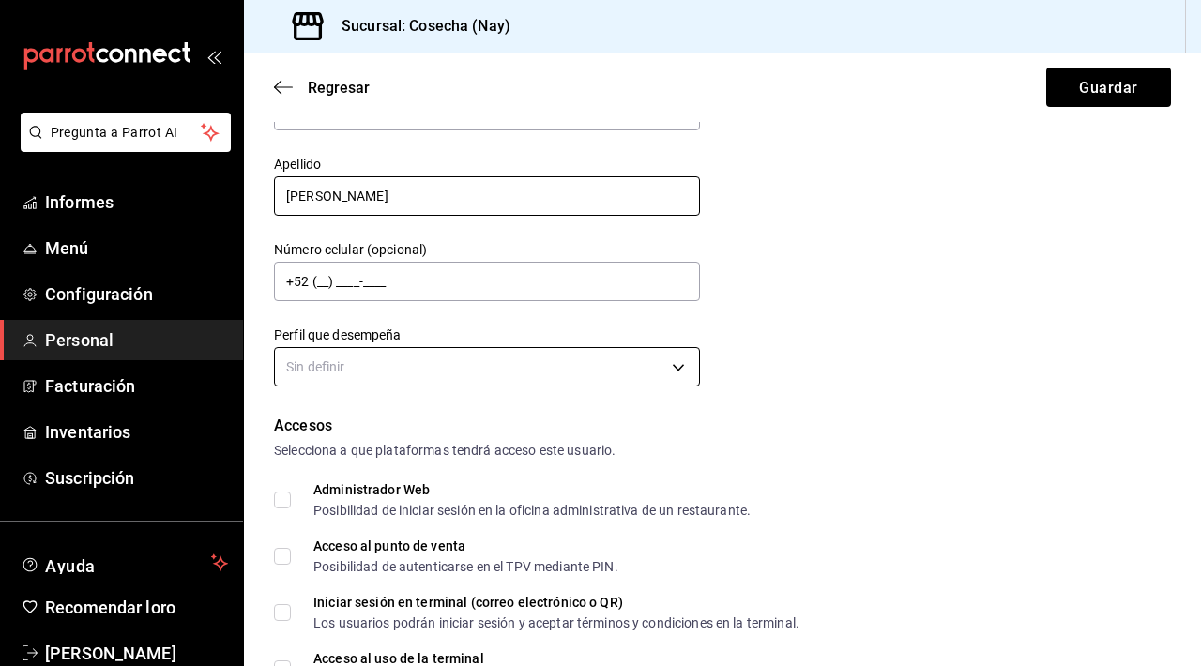
type input "MONTES"
click at [581, 374] on body "Pregunta a Parrot AI Informes Menú Configuración Personal Facturación Inventari…" at bounding box center [600, 333] width 1201 height 666
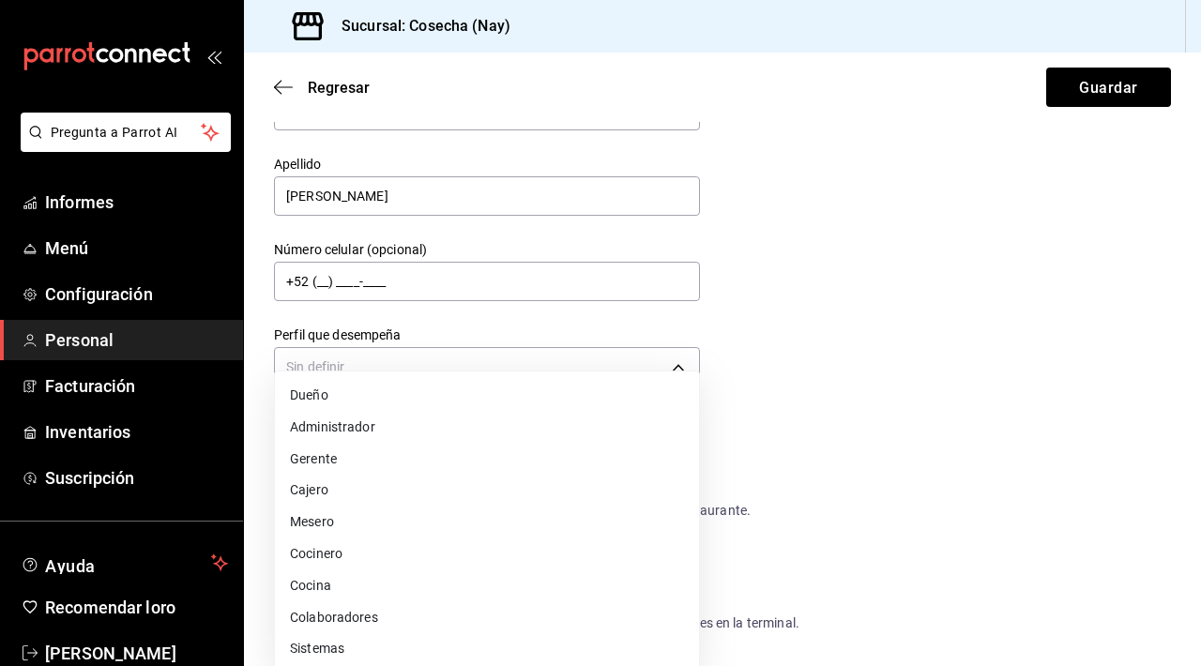
click at [444, 458] on li "Gerente" at bounding box center [487, 459] width 424 height 32
type input "MANAGER"
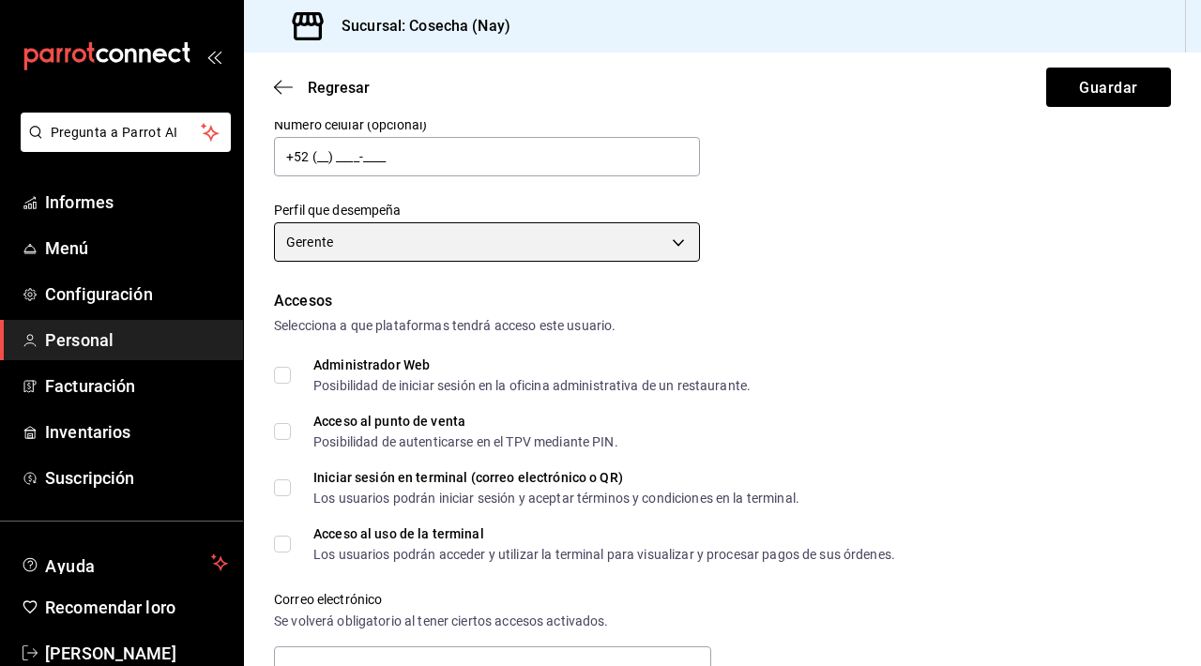
scroll to position [238, 0]
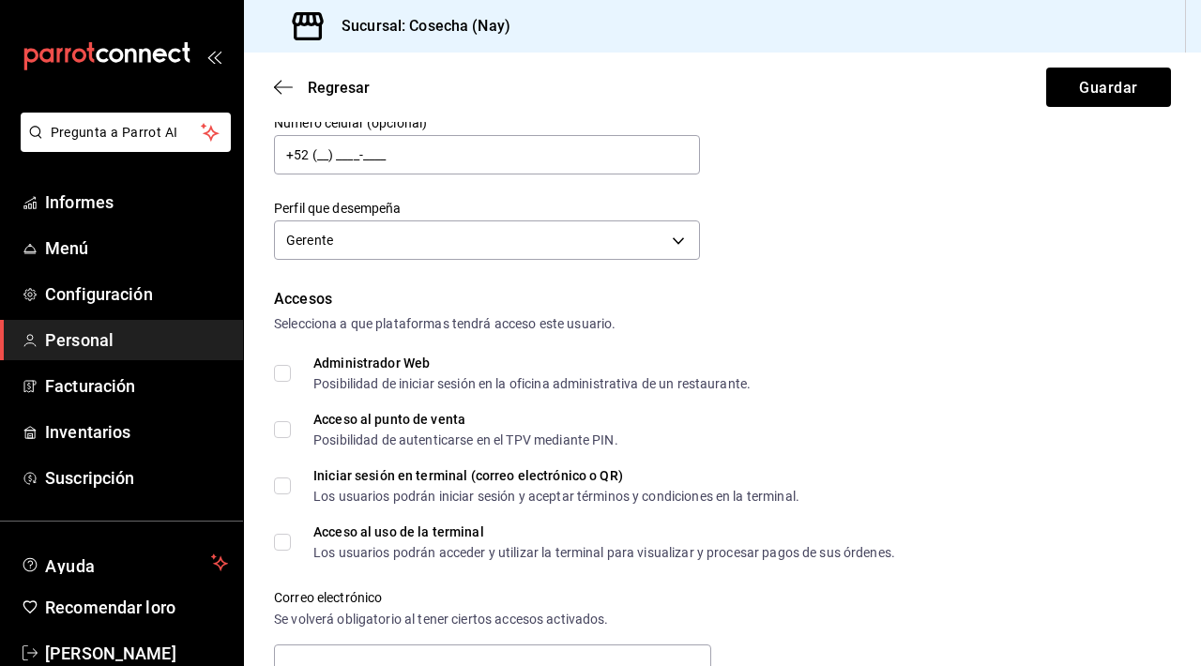
click at [281, 372] on input "Administrador Web Posibilidad de iniciar sesión en la oficina administrativa de…" at bounding box center [282, 373] width 17 height 17
checkbox input "true"
click at [281, 425] on input "Acceso al punto de venta Posibilidad de autenticarse en el TPV mediante PIN." at bounding box center [282, 429] width 17 height 17
checkbox input "true"
click at [288, 479] on input "Iniciar sesión en terminal (correo electrónico o QR) Los usuarios podrán inicia…" at bounding box center [282, 486] width 17 height 17
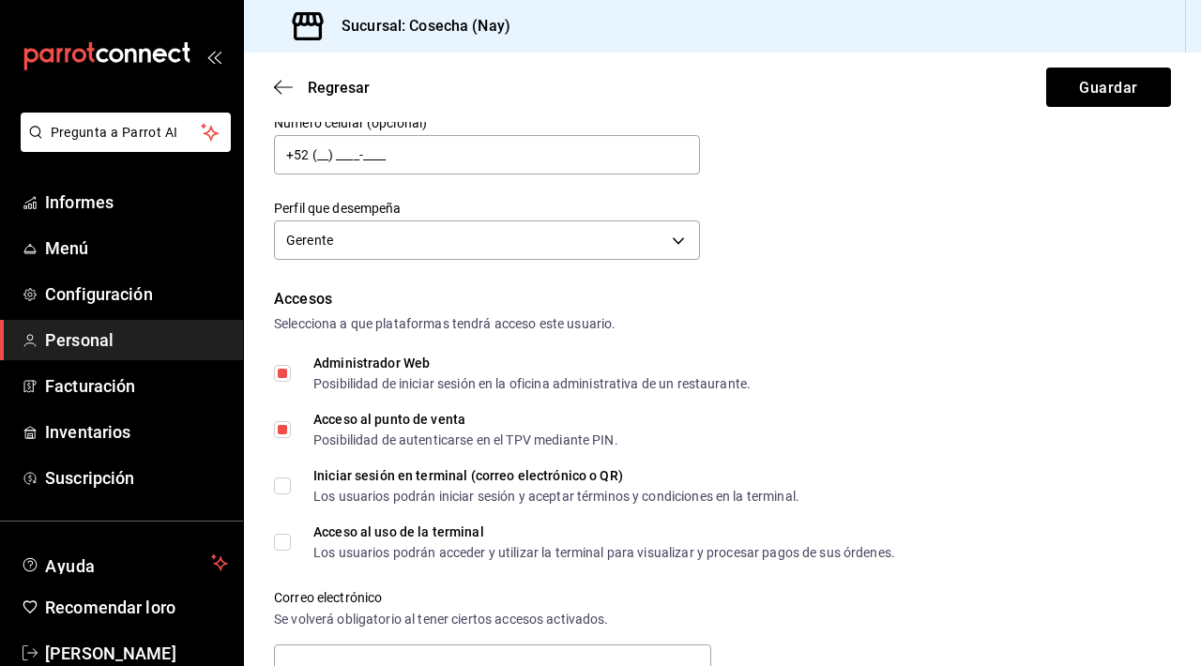
checkbox input "true"
click at [281, 547] on input "Acceso al uso de la terminal Los usuarios podrán acceder y utilizar la terminal…" at bounding box center [282, 542] width 17 height 17
checkbox input "true"
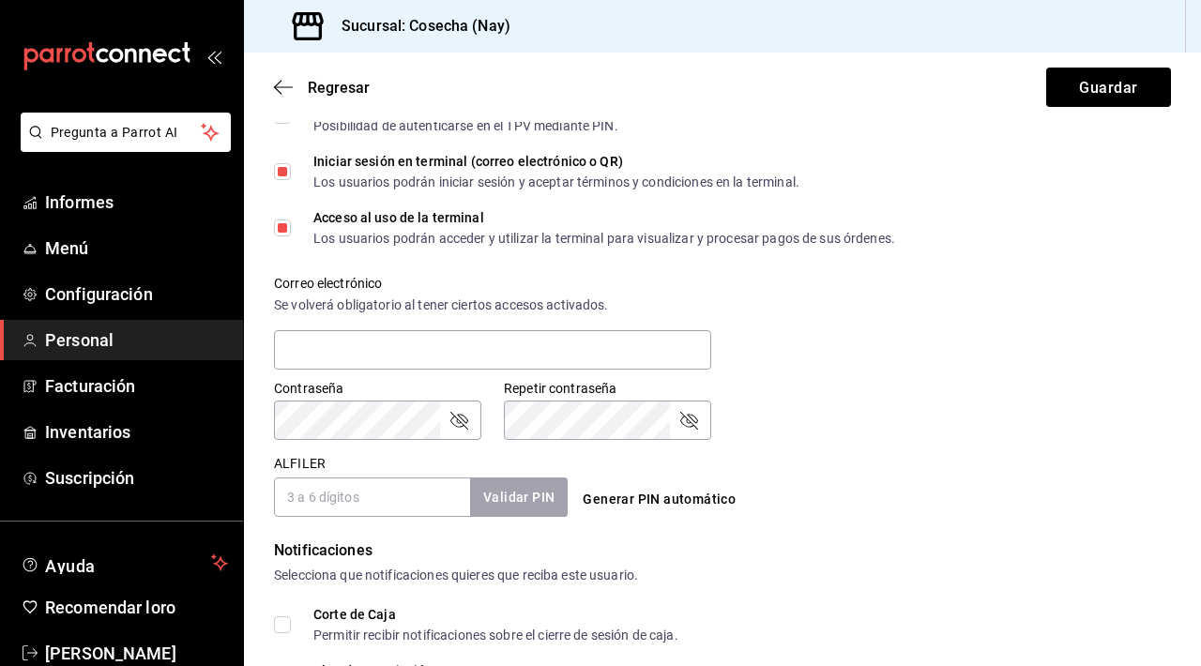
scroll to position [589, 0]
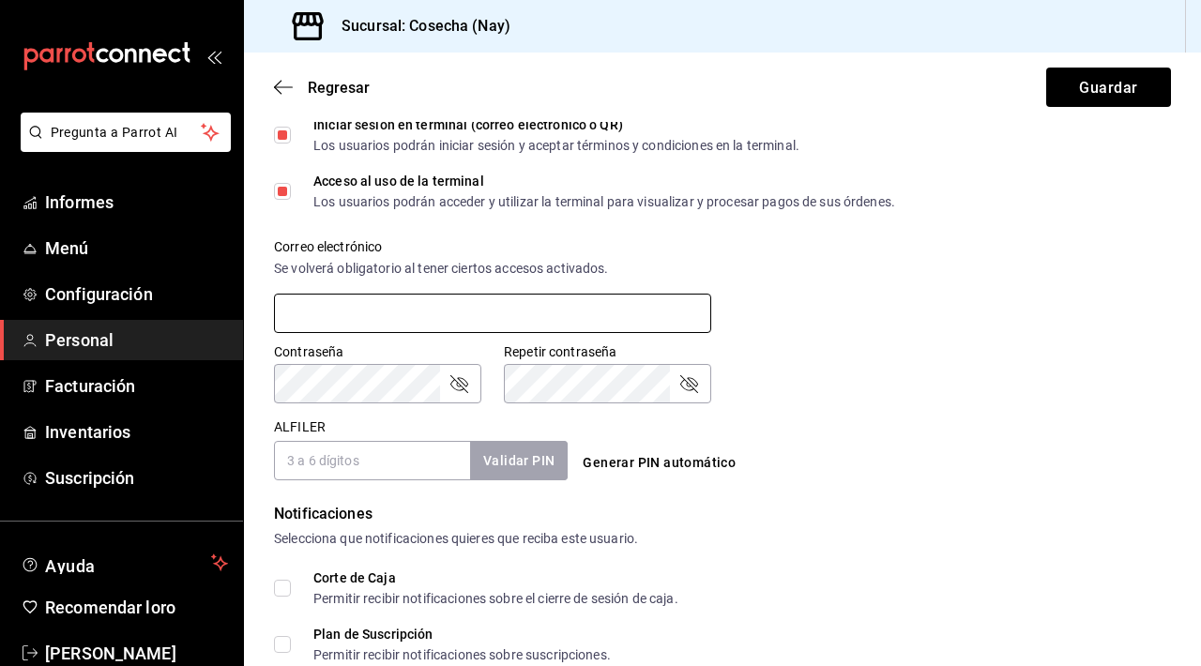
click at [432, 331] on input "text" at bounding box center [492, 313] width 437 height 39
type input "J"
click at [285, 88] on icon "button" at bounding box center [283, 87] width 19 height 17
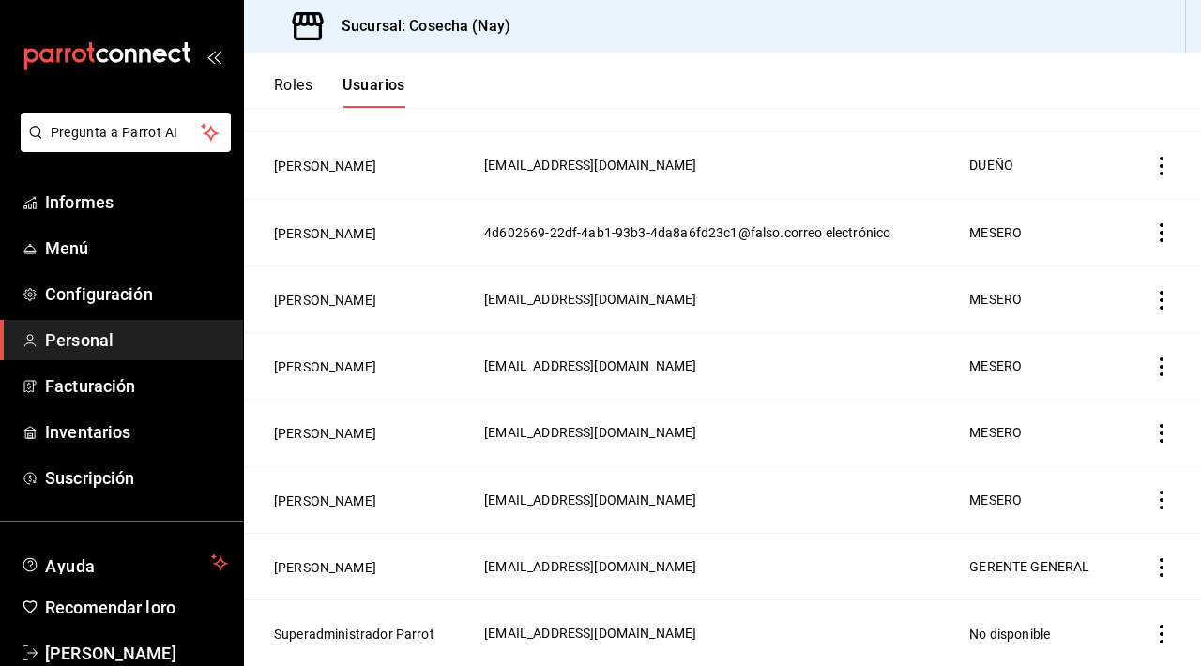
scroll to position [646, 0]
click at [1161, 558] on icon "comportamiento" at bounding box center [1161, 567] width 19 height 19
click at [1106, 587] on font "Eliminar" at bounding box center [1094, 585] width 48 height 15
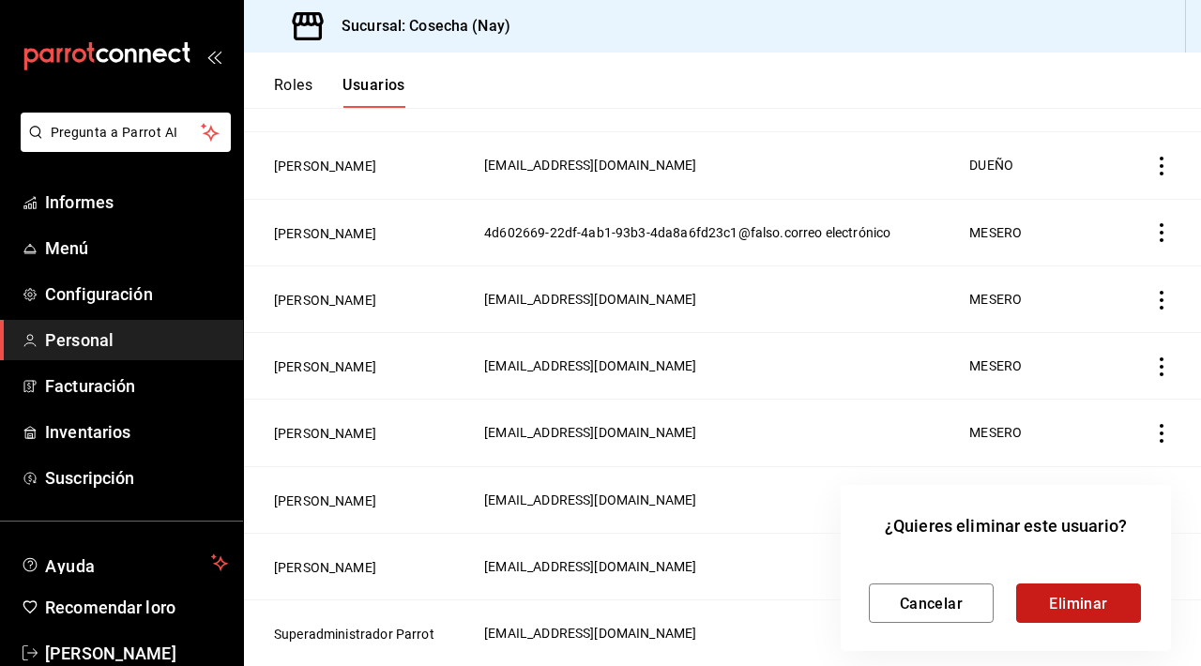
click at [1093, 603] on font "Eliminar" at bounding box center [1078, 603] width 59 height 18
click at [959, 579] on div "Cancelar Eliminar" at bounding box center [1006, 588] width 274 height 69
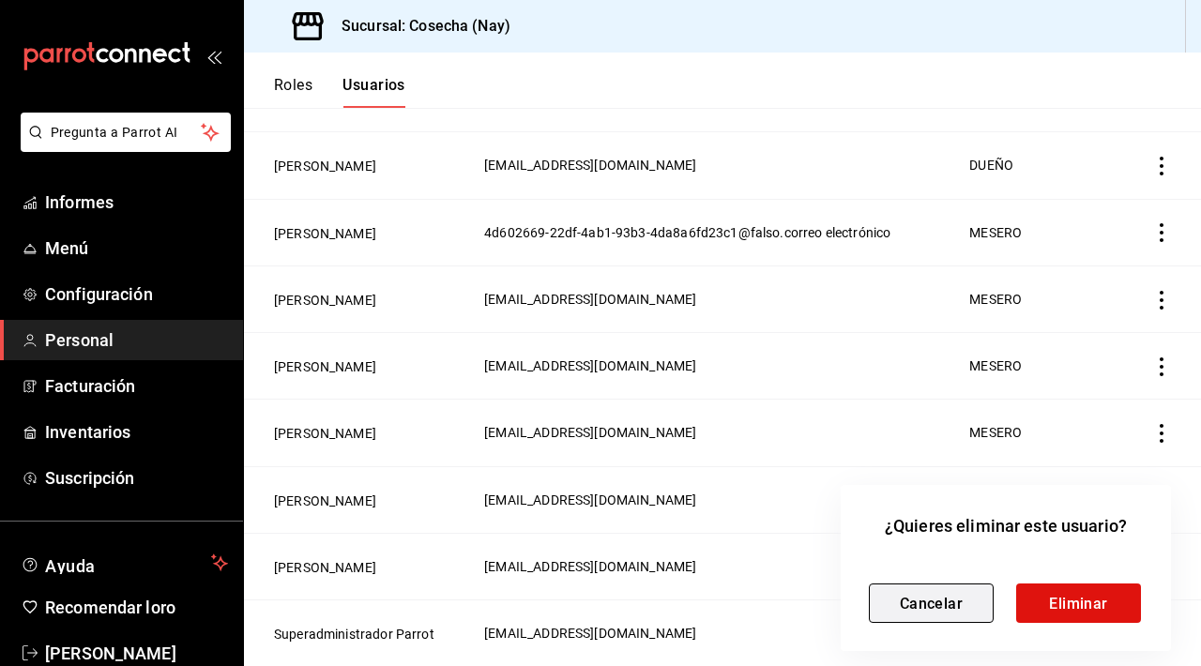
click at [947, 599] on font "Cancelar" at bounding box center [932, 603] width 64 height 18
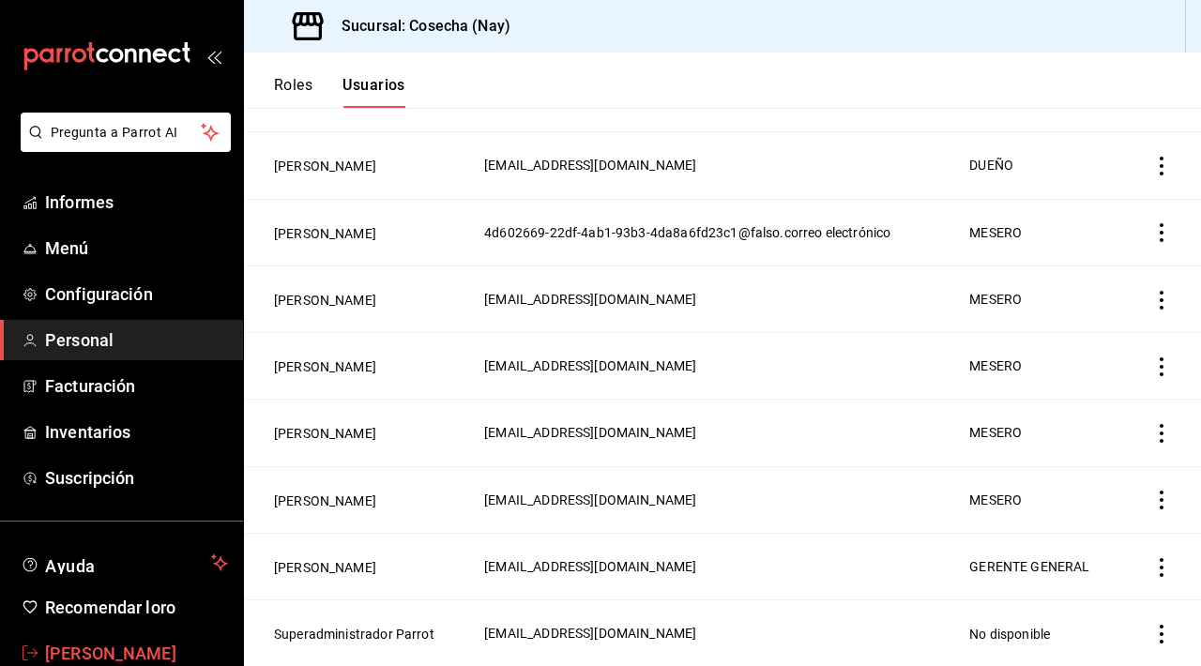
click at [80, 658] on font "Jorge Montes" at bounding box center [110, 654] width 131 height 20
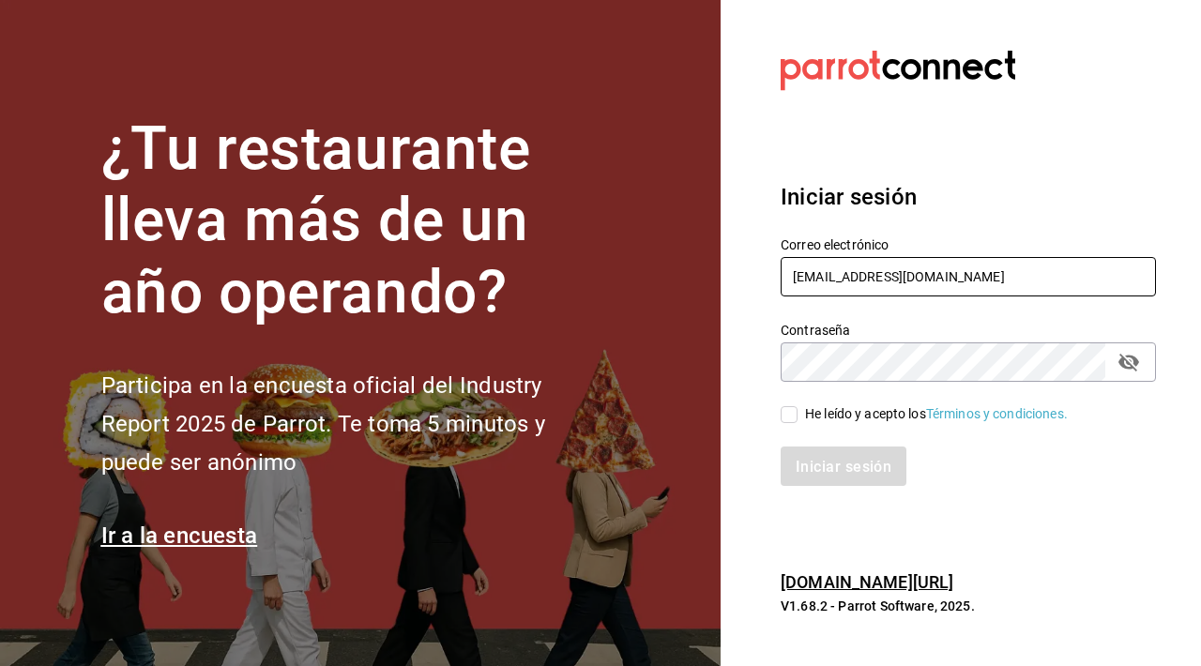
click at [1046, 275] on input "jorgemontes@cosecharestaurante.com" at bounding box center [968, 276] width 375 height 39
type input "bubu553@hotmail.com"
click at [791, 414] on input "He leído y acepto los Términos y condiciones." at bounding box center [789, 414] width 17 height 17
checkbox input "true"
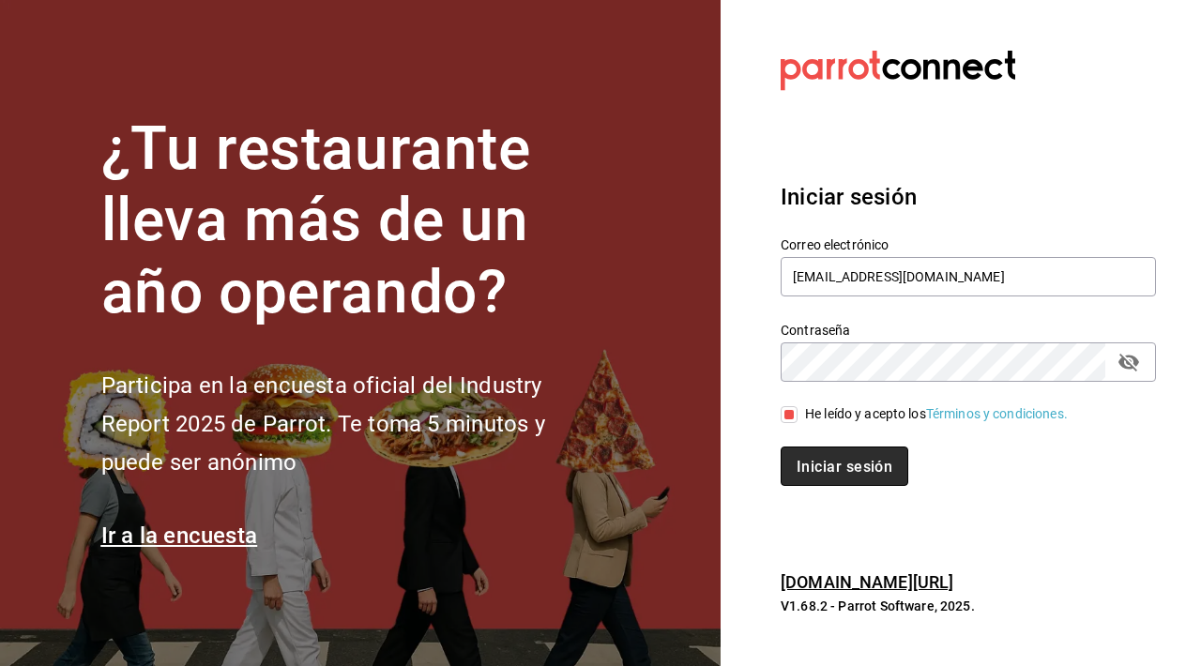
click at [819, 472] on font "Iniciar sesión" at bounding box center [845, 467] width 96 height 18
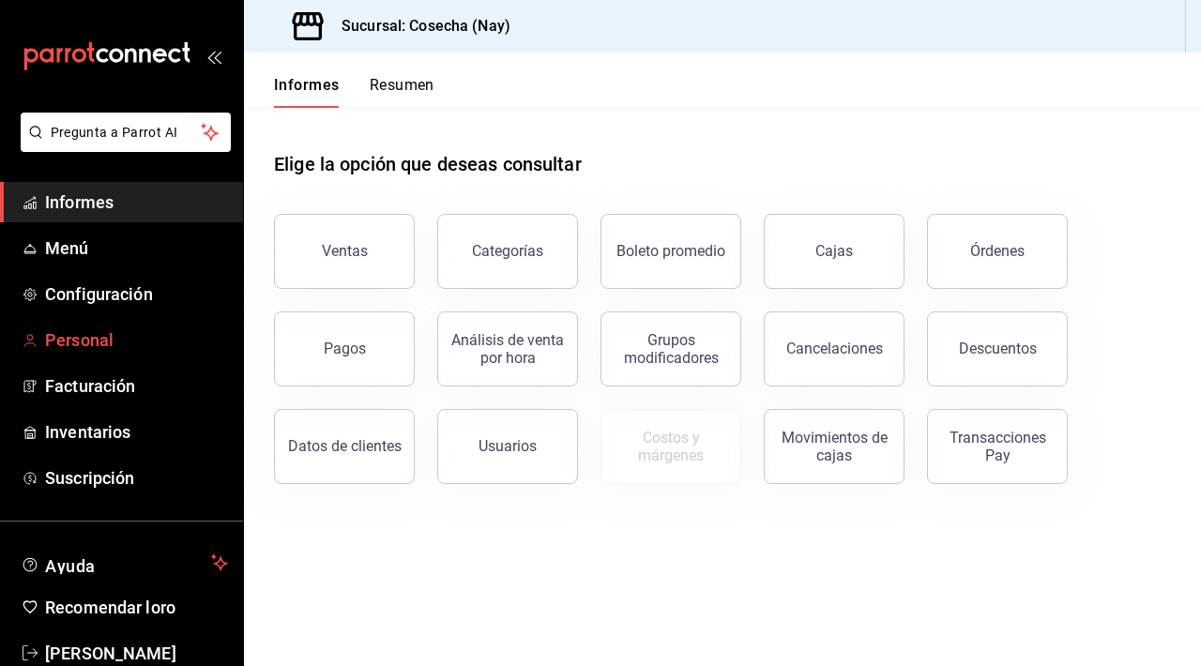
click at [73, 330] on font "Personal" at bounding box center [79, 340] width 68 height 20
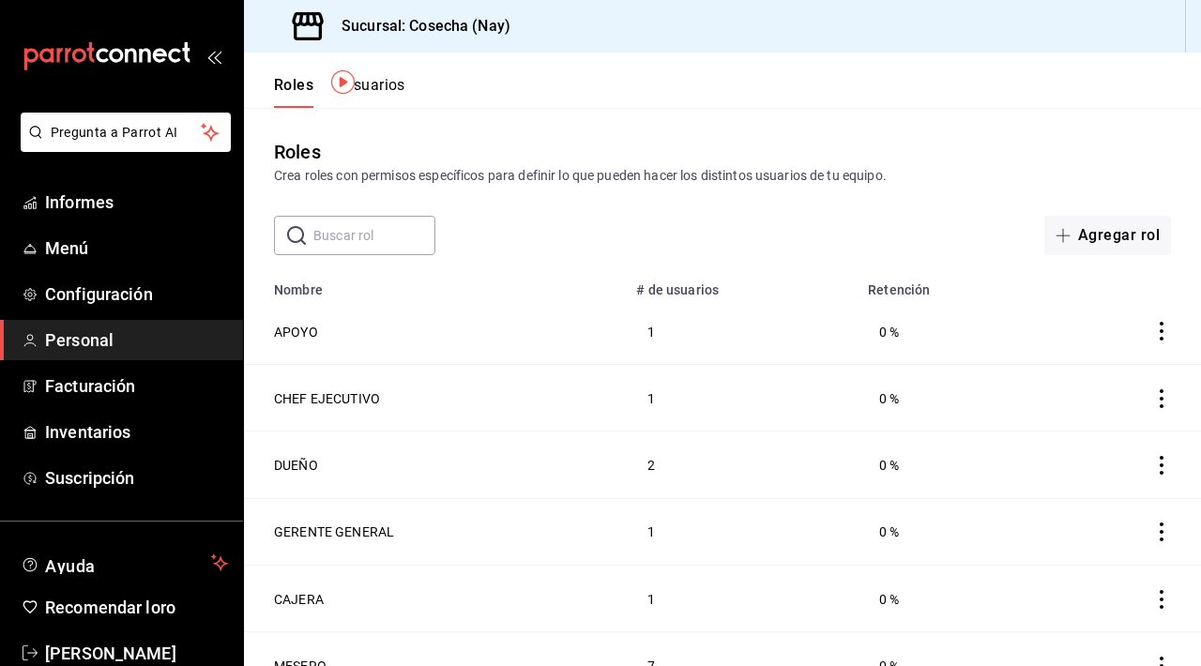
scroll to position [94, 0]
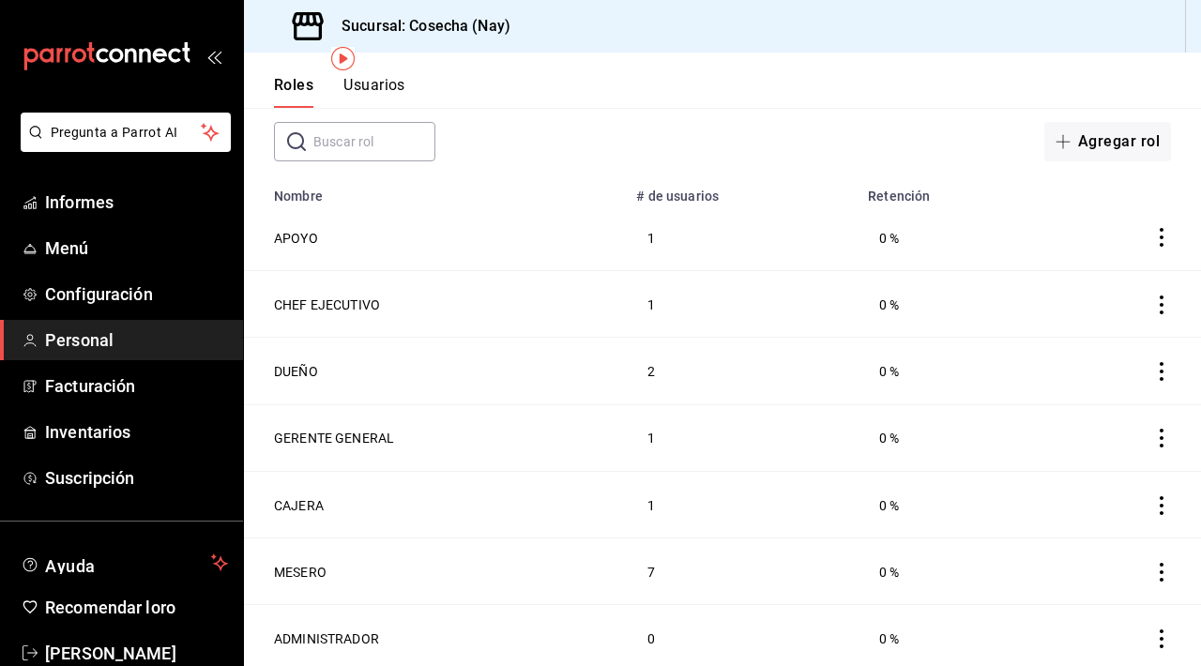
click at [367, 85] on font "Usuarios" at bounding box center [374, 85] width 62 height 18
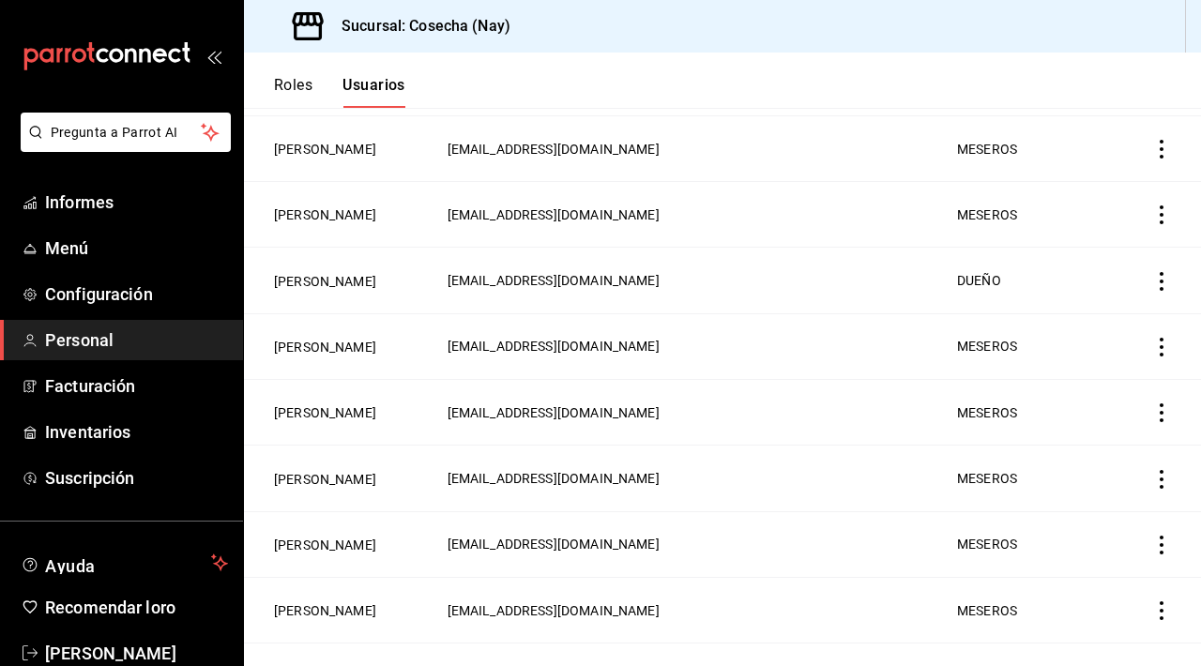
scroll to position [548, 0]
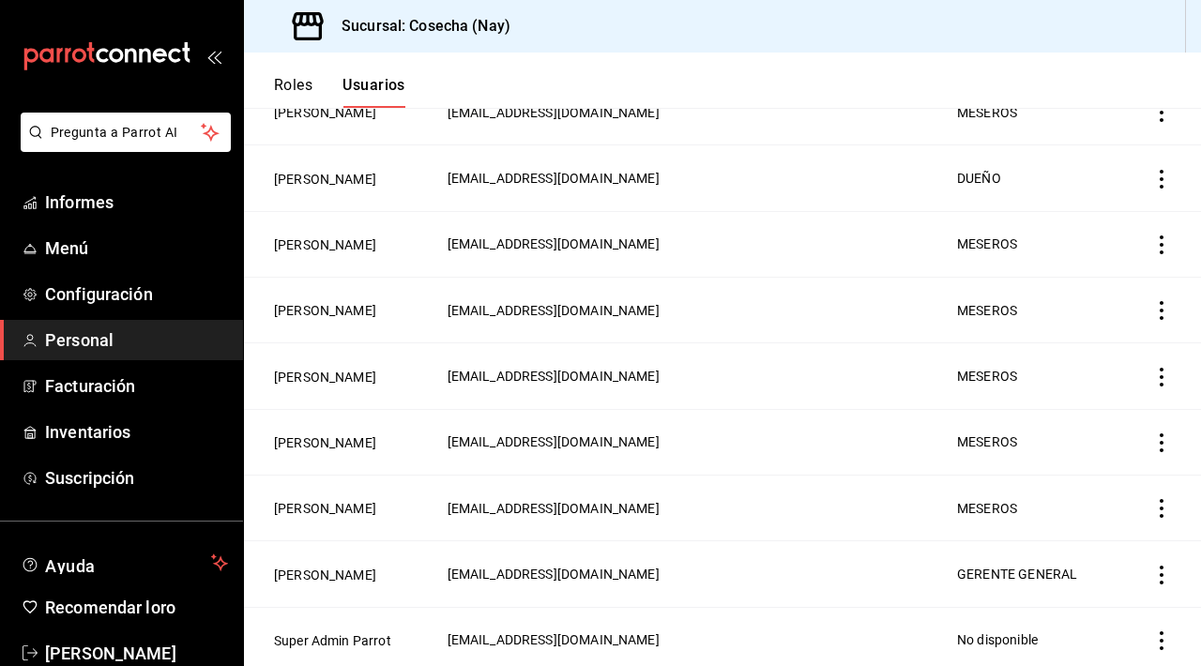
click at [1164, 566] on icon "actions" at bounding box center [1161, 575] width 19 height 19
click at [1132, 599] on li "Eliminar" at bounding box center [1092, 595] width 158 height 53
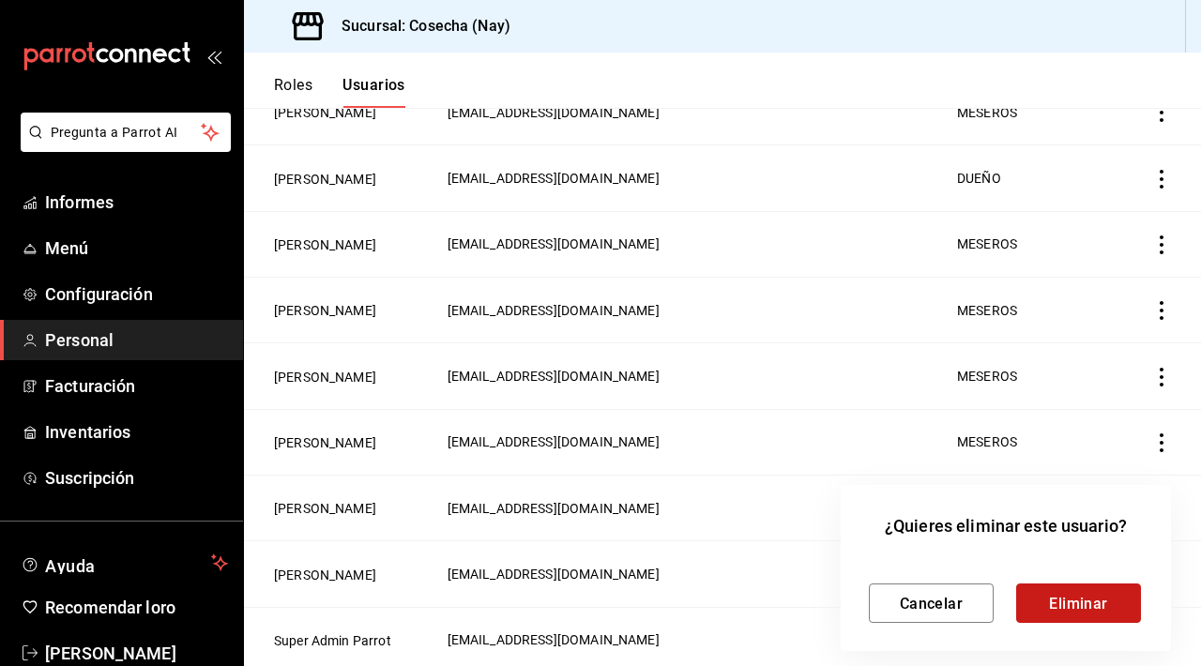
click at [1085, 602] on font "Eliminar" at bounding box center [1078, 603] width 59 height 18
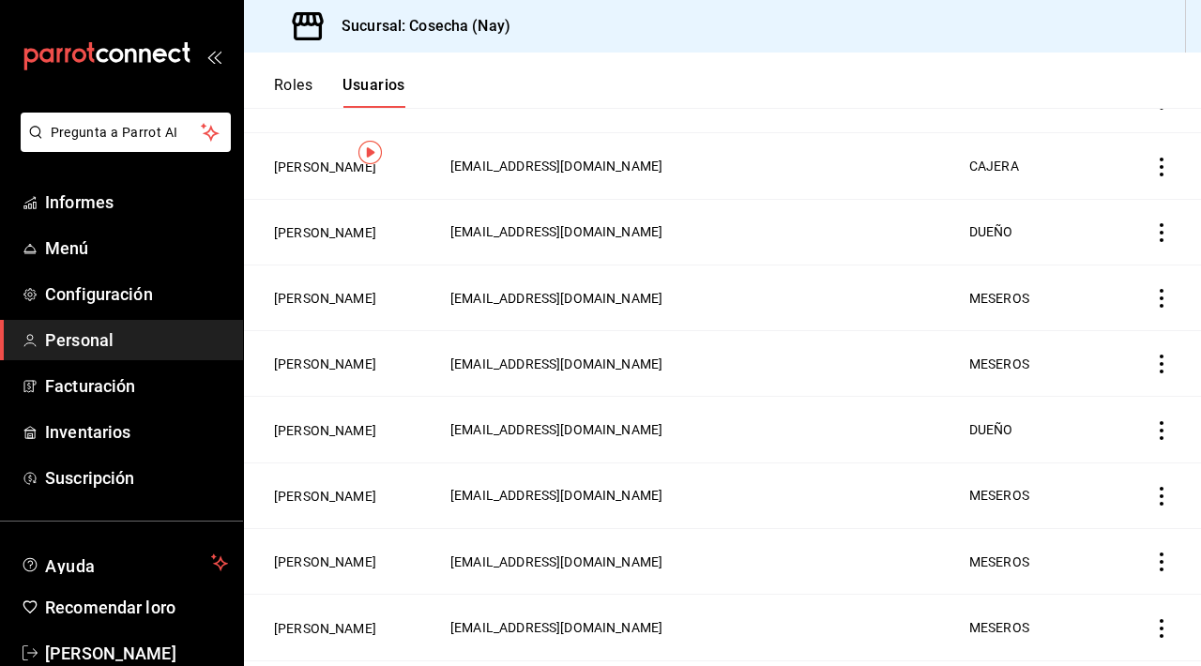
scroll to position [0, 0]
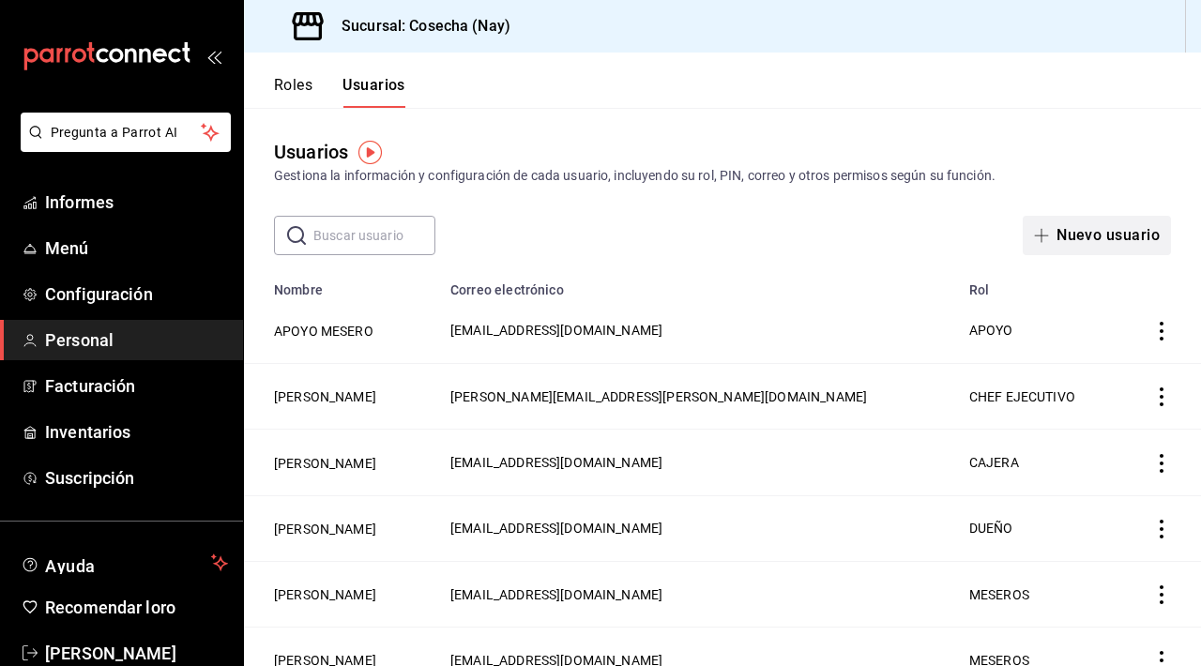
click at [1104, 236] on font "Nuevo usuario" at bounding box center [1107, 235] width 103 height 18
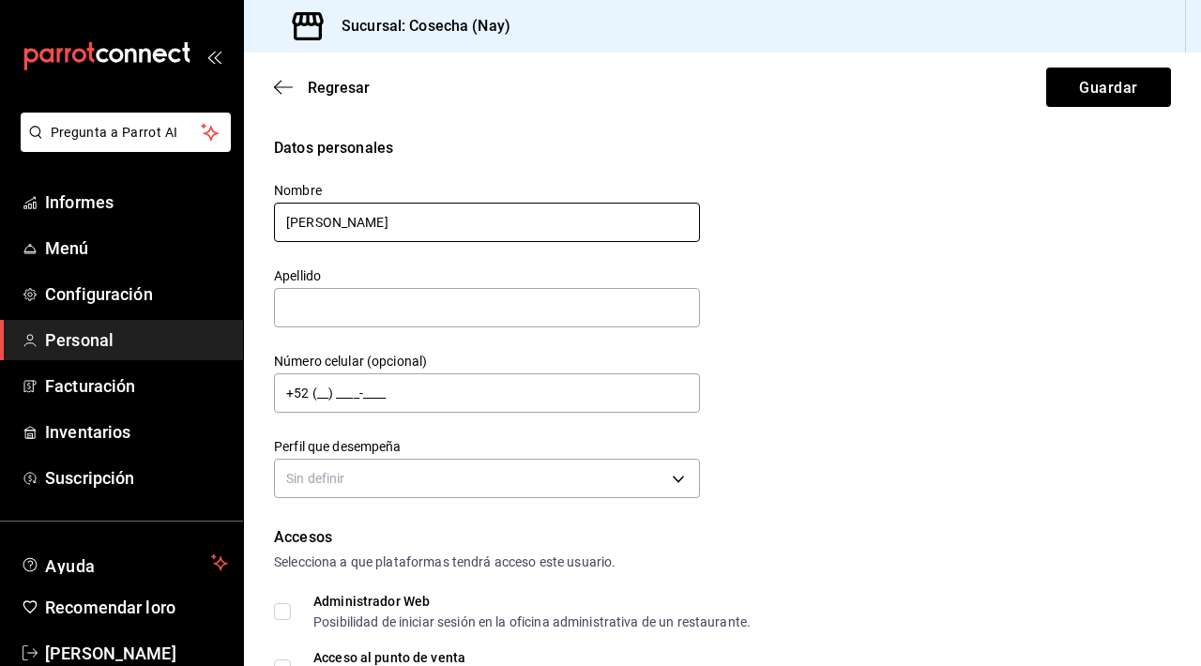
type input "[PERSON_NAME]"
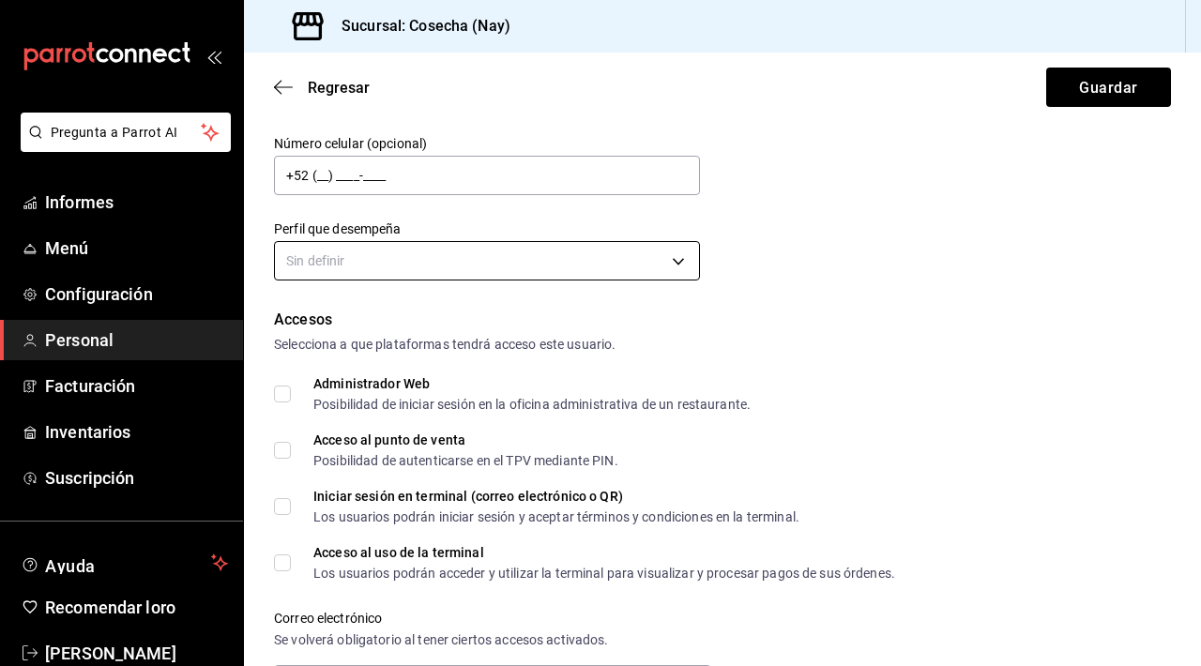
scroll to position [220, 0]
type input "[PERSON_NAME]"
click at [557, 250] on body "Pregunta a Parrot AI Informes Menú Configuración Personal Facturación Inventari…" at bounding box center [600, 333] width 1201 height 666
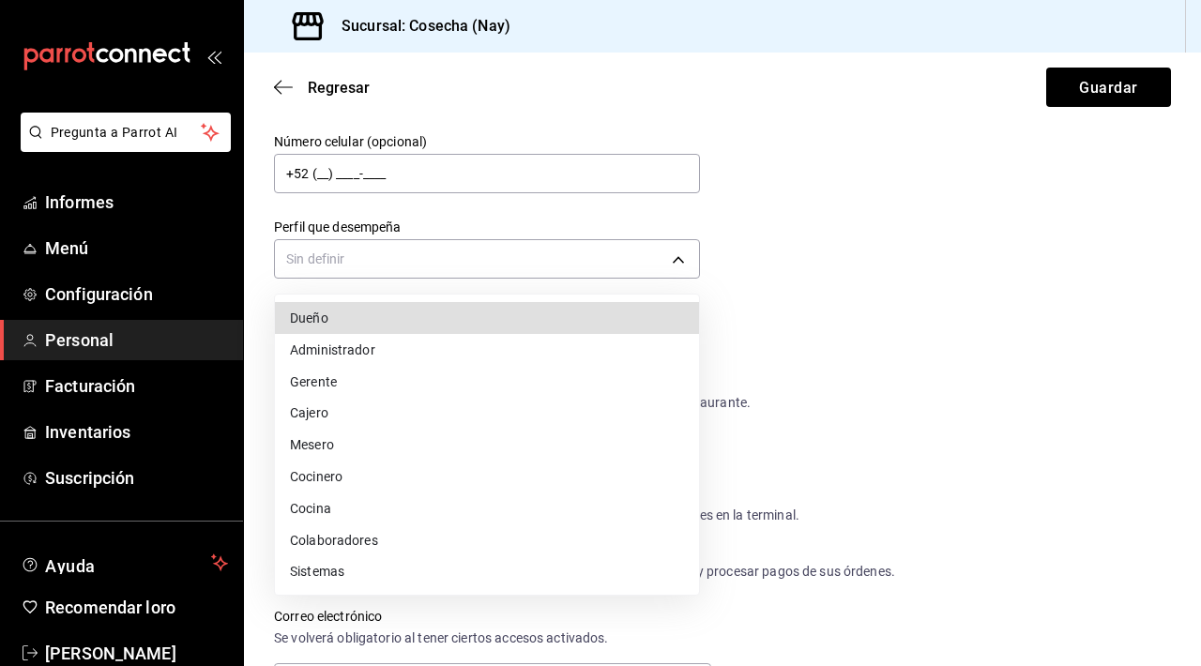
click at [368, 386] on li "Gerente" at bounding box center [487, 382] width 424 height 32
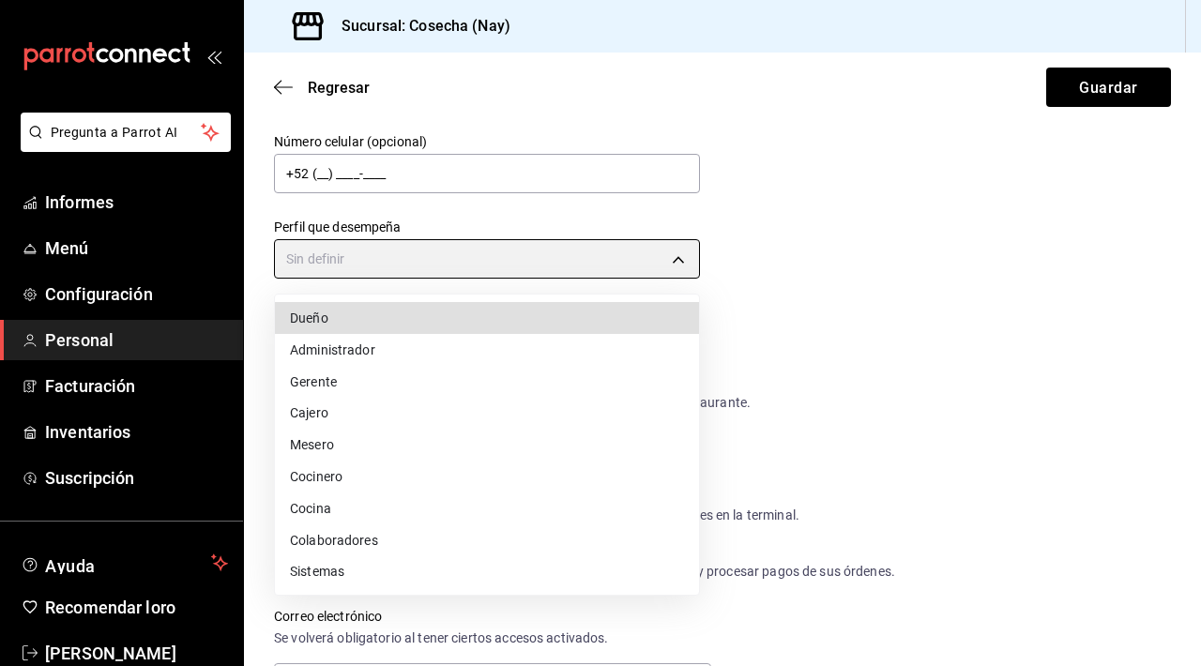
type input "MANAGER"
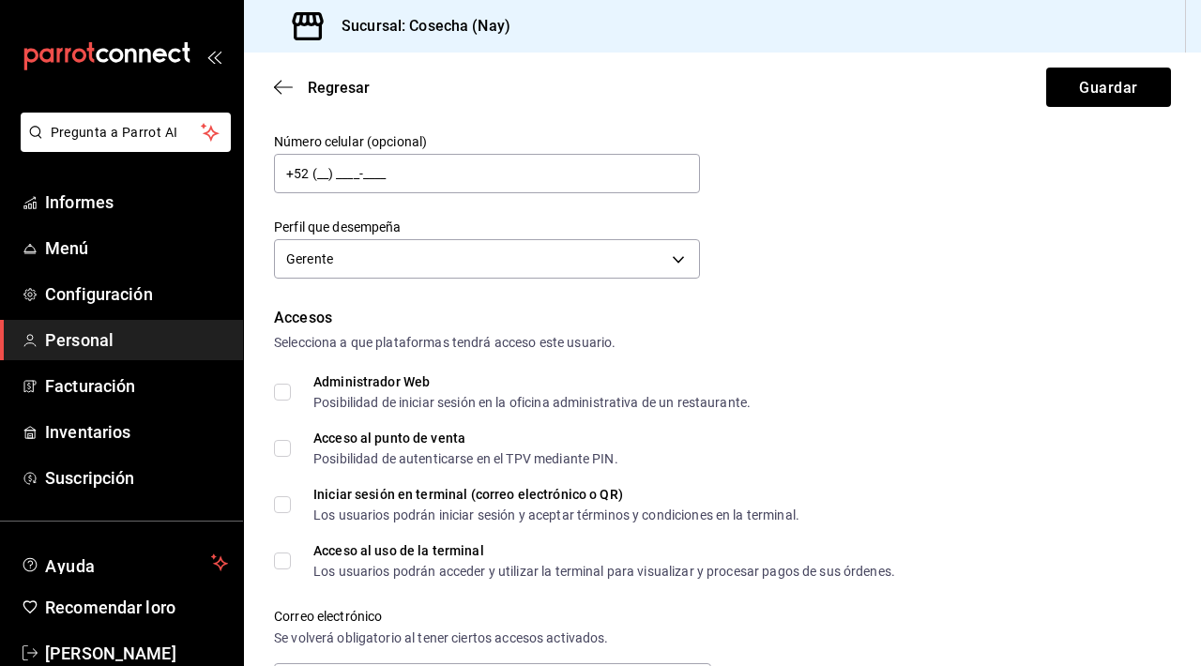
click at [292, 391] on span "Administrador Web Posibilidad de iniciar sesión en la oficina administrativa de…" at bounding box center [521, 392] width 460 height 34
click at [291, 391] on input "Administrador Web Posibilidad de iniciar sesión en la oficina administrativa de…" at bounding box center [282, 392] width 17 height 17
checkbox input "true"
click at [286, 457] on label "Acceso al punto de venta Posibilidad de autenticarse en el TPV mediante PIN." at bounding box center [446, 449] width 344 height 34
click at [286, 457] on input "Acceso al punto de venta Posibilidad de autenticarse en el TPV mediante PIN." at bounding box center [282, 448] width 17 height 17
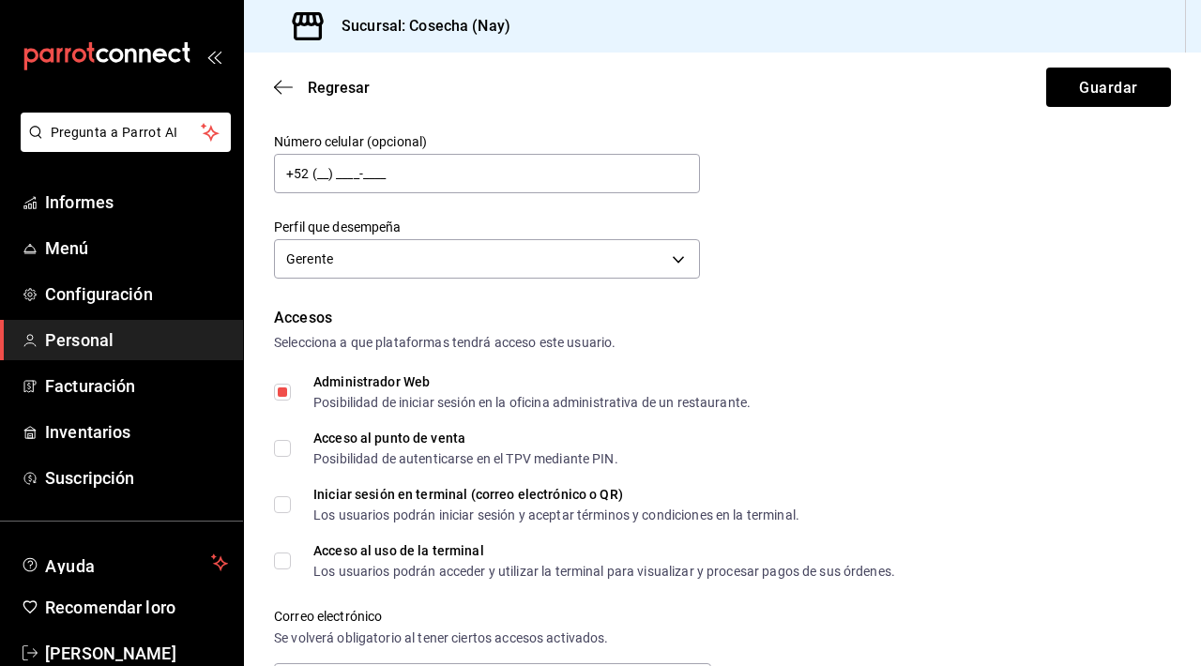
checkbox input "true"
click at [278, 512] on input "Iniciar sesión en terminal (correo electrónico o QR) Los usuarios podrán inicia…" at bounding box center [282, 504] width 17 height 17
checkbox input "true"
click at [281, 559] on input "Acceso al uso de la terminal Los usuarios podrán acceder y utilizar la terminal…" at bounding box center [282, 561] width 17 height 17
checkbox input "true"
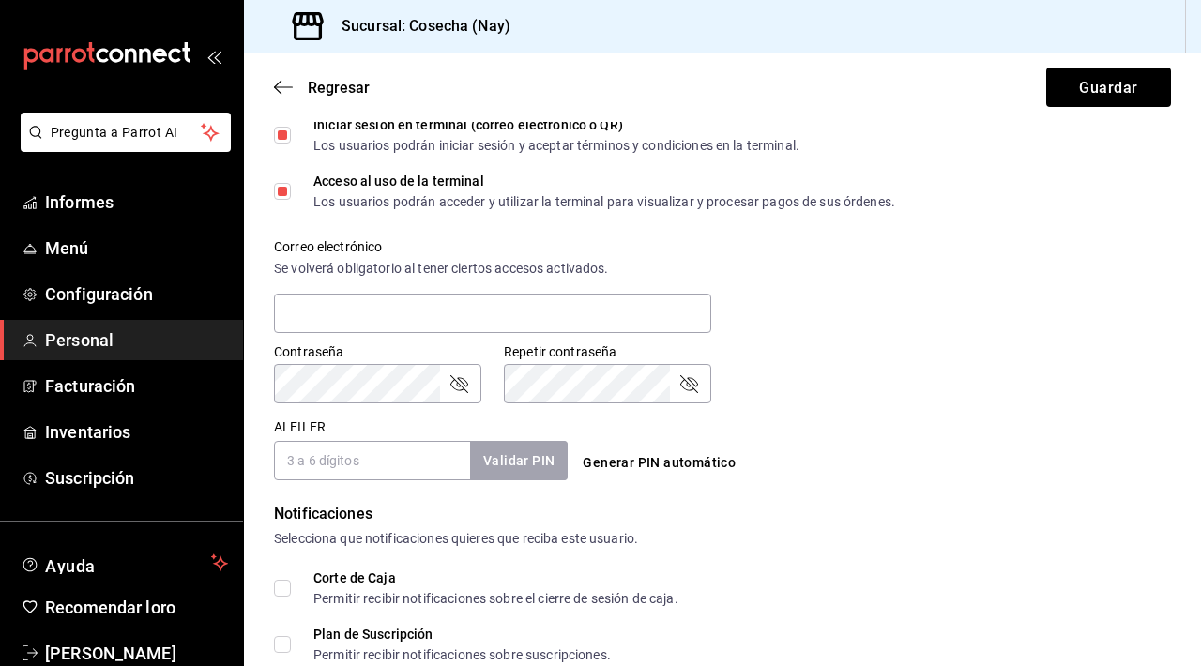
scroll to position [592, 0]
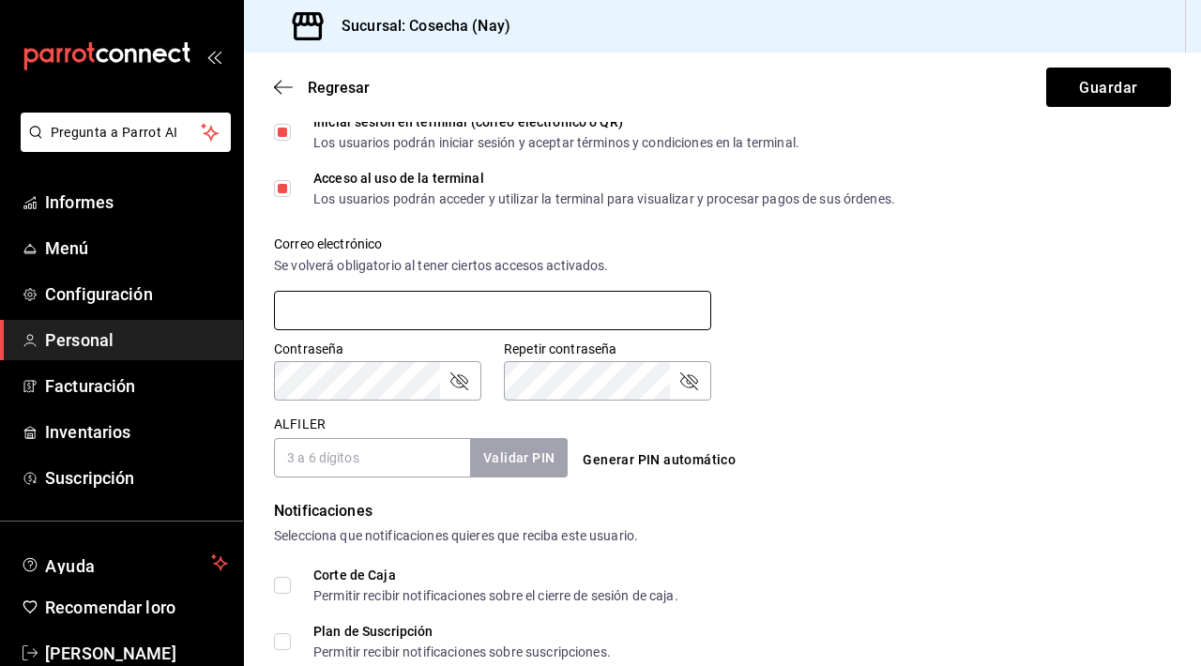
click at [451, 307] on input "text" at bounding box center [492, 310] width 437 height 39
type input "J"
type input "[EMAIL_ADDRESS][DOMAIN_NAME]"
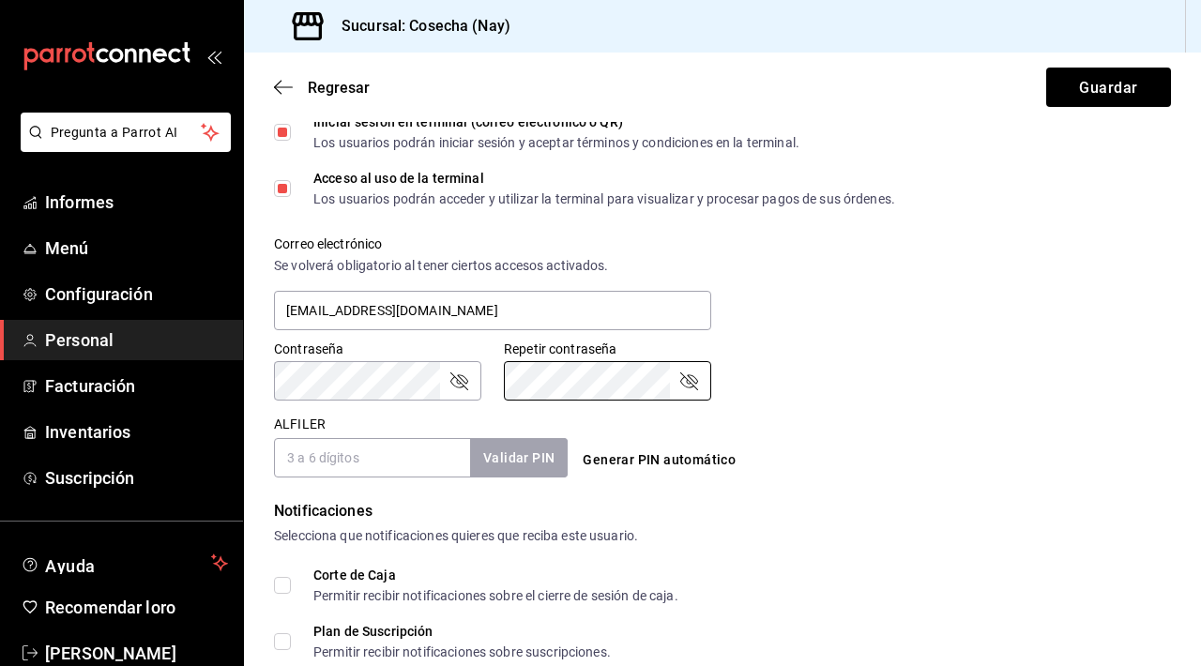
click at [339, 475] on input "ALFILER" at bounding box center [372, 457] width 196 height 39
type input "171120"
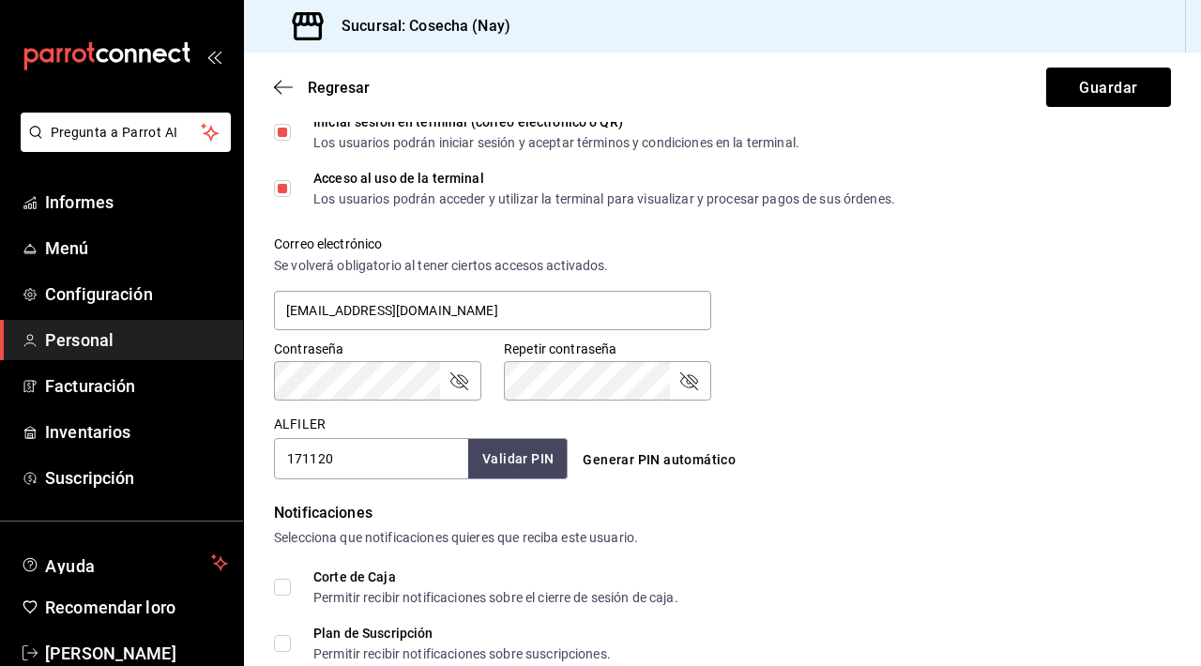
click at [544, 451] on font "Validar PIN" at bounding box center [517, 458] width 71 height 15
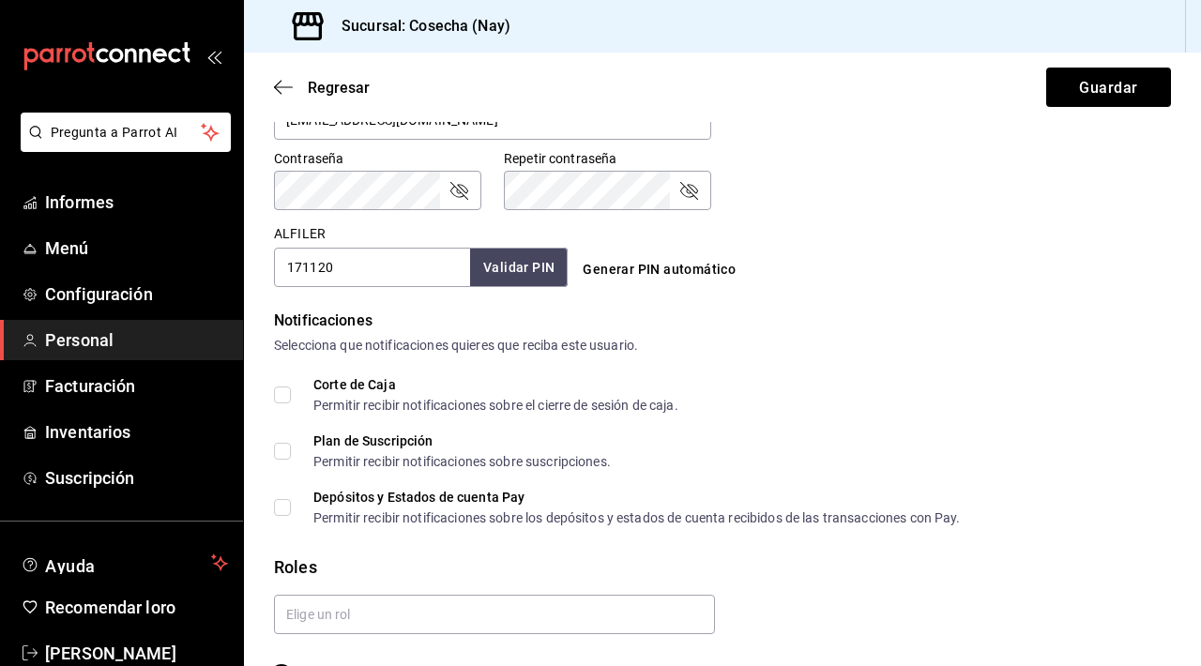
scroll to position [833, 0]
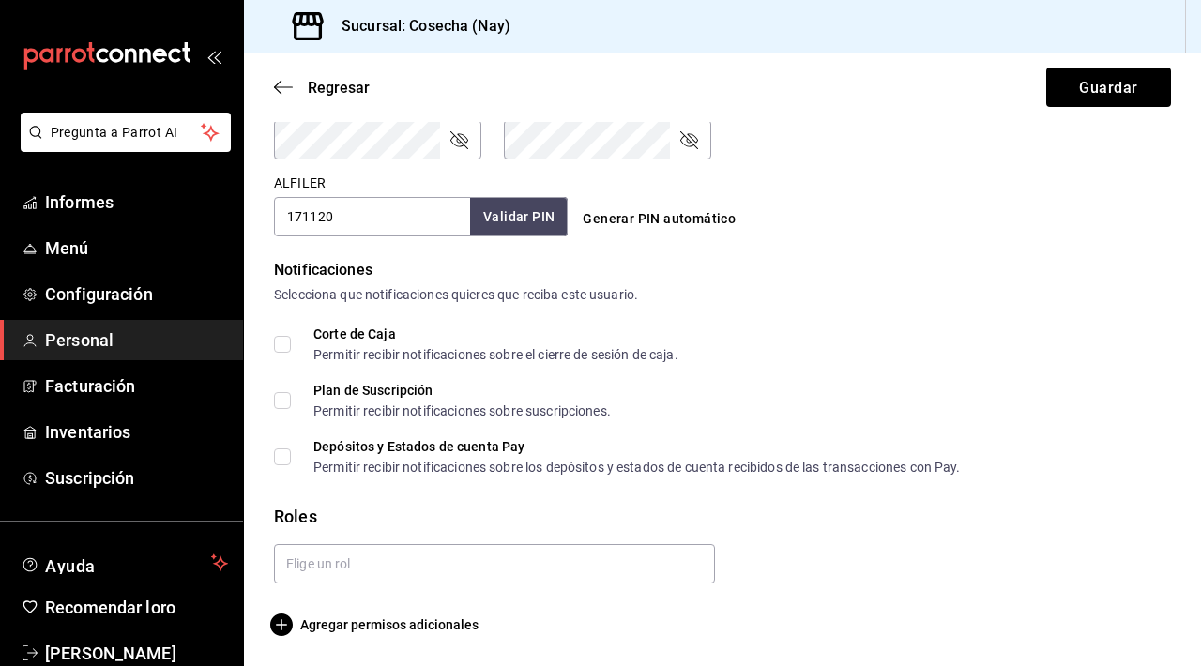
click at [289, 334] on label "Corte de Caja Permitir recibir notificaciones sobre el cierre de sesión de caja." at bounding box center [476, 344] width 404 height 34
click at [289, 336] on input "Corte de Caja Permitir recibir notificaciones sobre el cierre de sesión de caja." at bounding box center [282, 344] width 17 height 17
checkbox input "true"
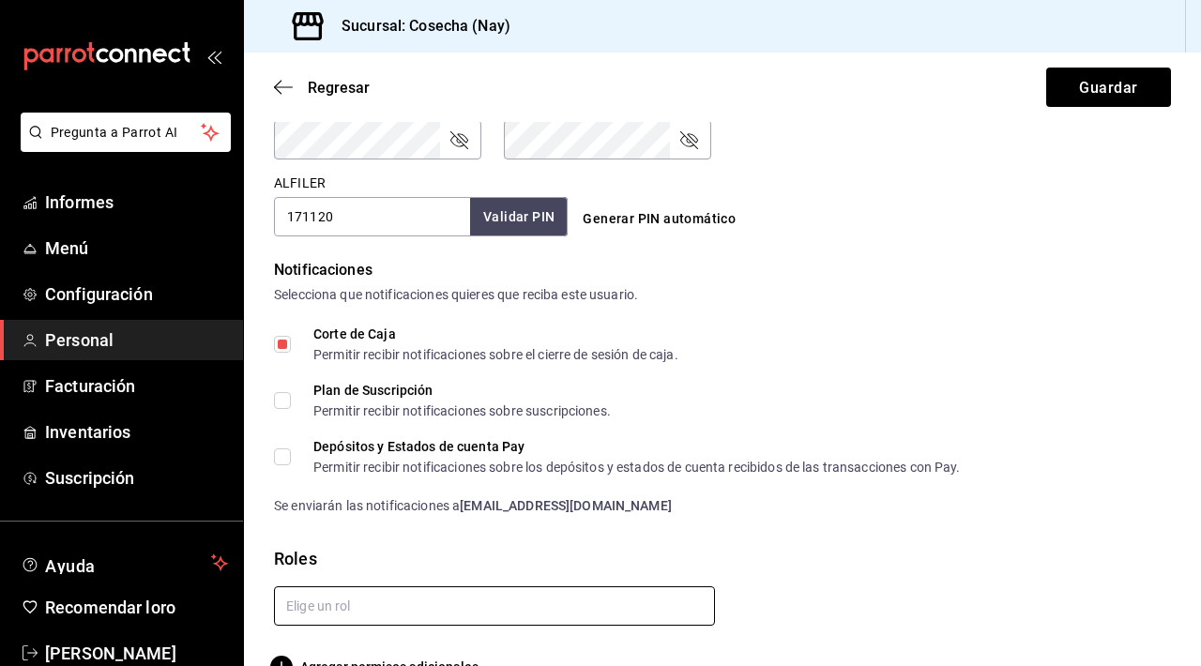
click at [532, 606] on input "text" at bounding box center [494, 605] width 441 height 39
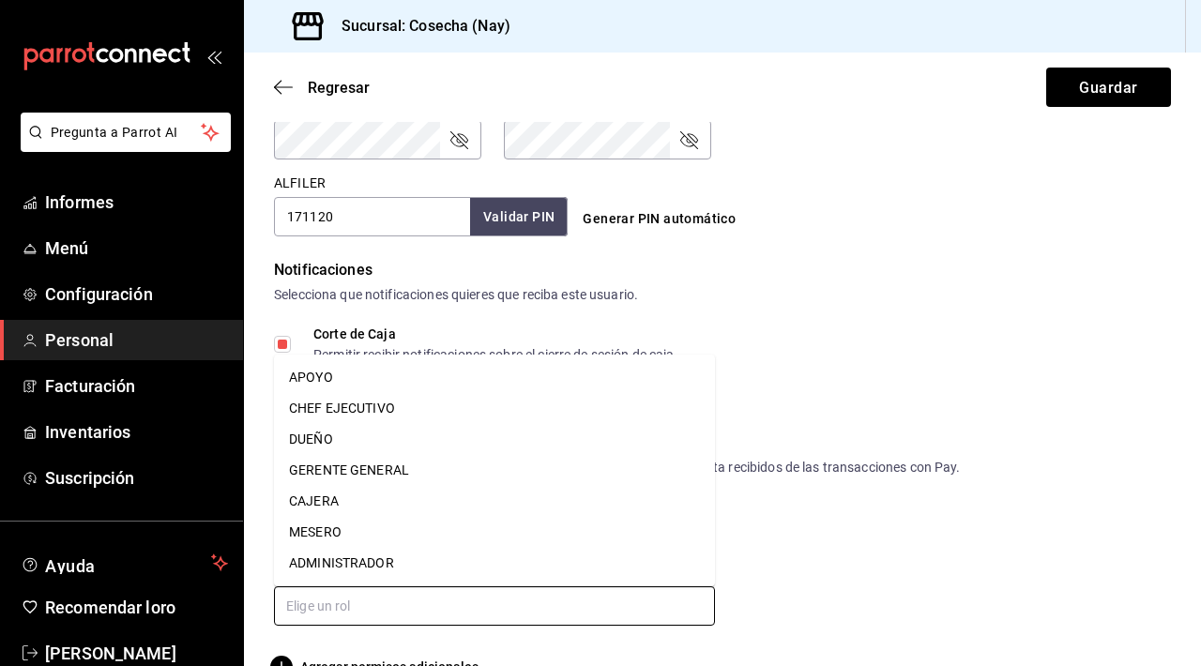
click at [383, 472] on font "GERENTE GENERAL" at bounding box center [349, 470] width 120 height 15
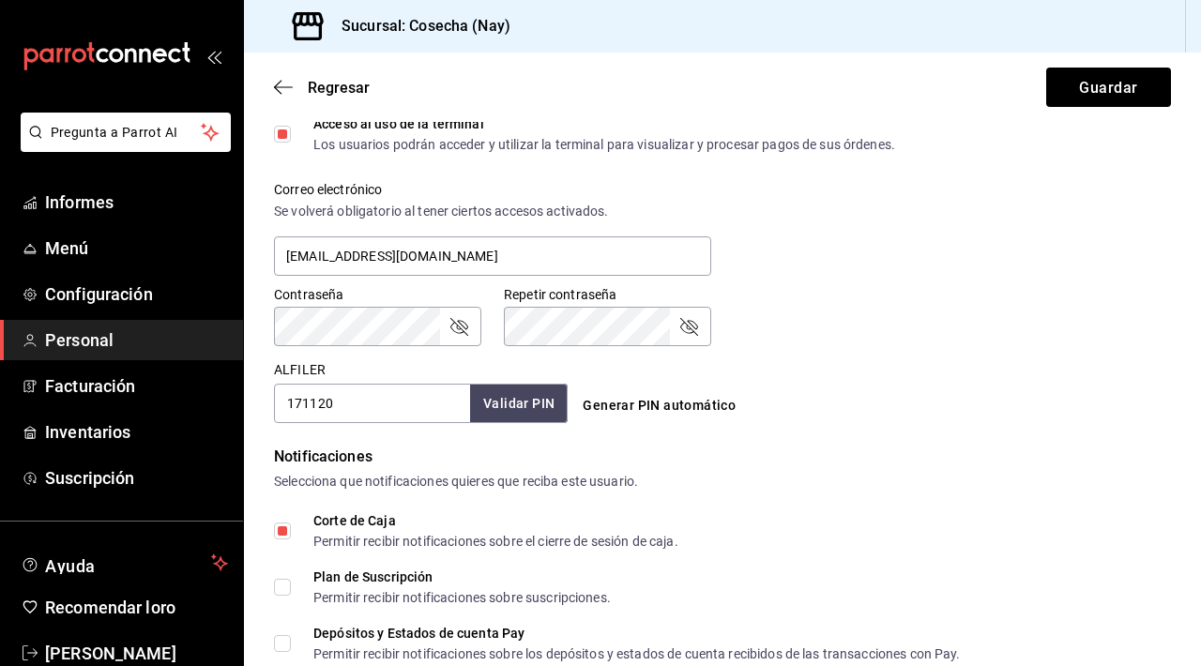
scroll to position [602, 0]
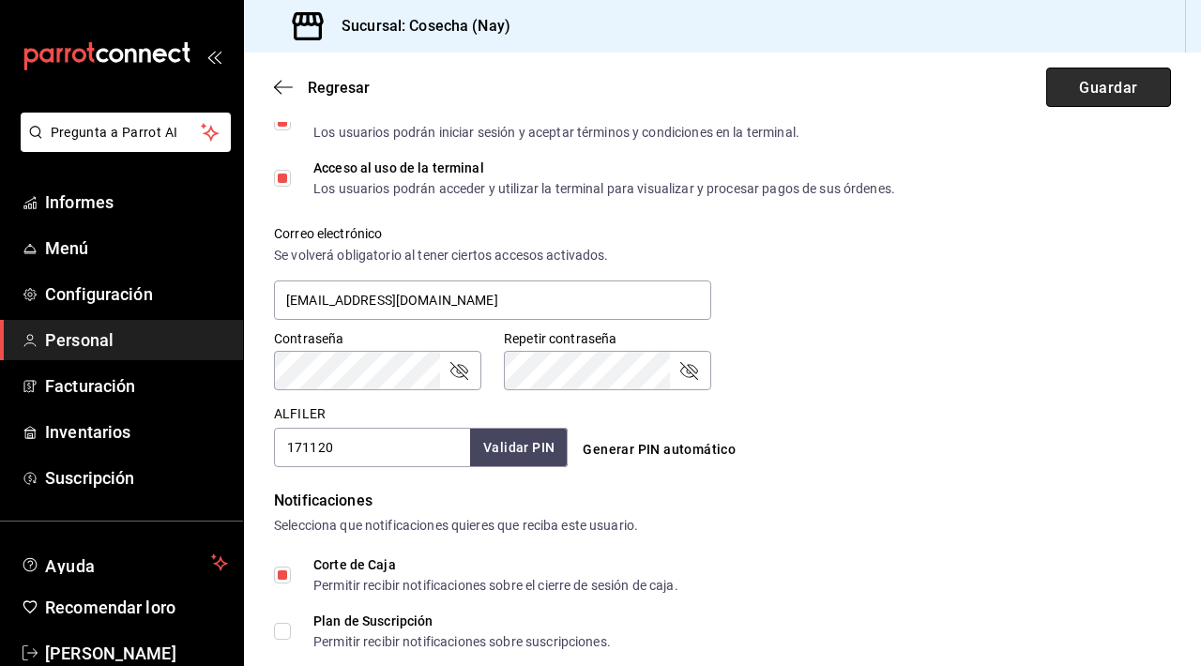
click at [1114, 89] on font "Guardar" at bounding box center [1108, 87] width 58 height 18
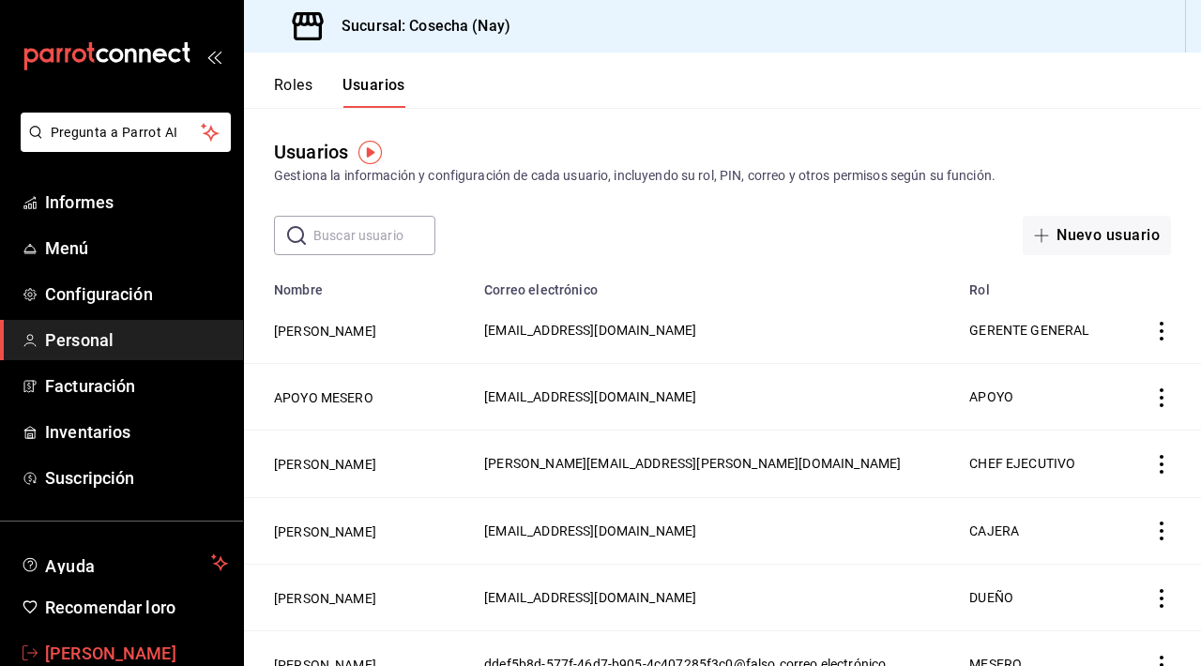
click at [143, 651] on font "[PERSON_NAME]" at bounding box center [110, 654] width 131 height 20
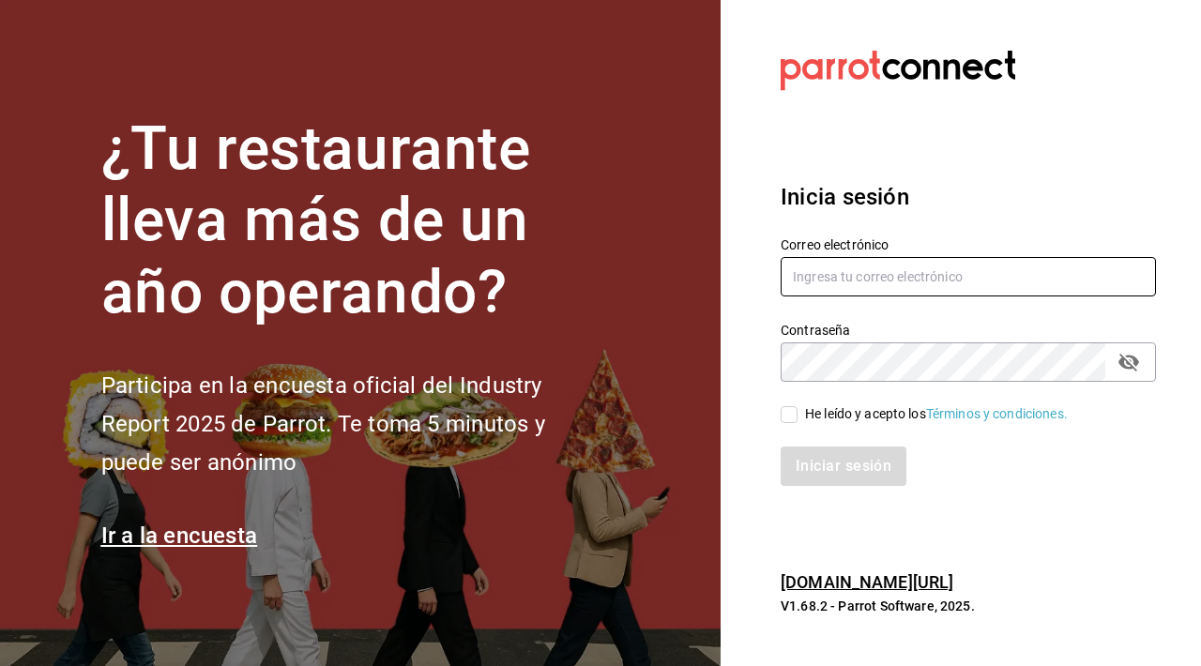
type input "[EMAIL_ADDRESS][DOMAIN_NAME]"
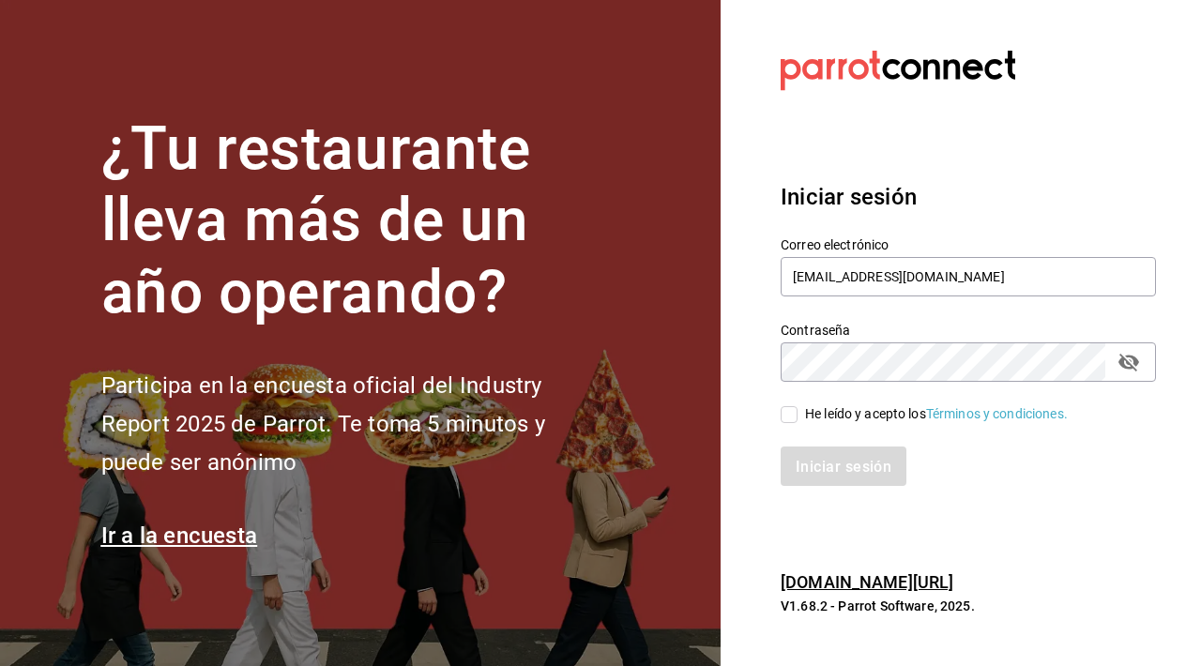
click at [798, 417] on span "He leído y acepto los Términos y condiciones." at bounding box center [933, 414] width 270 height 20
click at [798, 417] on input "He leído y acepto los Términos y condiciones." at bounding box center [789, 414] width 17 height 17
checkbox input "true"
click at [827, 463] on font "Iniciar sesión" at bounding box center [845, 467] width 96 height 18
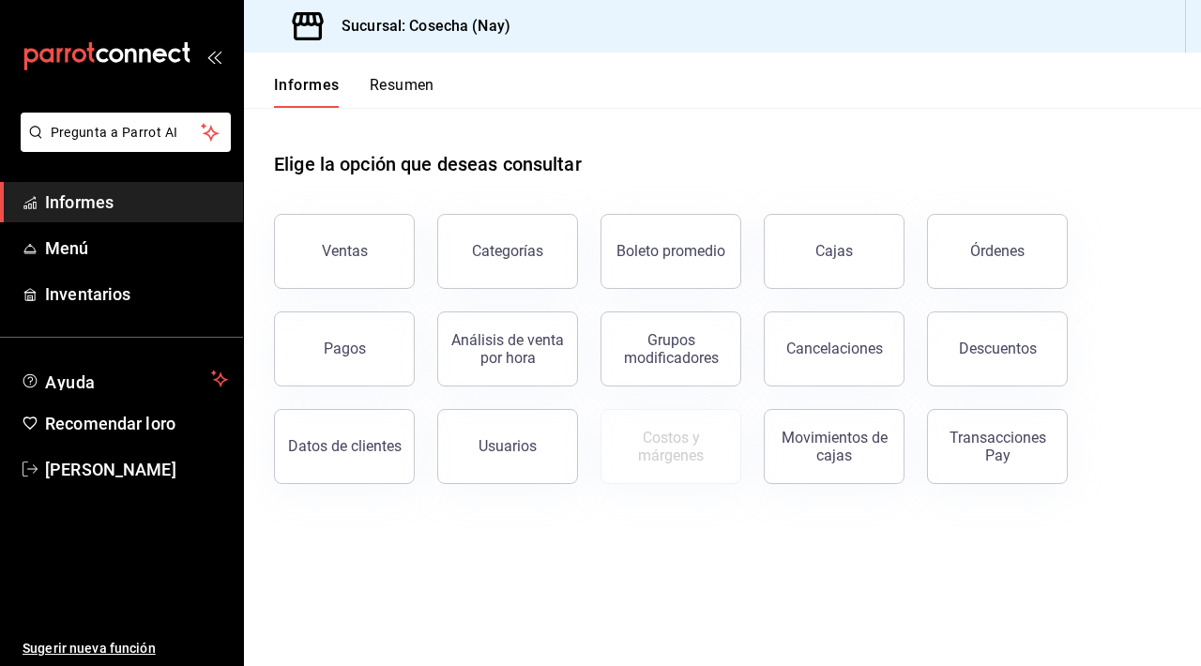
click at [366, 100] on div "Informes Resumen" at bounding box center [354, 91] width 160 height 33
click at [391, 83] on font "Resumen" at bounding box center [402, 85] width 65 height 18
